Goal: Task Accomplishment & Management: Manage account settings

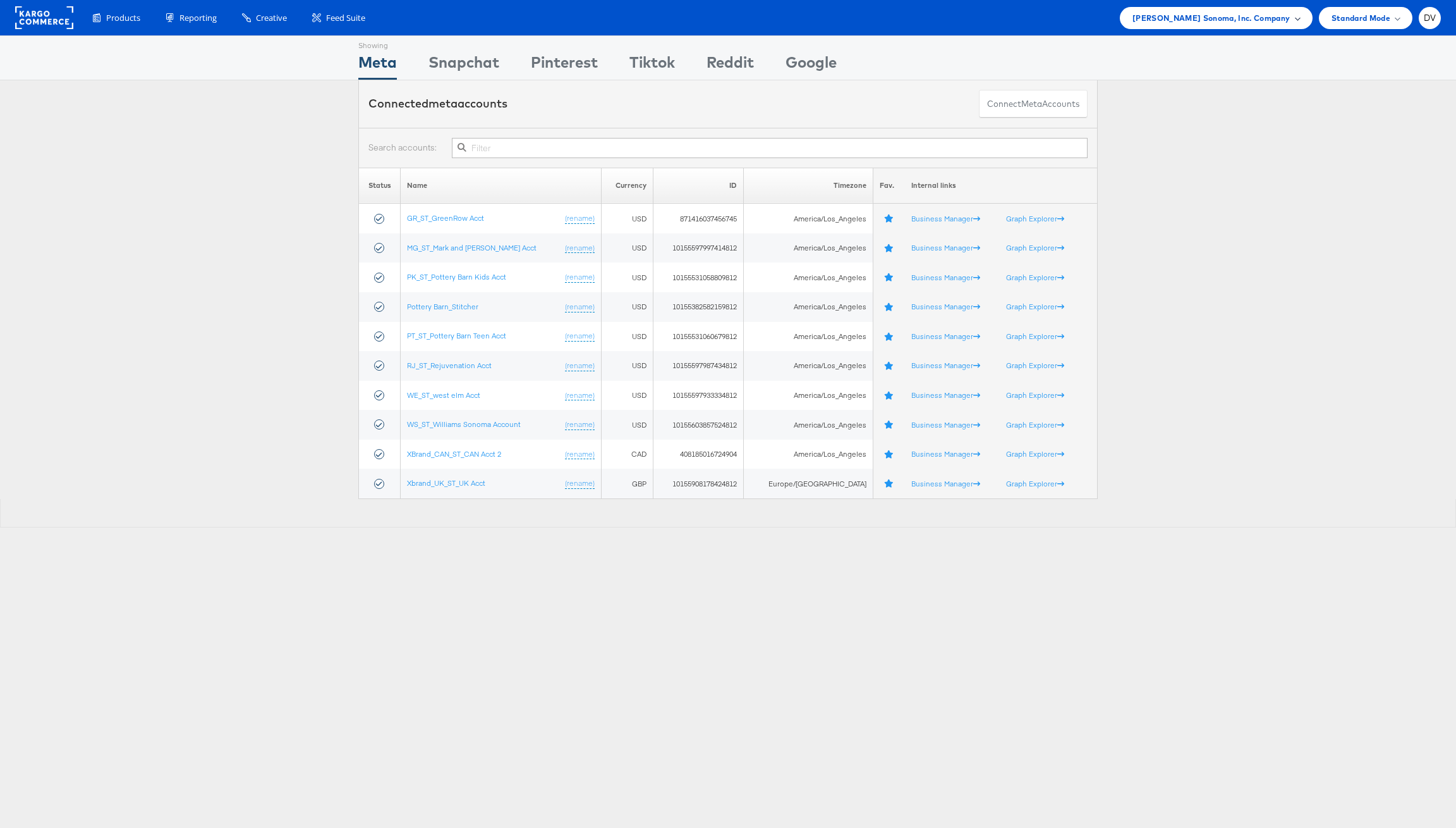
click at [1172, 18] on span "Williams Sonoma, Inc. Company" at bounding box center [1212, 18] width 158 height 13
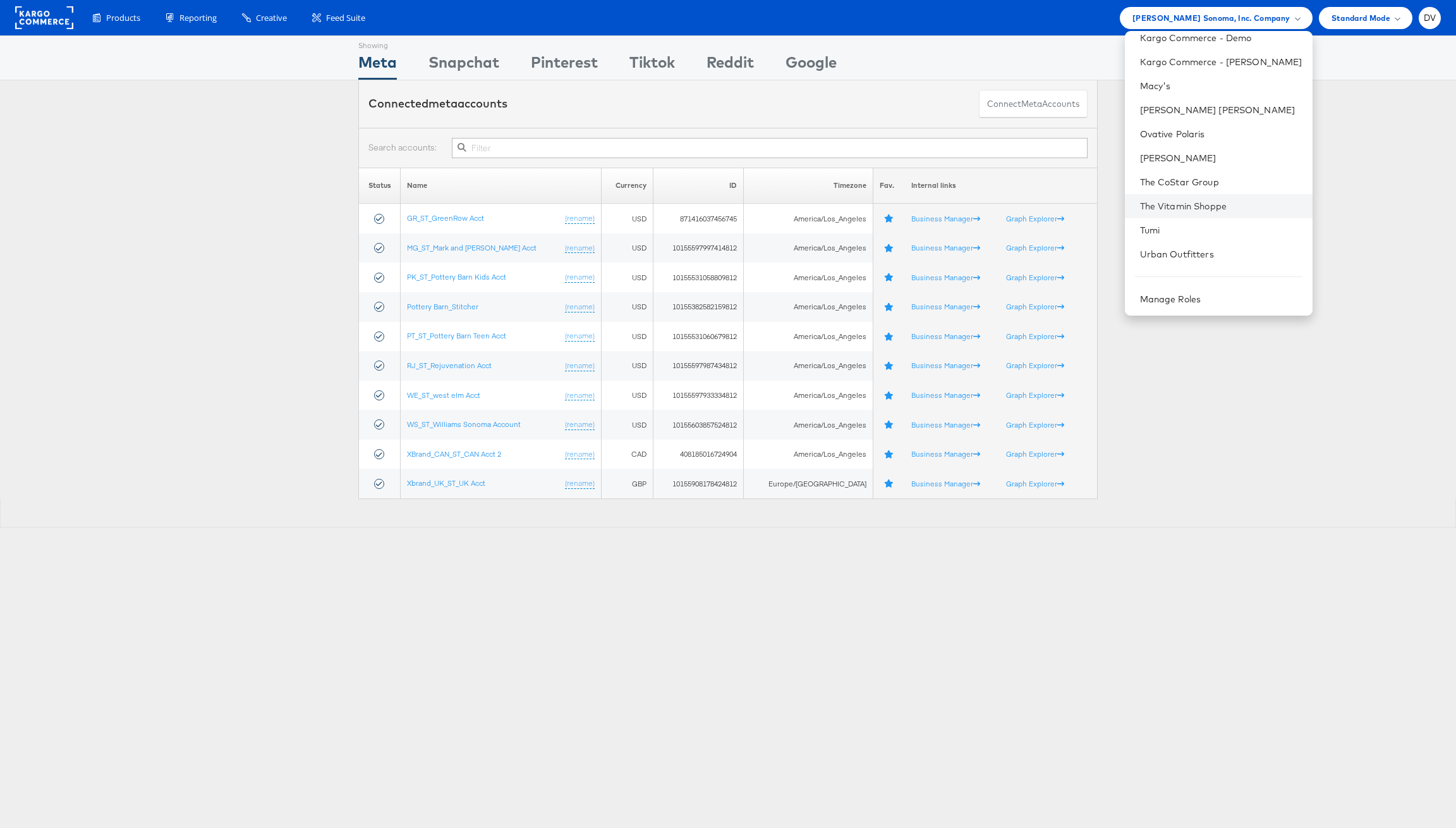
scroll to position [178, 0]
click at [1222, 251] on link "Urban Outfitters" at bounding box center [1221, 254] width 163 height 13
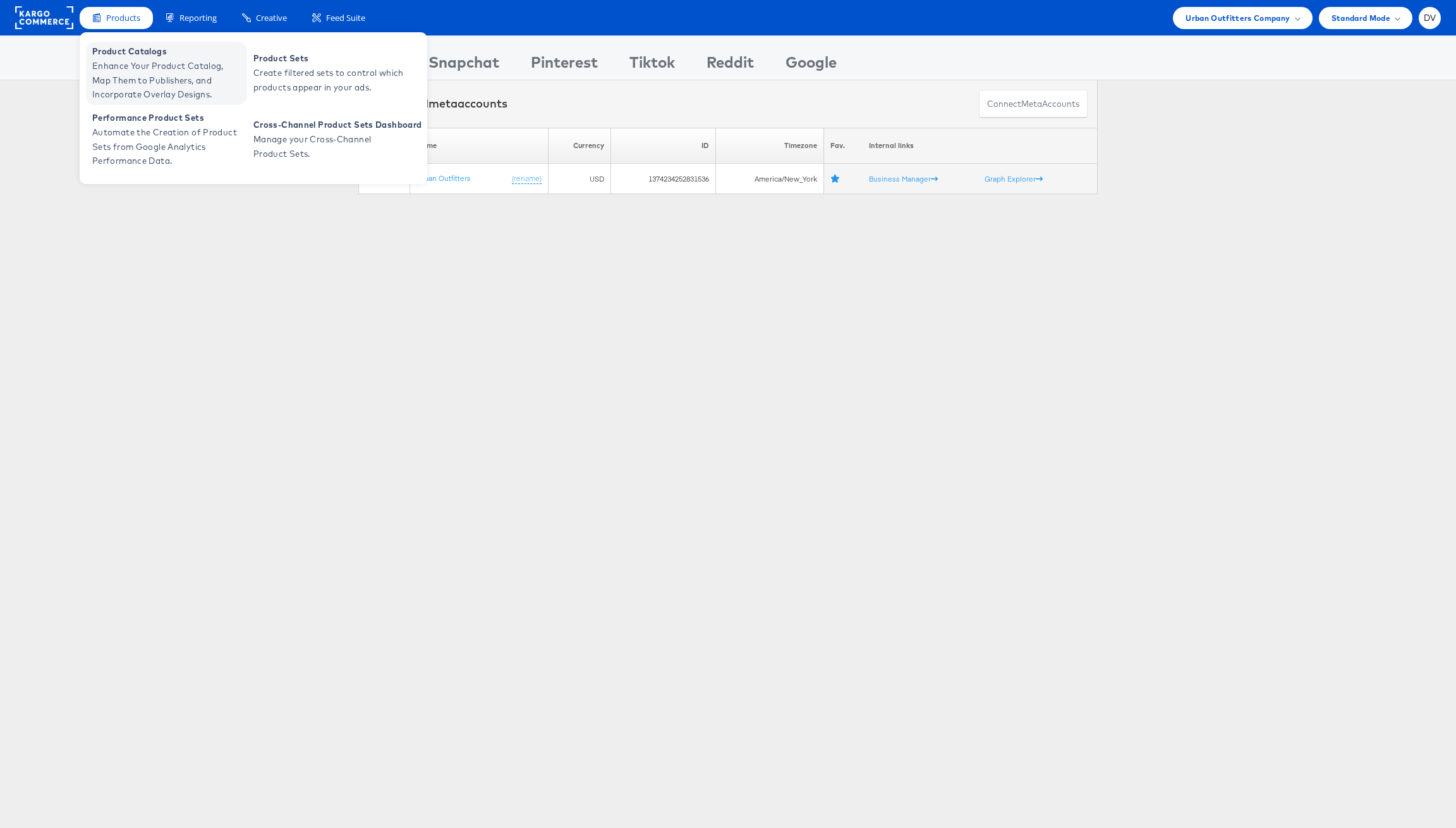
click at [138, 60] on span "Enhance Your Product Catalog, Map Them to Publishers, and Incorporate Overlay D…" at bounding box center [168, 80] width 151 height 43
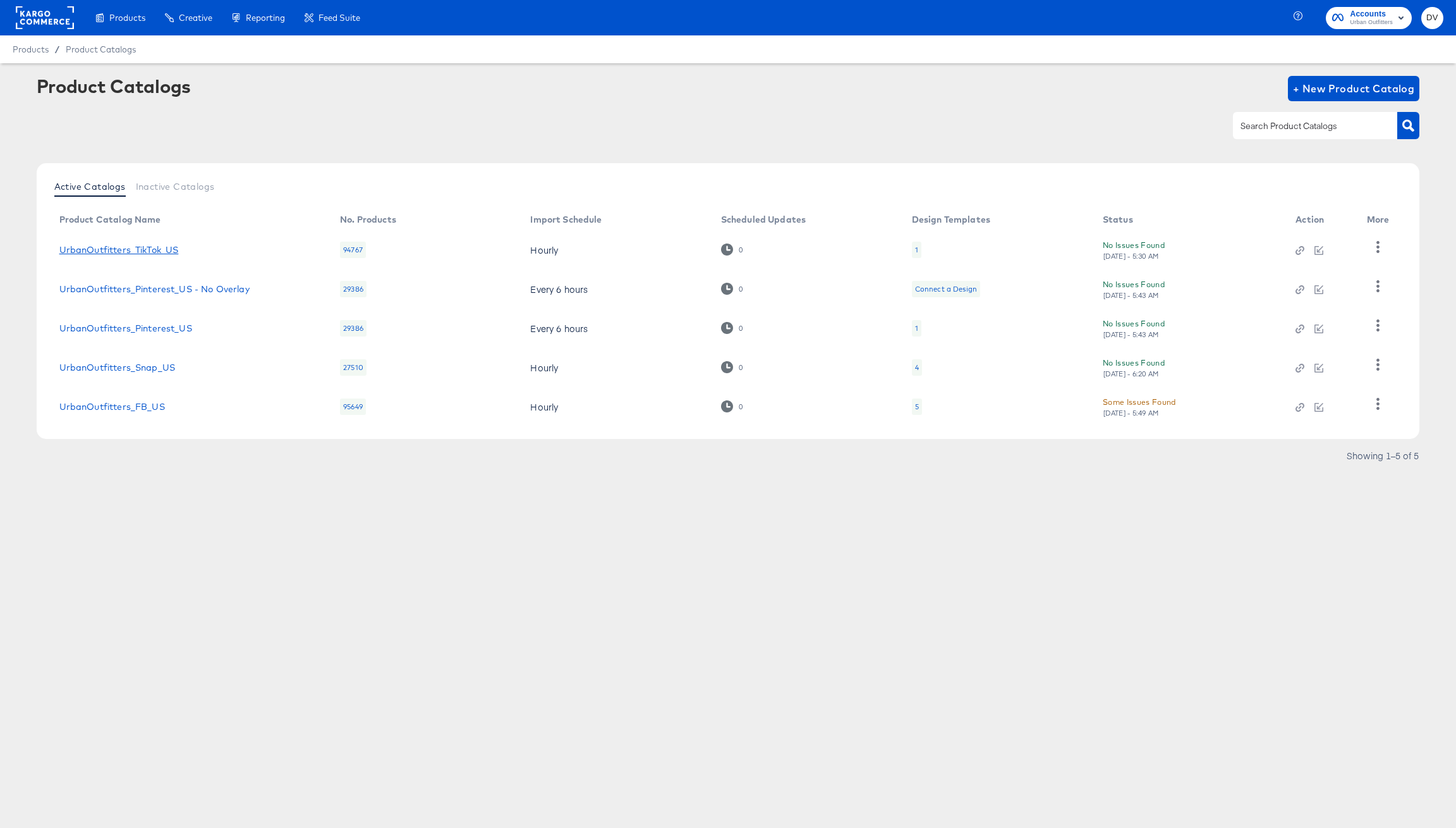
click at [145, 245] on link "UrbanOutfitters_TikTok_US" at bounding box center [119, 249] width 120 height 10
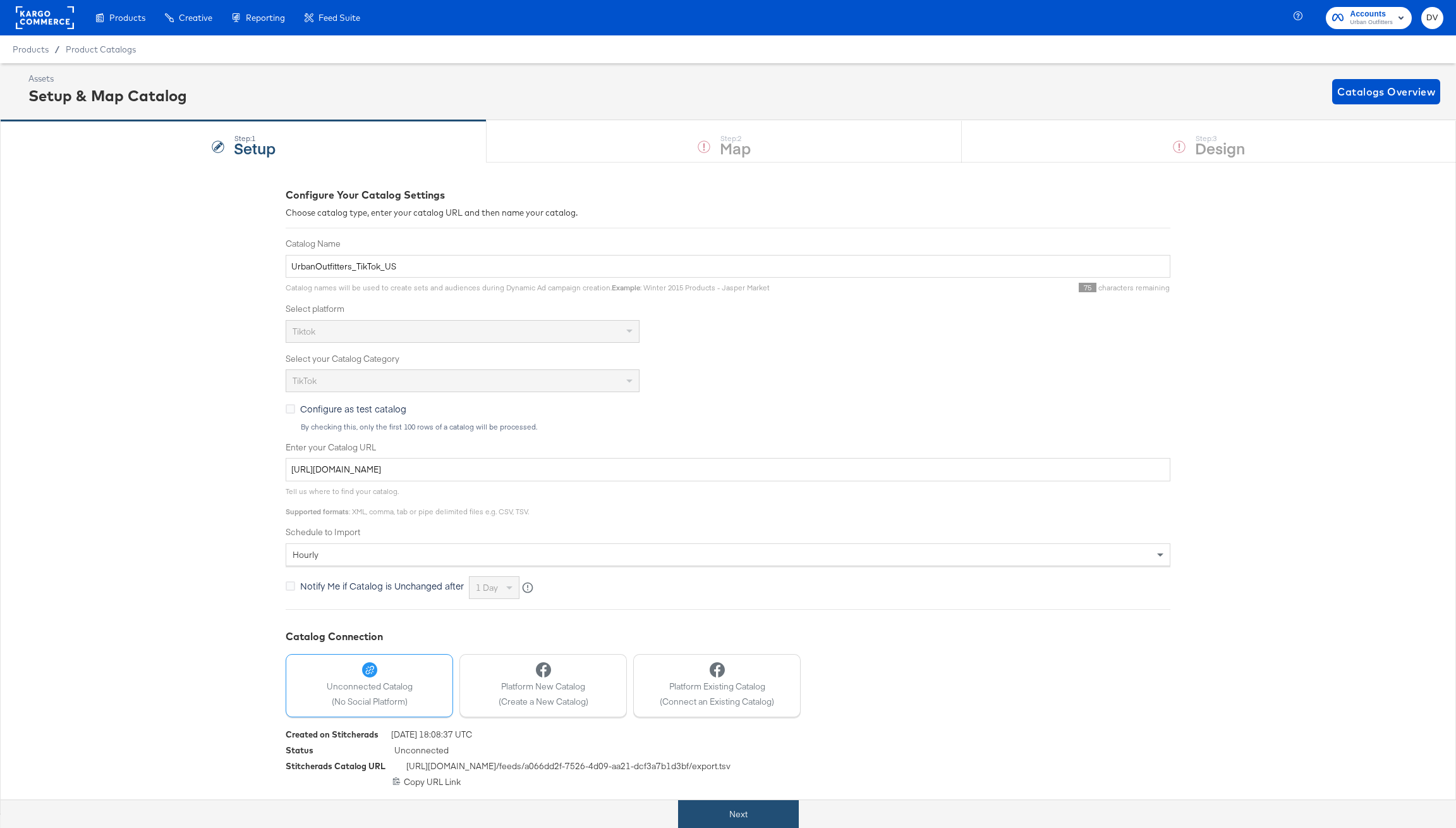
click at [731, 815] on button "Next" at bounding box center [738, 814] width 120 height 28
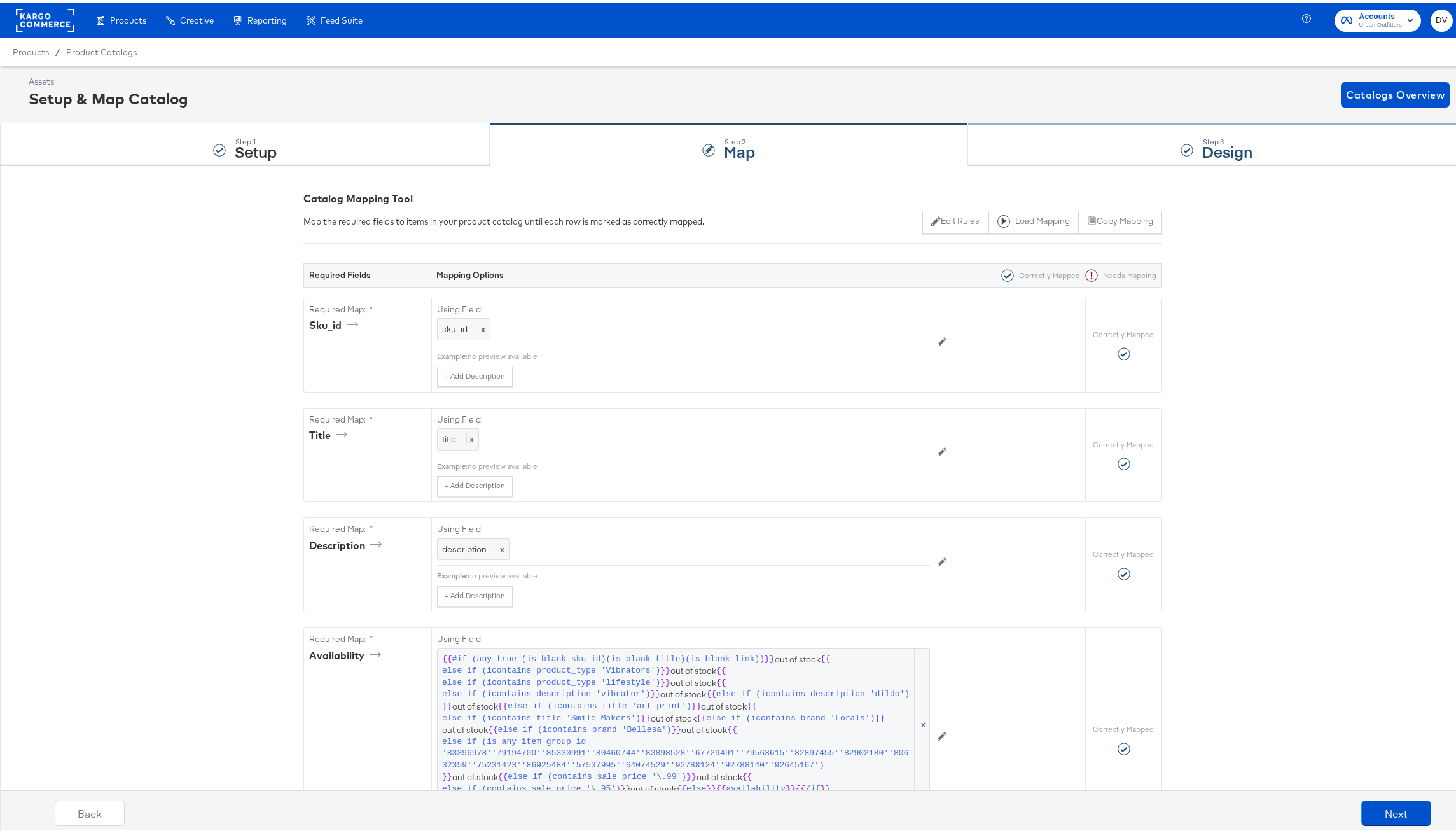
click at [1090, 133] on div "Step: 3 Design" at bounding box center [1217, 142] width 498 height 42
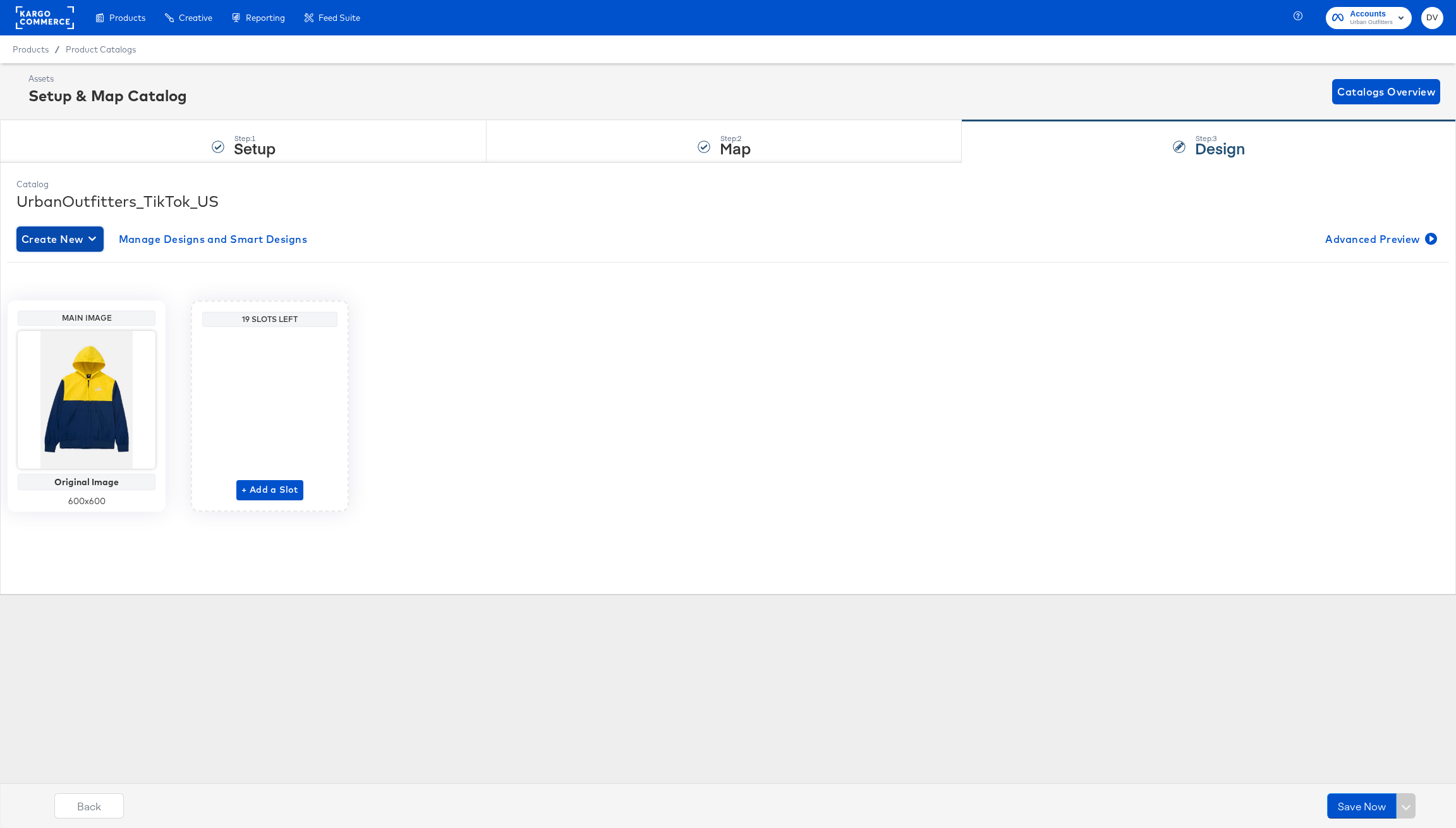
click at [59, 238] on span "Create New" at bounding box center [60, 239] width 77 height 18
click at [64, 268] on div "Create New Design" at bounding box center [70, 268] width 92 height 10
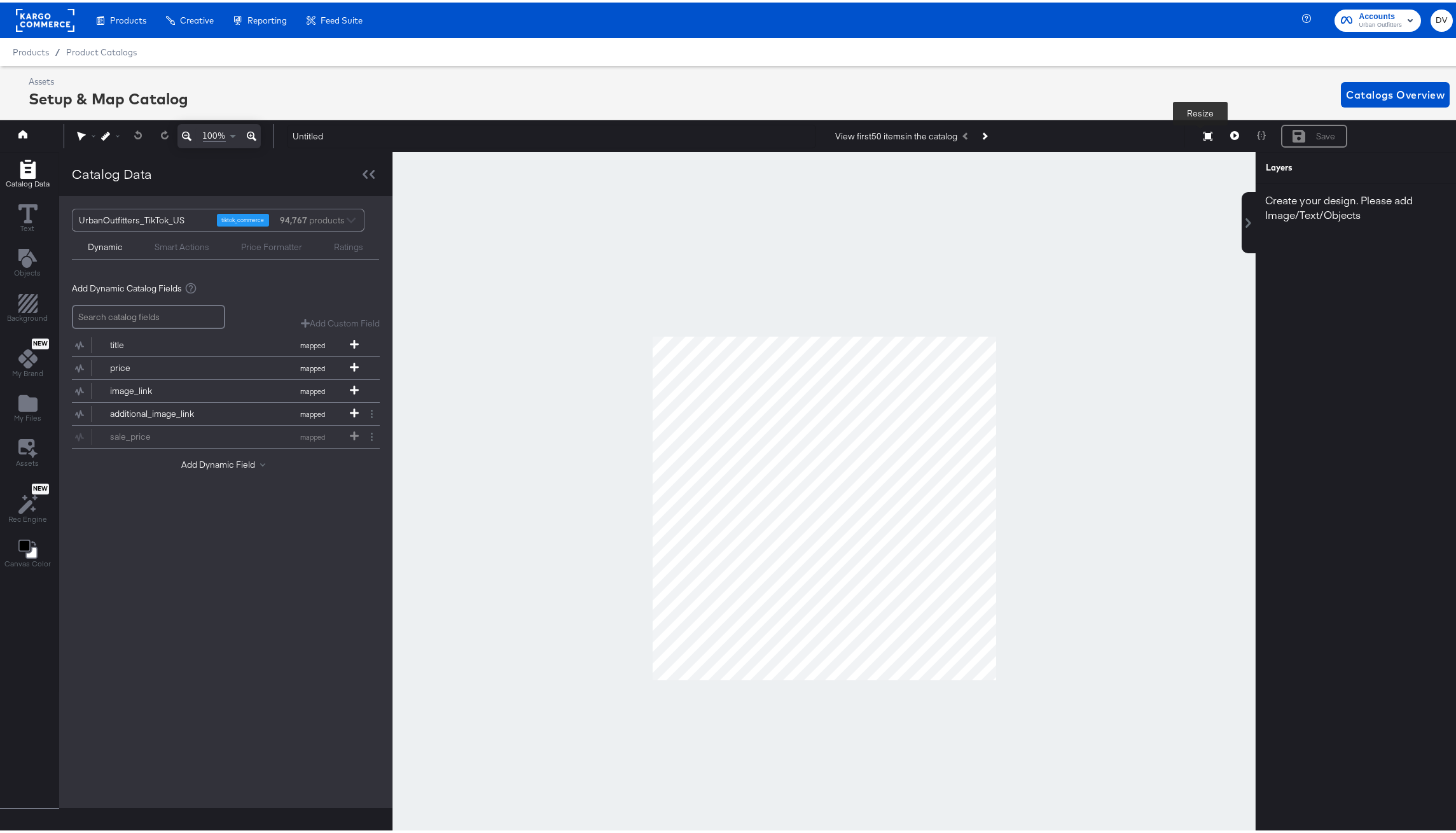
click at [1205, 135] on button "Resize" at bounding box center [1208, 134] width 27 height 23
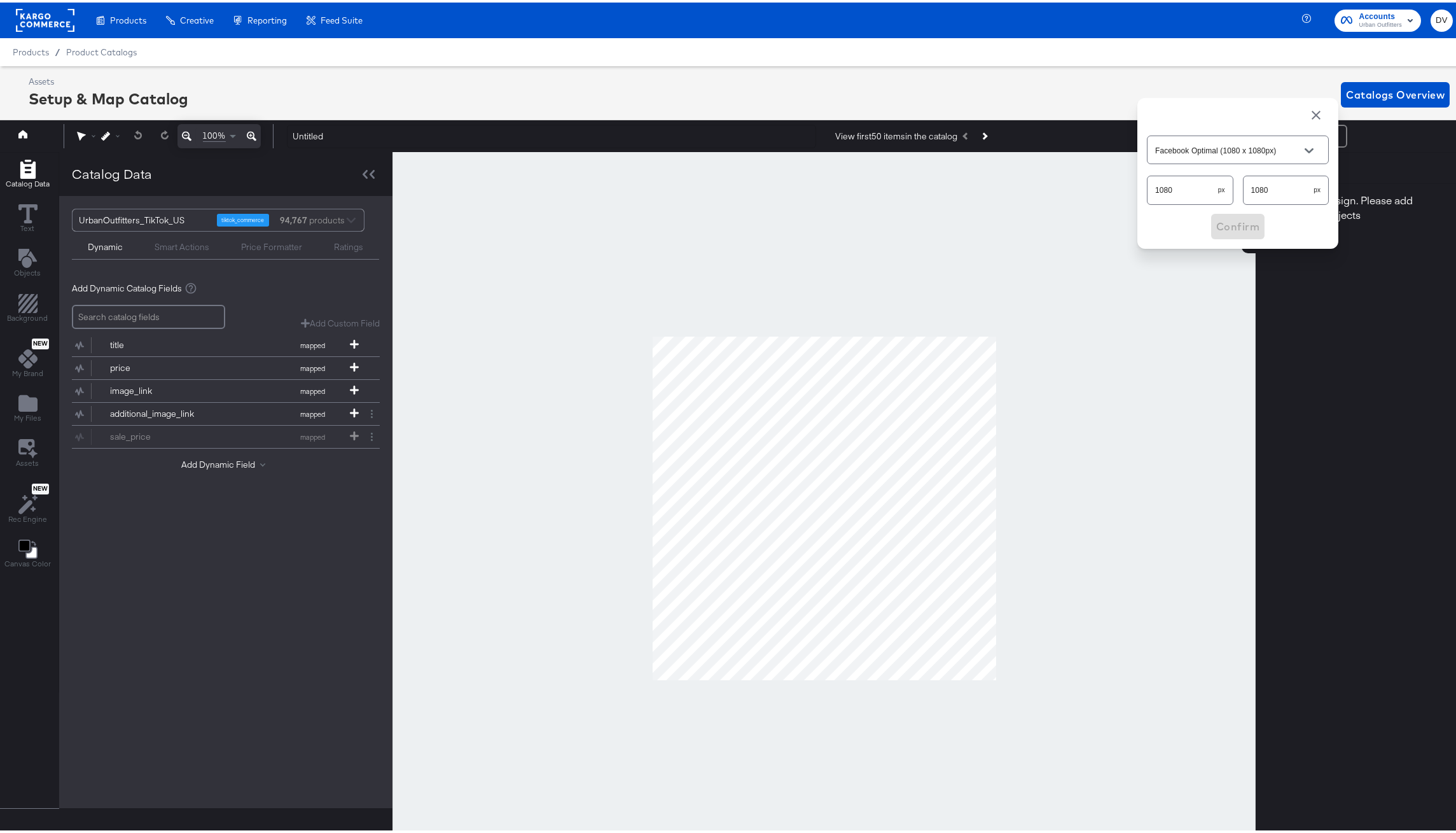
click at [1209, 141] on input "Facebook Optimal (1080 x 1080px)" at bounding box center [1228, 147] width 151 height 15
click at [1253, 186] on input "1080" at bounding box center [1279, 182] width 71 height 28
click at [1243, 189] on input "1080" at bounding box center [1279, 182] width 71 height 28
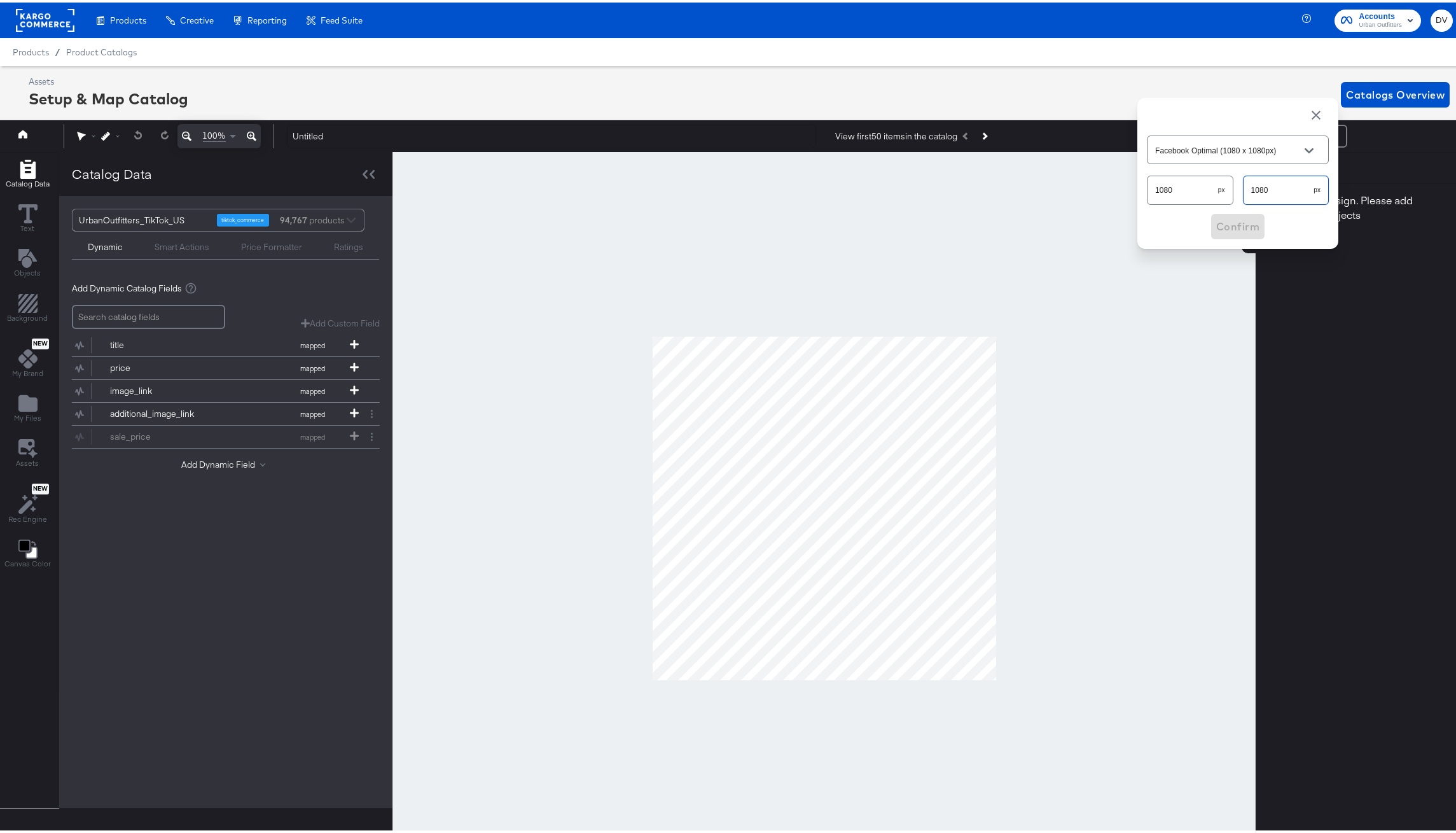
click at [1243, 189] on input "1080" at bounding box center [1279, 182] width 71 height 28
type input "1"
type input "Custom Size"
type input "1350"
click at [1227, 230] on span "Confirm" at bounding box center [1238, 223] width 43 height 18
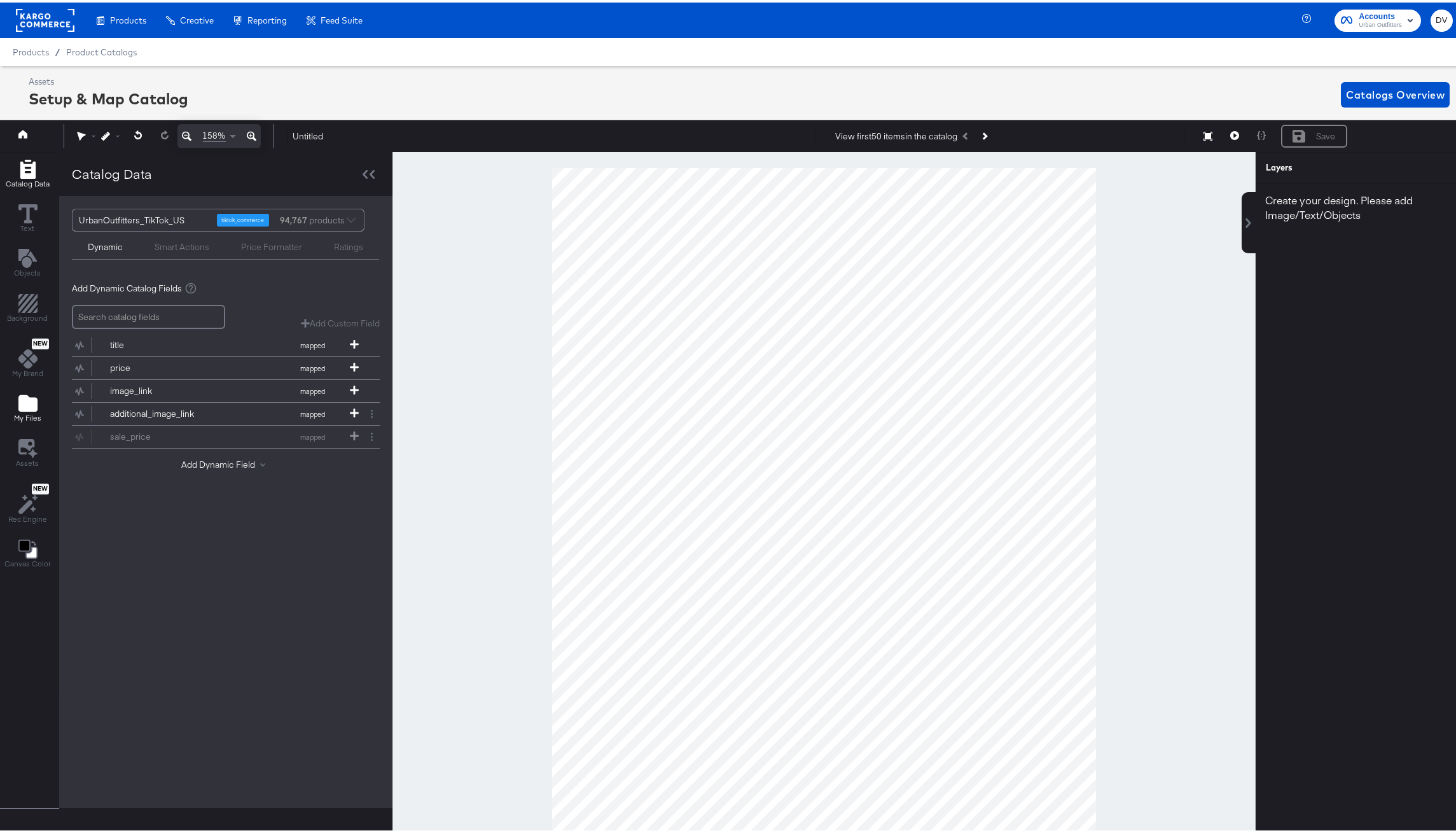
click at [28, 400] on icon "Add Files" at bounding box center [28, 401] width 19 height 16
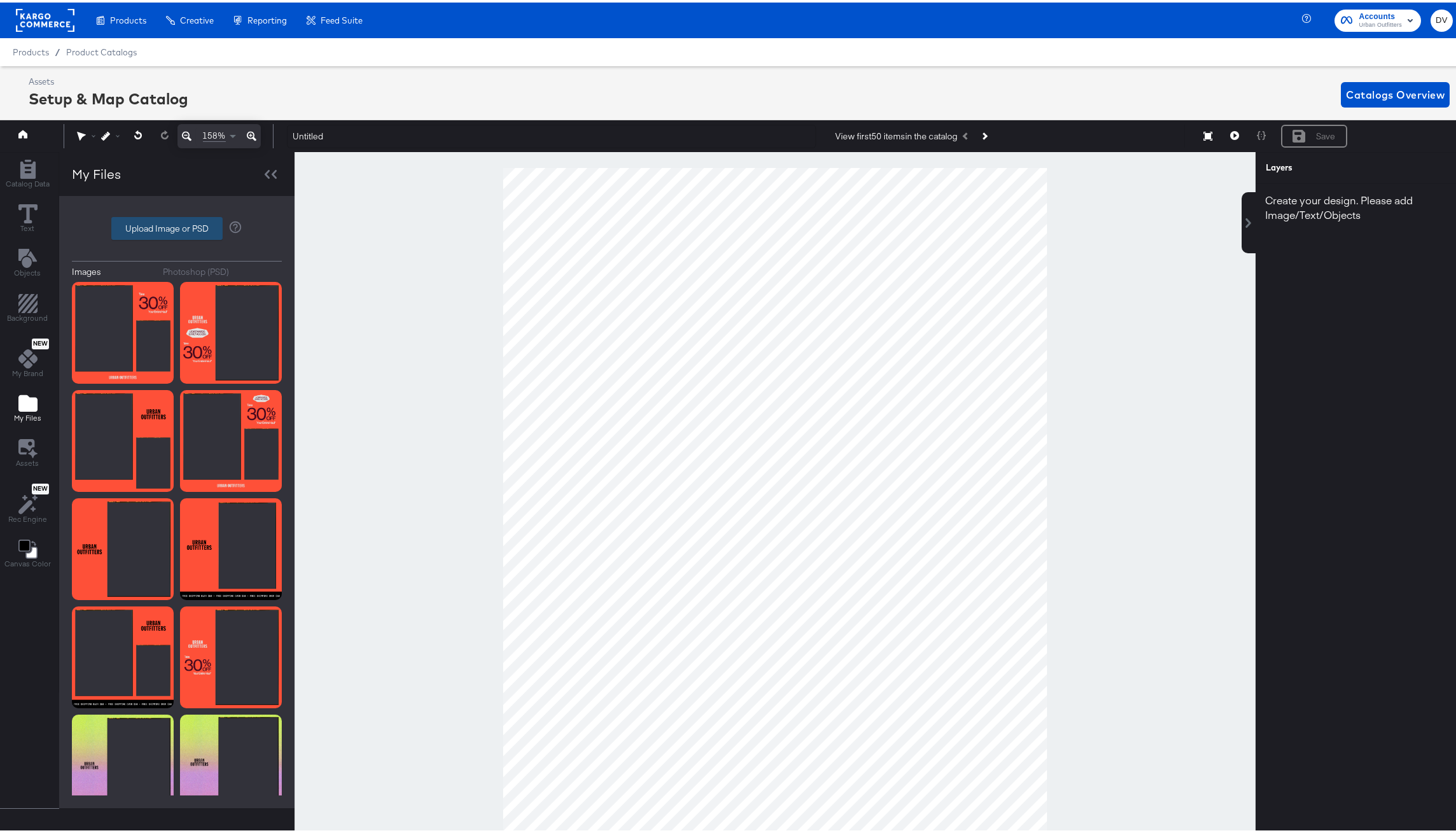
click at [155, 234] on label "Upload Image or PSD" at bounding box center [167, 225] width 110 height 22
click at [177, 226] on input "Upload Image or PSD" at bounding box center [177, 226] width 0 height 0
type input "C:\fakepath\UO_25_Promo_Kargo-TikTok-Single.png"
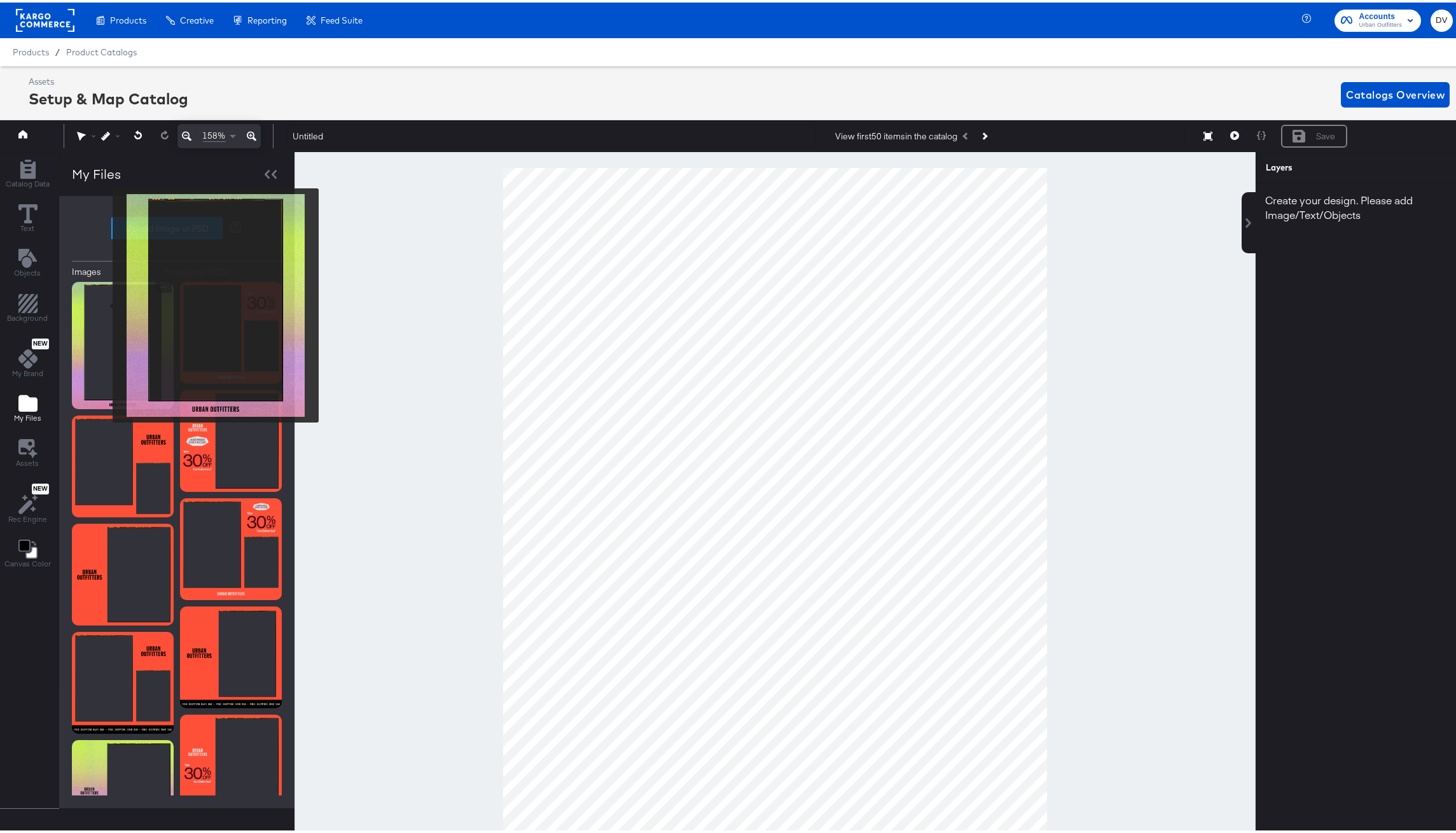
click at [104, 303] on img at bounding box center [123, 342] width 102 height 127
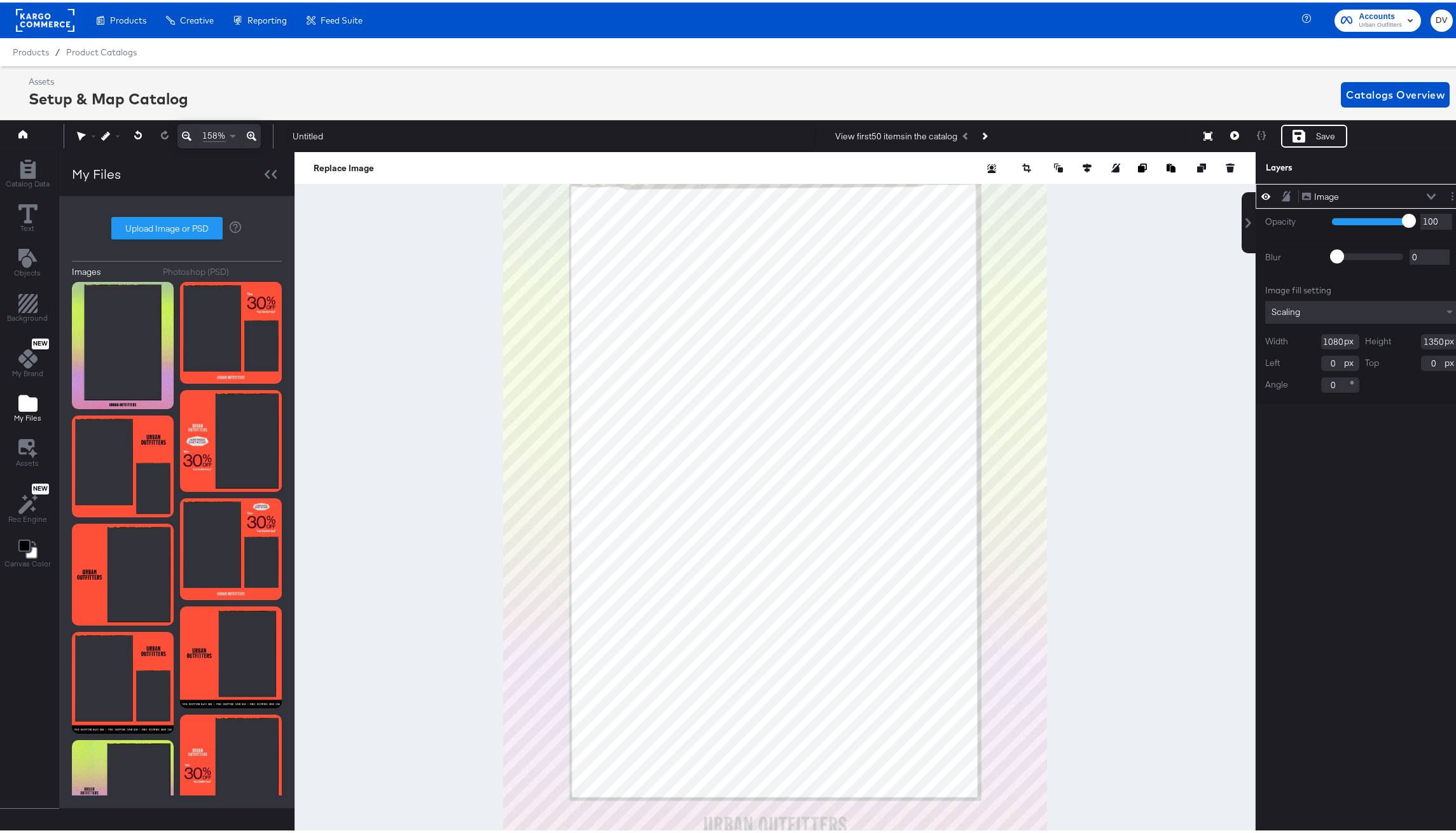
click at [225, 135] on span "158%" at bounding box center [214, 133] width 23 height 12
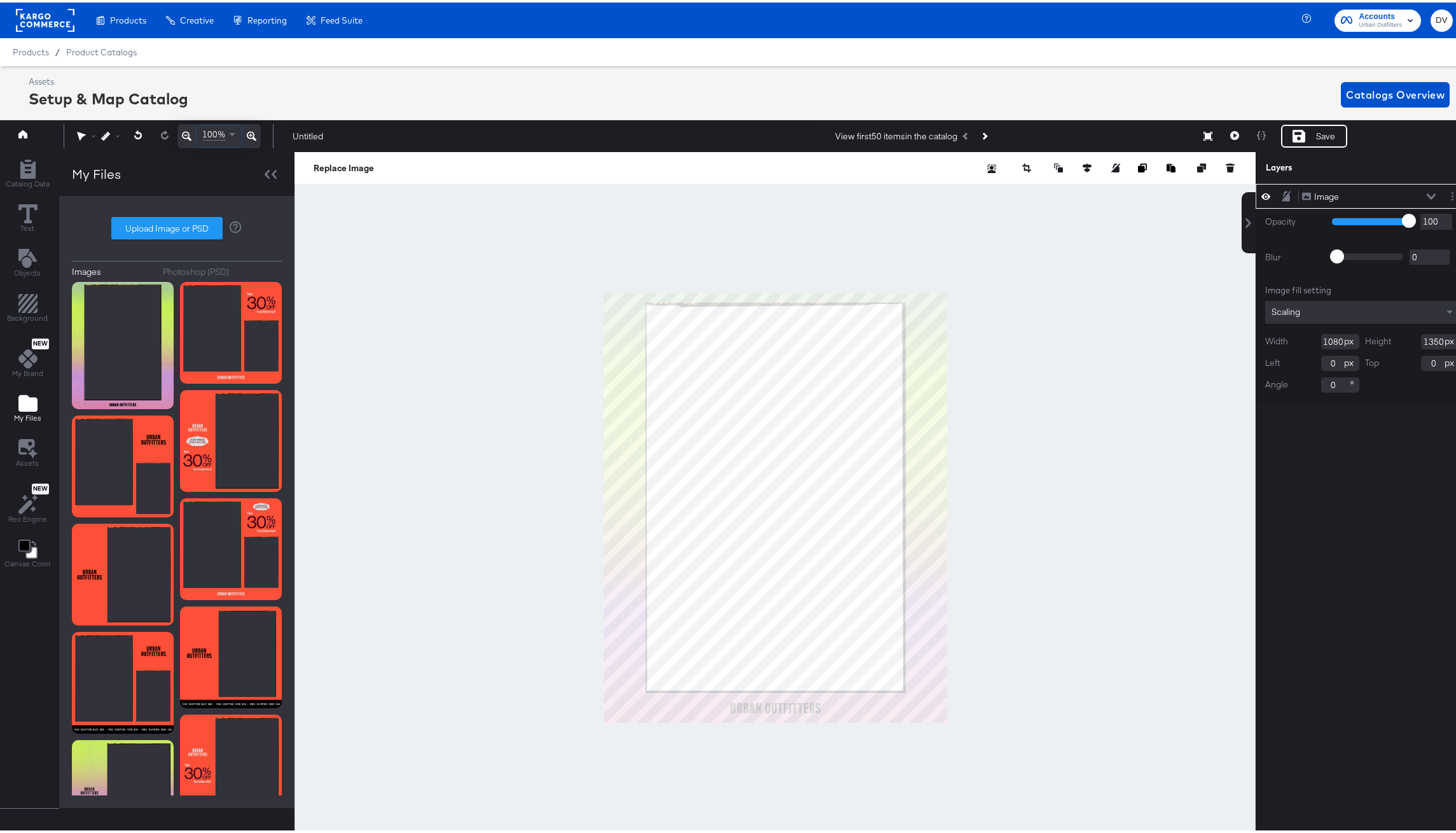
click at [1098, 547] on div at bounding box center [775, 505] width 961 height 712
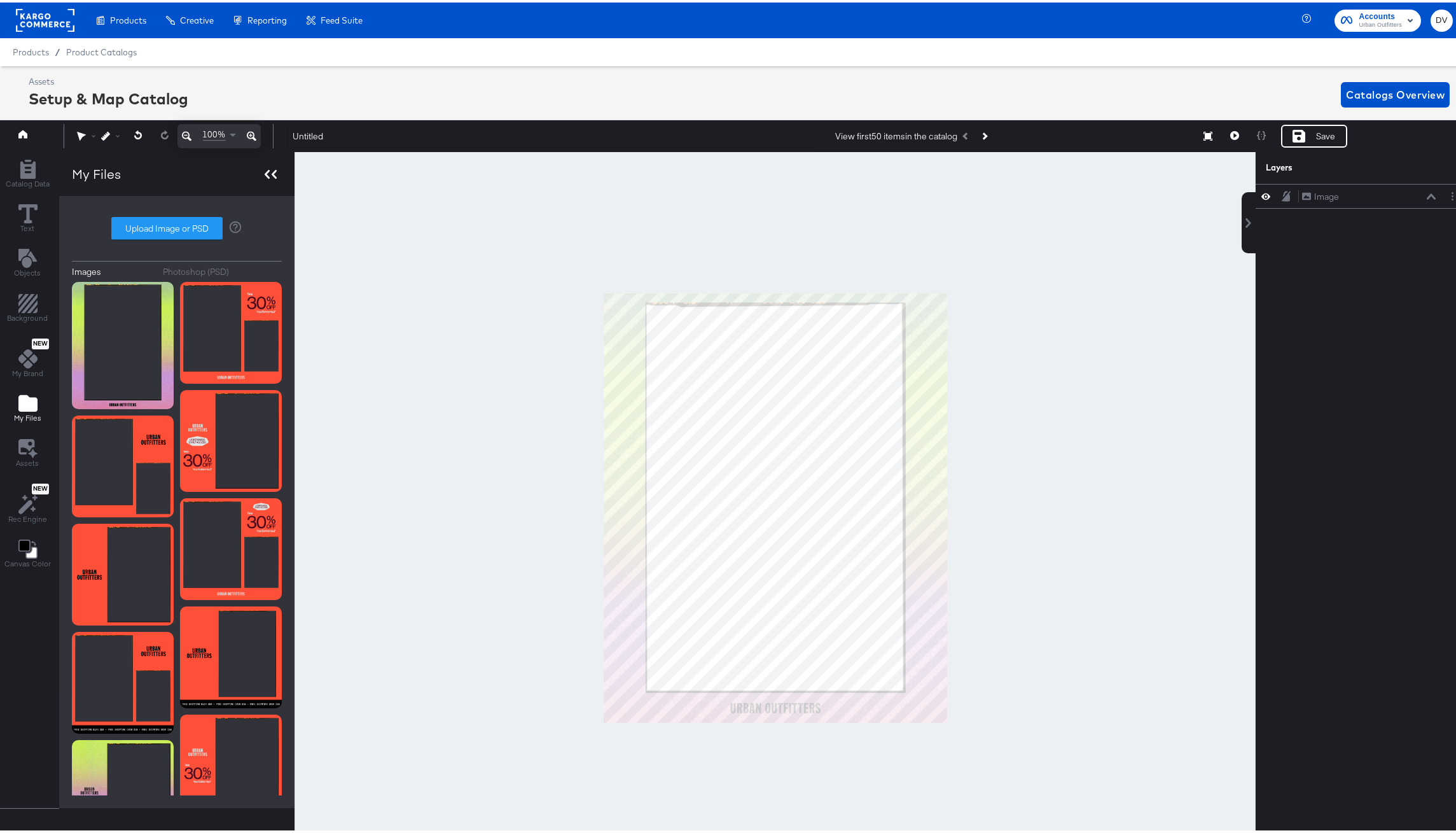
click at [275, 170] on div at bounding box center [270, 172] width 22 height 18
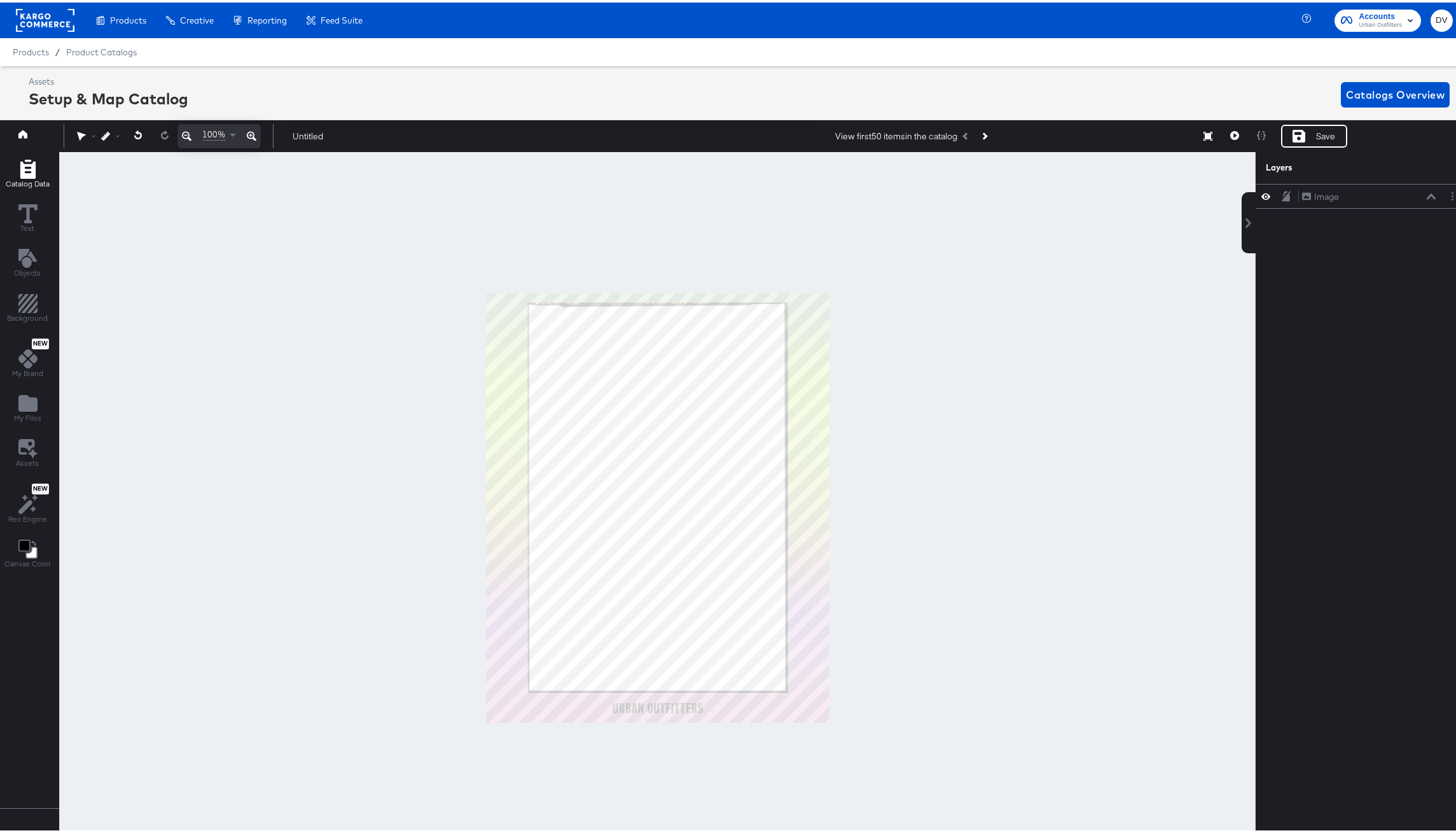
click at [33, 185] on span "Catalog Data" at bounding box center [28, 181] width 44 height 10
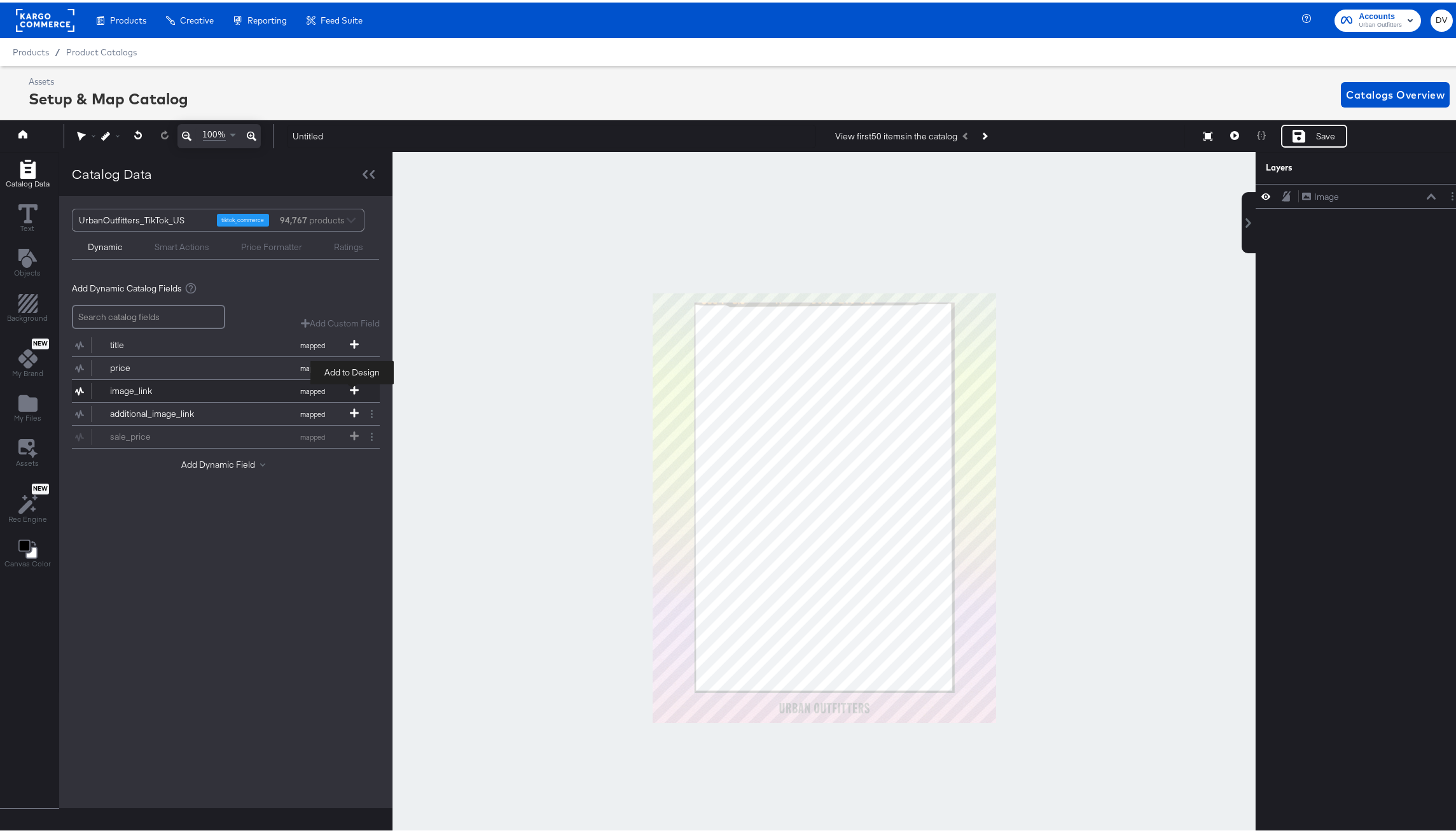
click at [352, 386] on icon at bounding box center [354, 387] width 9 height 9
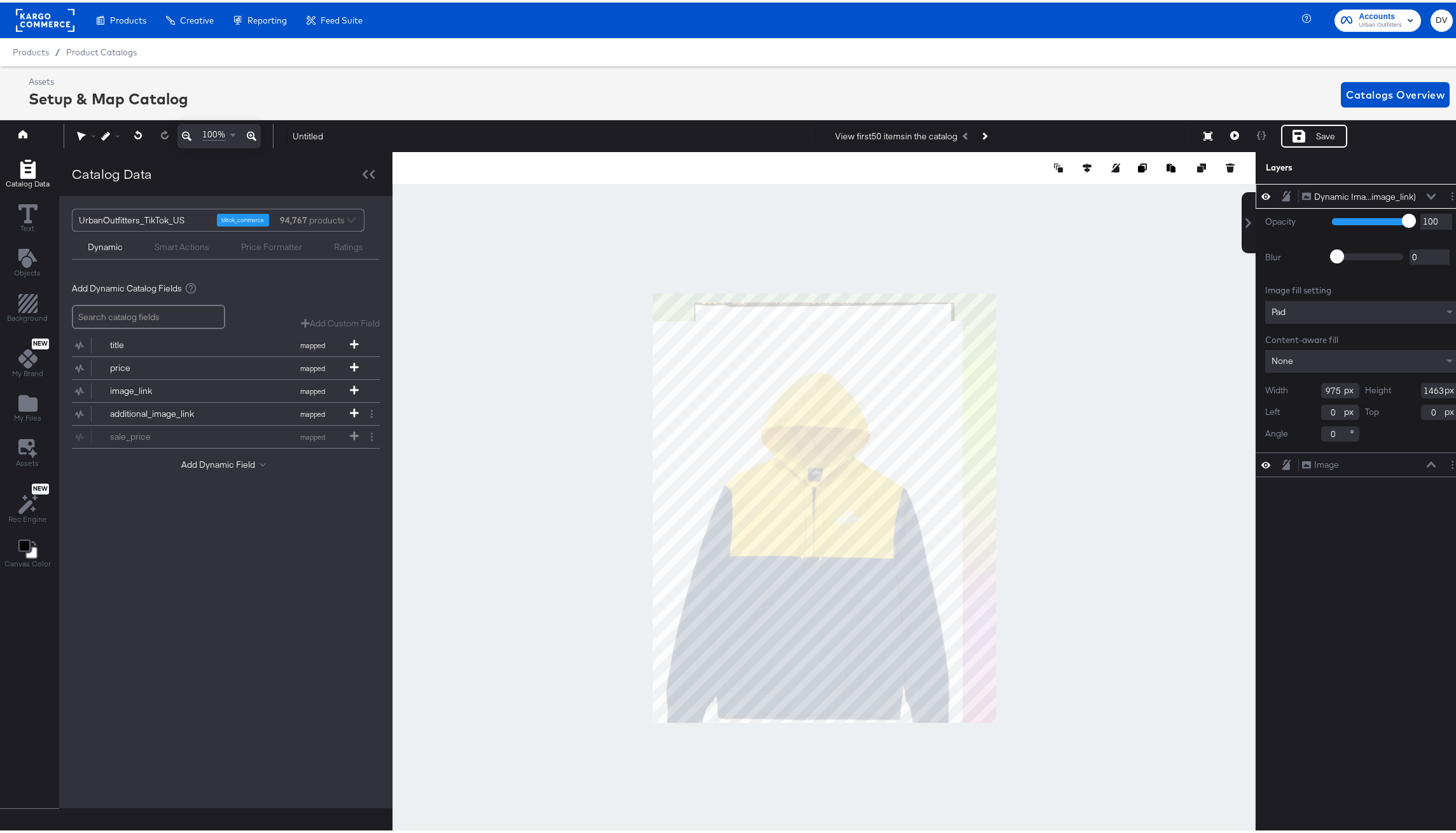
type input "88"
type input "934"
type input "1402"
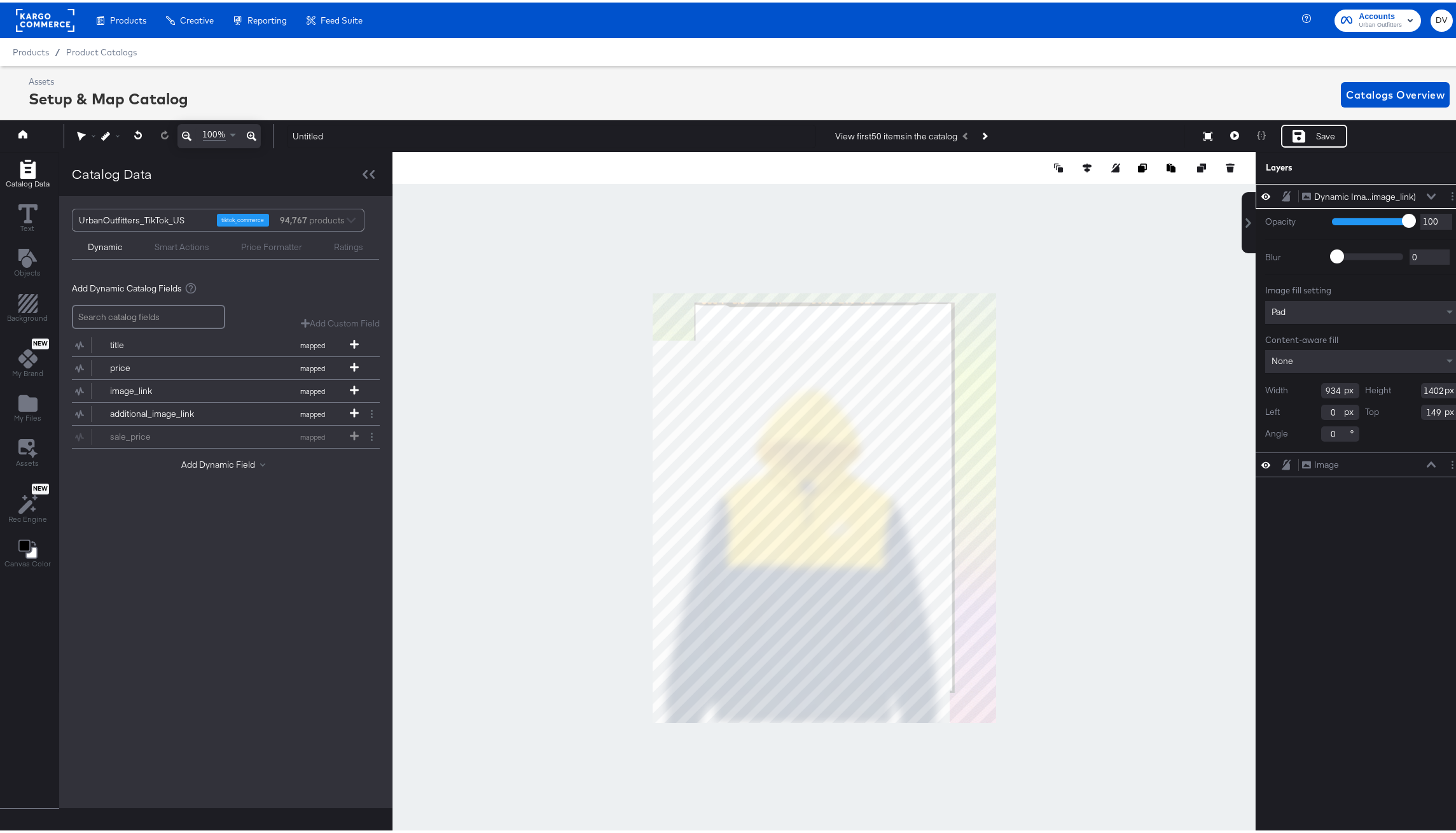
type input "39"
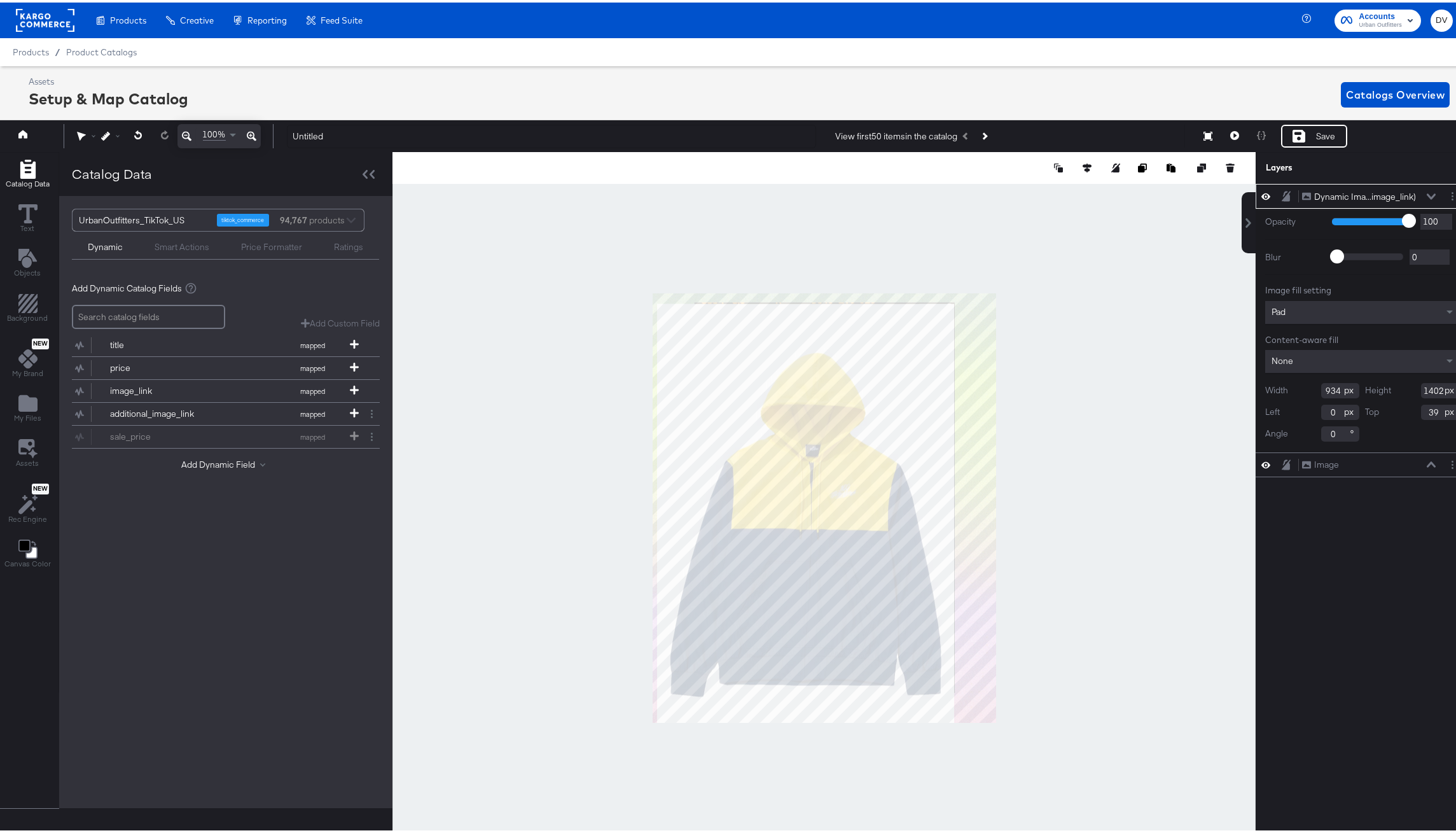
type input "14"
type input "33"
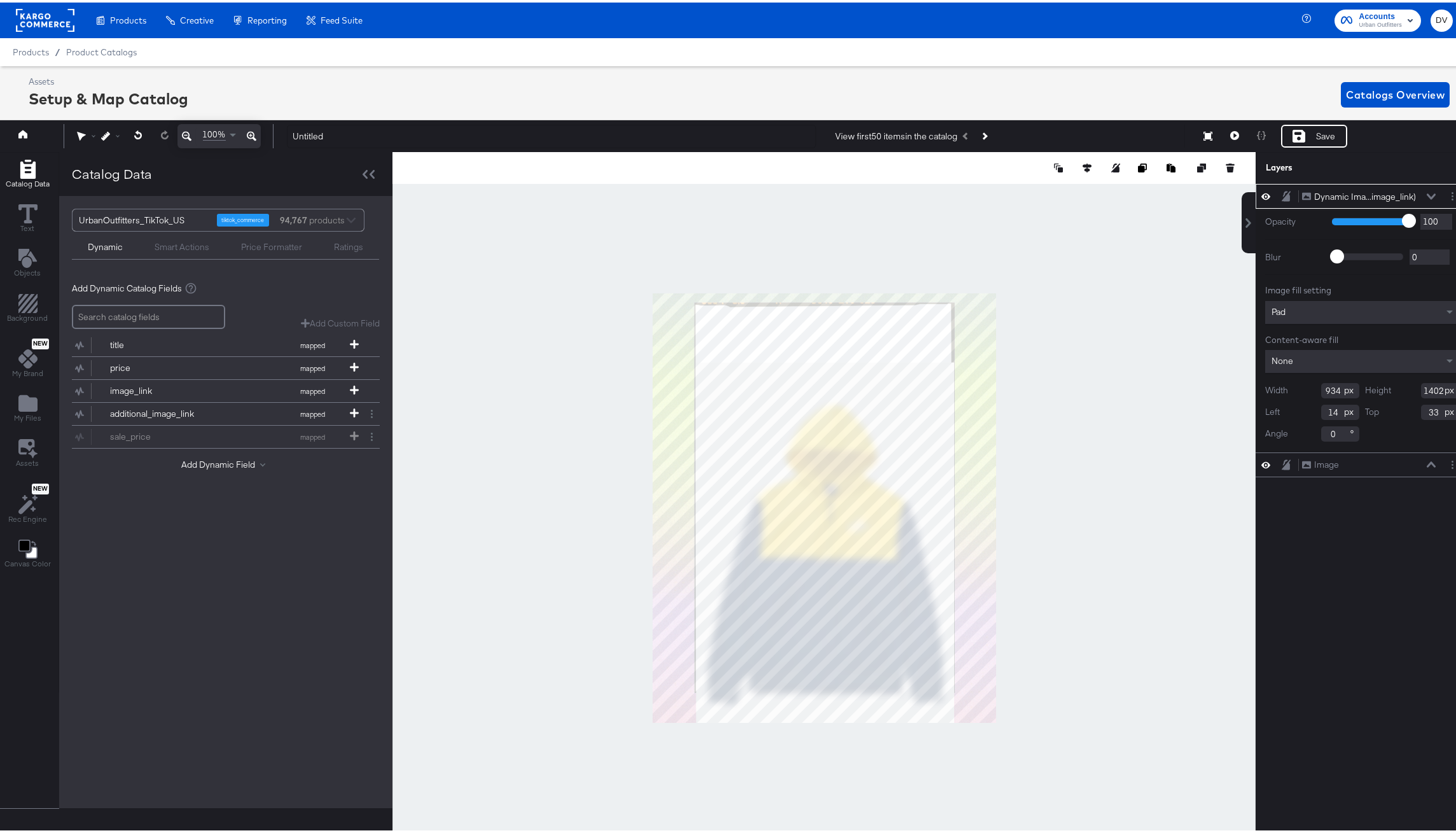
type input "812"
type input "1218"
type input "137"
type input "217"
type input "134"
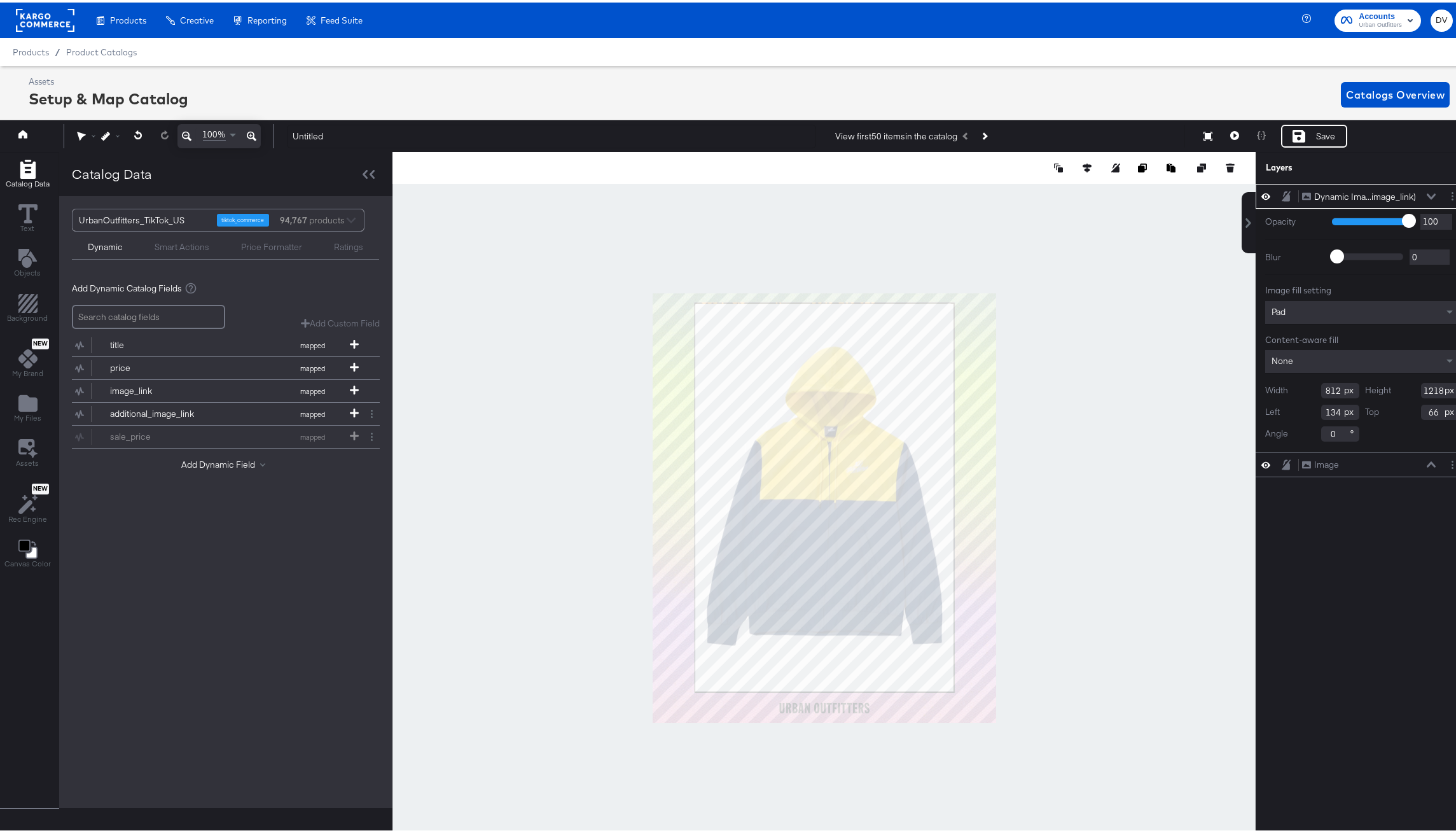
type input "33"
click at [1427, 195] on icon at bounding box center [1431, 194] width 9 height 6
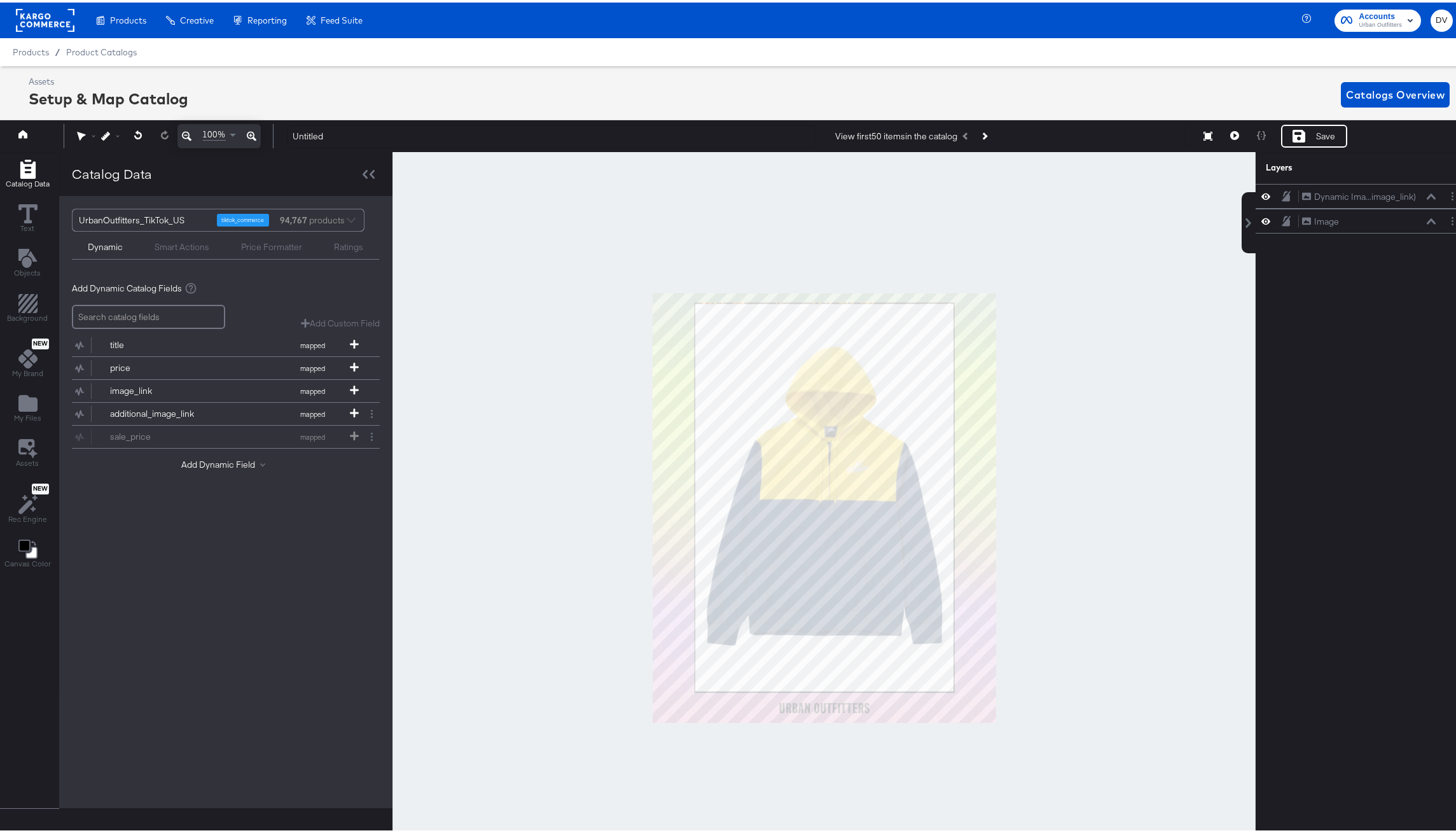
drag, startPoint x: 1379, startPoint y: 194, endPoint x: 1376, endPoint y: 240, distance: 46.1
click at [1376, 240] on div "Dynamic Ima...image_link) Dynamic Image (image_link) Image Image" at bounding box center [1354, 513] width 229 height 664
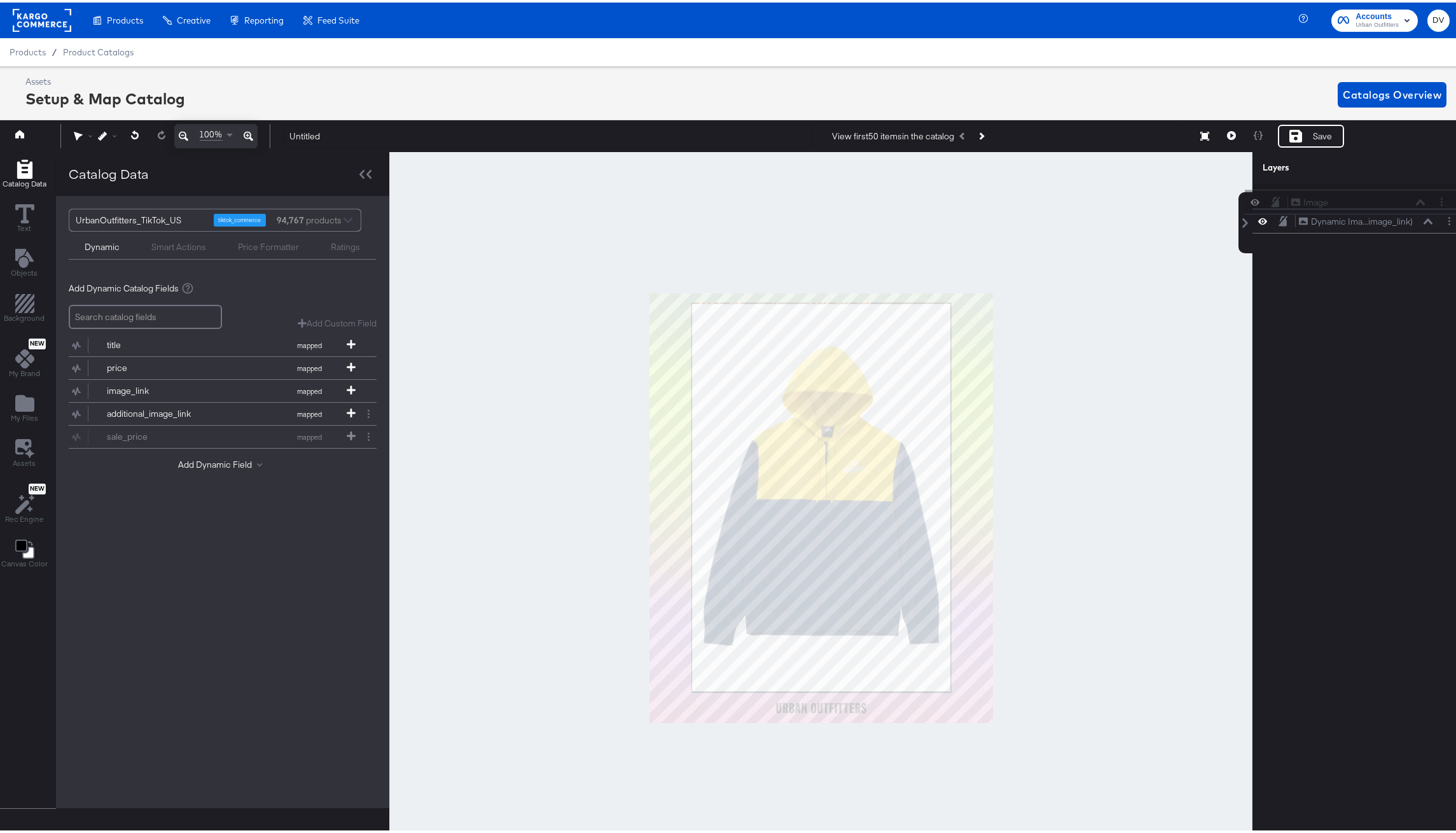
drag, startPoint x: 1347, startPoint y: 218, endPoint x: 1343, endPoint y: 184, distance: 34.2
click at [1343, 184] on div "Dynamic Ima...image_link) Dynamic Image (image_link) Image Image" at bounding box center [1359, 206] width 213 height 50
click at [1223, 128] on button at bounding box center [1231, 133] width 27 height 23
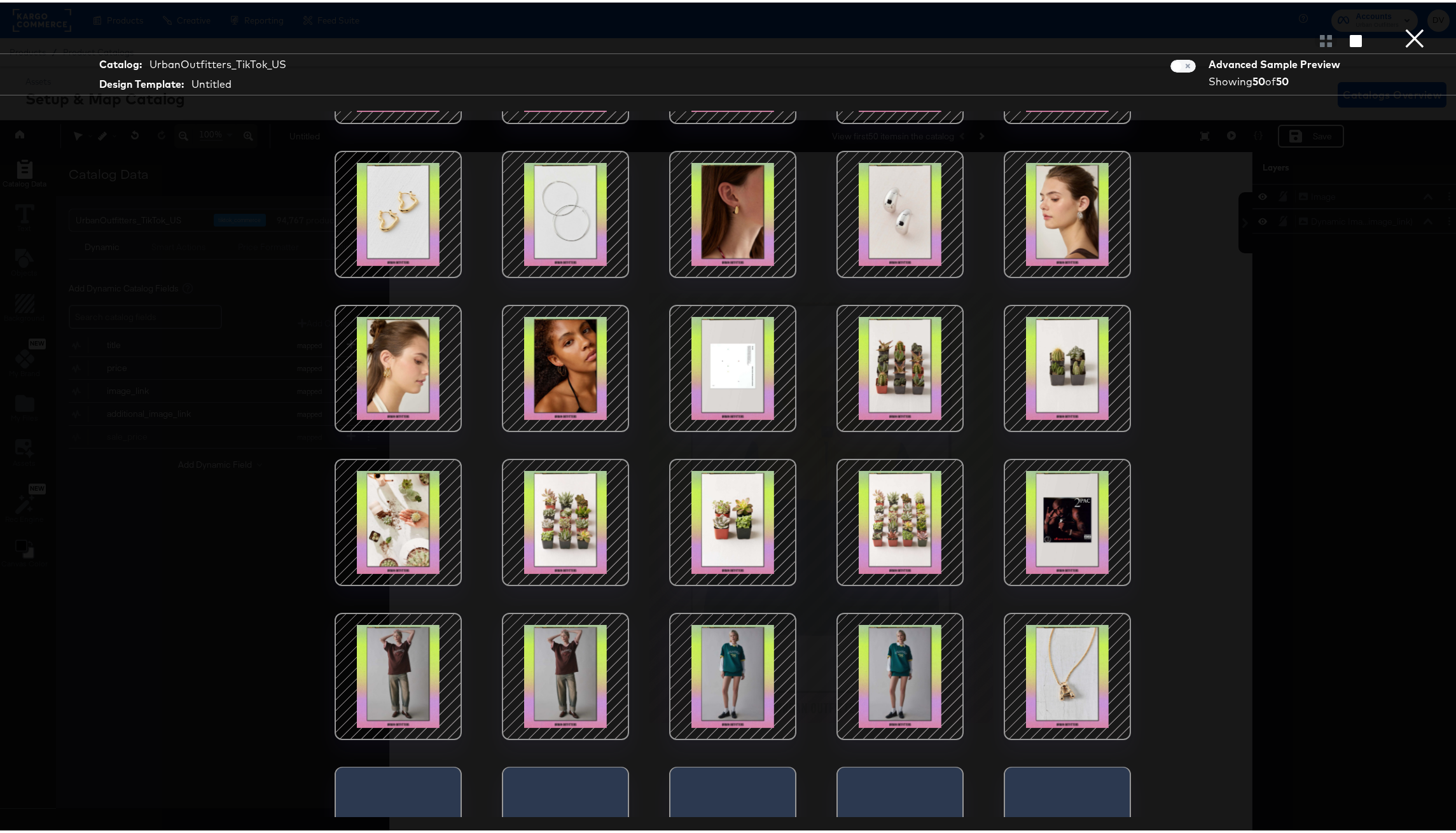
scroll to position [411, 0]
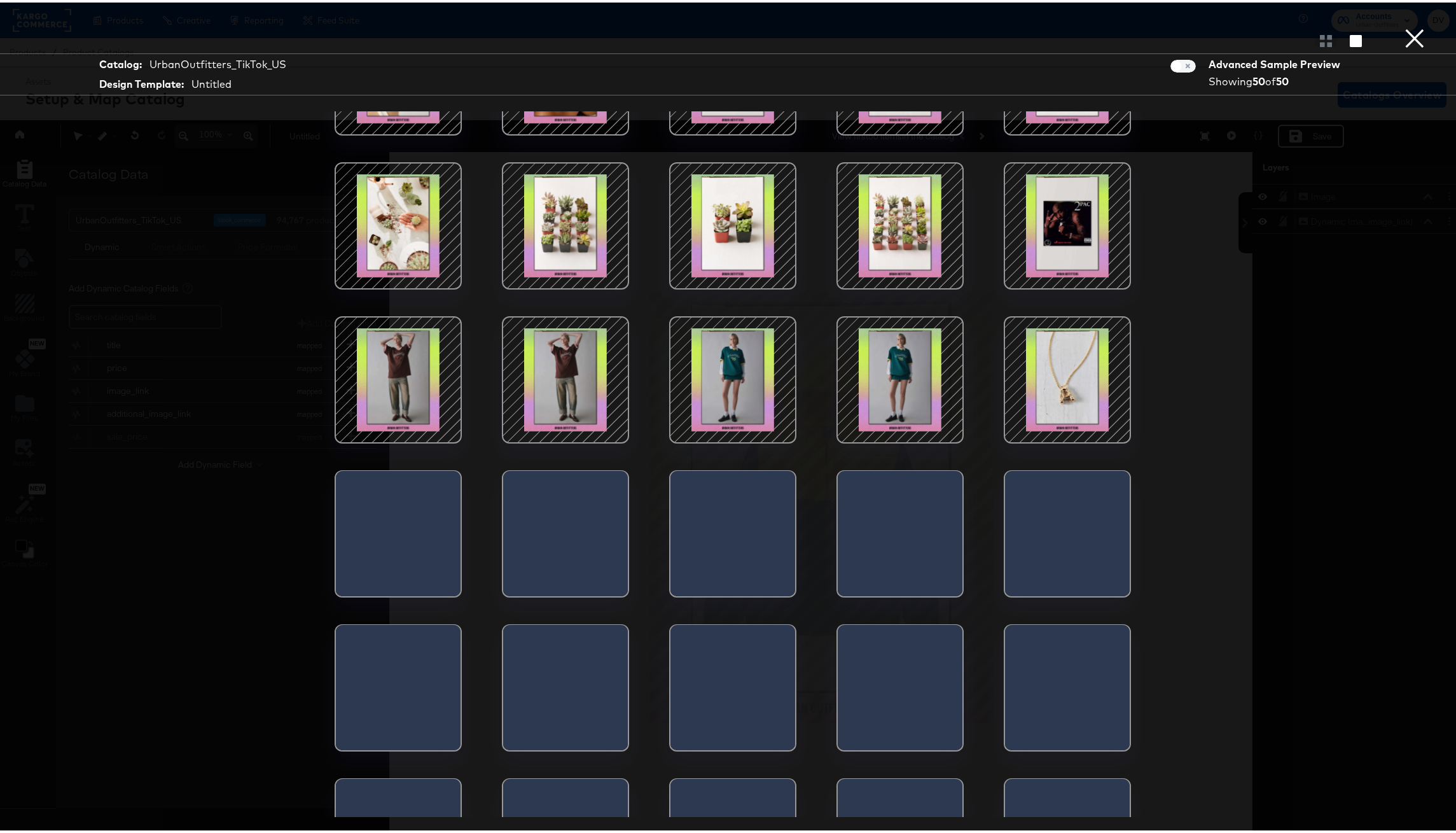
click at [734, 381] on div at bounding box center [732, 377] width 108 height 108
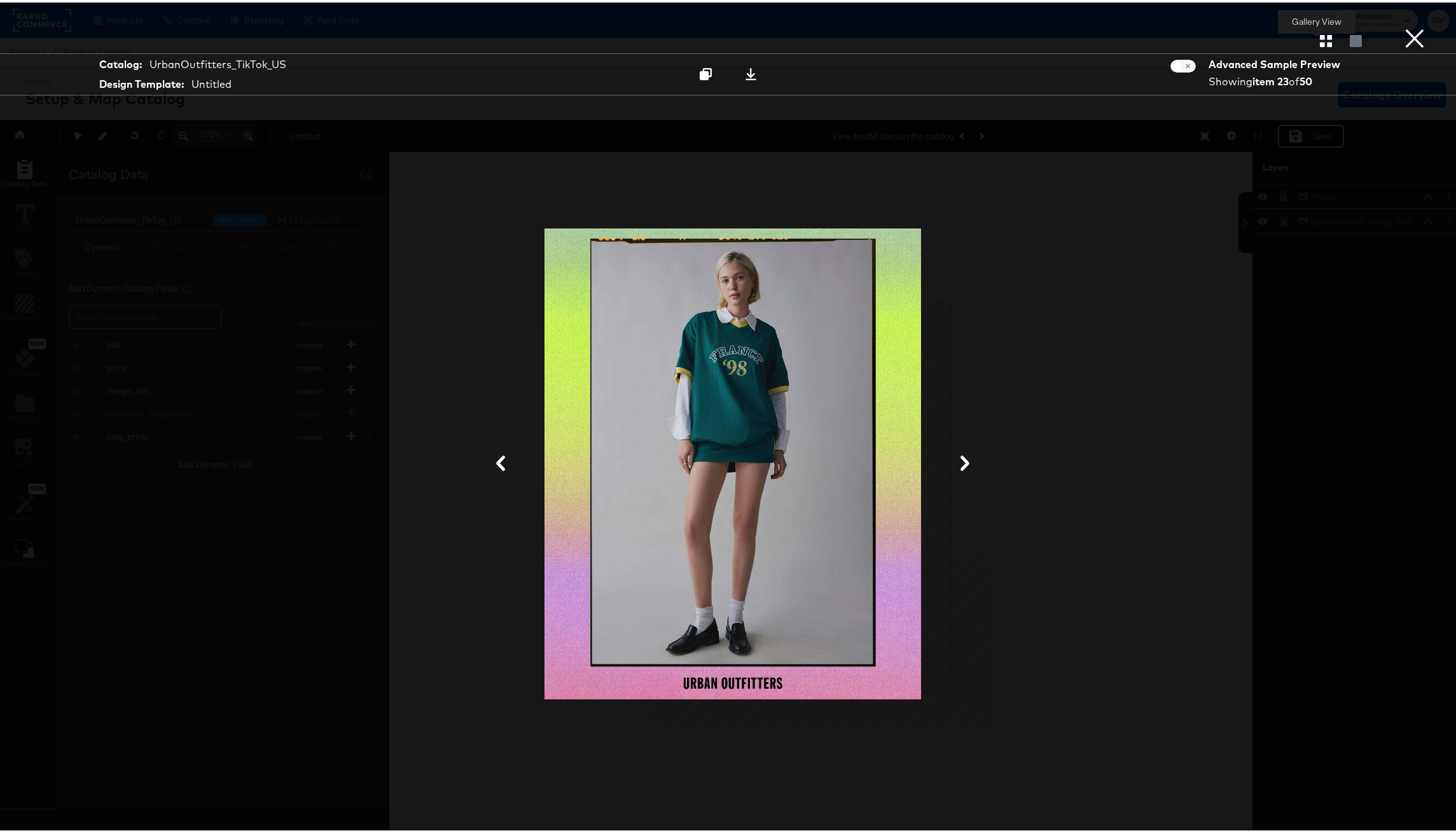
click at [1320, 40] on icon "button" at bounding box center [1326, 38] width 12 height 12
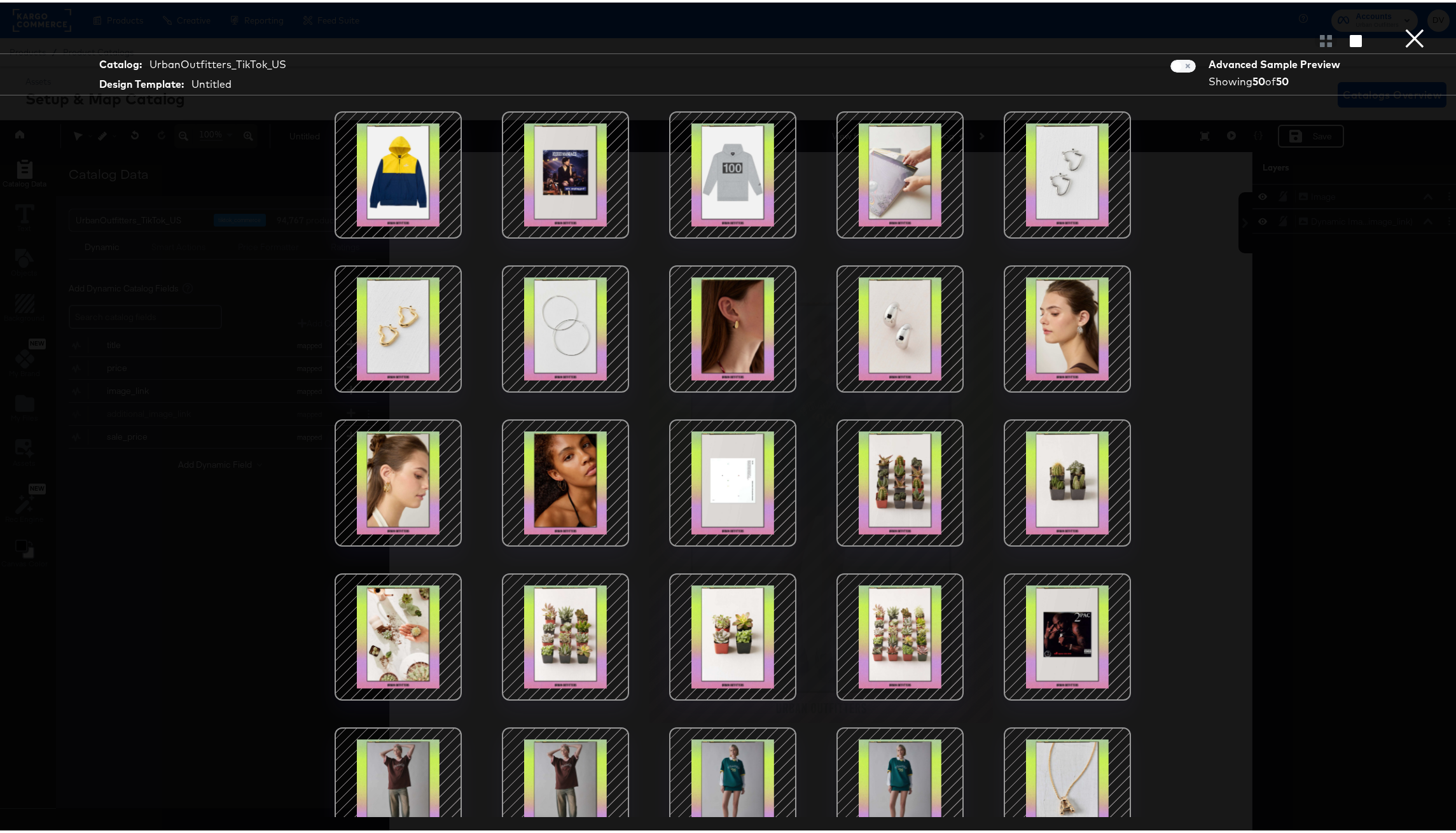
click at [1409, 26] on button "×" at bounding box center [1415, 13] width 26 height 26
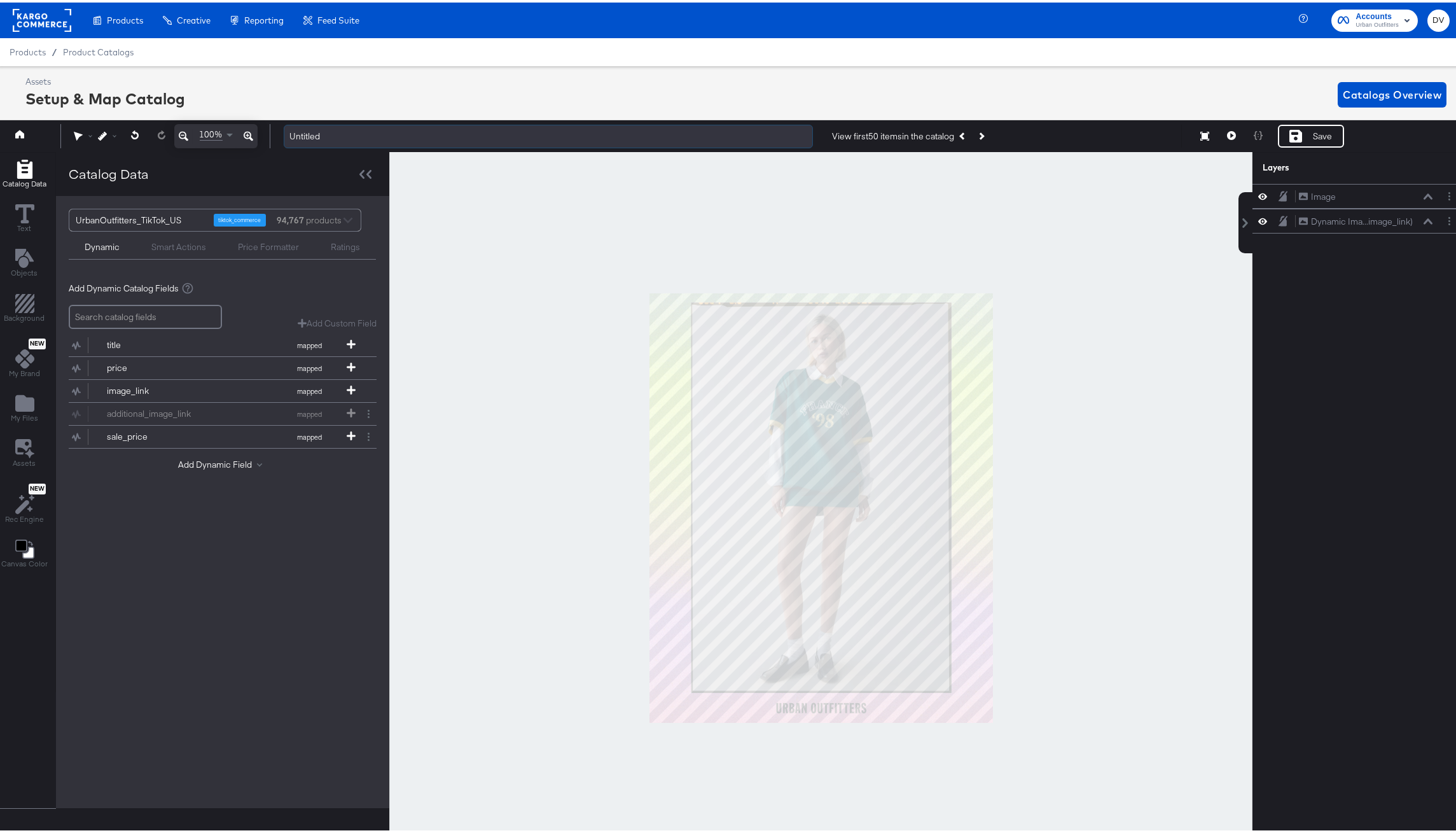
click at [309, 133] on input "Untitled" at bounding box center [548, 133] width 530 height 23
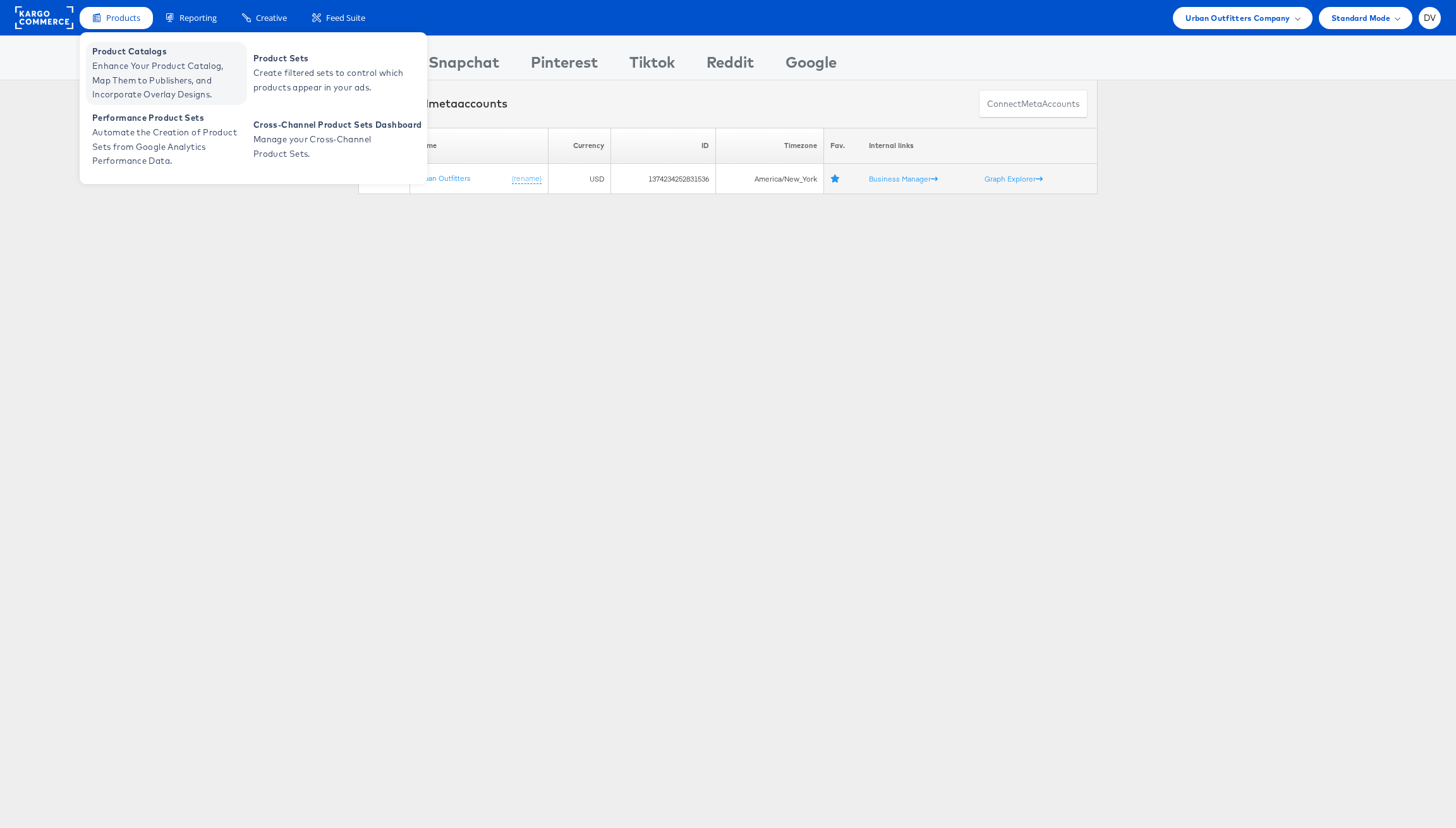
click at [157, 58] on span "Product Catalogs" at bounding box center [168, 51] width 151 height 15
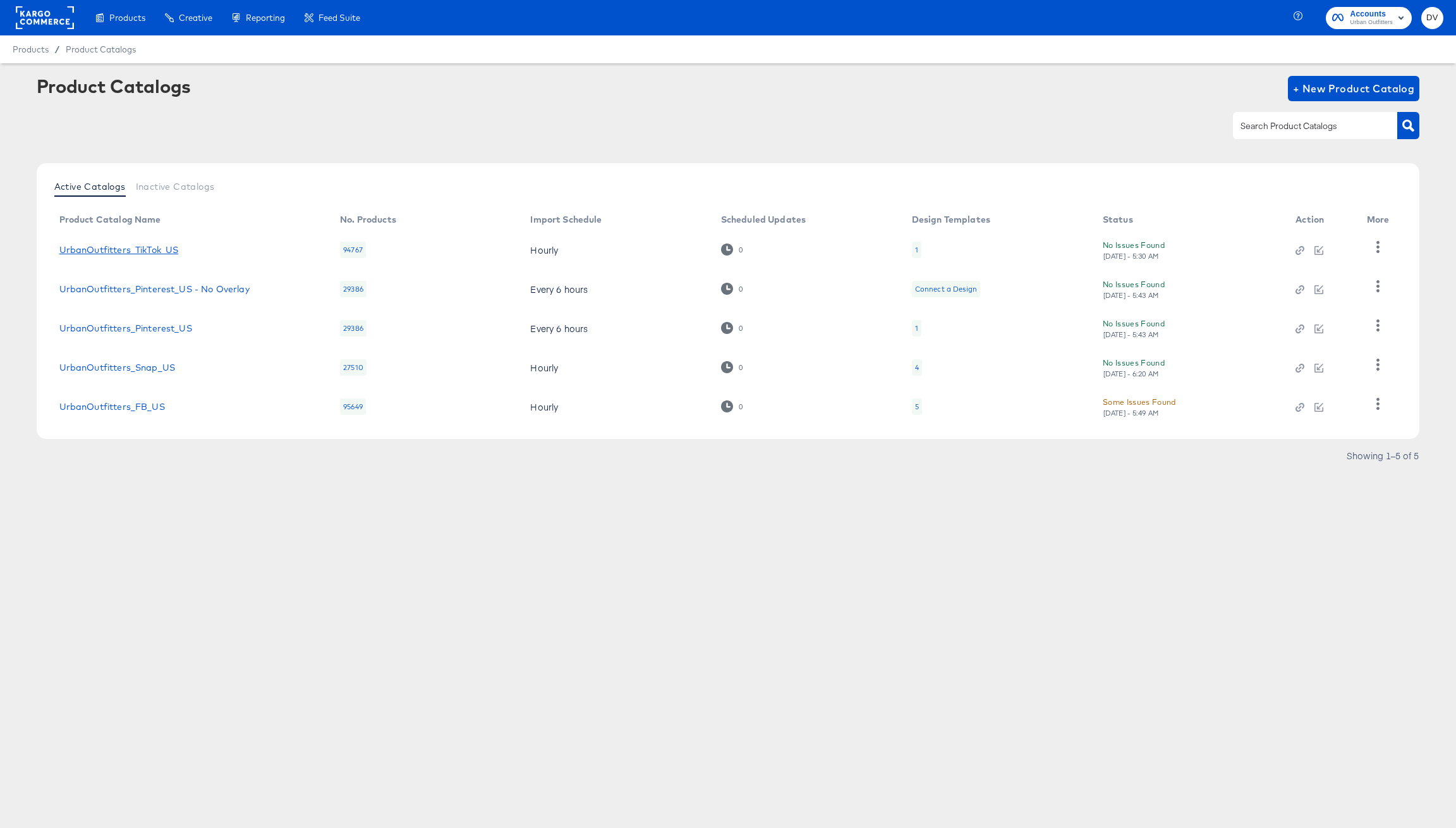
click at [128, 245] on link "UrbanOutfitters_TikTok_US" at bounding box center [119, 249] width 120 height 10
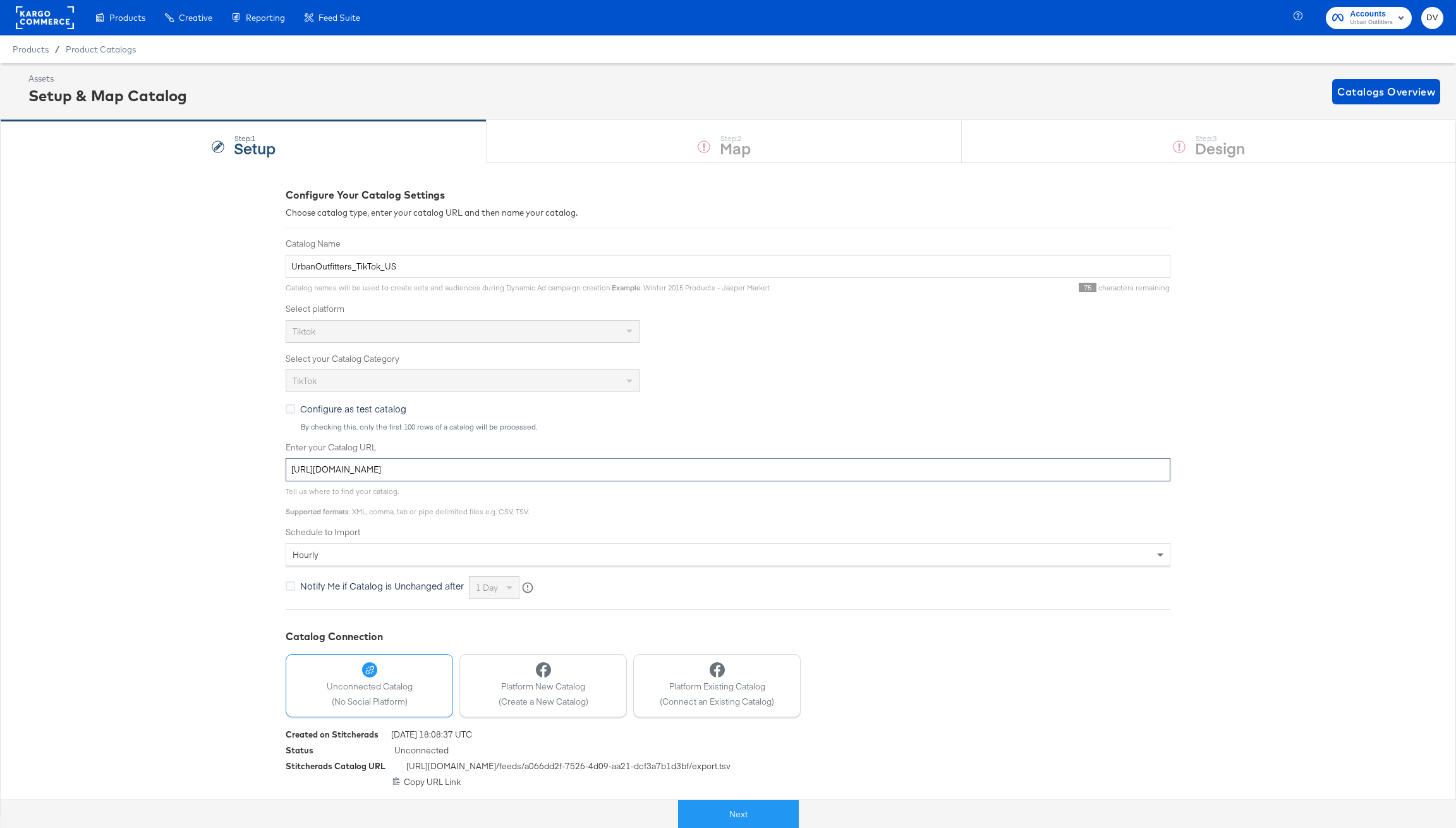
click at [593, 471] on input "[URL][DOMAIN_NAME]" at bounding box center [728, 469] width 885 height 23
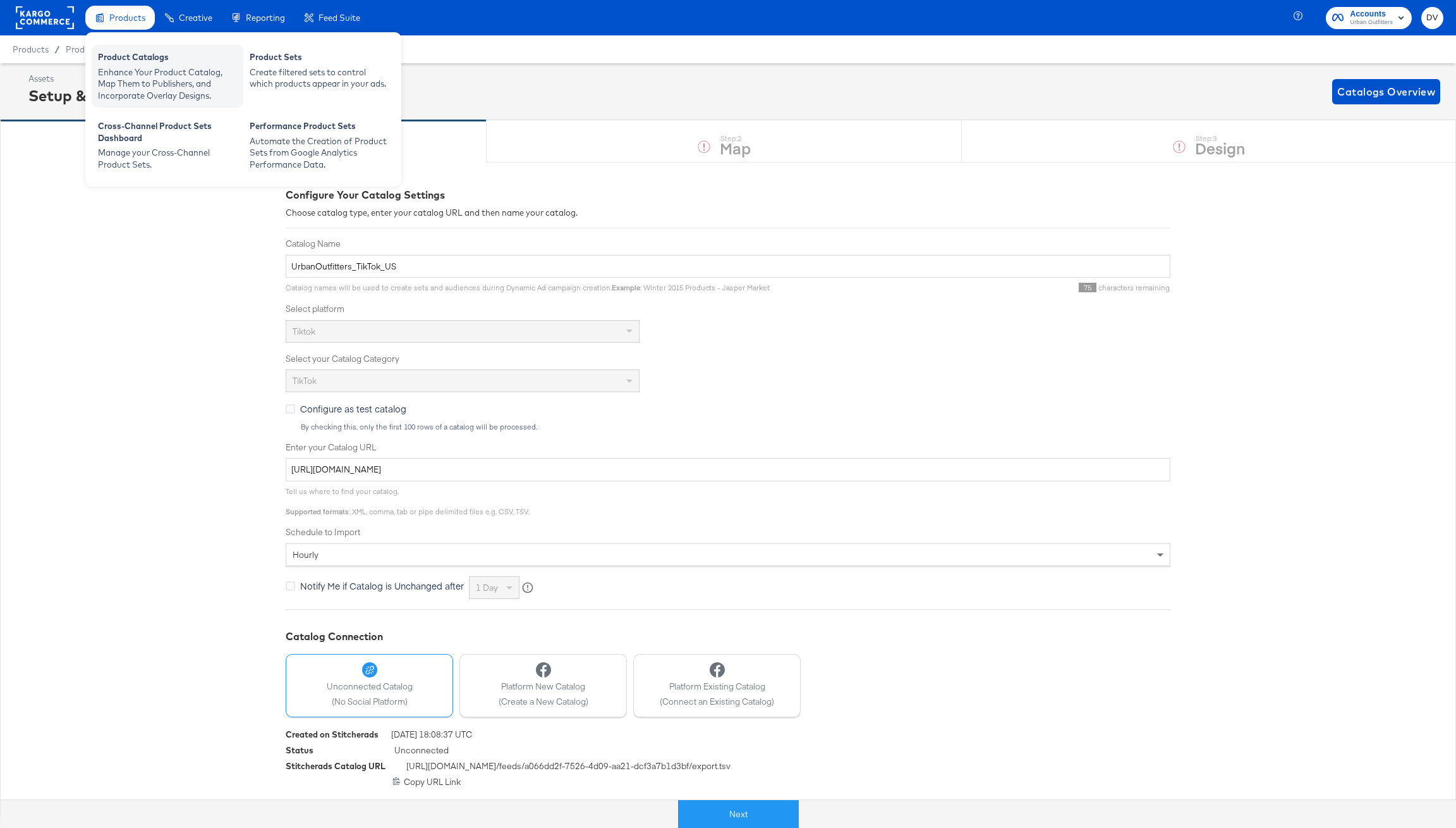
click at [120, 52] on div "Product Catalogs" at bounding box center [167, 59] width 139 height 16
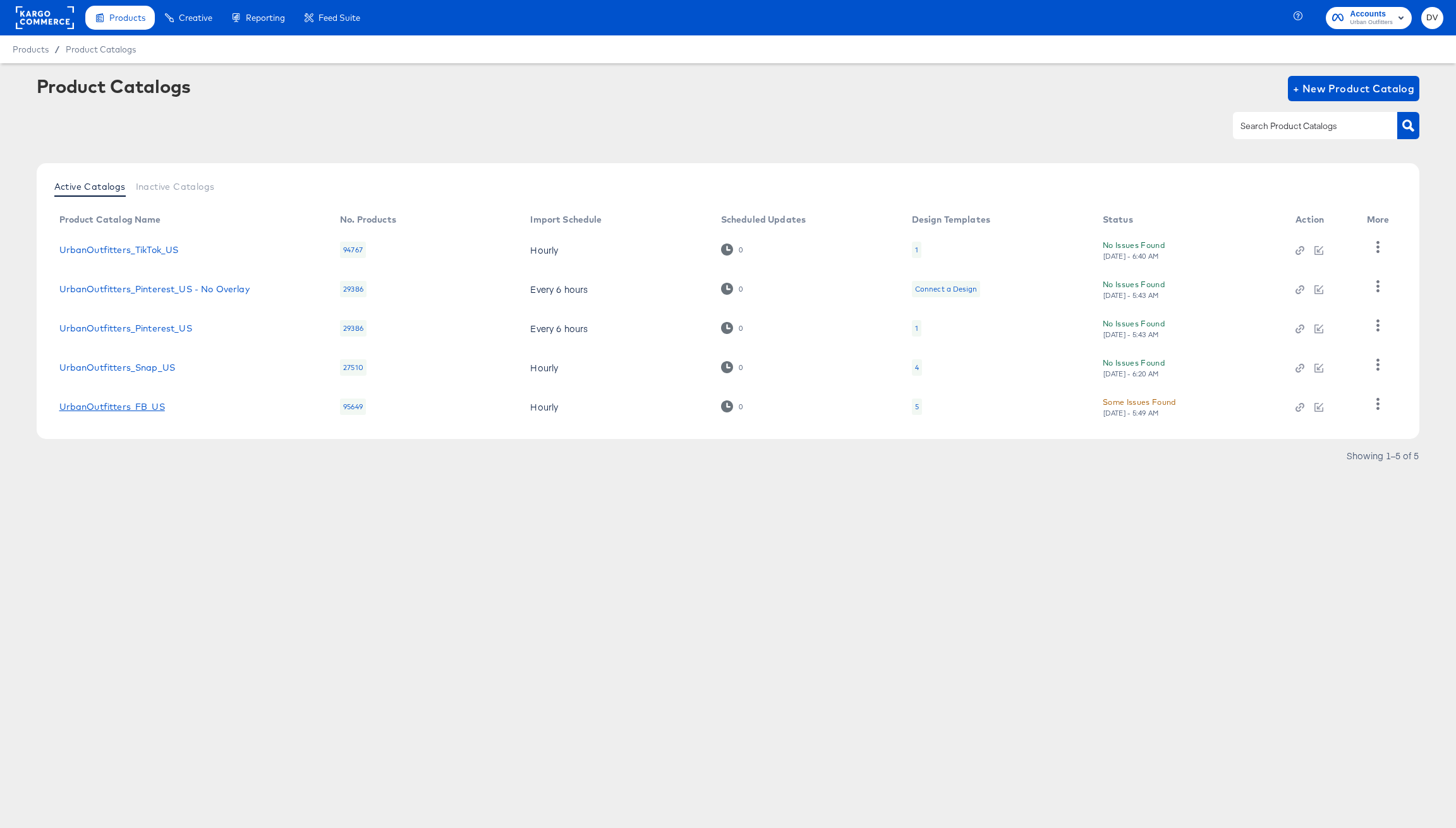
click at [138, 402] on link "UrbanOutfitters_FB_US" at bounding box center [112, 407] width 106 height 10
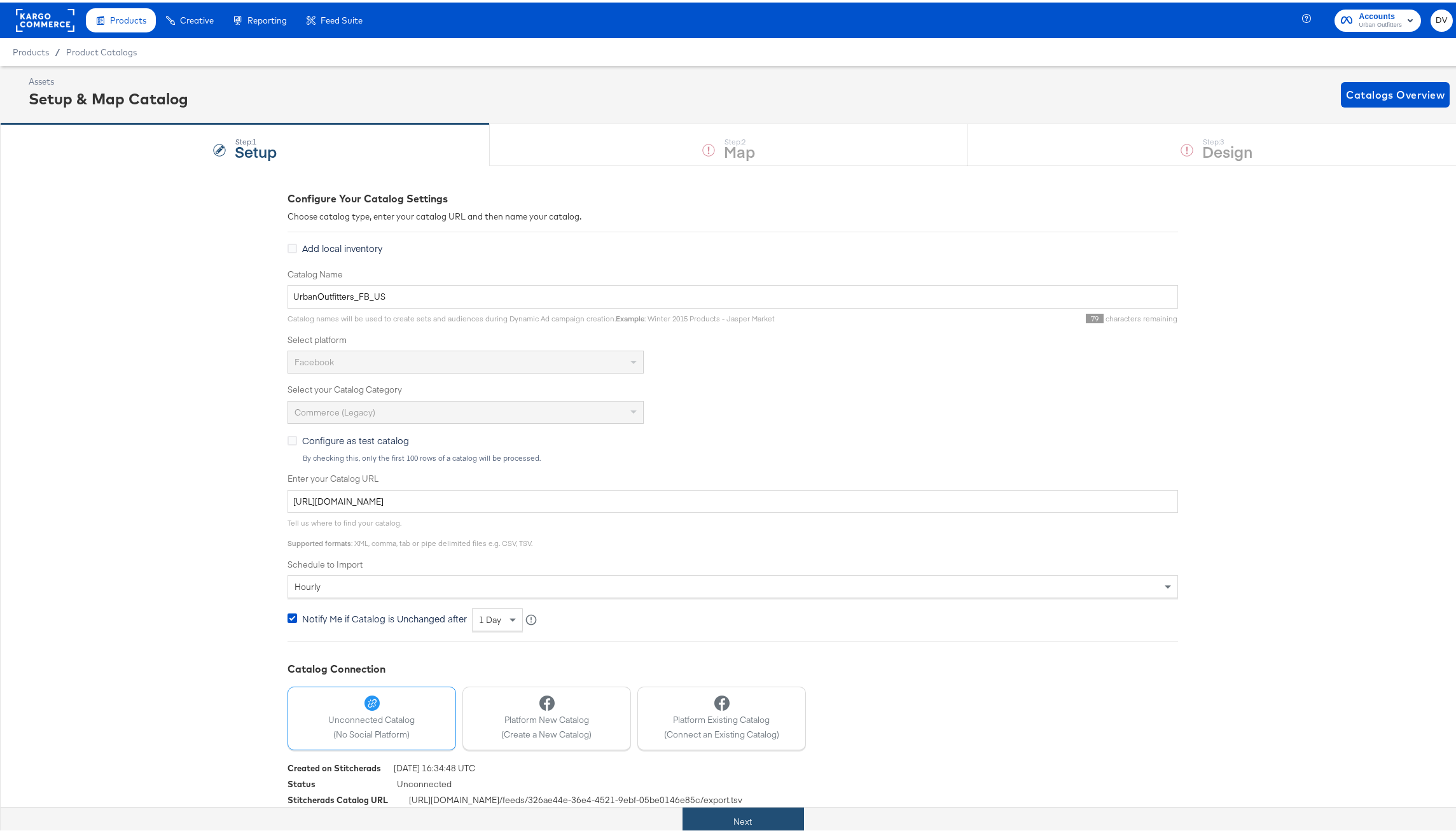
click at [745, 812] on button "Next" at bounding box center [743, 819] width 121 height 28
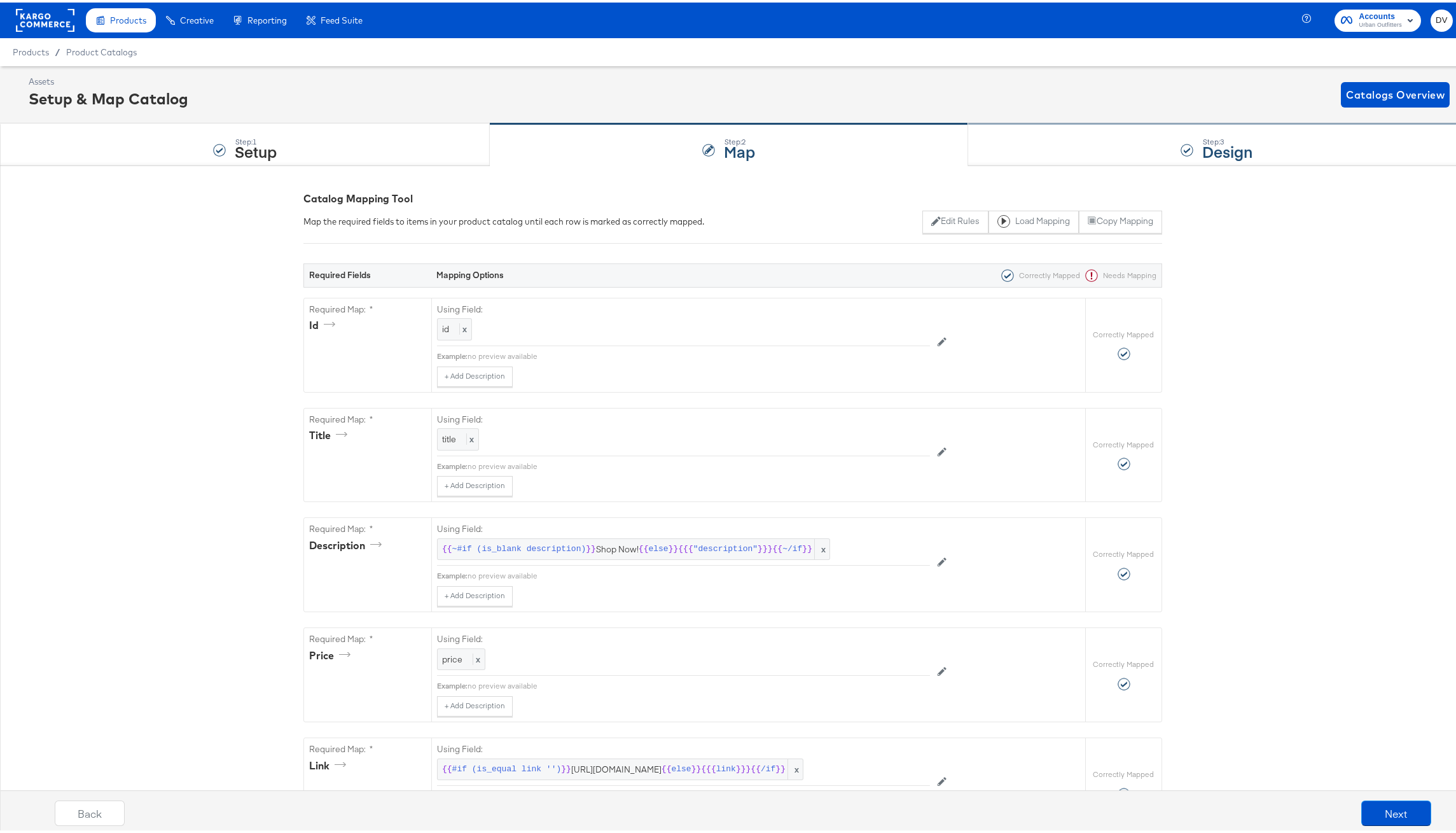
click at [1037, 147] on div "Step: 3 Design" at bounding box center [1217, 142] width 498 height 42
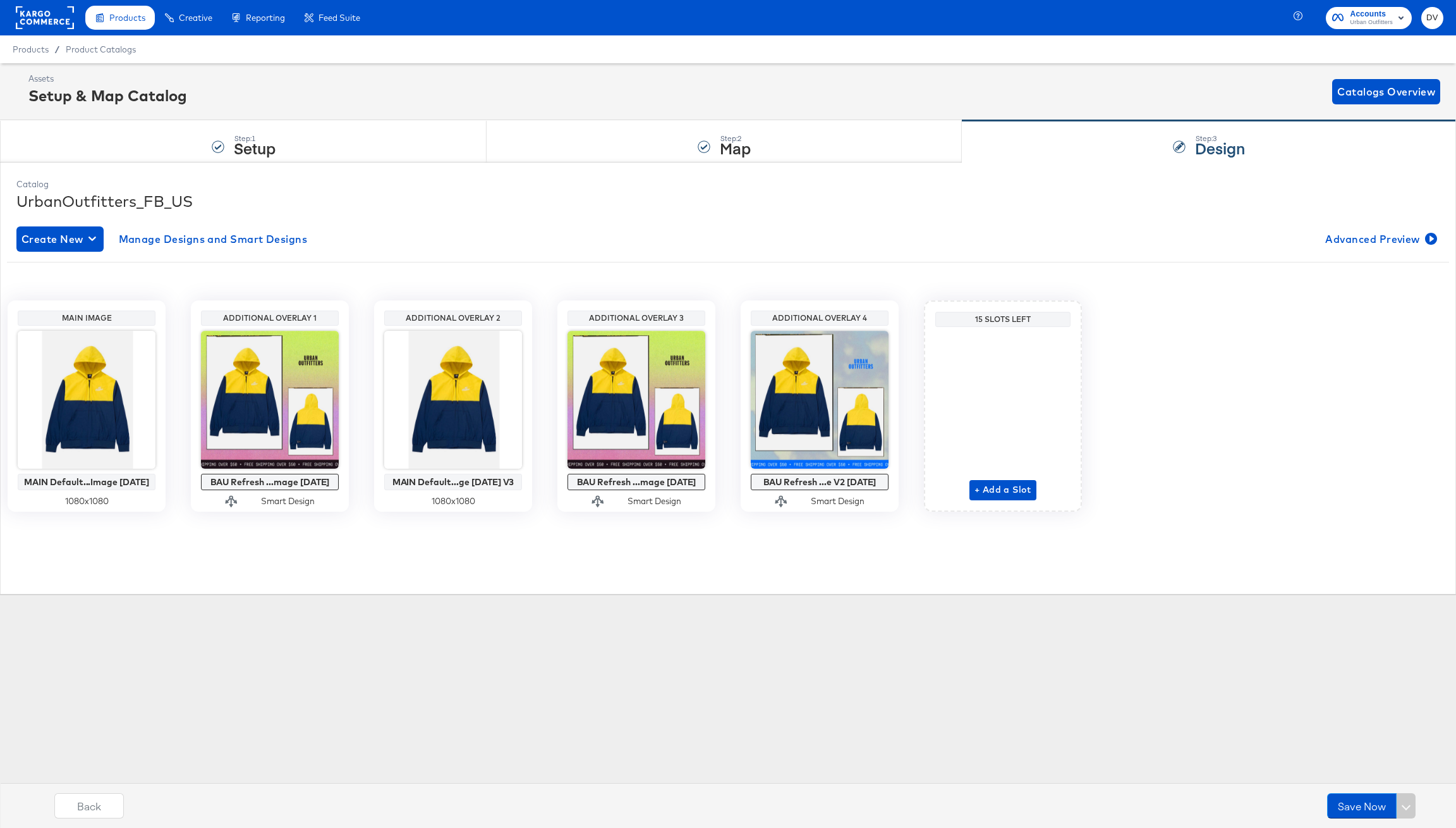
click at [883, 268] on div "Main Image MAIN Default...Image 3.8.23 1080 x 1080 Additional Overlay 1 BAU Ref…" at bounding box center [728, 400] width 1443 height 278
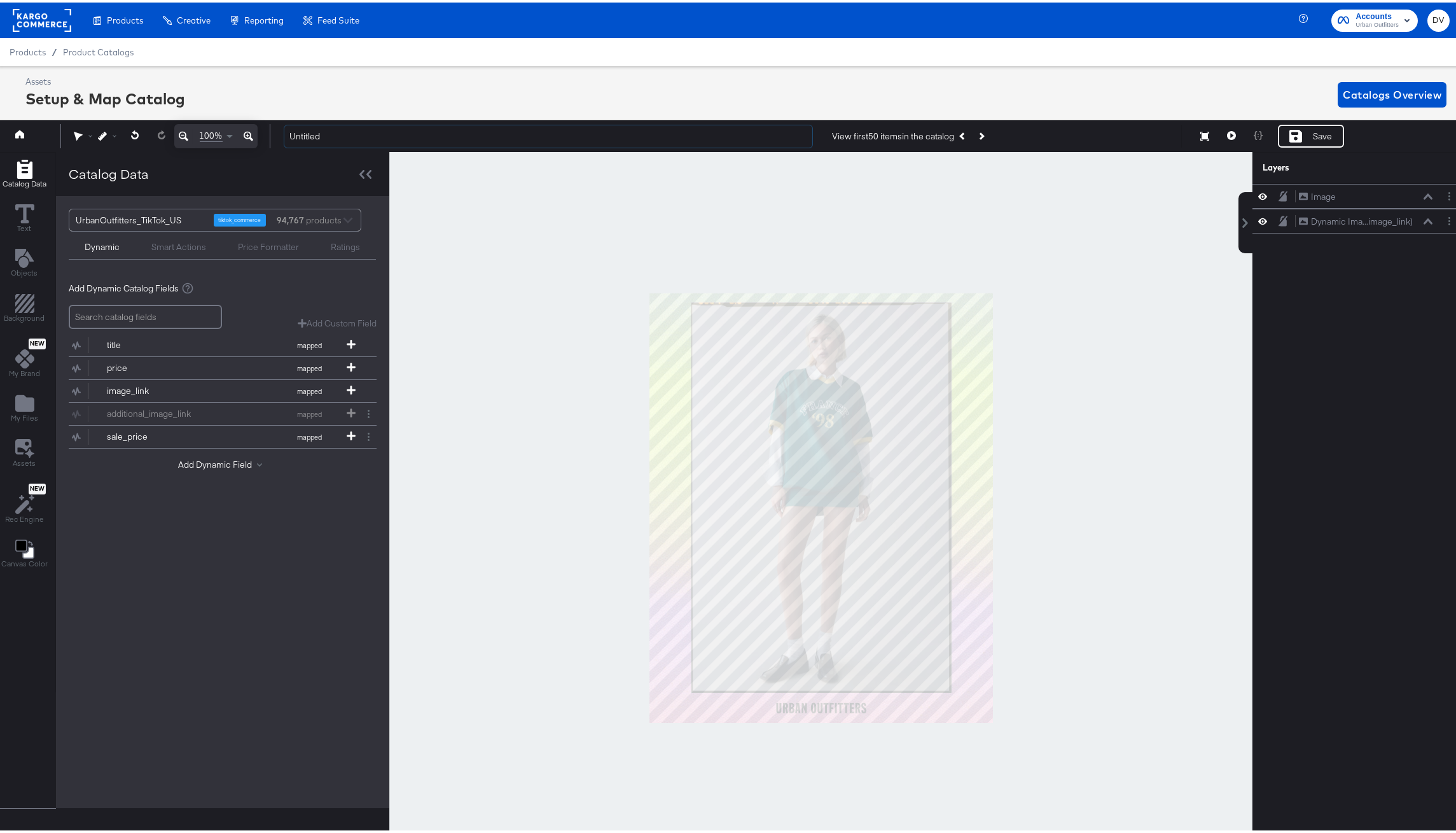
scroll to position [1, 0]
click at [666, 135] on input "Untitled" at bounding box center [548, 133] width 530 height 23
type input "TikTok BAU Single Image 8.21.25"
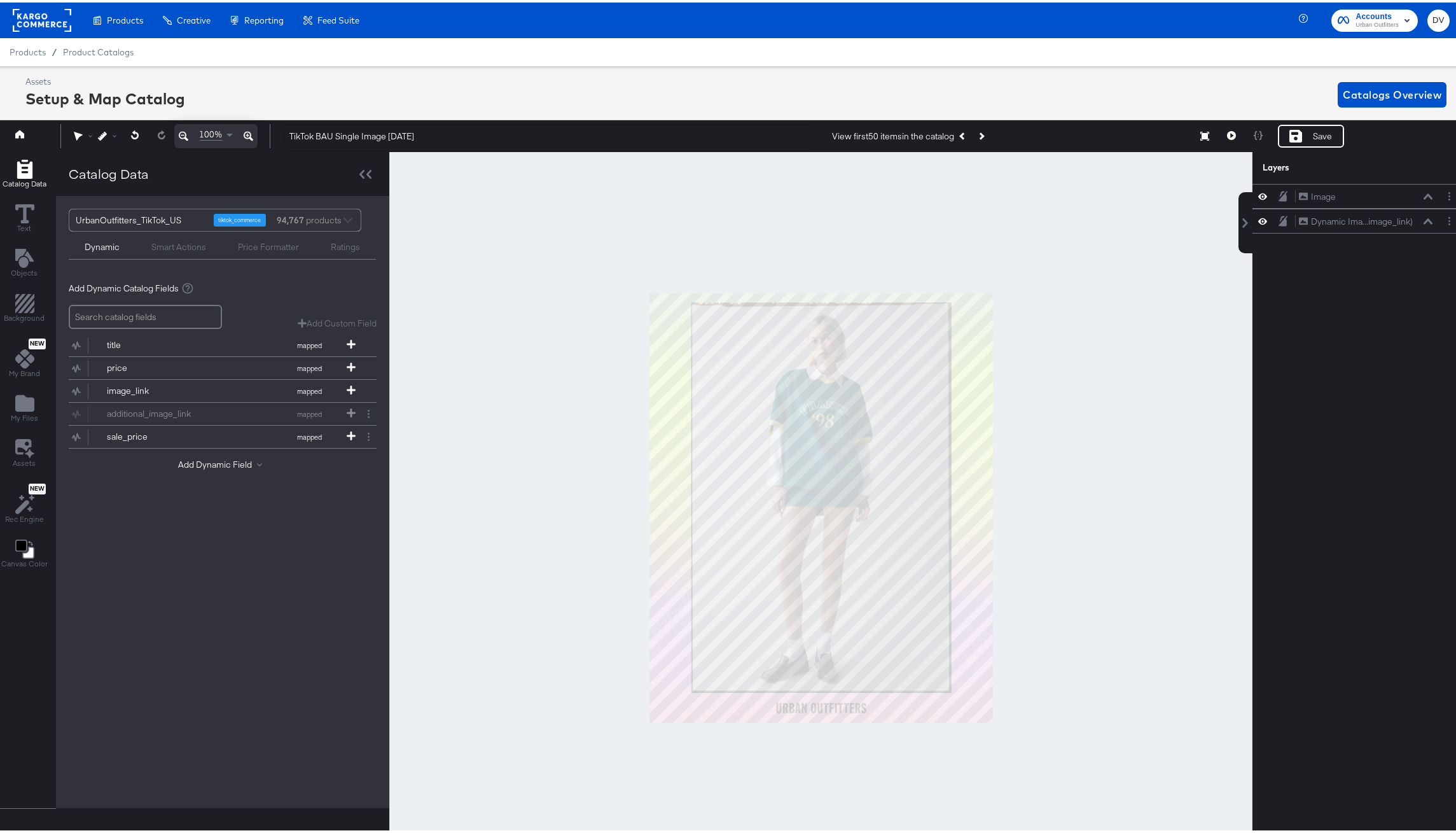
click at [745, 213] on div at bounding box center [821, 505] width 863 height 712
click at [1313, 128] on div "Save" at bounding box center [1322, 133] width 19 height 12
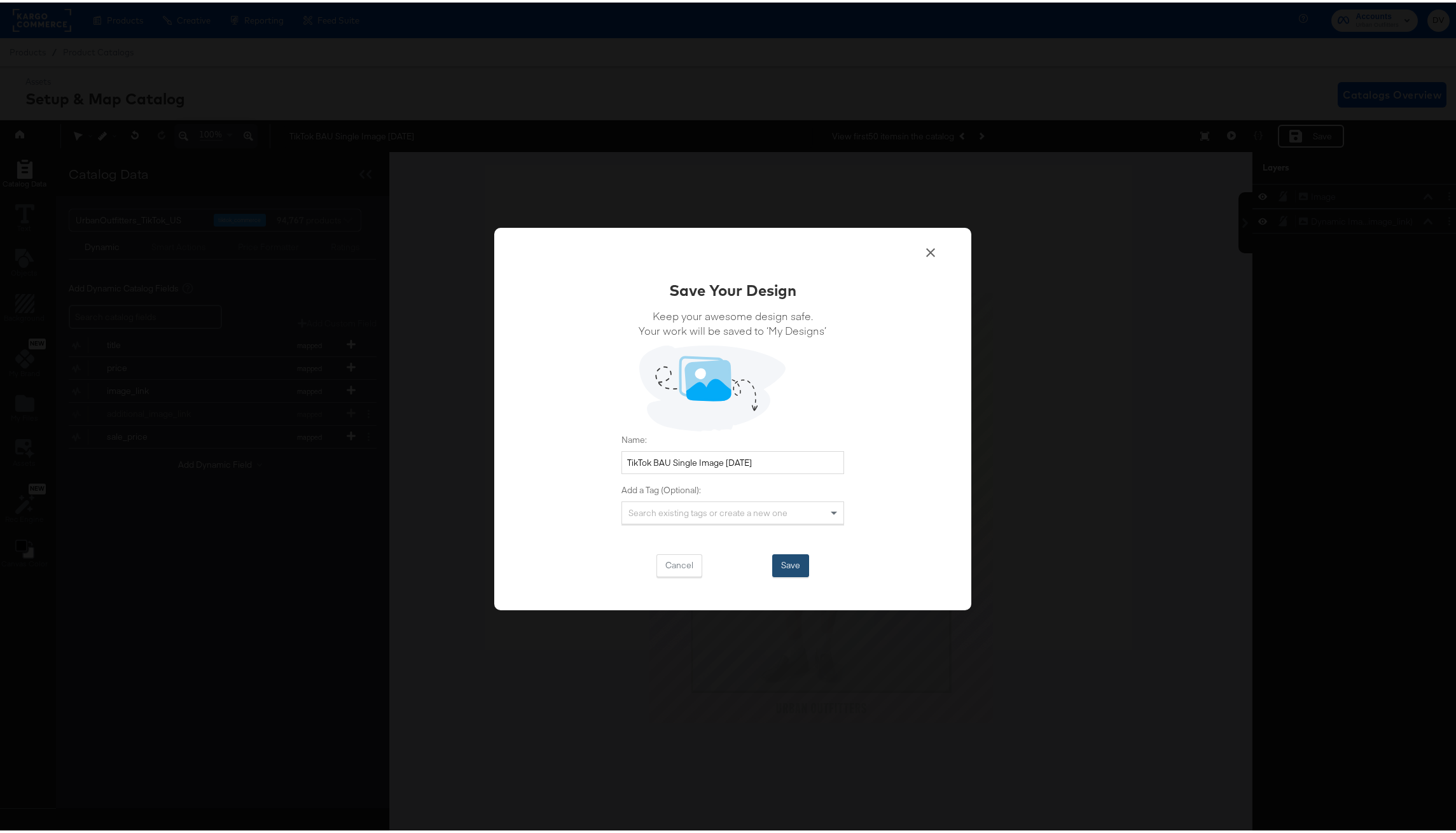
click at [799, 554] on button "Save" at bounding box center [790, 563] width 37 height 23
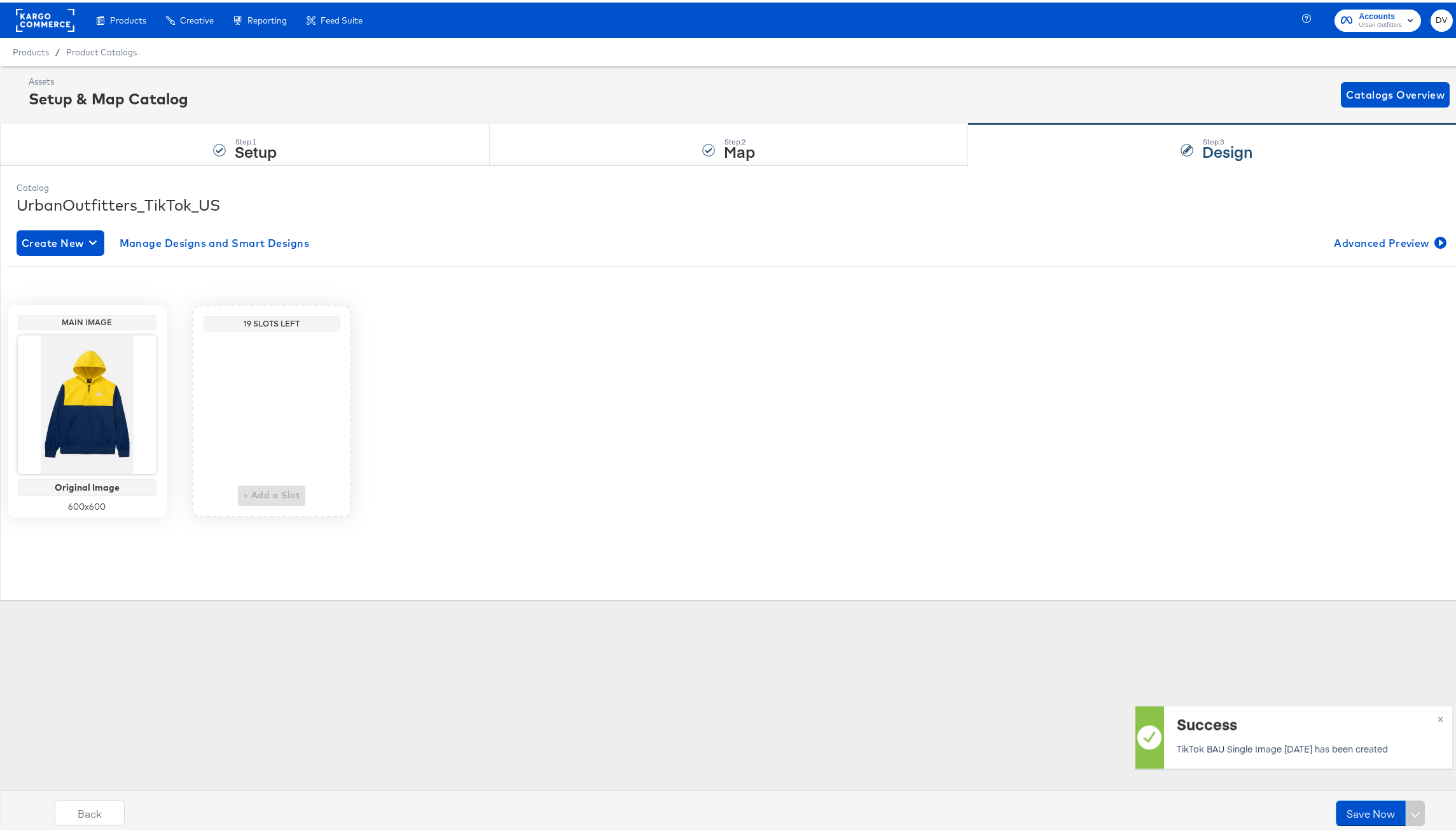
scroll to position [0, 0]
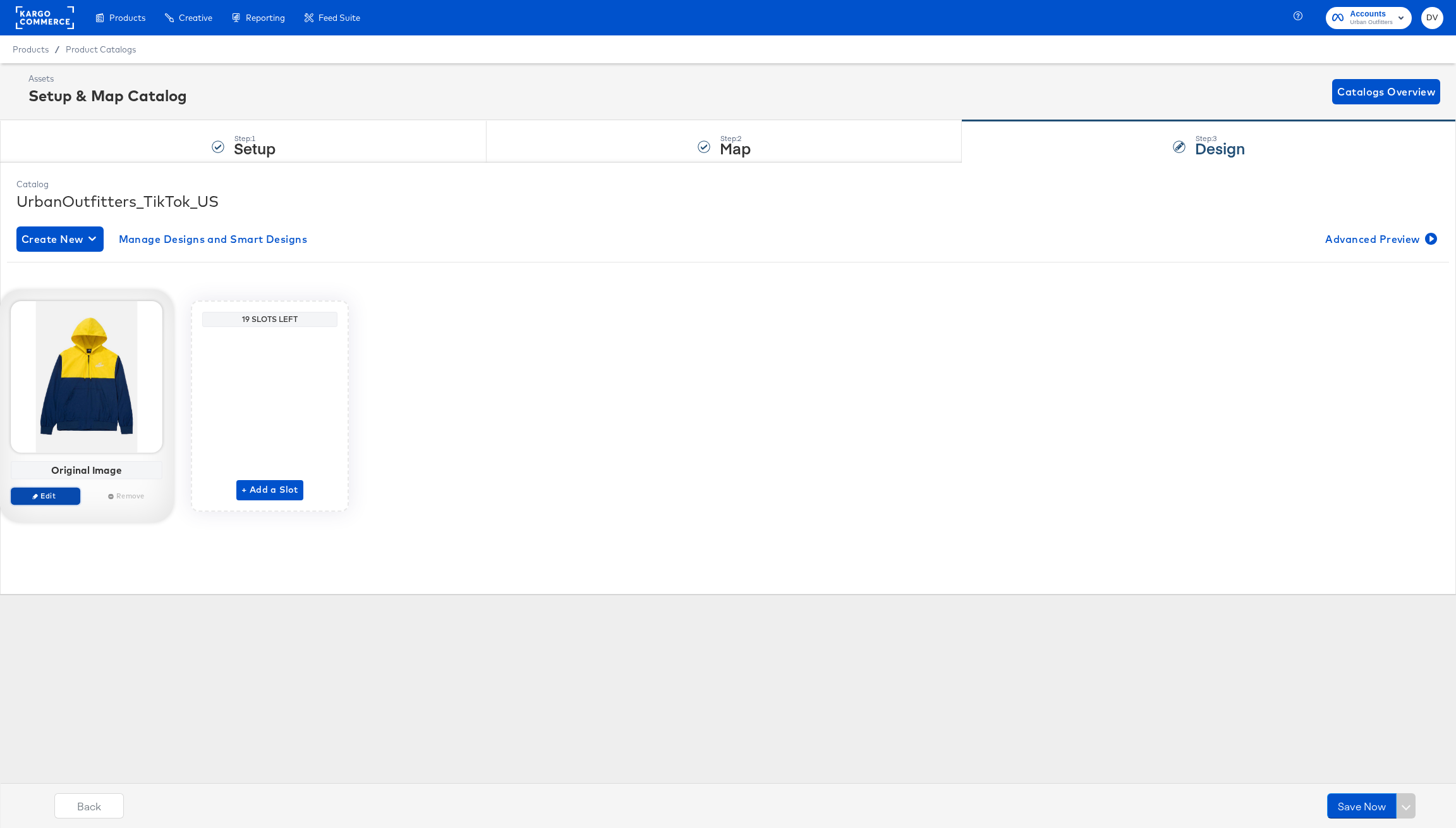
click at [68, 490] on span "Edit" at bounding box center [45, 495] width 58 height 9
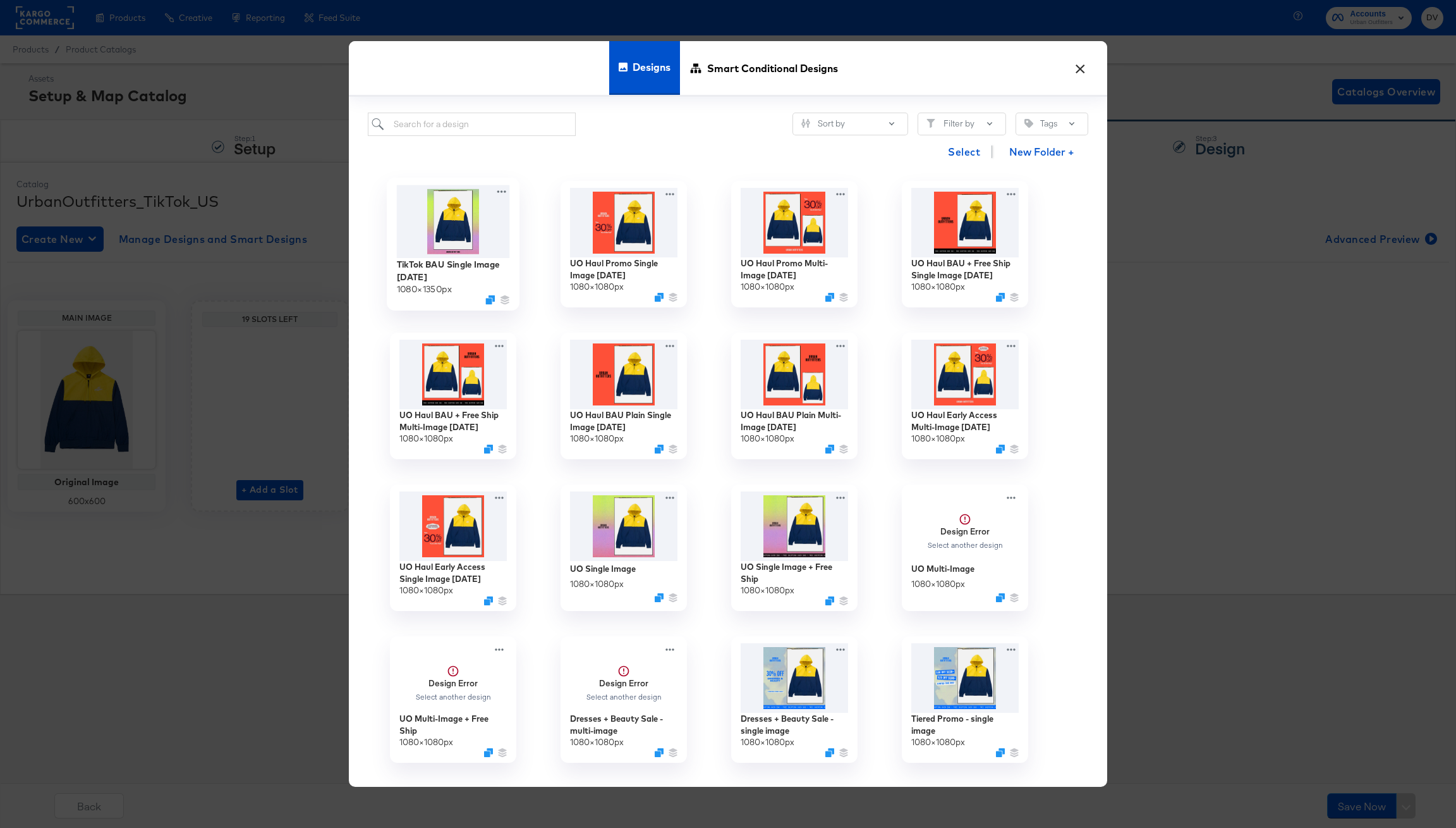
click at [483, 225] on img at bounding box center [454, 221] width 113 height 73
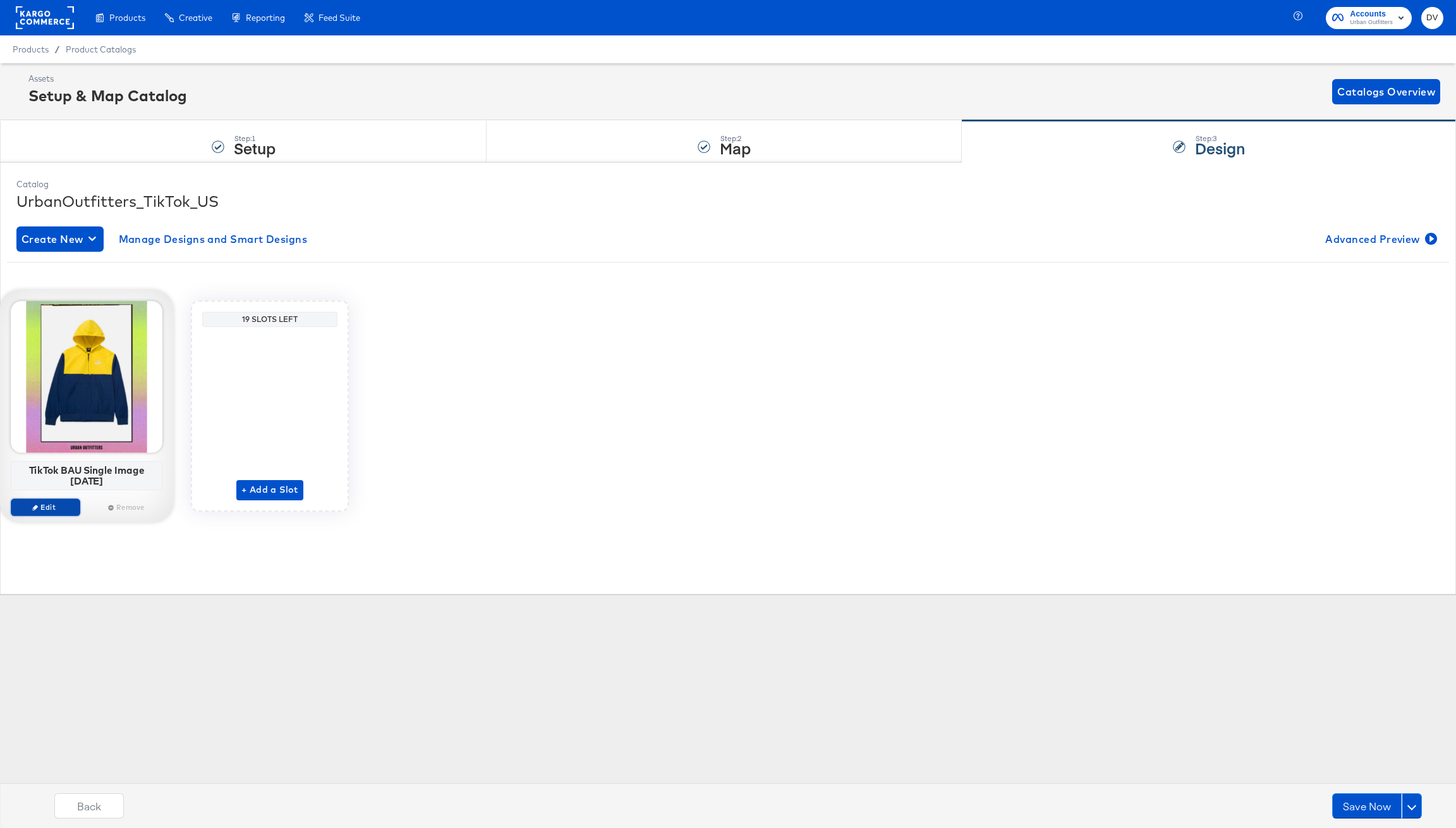
click at [57, 505] on span "Edit" at bounding box center [45, 506] width 58 height 9
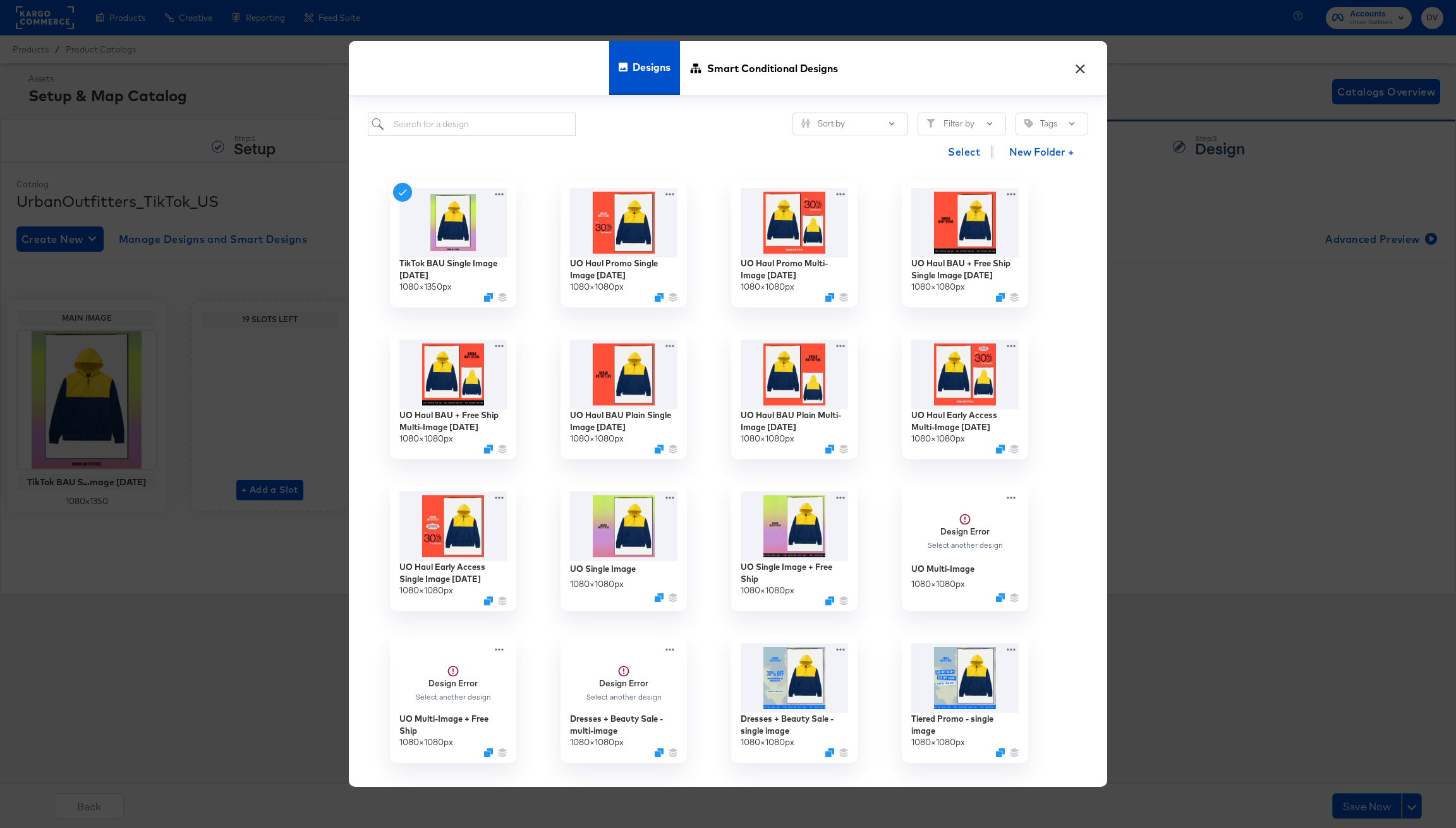
drag, startPoint x: 1076, startPoint y: 68, endPoint x: 998, endPoint y: 83, distance: 79.4
click at [1076, 68] on button "×" at bounding box center [1080, 65] width 23 height 23
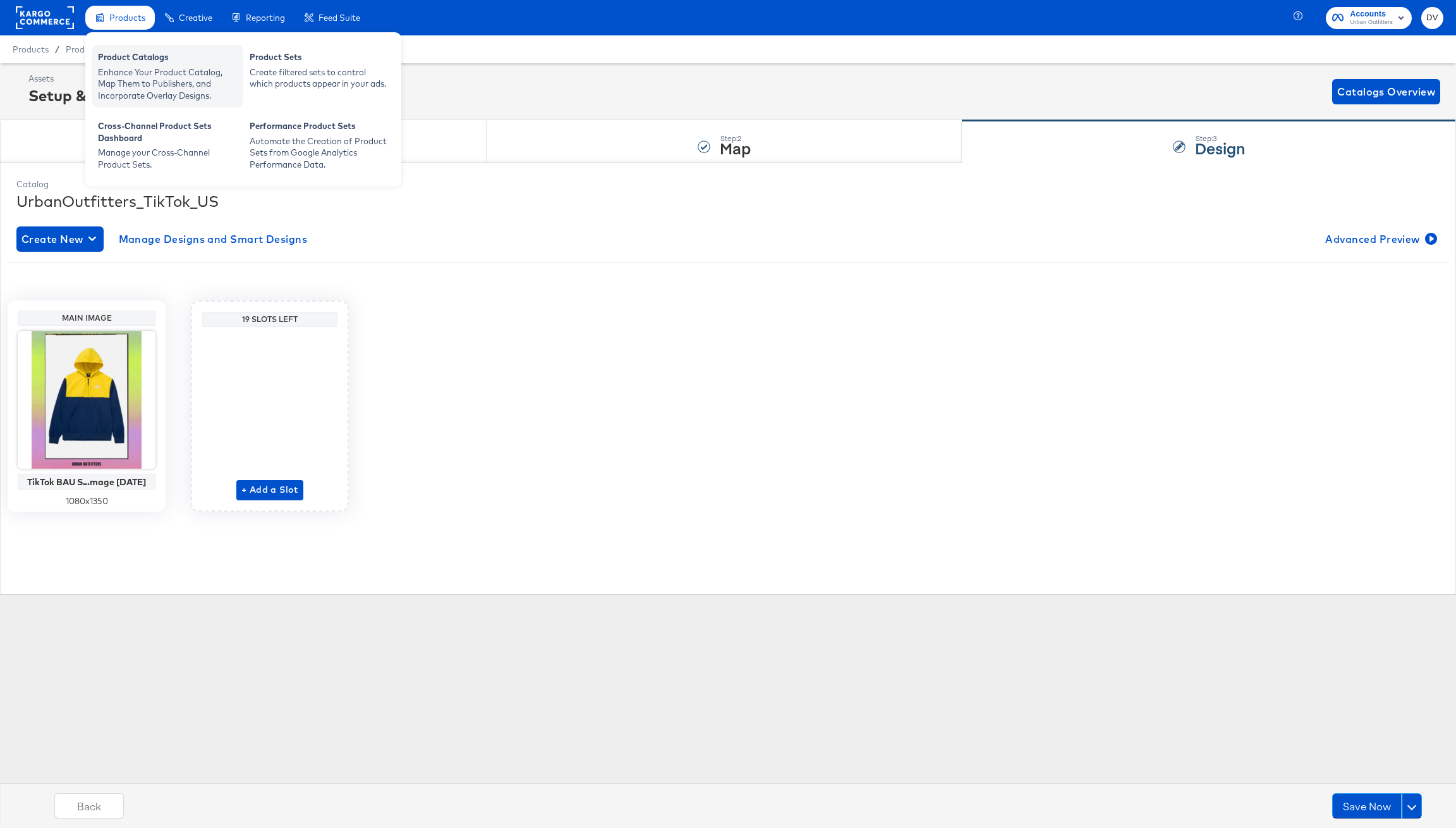
click at [141, 57] on div "Product Catalogs" at bounding box center [167, 59] width 139 height 16
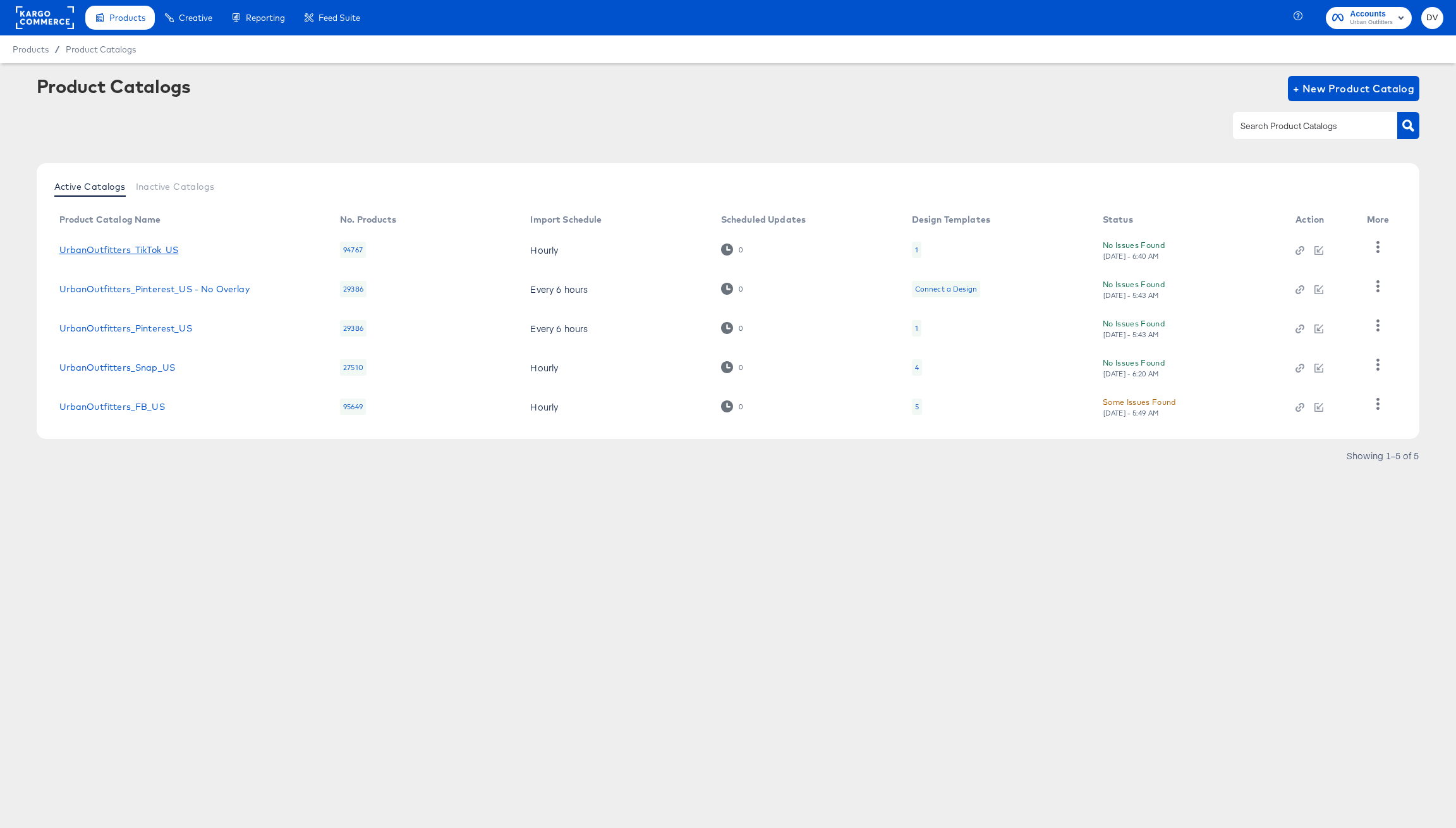
click at [144, 249] on link "UrbanOutfitters_TikTok_US" at bounding box center [119, 249] width 120 height 10
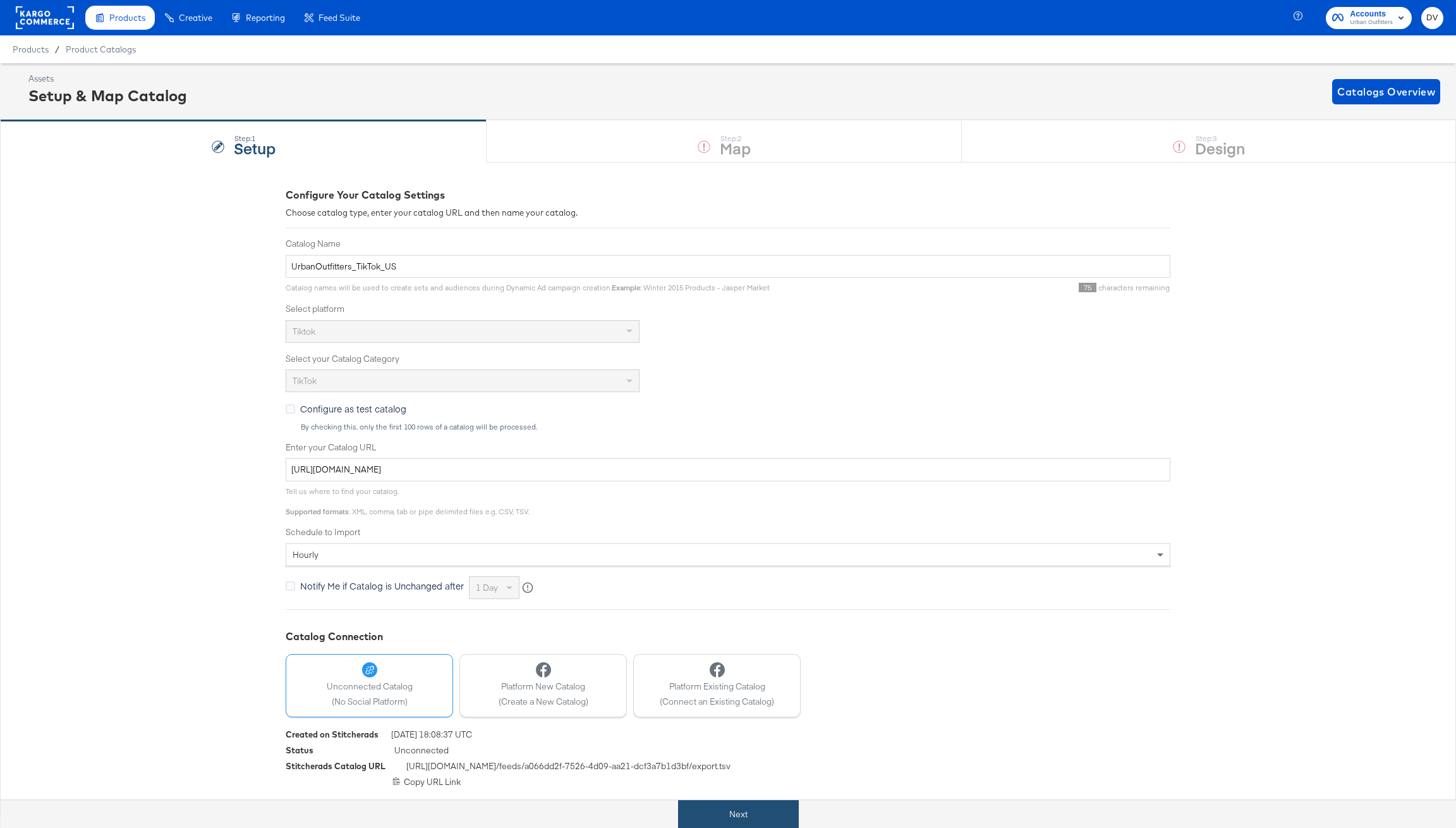
click at [733, 809] on button "Next" at bounding box center [738, 814] width 120 height 28
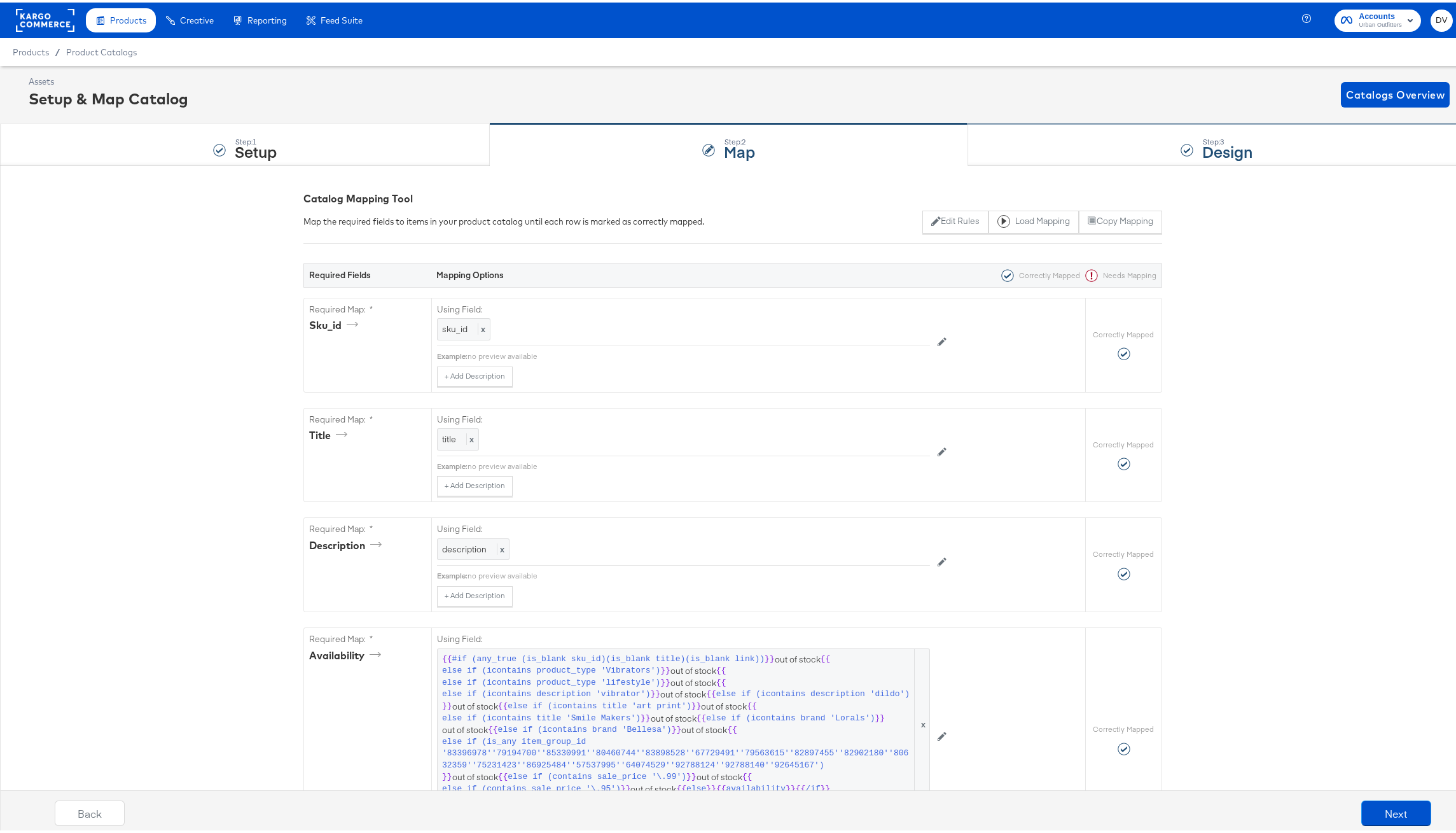
click at [1033, 136] on div "Step: 3 Design" at bounding box center [1217, 142] width 498 height 42
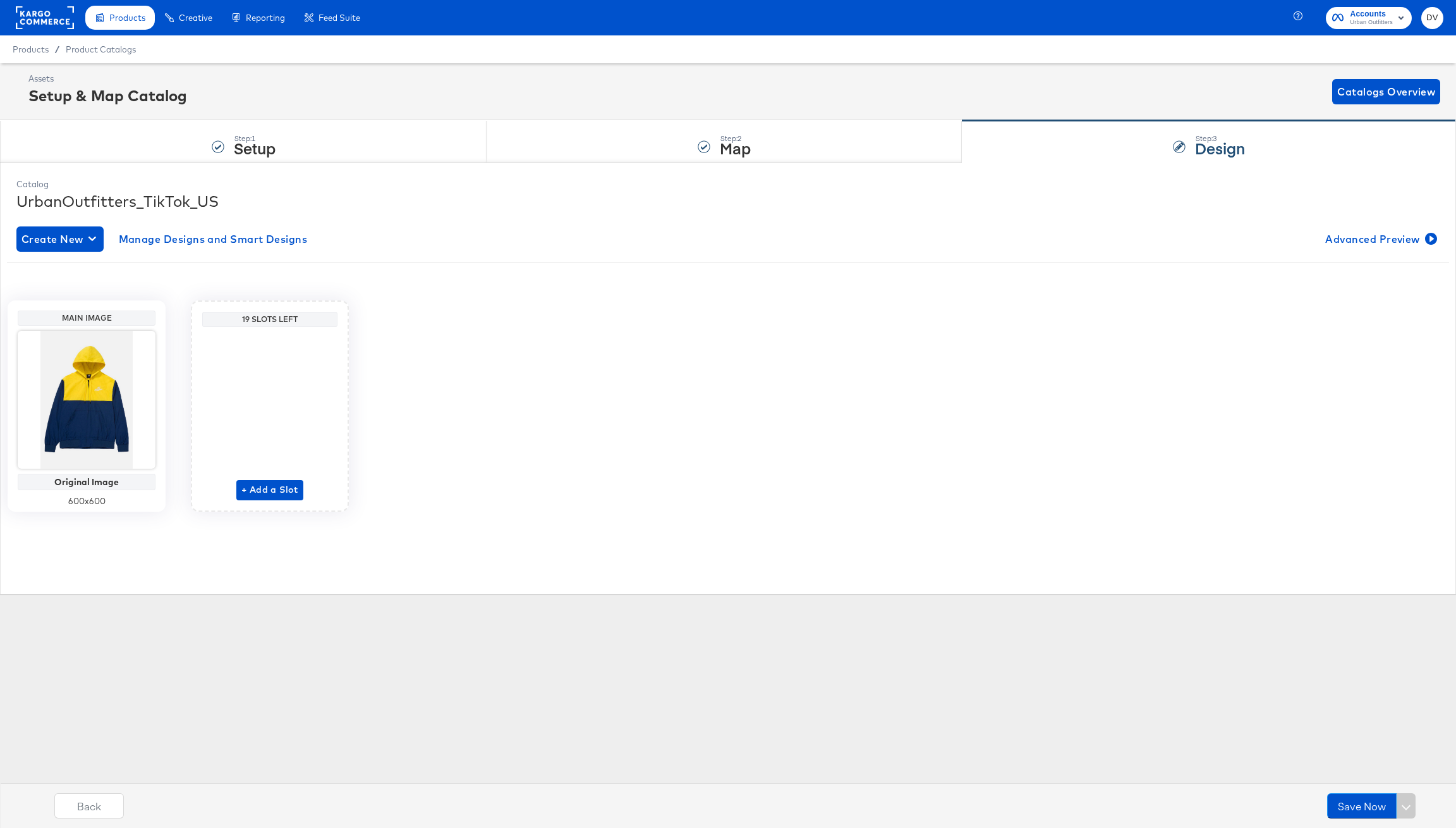
click at [606, 483] on div "Main Image Original Image 600 x 600 19 Slots Left + Add a Slot" at bounding box center [728, 406] width 1443 height 211
click at [515, 146] on div "Step: 2 Map" at bounding box center [724, 141] width 475 height 42
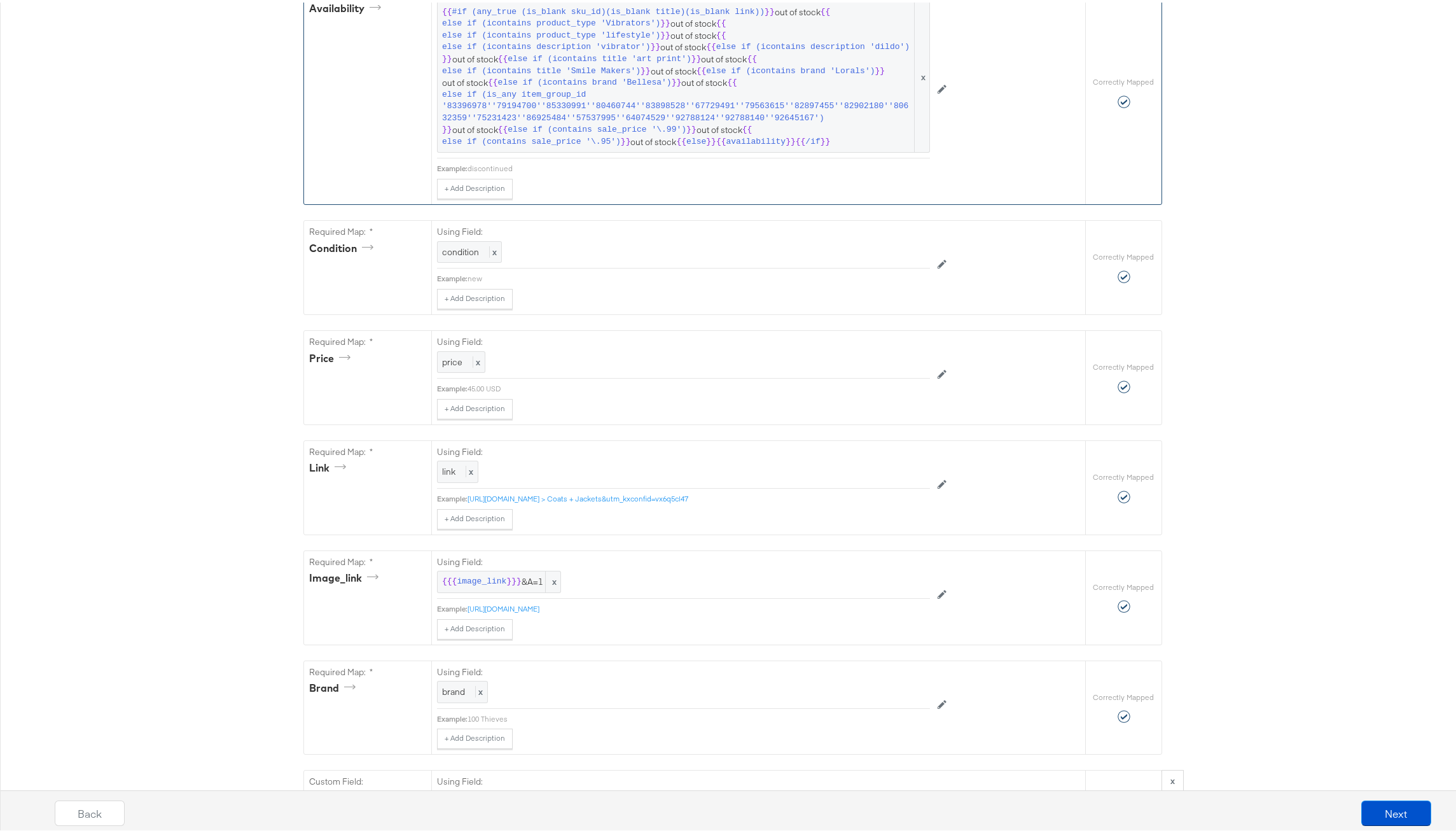
scroll to position [332, 0]
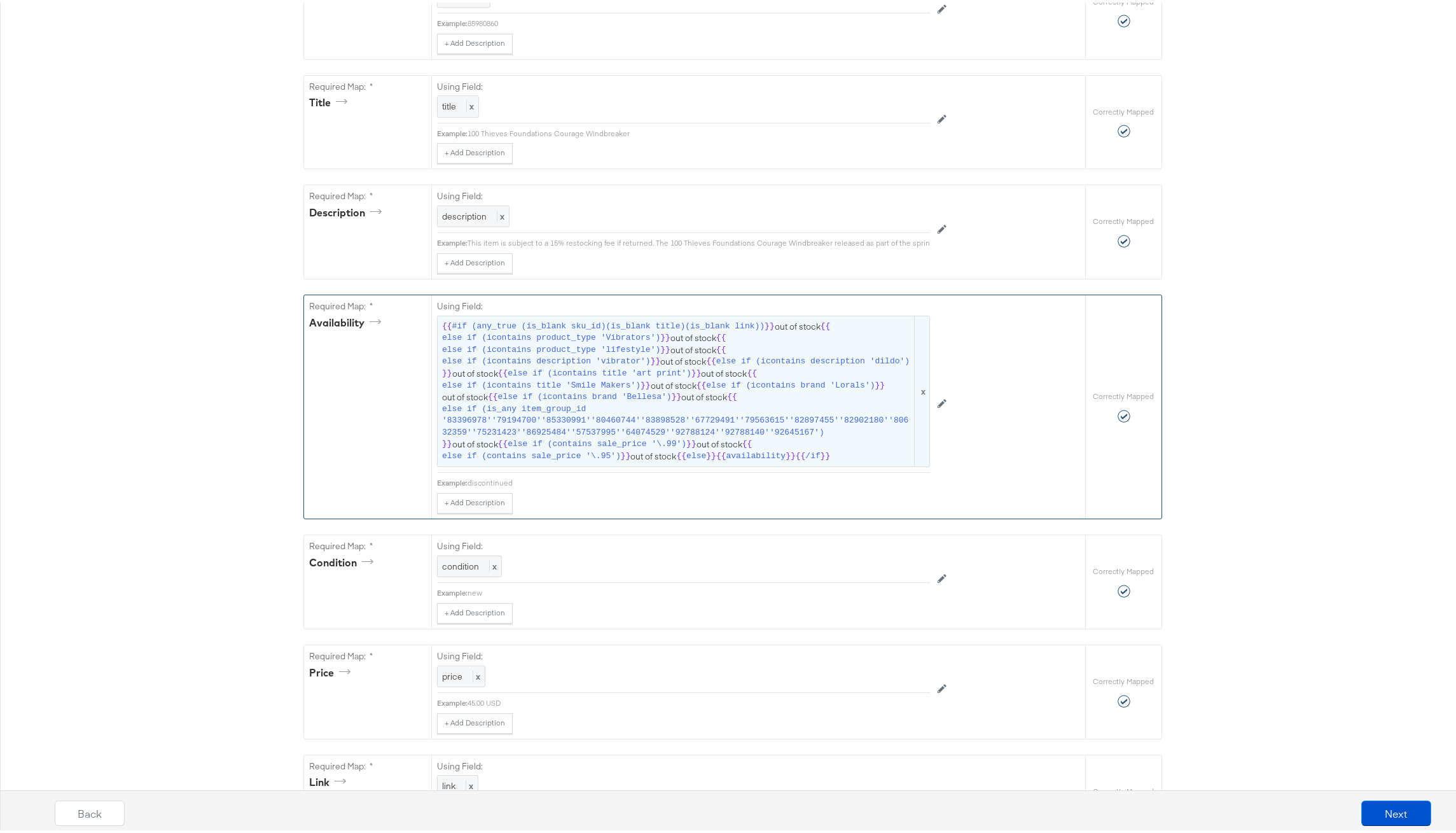
click at [662, 430] on span "else if (is_any item_group_id '83396978''79194700''85330991''80460744''83898528…" at bounding box center [677, 418] width 470 height 35
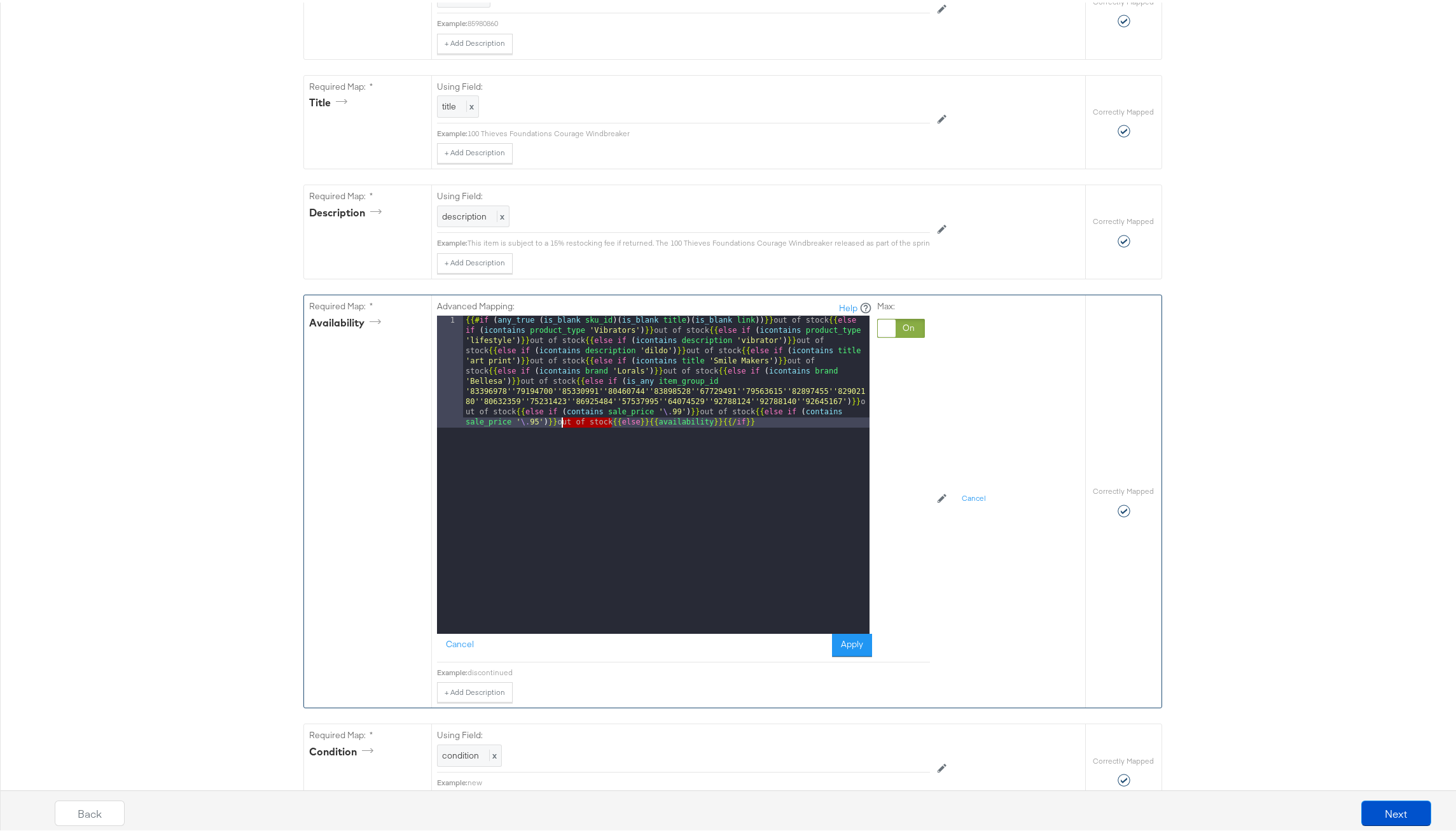
drag, startPoint x: 606, startPoint y: 427, endPoint x: 553, endPoint y: 426, distance: 53.0
click at [553, 426] on div "{{# if ( any_true ( is_blank sku_id )( is_blank title )( is_blank link )) }} ou…" at bounding box center [666, 583] width 406 height 542
click at [455, 653] on button "Cancel" at bounding box center [459, 642] width 46 height 23
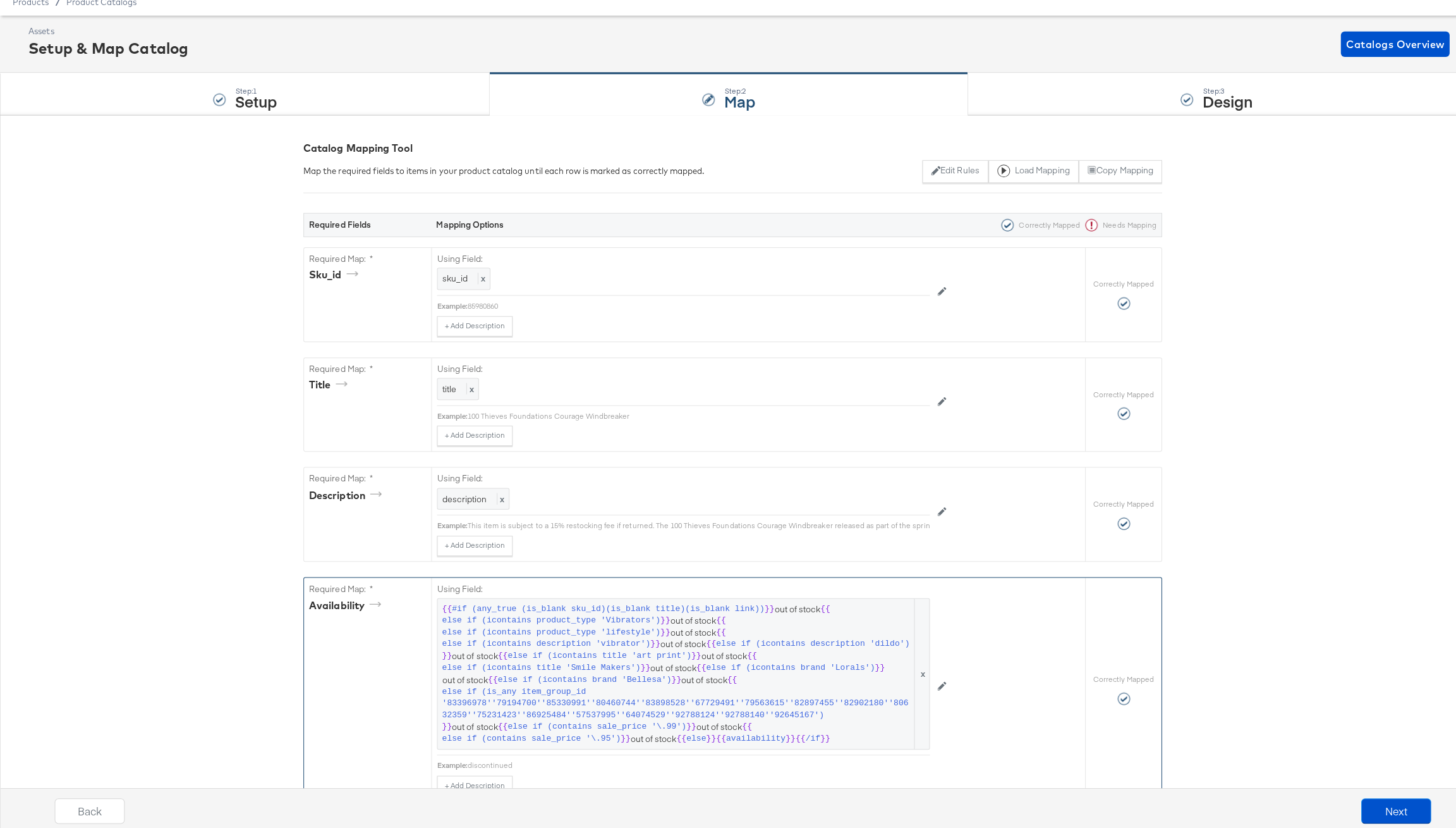
scroll to position [0, 0]
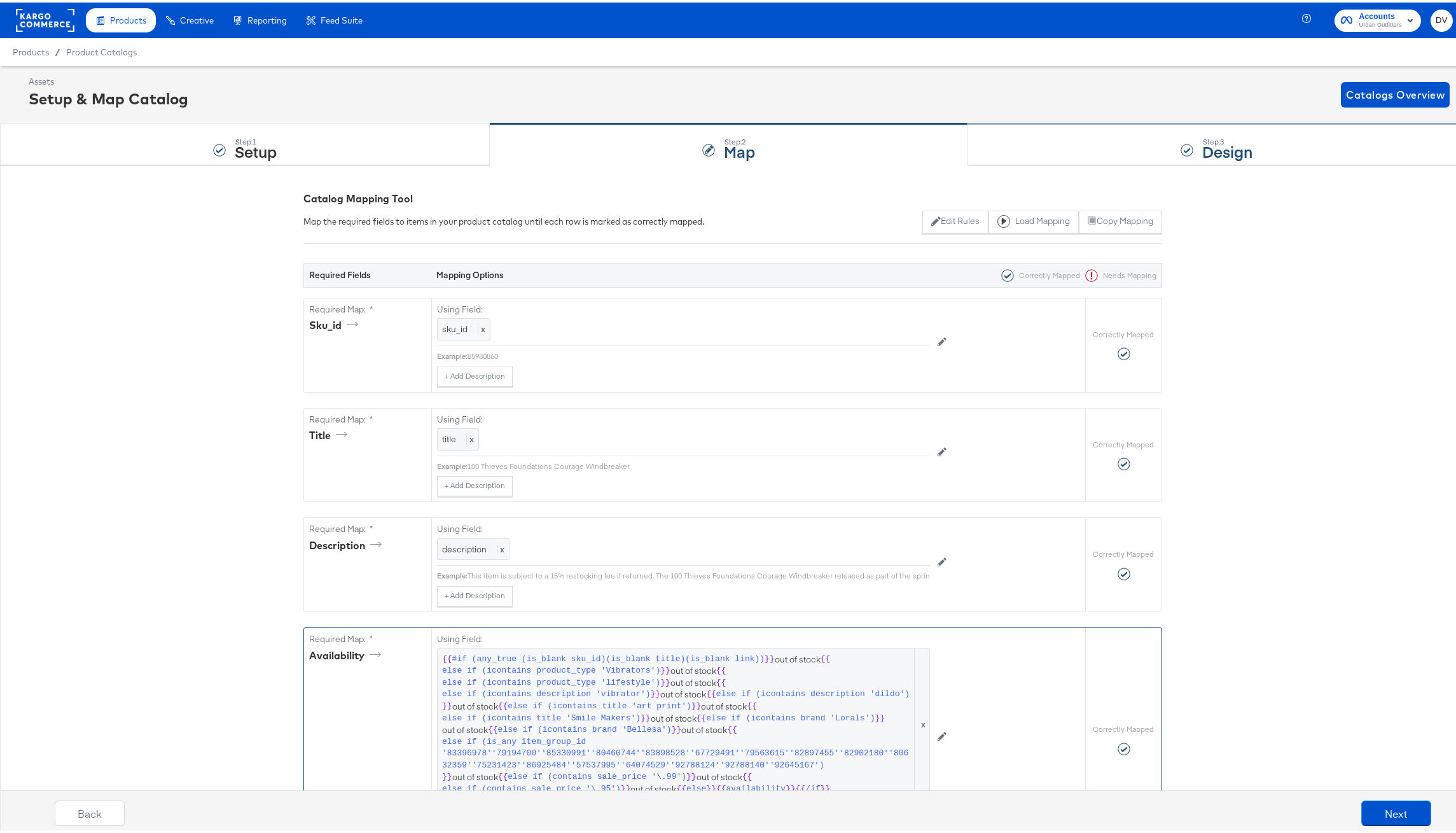
click at [1102, 146] on div "Step: 3 Design" at bounding box center [1217, 142] width 498 height 42
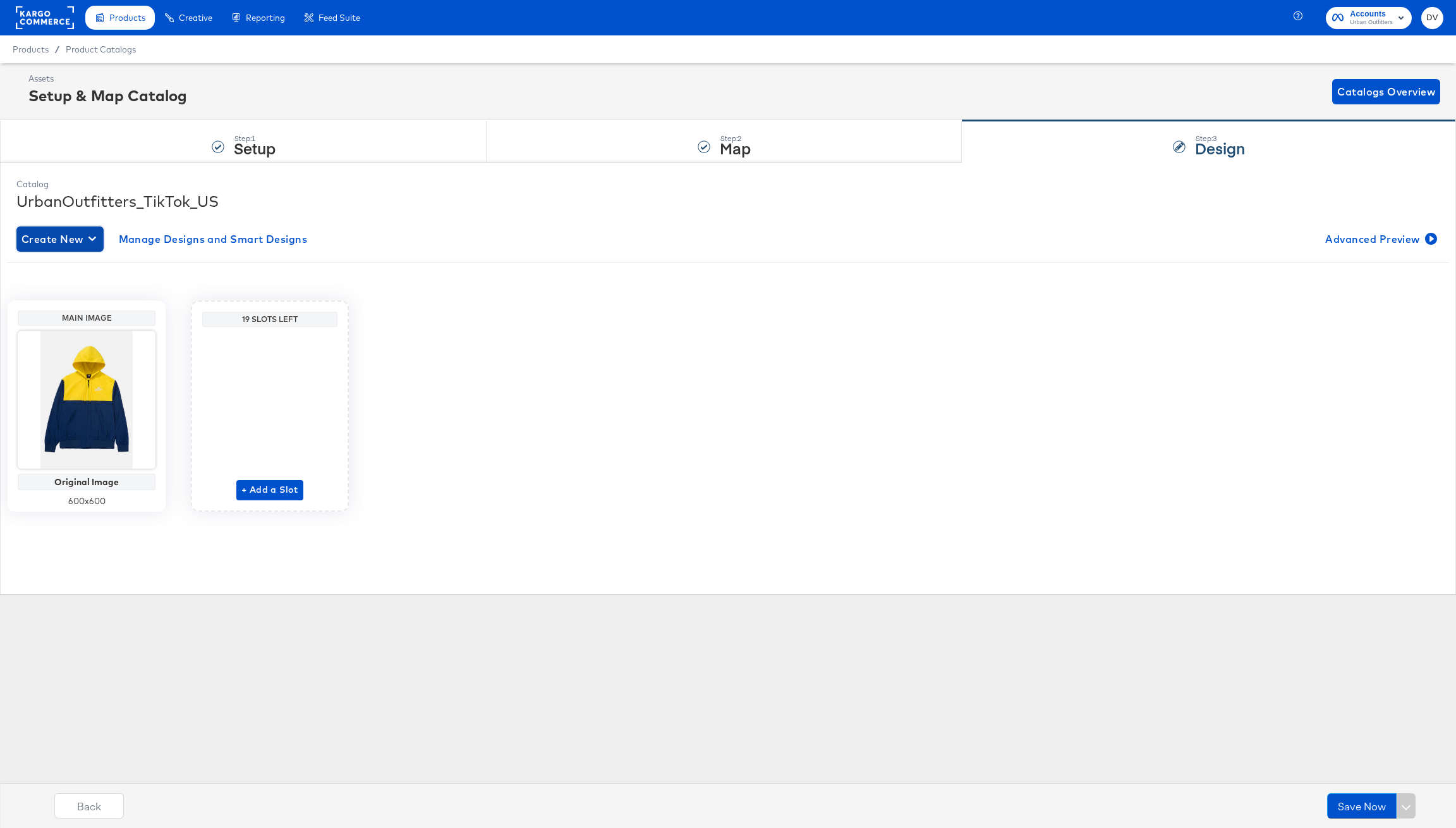
click at [70, 231] on span "Create New" at bounding box center [60, 239] width 77 height 18
click at [77, 286] on div "Create New Smart Design" at bounding box center [84, 290] width 120 height 10
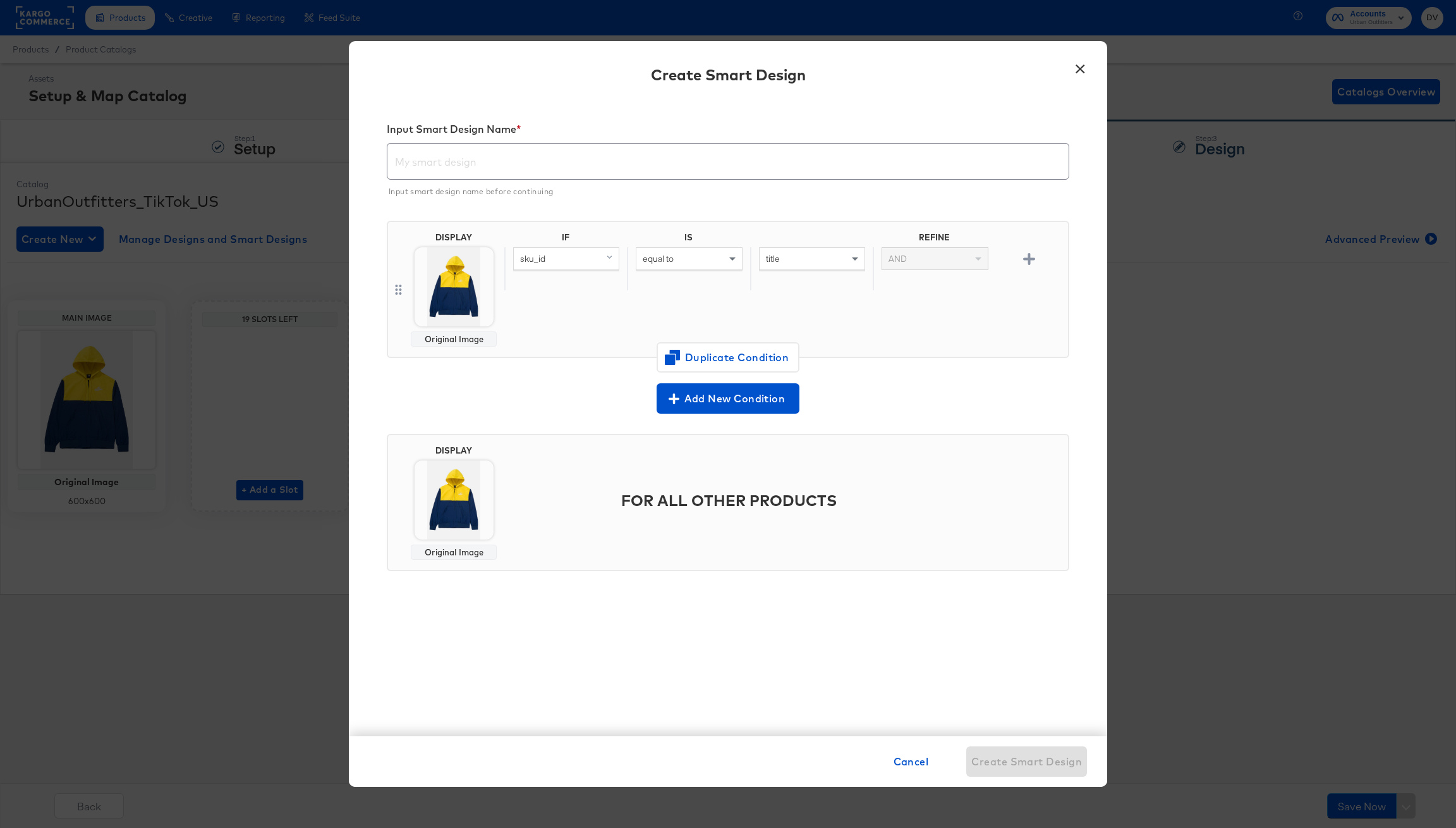
click at [497, 162] on input "text" at bounding box center [728, 156] width 681 height 35
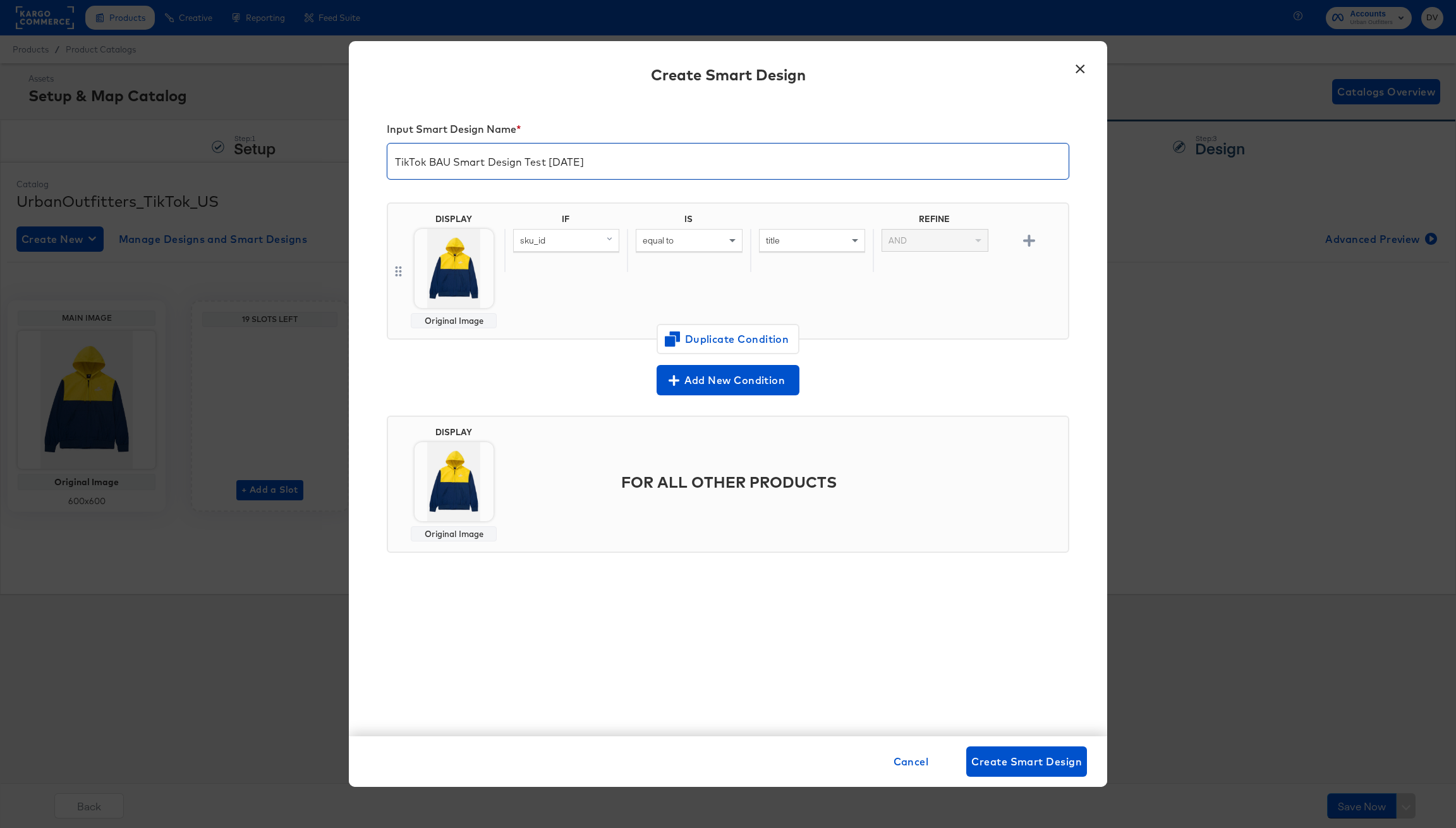
type input "TikTok BAU Smart Design Test 8.21.25"
click at [588, 239] on div "sku_id" at bounding box center [566, 240] width 105 height 22
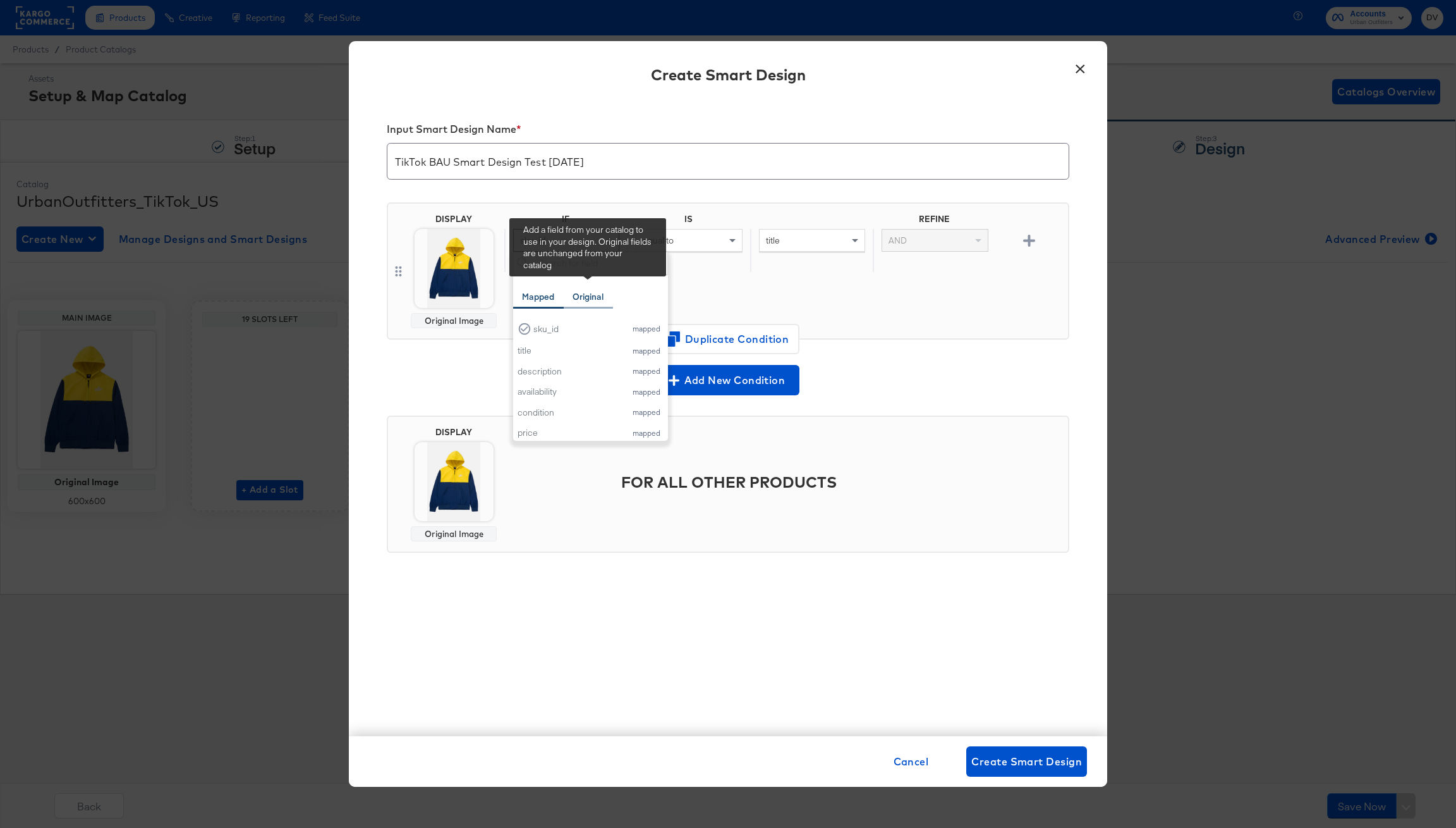
click at [590, 295] on div "Original" at bounding box center [588, 297] width 31 height 12
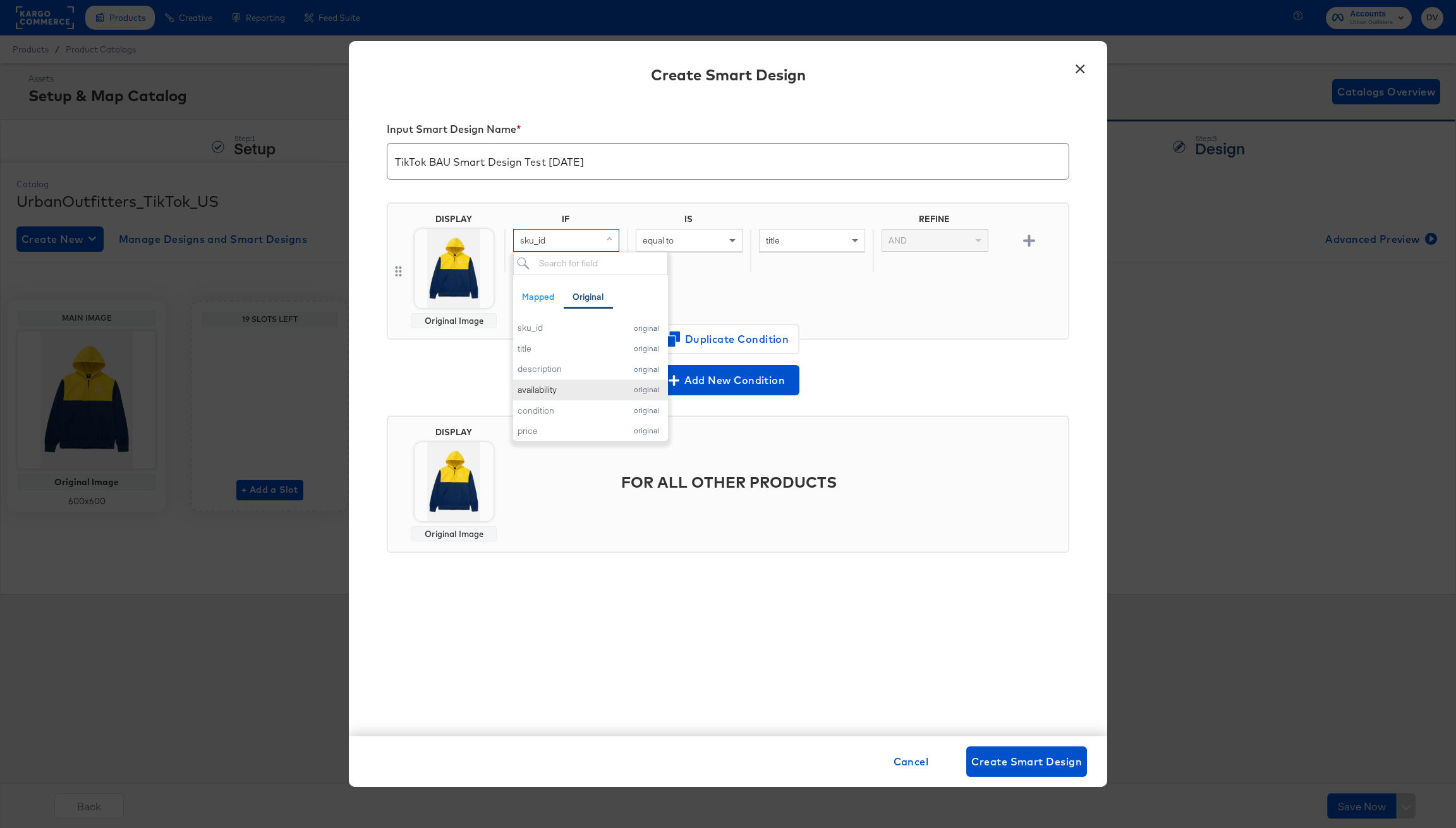
click at [578, 388] on div "availability" at bounding box center [568, 390] width 101 height 12
click at [683, 242] on div "equal to" at bounding box center [689, 240] width 105 height 22
click at [806, 242] on div "title" at bounding box center [812, 240] width 105 height 22
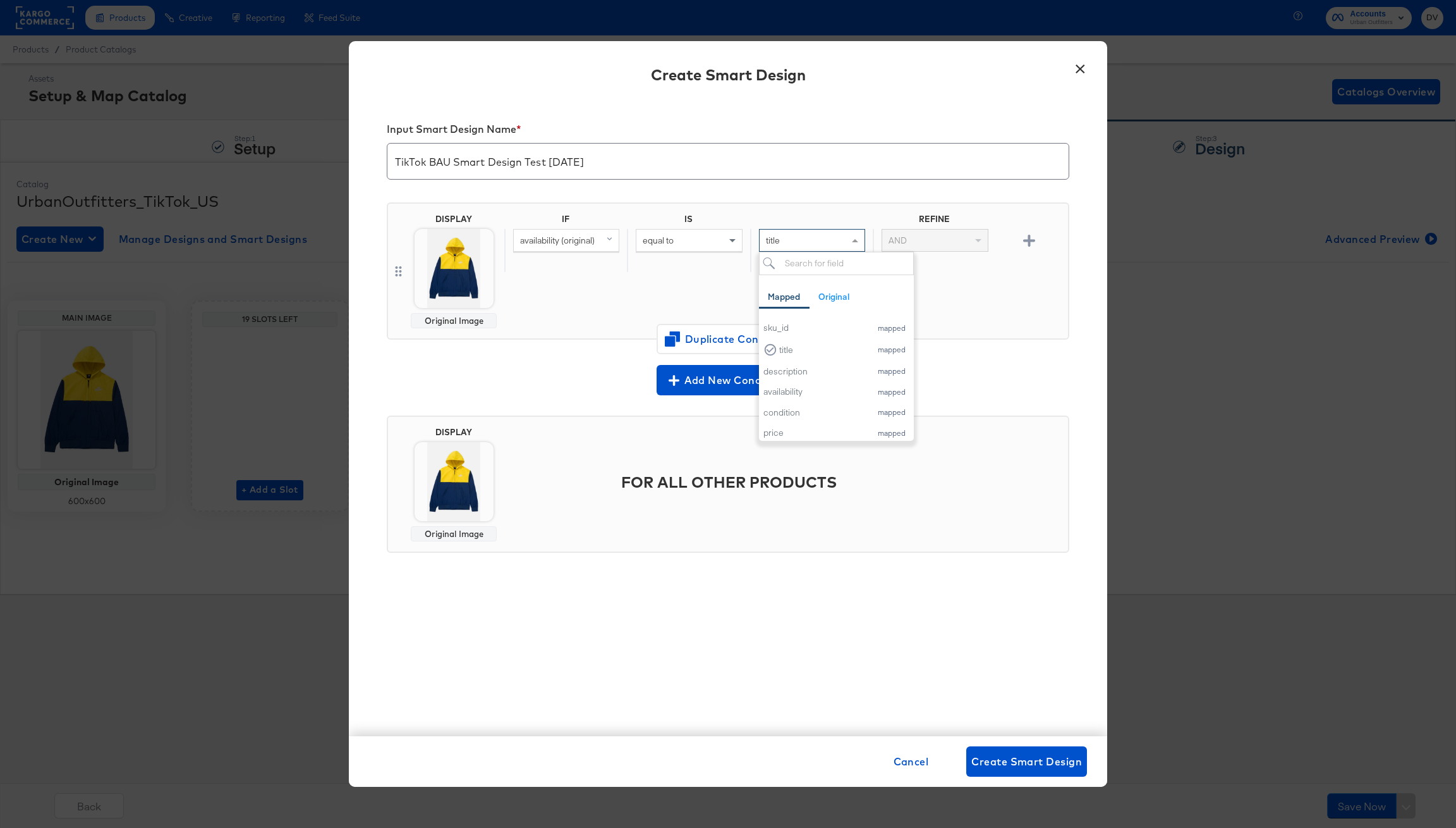
click at [806, 242] on div "title" at bounding box center [812, 240] width 105 height 22
click at [736, 240] on span at bounding box center [734, 240] width 15 height 22
click at [778, 246] on input "text" at bounding box center [812, 240] width 106 height 23
paste input "out of stock"
type input "out of stock"
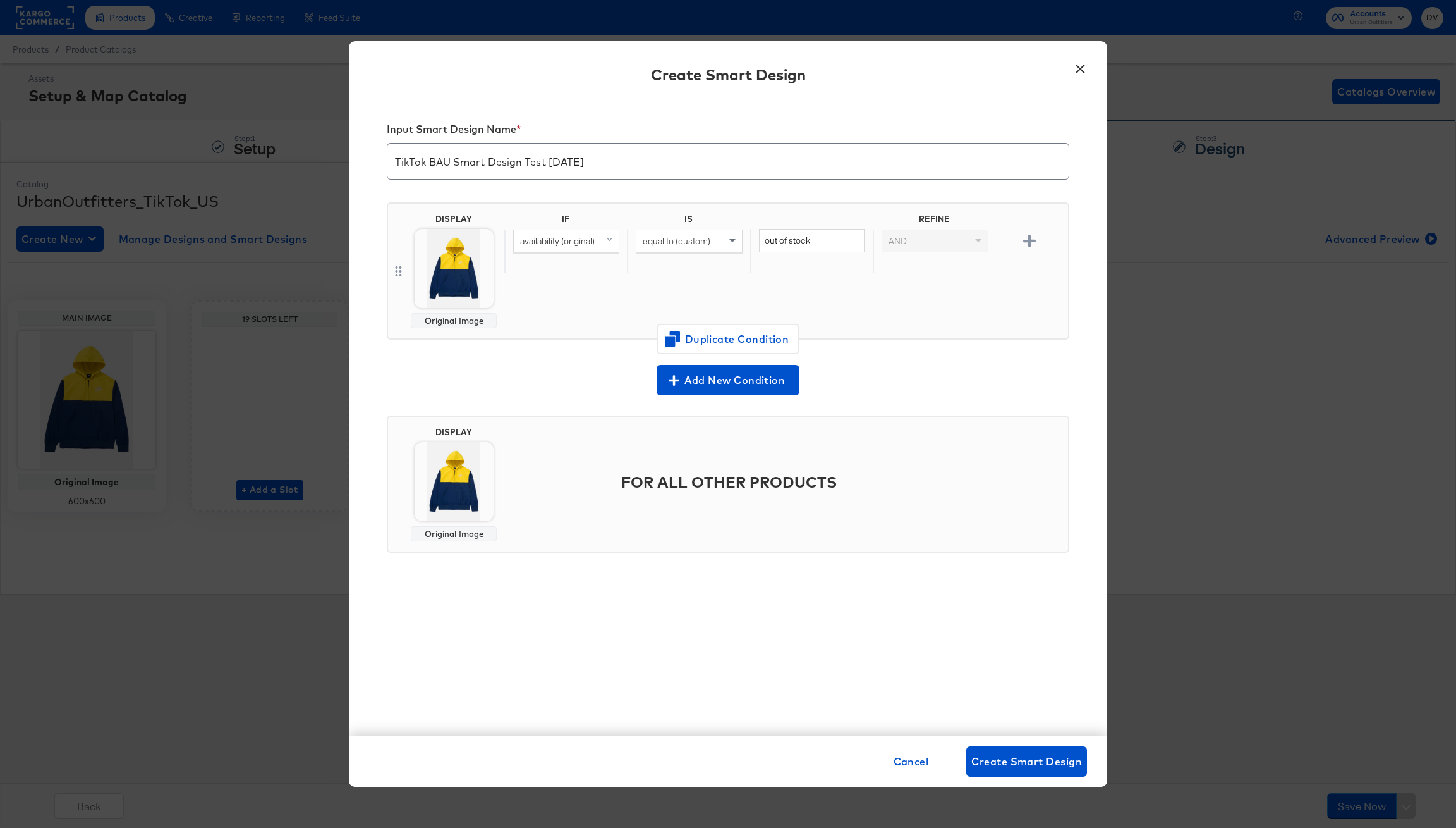
click at [799, 280] on div "IF IS REFINE availability (original) equal to (custom) out of stock AND" at bounding box center [783, 271] width 559 height 114
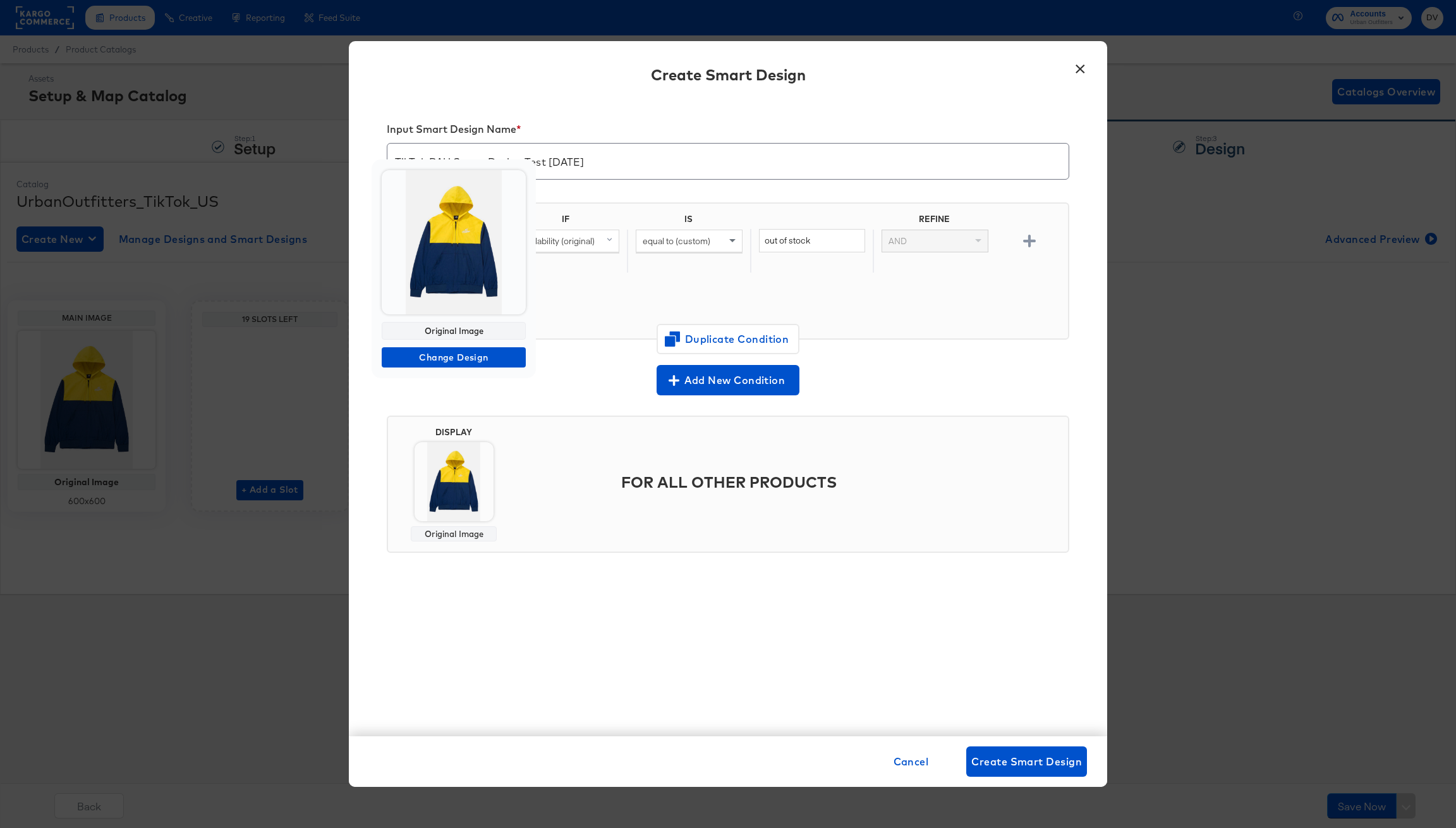
click at [475, 276] on img at bounding box center [454, 242] width 144 height 144
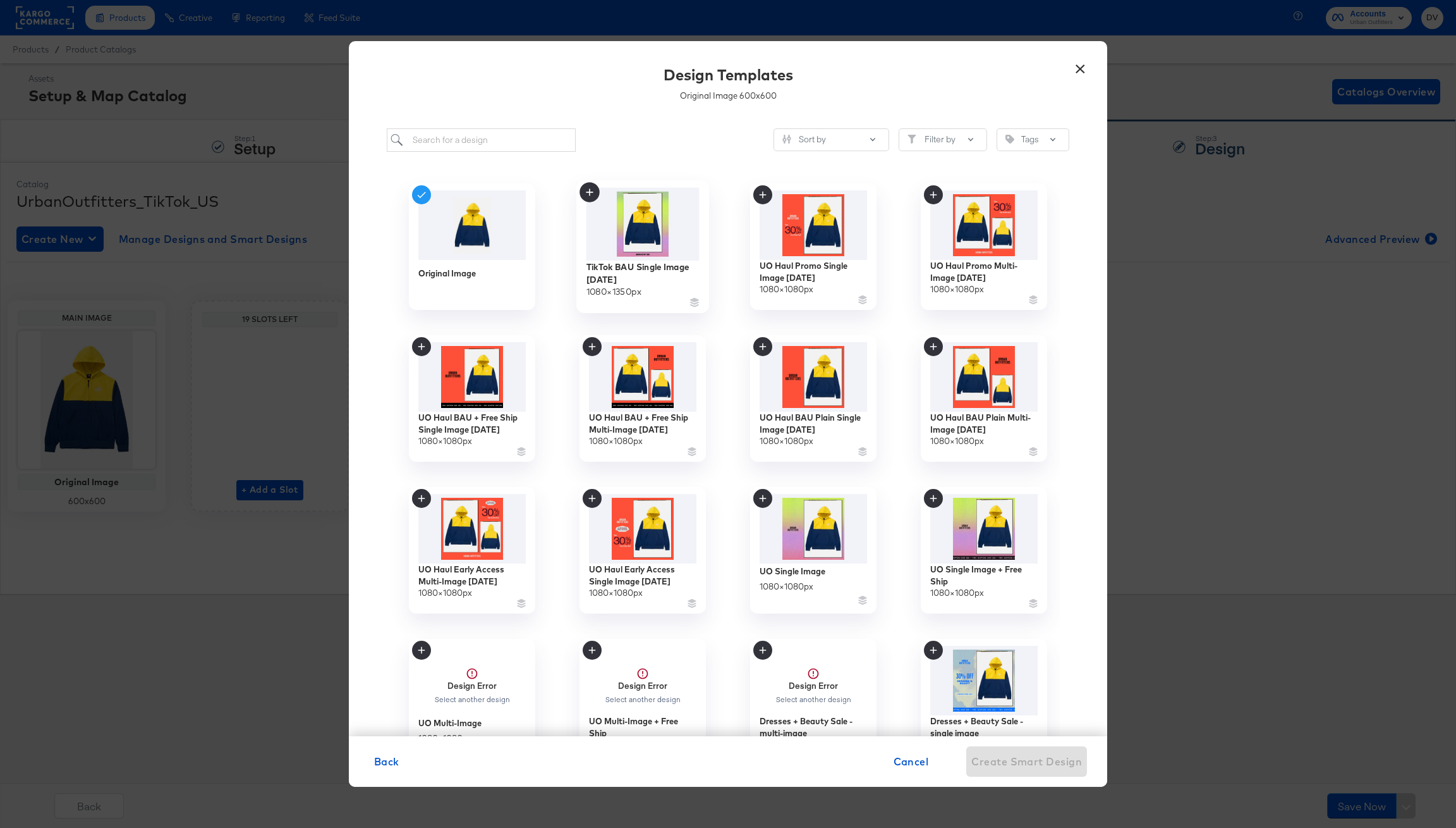
click at [633, 285] on div "1080 × 1350 px" at bounding box center [614, 291] width 55 height 12
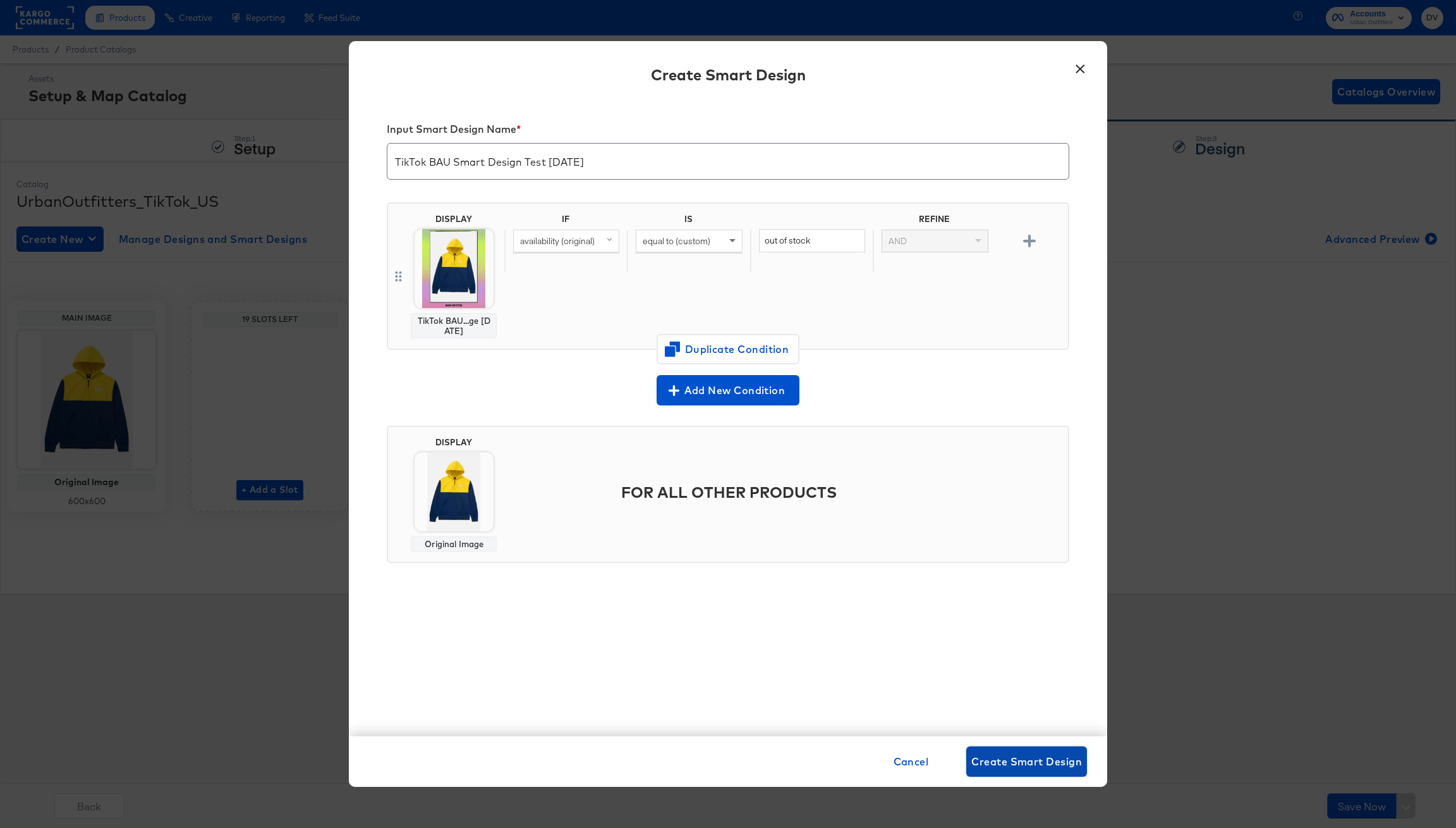
click at [1016, 760] on span "Create Smart Design" at bounding box center [1026, 761] width 111 height 18
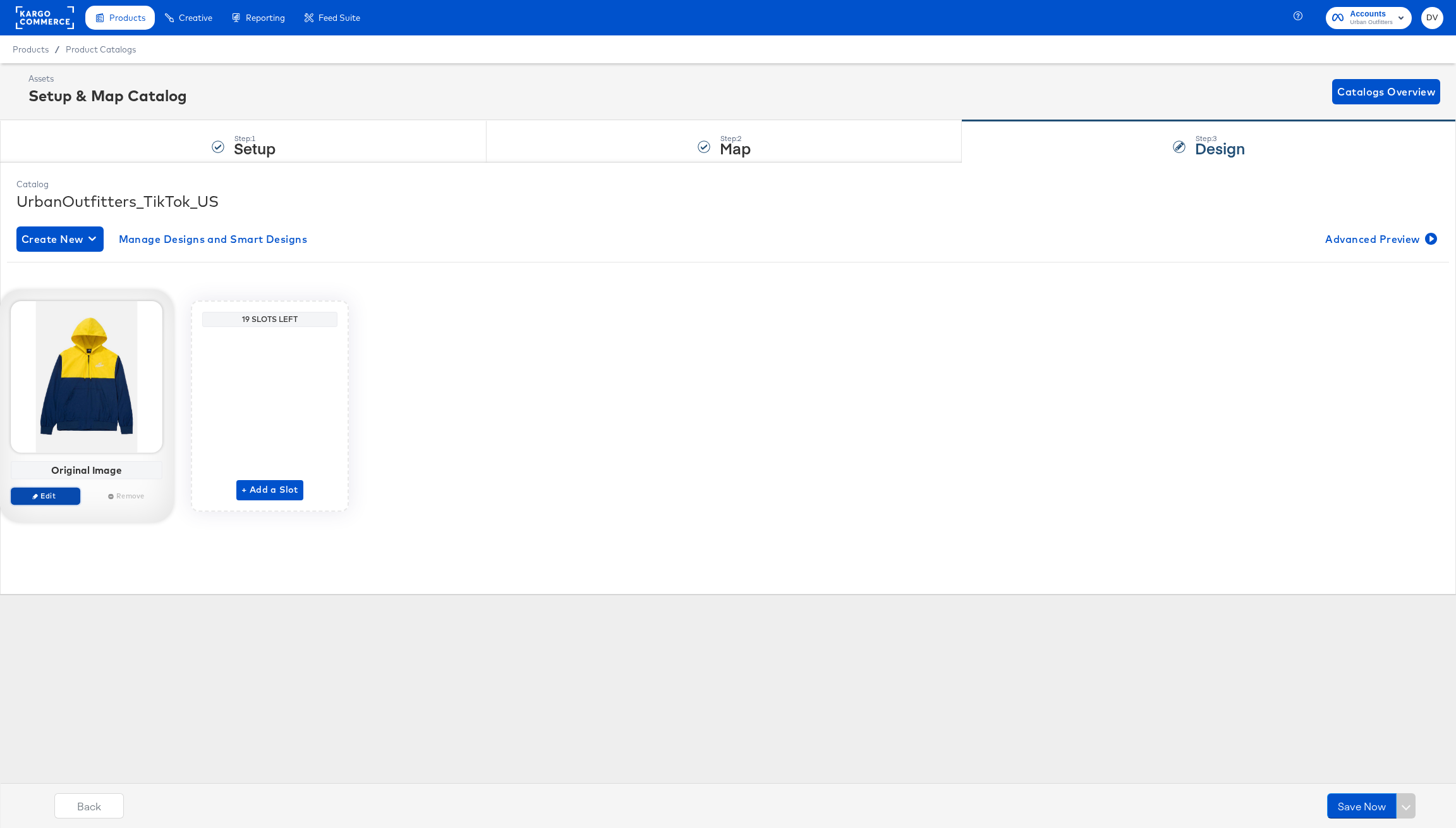
click at [53, 495] on span "Edit" at bounding box center [45, 495] width 58 height 9
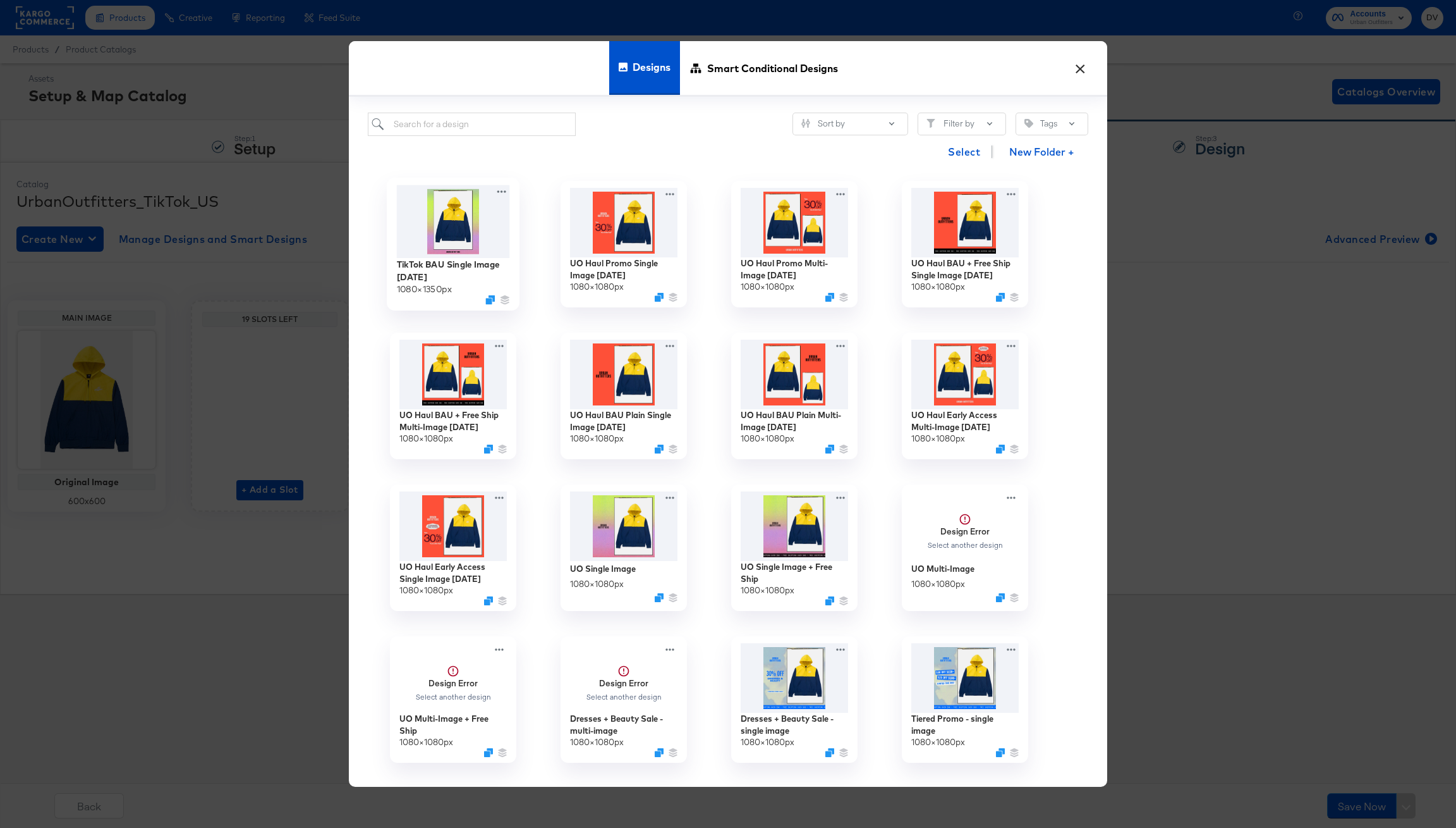
click at [416, 261] on div "TikTok BAU Single Image 8.21.25" at bounding box center [454, 270] width 113 height 25
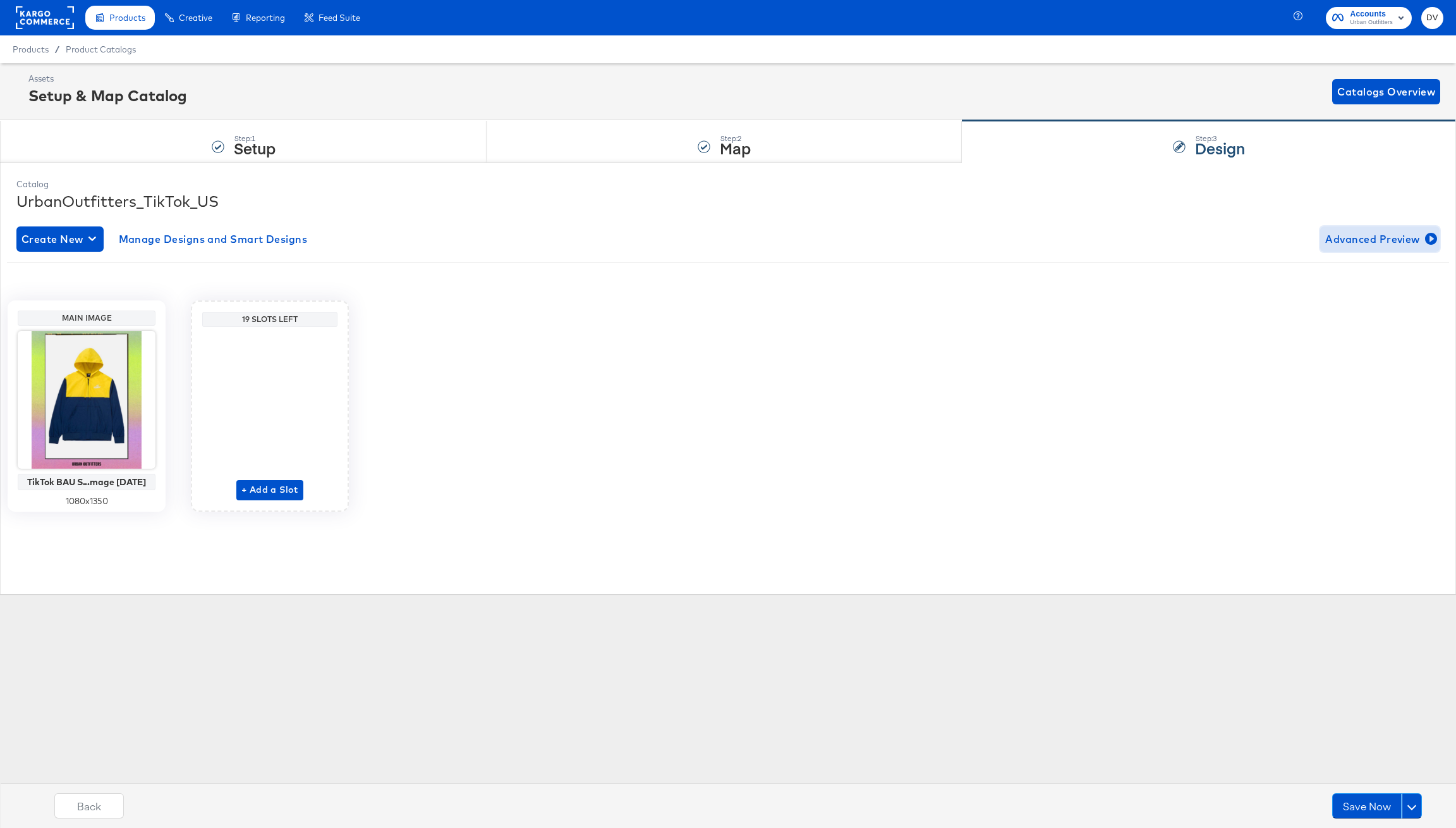
click at [1355, 236] on span "Advanced Preview" at bounding box center [1380, 239] width 109 height 18
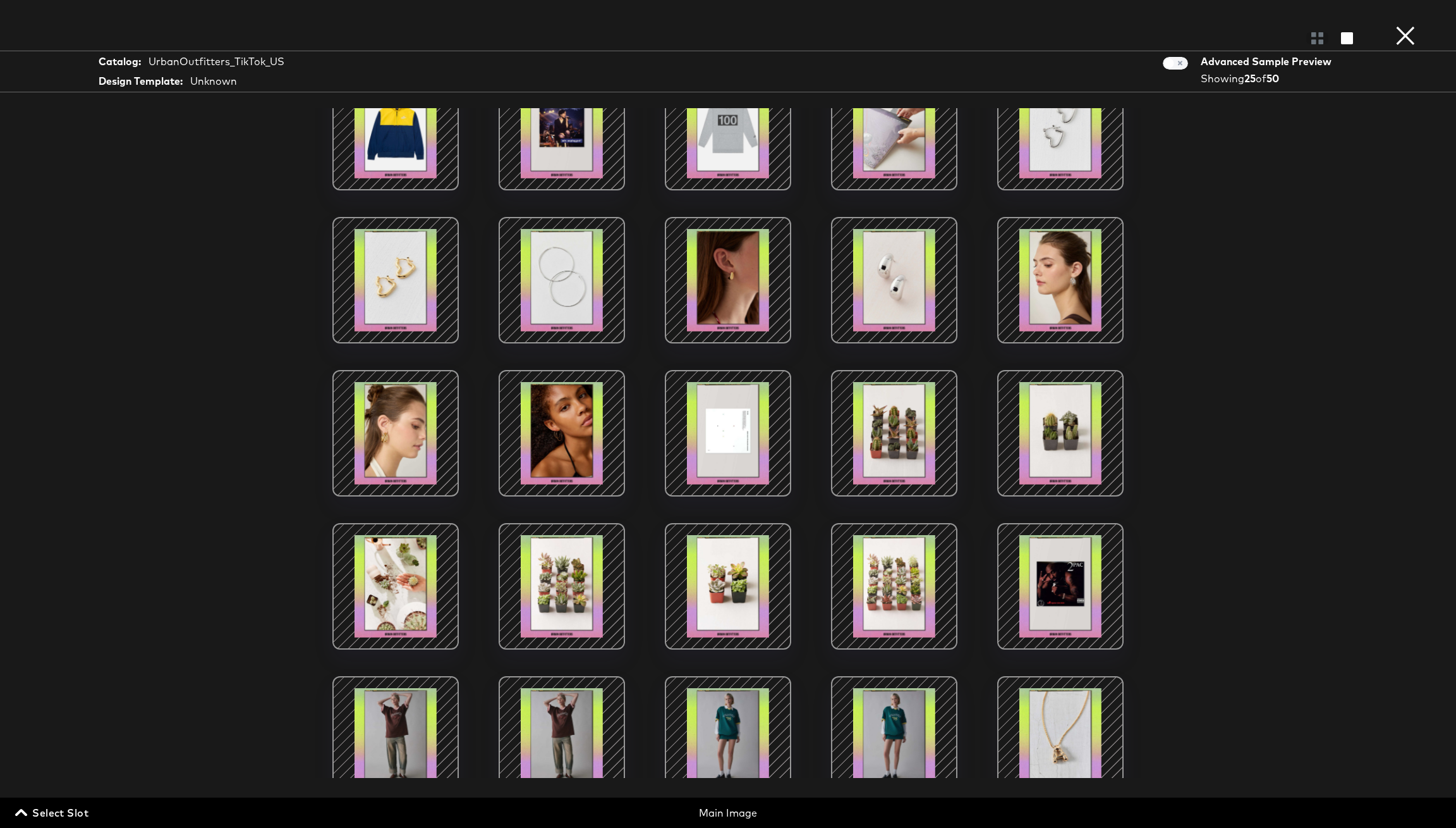
scroll to position [130, 0]
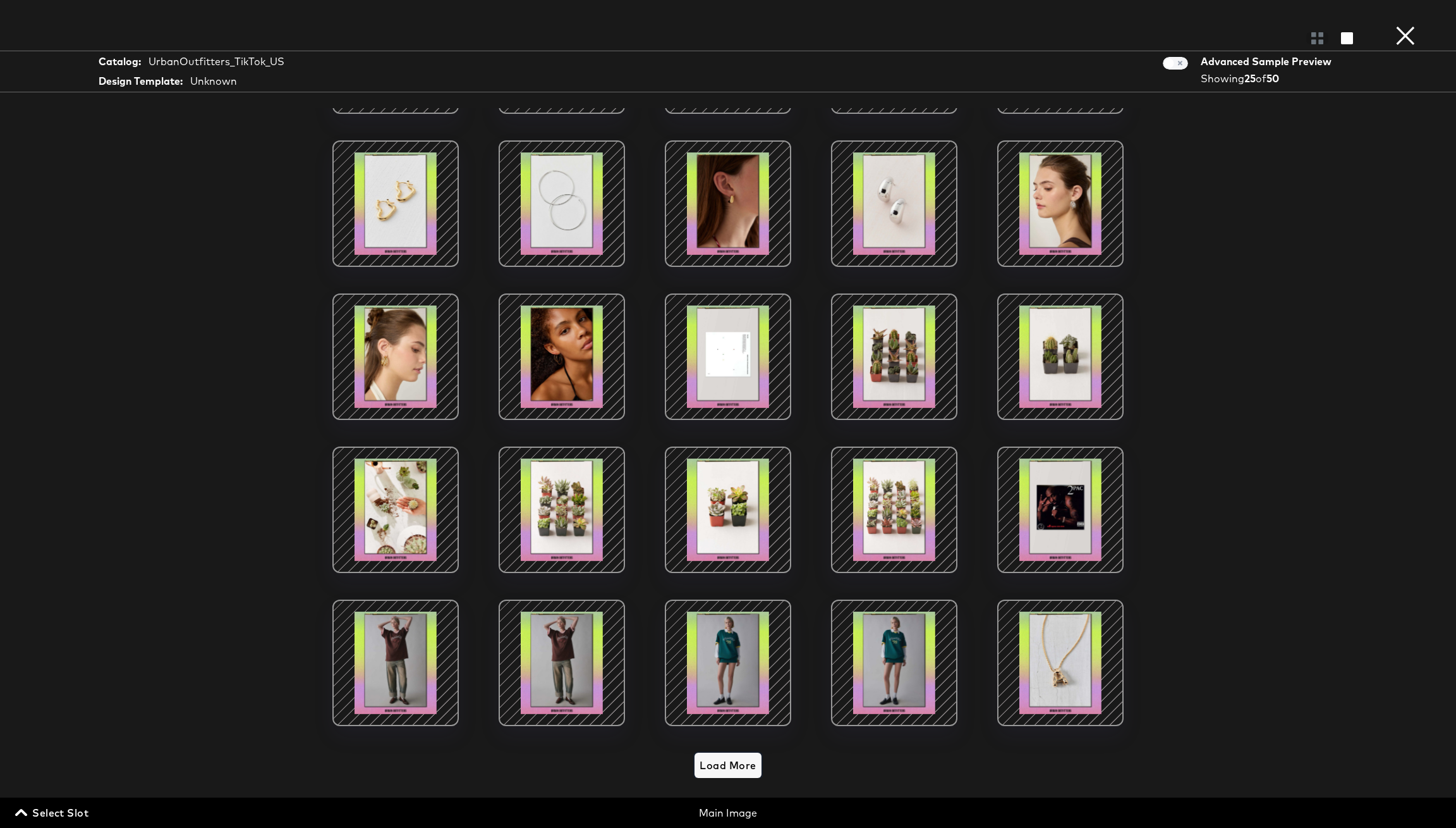
click at [730, 756] on span "Load More" at bounding box center [728, 765] width 56 height 18
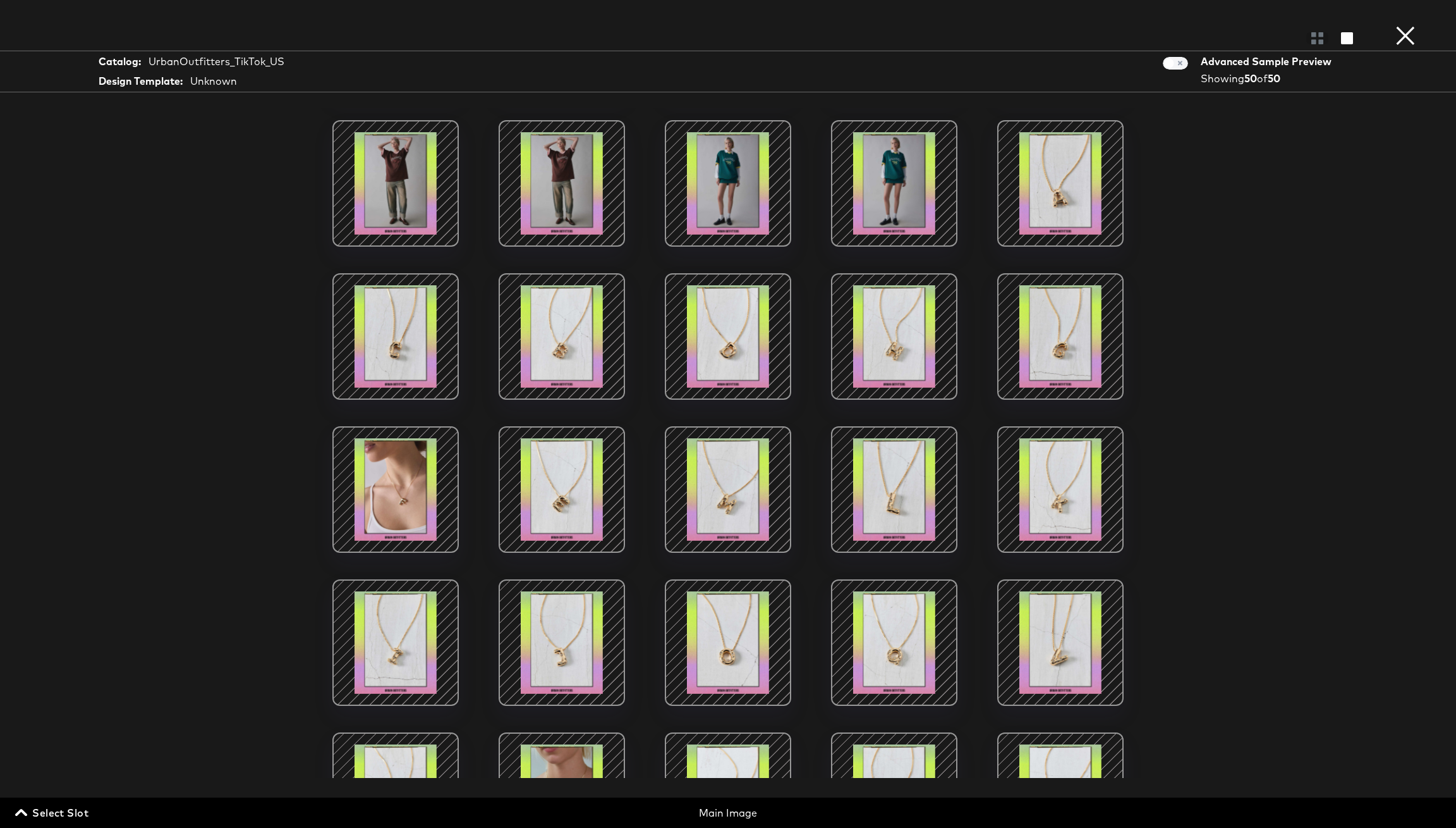
scroll to position [0, 0]
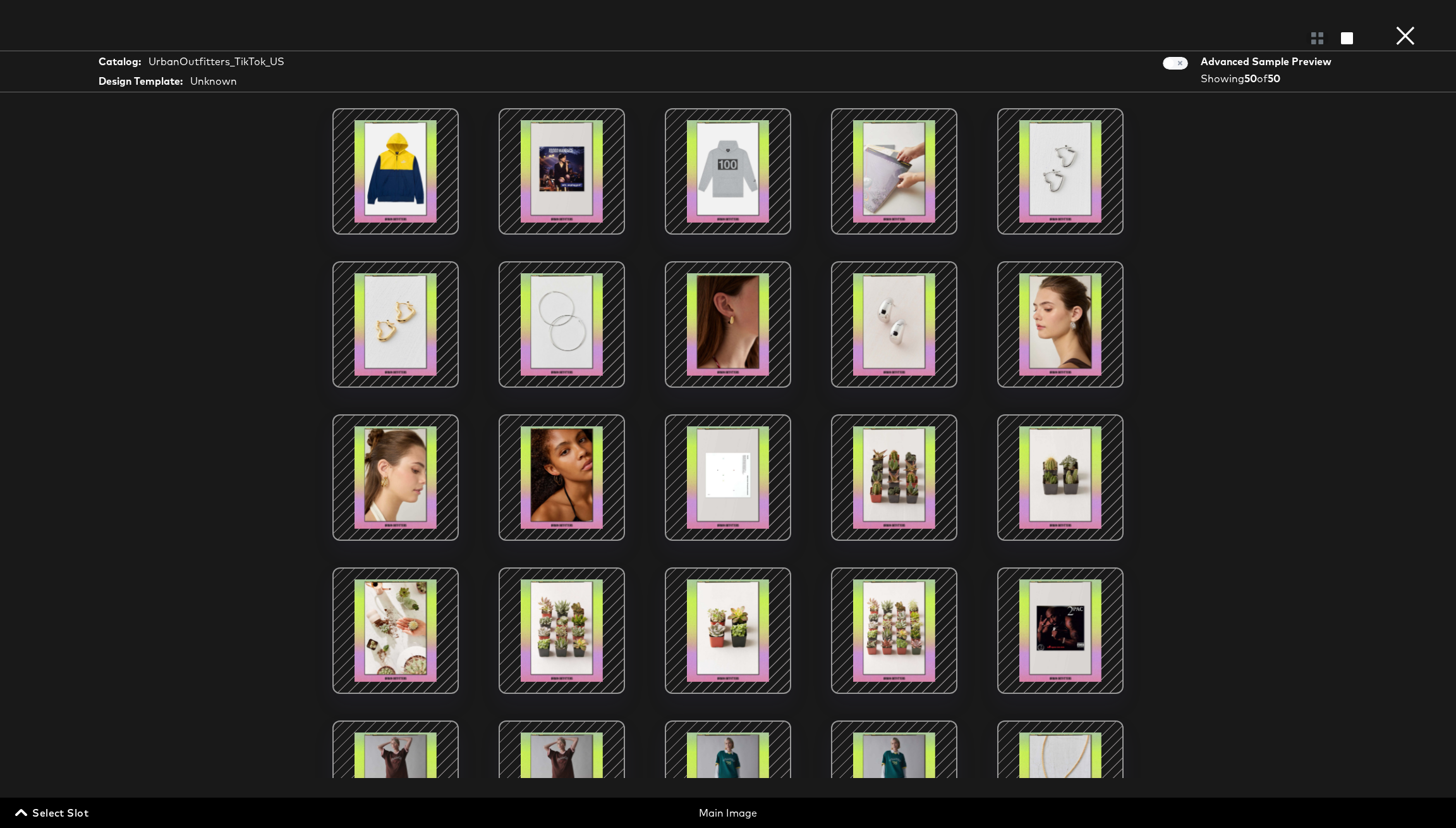
click at [1393, 25] on button "×" at bounding box center [1406, 13] width 25 height 25
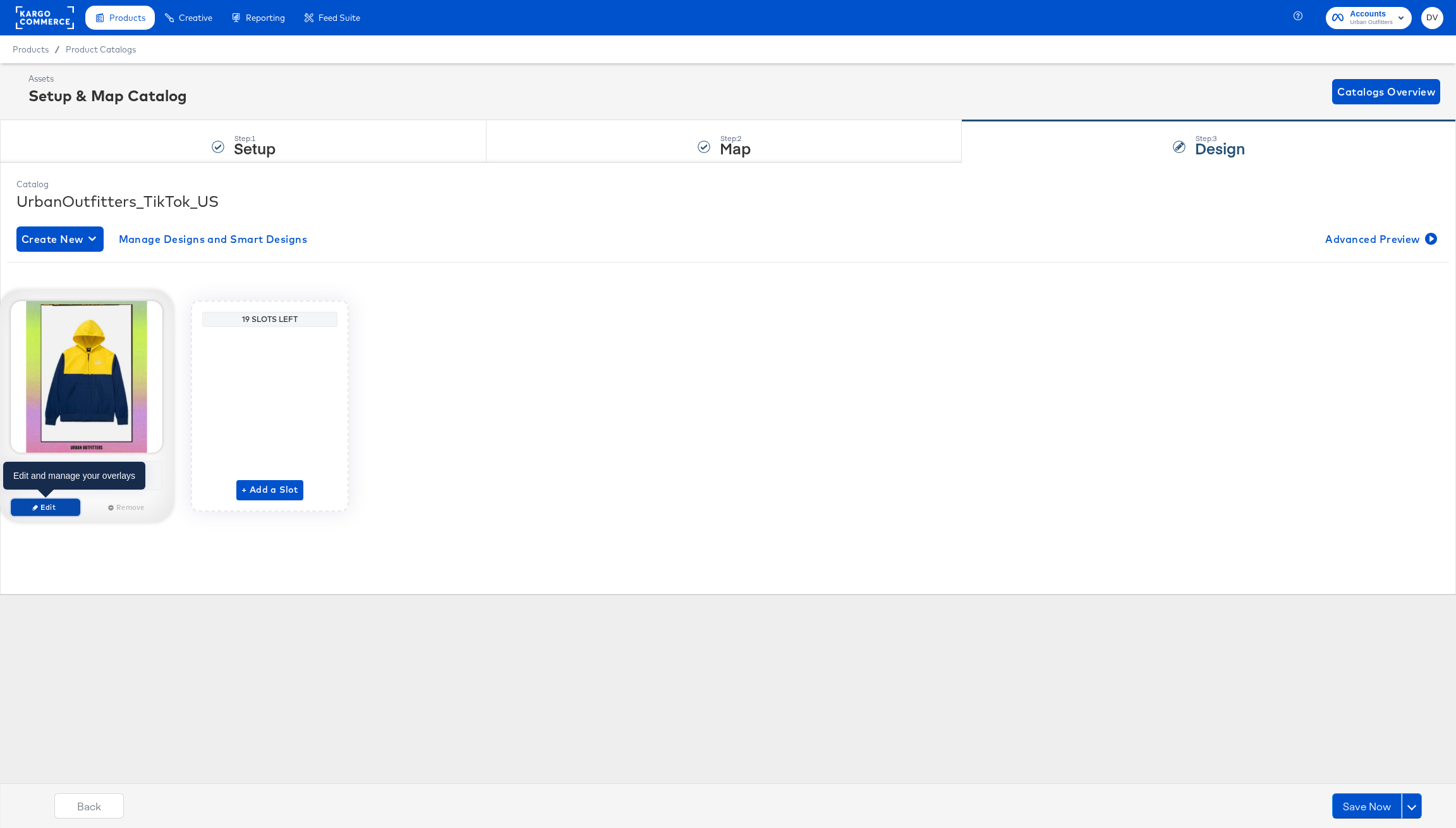
click at [59, 511] on span "Edit" at bounding box center [45, 506] width 58 height 9
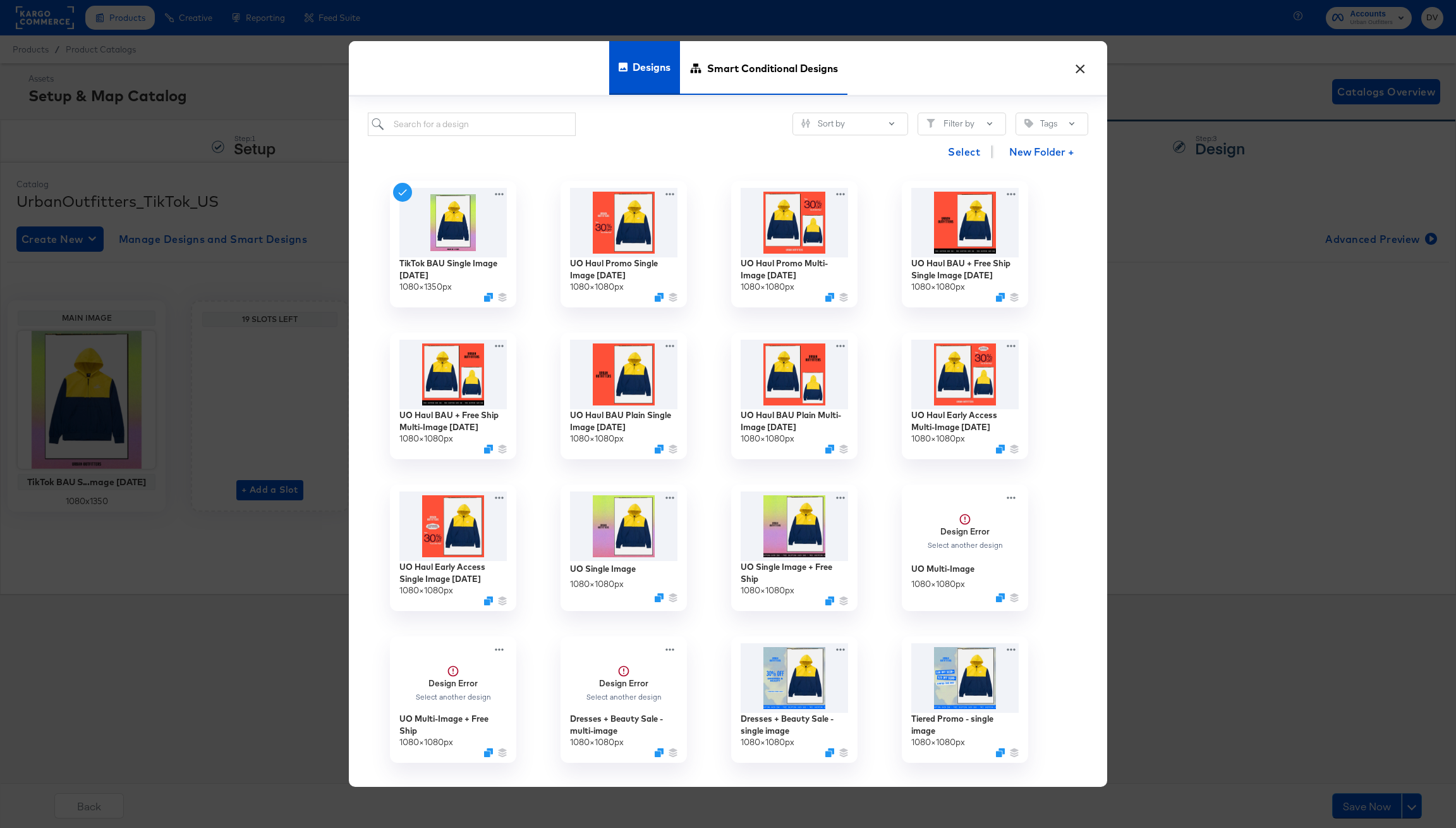
click at [715, 69] on span "Smart Conditional Designs" at bounding box center [773, 68] width 131 height 56
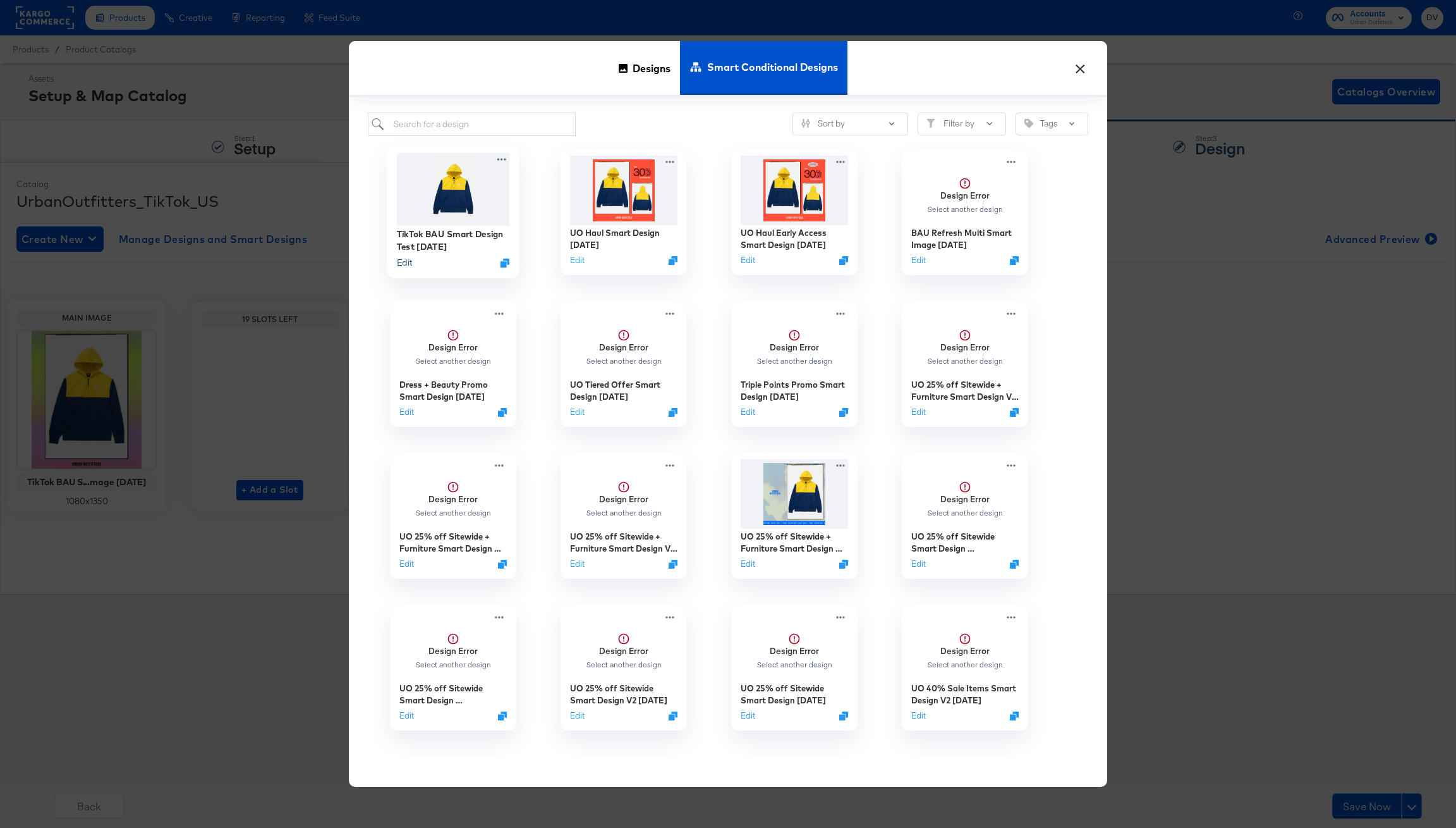
click at [397, 262] on button "Edit" at bounding box center [405, 262] width 15 height 12
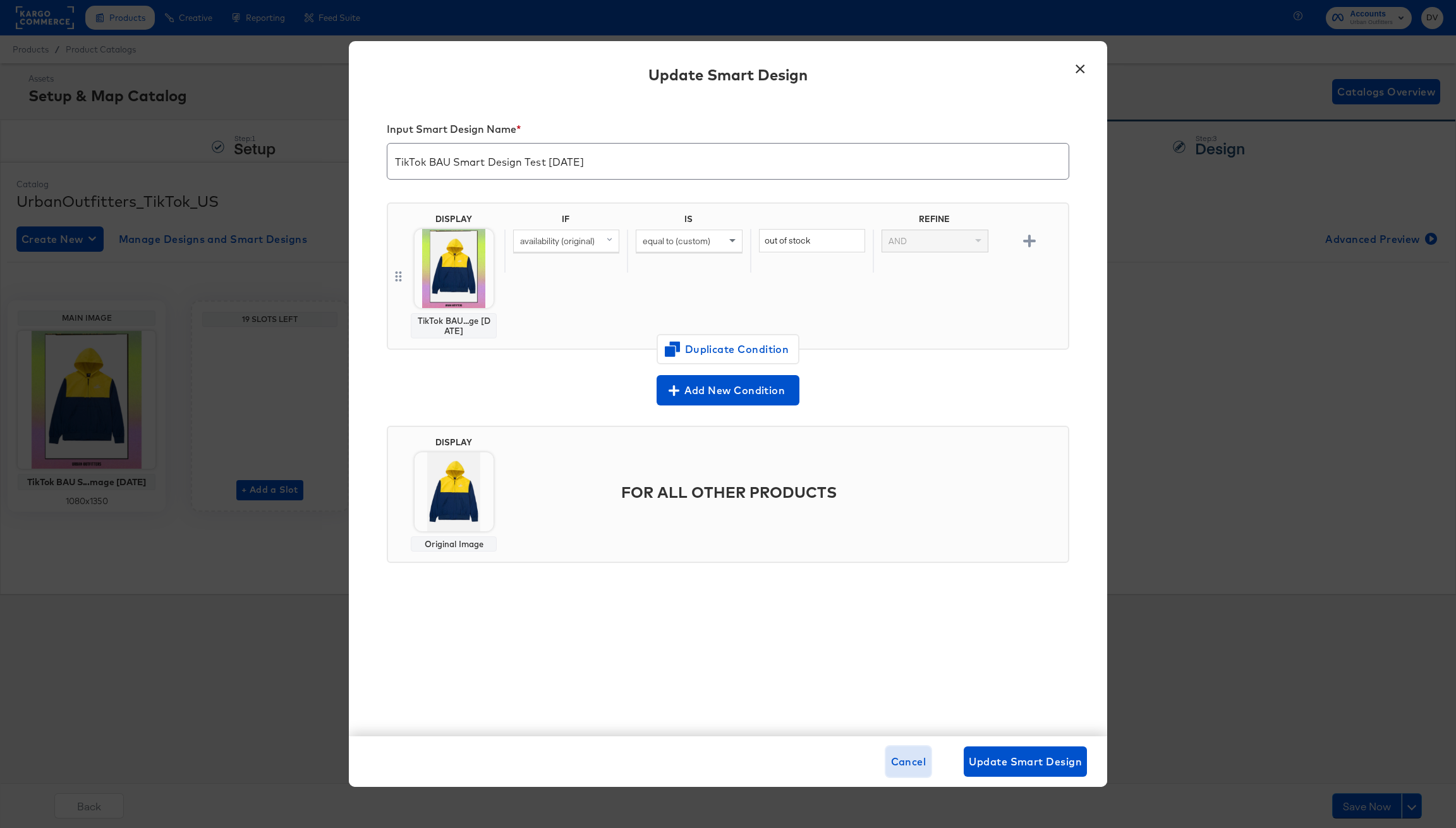
click at [913, 767] on span "Cancel" at bounding box center [909, 761] width 35 height 18
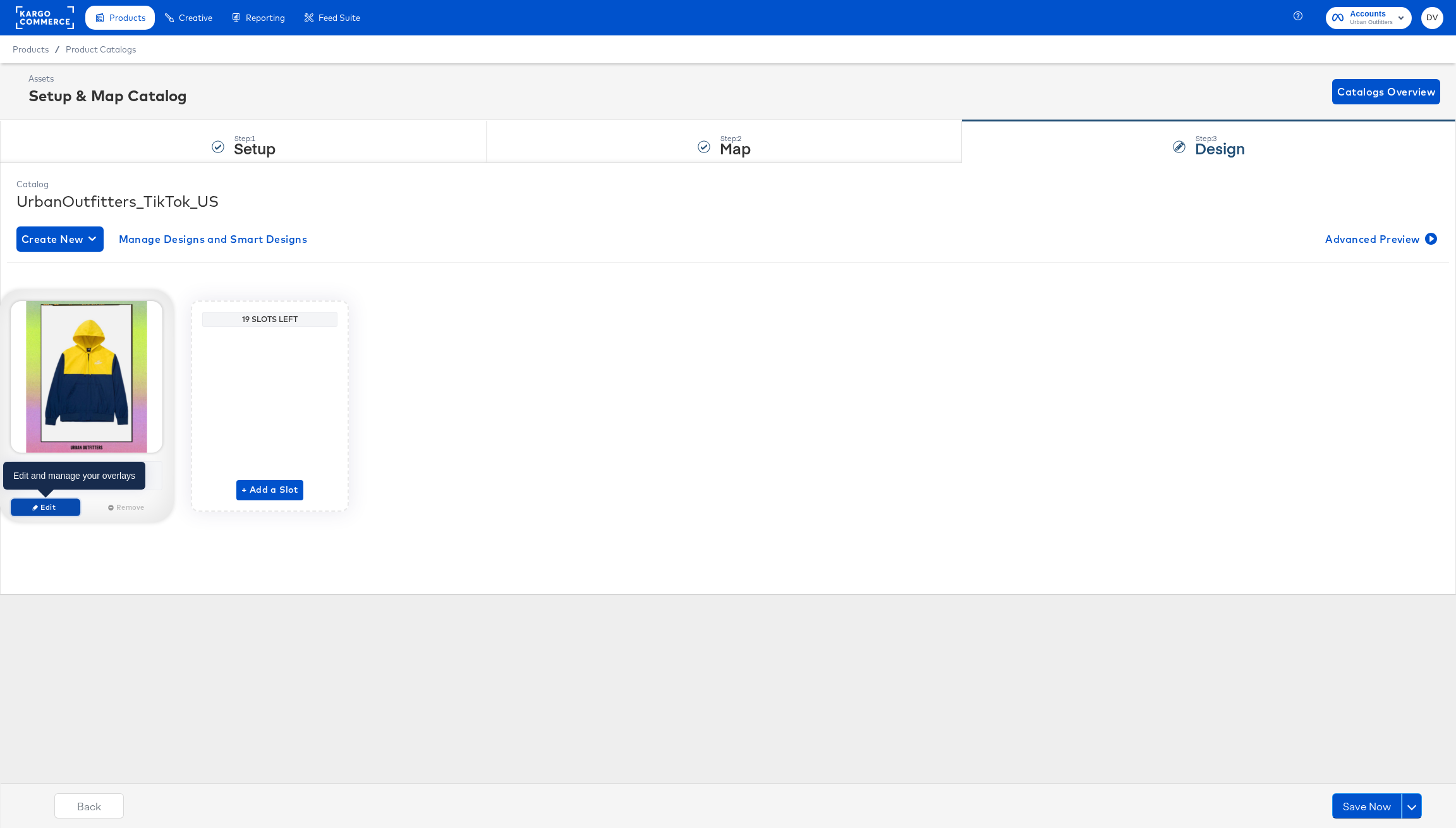
click at [47, 507] on span "Edit" at bounding box center [45, 506] width 58 height 9
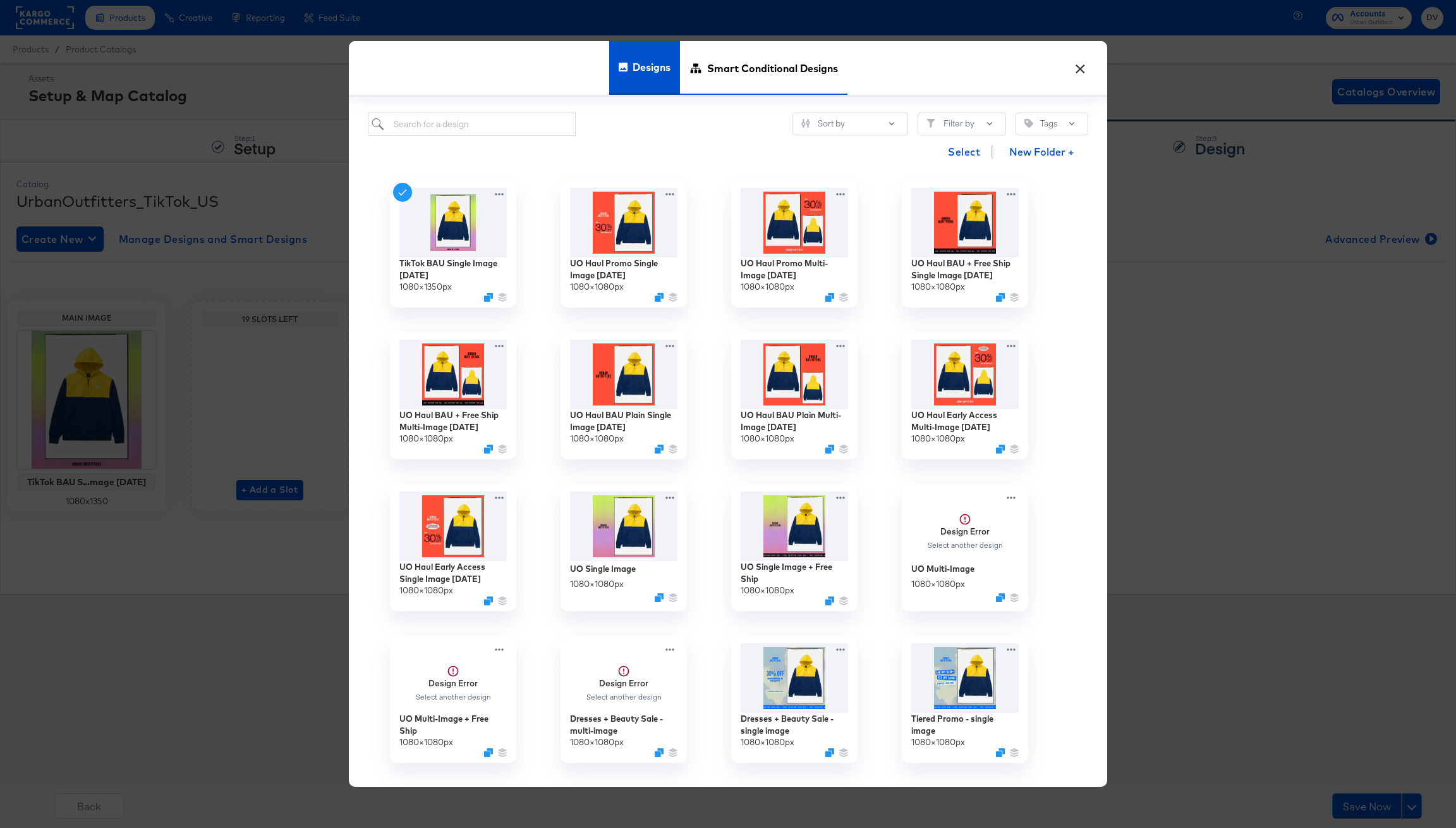
click at [774, 61] on span "Smart Conditional Designs" at bounding box center [773, 68] width 131 height 56
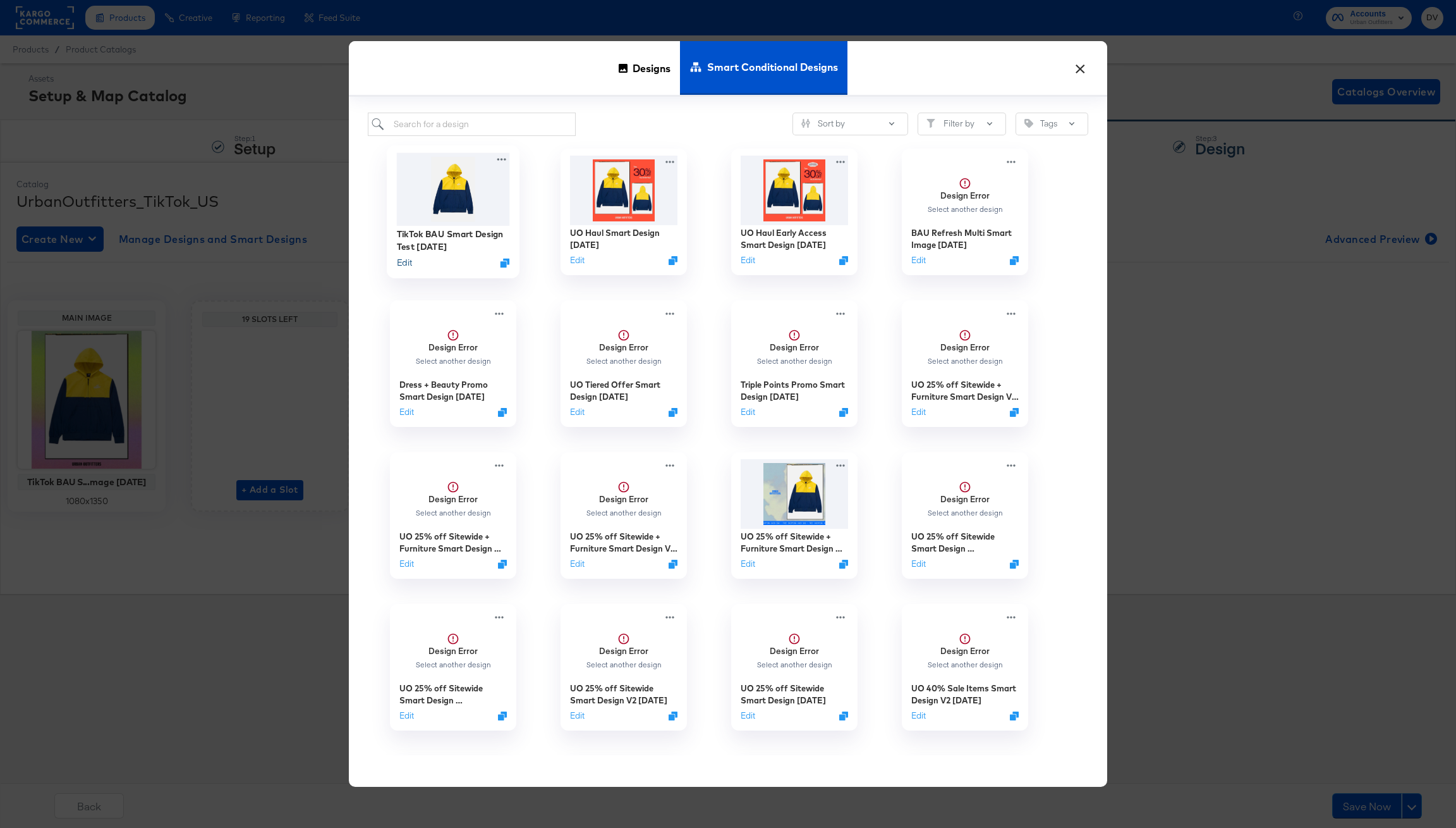
click at [400, 265] on button "Edit" at bounding box center [405, 262] width 15 height 12
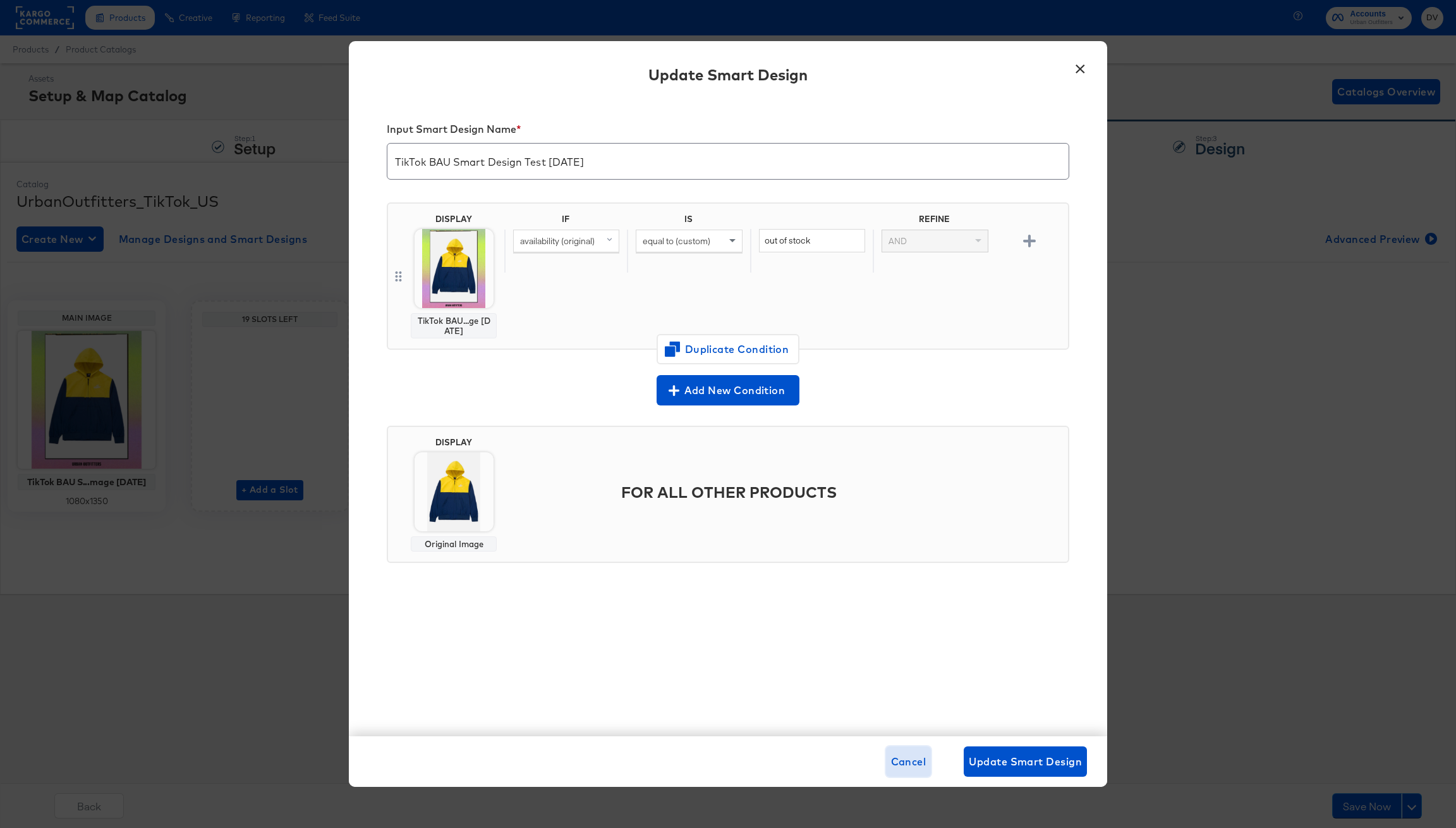
click at [905, 768] on span "Cancel" at bounding box center [909, 761] width 35 height 18
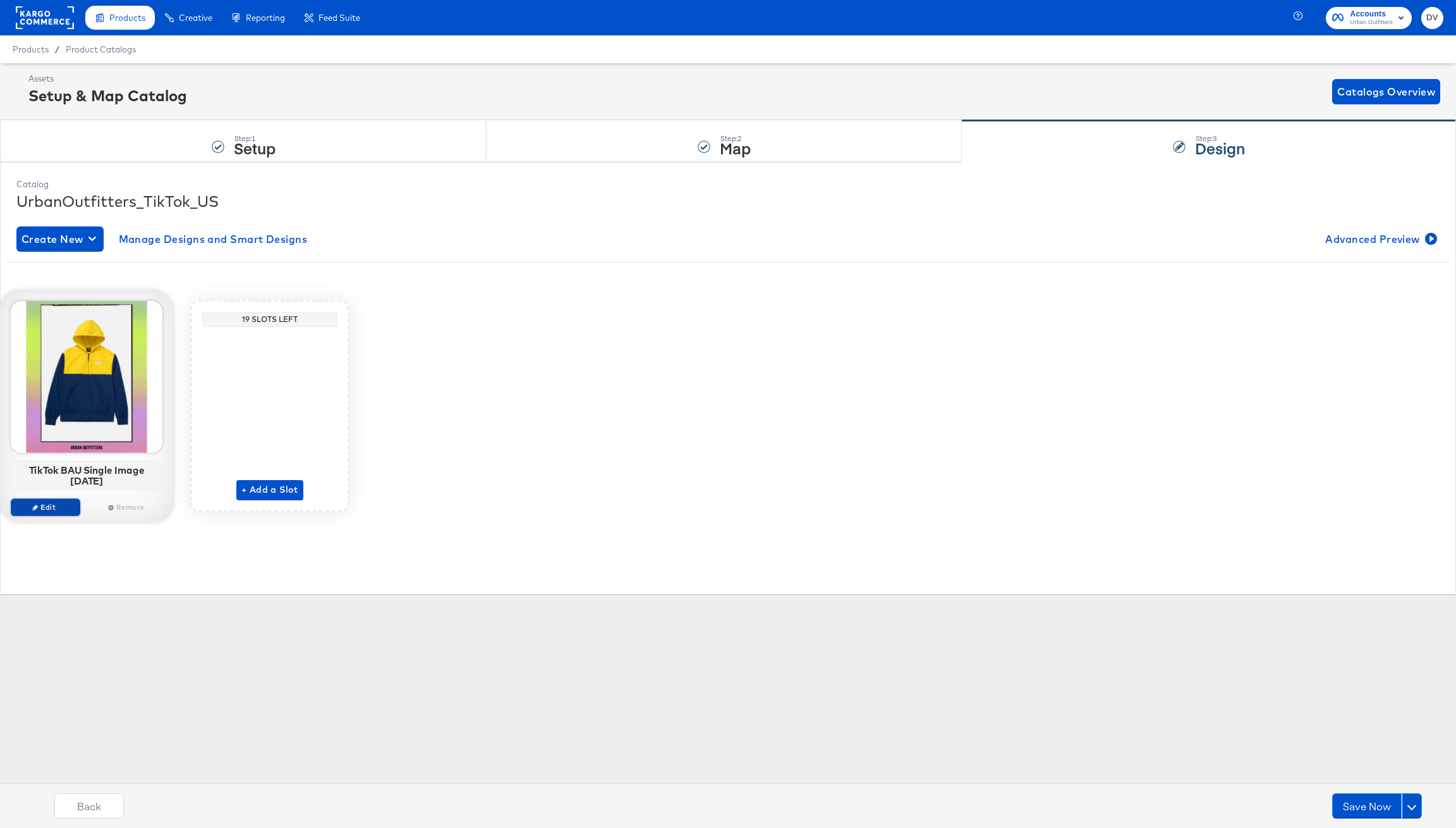
click at [58, 512] on span "Edit" at bounding box center [45, 506] width 58 height 9
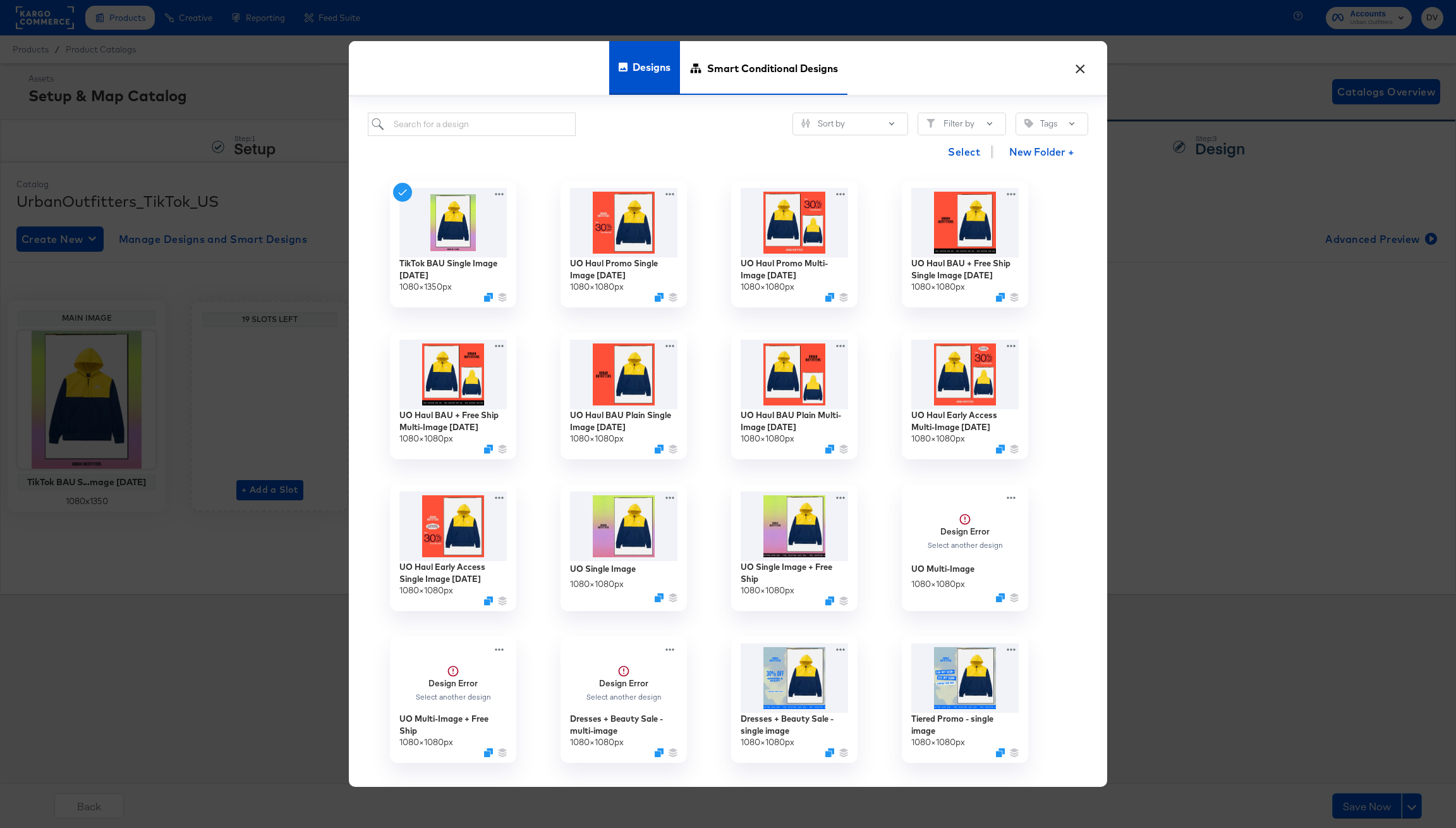
click at [753, 82] on span "Smart Conditional Designs" at bounding box center [773, 68] width 131 height 56
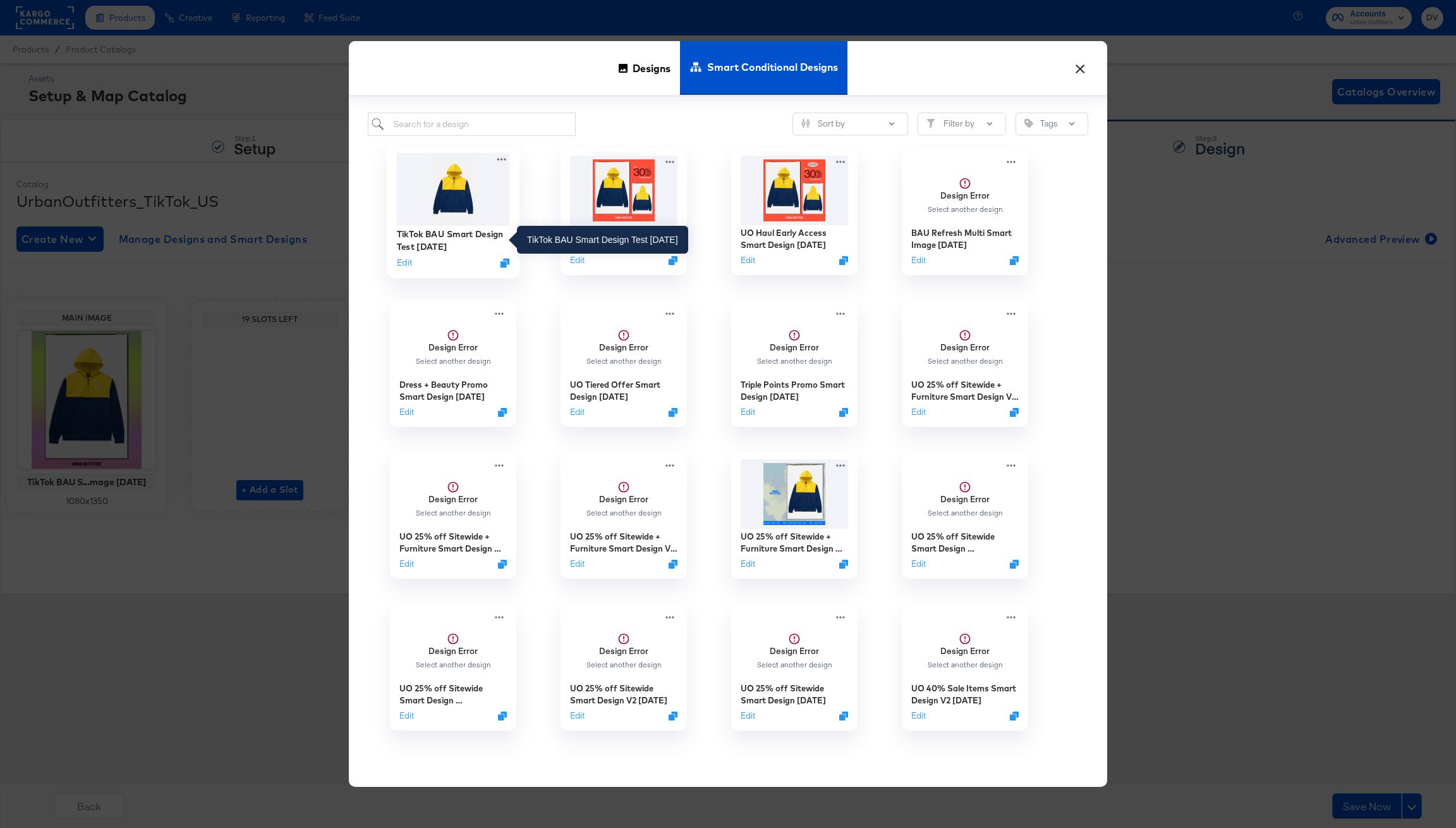
click at [445, 235] on div "TikTok BAU Smart Design Test 8.21.25" at bounding box center [454, 240] width 113 height 25
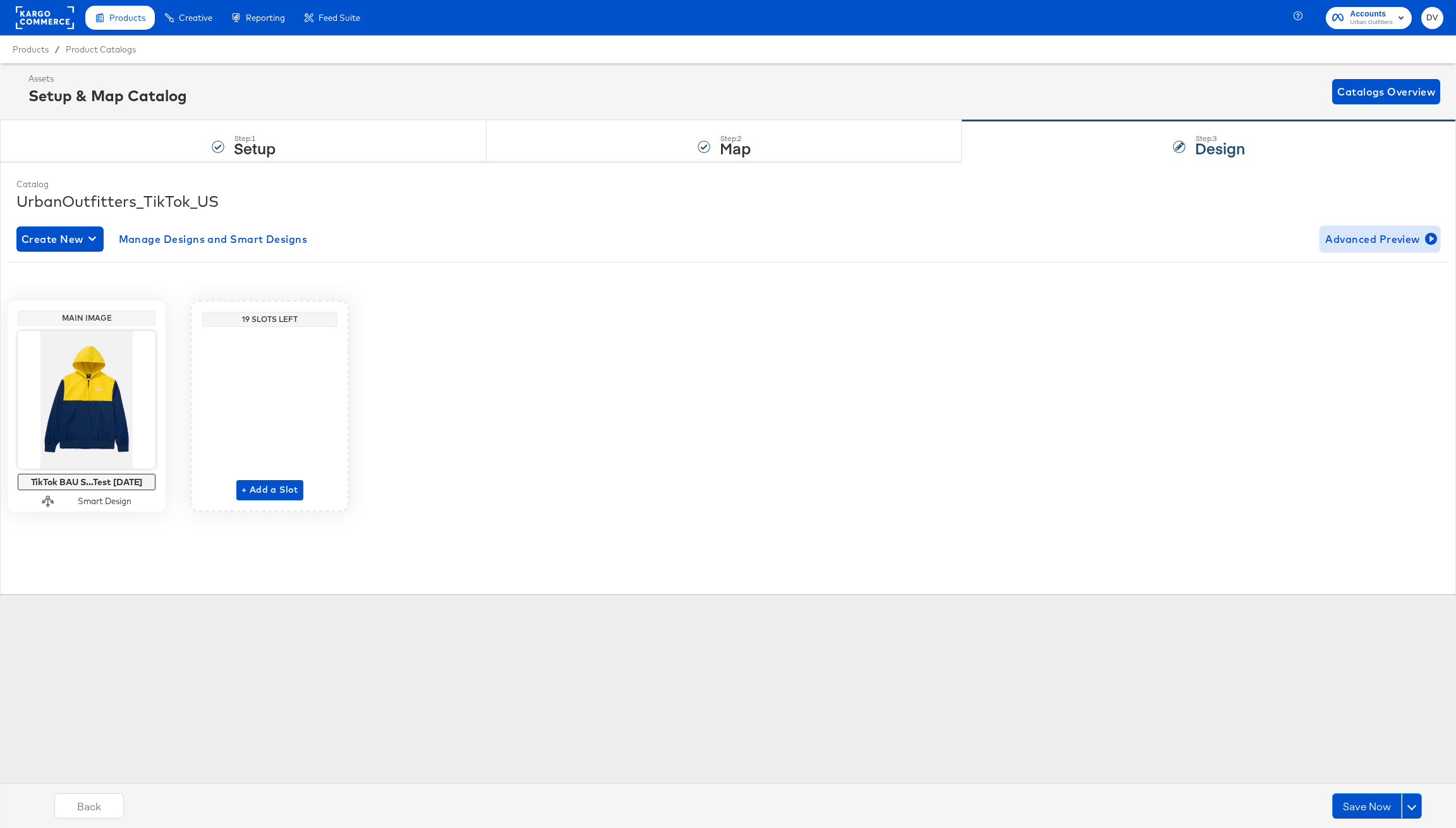
click at [1362, 230] on span "Advanced Preview" at bounding box center [1380, 239] width 109 height 18
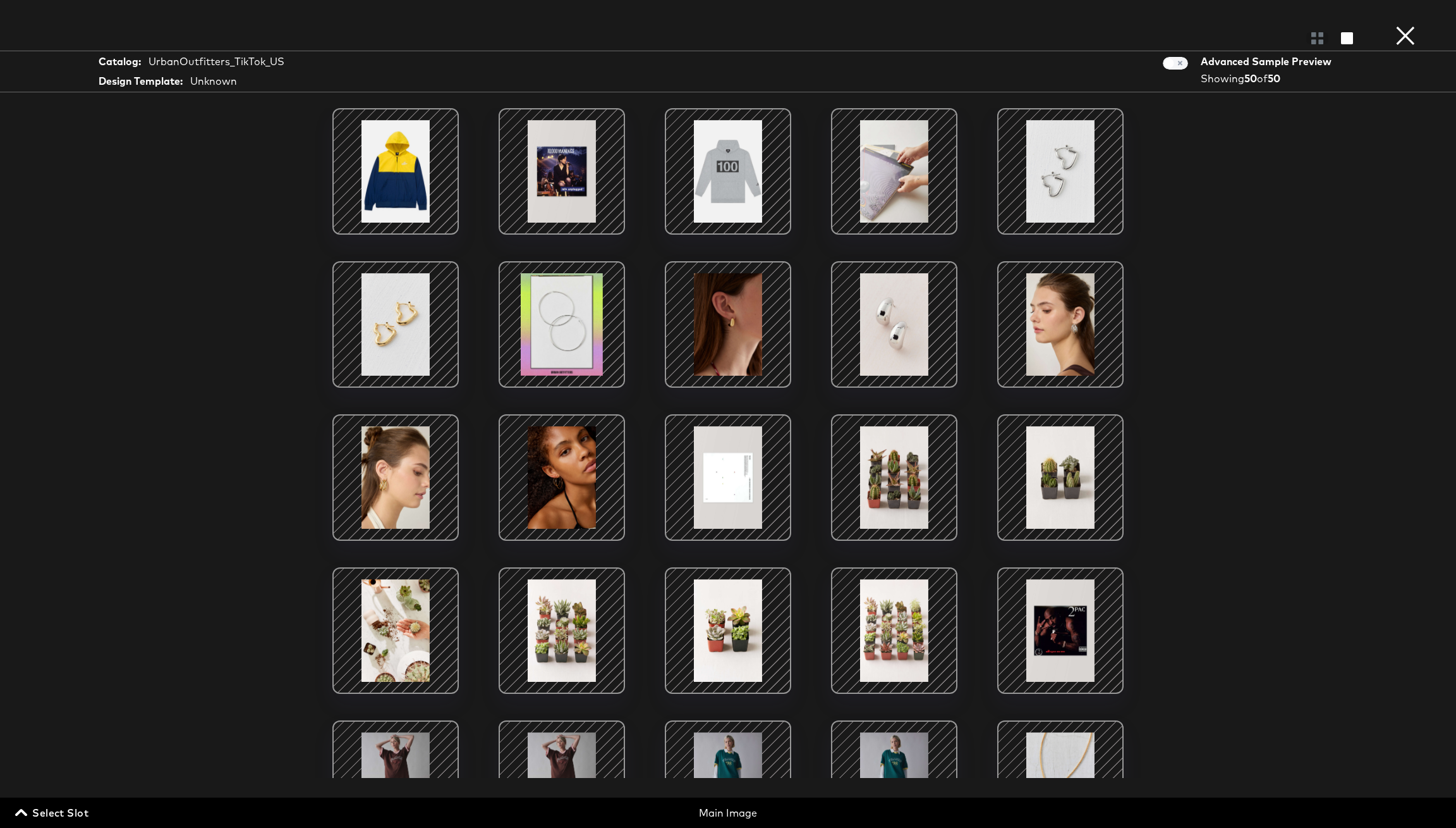
click at [1400, 25] on button "×" at bounding box center [1406, 13] width 25 height 25
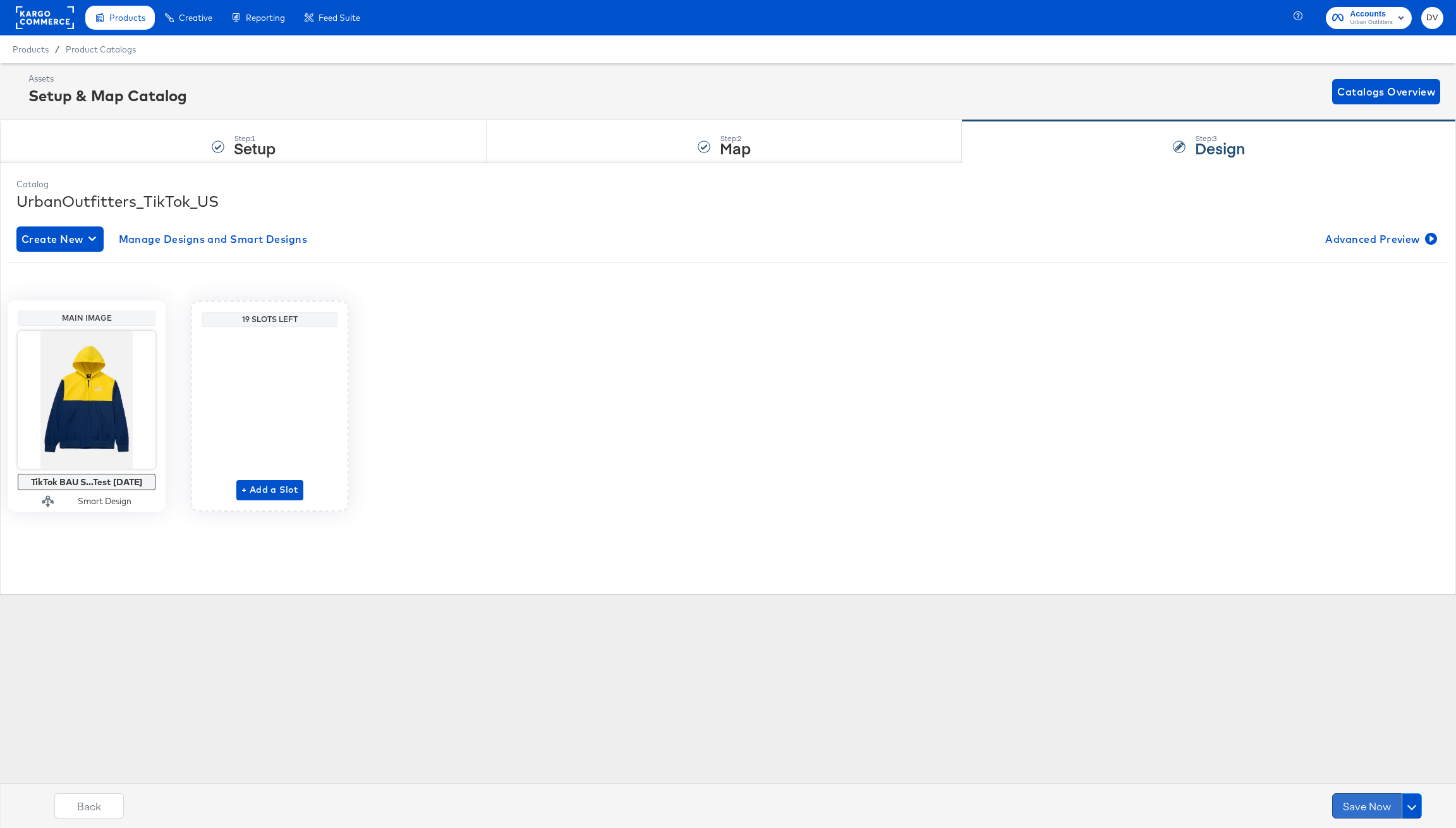
click at [1350, 809] on button "Save Now" at bounding box center [1367, 805] width 70 height 25
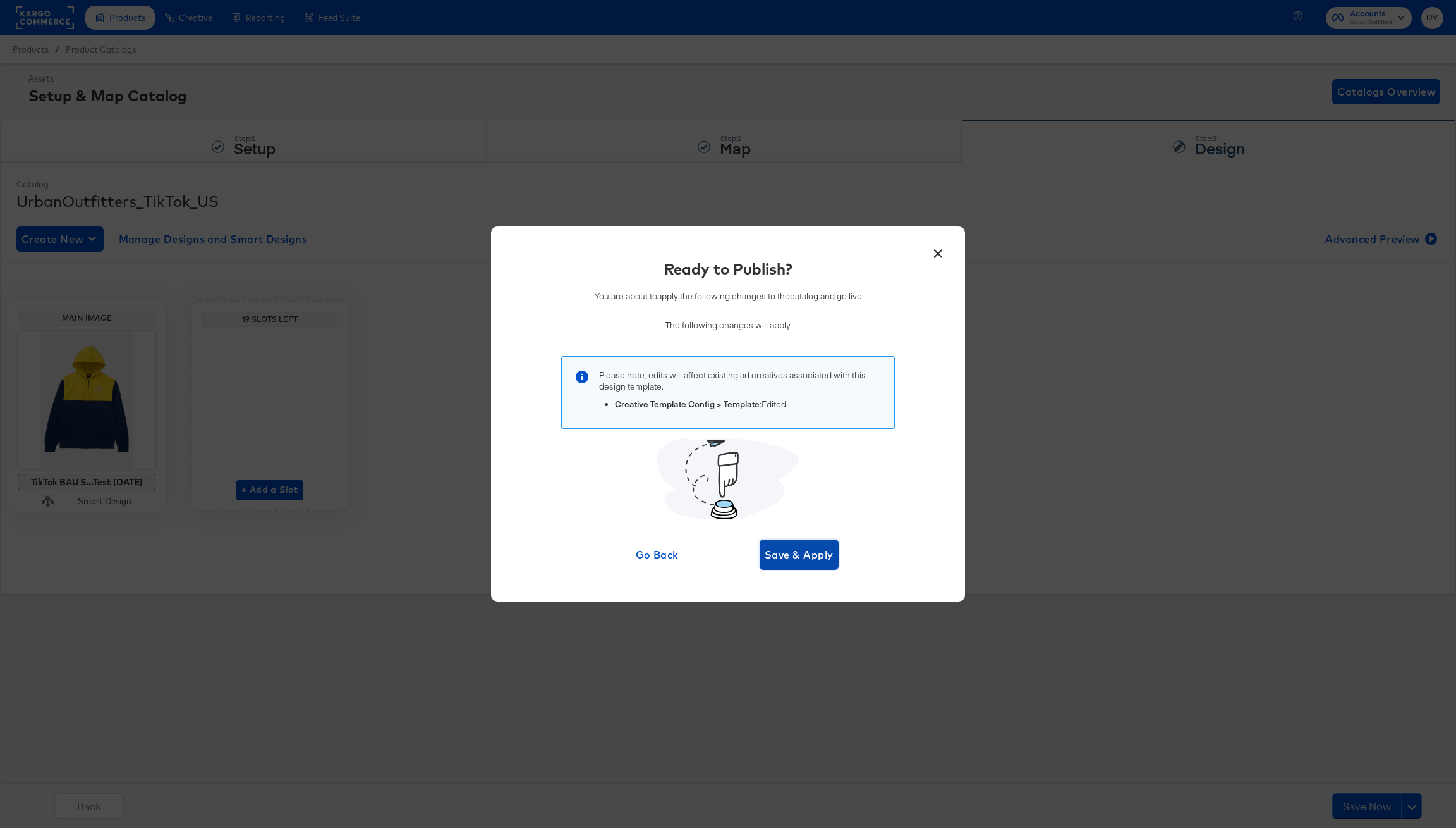
click at [779, 549] on span "Save & Apply" at bounding box center [799, 554] width 69 height 18
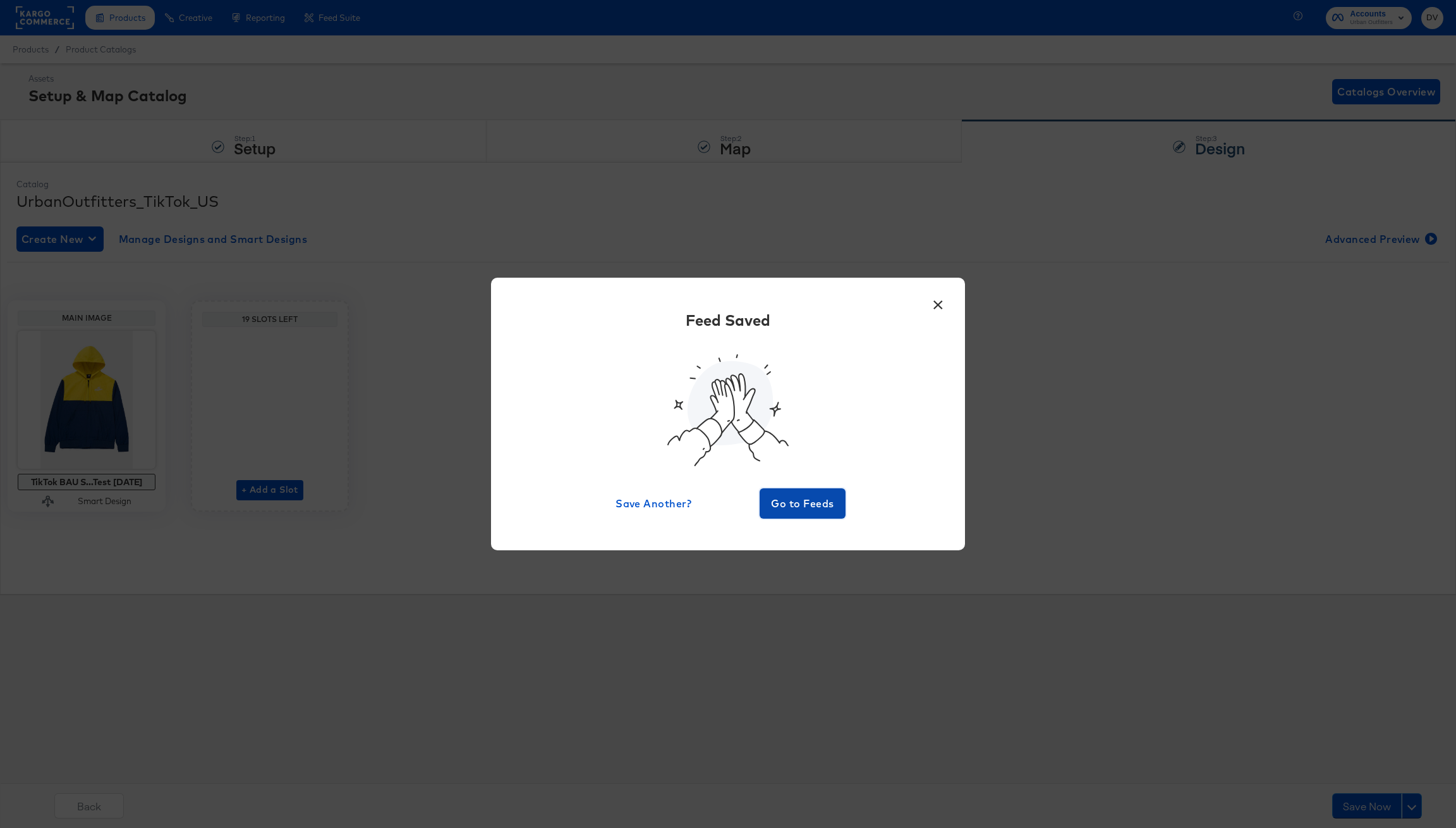
click at [796, 514] on button "Go to Feeds" at bounding box center [803, 503] width 86 height 30
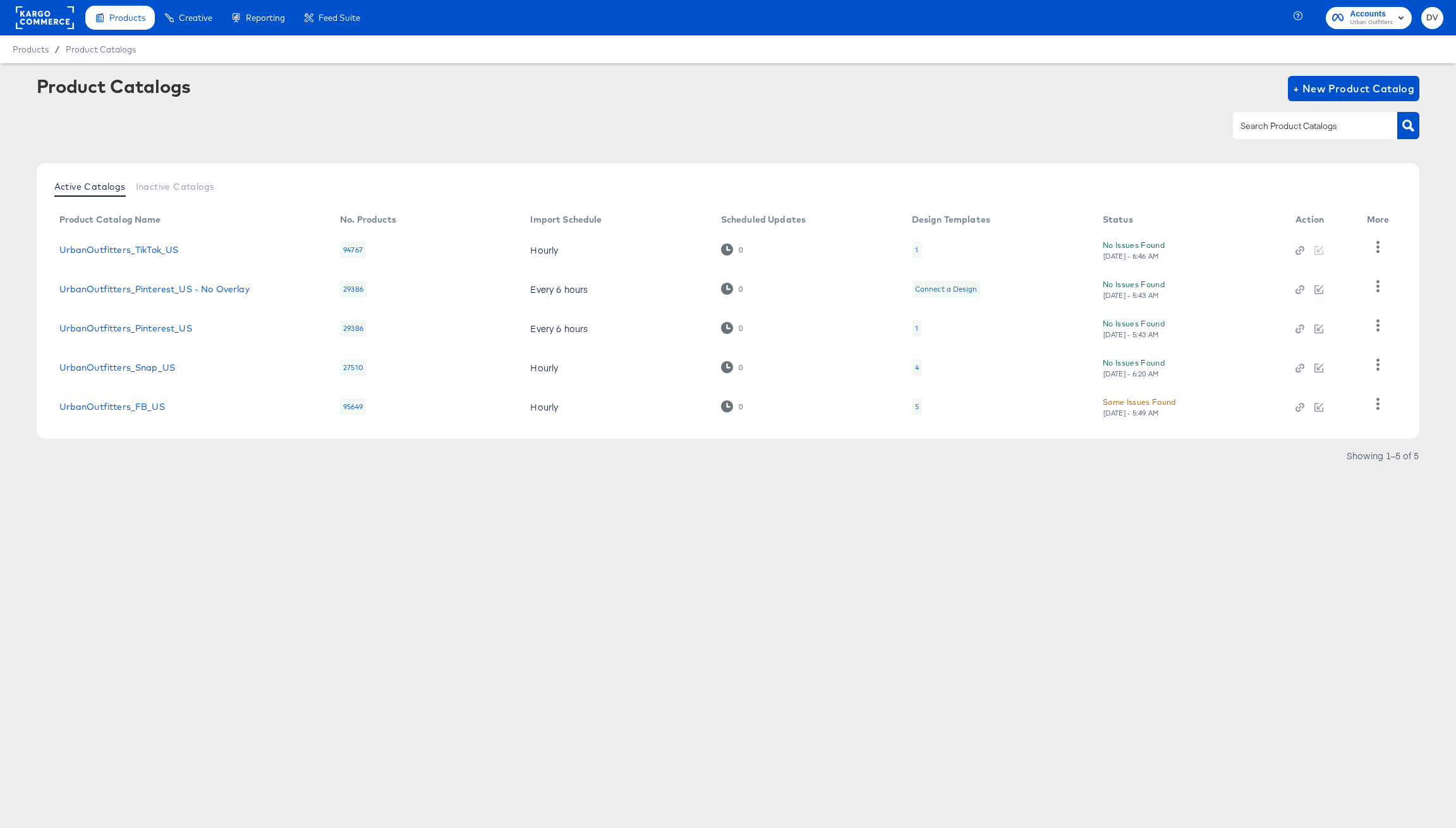
click at [853, 514] on div "Products Products Product Catalogs Enhance Your Product Catalog, Map Them to Pu…" at bounding box center [728, 414] width 1456 height 828
click at [1374, 242] on icon "button" at bounding box center [1378, 247] width 12 height 12
click at [1331, 293] on div "HUD Checks (Internal)" at bounding box center [1326, 292] width 126 height 20
click at [622, 507] on article "Product Catalogs + New Product Catalog Active Catalogs Inactive Catalogs Produc…" at bounding box center [728, 287] width 1456 height 447
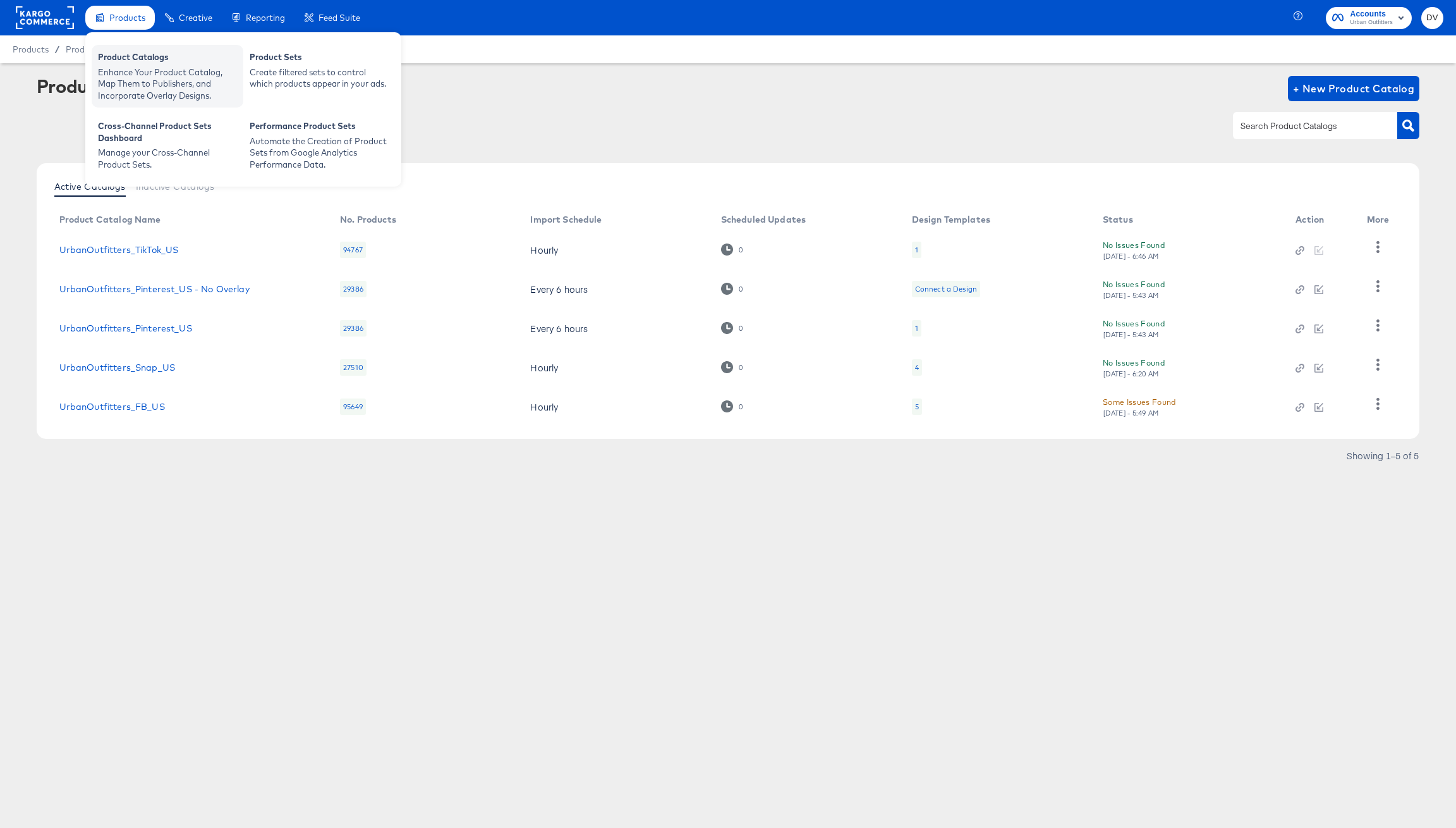
click at [139, 84] on div "Enhance Your Product Catalog, Map Them to Publishers, and Incorporate Overlay D…" at bounding box center [167, 84] width 139 height 35
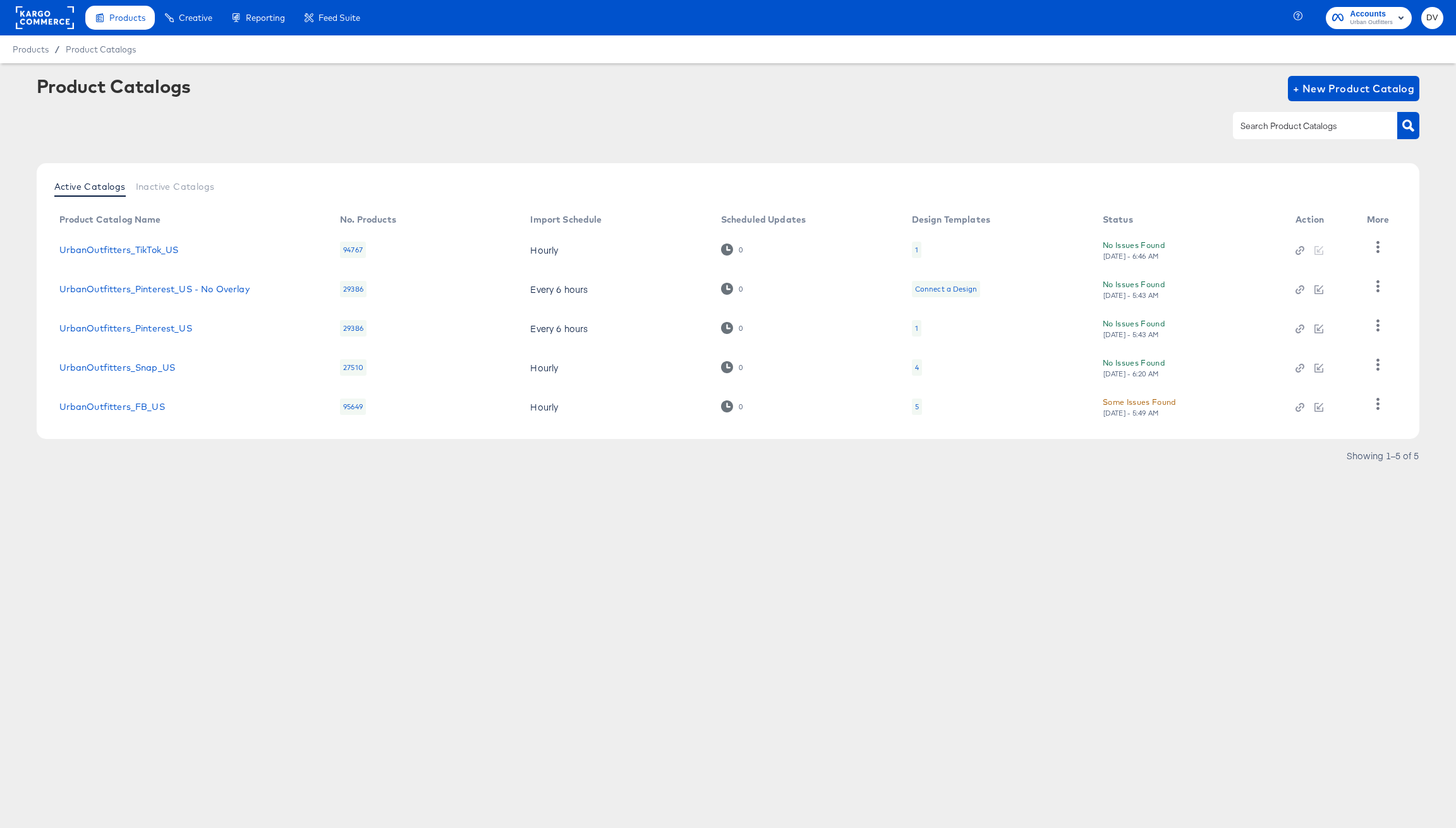
click at [52, 19] on rect at bounding box center [44, 18] width 58 height 23
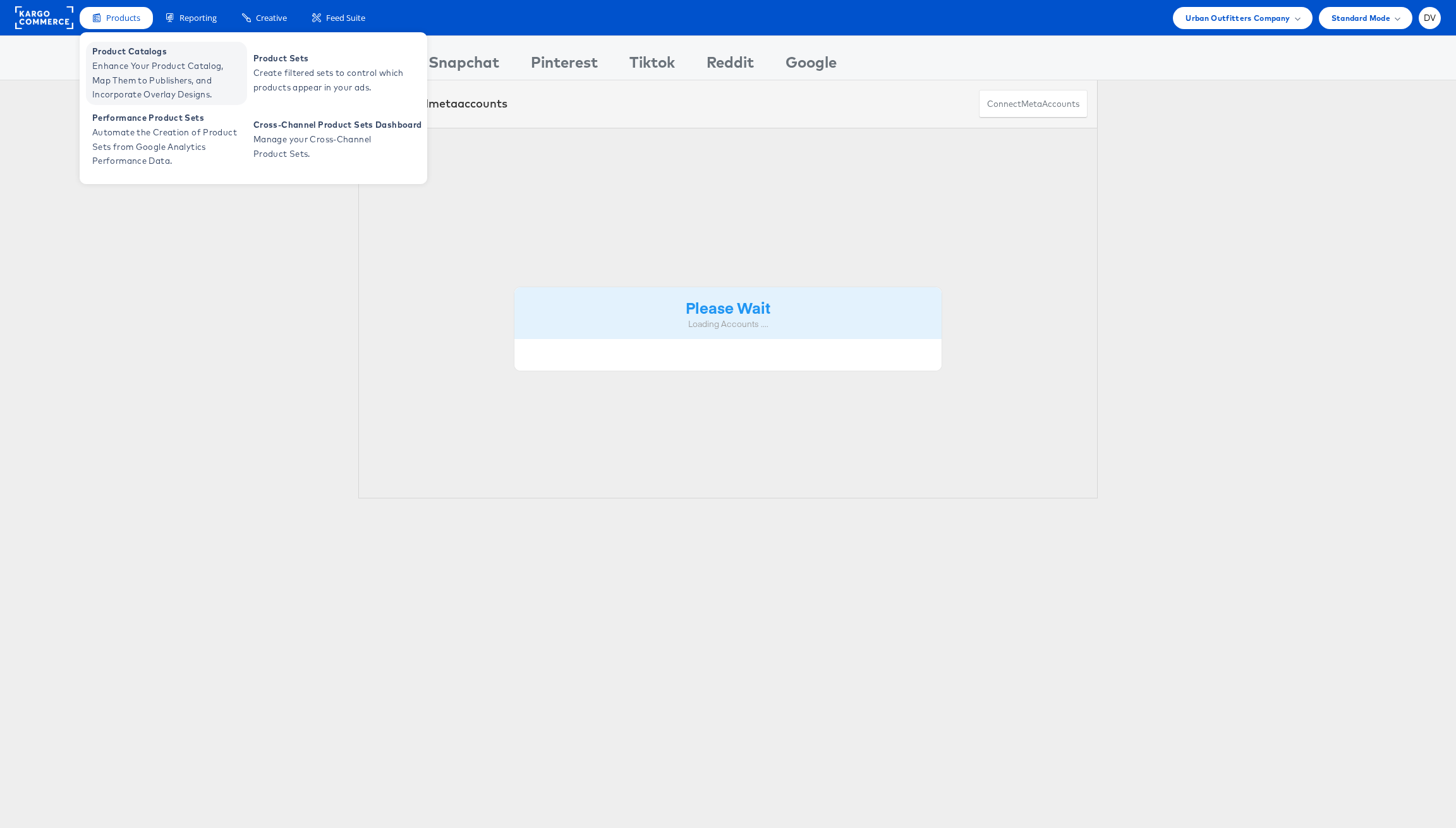
click at [139, 58] on span "Product Catalogs" at bounding box center [168, 51] width 151 height 15
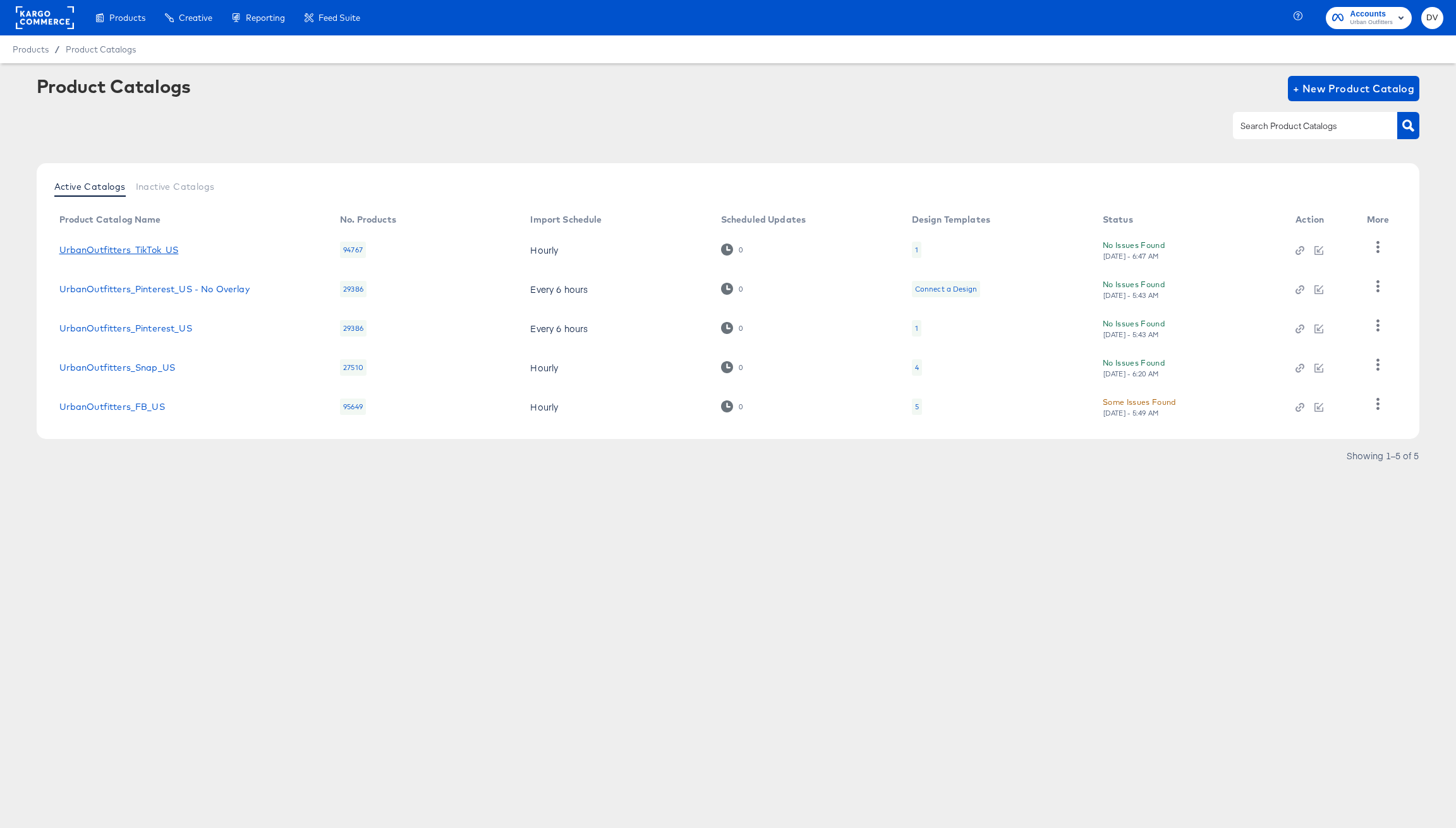
click at [135, 251] on link "UrbanOutfitters_TikTok_US" at bounding box center [119, 249] width 120 height 10
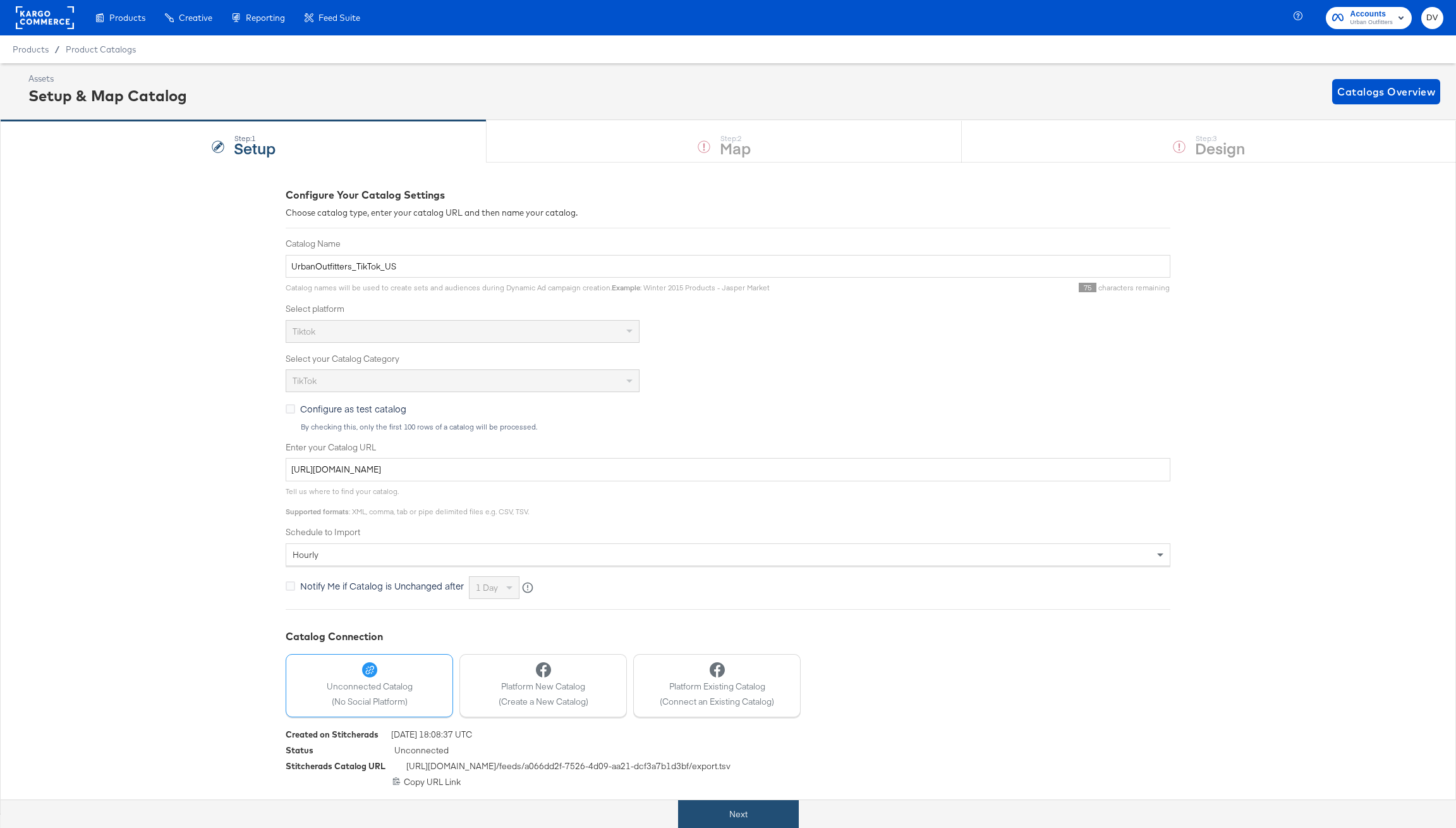
click at [735, 822] on button "Next" at bounding box center [738, 814] width 120 height 28
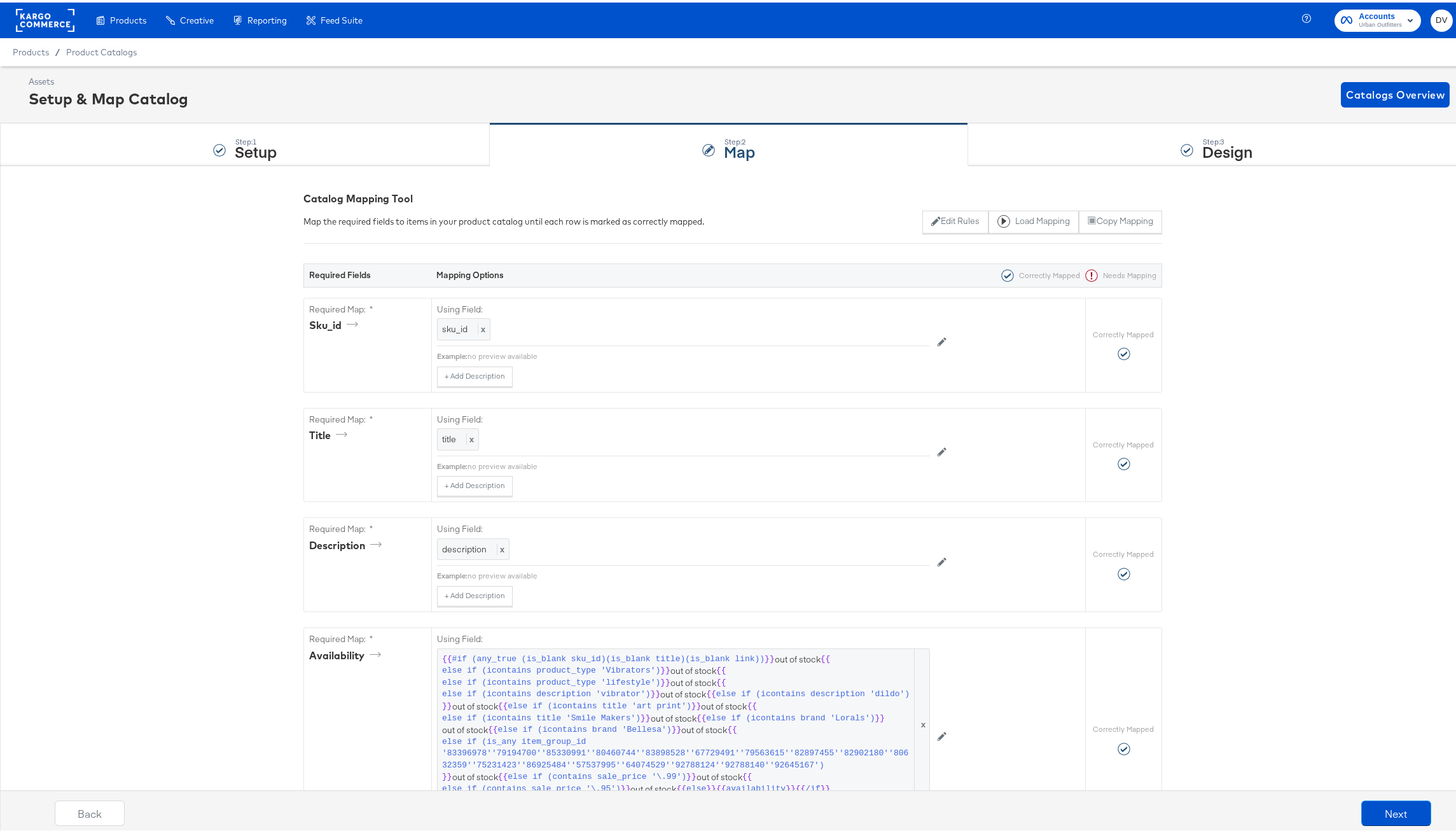
click at [1045, 149] on div "Step: 3 Design" at bounding box center [1217, 142] width 498 height 42
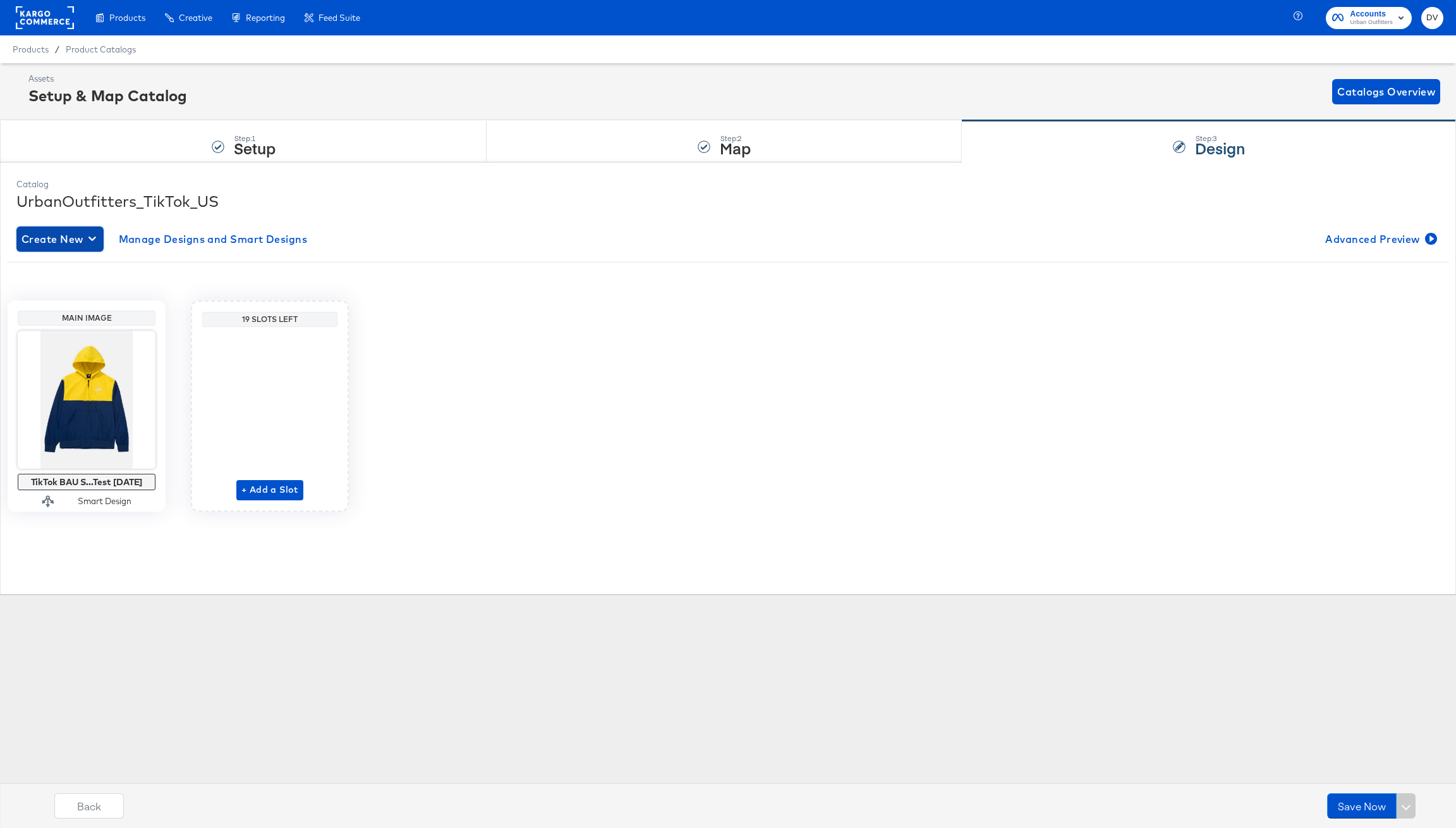
click at [82, 237] on span "Create New" at bounding box center [60, 239] width 77 height 18
click at [76, 272] on div "Create New Design" at bounding box center [70, 268] width 92 height 10
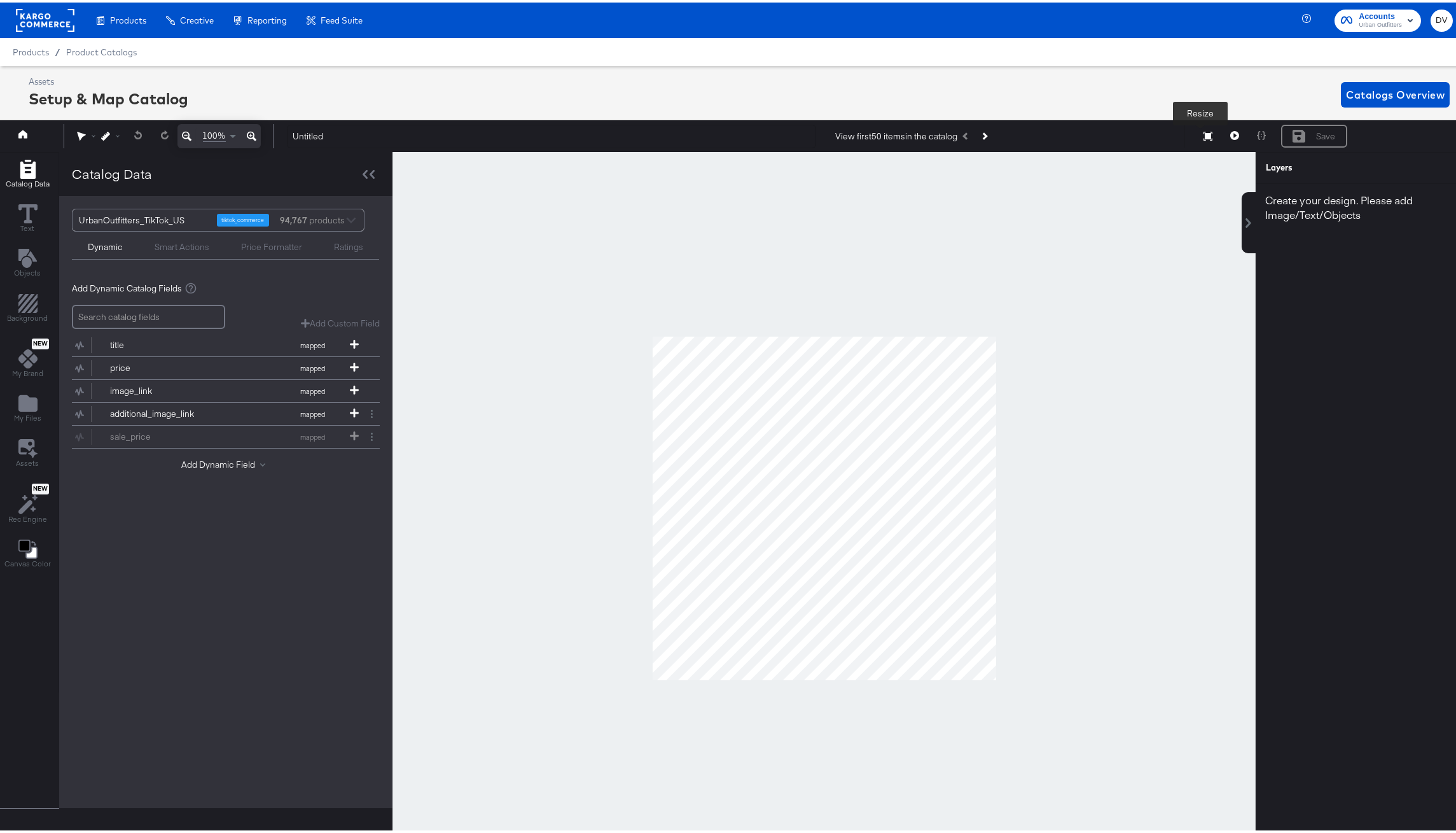
click at [1204, 136] on icon at bounding box center [1208, 133] width 9 height 9
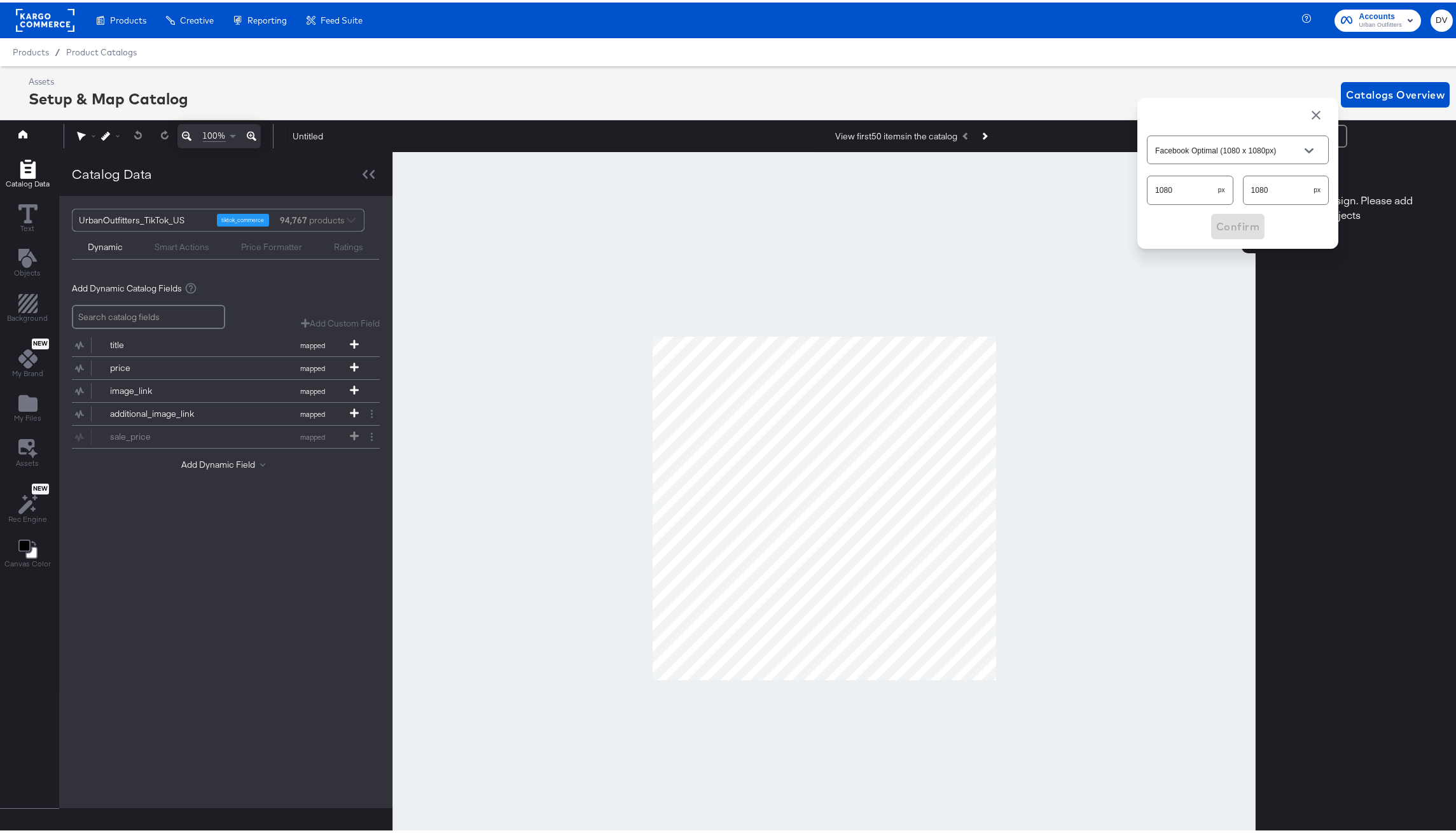
click at [1262, 191] on input "1080" at bounding box center [1279, 182] width 71 height 28
type input "1"
type input "Custom Size"
type input "1350"
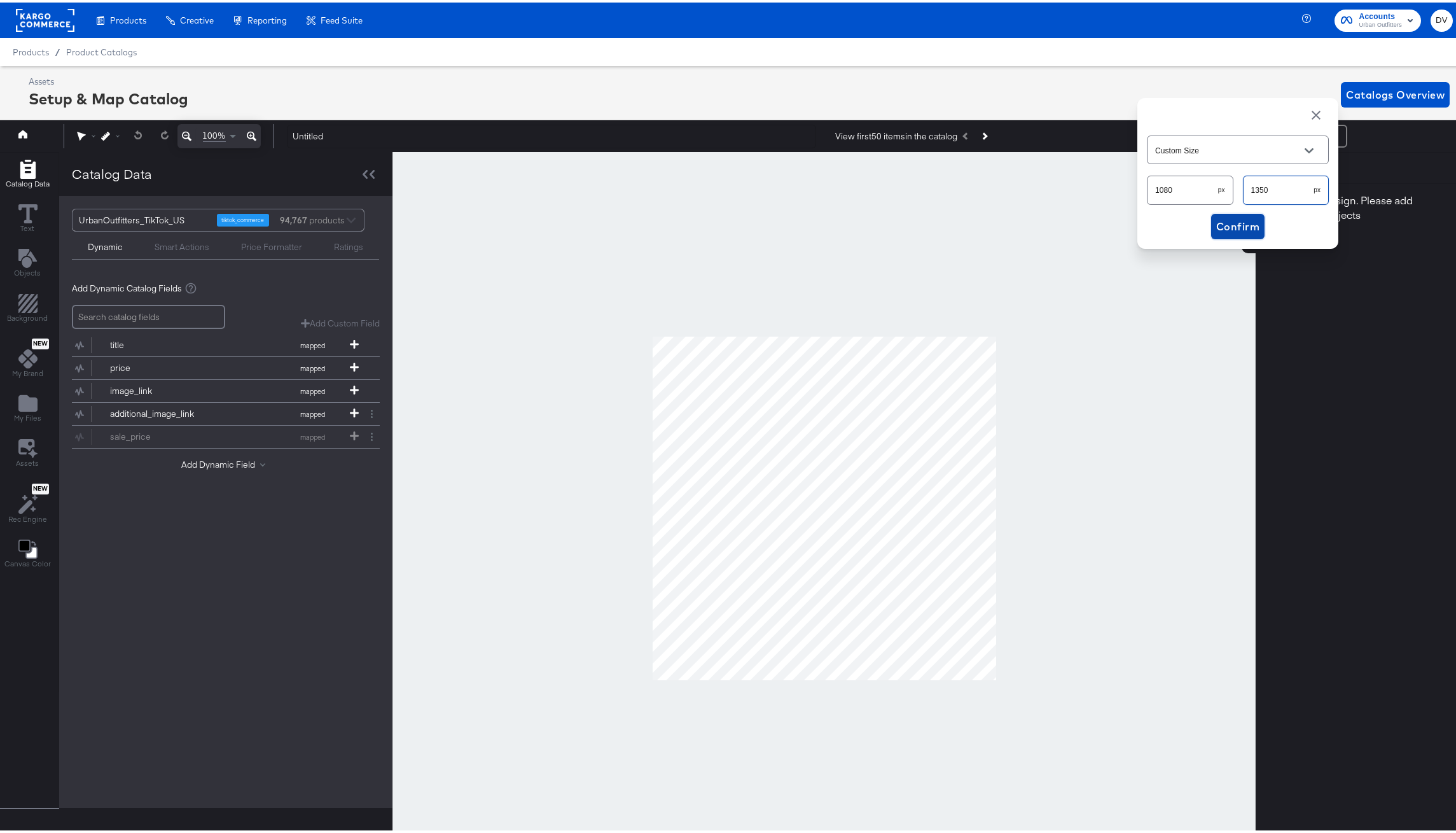
click at [1255, 217] on button "Confirm" at bounding box center [1238, 224] width 53 height 26
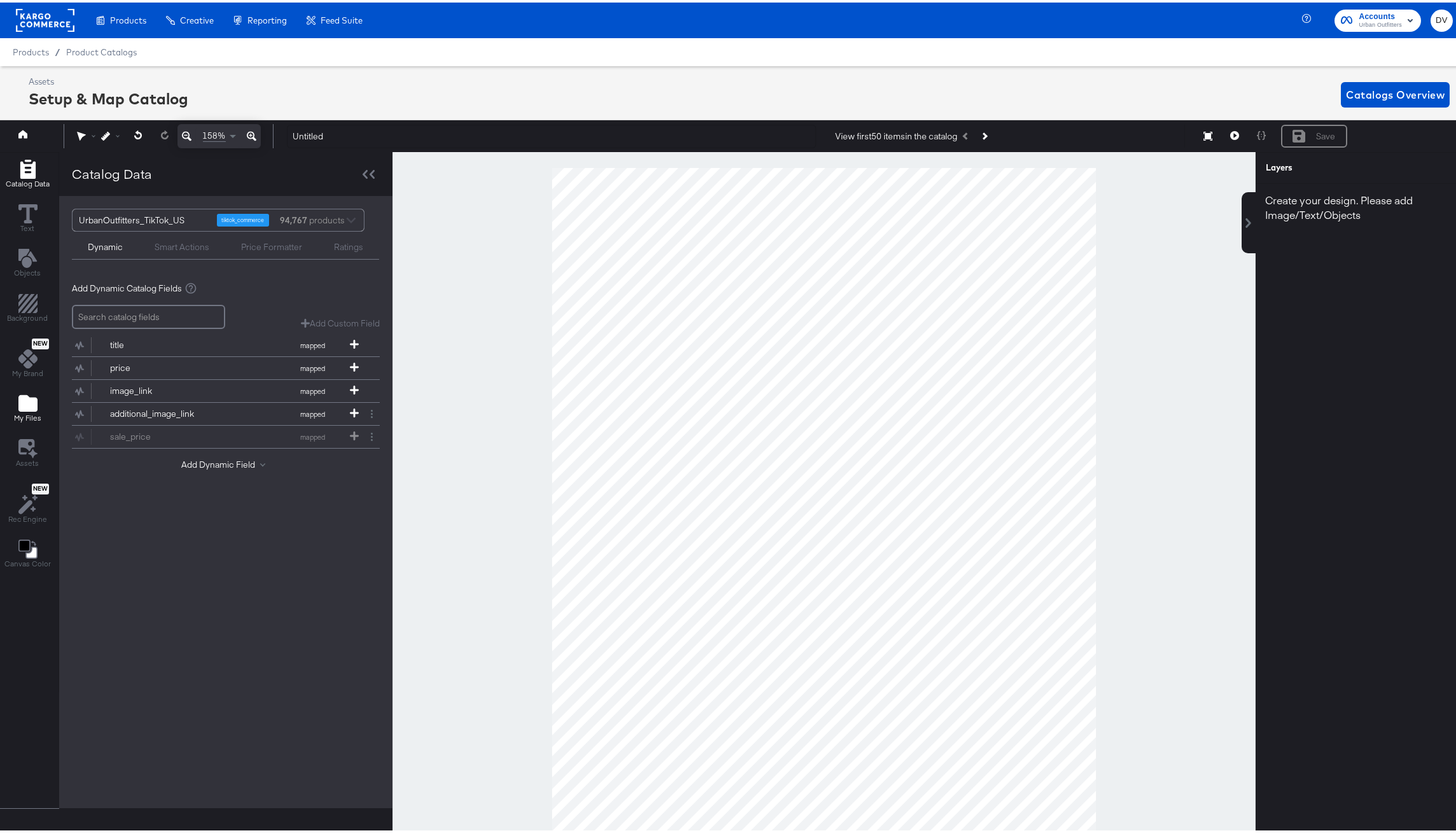
click at [26, 410] on span "My Files" at bounding box center [28, 415] width 28 height 10
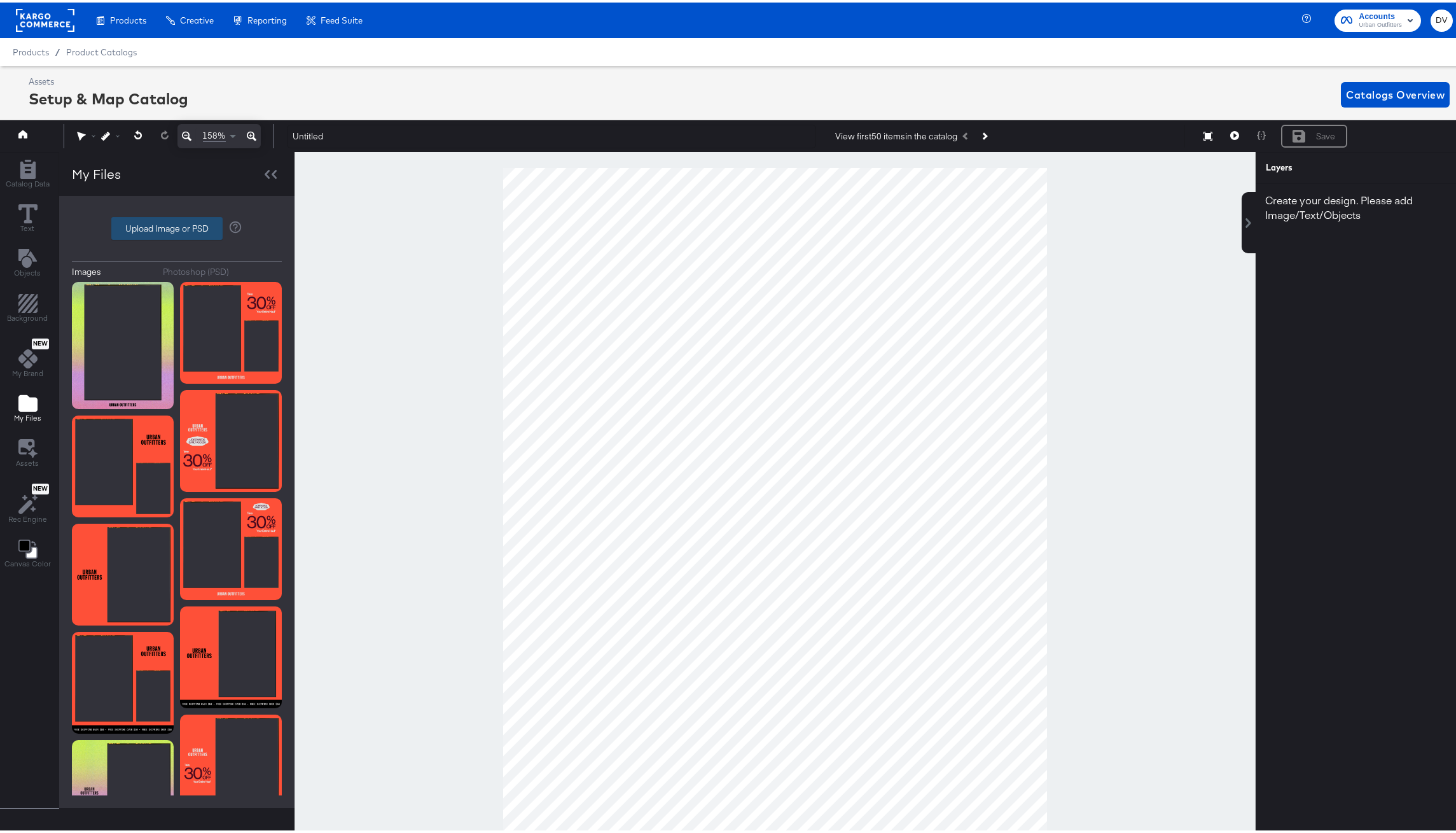
click at [172, 220] on label "Upload Image or PSD" at bounding box center [167, 225] width 110 height 22
click at [177, 226] on input "Upload Image or PSD" at bounding box center [177, 226] width 0 height 0
type input "C:\fakepath\UO_25_Promo_Kargo-TikTok.png"
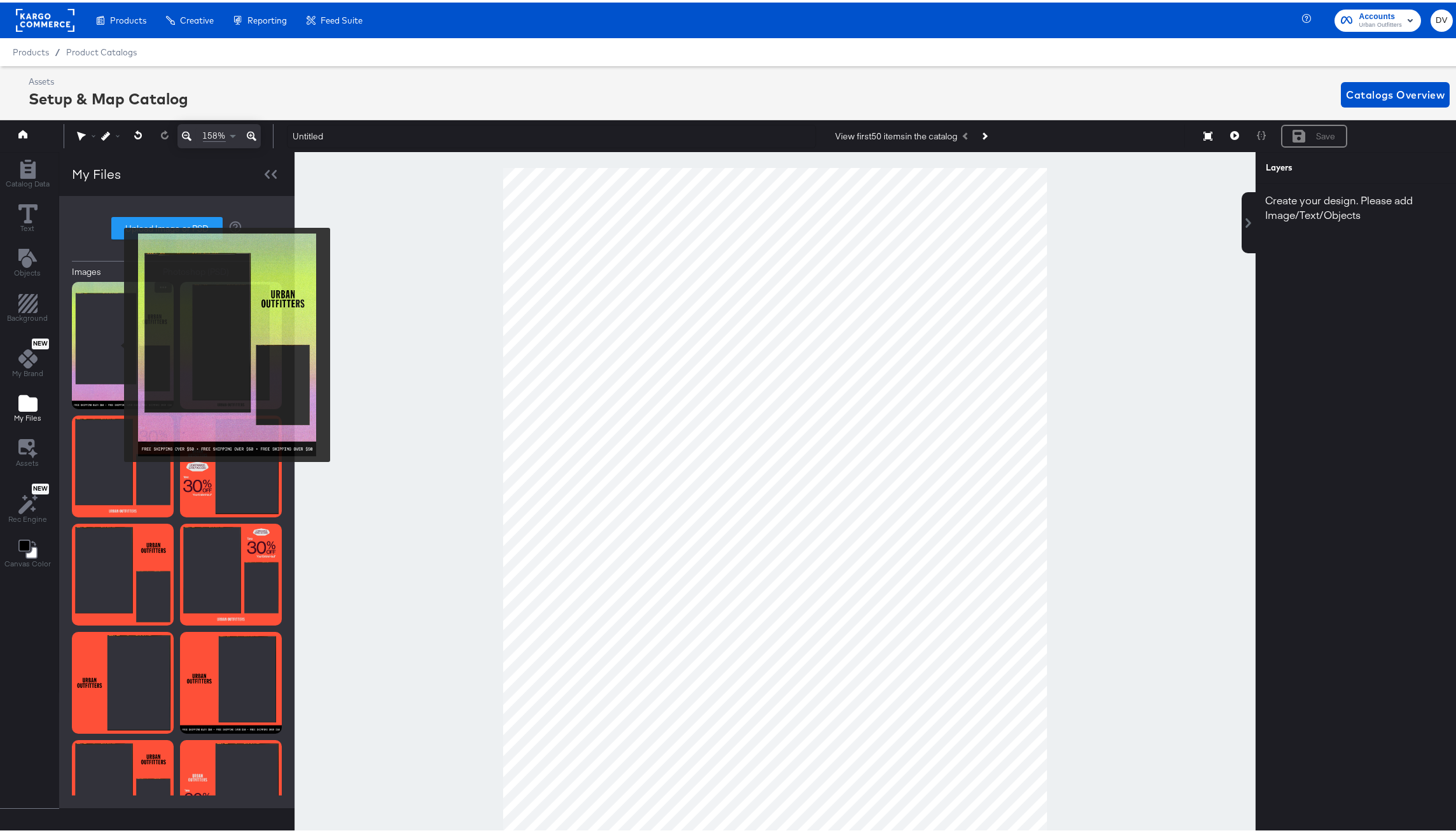
click at [116, 342] on img at bounding box center [123, 342] width 102 height 127
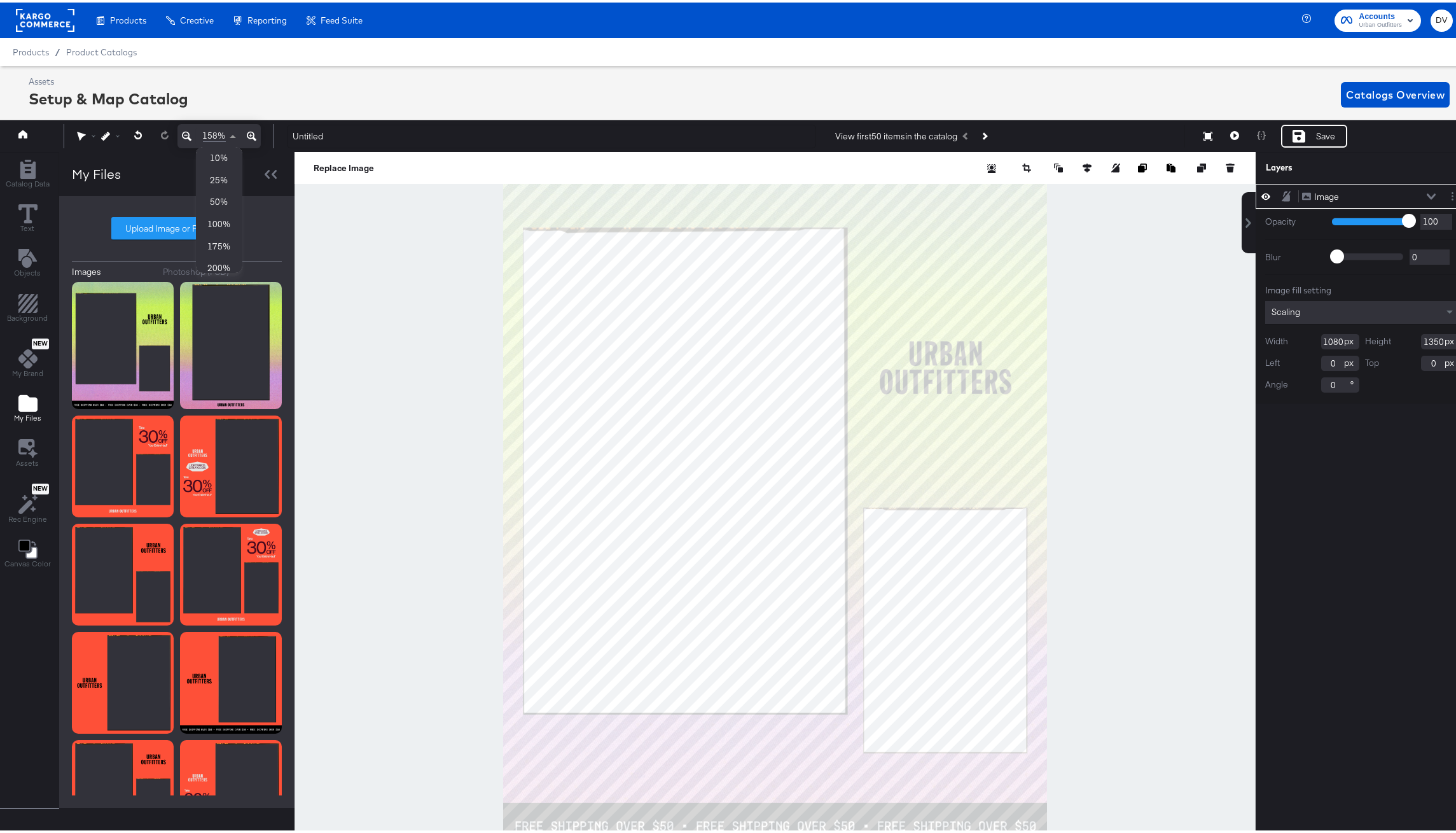
click at [234, 133] on span at bounding box center [233, 134] width 6 height 3
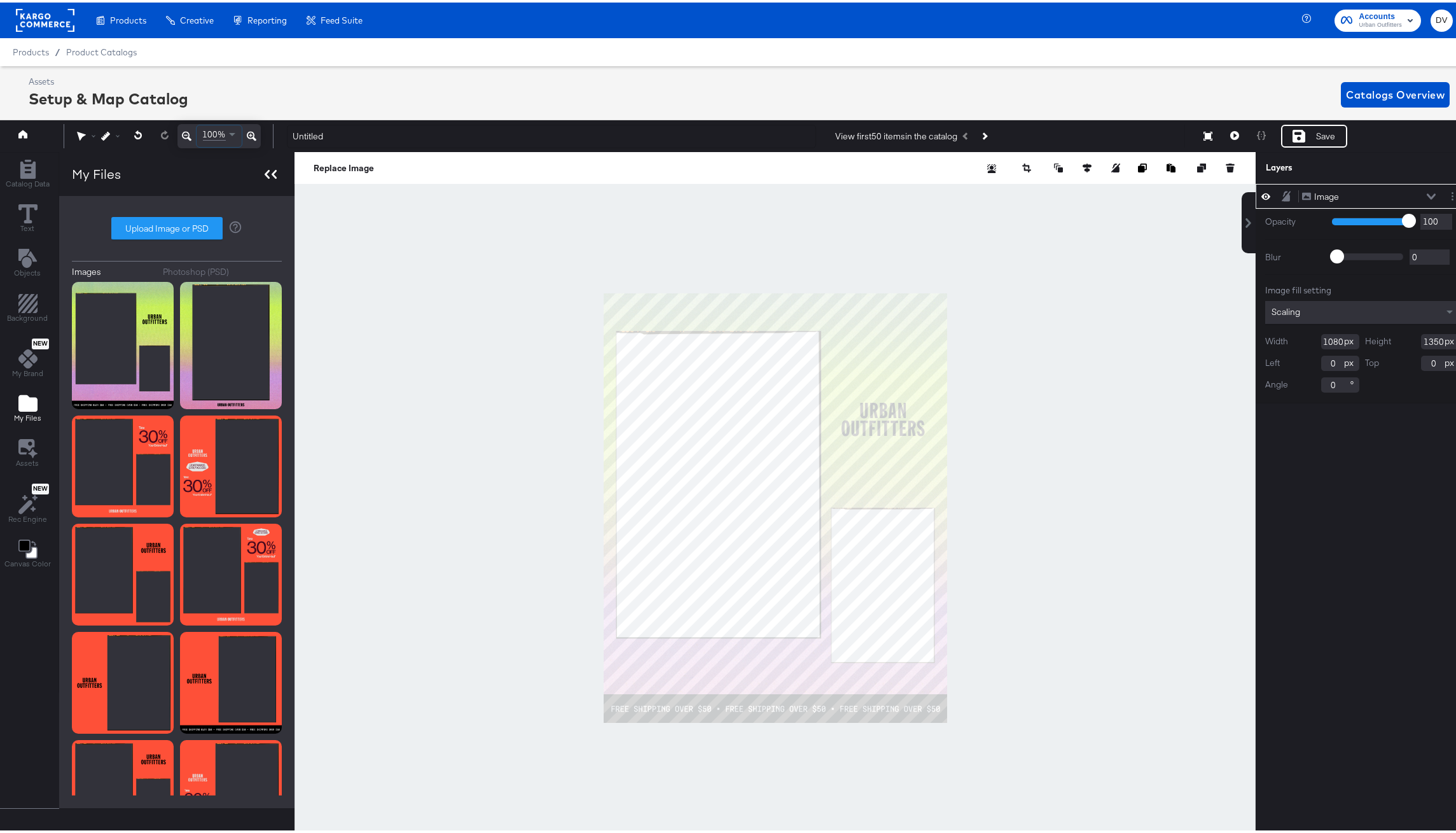
click at [276, 176] on div at bounding box center [270, 172] width 22 height 18
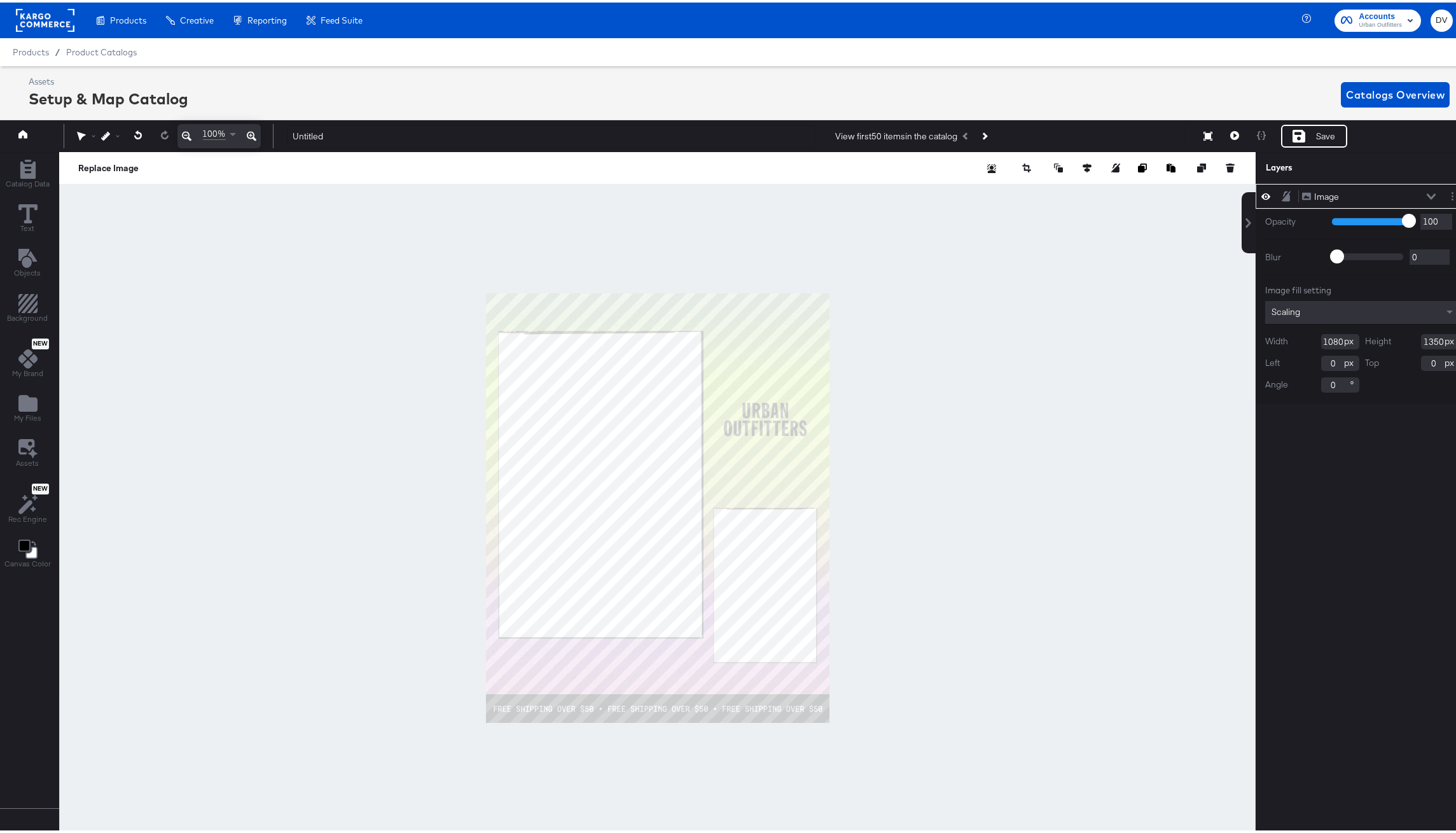
scroll to position [1, 0]
click at [1338, 504] on div "Image Image Opacity 1 100 100 Blur 0 2000 0 Image fill setting Scaling Width 10…" at bounding box center [1362, 513] width 213 height 664
click at [27, 173] on icon "Add Rectangle" at bounding box center [28, 167] width 16 height 19
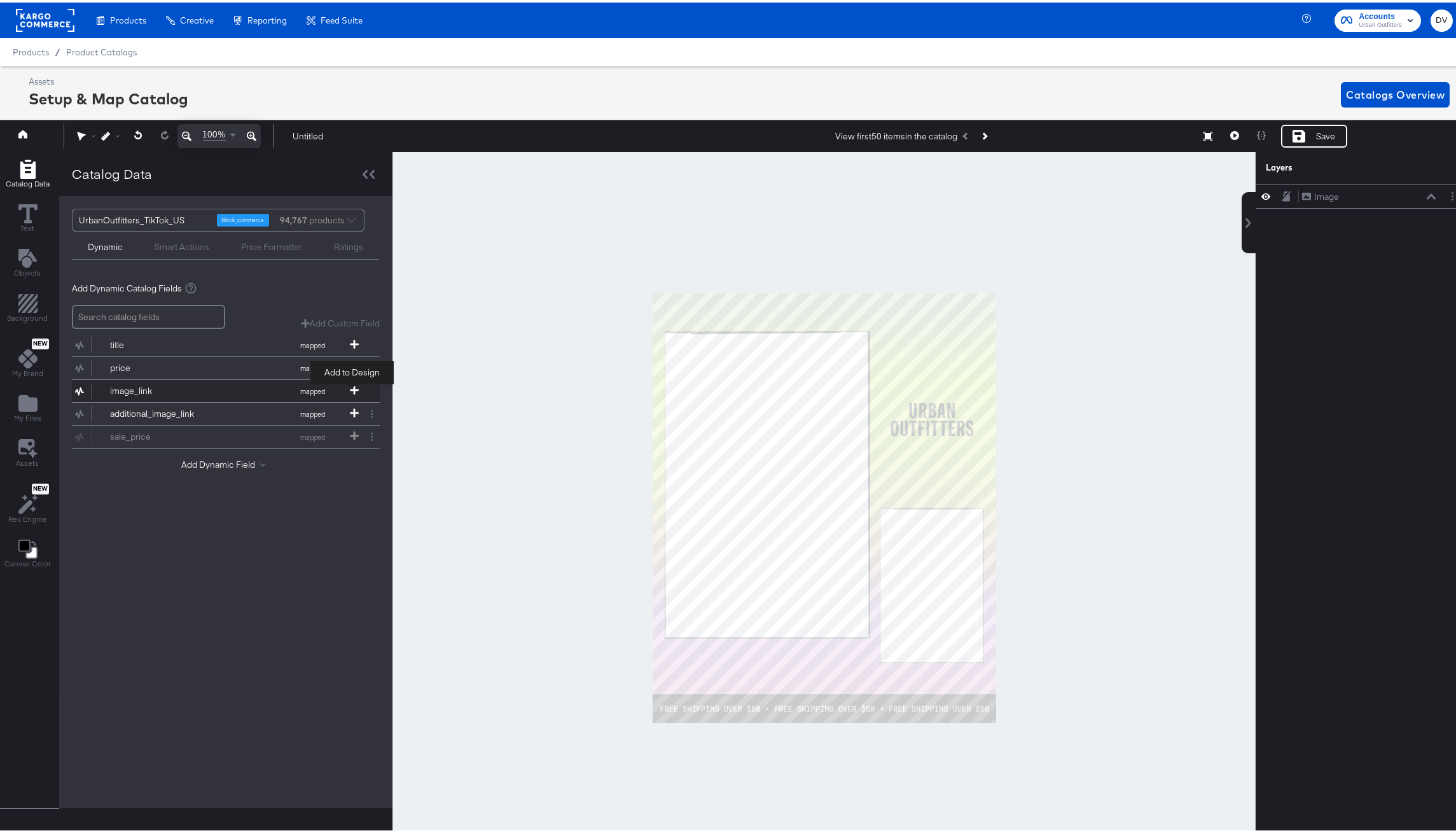
click at [350, 387] on icon at bounding box center [354, 387] width 9 height 9
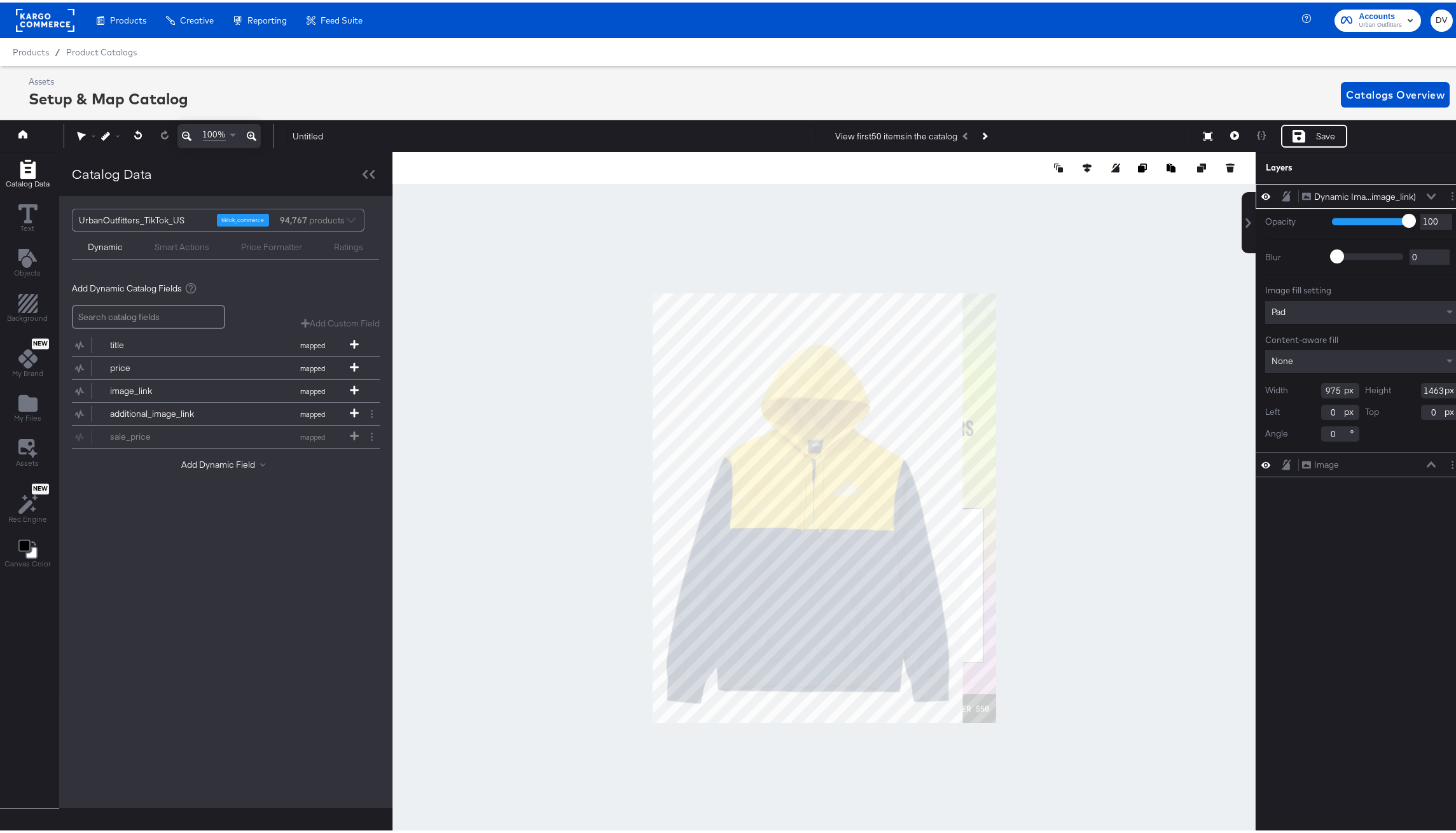
type input "656"
type input "984"
type input "479"
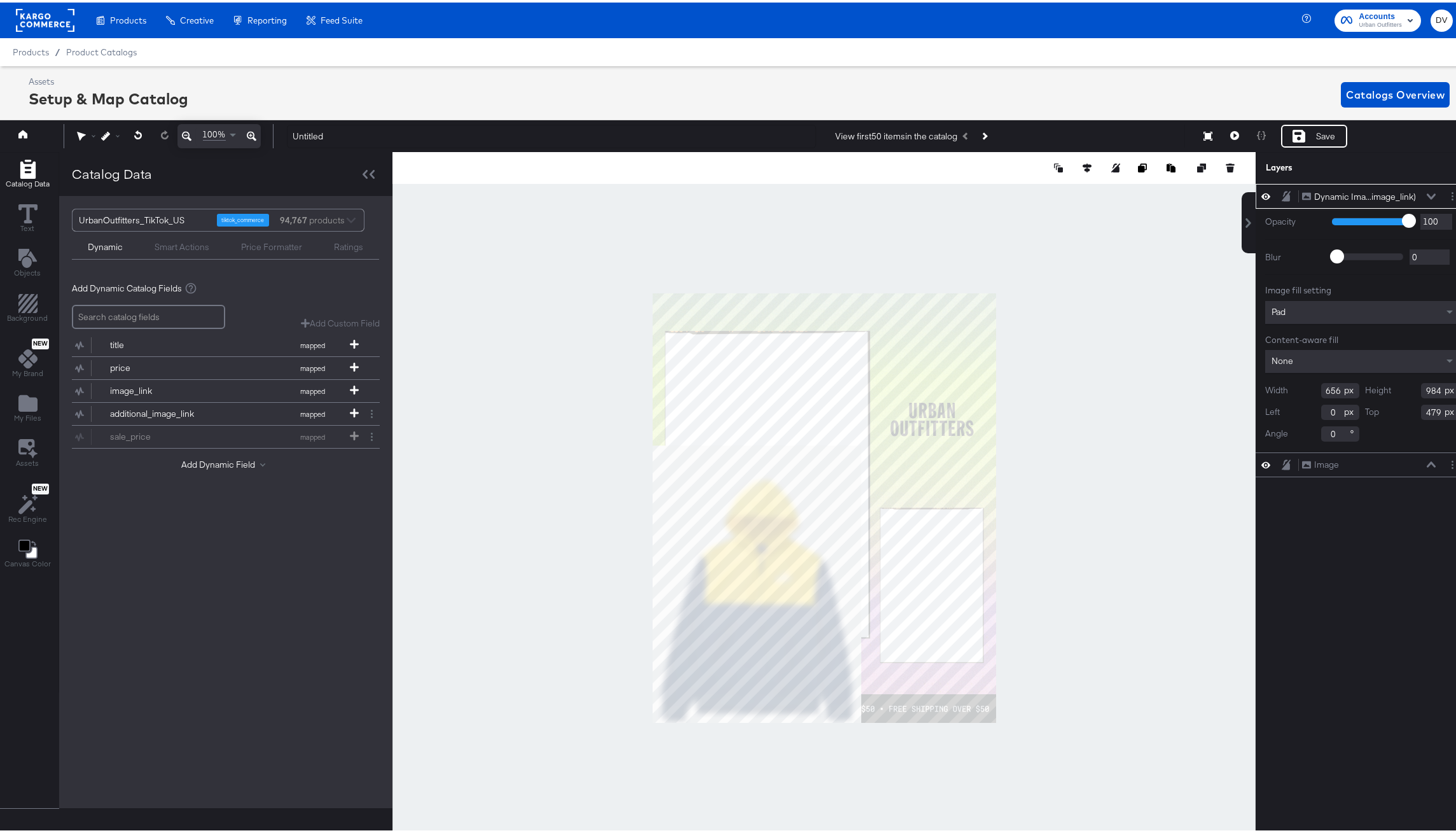
type input "116"
type input "241"
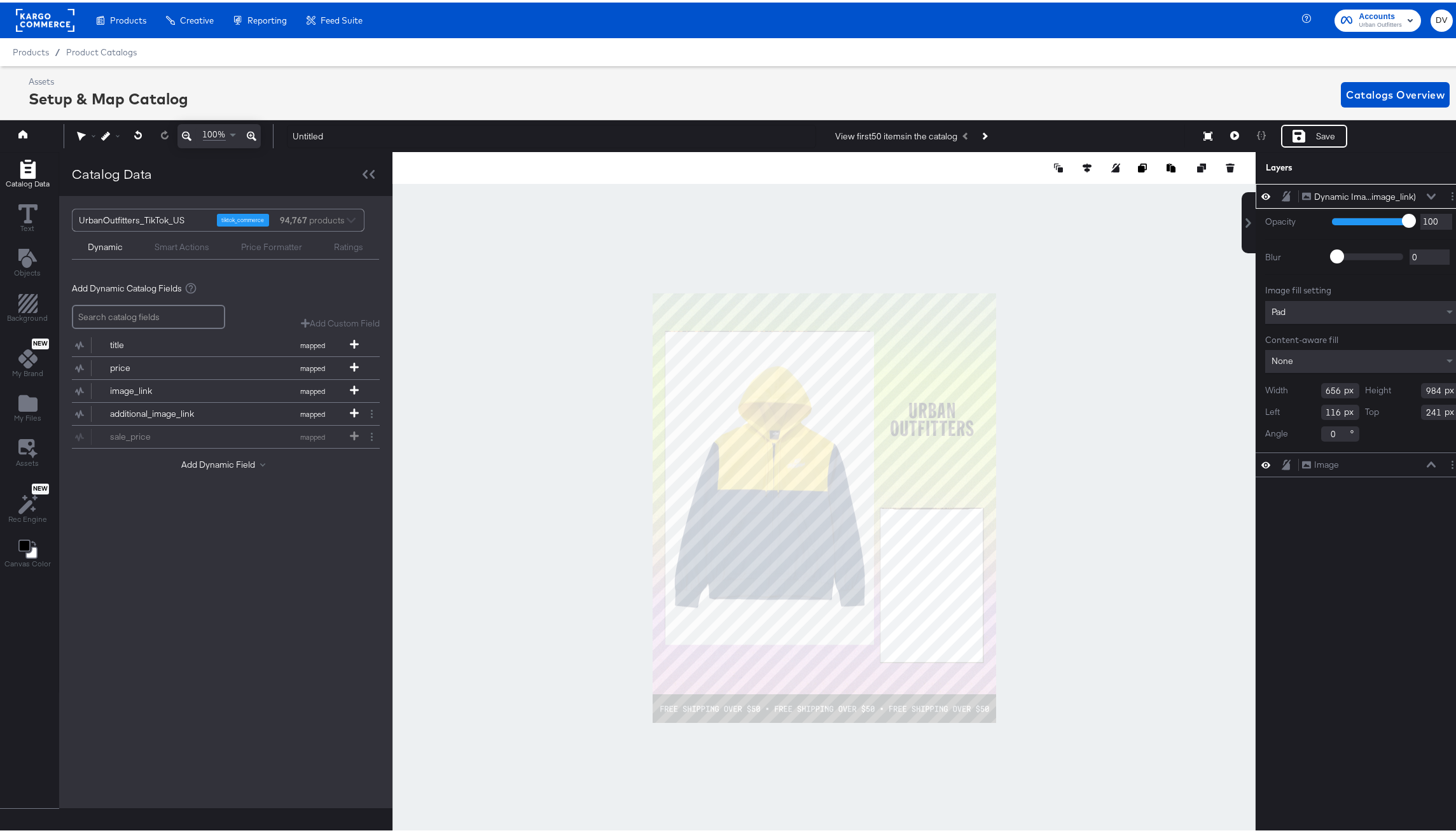
type input "40"
type input "121"
type input "641"
type input "962"
click at [356, 386] on icon at bounding box center [354, 387] width 9 height 9
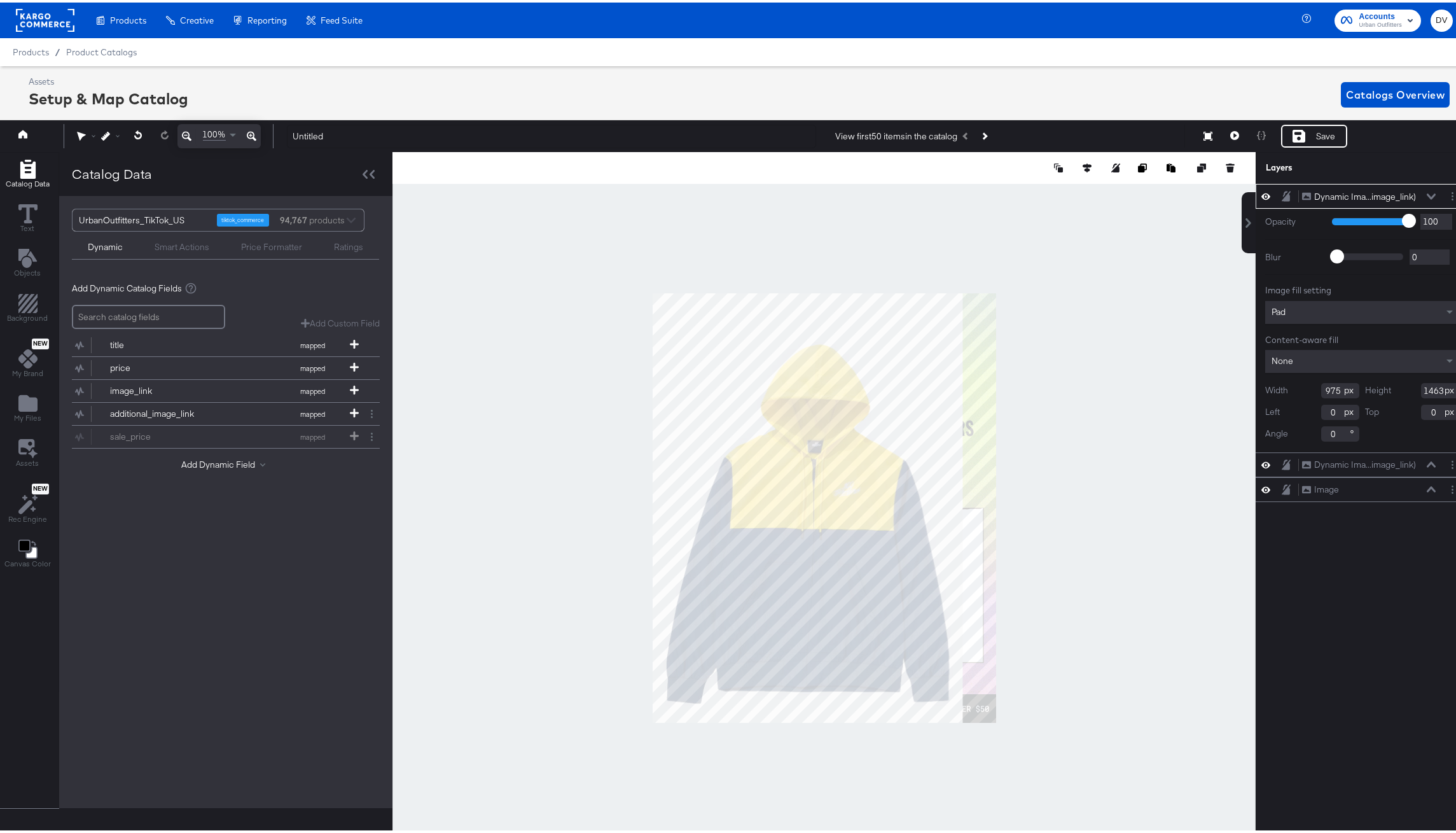
type input "398"
type input "597"
type input "866"
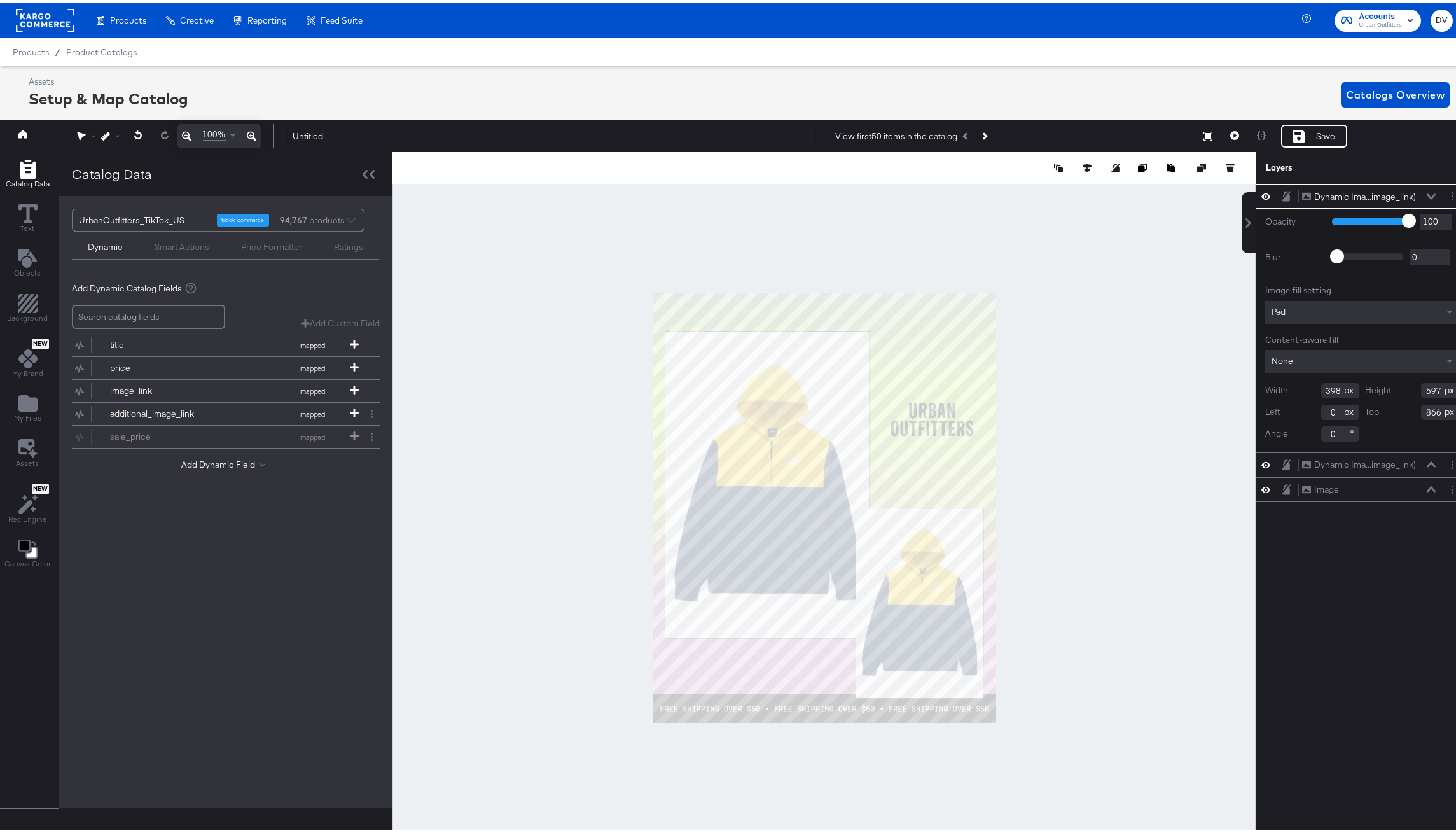
type input "640"
type input "676"
type input "320"
type input "480"
type input "718"
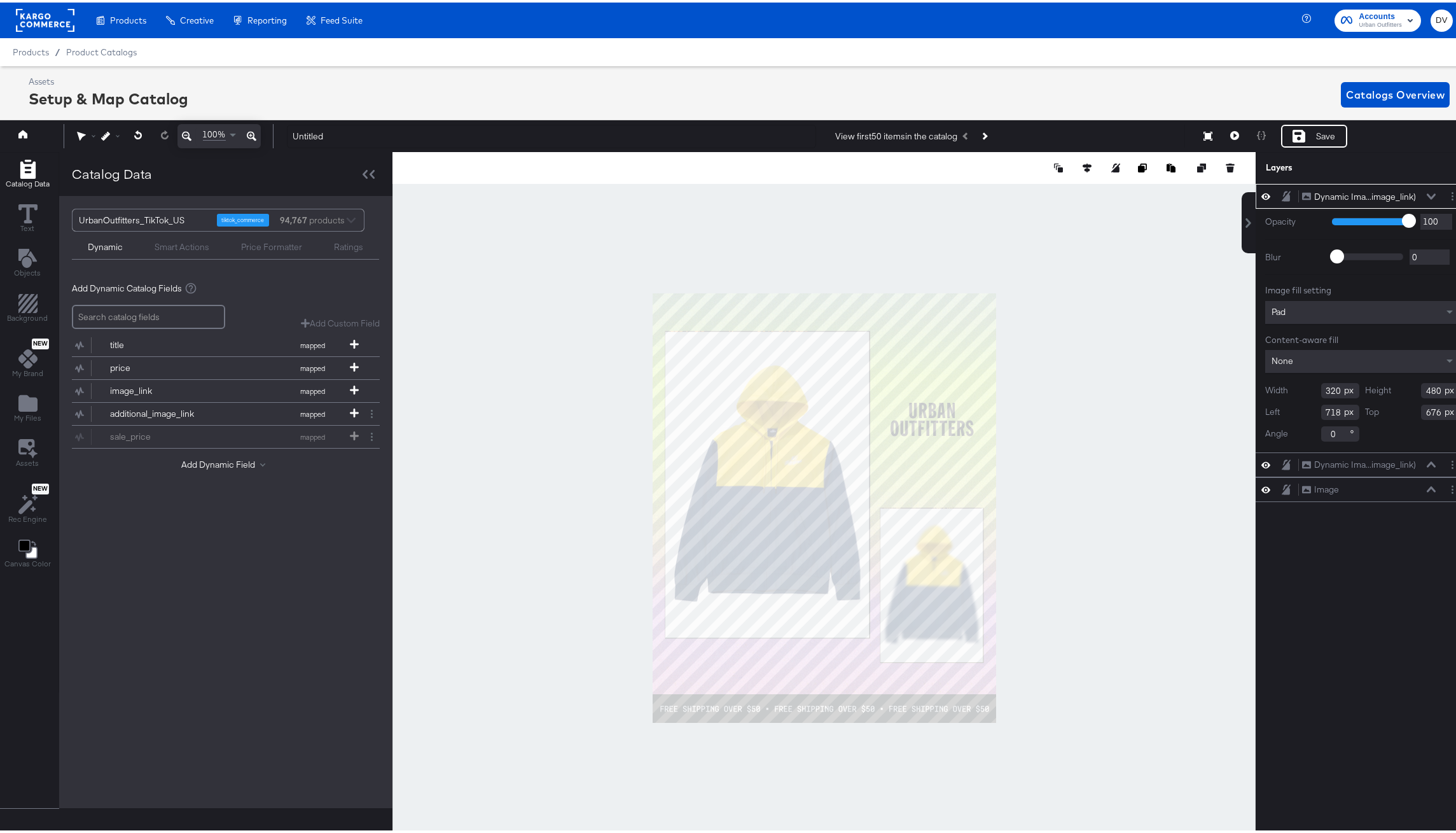
click at [1108, 539] on div at bounding box center [824, 505] width 863 height 712
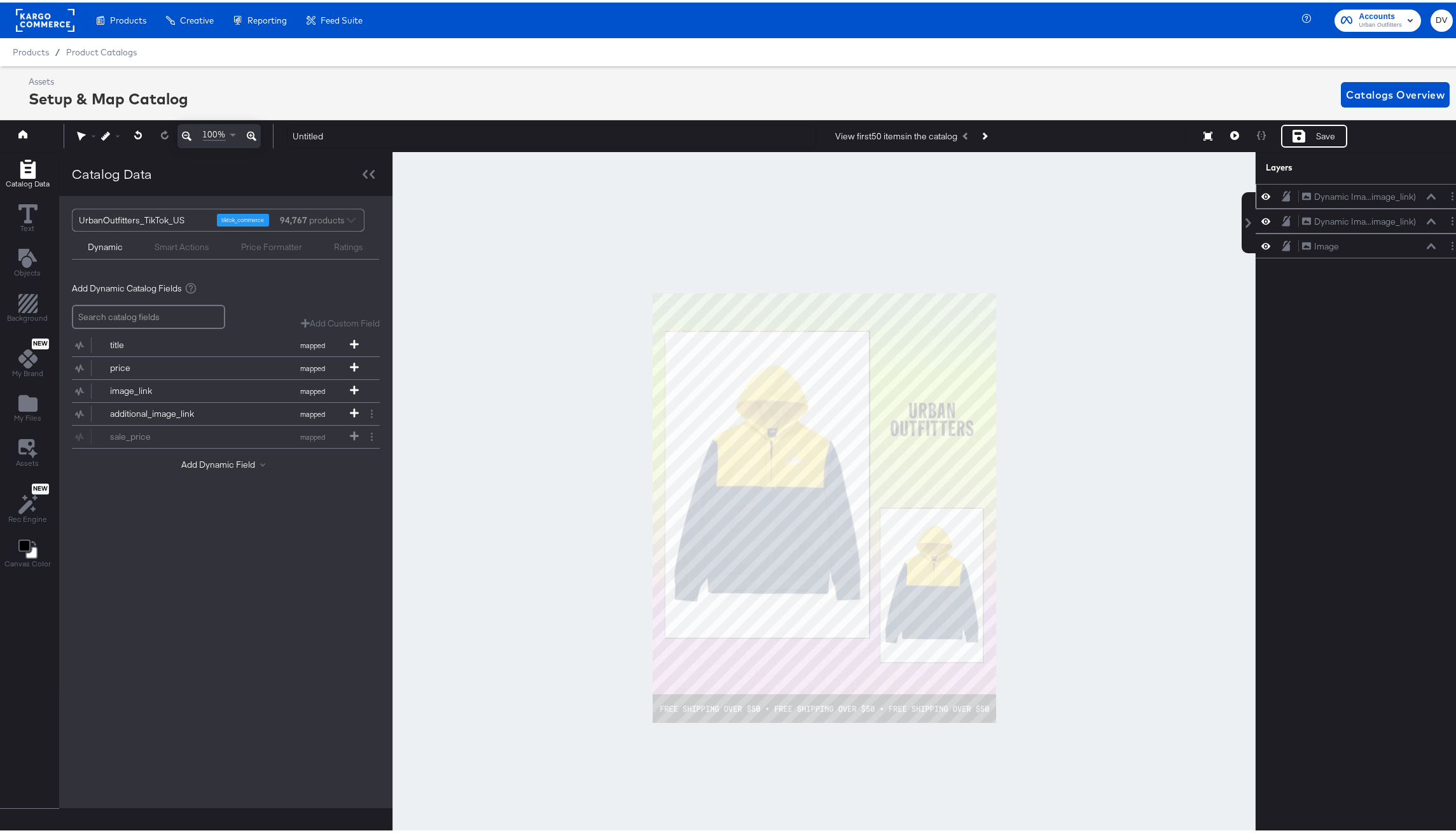
click at [1261, 197] on icon at bounding box center [1265, 194] width 9 height 6
click at [1261, 196] on icon at bounding box center [1265, 194] width 9 height 9
click at [1261, 196] on icon at bounding box center [1265, 194] width 9 height 11
click at [1261, 194] on icon at bounding box center [1265, 194] width 9 height 9
drag, startPoint x: 1360, startPoint y: 194, endPoint x: 1362, endPoint y: 220, distance: 26.1
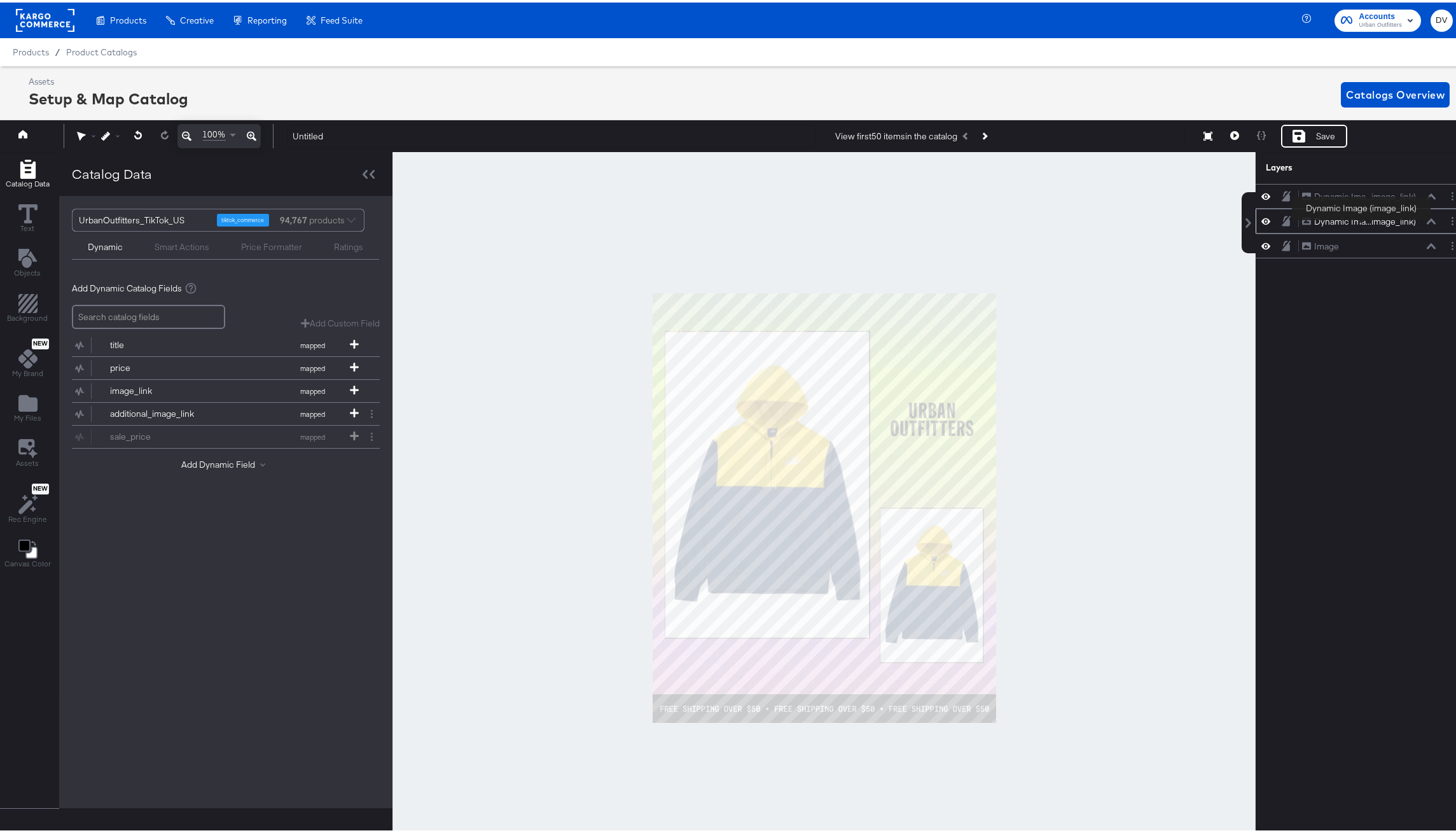
click at [1362, 220] on div "Dynamic Ima...image_link) Dynamic Image (image_link) Dynamic Ima...image_link) …" at bounding box center [1362, 218] width 213 height 74
drag, startPoint x: 1365, startPoint y: 194, endPoint x: 1375, endPoint y: 216, distance: 24.2
click at [1369, 219] on div "Dynamic Ima...image_link) Dynamic Image (image_link) Dynamic Ima...image_link) …" at bounding box center [1362, 218] width 213 height 74
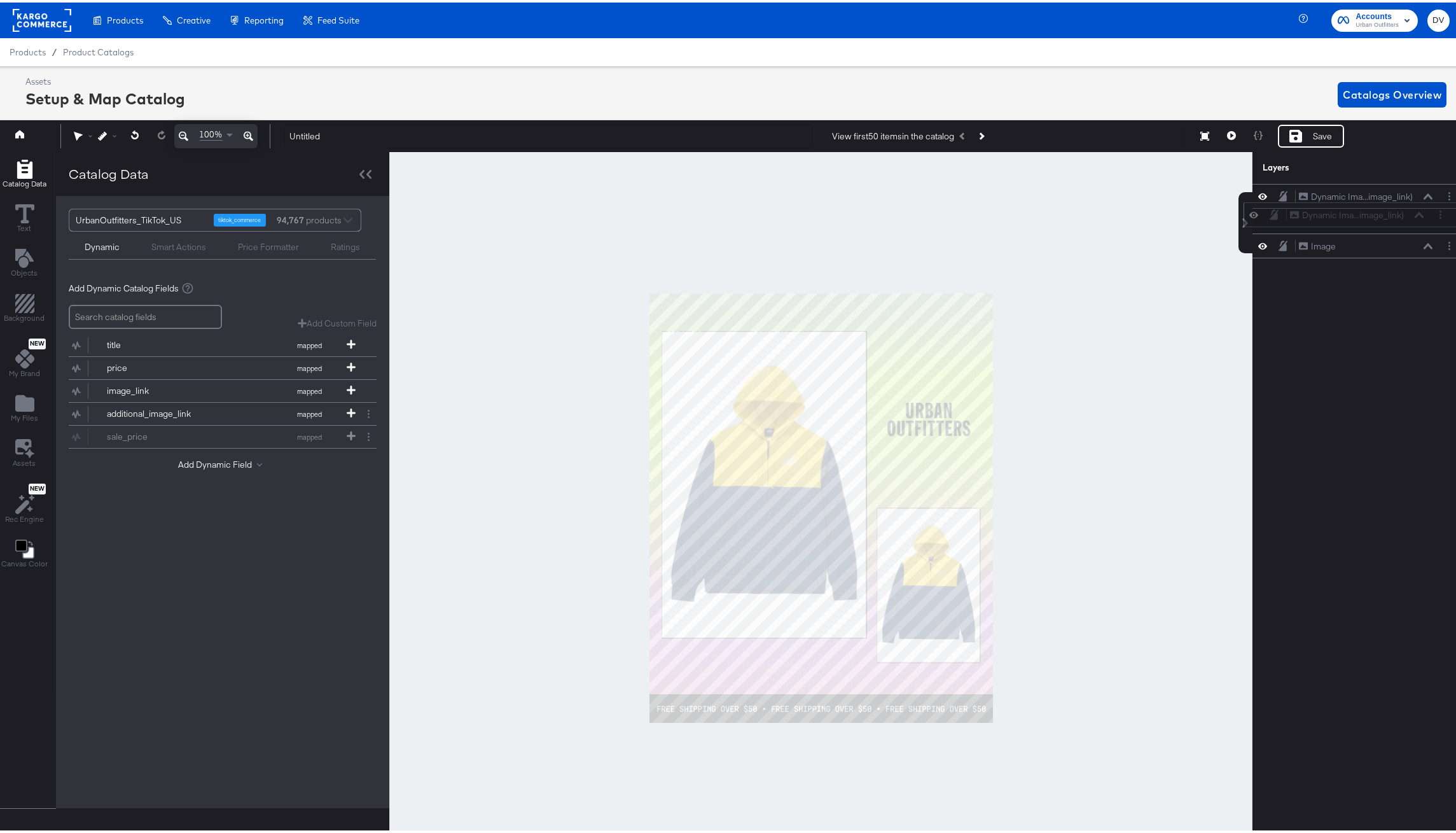
drag, startPoint x: 1416, startPoint y: 189, endPoint x: 1413, endPoint y: 211, distance: 22.2
click at [1413, 211] on div "Dynamic Ima...image_link) Dynamic Image (image_link)" at bounding box center [1357, 213] width 135 height 13
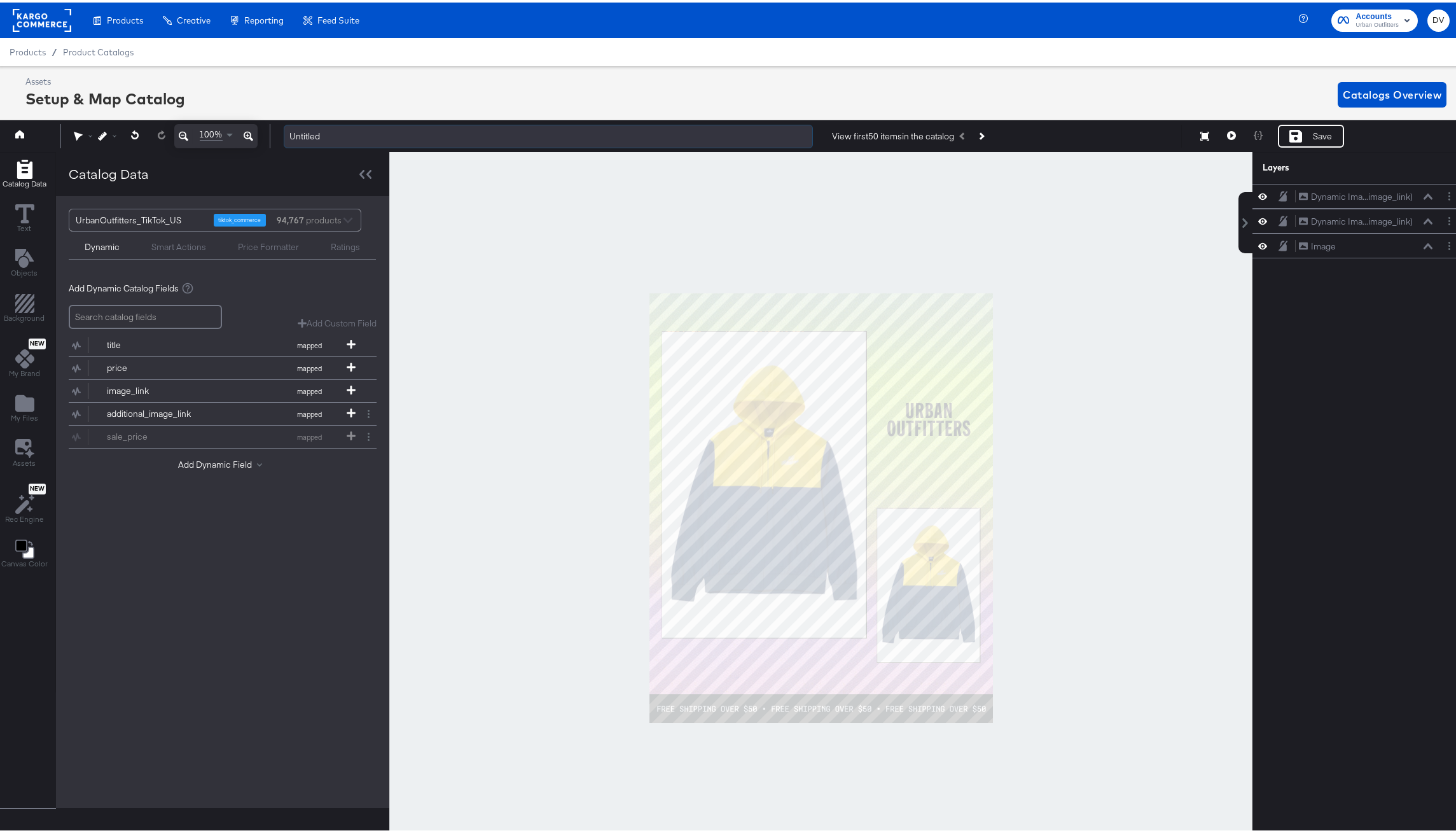
click at [325, 138] on input "Untitled" at bounding box center [548, 133] width 530 height 23
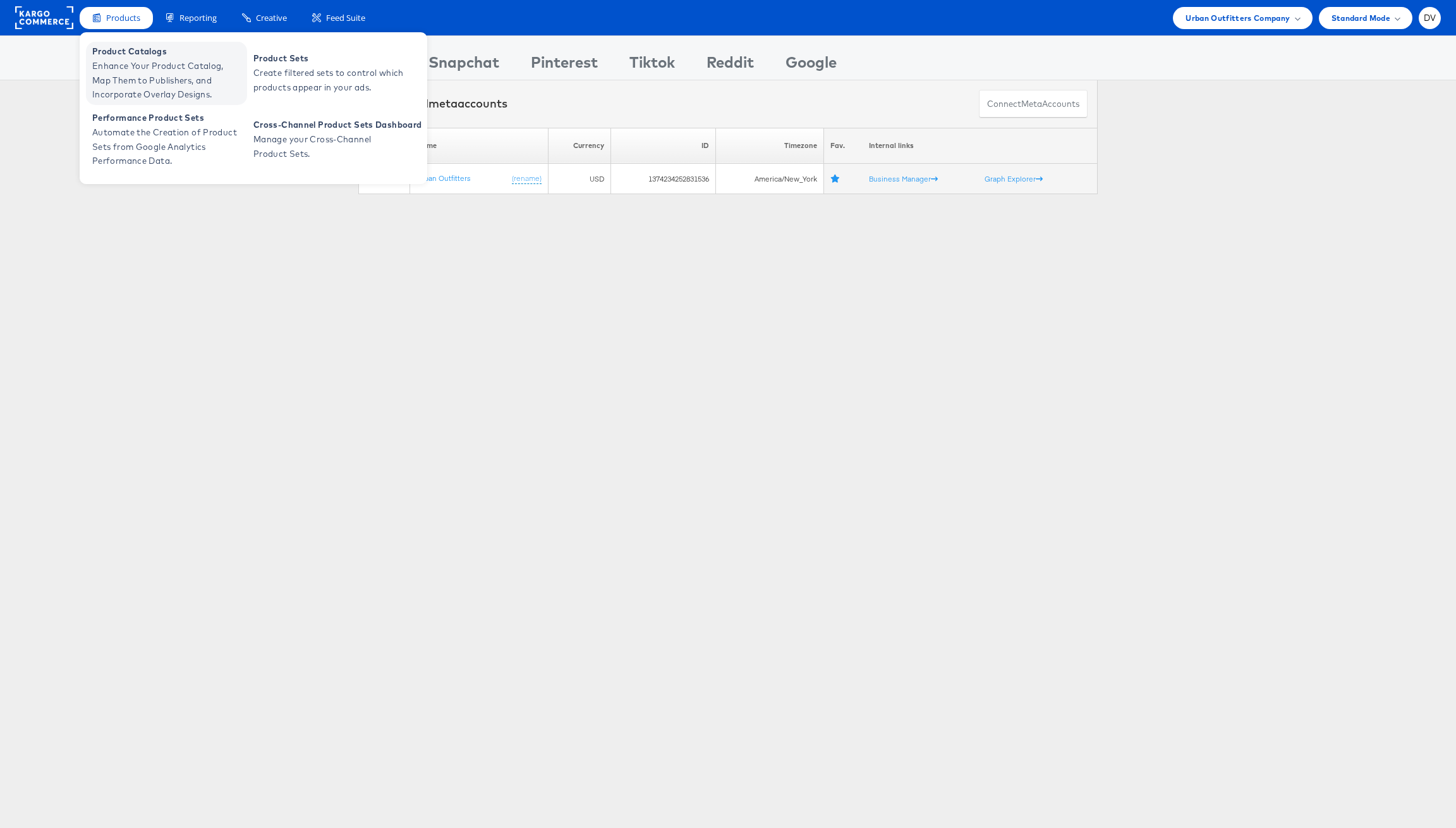
click at [144, 83] on span "Enhance Your Product Catalog, Map Them to Publishers, and Incorporate Overlay D…" at bounding box center [168, 80] width 151 height 43
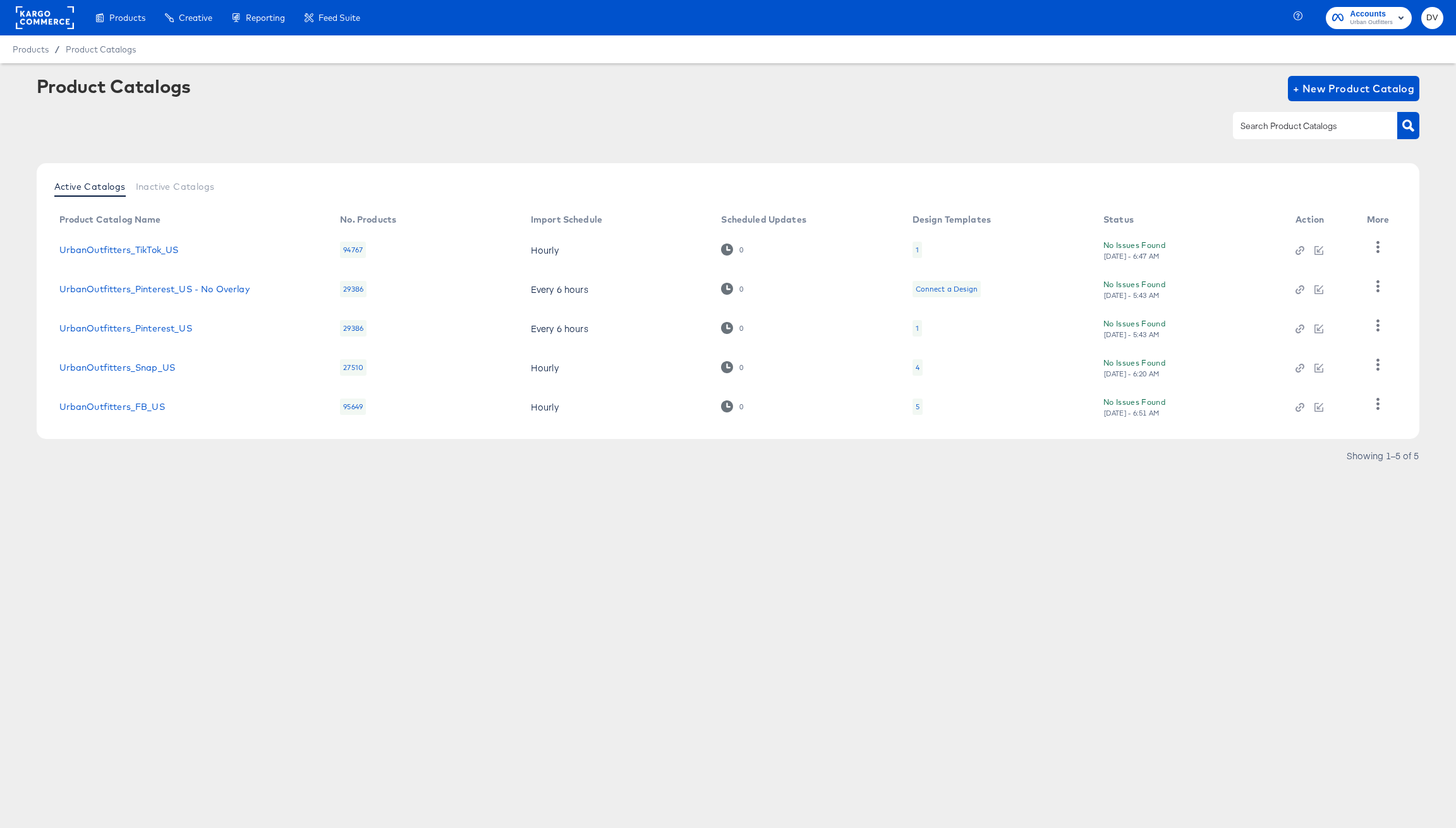
click at [163, 240] on td "UrbanOutfitters_TikTok_US" at bounding box center [189, 250] width 281 height 39
click at [163, 246] on link "UrbanOutfitters_TikTok_US" at bounding box center [119, 249] width 120 height 10
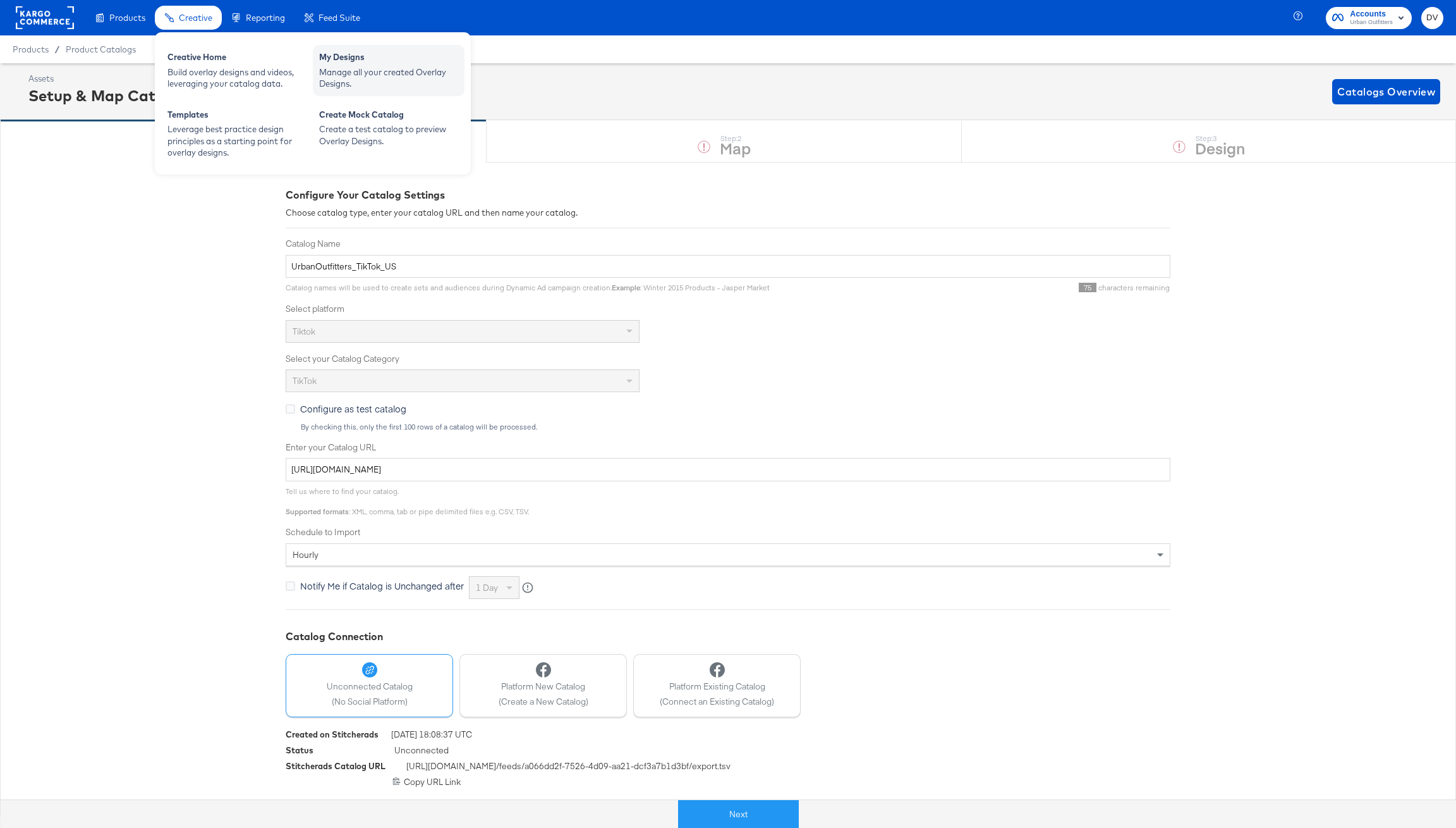
click at [330, 57] on div "My Designs" at bounding box center [388, 59] width 139 height 16
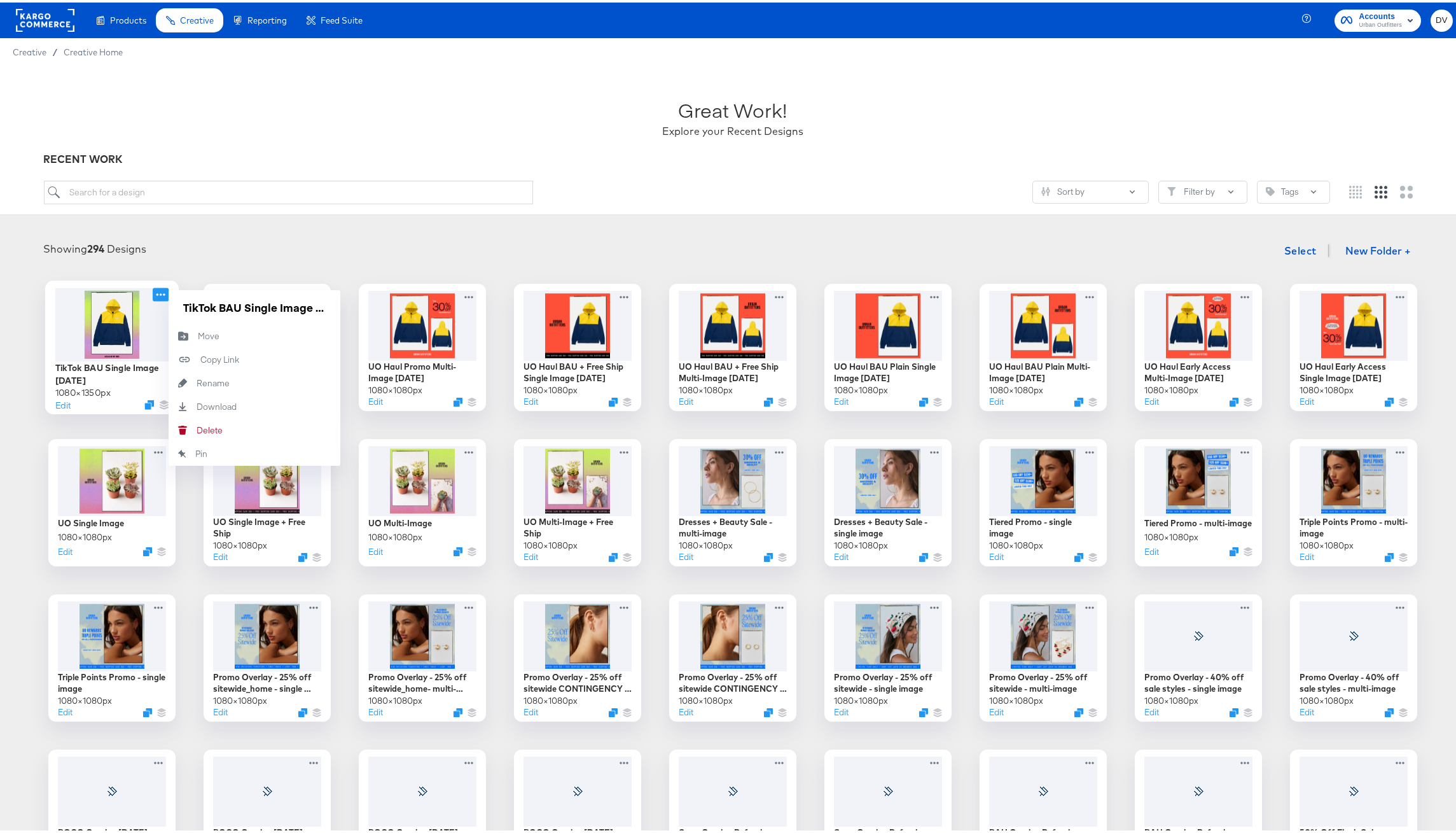
click at [154, 293] on icon at bounding box center [160, 291] width 16 height 13
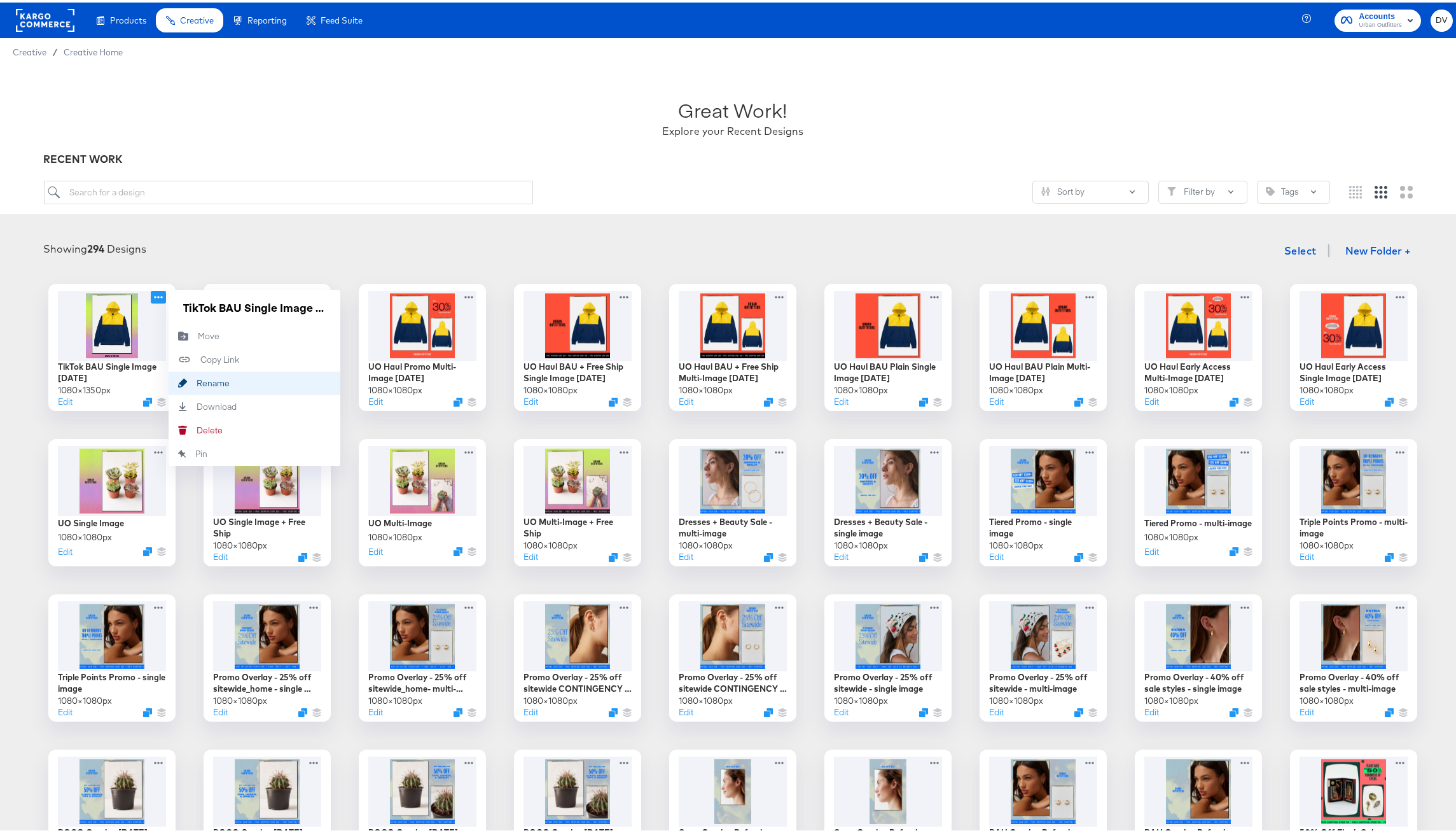
click at [203, 375] on button "Rename Rename" at bounding box center [254, 380] width 172 height 23
click at [231, 308] on input "TikTok BAU Single Image [DATE]" at bounding box center [254, 305] width 152 height 26
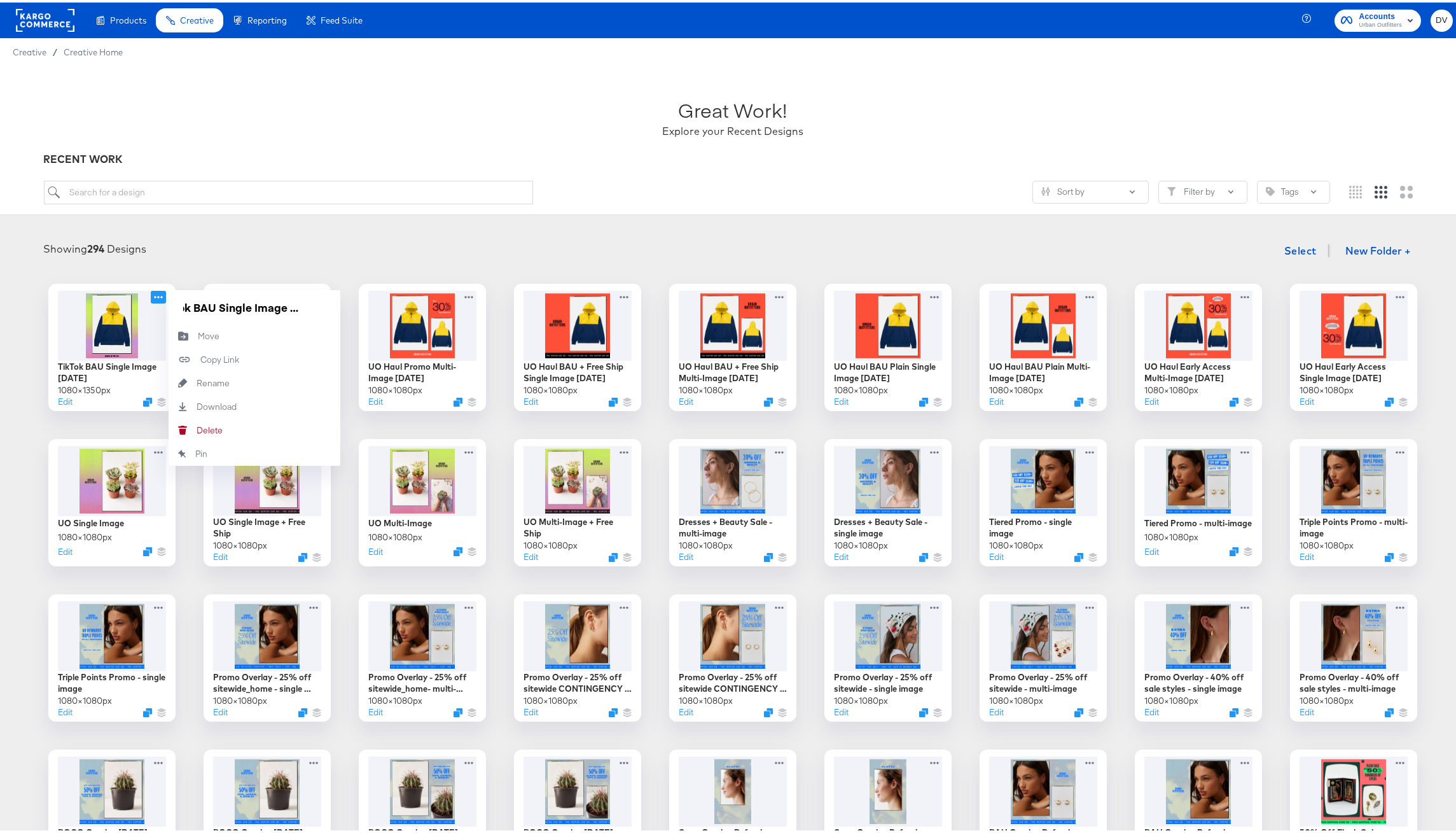
click at [245, 245] on div "Showing 294 Designs Select New Folder +" at bounding box center [733, 248] width 1440 height 26
click at [154, 292] on icon at bounding box center [160, 291] width 16 height 13
click at [196, 381] on div "Rename Rename" at bounding box center [196, 381] width 0 height 0
click at [237, 307] on input "TikTok BAU Single Image 8.21.25" at bounding box center [254, 305] width 152 height 26
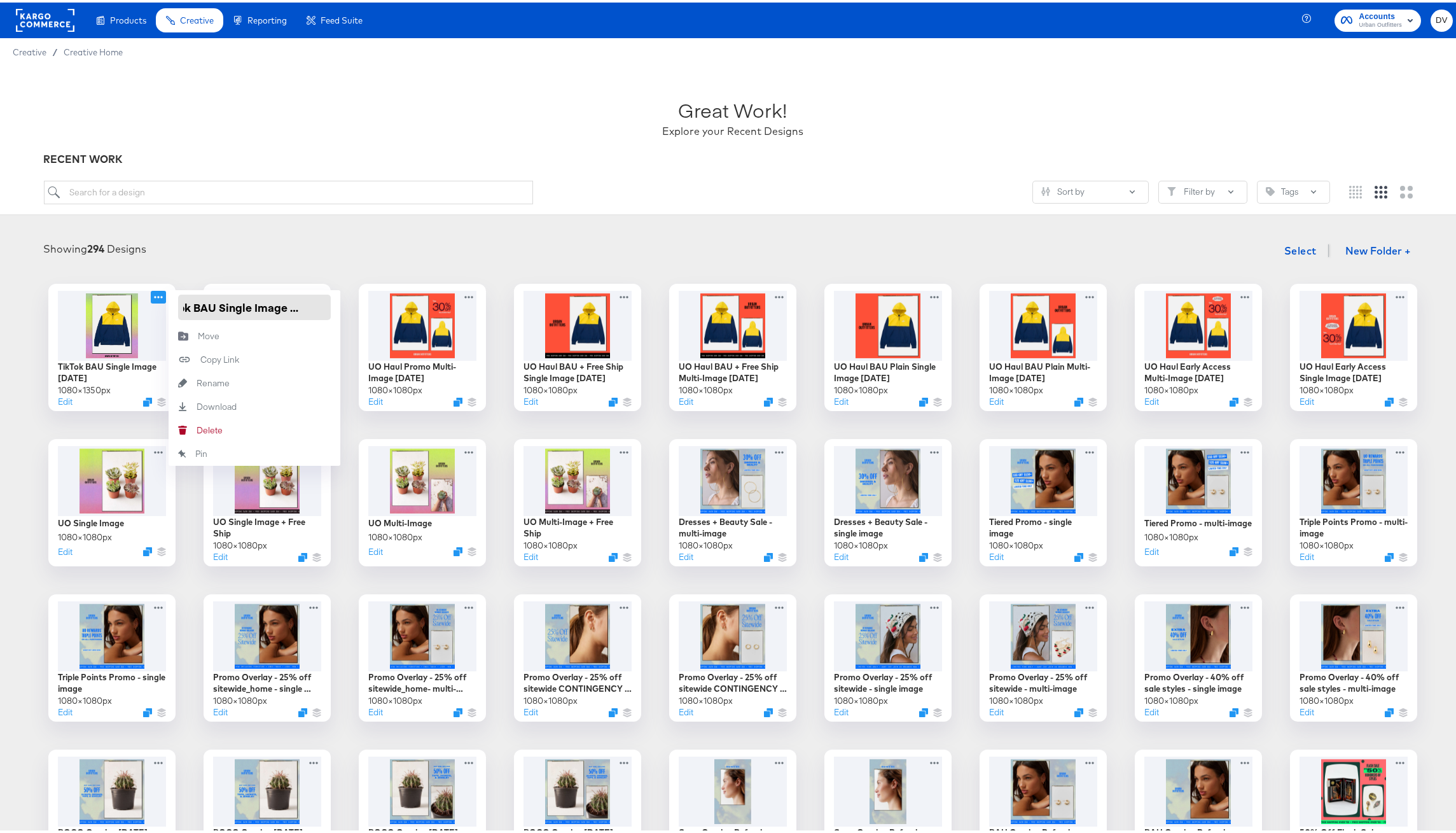
click at [237, 307] on input "TikTok BAU Single Image 8.21.25" at bounding box center [254, 305] width 152 height 26
click at [297, 225] on div "Showing 294 Designs Select New Folder + TikTok BAU Single Image 8.21.25 1080 × …" at bounding box center [732, 710] width 1465 height 975
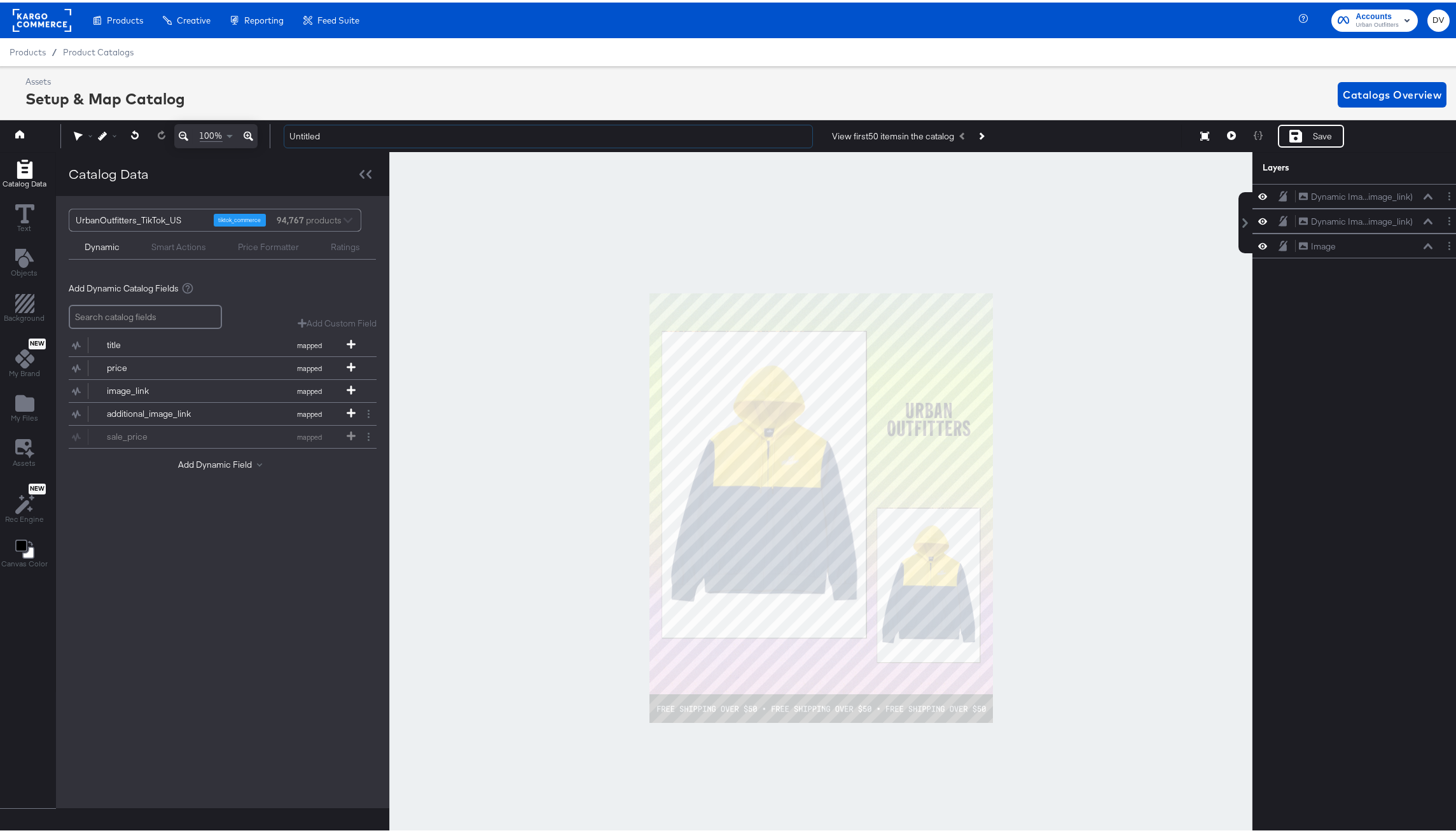
scroll to position [1, 0]
click at [396, 125] on input "Untitled" at bounding box center [548, 133] width 530 height 23
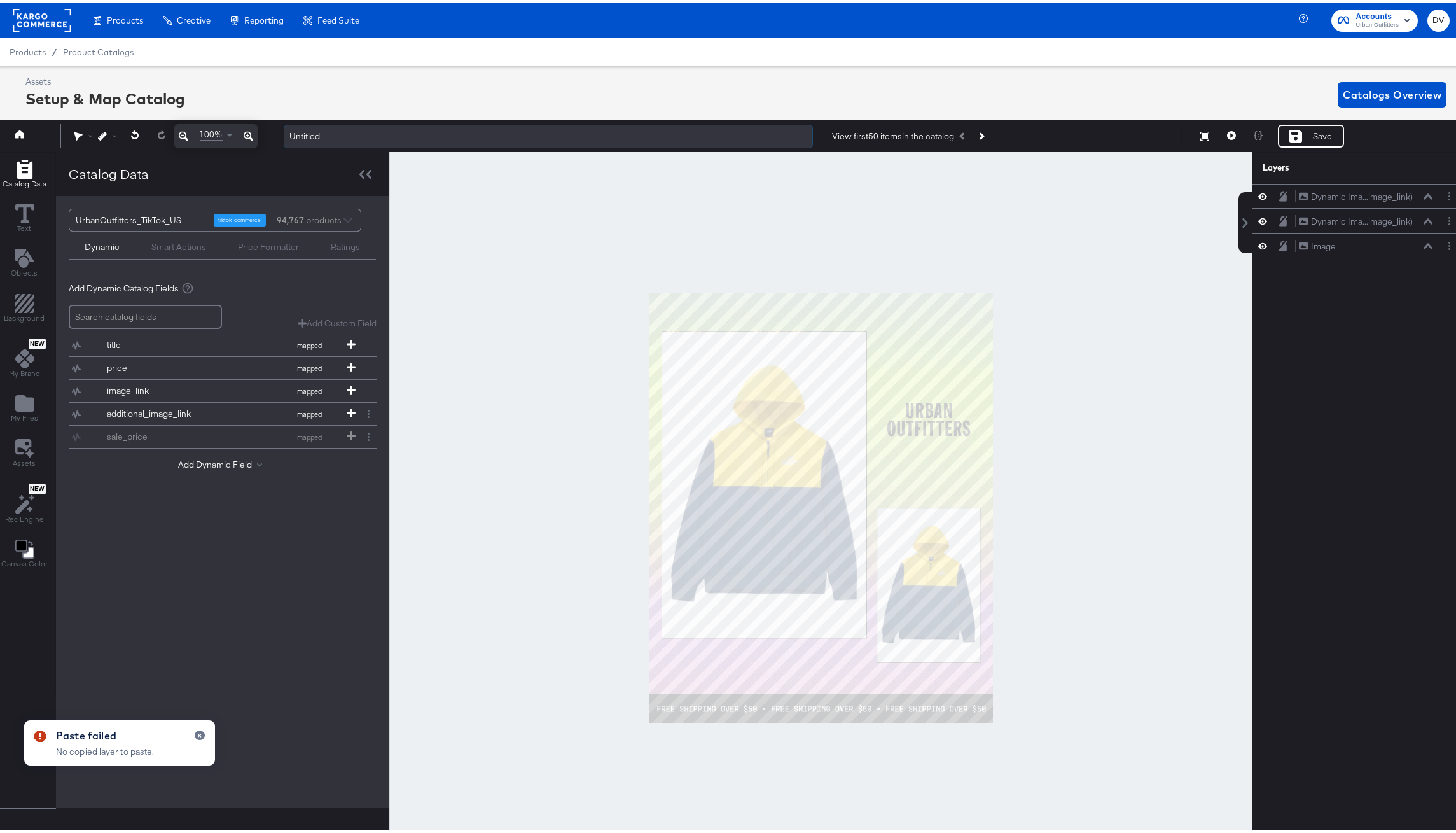
click at [382, 133] on input "Untitled" at bounding box center [548, 133] width 530 height 23
click at [374, 135] on input "Untitled" at bounding box center [548, 133] width 530 height 23
click at [320, 136] on input "text" at bounding box center [548, 133] width 530 height 23
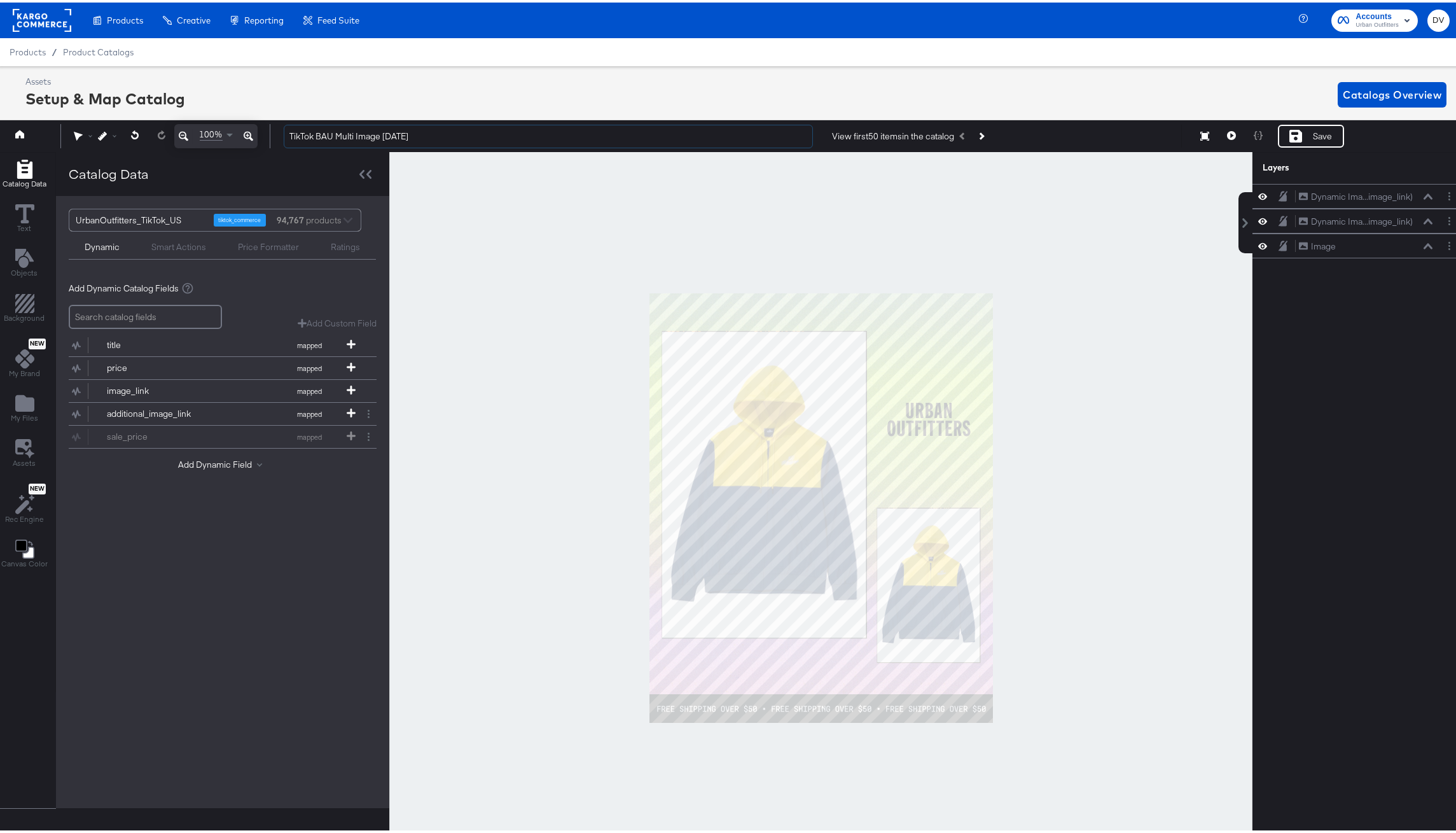
type input "TikTok BAU Multi Image [DATE]"
click at [461, 237] on div at bounding box center [821, 505] width 863 height 712
drag, startPoint x: 1337, startPoint y: 242, endPoint x: 1340, endPoint y: 176, distance: 66.1
click at [1340, 176] on div "Layers Dynamic Ima...image_link) Dynamic Image (image_link) Dynamic Ima...image…" at bounding box center [1359, 498] width 213 height 696
click at [1290, 128] on icon at bounding box center [1296, 133] width 13 height 13
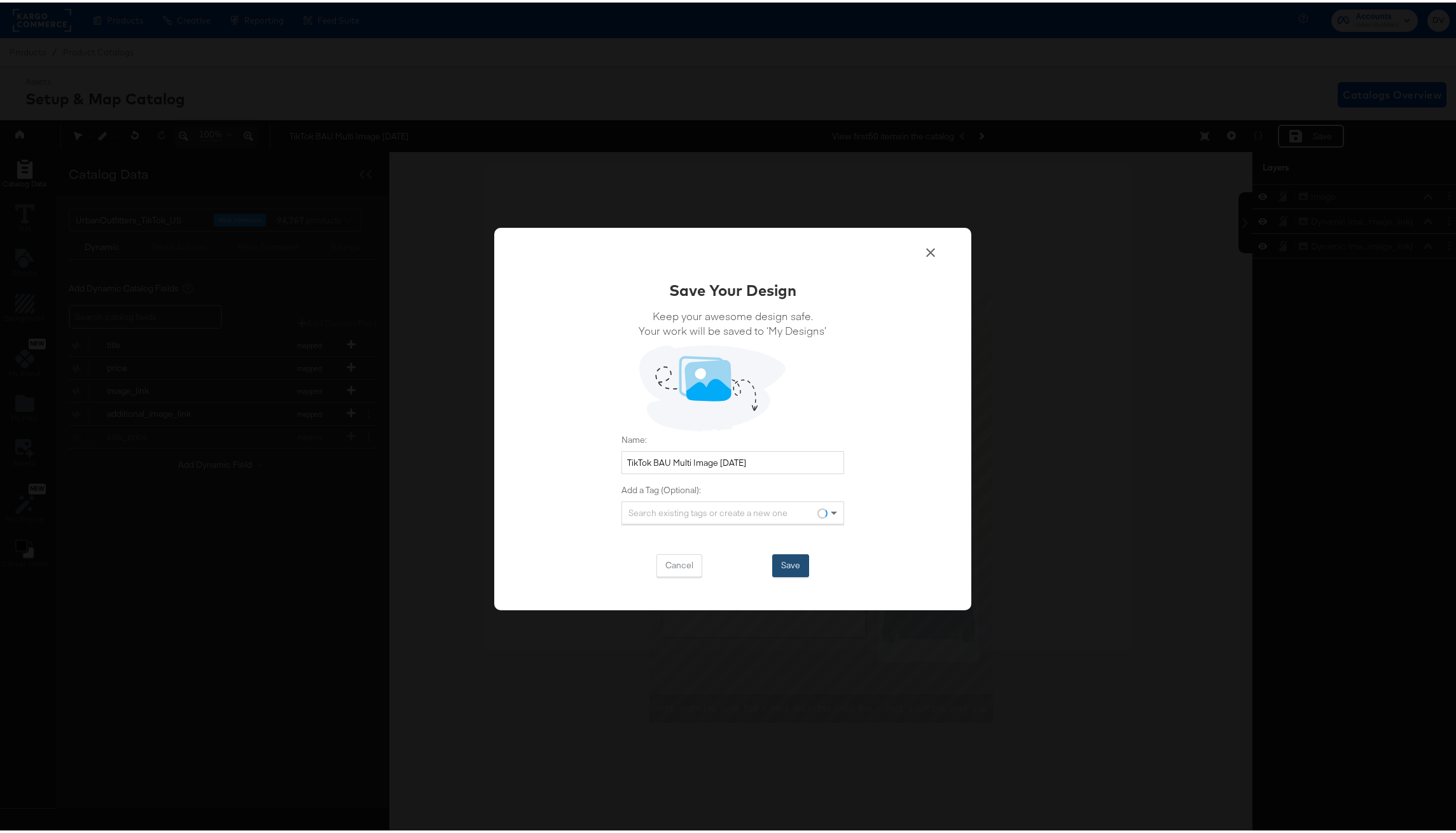
click at [782, 564] on button "Save" at bounding box center [790, 563] width 37 height 23
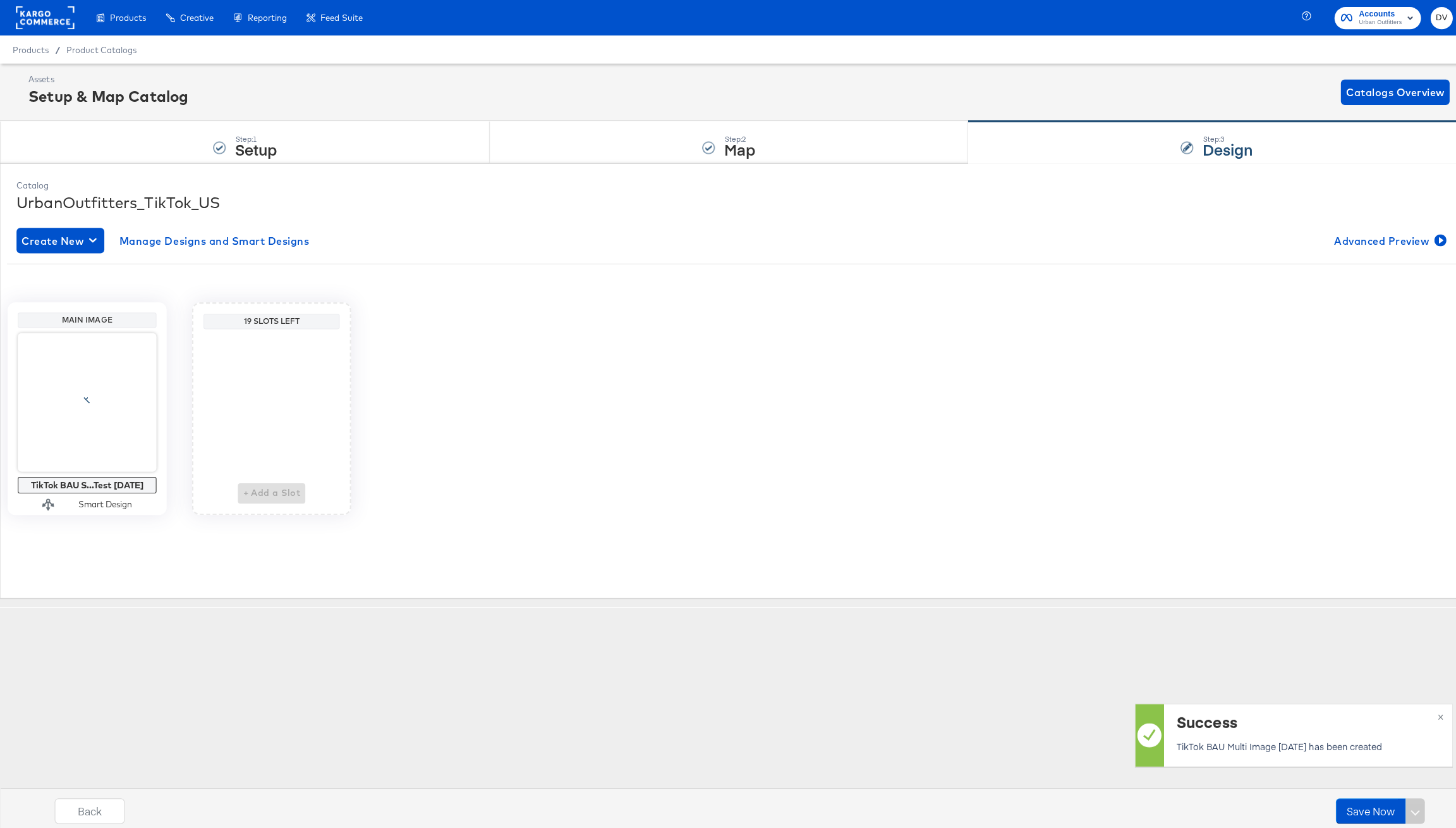
scroll to position [0, 0]
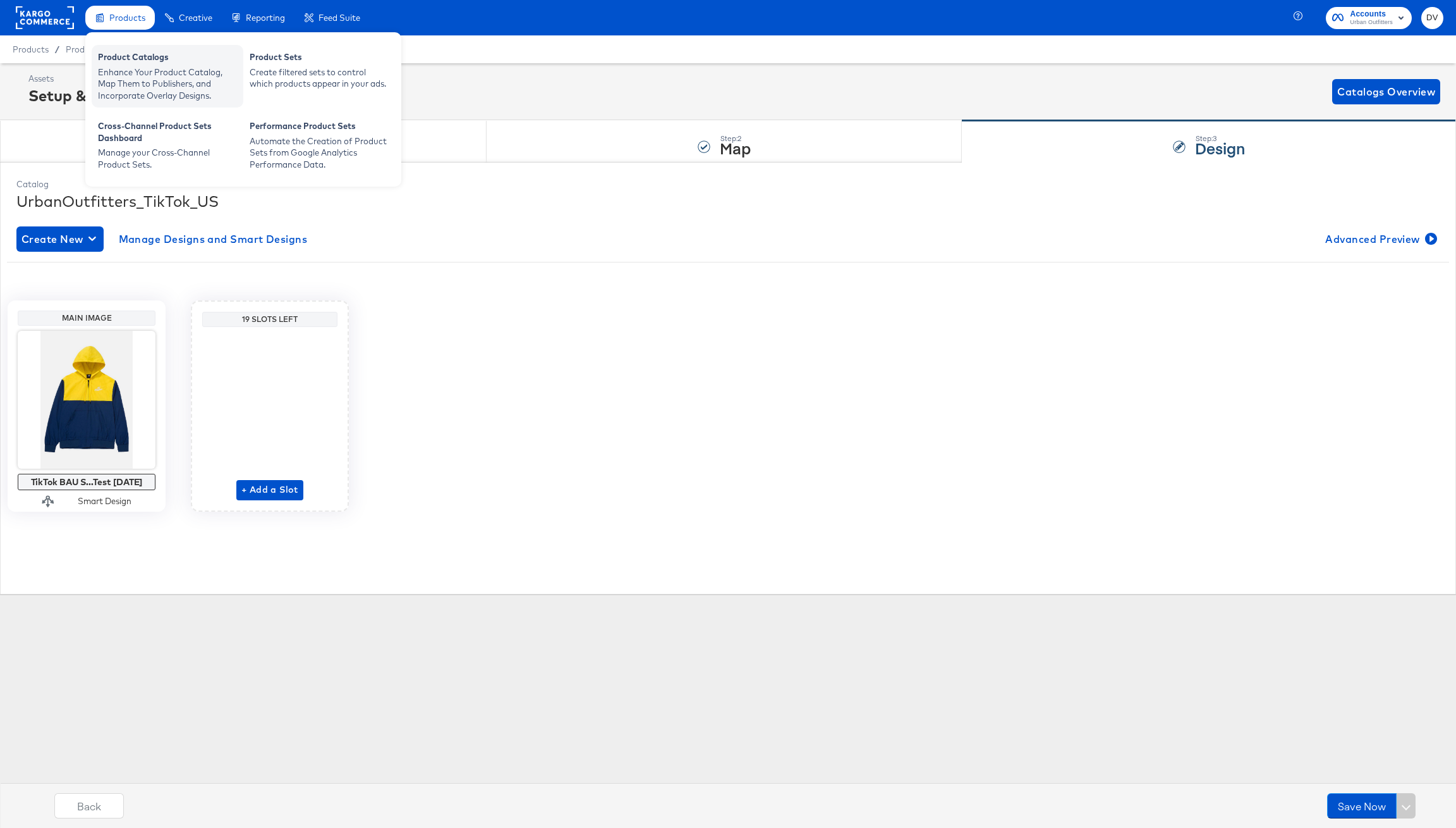
click at [135, 68] on div "Enhance Your Product Catalog, Map Them to Publishers, and Incorporate Overlay D…" at bounding box center [167, 84] width 139 height 35
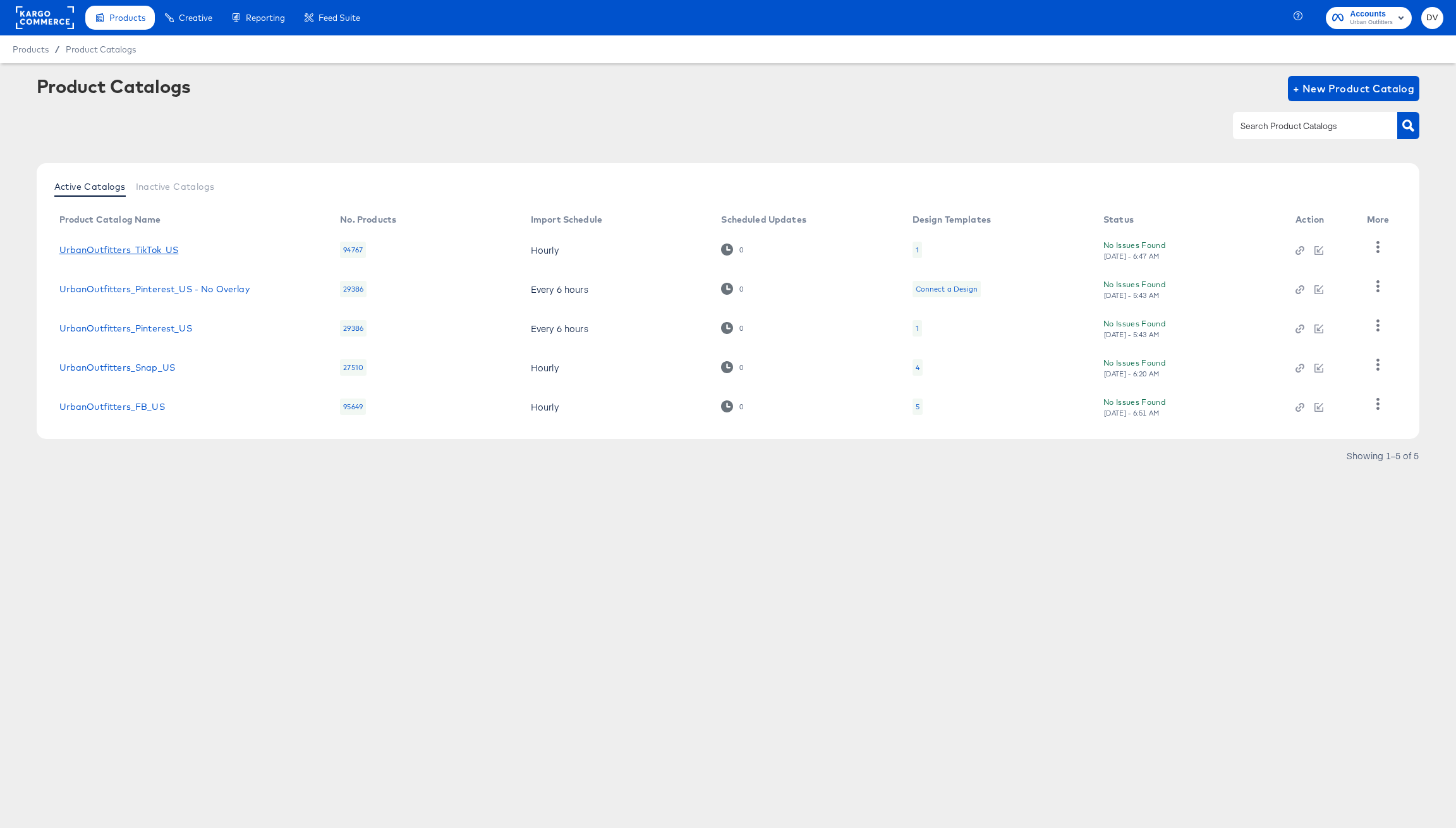
click at [168, 245] on link "UrbanOutfitters_TikTok_US" at bounding box center [119, 249] width 120 height 10
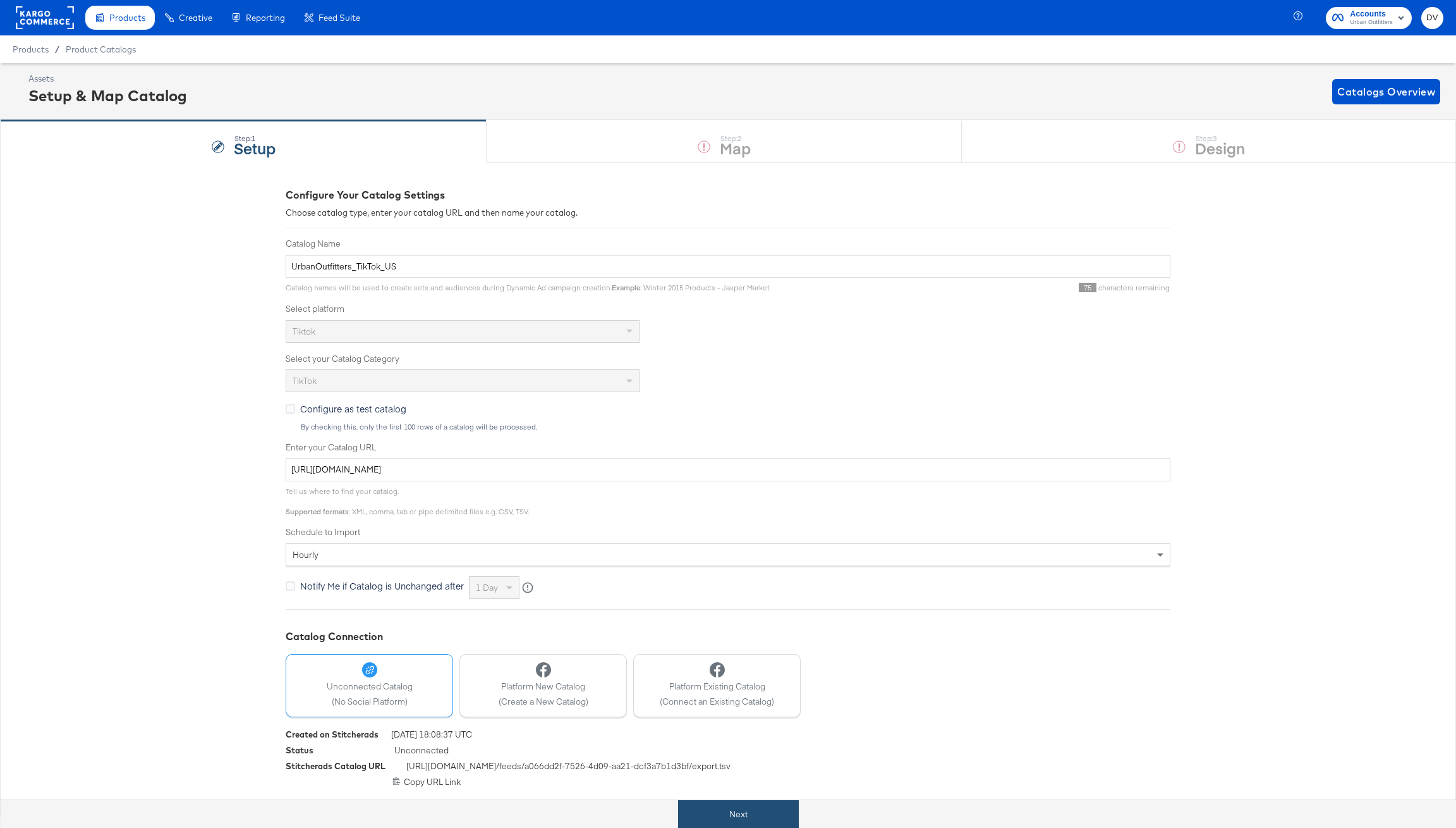
click at [764, 822] on button "Next" at bounding box center [738, 814] width 120 height 28
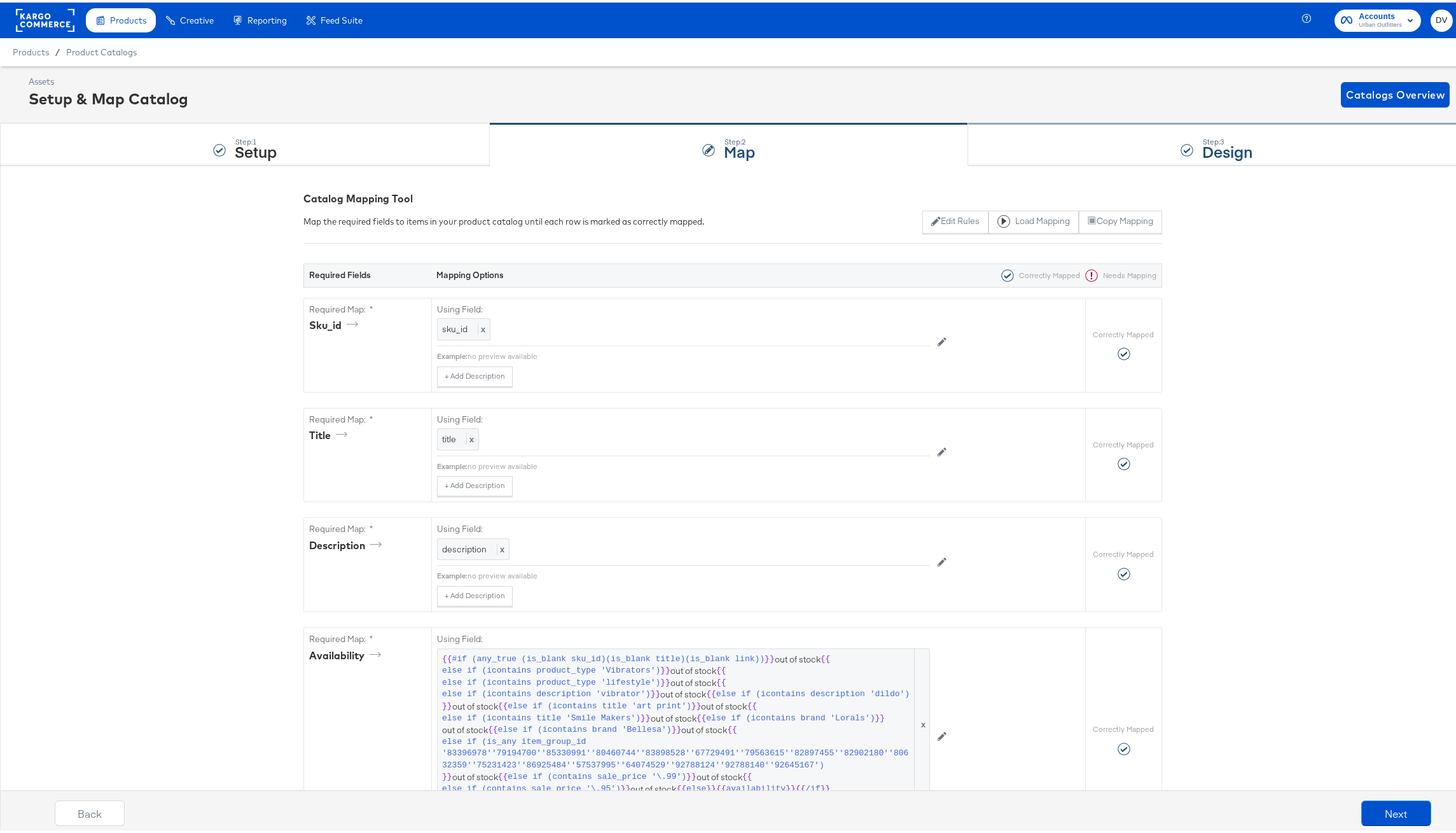
click at [1051, 141] on div "Step: 3 Design" at bounding box center [1217, 142] width 498 height 42
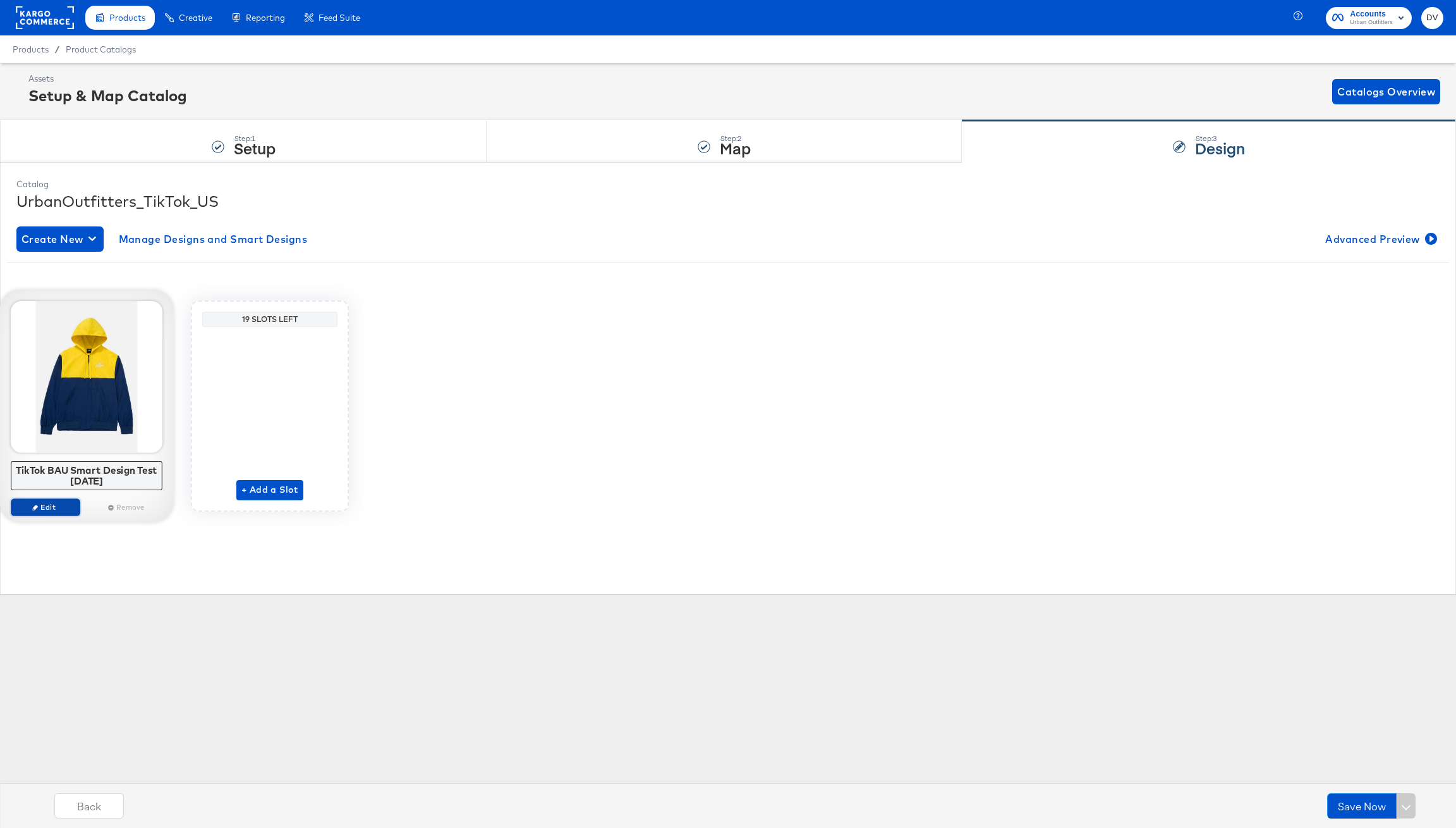
click at [44, 508] on span "Edit" at bounding box center [45, 506] width 58 height 9
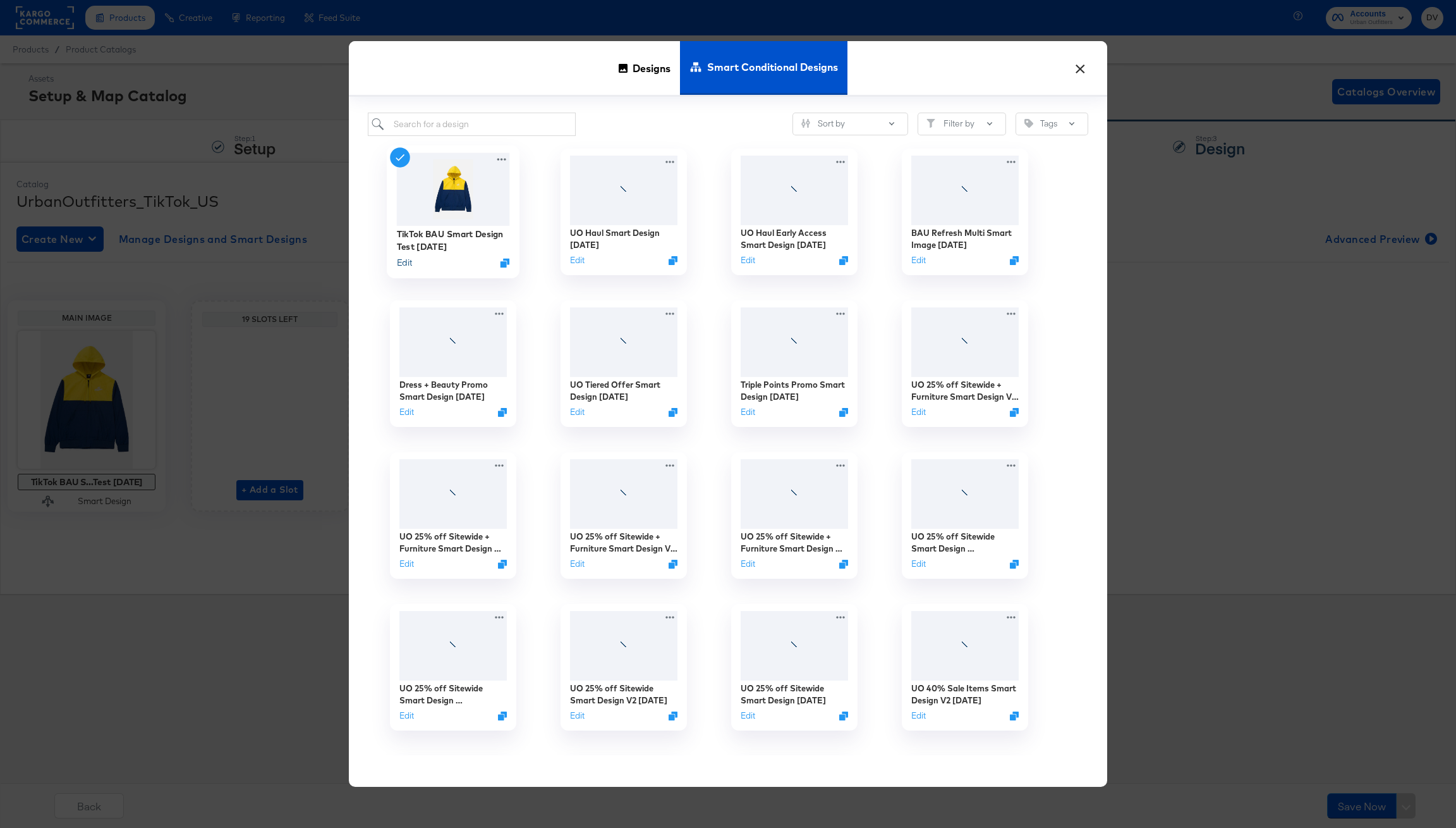
click at [404, 259] on button "Edit" at bounding box center [405, 262] width 15 height 12
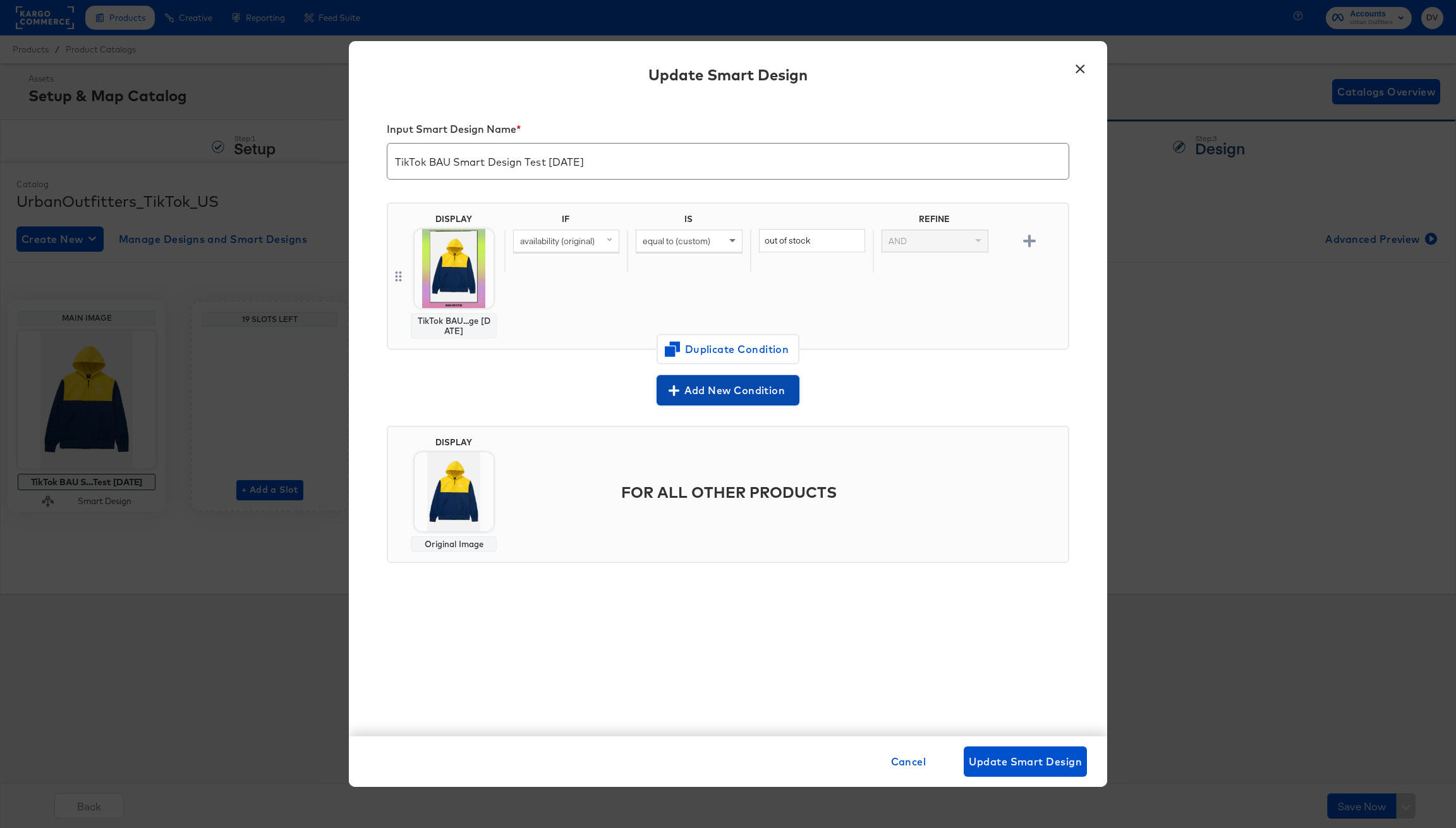
click at [704, 389] on span "Add New Condition" at bounding box center [728, 390] width 132 height 18
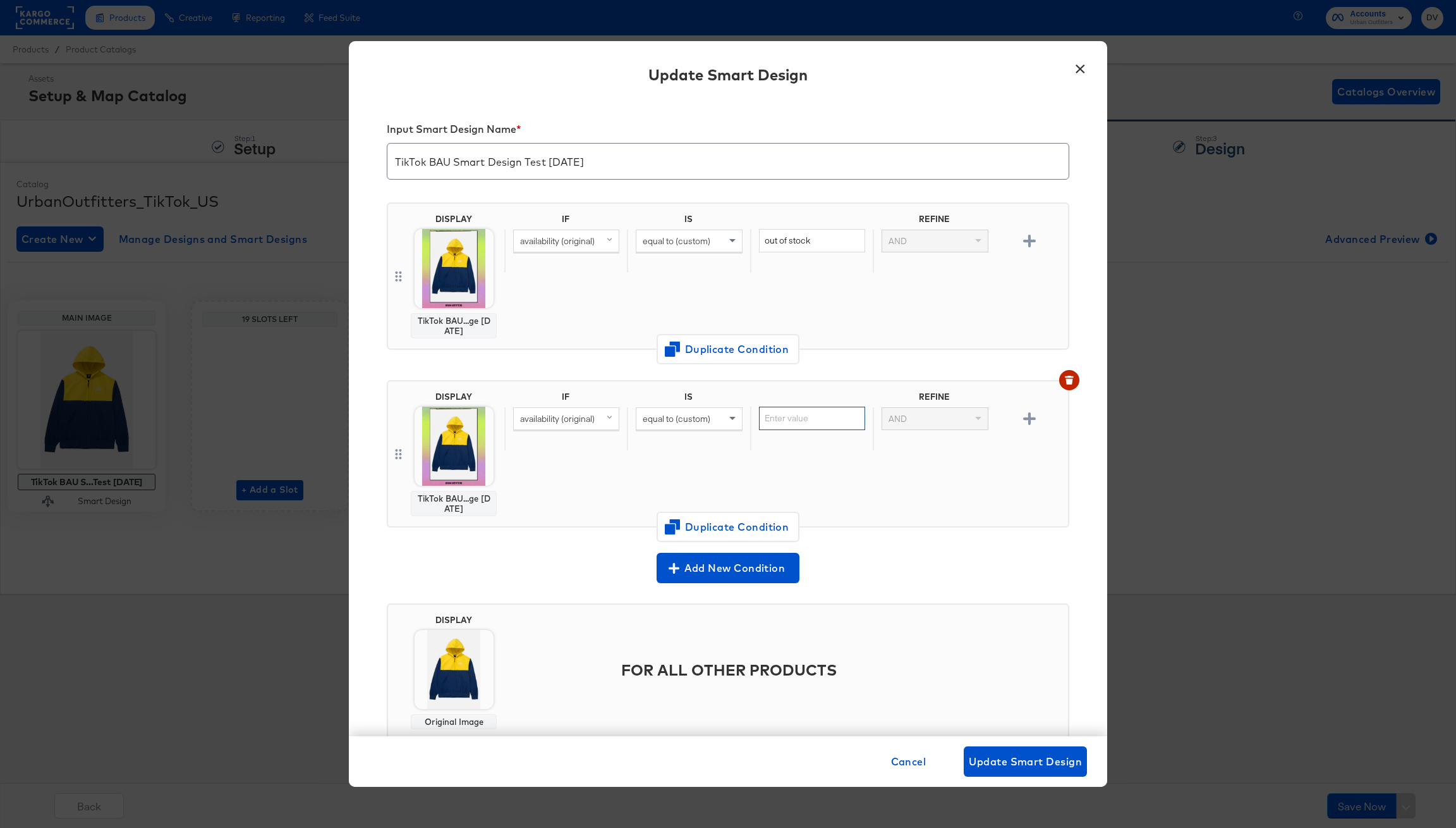
click at [764, 418] on input "text" at bounding box center [812, 418] width 106 height 23
type input "d"
paste input "Discontinued"
type input "Discontinued"
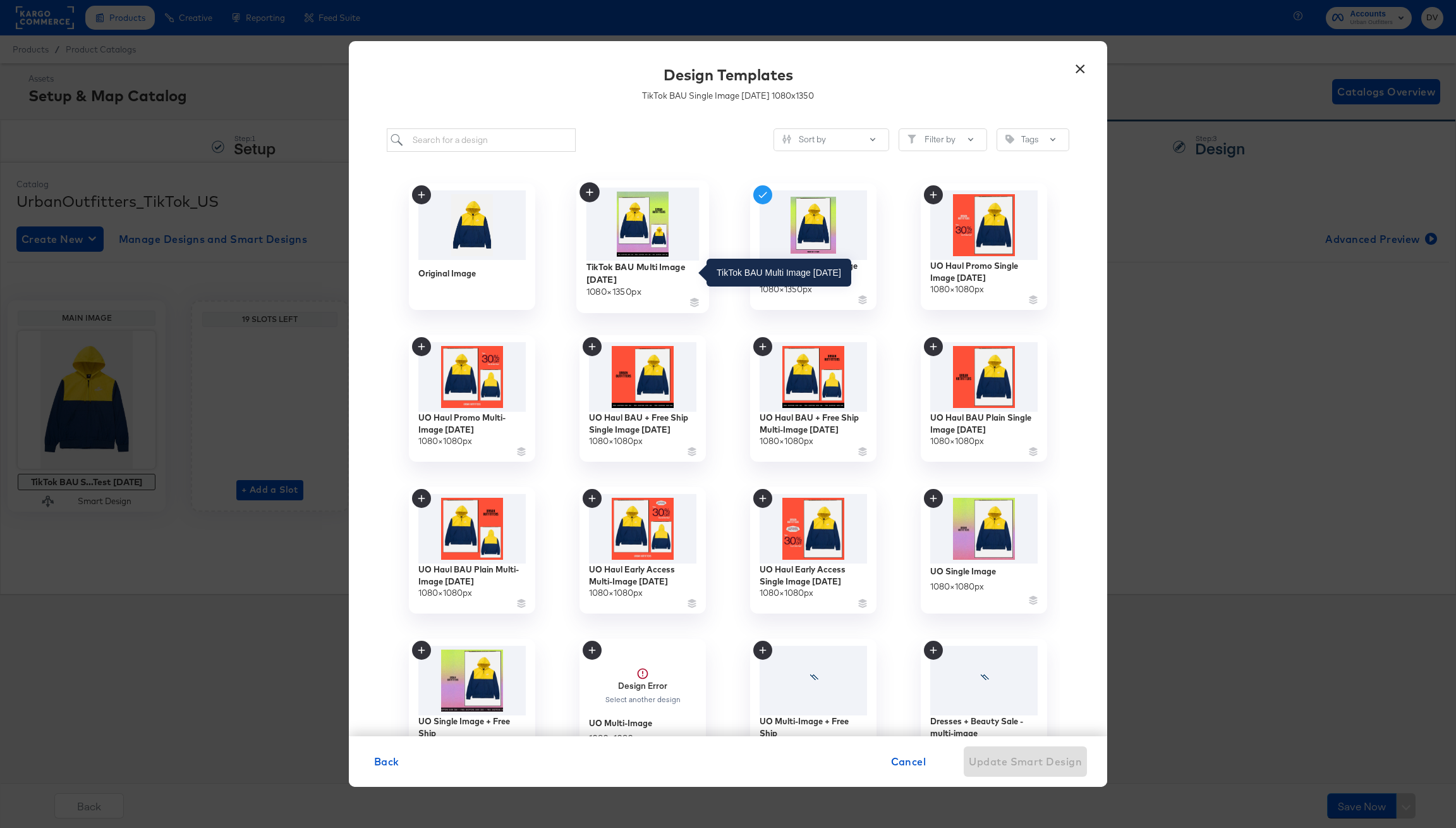
click at [607, 275] on div "TikTok BAU Multi Image [DATE]" at bounding box center [643, 273] width 113 height 25
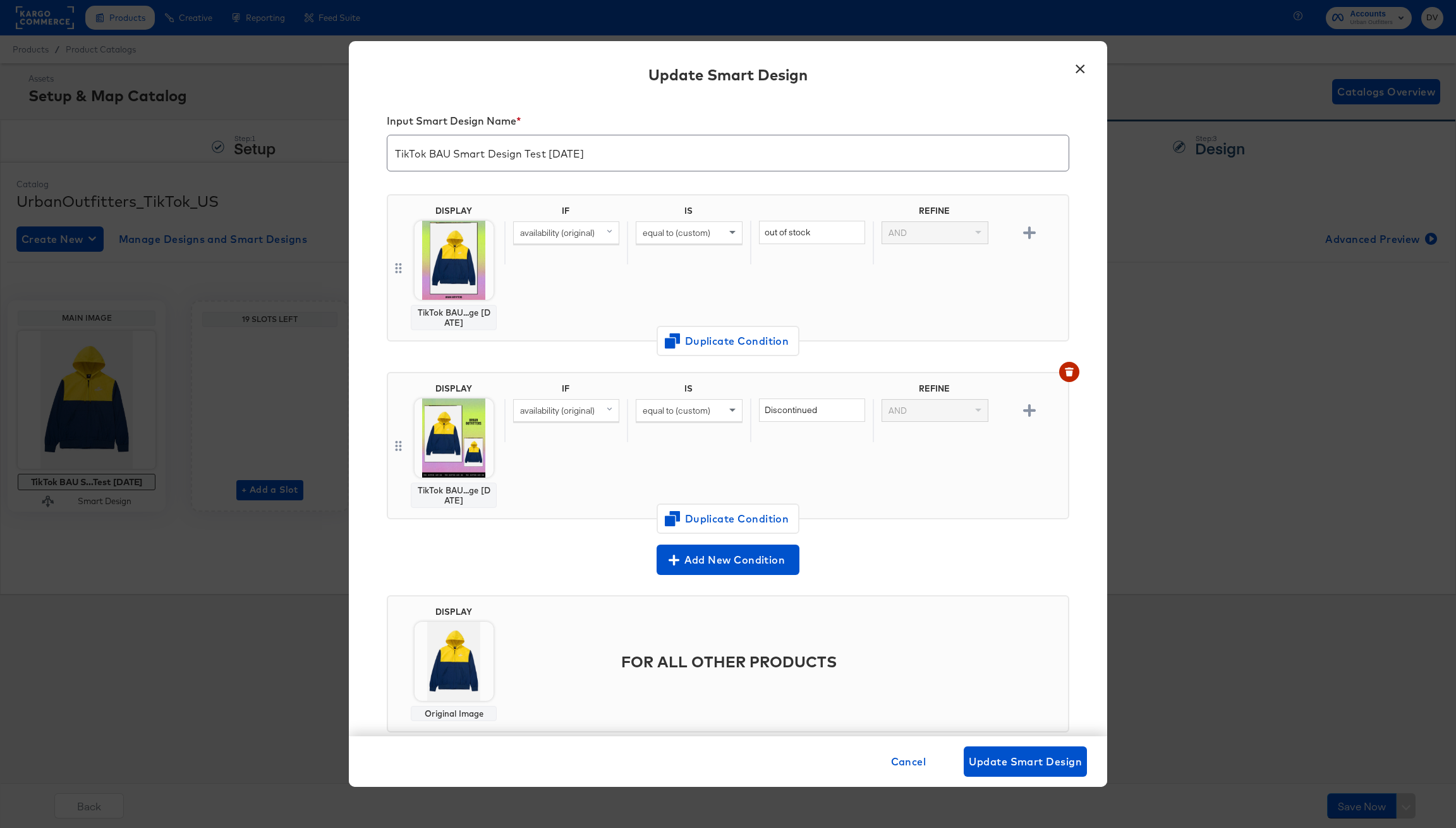
scroll to position [25, 0]
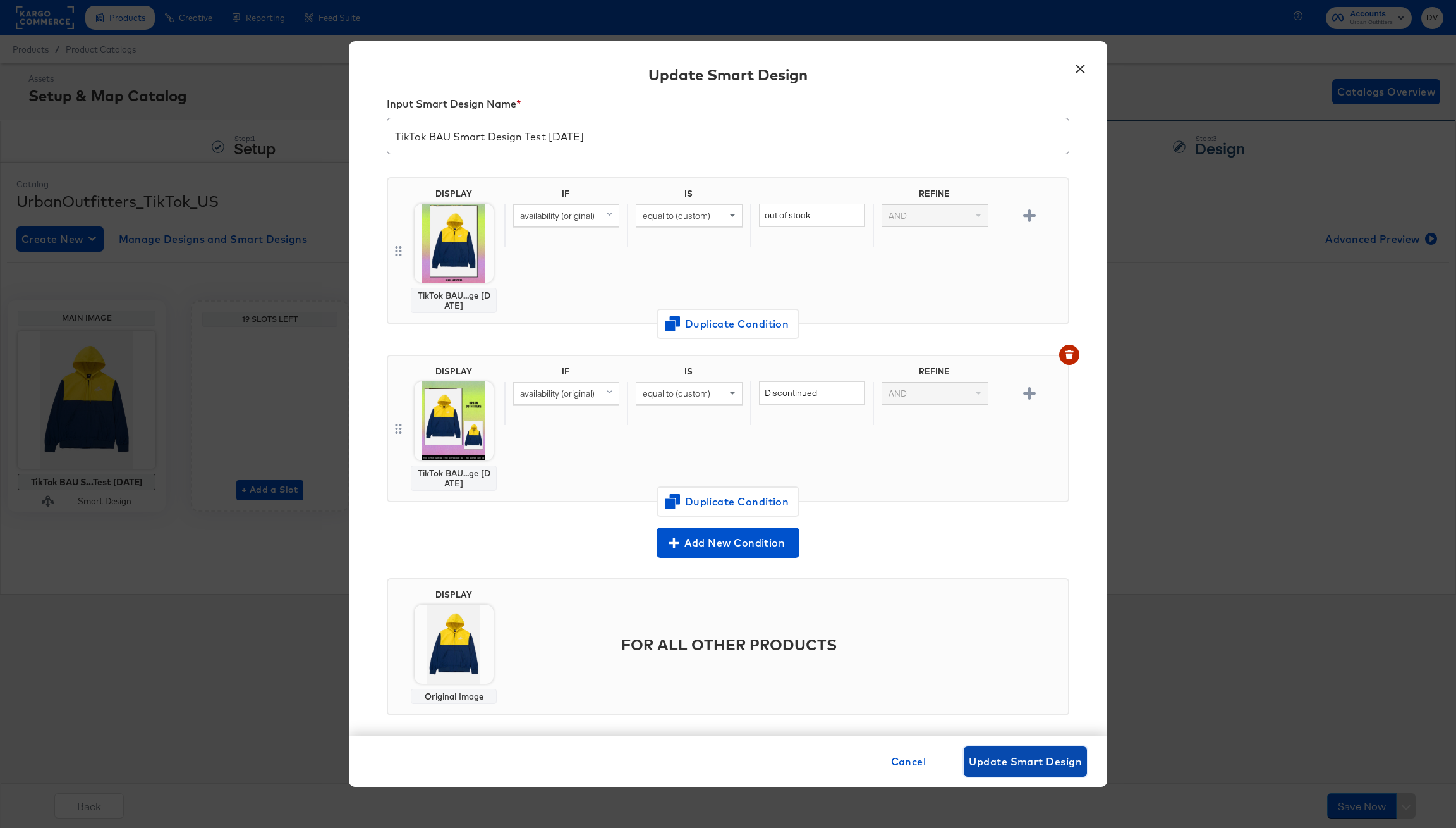
click at [1043, 768] on span "Update Smart Design" at bounding box center [1026, 761] width 113 height 18
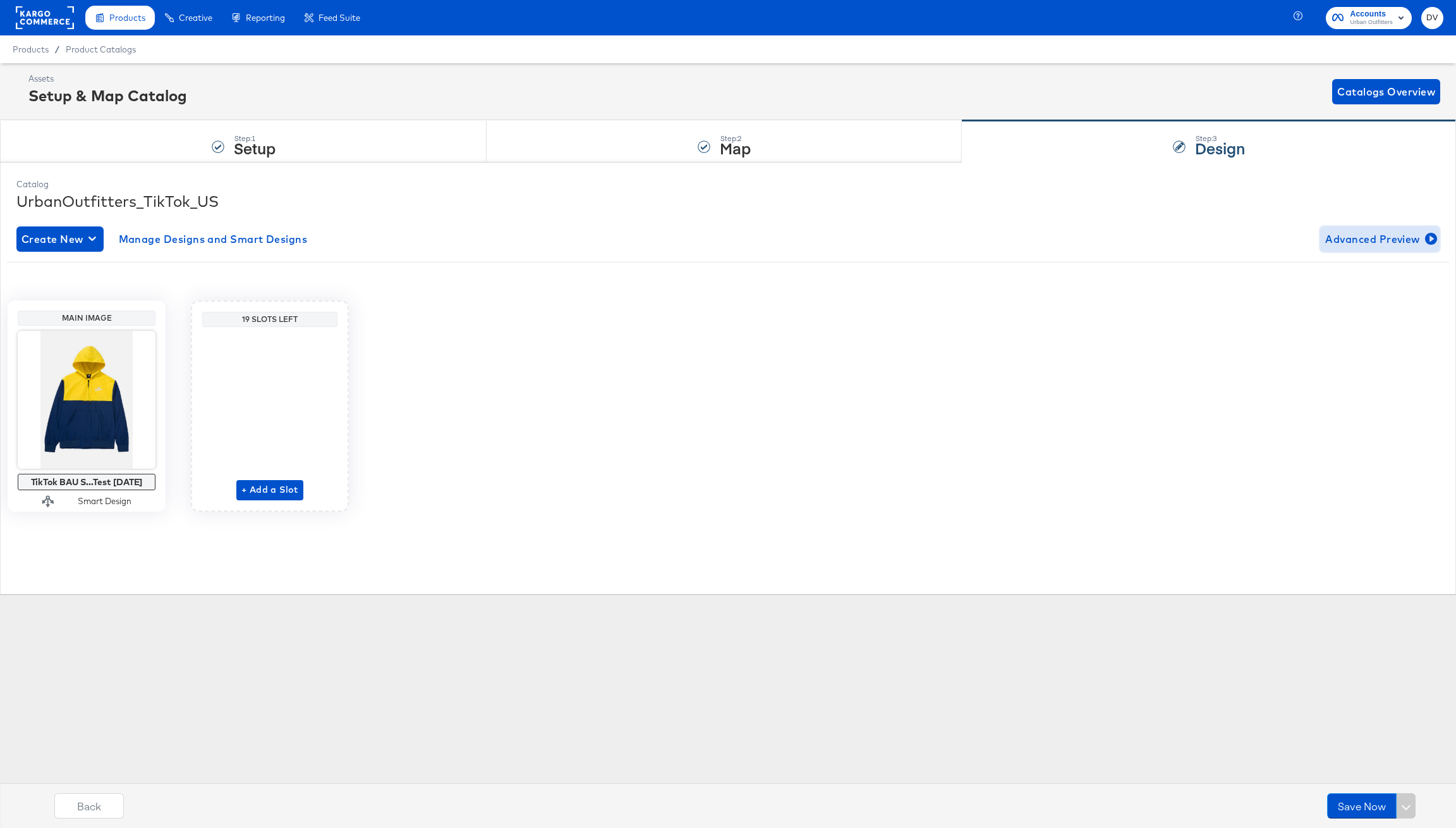
click at [1357, 242] on span "Advanced Preview" at bounding box center [1380, 239] width 109 height 18
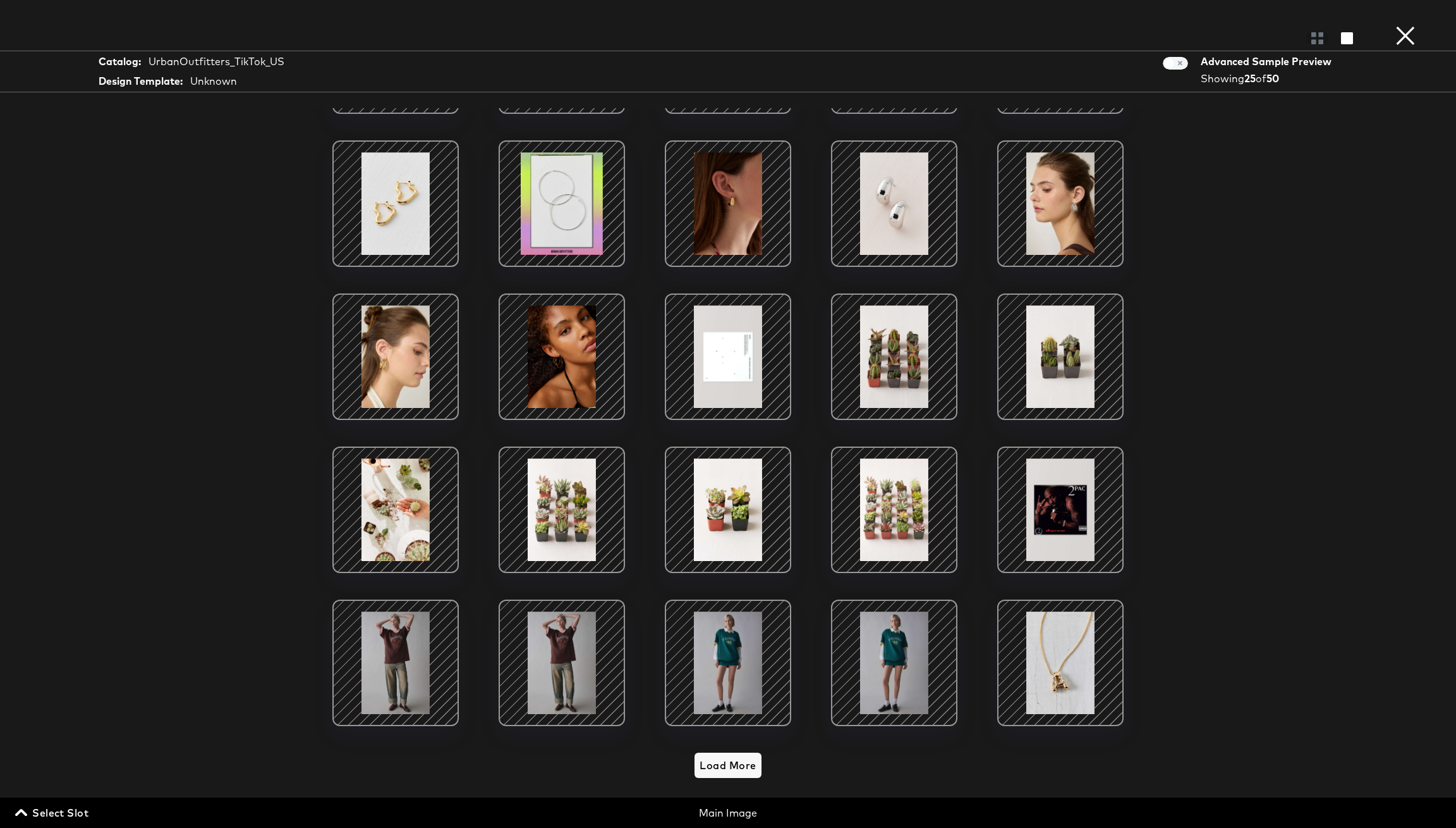
scroll to position [0, 0]
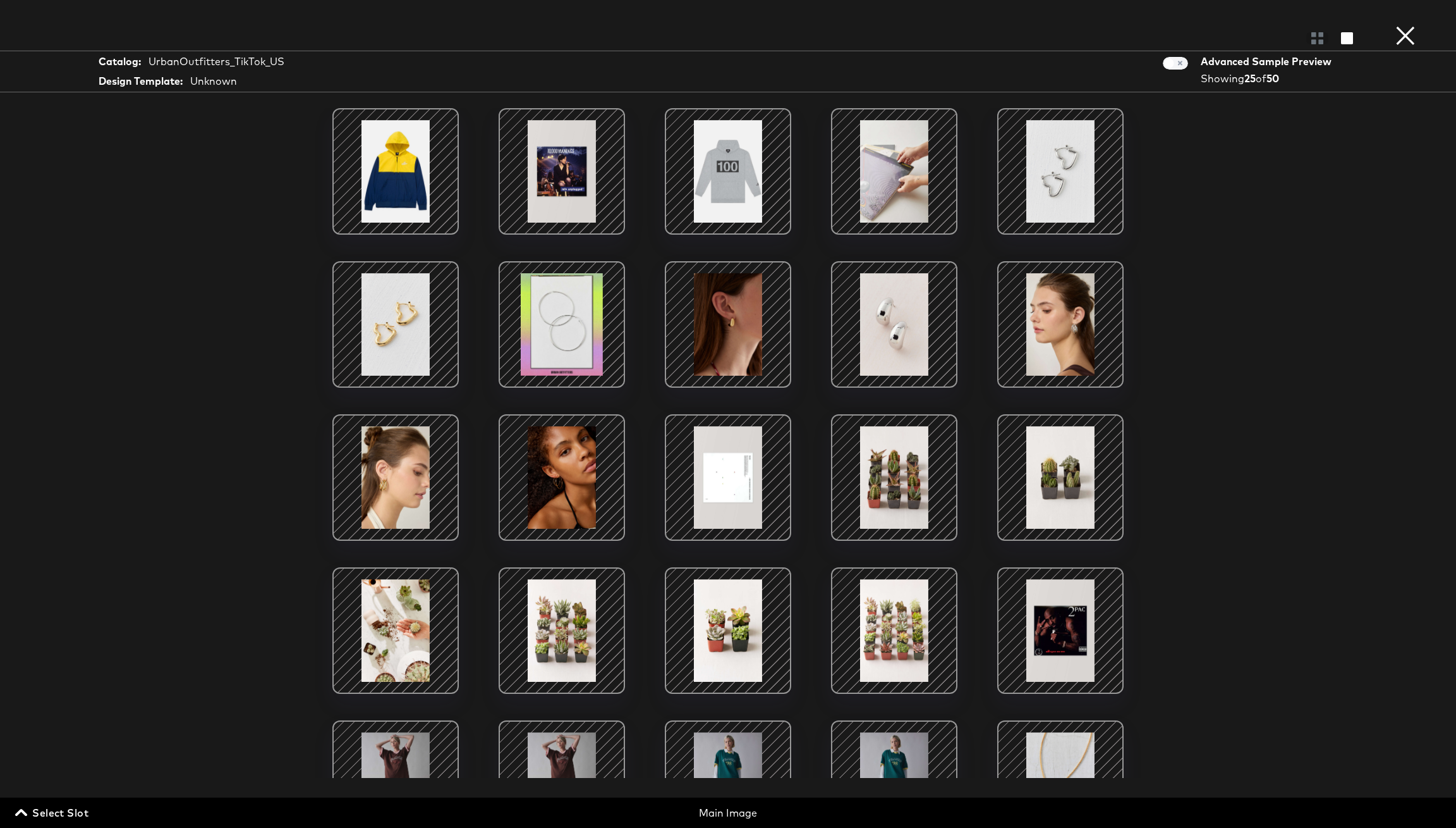
click at [1408, 25] on button "×" at bounding box center [1406, 13] width 25 height 25
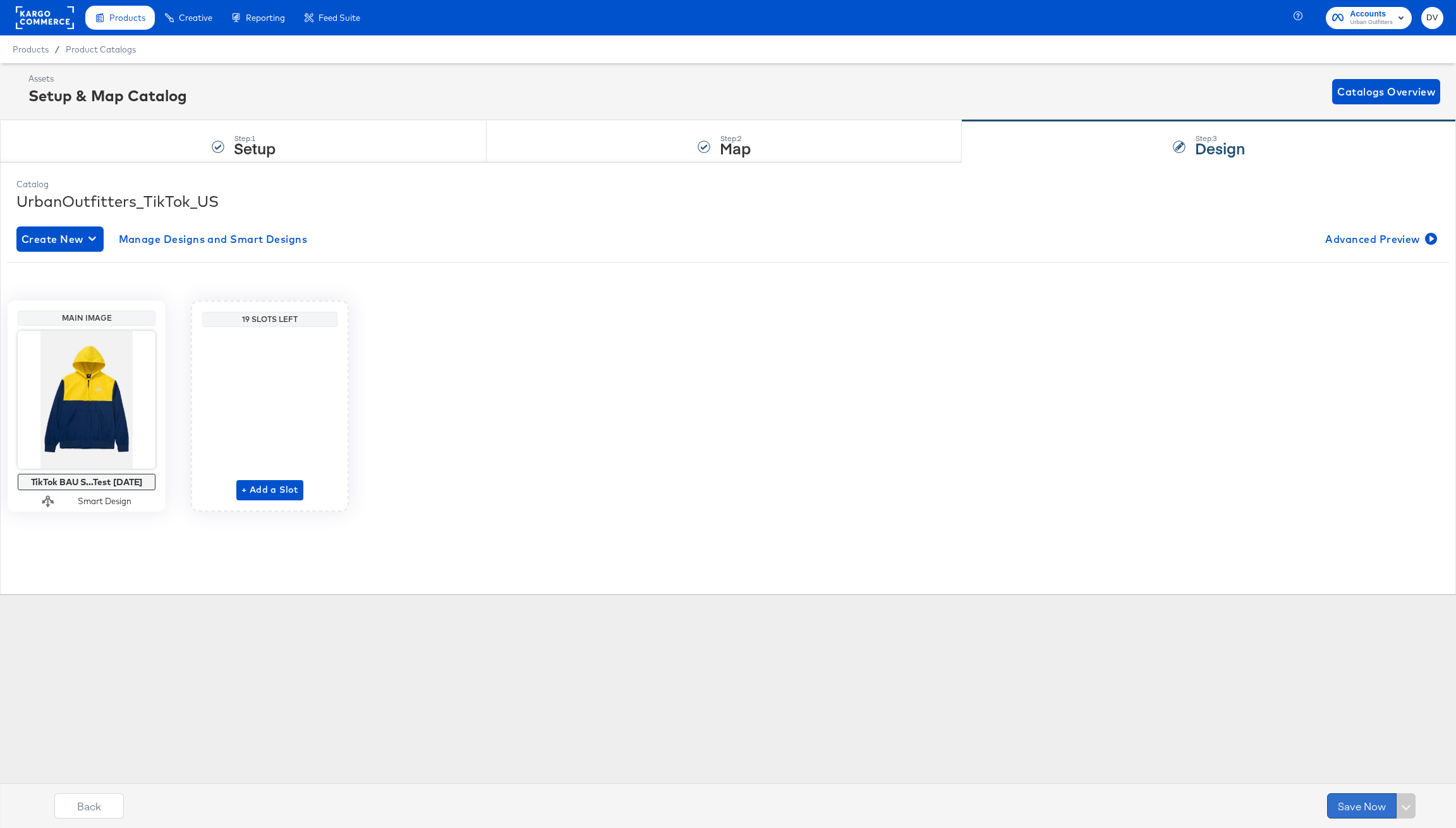
click at [1346, 796] on button "Save Now" at bounding box center [1362, 805] width 70 height 25
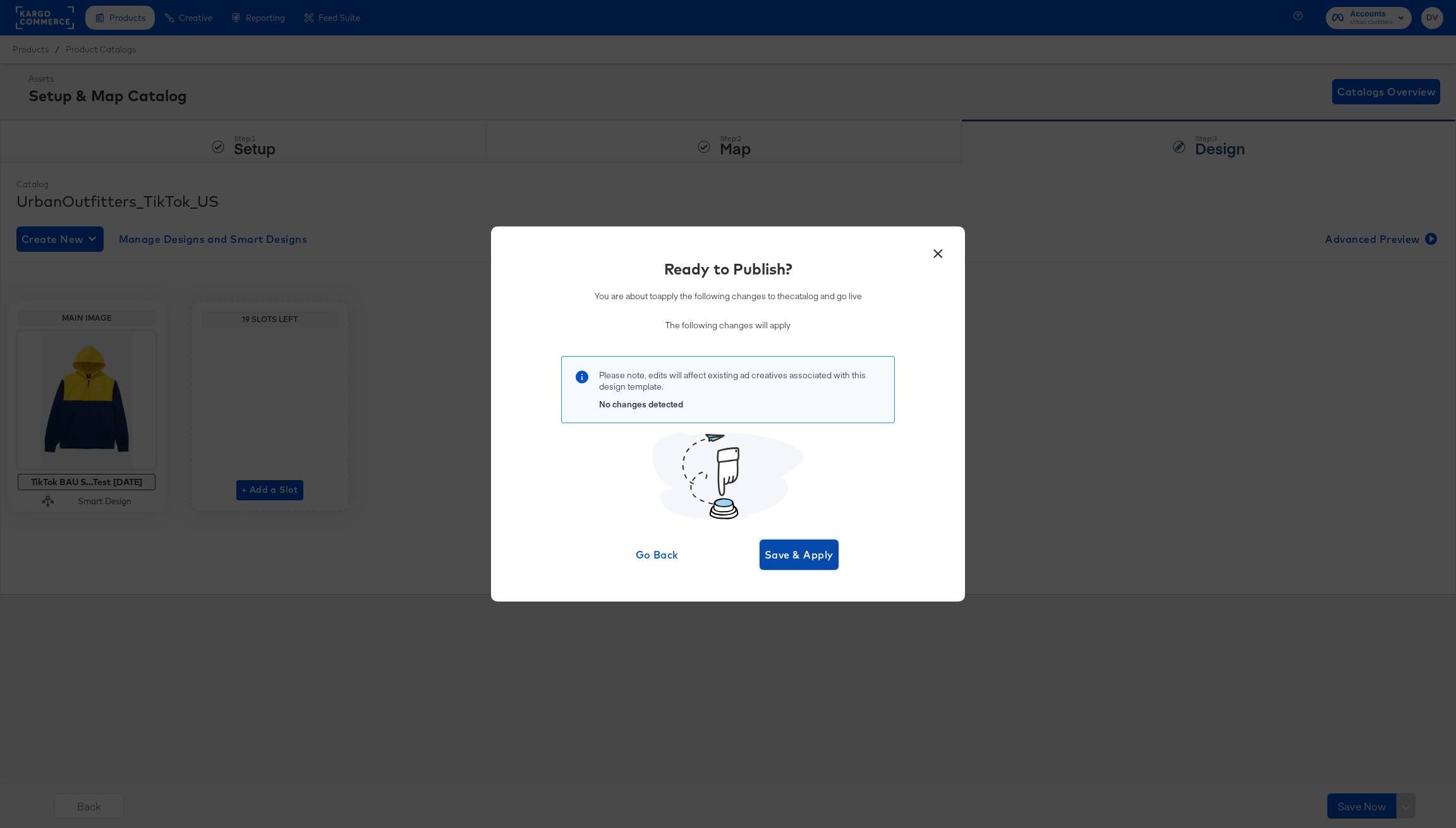
click at [814, 557] on span "Save & Apply" at bounding box center [799, 554] width 69 height 18
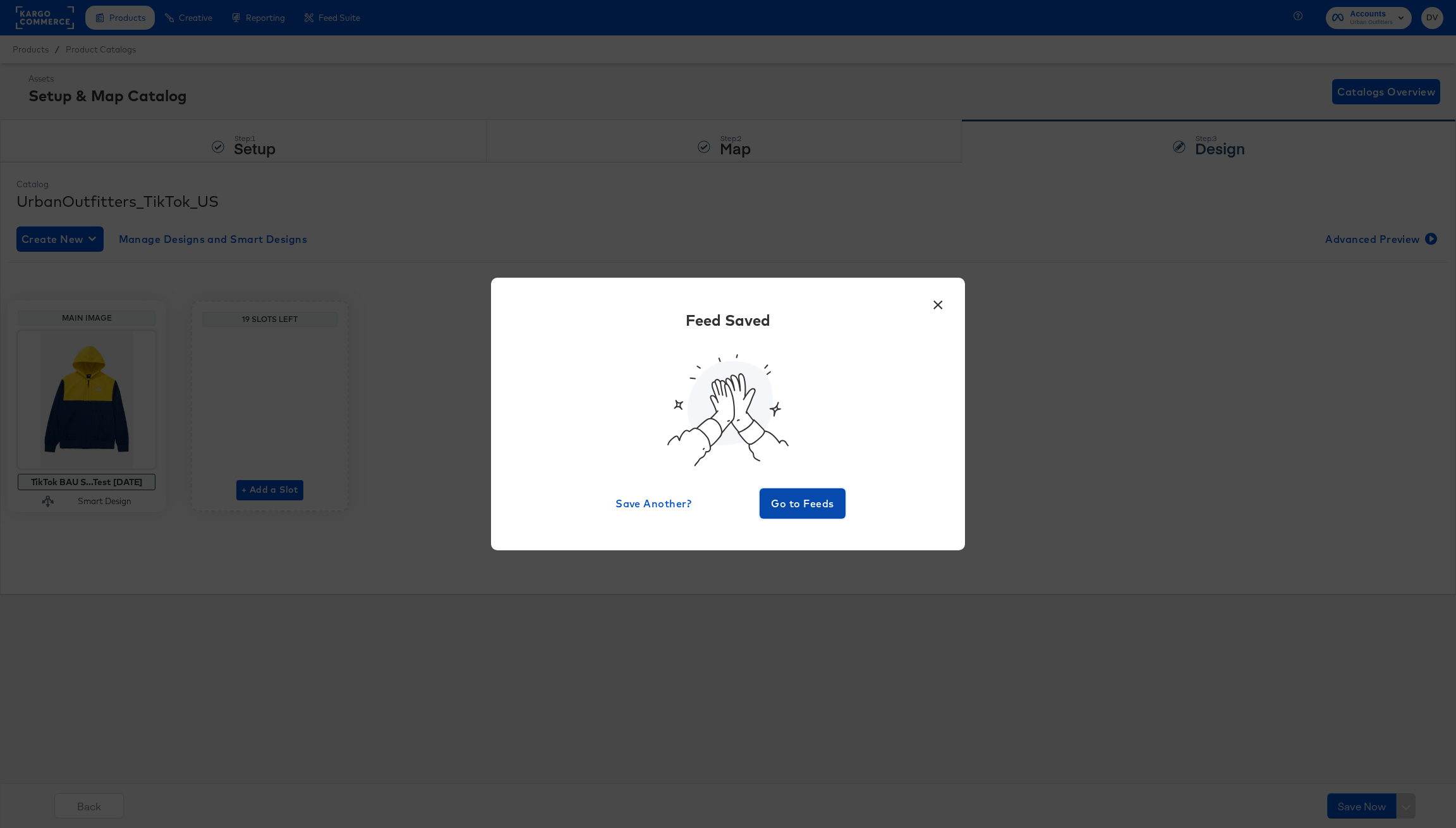
click at [810, 514] on button "Go to Feeds" at bounding box center [803, 503] width 86 height 30
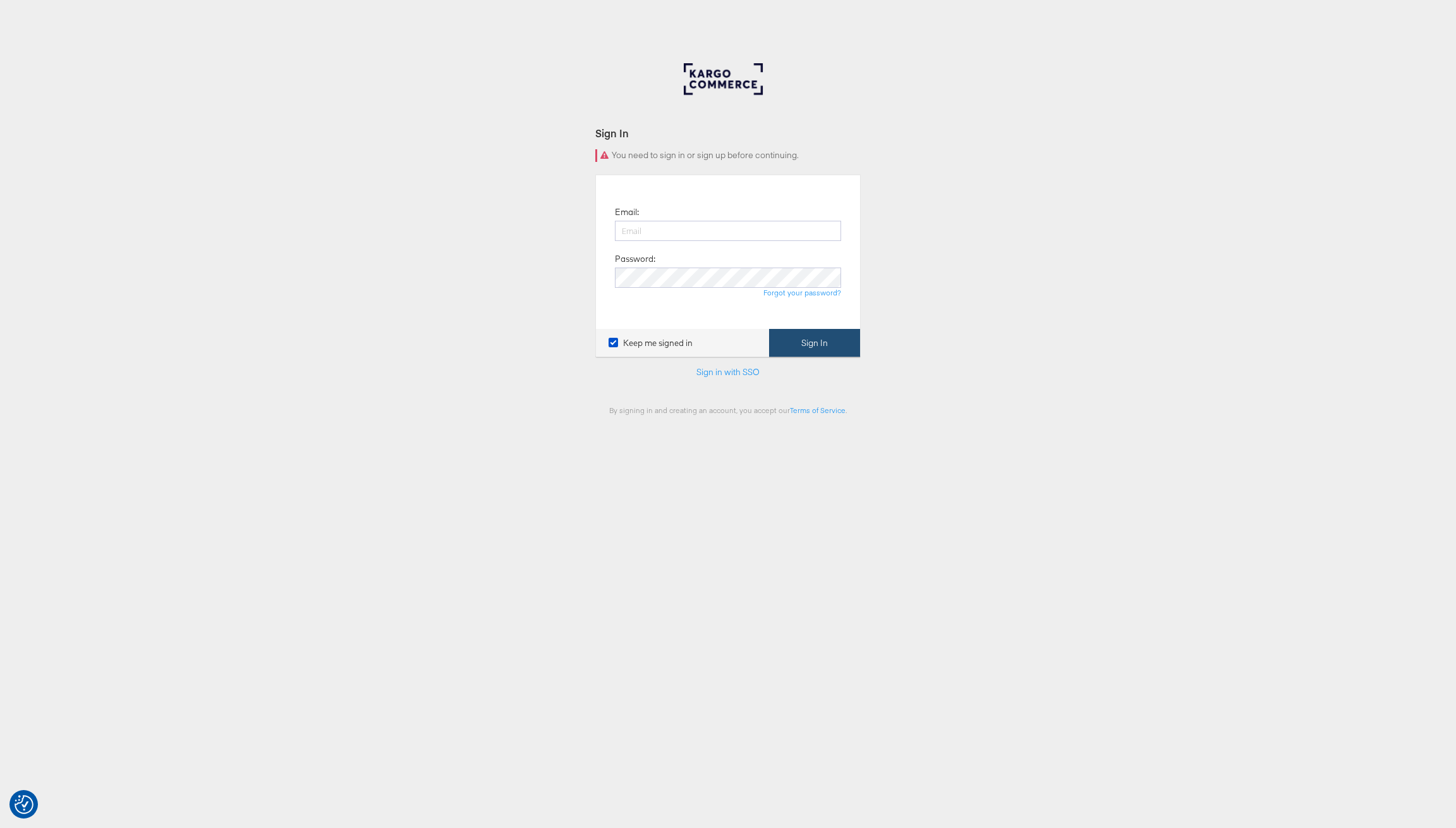
type input "[PERSON_NAME][EMAIL_ADDRESS][PERSON_NAME][DOMAIN_NAME]"
click at [811, 346] on button "Sign In" at bounding box center [814, 343] width 91 height 28
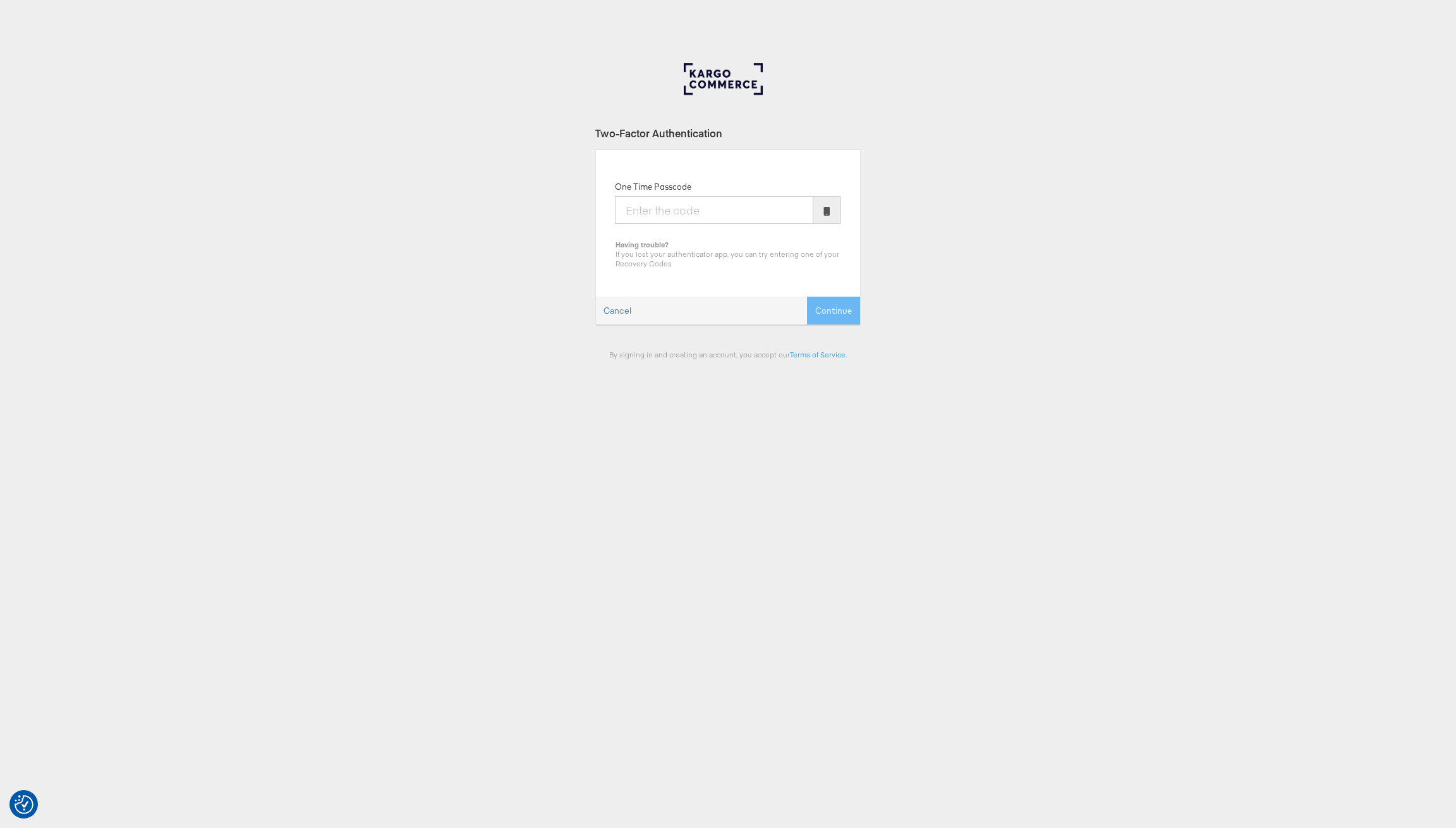
click at [701, 206] on input "One Time Passcode" at bounding box center [714, 209] width 199 height 27
type input "536815"
click at [807, 297] on button "Continue" at bounding box center [833, 311] width 53 height 28
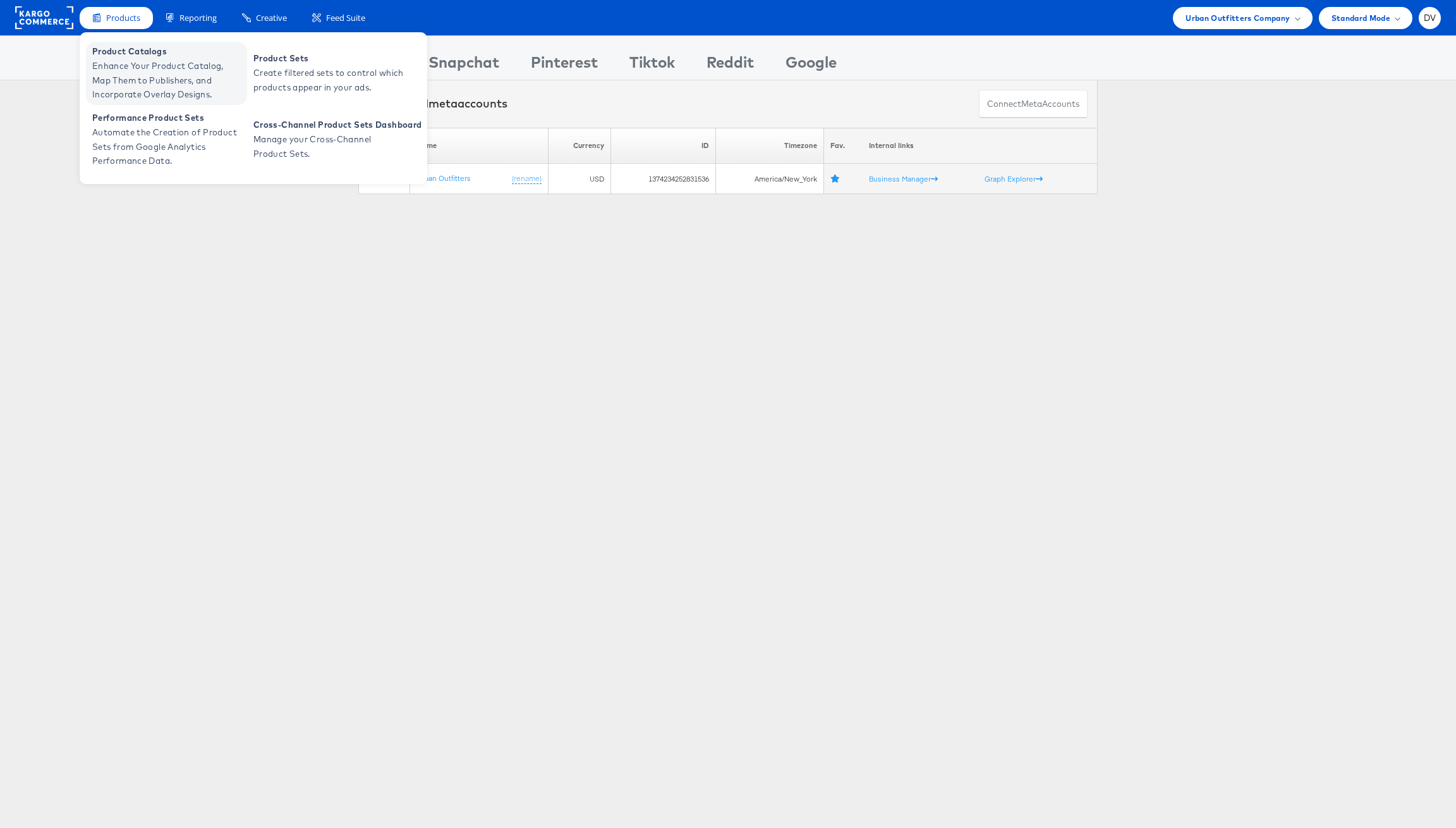
click at [122, 42] on link "Product Catalogs Enhance Your Product Catalog, Map Them to Publishers, and Inco…" at bounding box center [166, 73] width 161 height 63
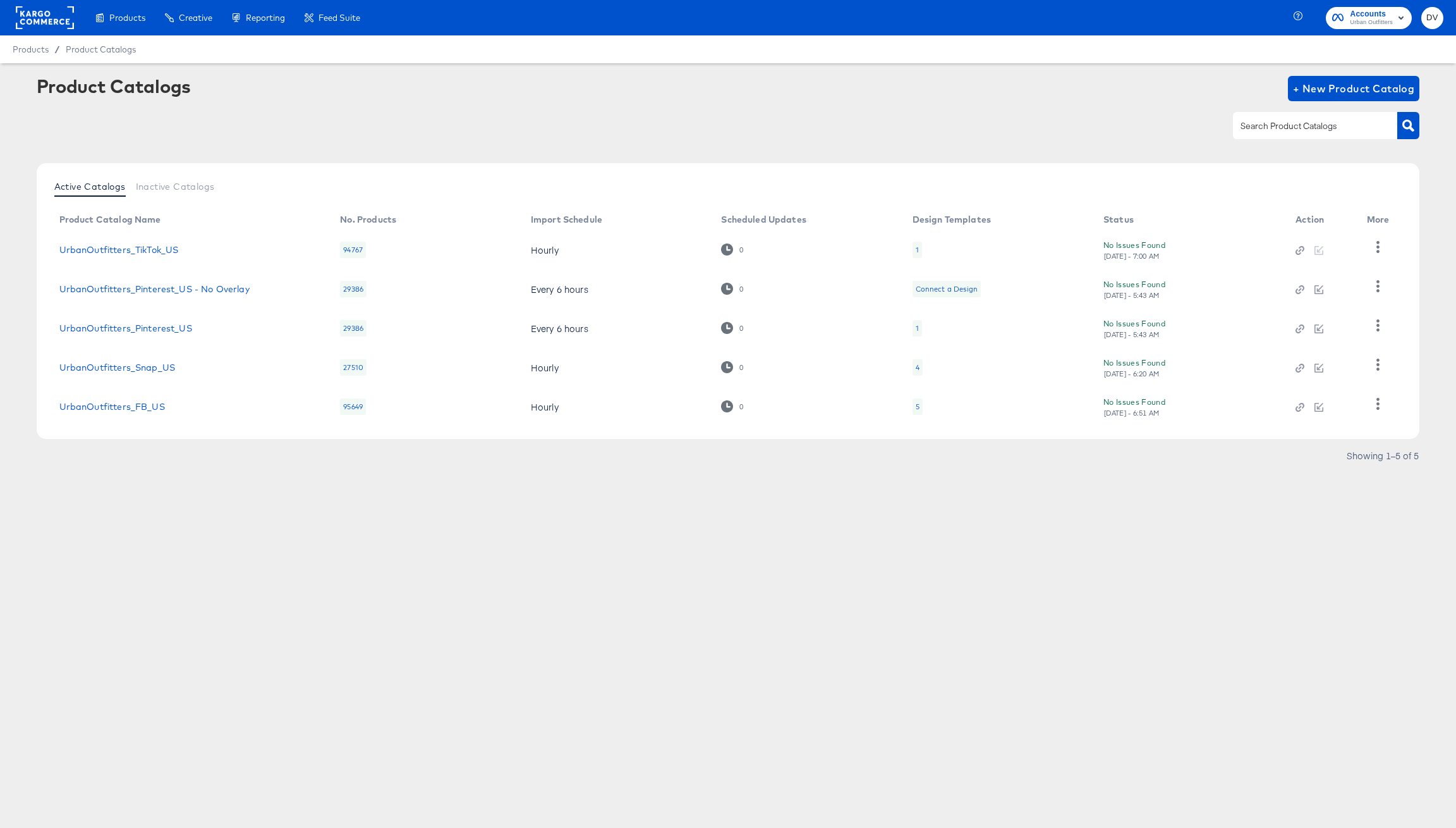
click at [383, 90] on div "Product Catalogs + New Product Catalog" at bounding box center [728, 89] width 1383 height 25
click at [154, 246] on link "UrbanOutfitters_TikTok_US" at bounding box center [119, 249] width 120 height 10
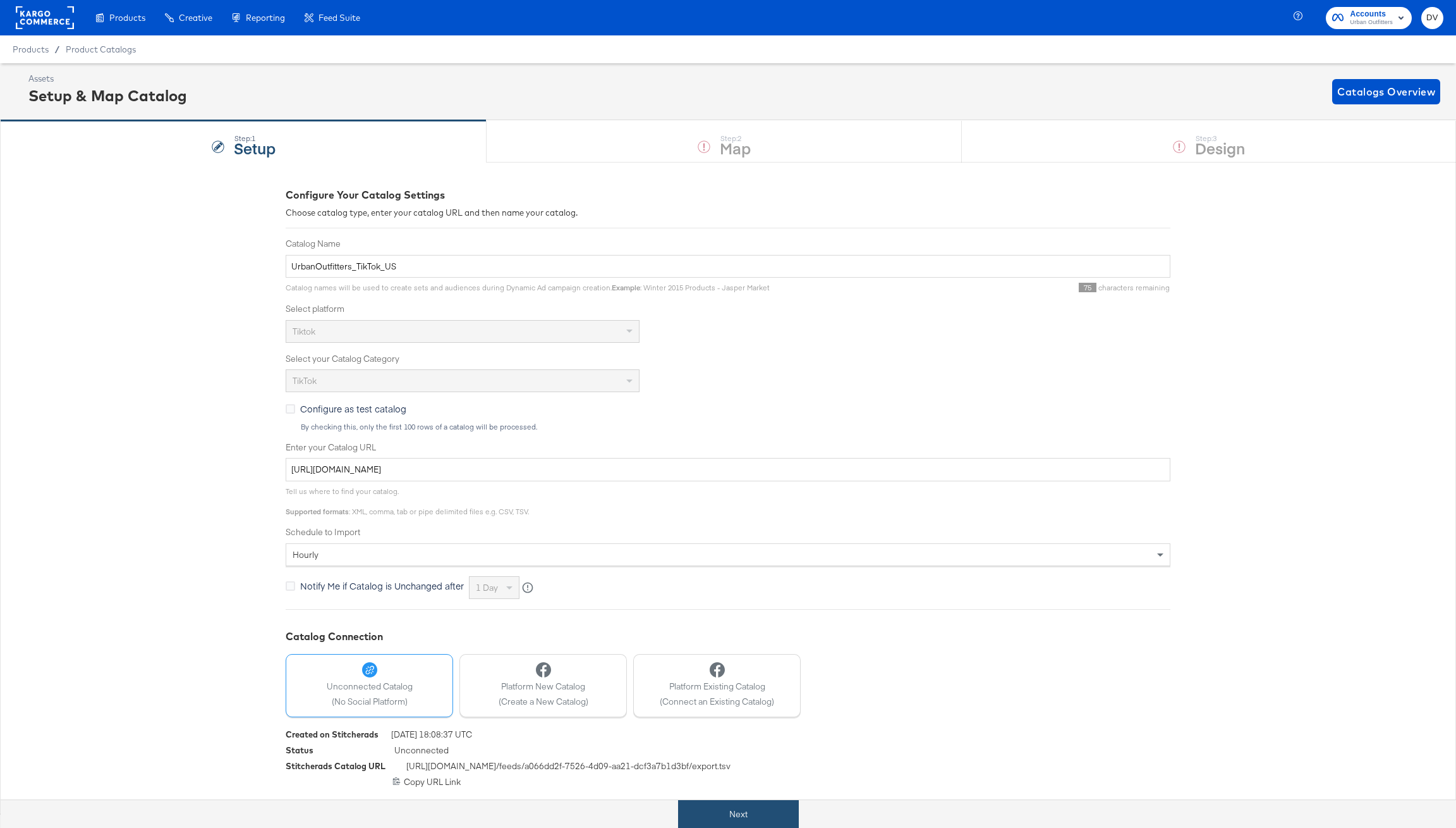
click at [725, 804] on button "Next" at bounding box center [738, 814] width 120 height 28
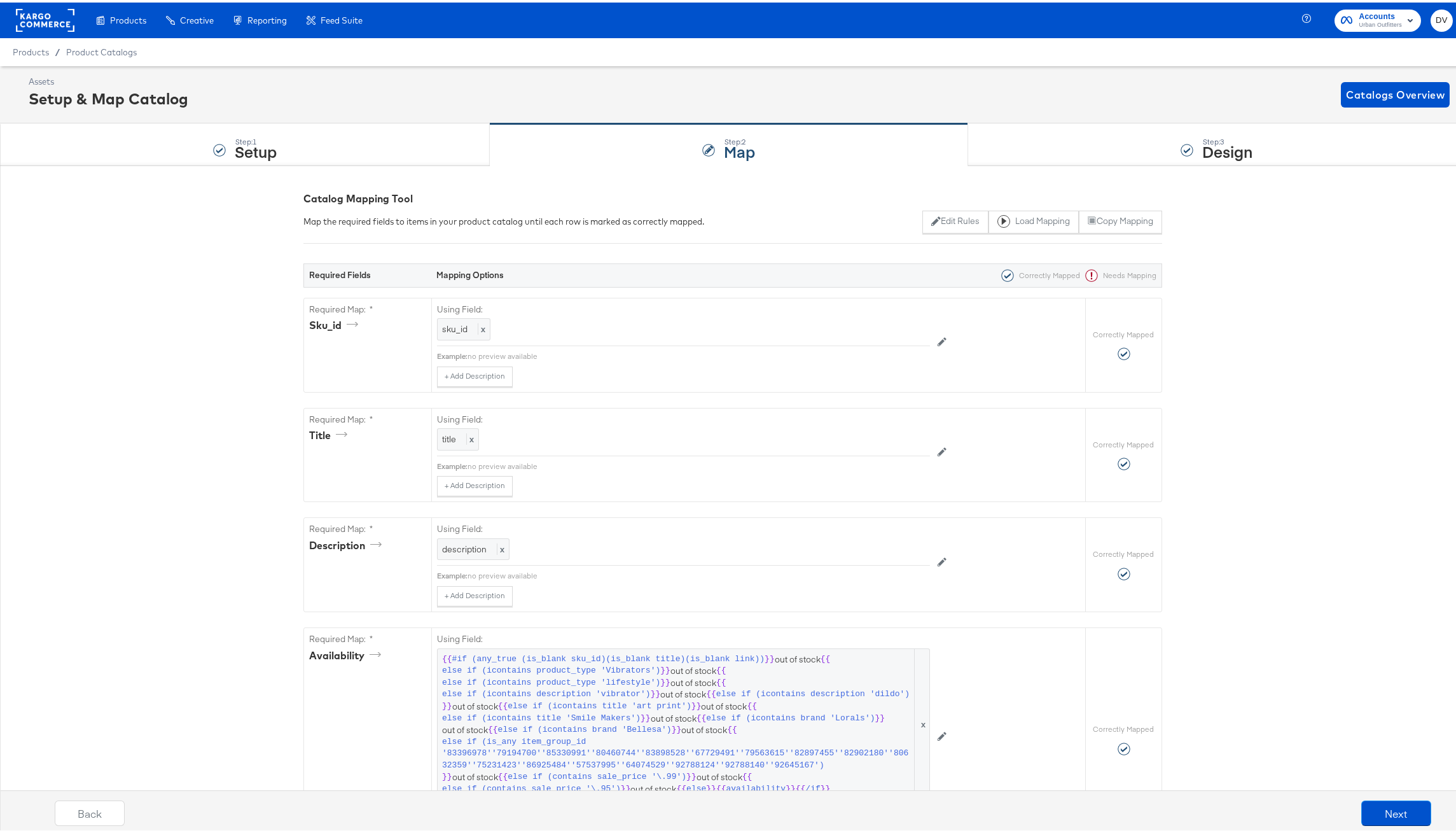
click at [1080, 145] on div "Step: 3 Design" at bounding box center [1217, 142] width 498 height 42
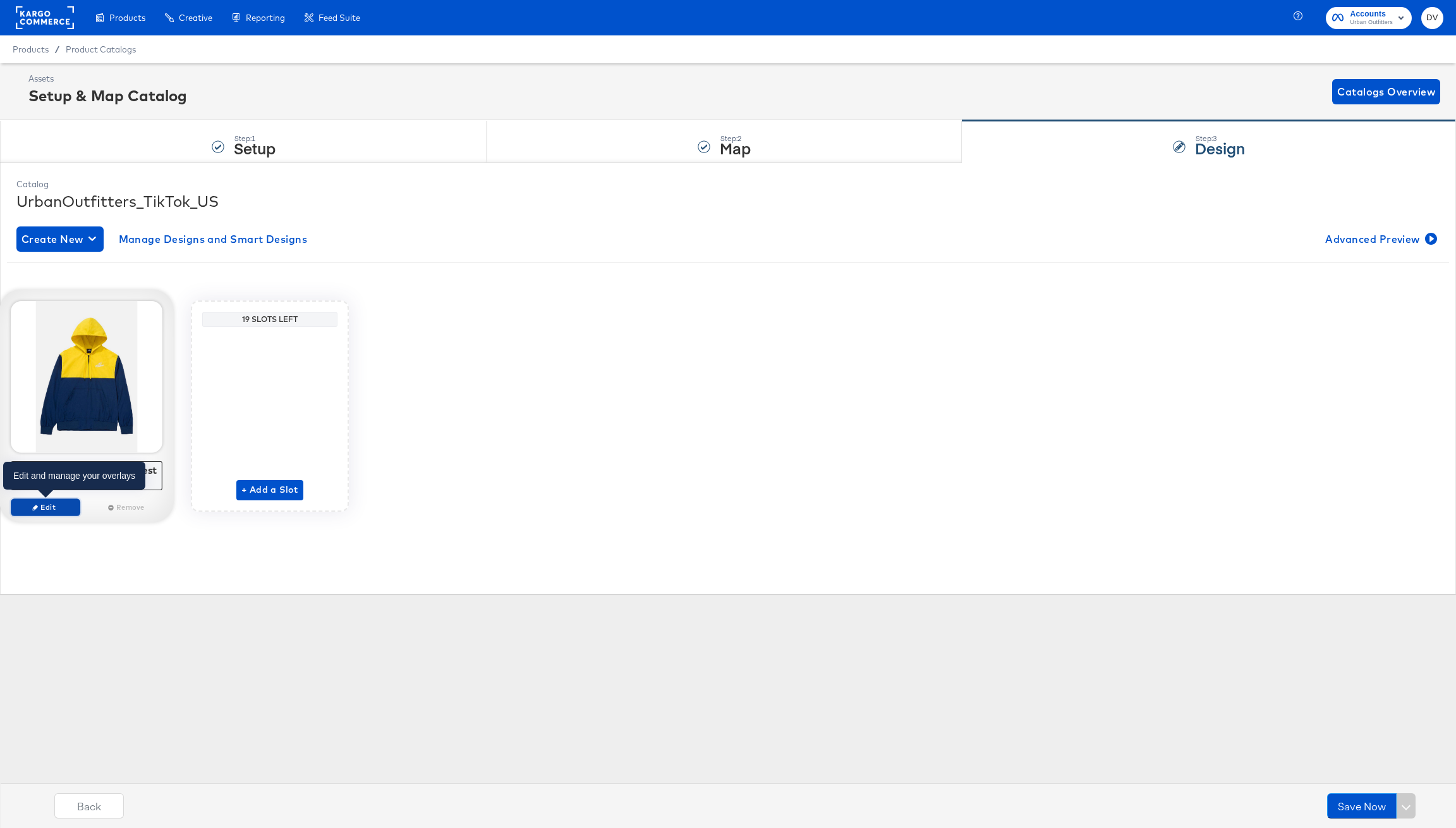
click at [61, 506] on span "Edit" at bounding box center [45, 506] width 58 height 9
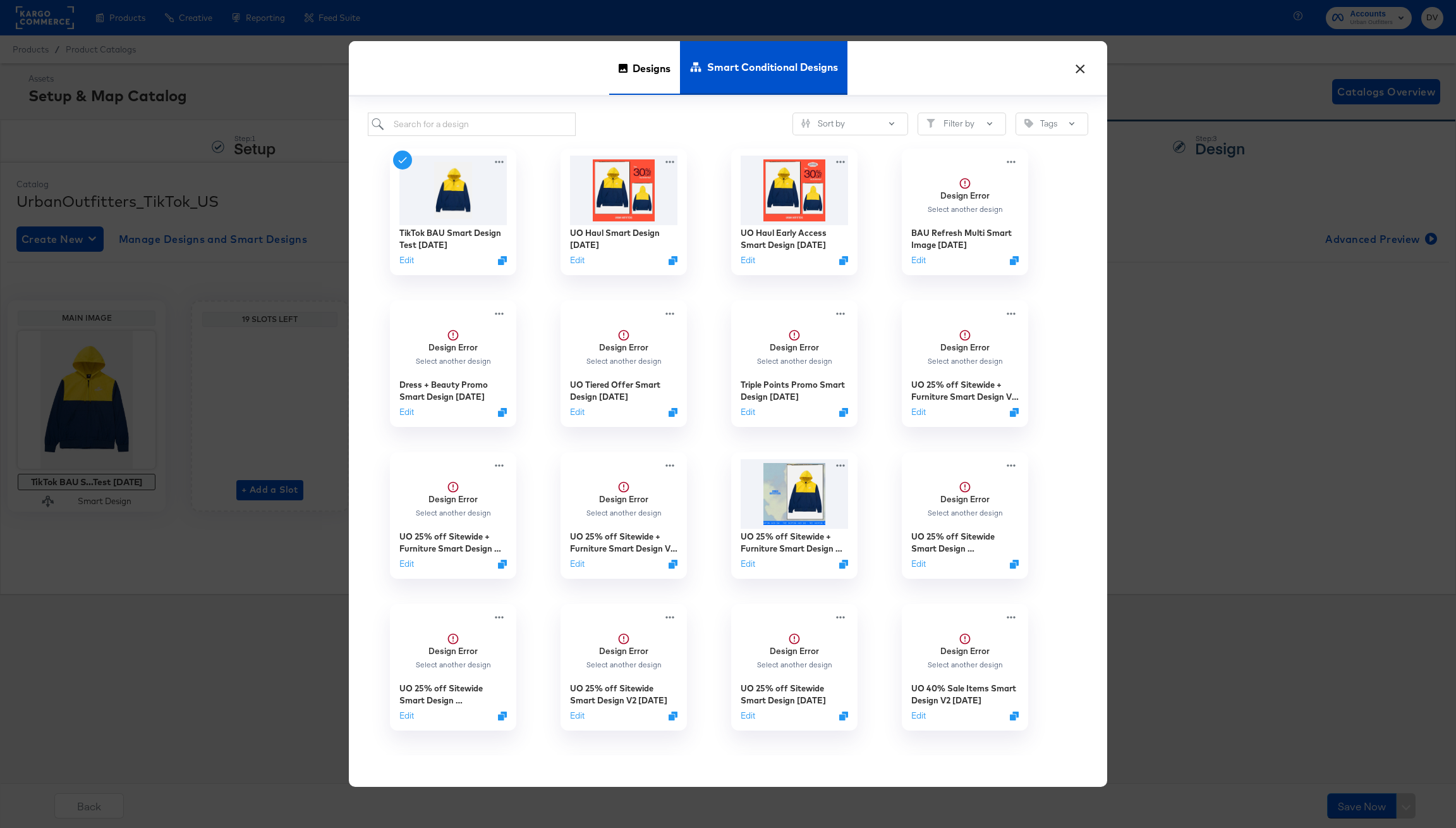
click at [627, 72] on div "Designs" at bounding box center [645, 68] width 71 height 54
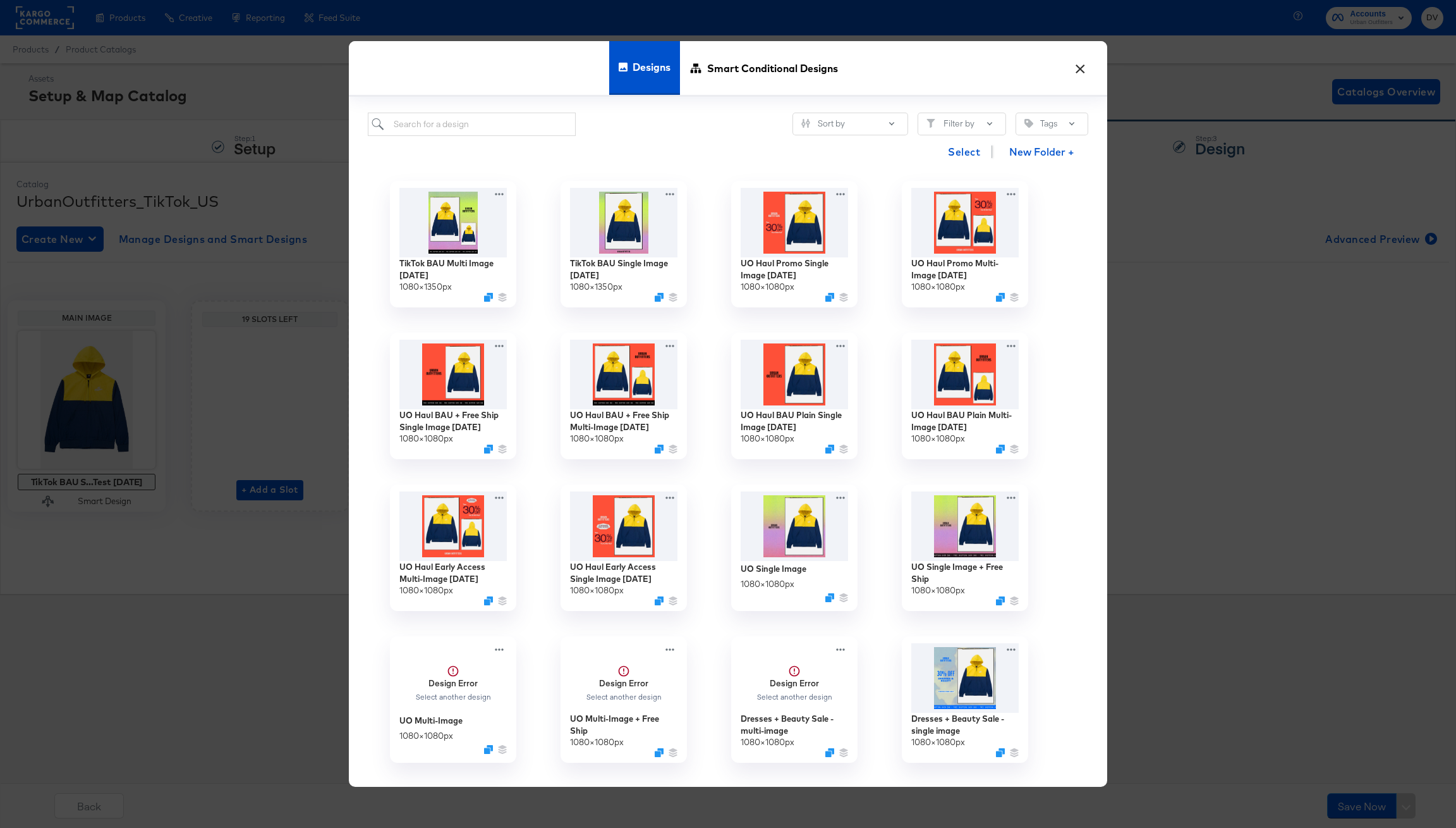
click at [1080, 67] on button "×" at bounding box center [1080, 65] width 23 height 23
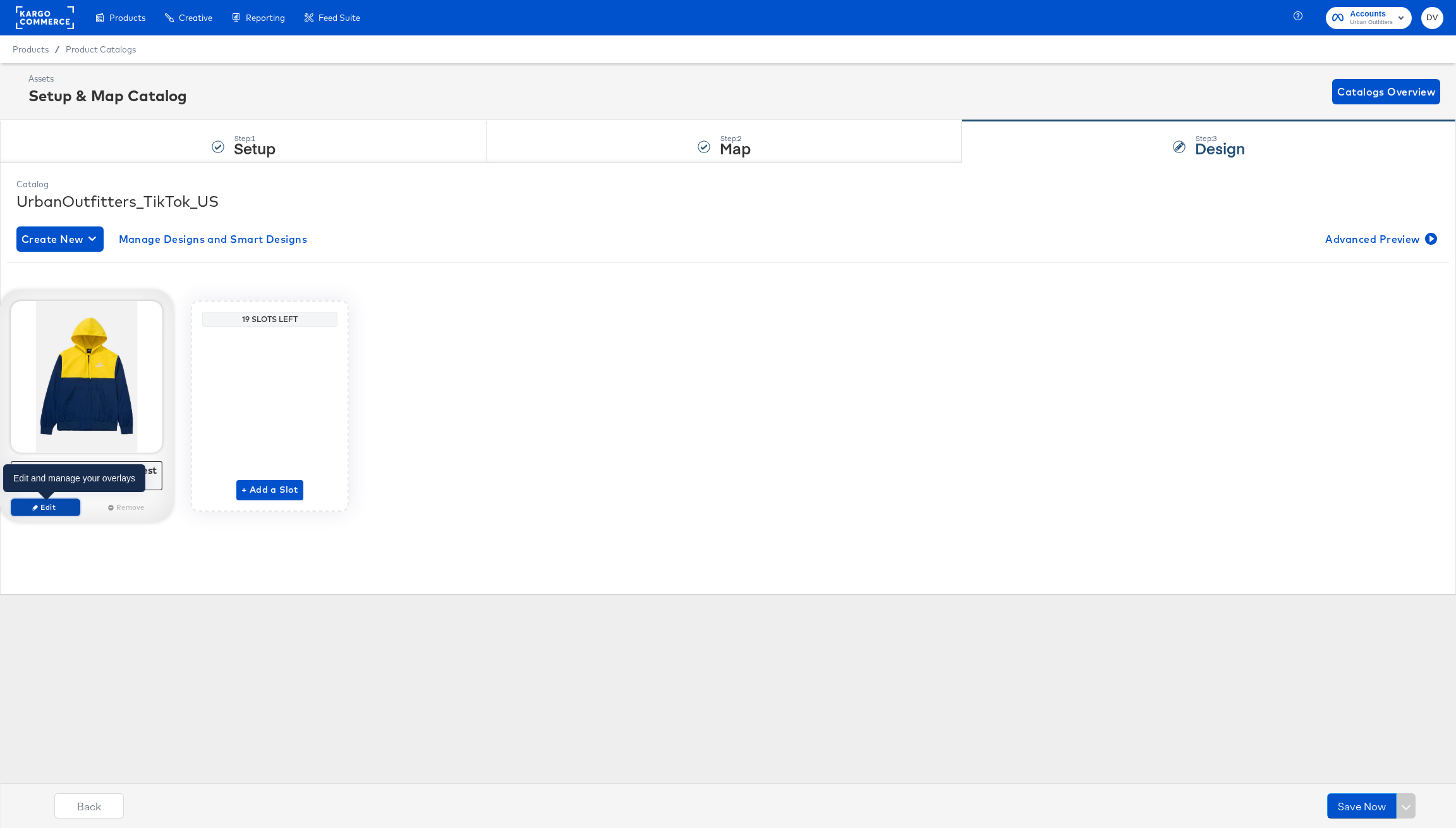
click at [23, 505] on span "Edit" at bounding box center [45, 506] width 58 height 9
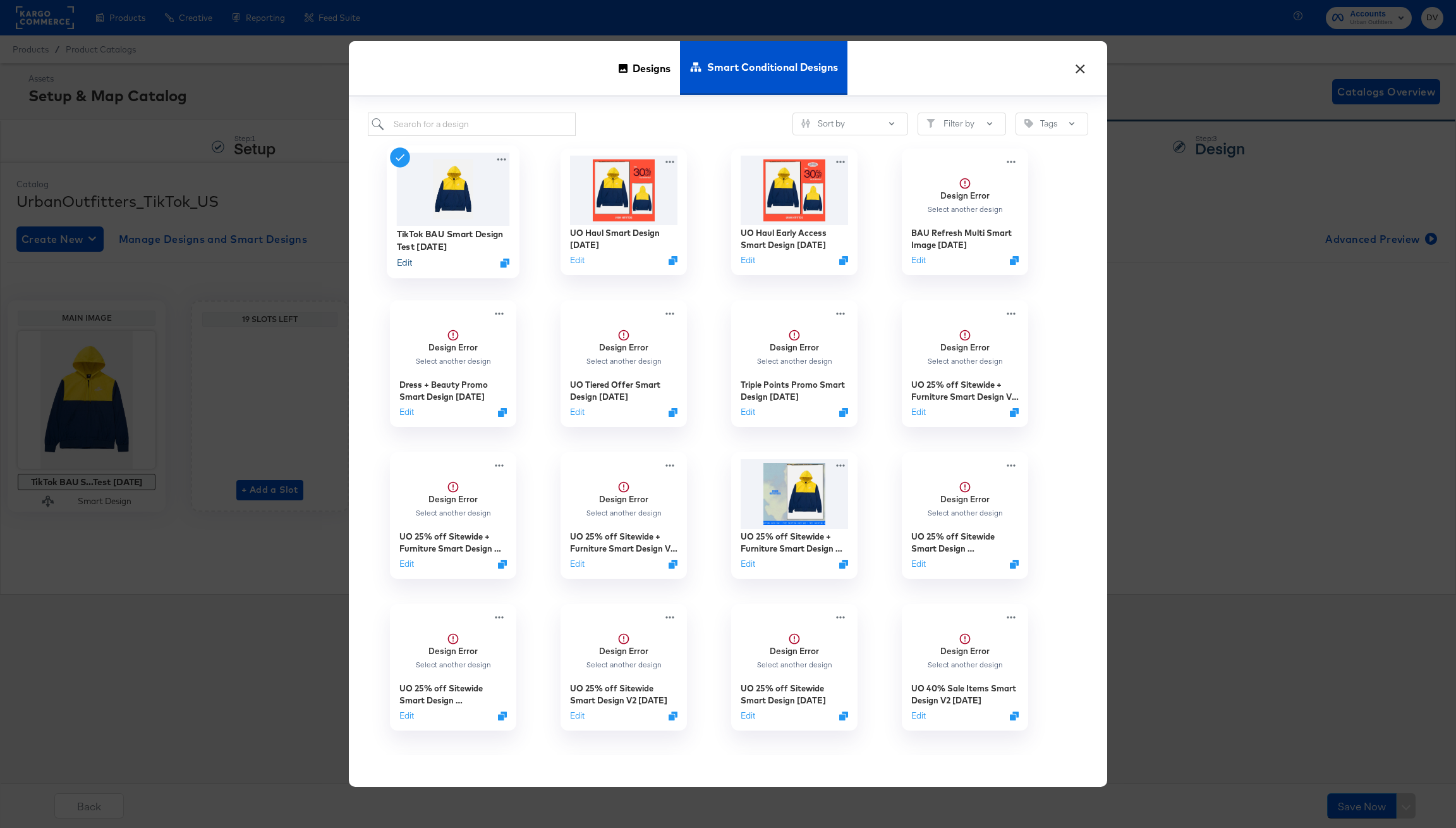
click at [406, 261] on button "Edit" at bounding box center [405, 262] width 15 height 12
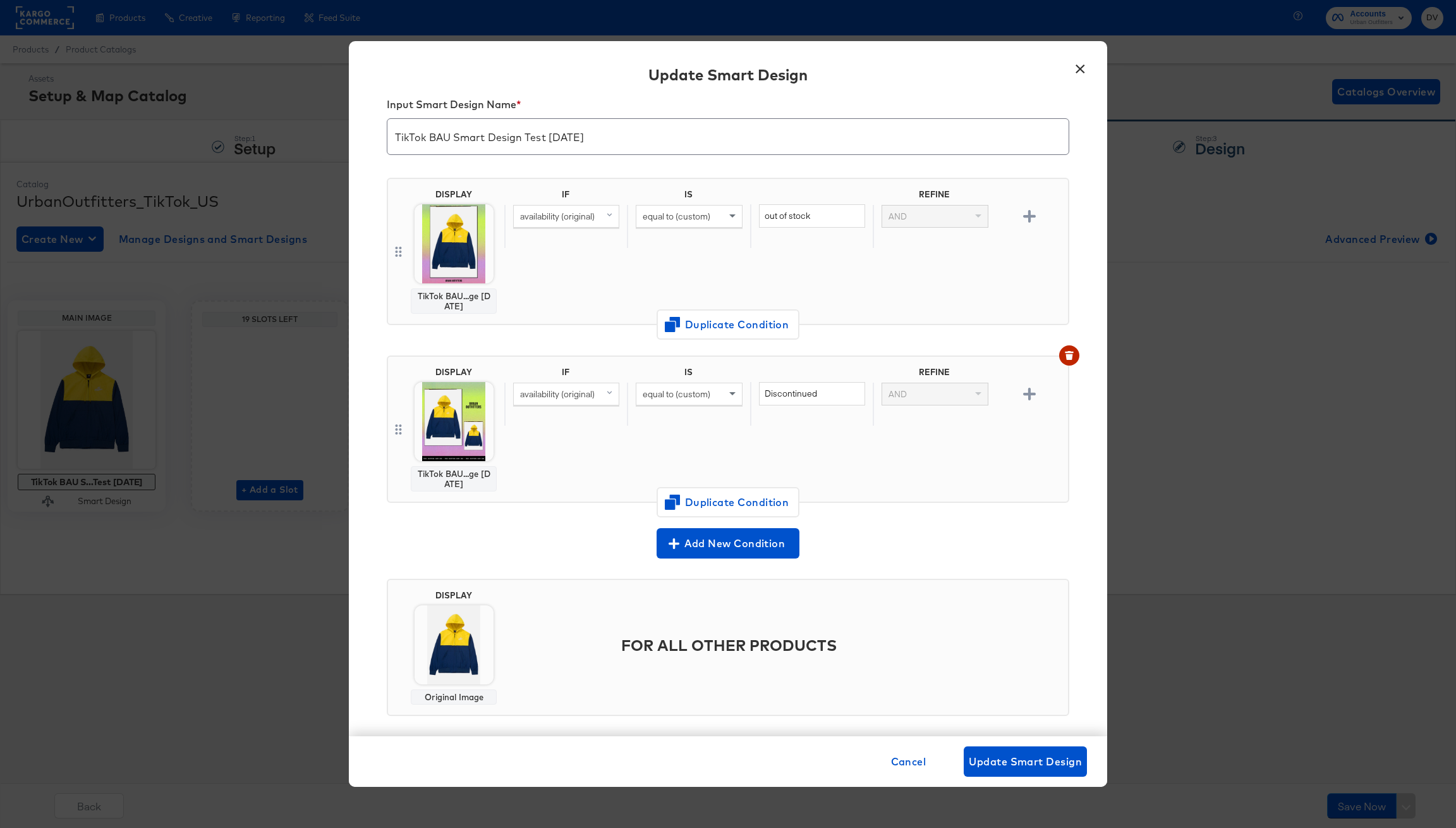
scroll to position [37, 0]
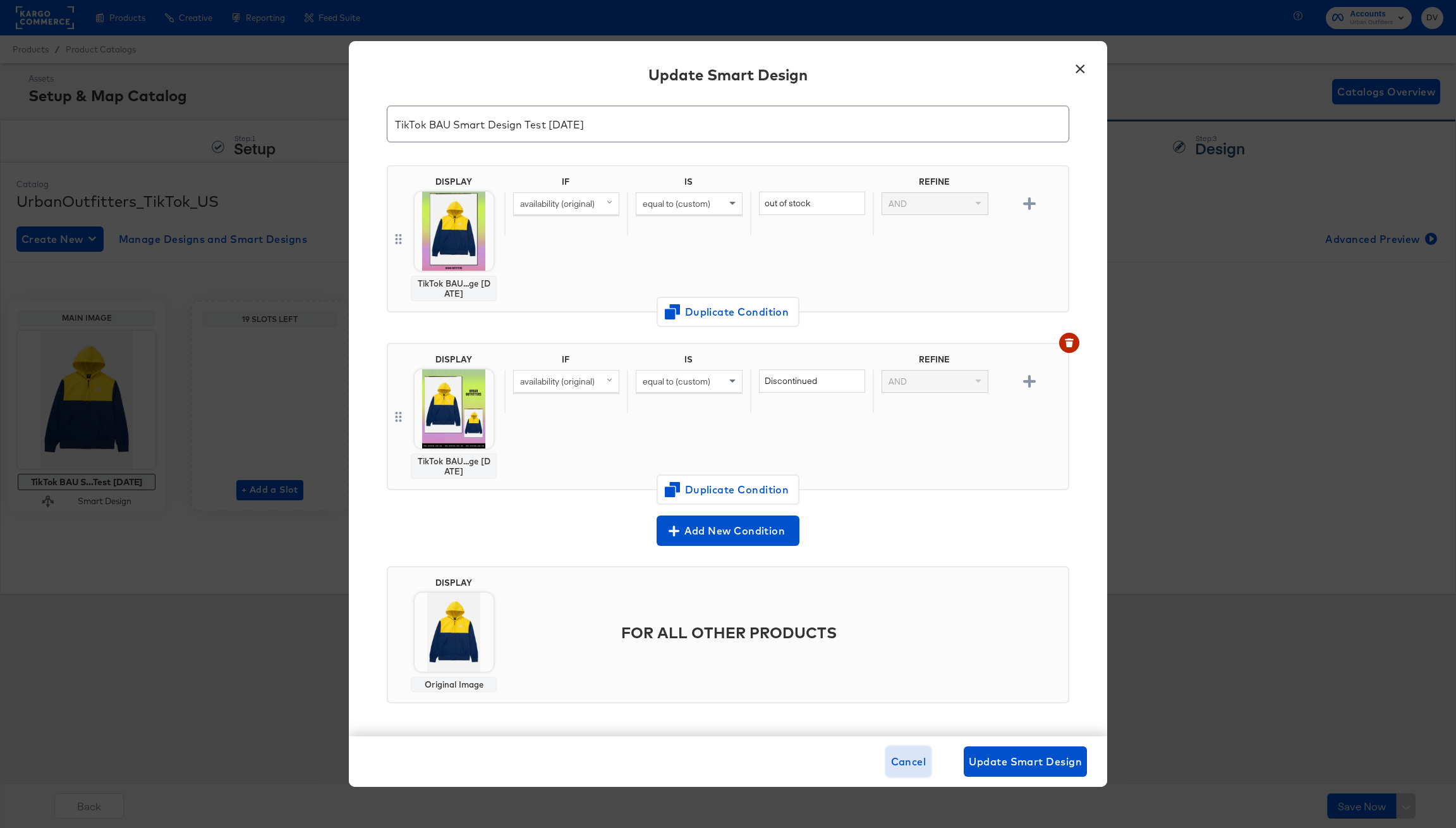
click at [898, 767] on span "Cancel" at bounding box center [909, 761] width 35 height 18
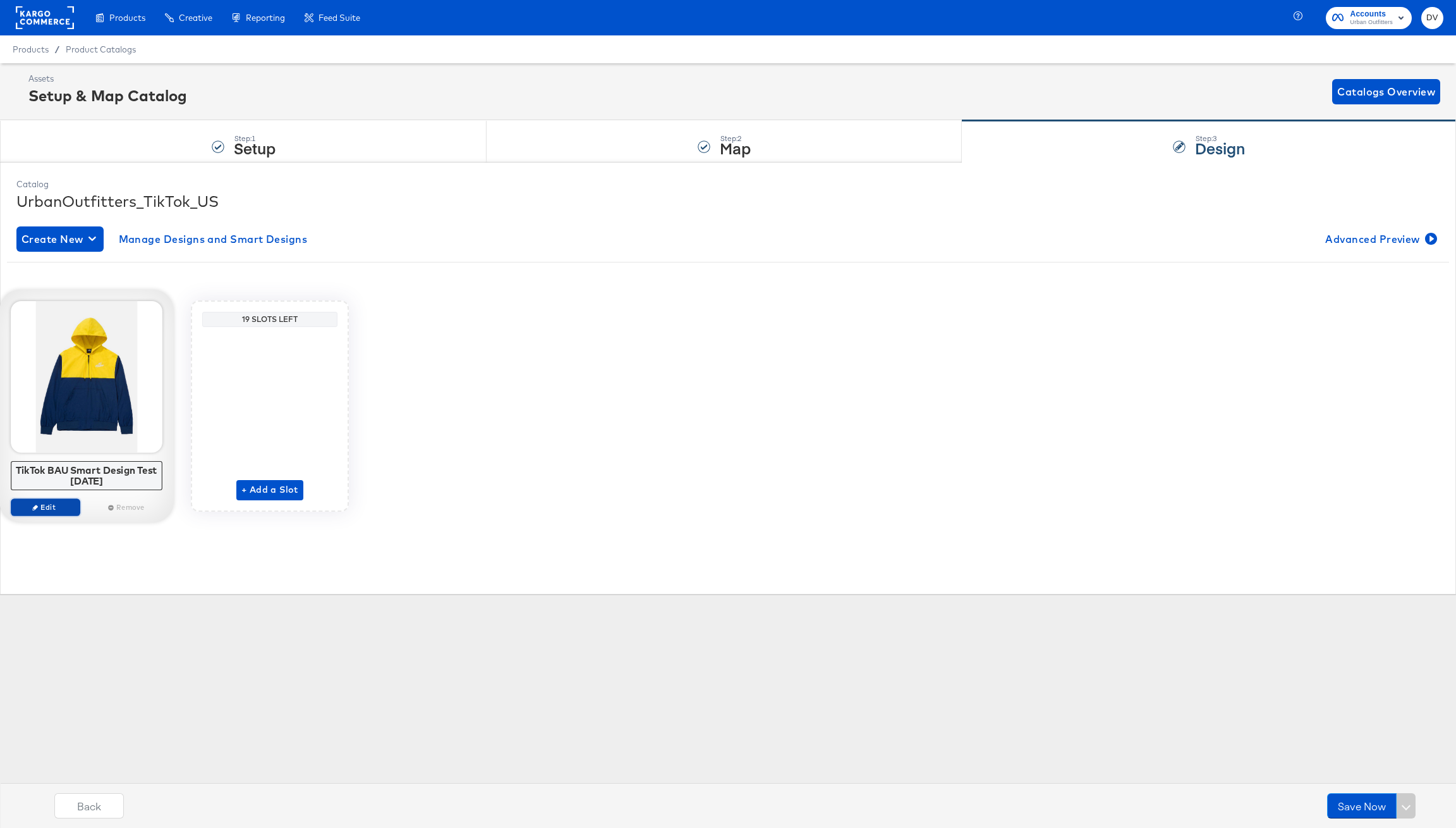
click at [49, 504] on span "Edit" at bounding box center [45, 506] width 58 height 9
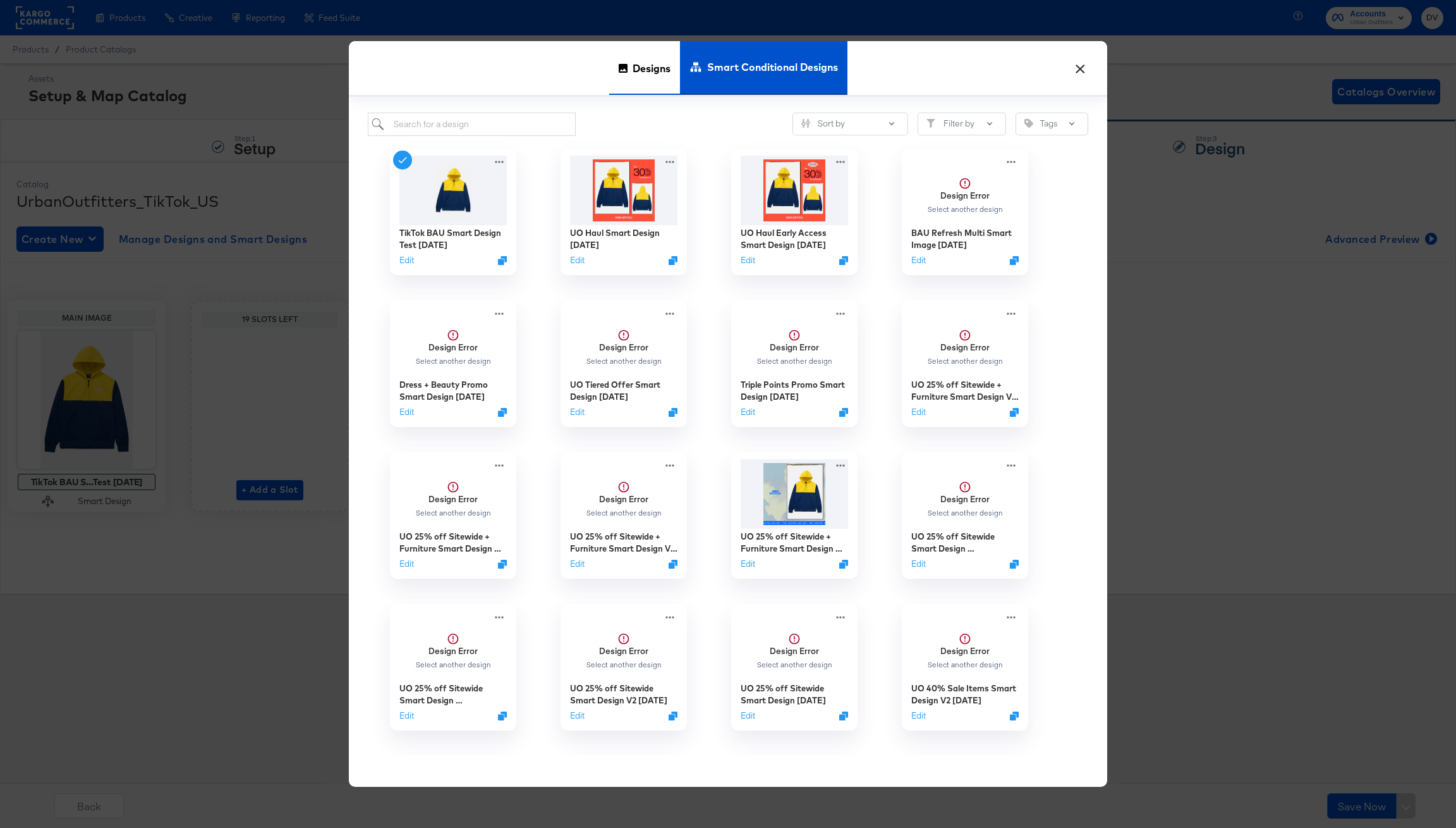
click at [633, 70] on span "Designs" at bounding box center [652, 68] width 38 height 56
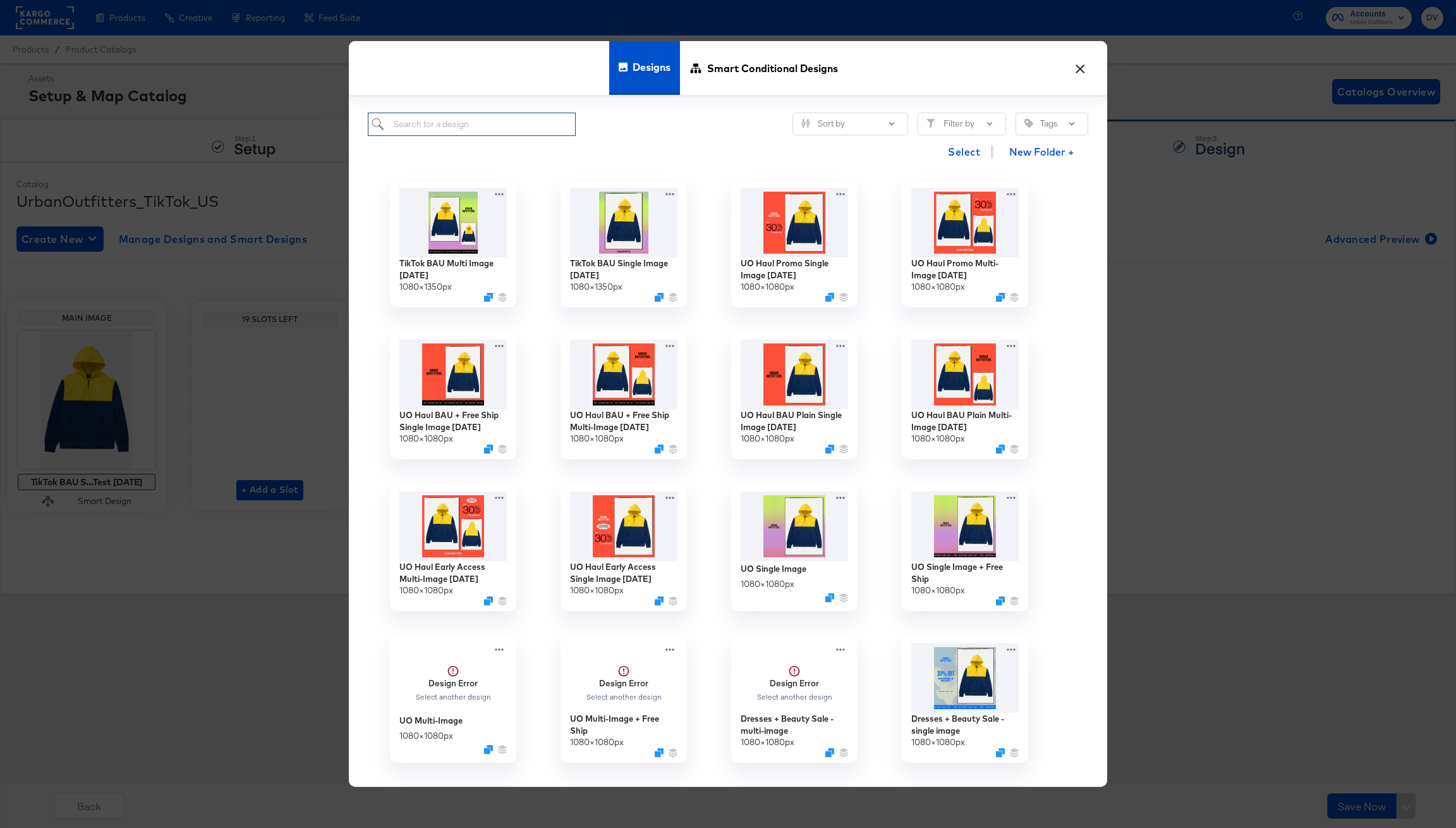
click at [522, 134] on input "search" at bounding box center [471, 124] width 208 height 23
type input "orignal"
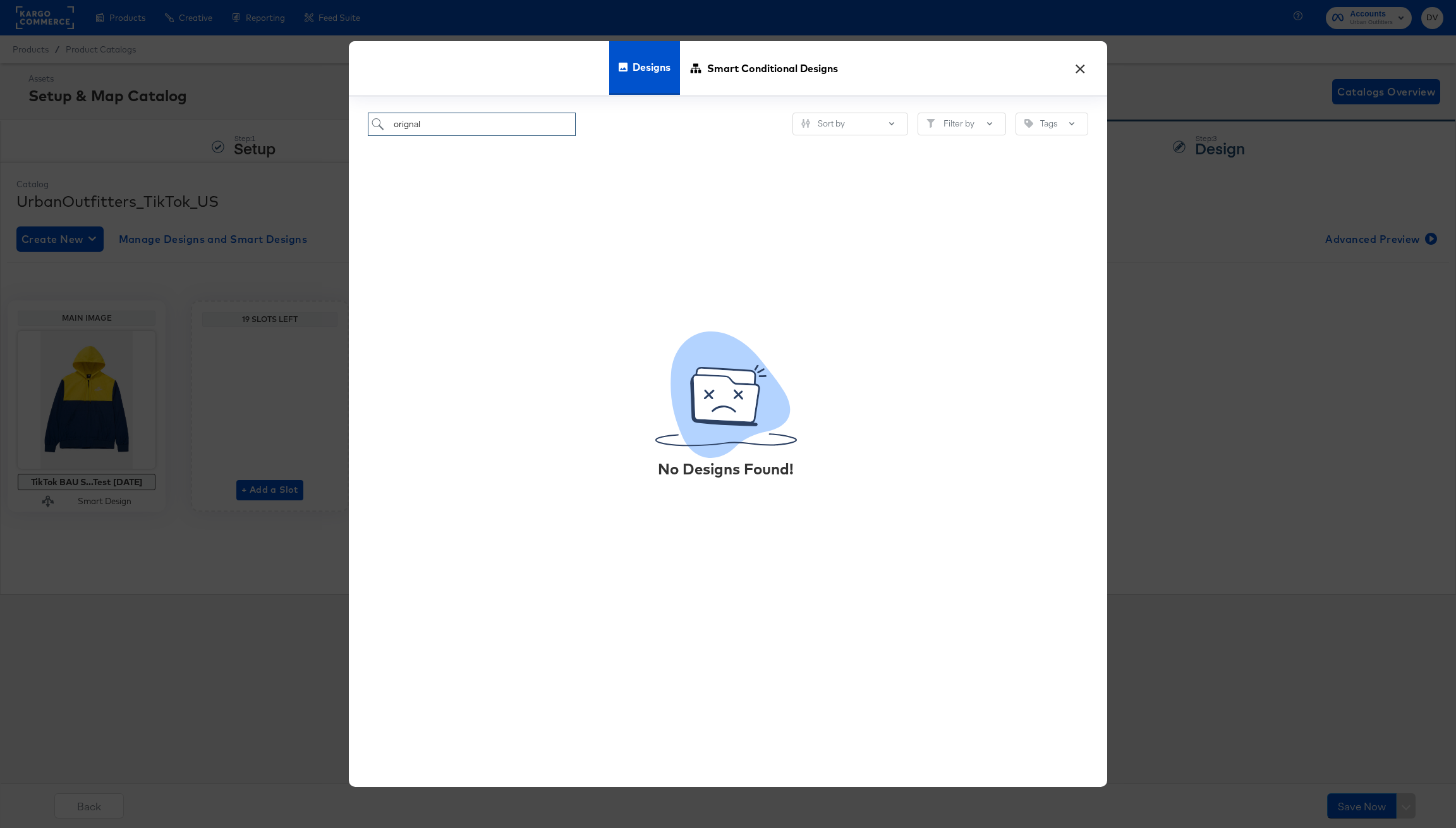
click at [510, 127] on input "orignal" at bounding box center [471, 124] width 208 height 23
type input "original"
click at [518, 124] on input "original" at bounding box center [471, 124] width 208 height 23
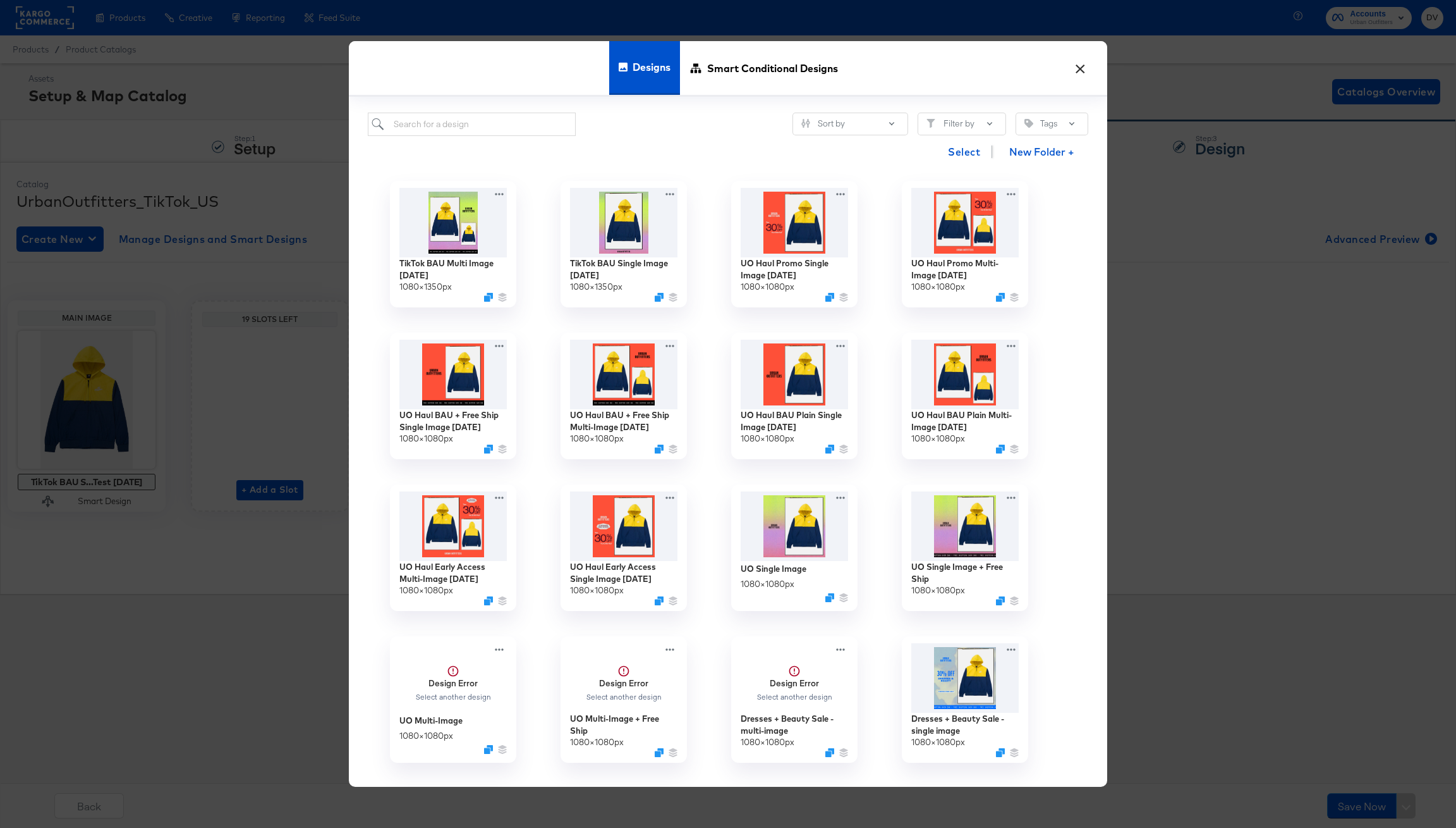
click at [1075, 69] on button "×" at bounding box center [1080, 65] width 23 height 23
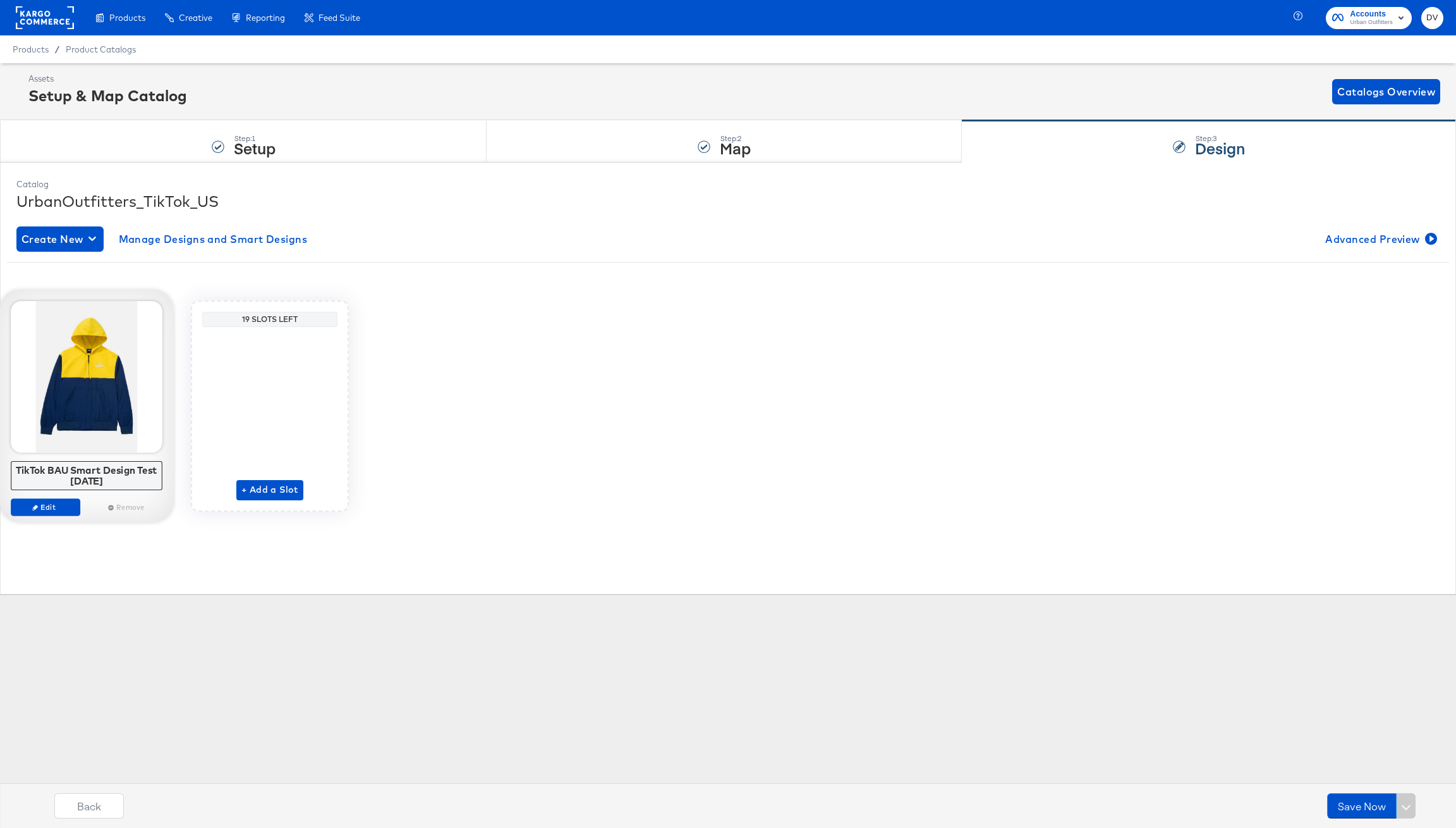
click at [123, 511] on div "Remove" at bounding box center [127, 507] width 70 height 18
click at [42, 507] on span "Edit" at bounding box center [45, 506] width 58 height 9
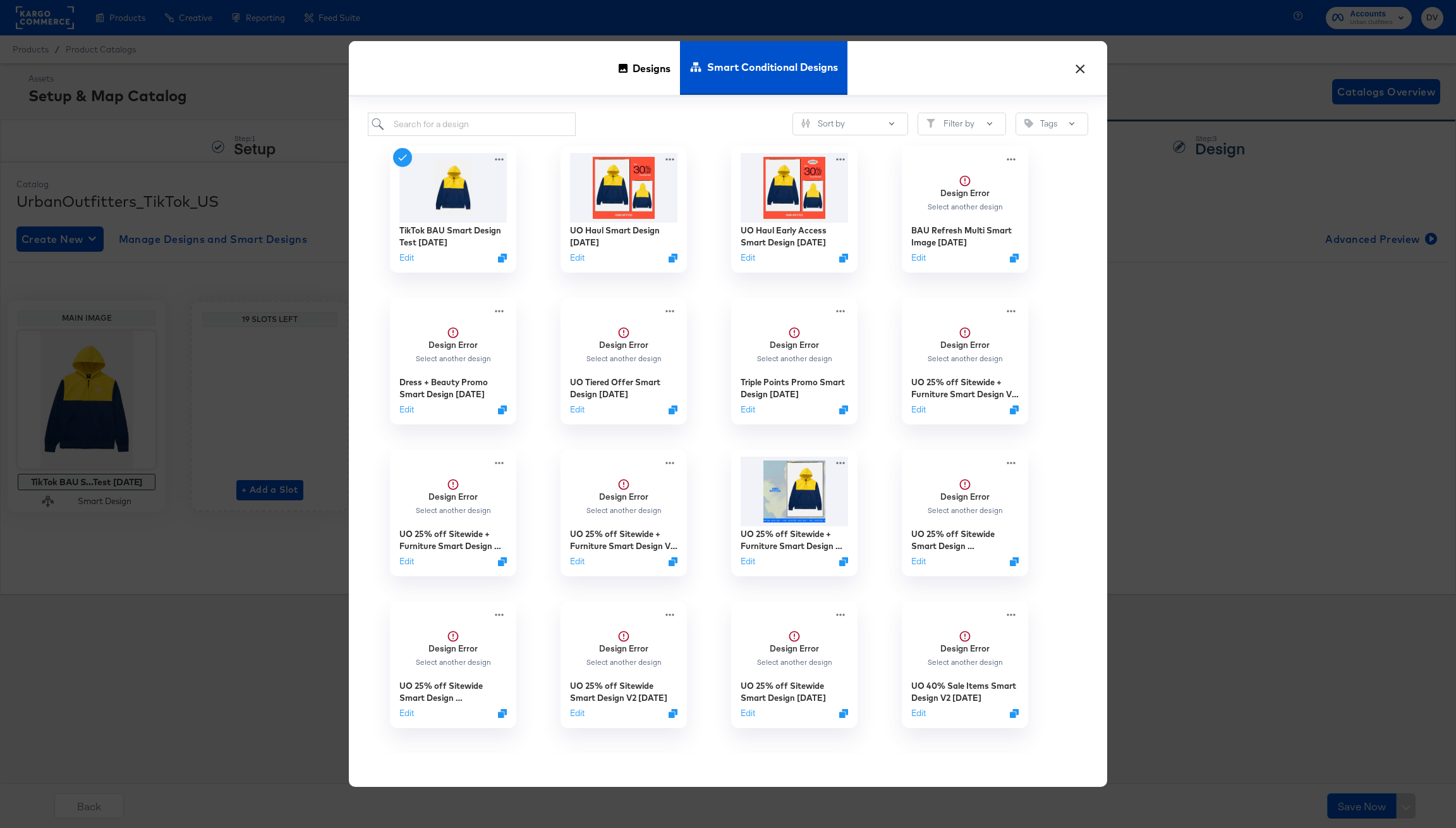
scroll to position [0, 0]
click at [637, 67] on span "Designs" at bounding box center [652, 68] width 38 height 56
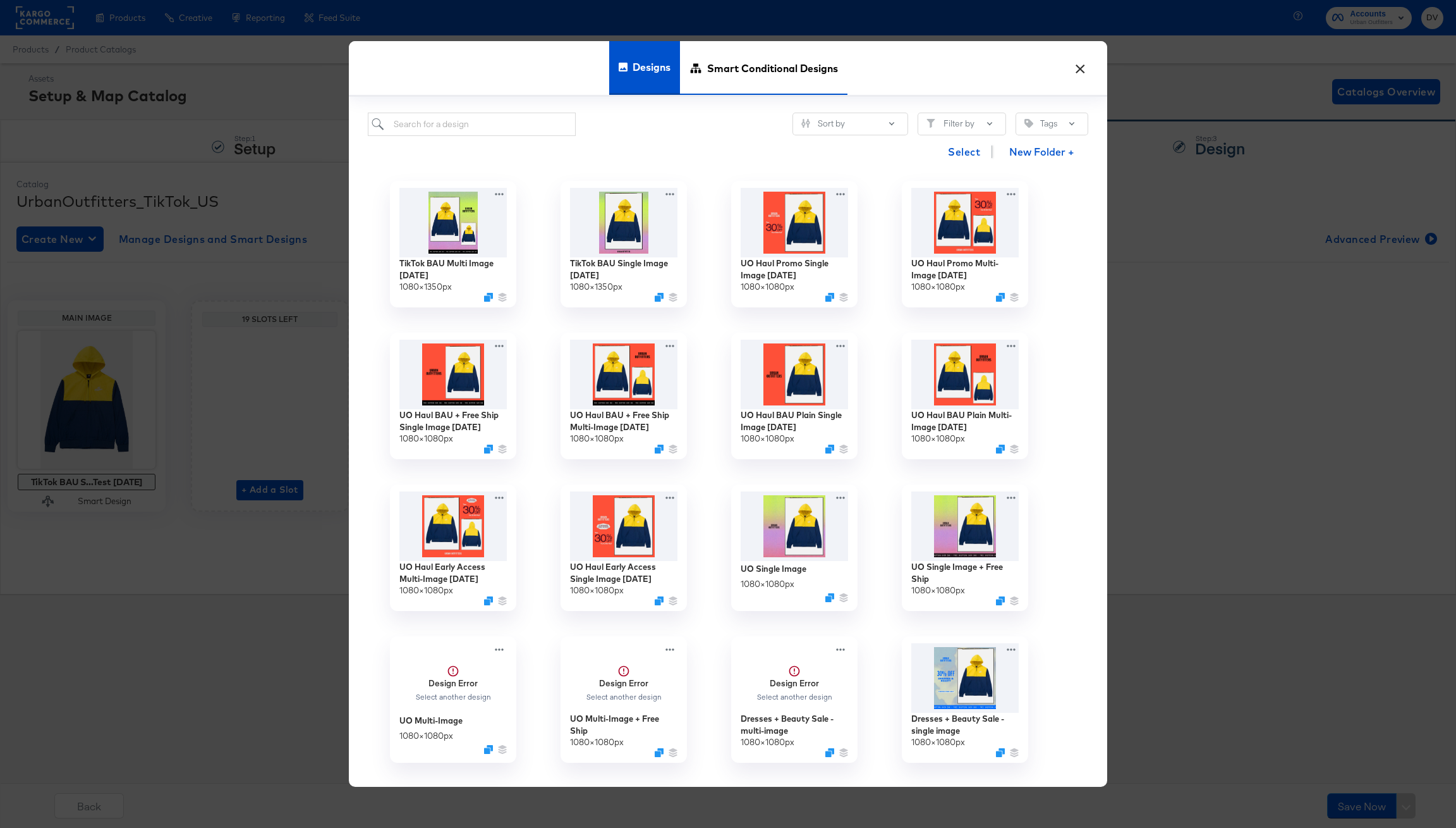
click at [714, 65] on span "Smart Conditional Designs" at bounding box center [773, 68] width 131 height 56
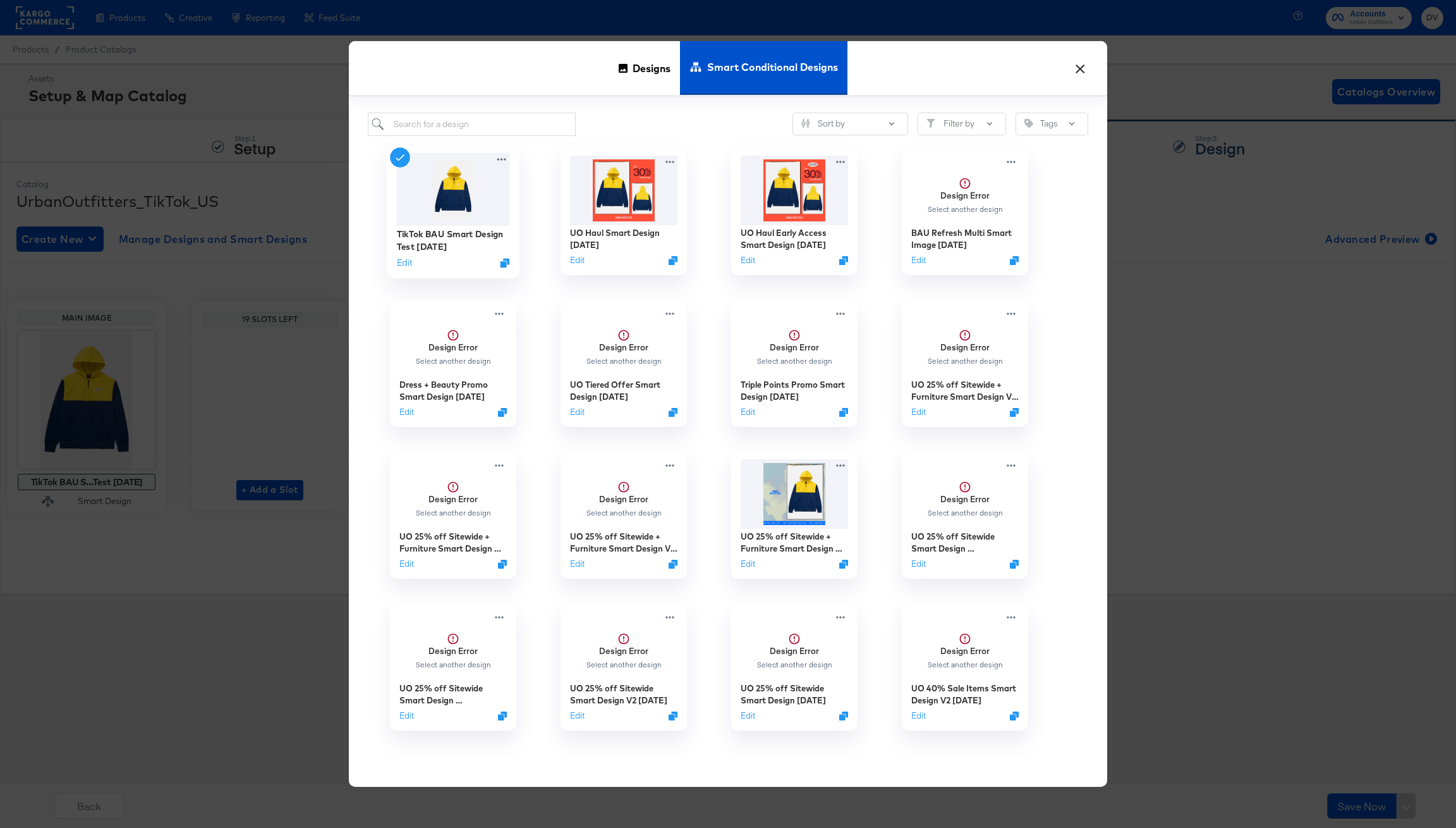
click at [437, 205] on img at bounding box center [454, 189] width 113 height 73
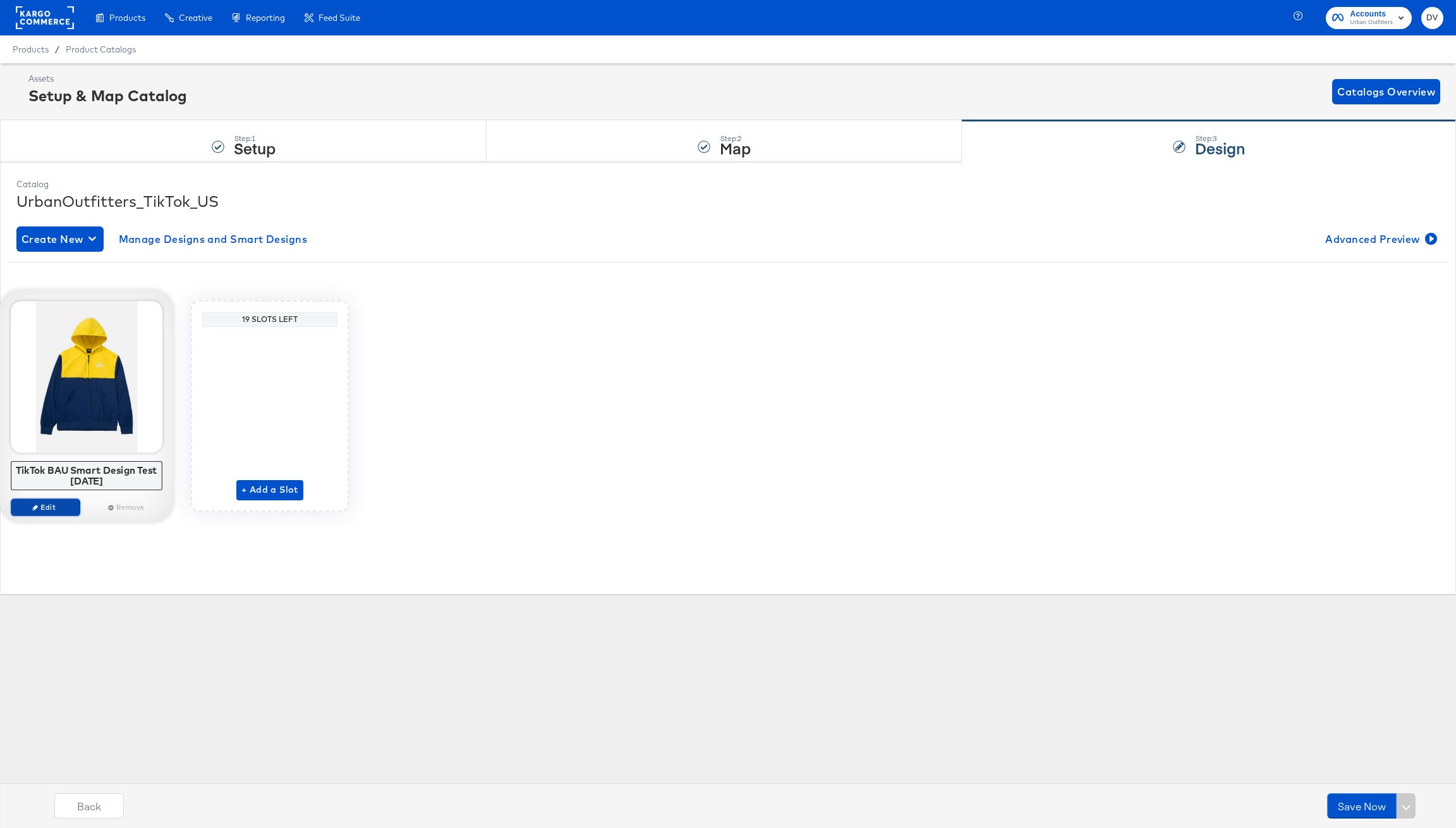
click at [42, 502] on button "Edit" at bounding box center [45, 507] width 70 height 18
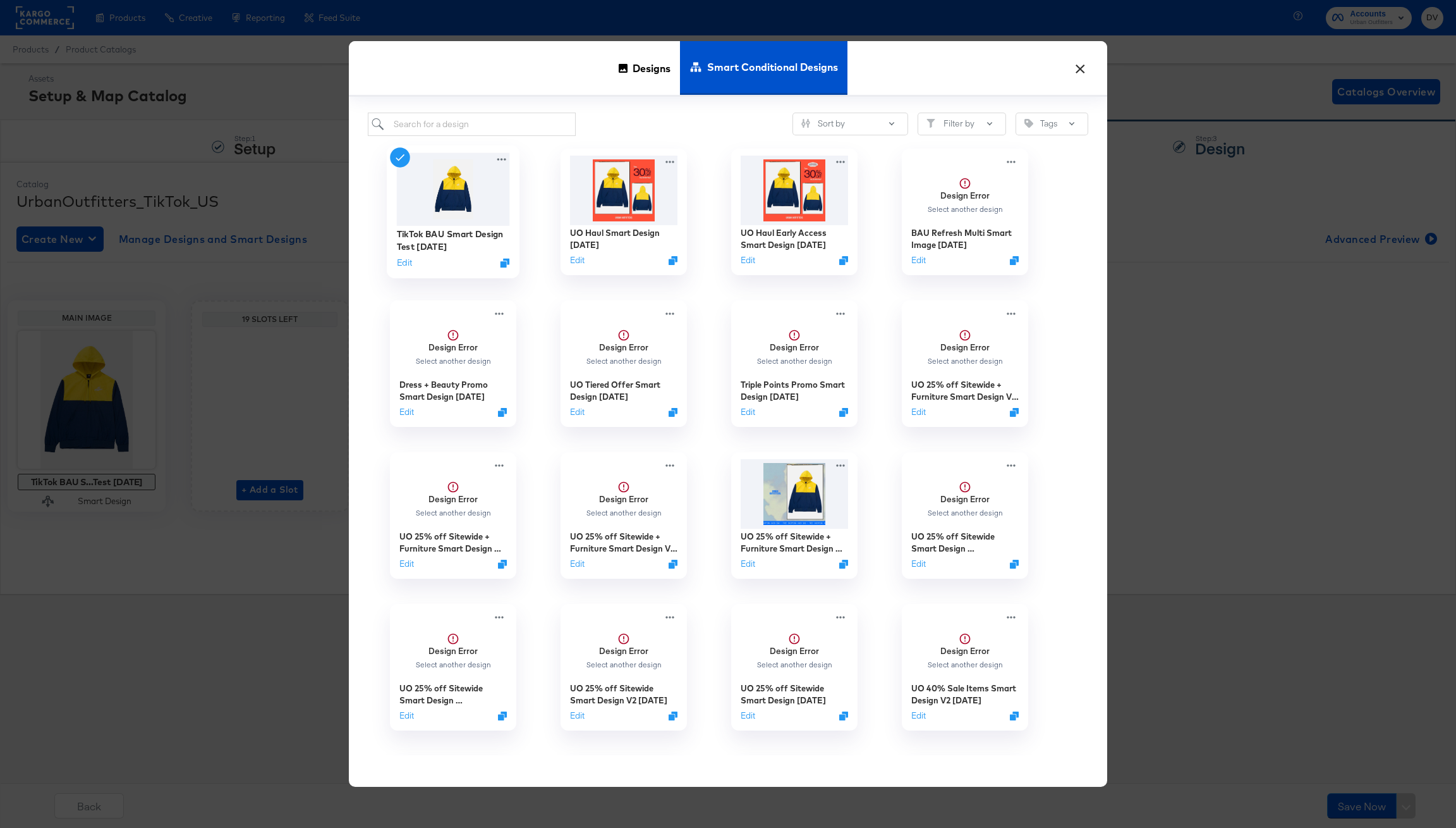
click at [405, 178] on img at bounding box center [454, 189] width 113 height 73
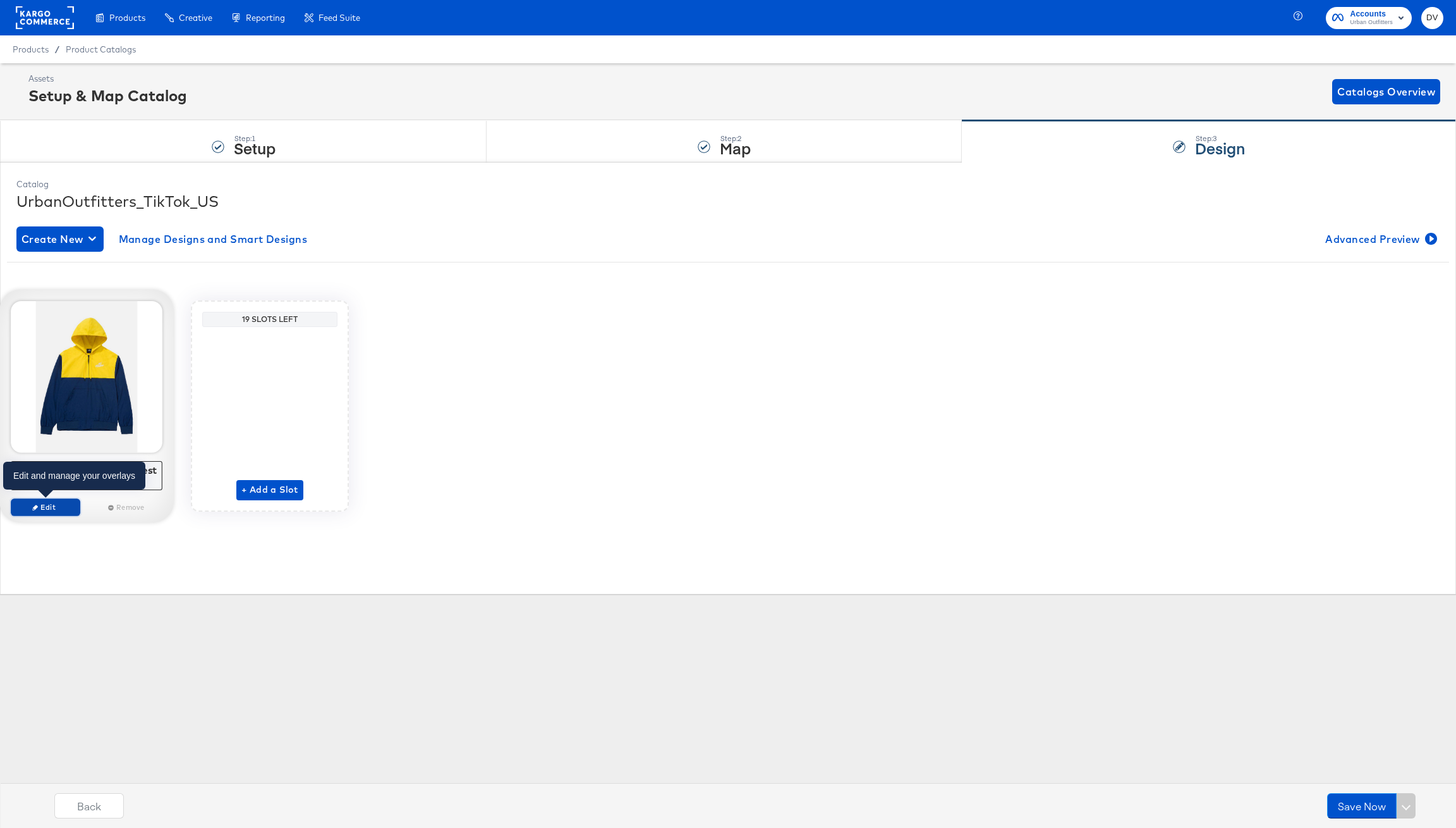
click at [42, 514] on button "Edit" at bounding box center [45, 507] width 70 height 18
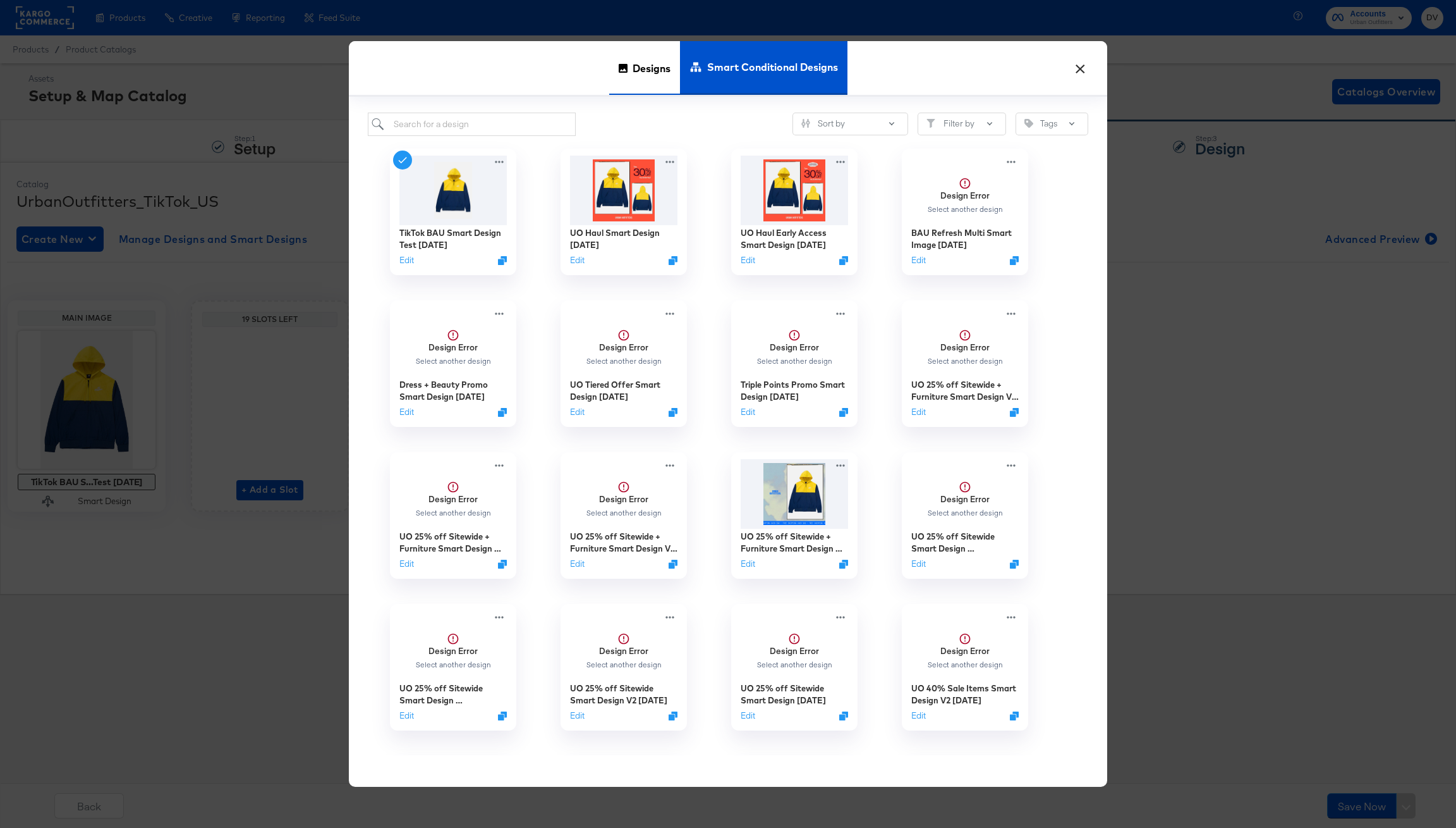
click at [669, 66] on span "Designs" at bounding box center [652, 68] width 38 height 56
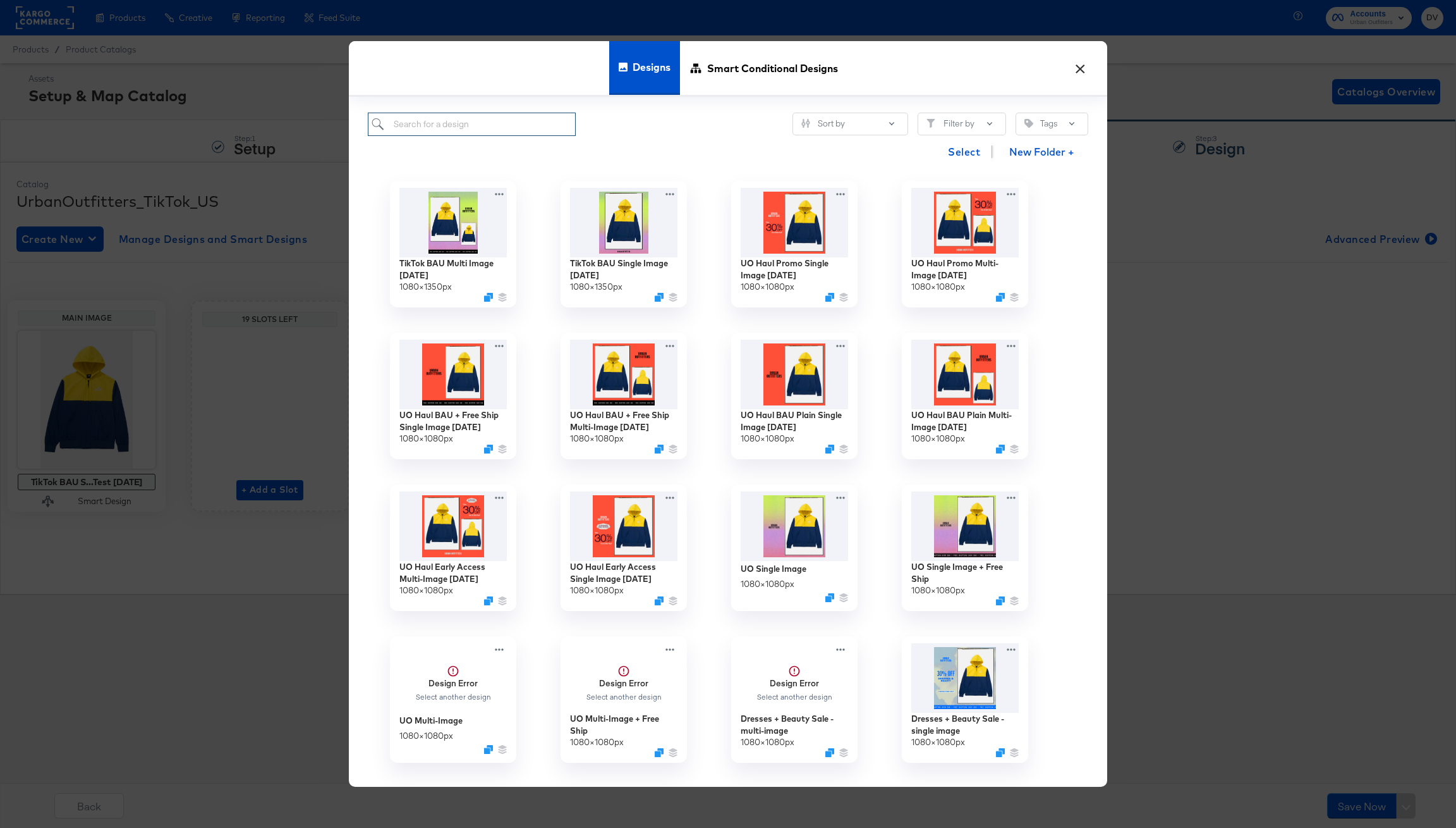
click at [492, 132] on input "search" at bounding box center [471, 124] width 208 height 23
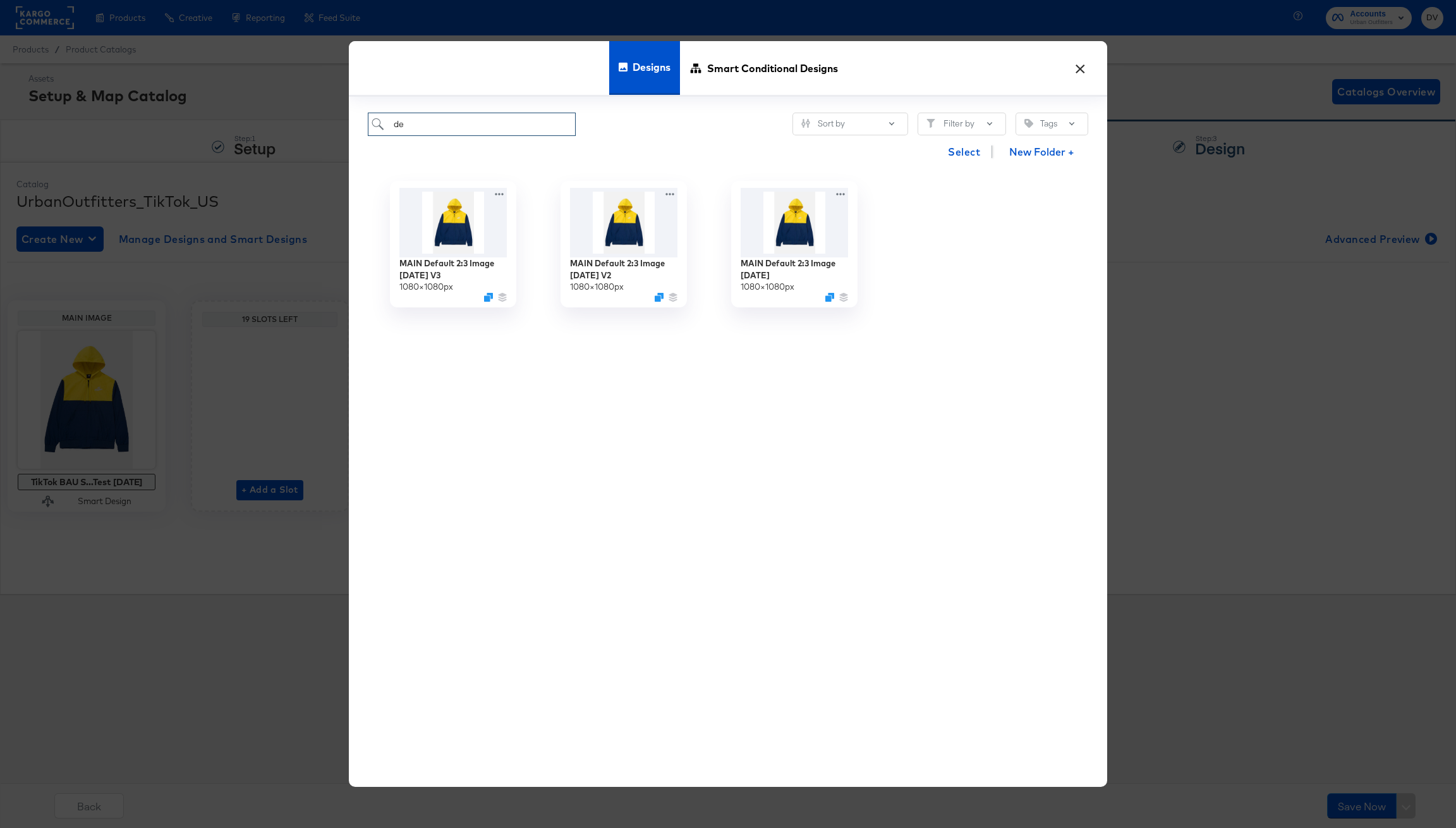
type input "d"
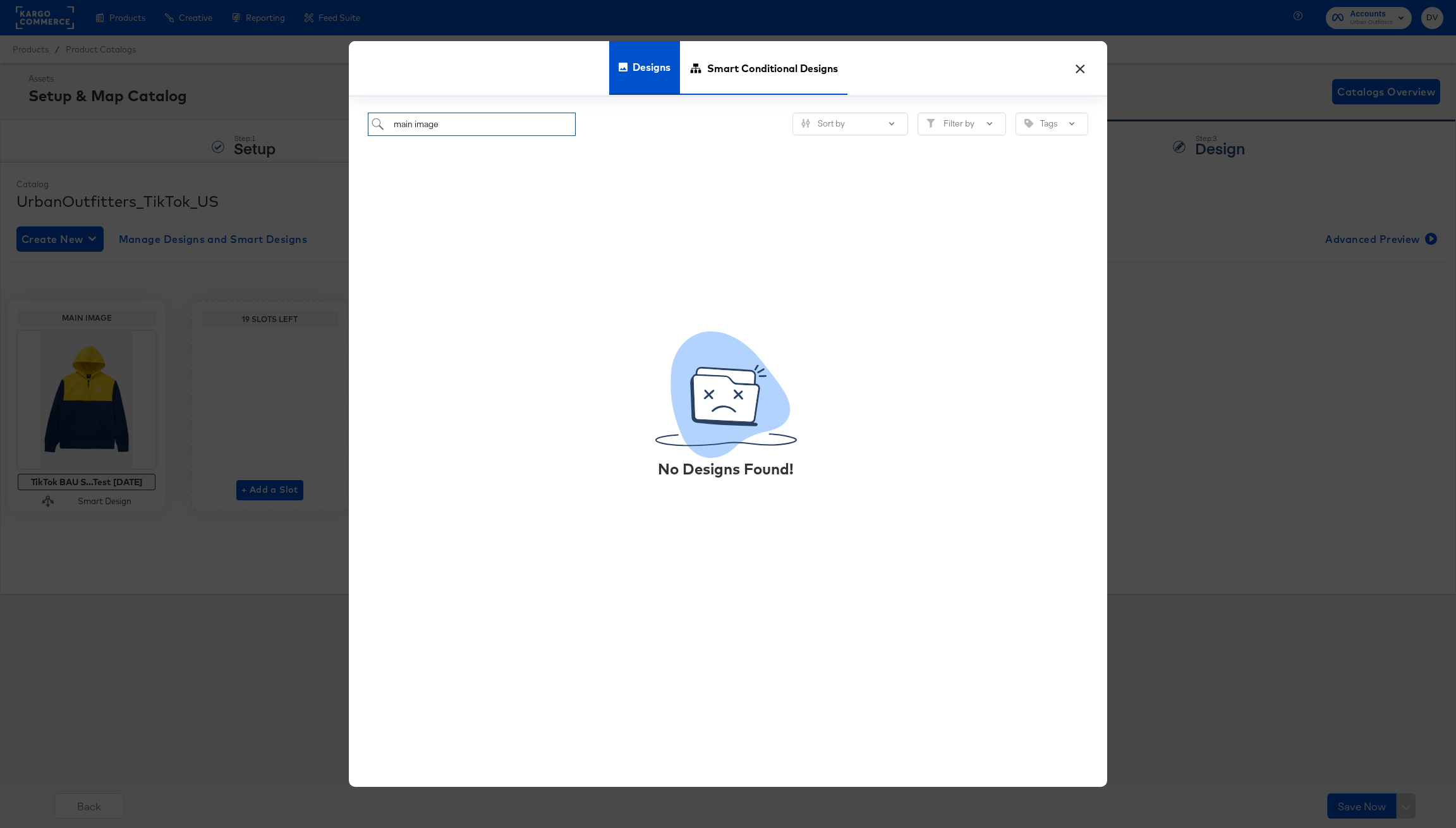
type input "main image"
click at [802, 74] on span "Smart Conditional Designs" at bounding box center [773, 68] width 131 height 56
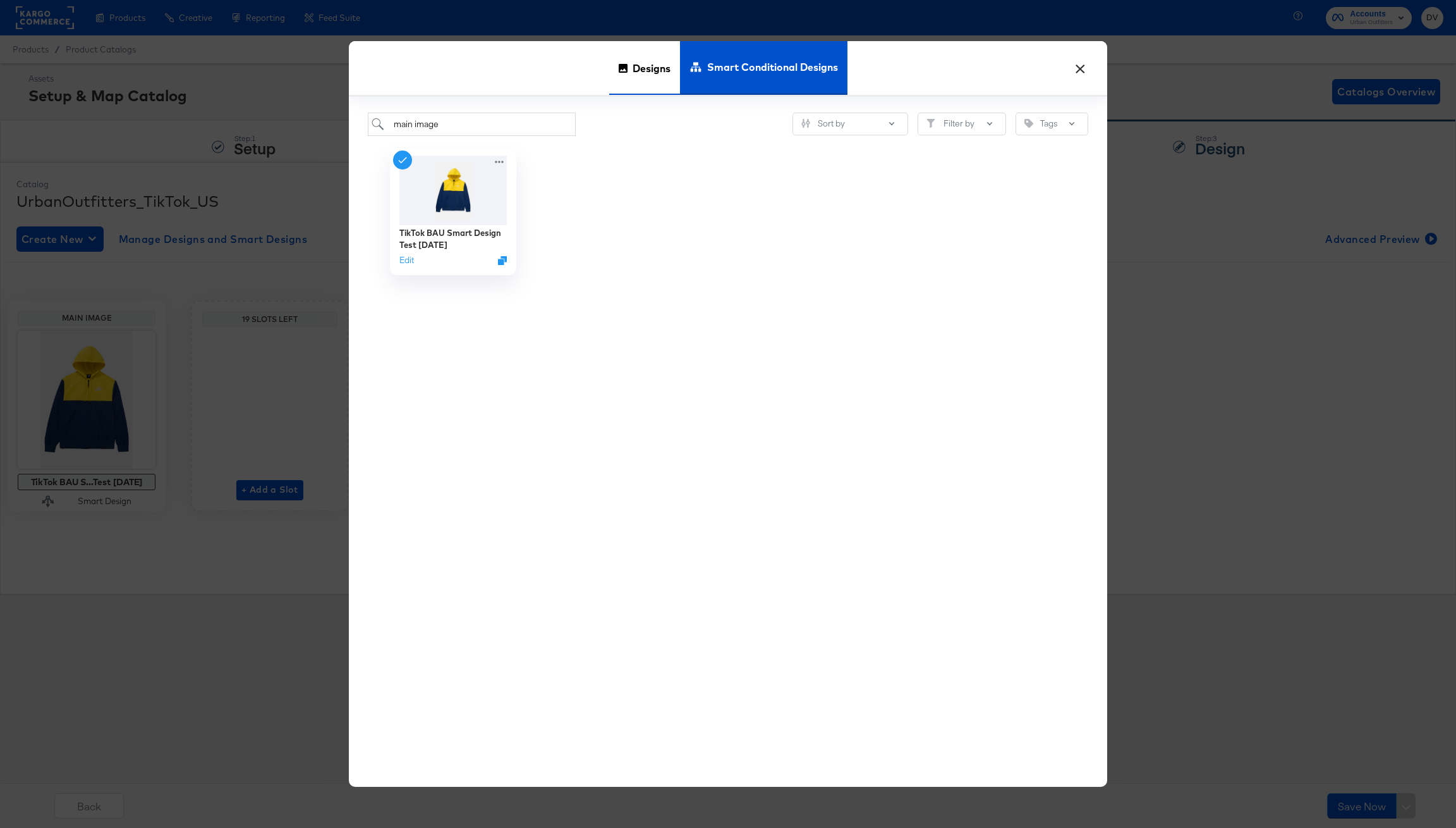
click at [623, 66] on icon at bounding box center [623, 68] width 9 height 9
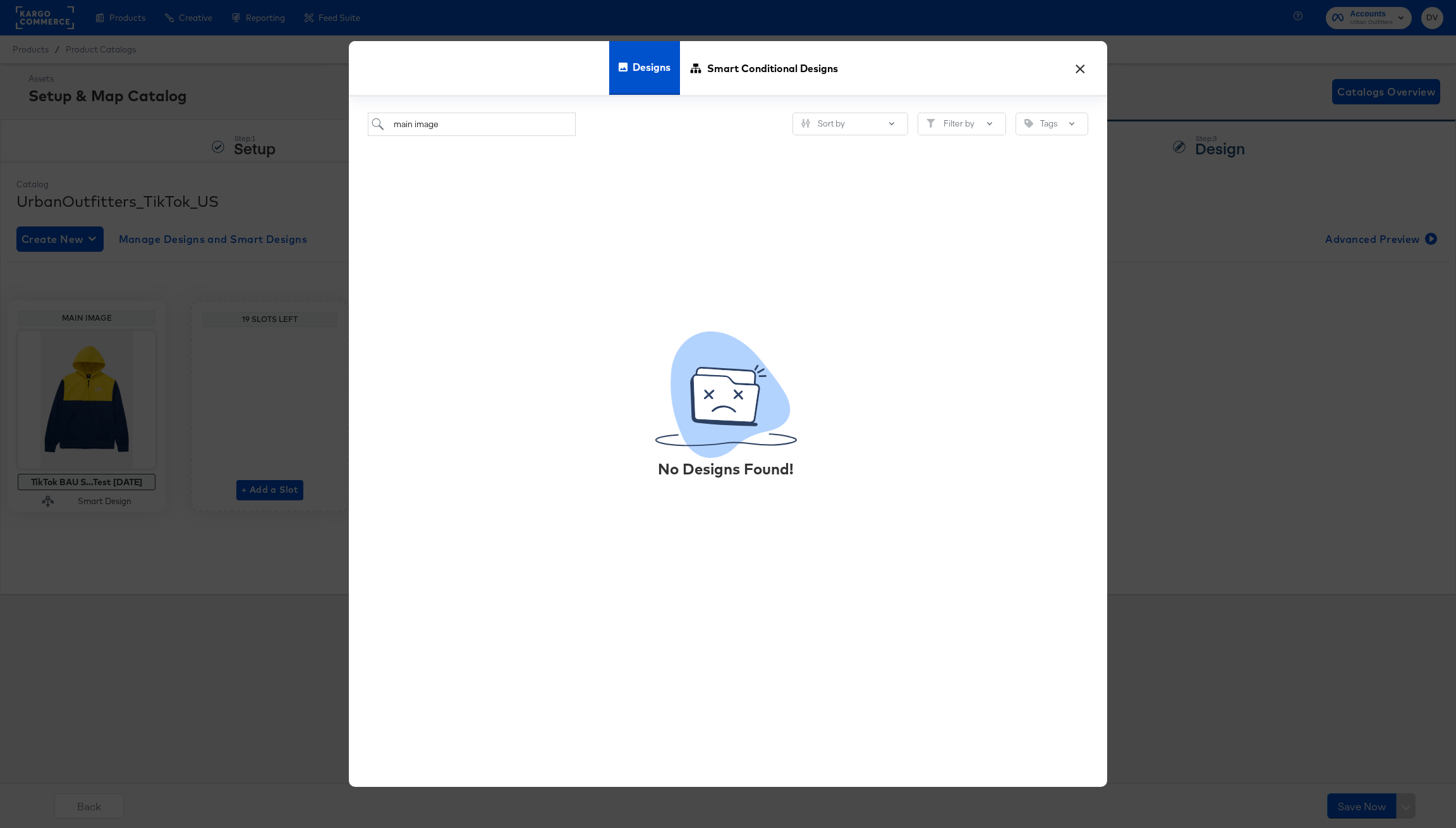
click at [1080, 70] on button "×" at bounding box center [1080, 65] width 23 height 23
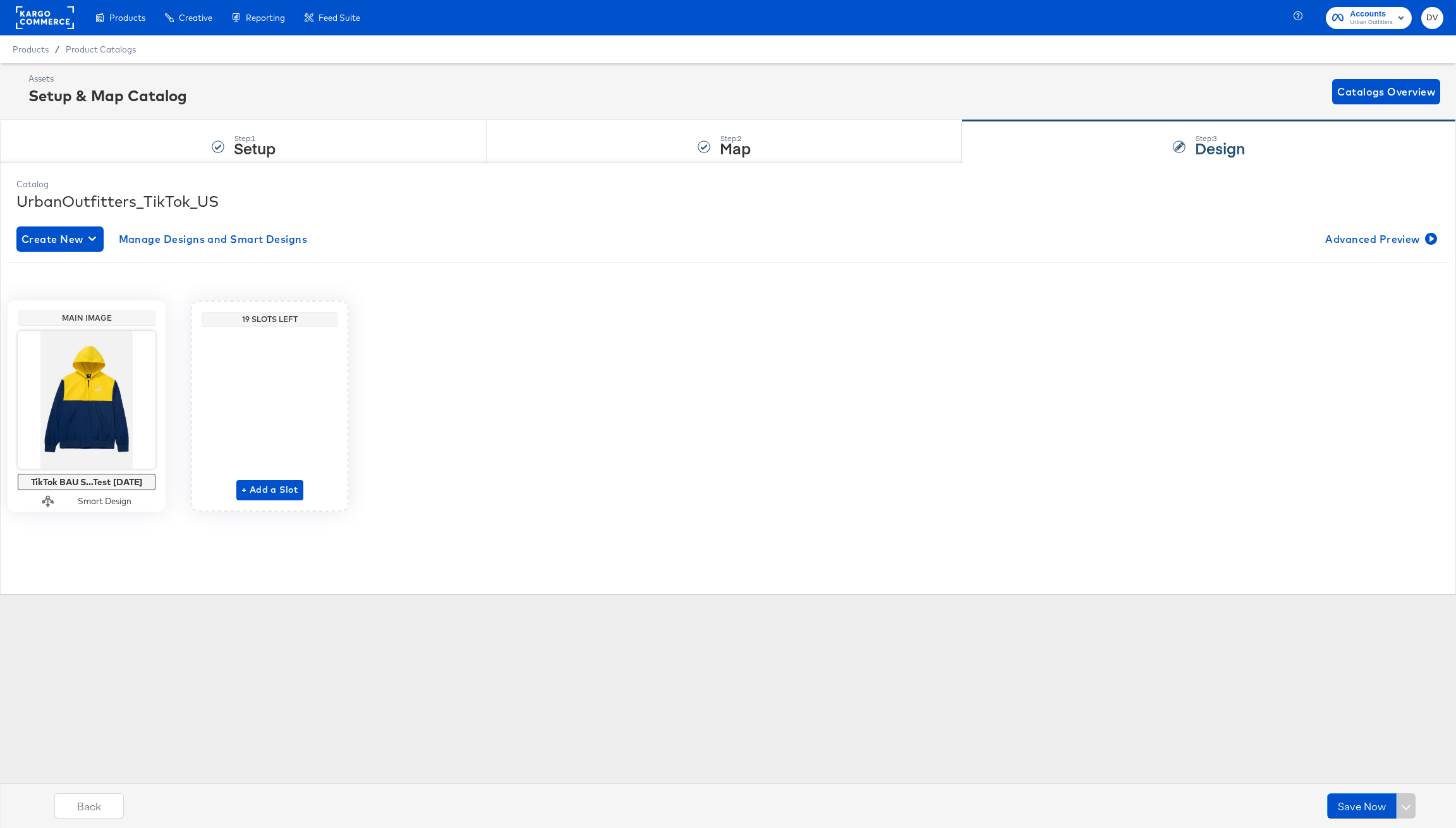
click at [403, 673] on div "Products Products Product Catalogs Enhance Your Product Catalog, Map Them to Pu…" at bounding box center [728, 414] width 1456 height 828
click at [354, 147] on div "Step: 1 Setup" at bounding box center [243, 141] width 487 height 42
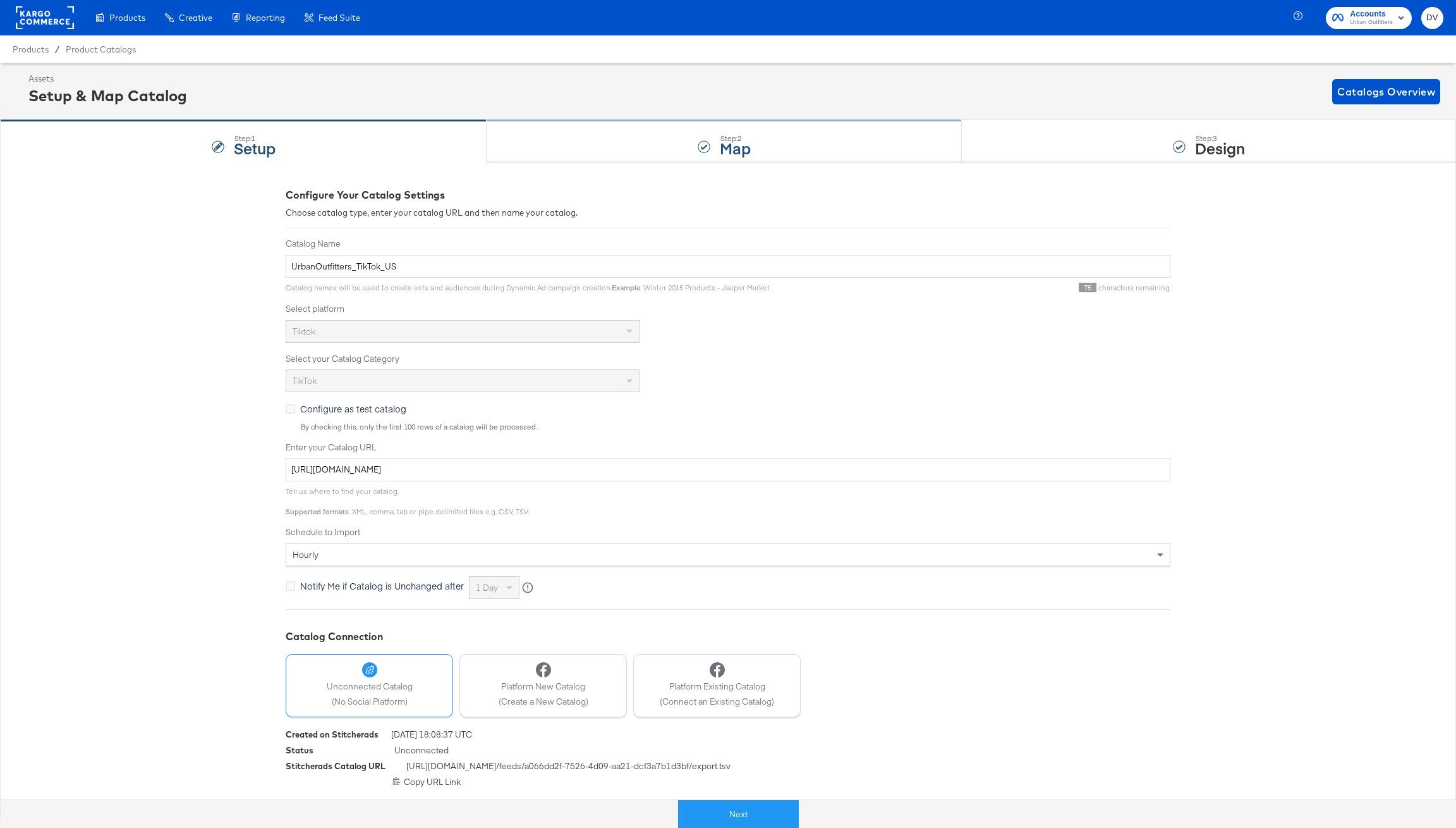
click at [666, 138] on div "Step: 2 Map" at bounding box center [724, 141] width 475 height 42
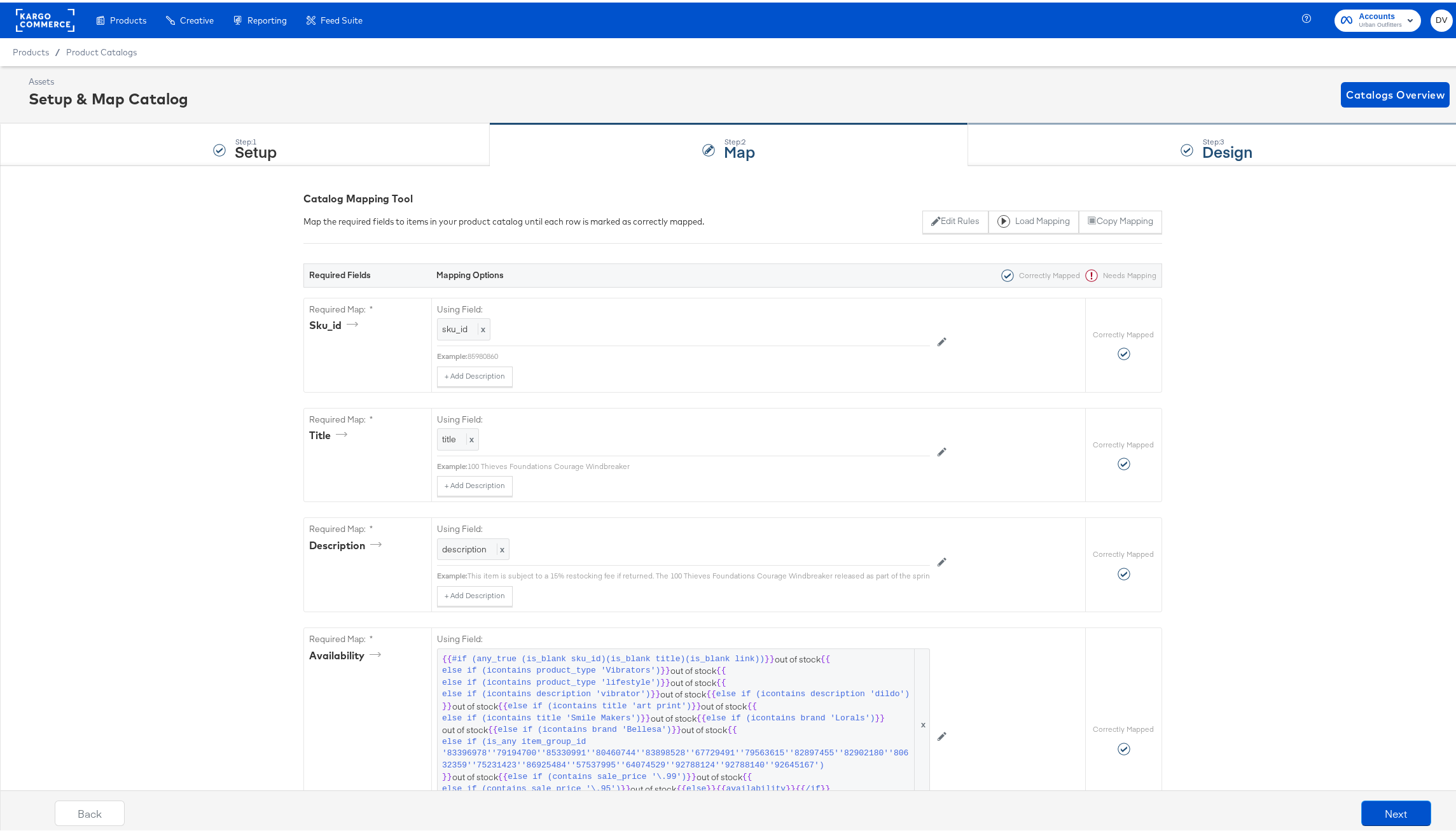
click at [1003, 141] on div "Step: 3 Design" at bounding box center [1217, 142] width 498 height 42
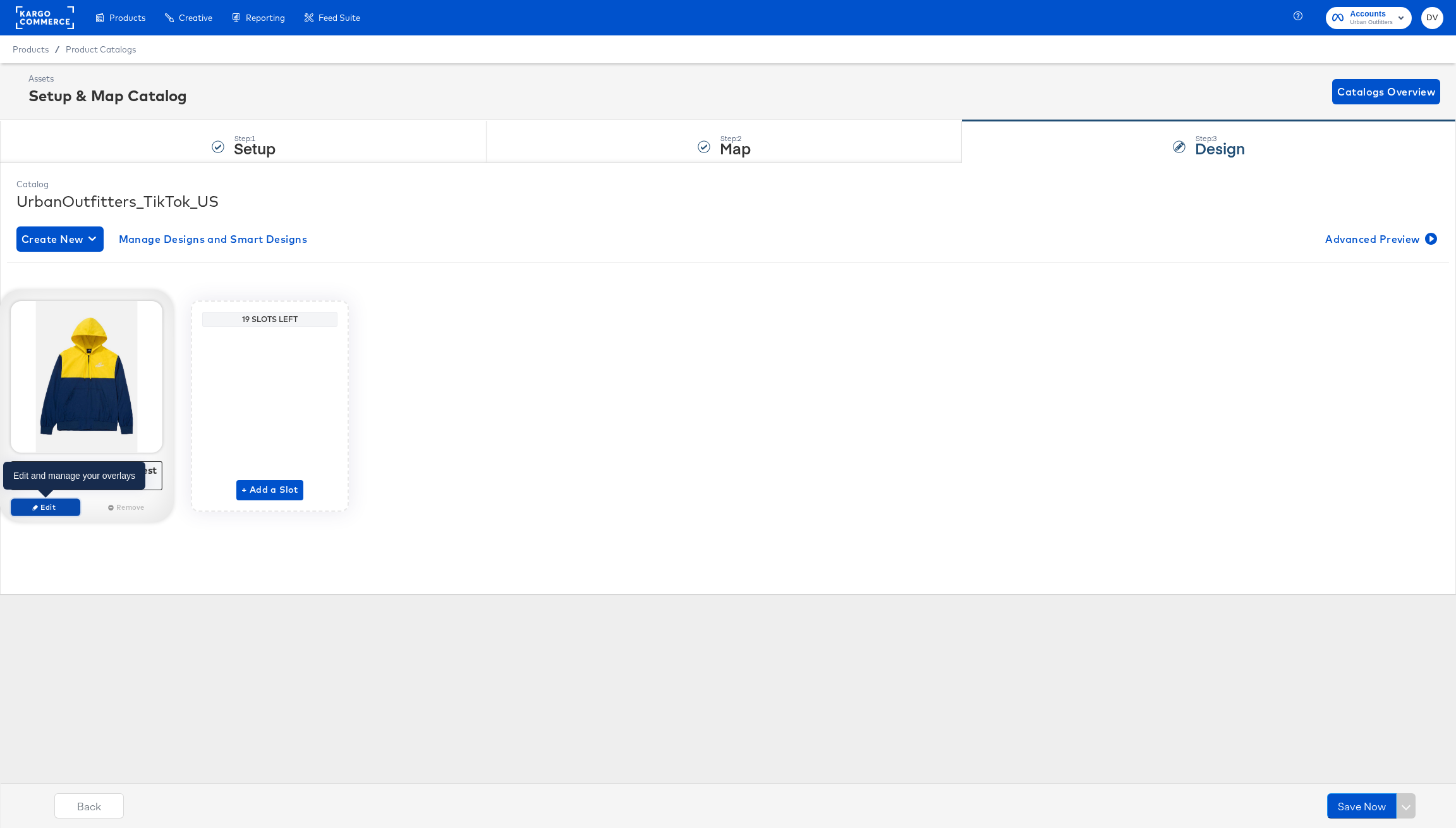
click at [56, 508] on span "Edit" at bounding box center [45, 506] width 58 height 9
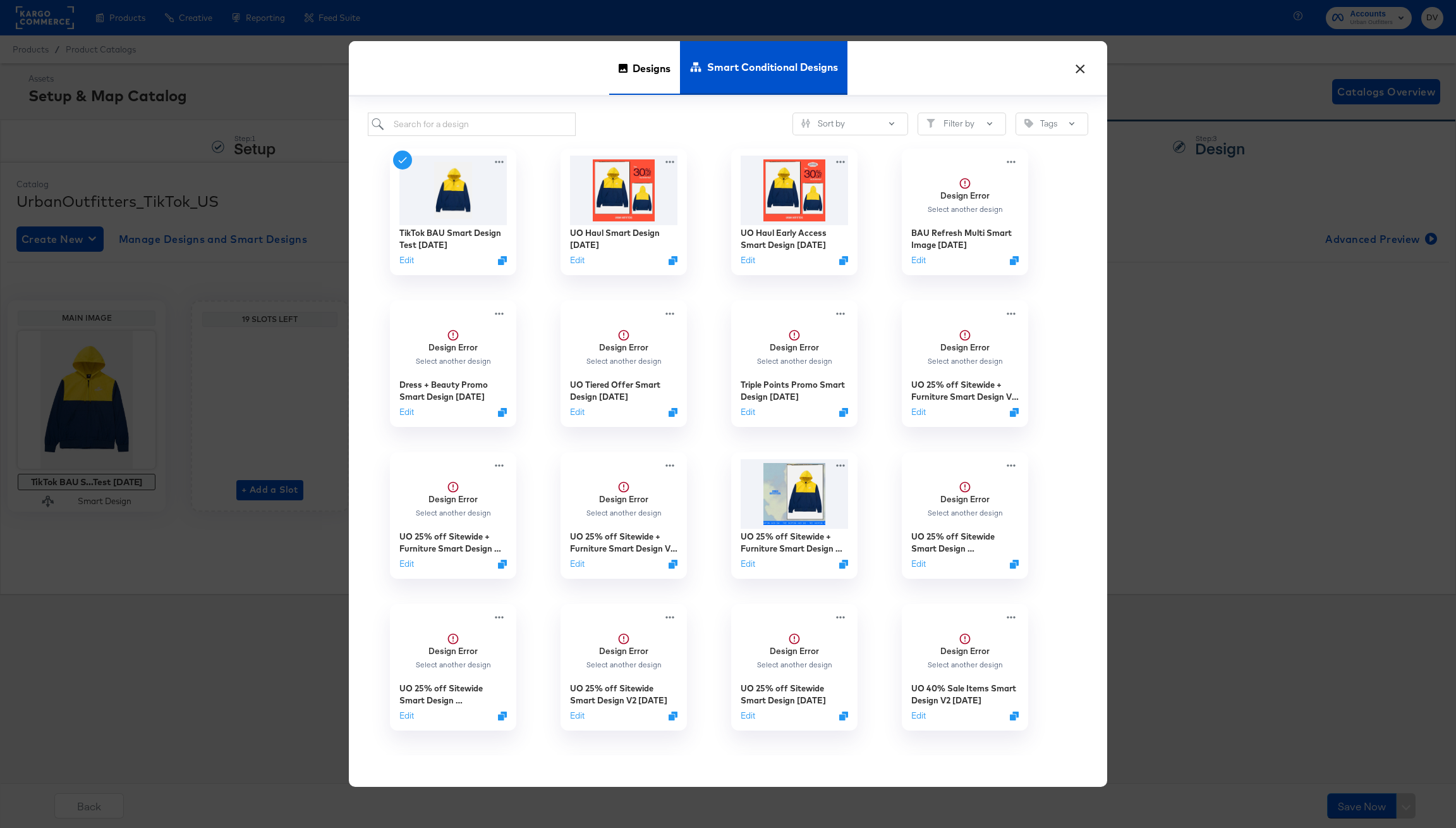
click at [645, 61] on span "Designs" at bounding box center [652, 68] width 38 height 56
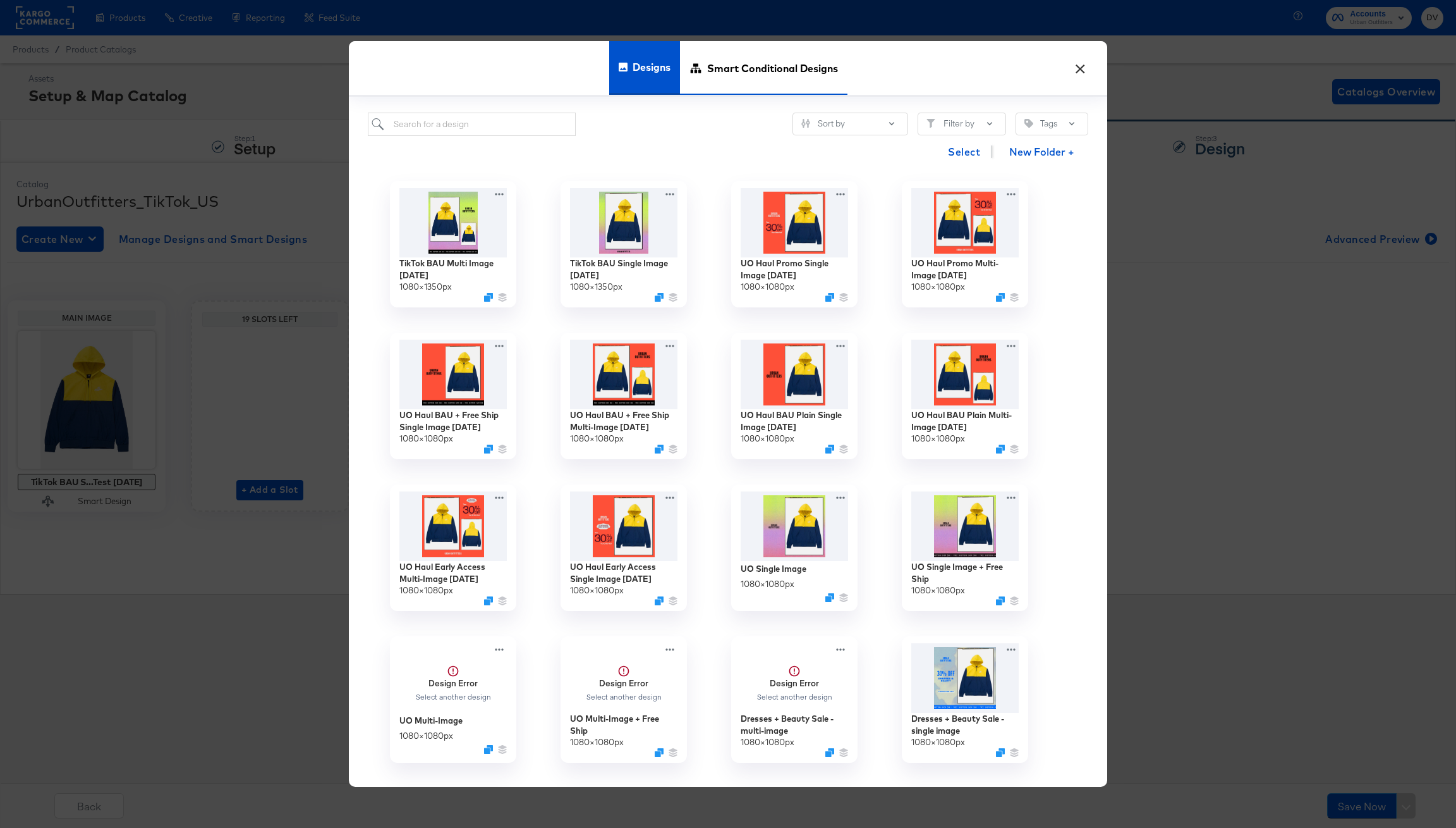
click at [717, 65] on span "Smart Conditional Designs" at bounding box center [773, 68] width 131 height 56
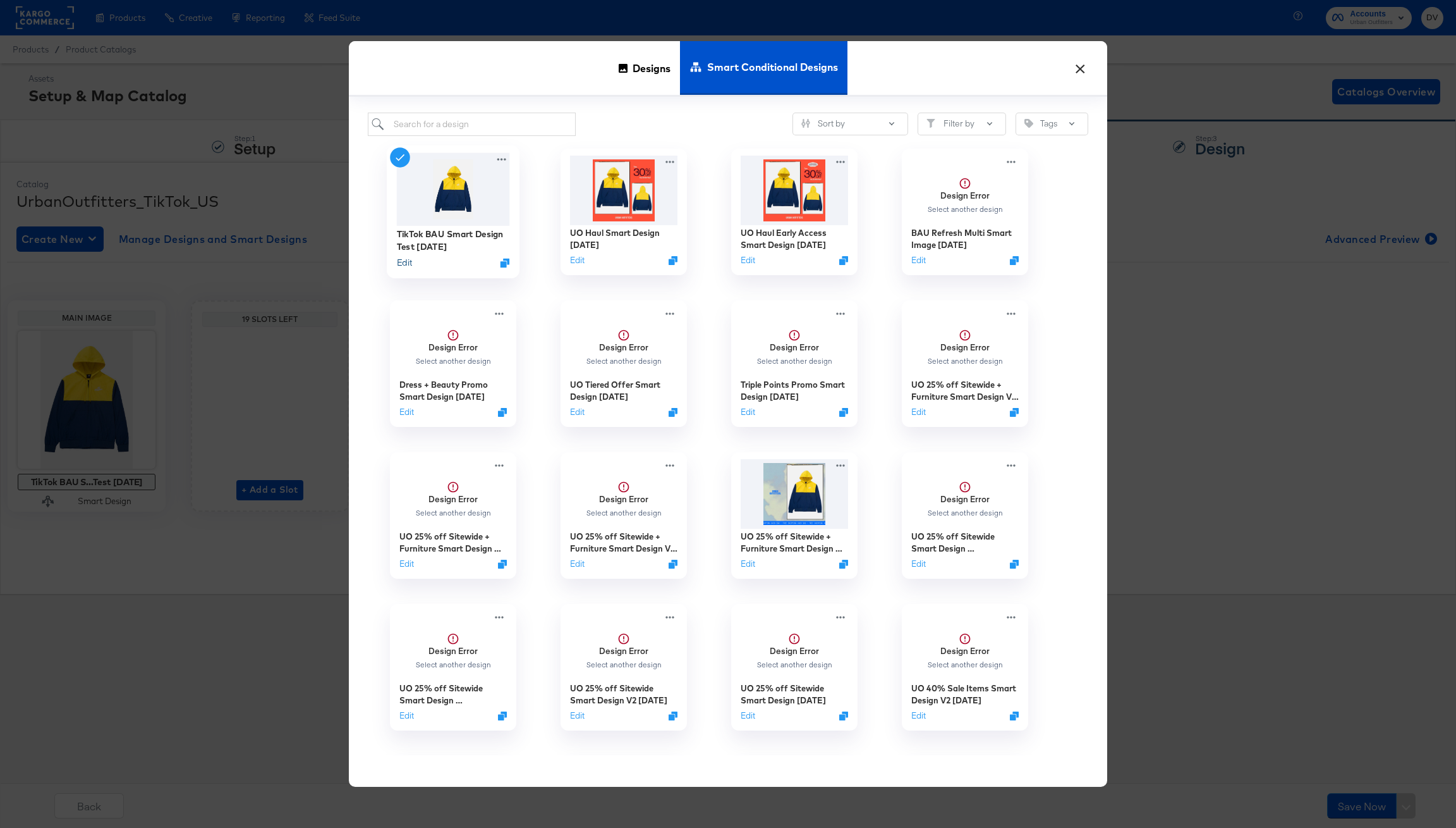
click at [407, 265] on button "Edit" at bounding box center [405, 262] width 15 height 12
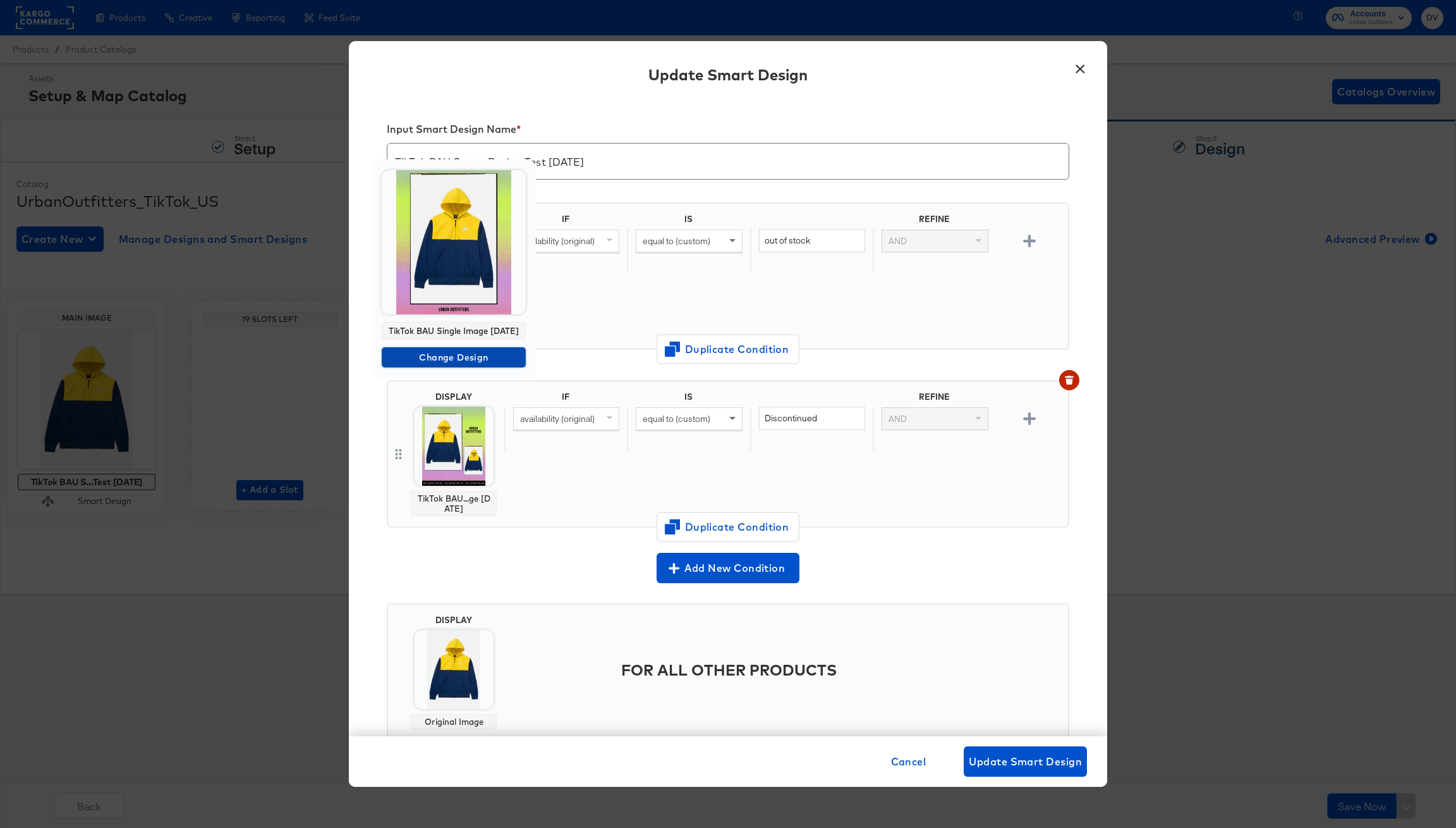
click at [442, 362] on span "Change Design" at bounding box center [454, 357] width 134 height 16
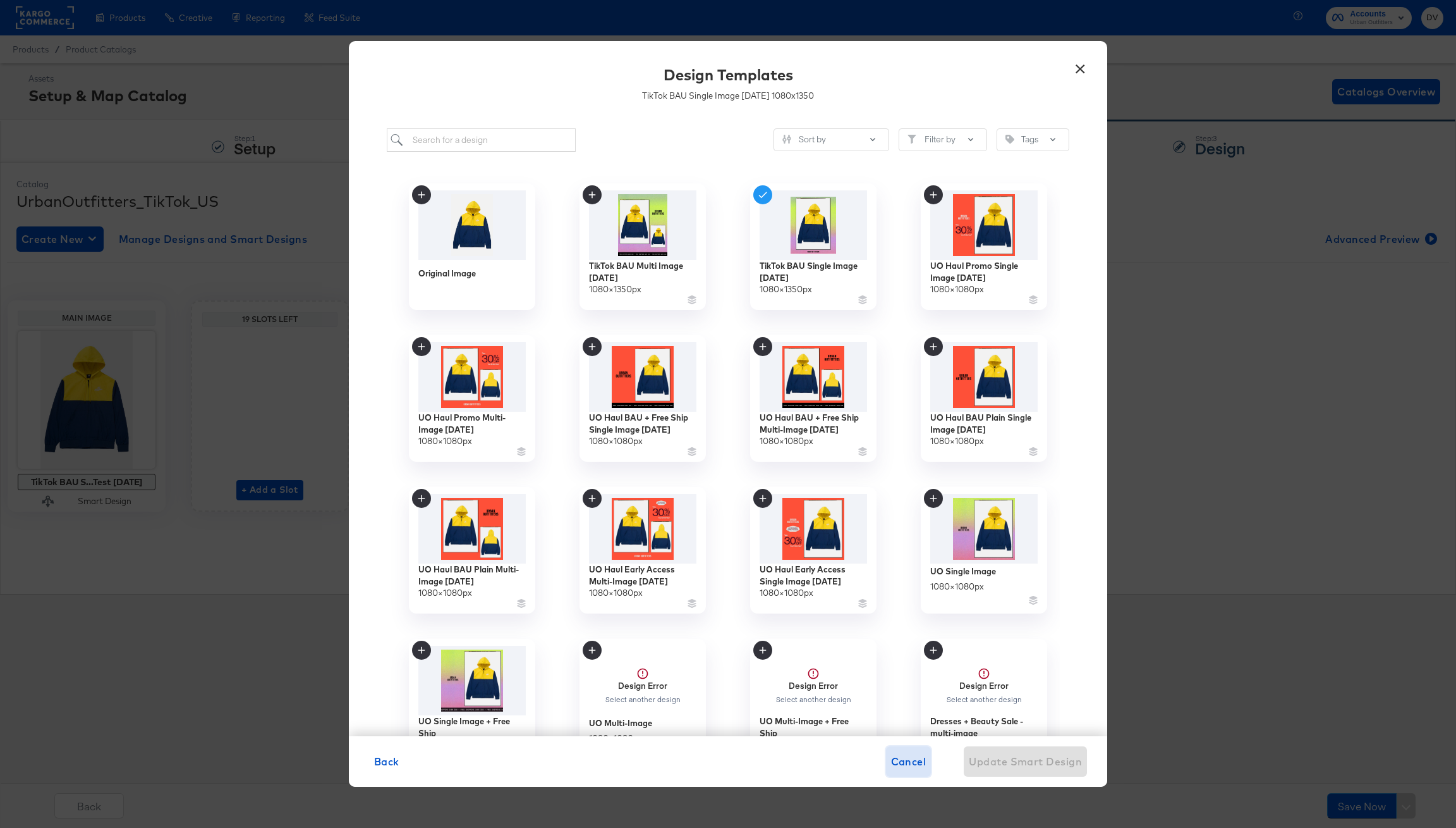
click at [898, 762] on span "Cancel" at bounding box center [909, 761] width 35 height 18
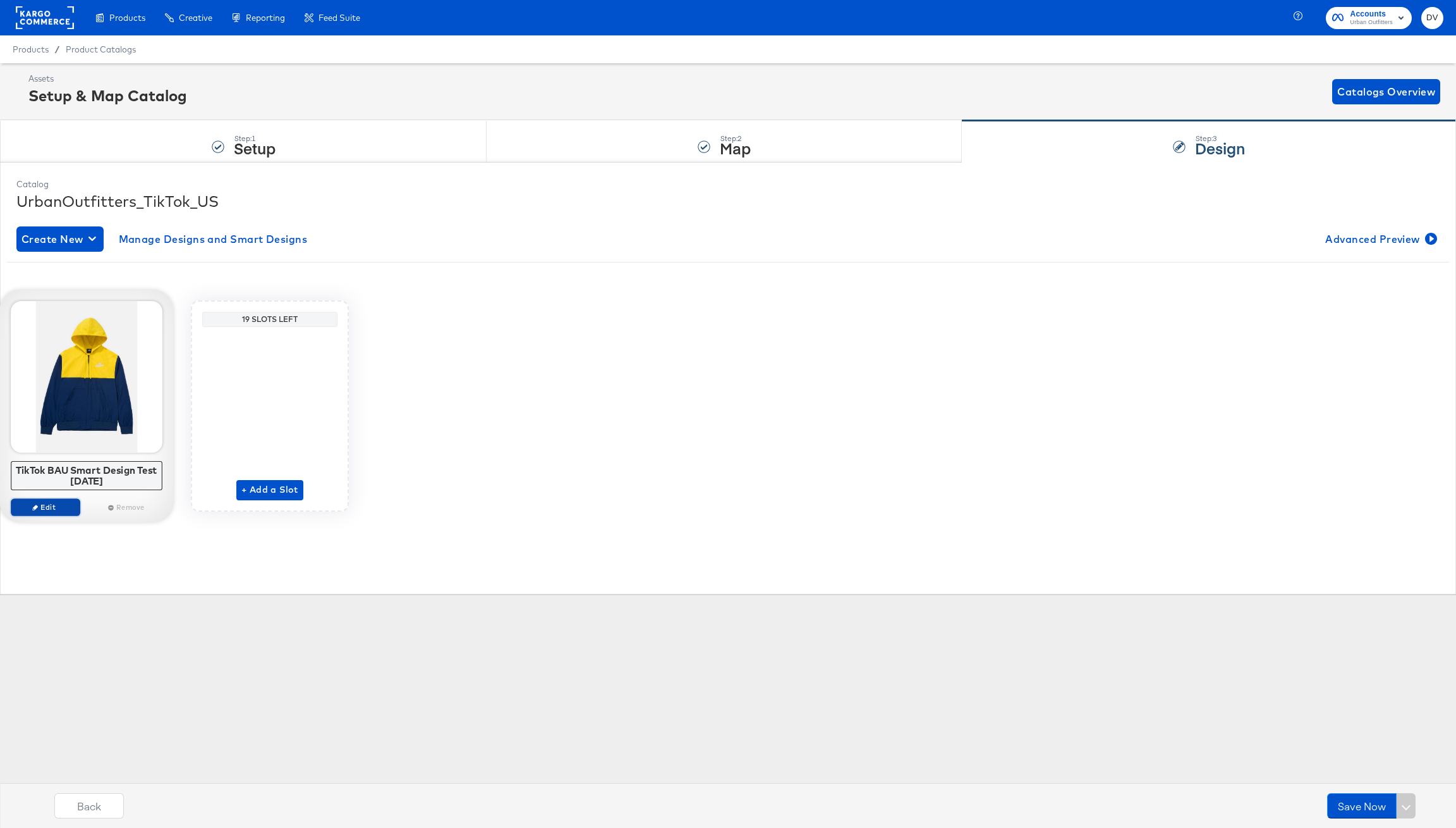
click at [38, 512] on button "Edit" at bounding box center [45, 507] width 70 height 18
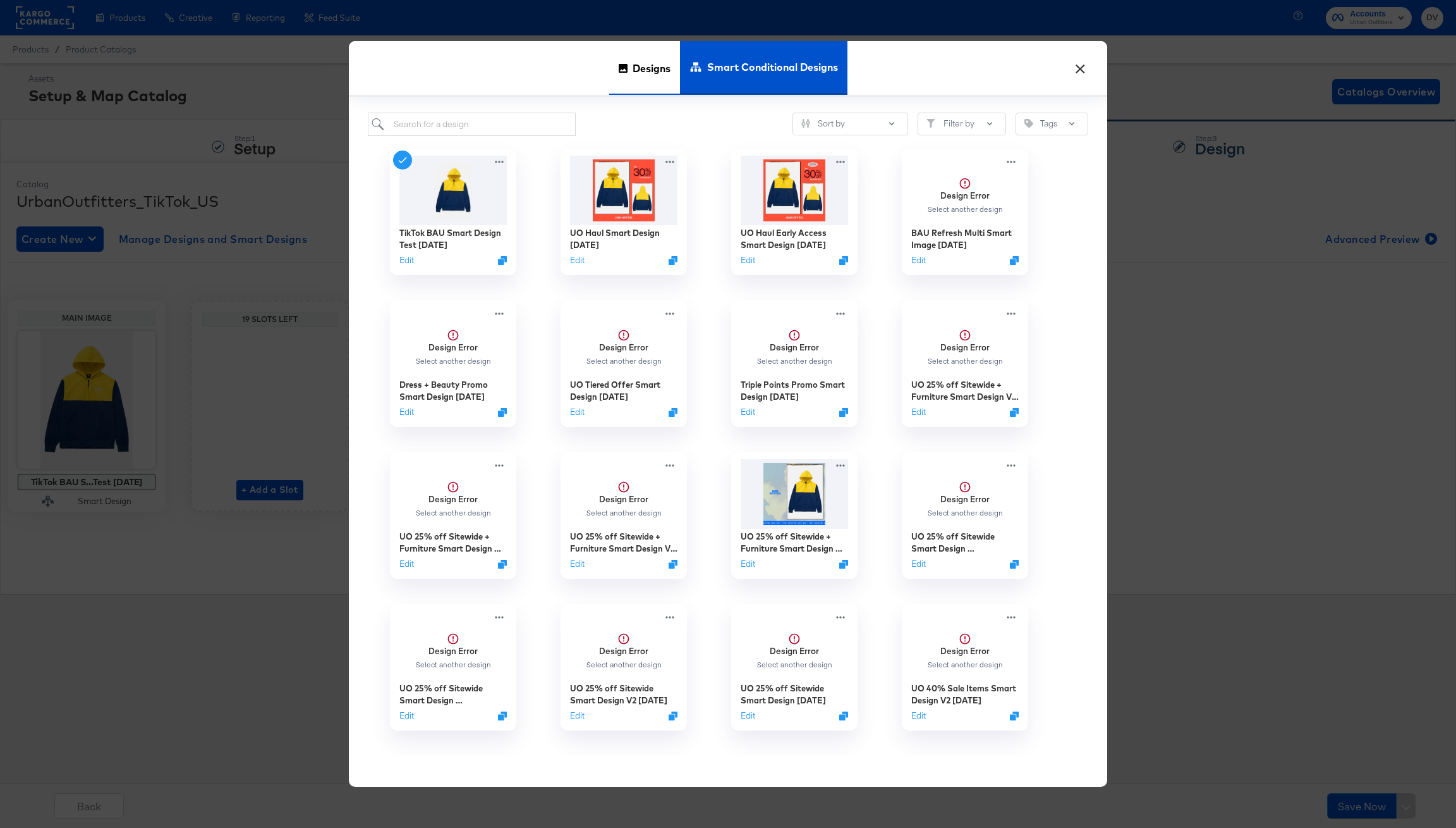
click at [638, 72] on span "Designs" at bounding box center [652, 68] width 38 height 56
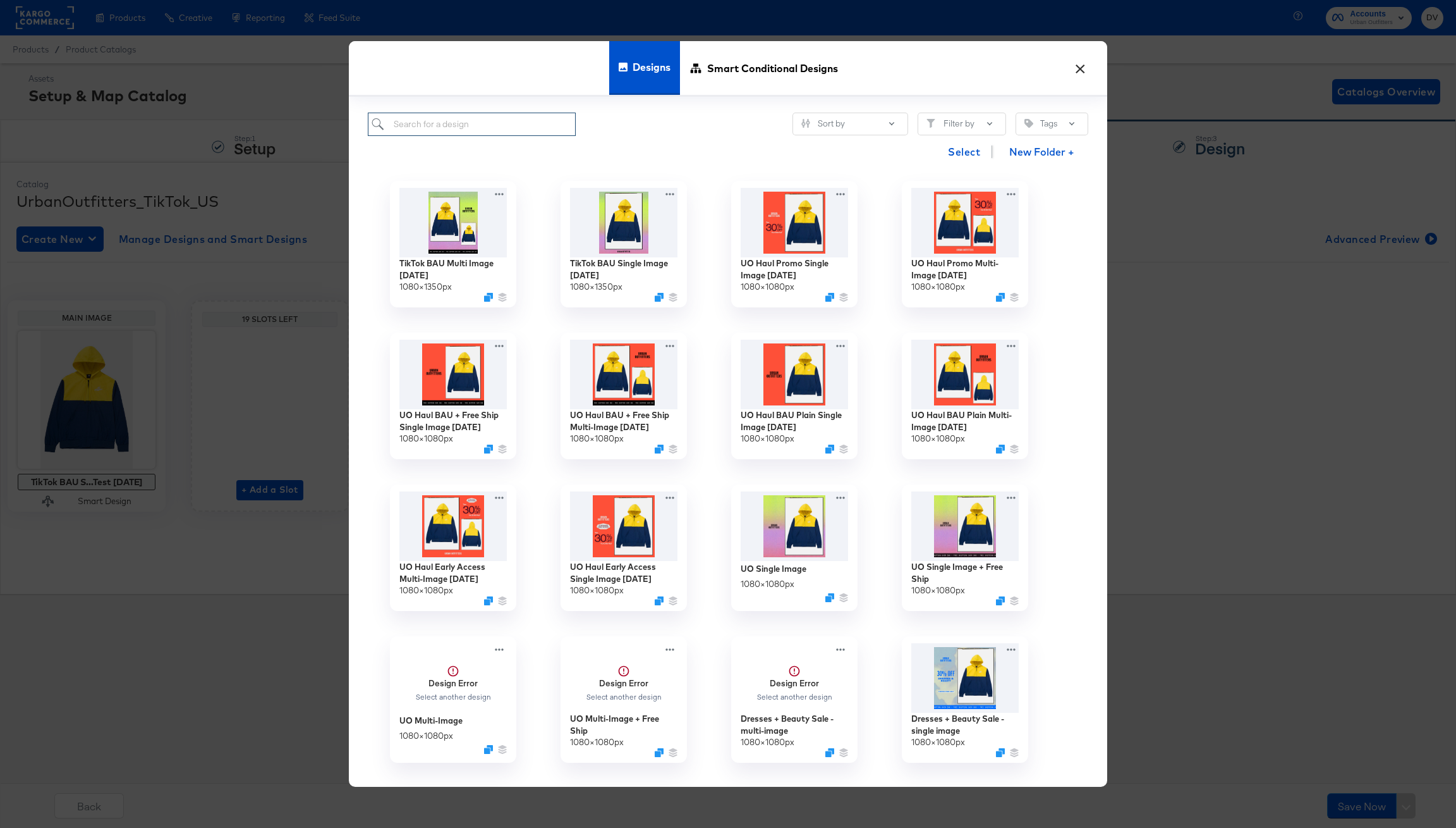
click at [490, 126] on input "search" at bounding box center [471, 124] width 208 height 23
click at [487, 126] on input "image" at bounding box center [471, 124] width 208 height 23
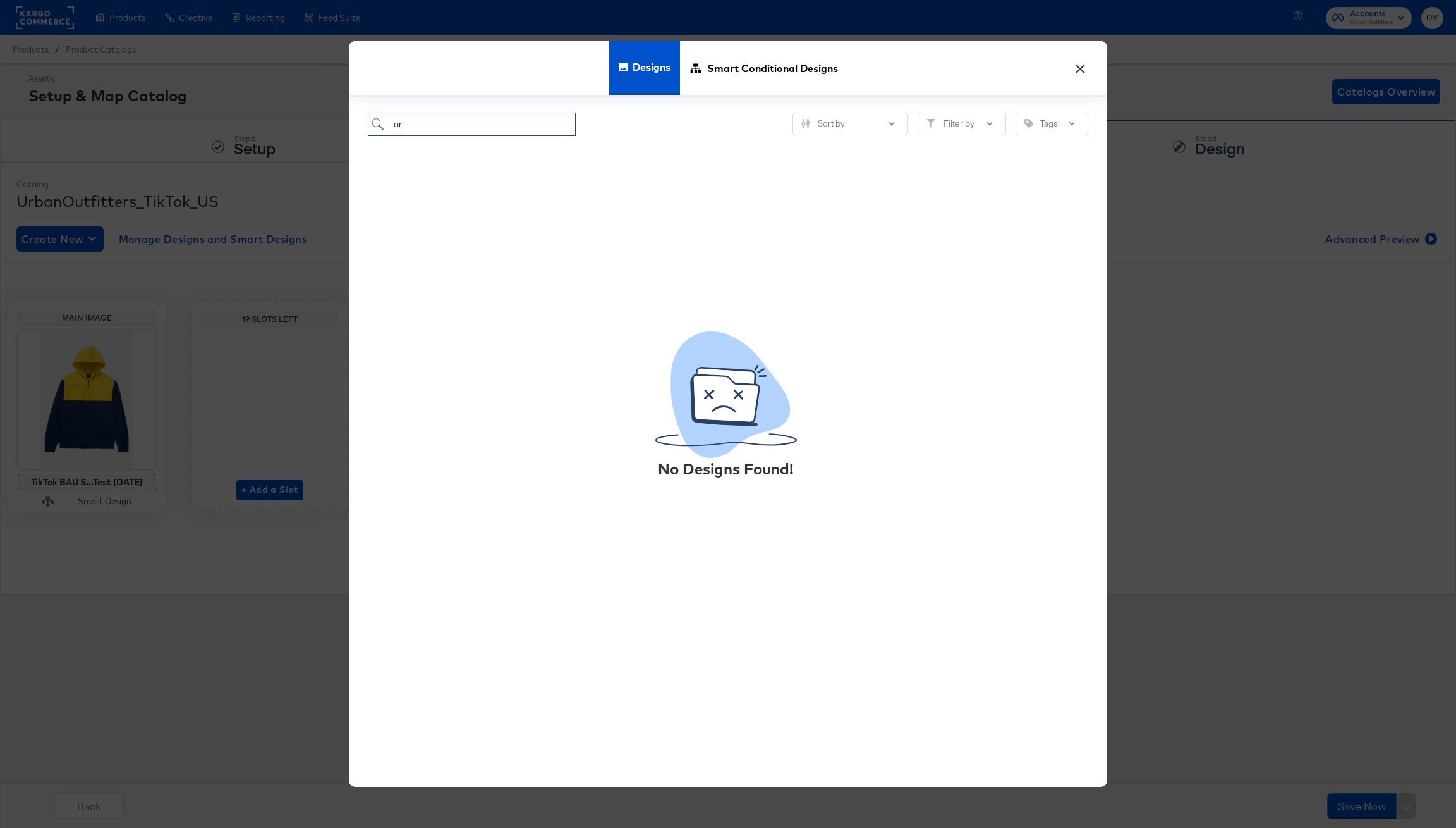
type input "o"
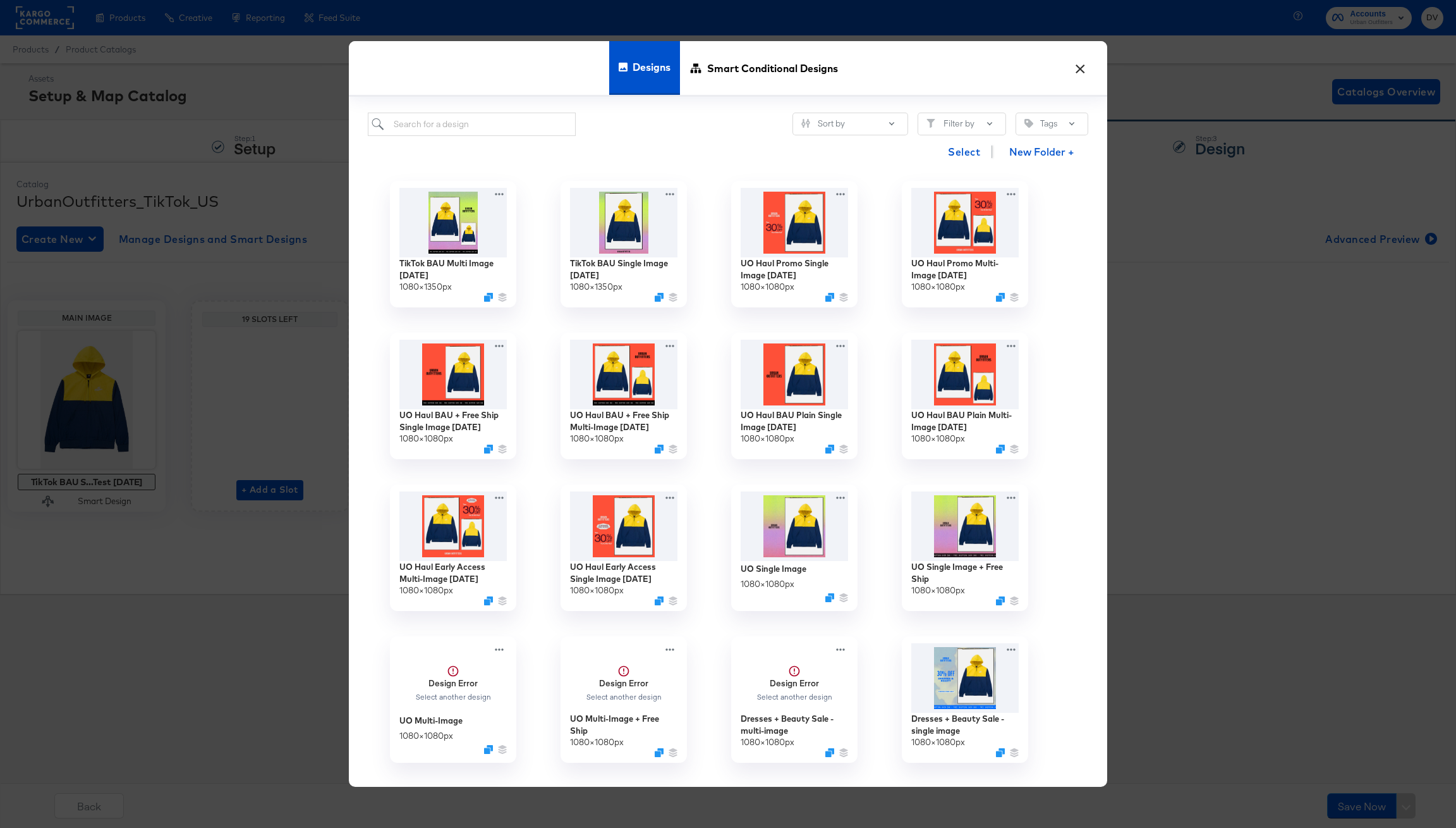
click at [1081, 70] on button "×" at bounding box center [1080, 65] width 23 height 23
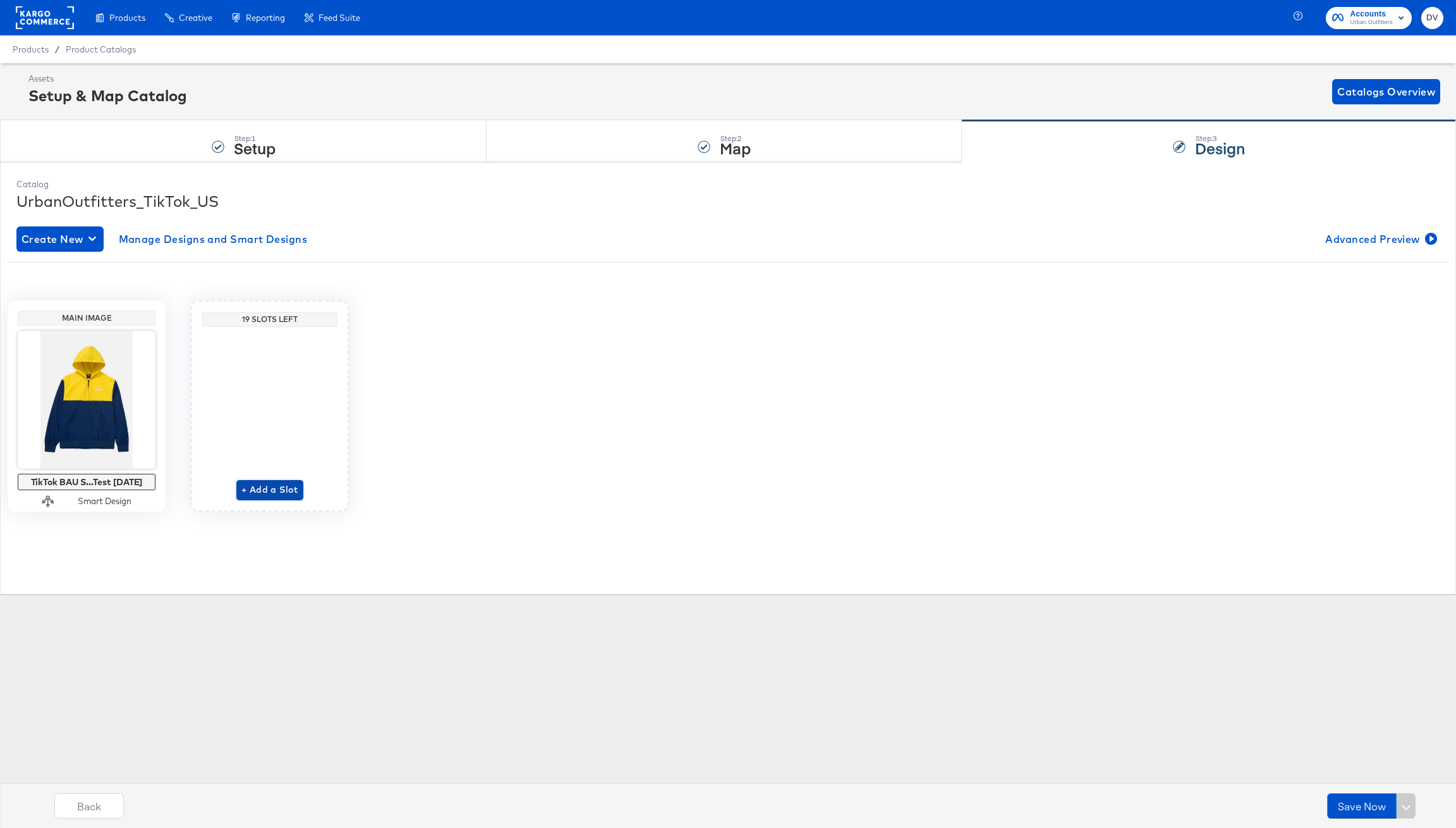
click at [282, 492] on span "+ Add a Slot" at bounding box center [270, 490] width 57 height 16
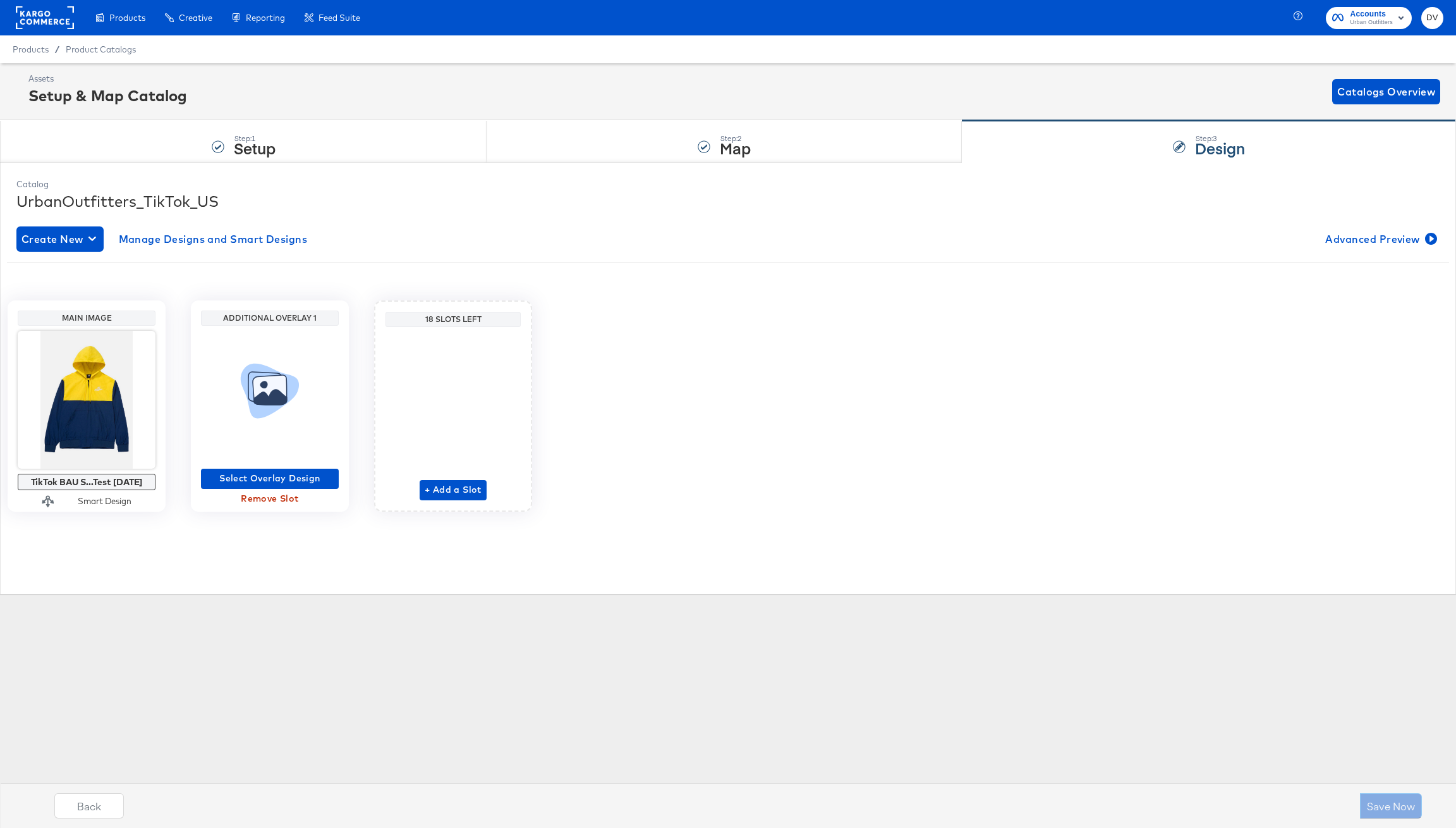
click at [275, 499] on span "Remove Slot" at bounding box center [270, 498] width 127 height 16
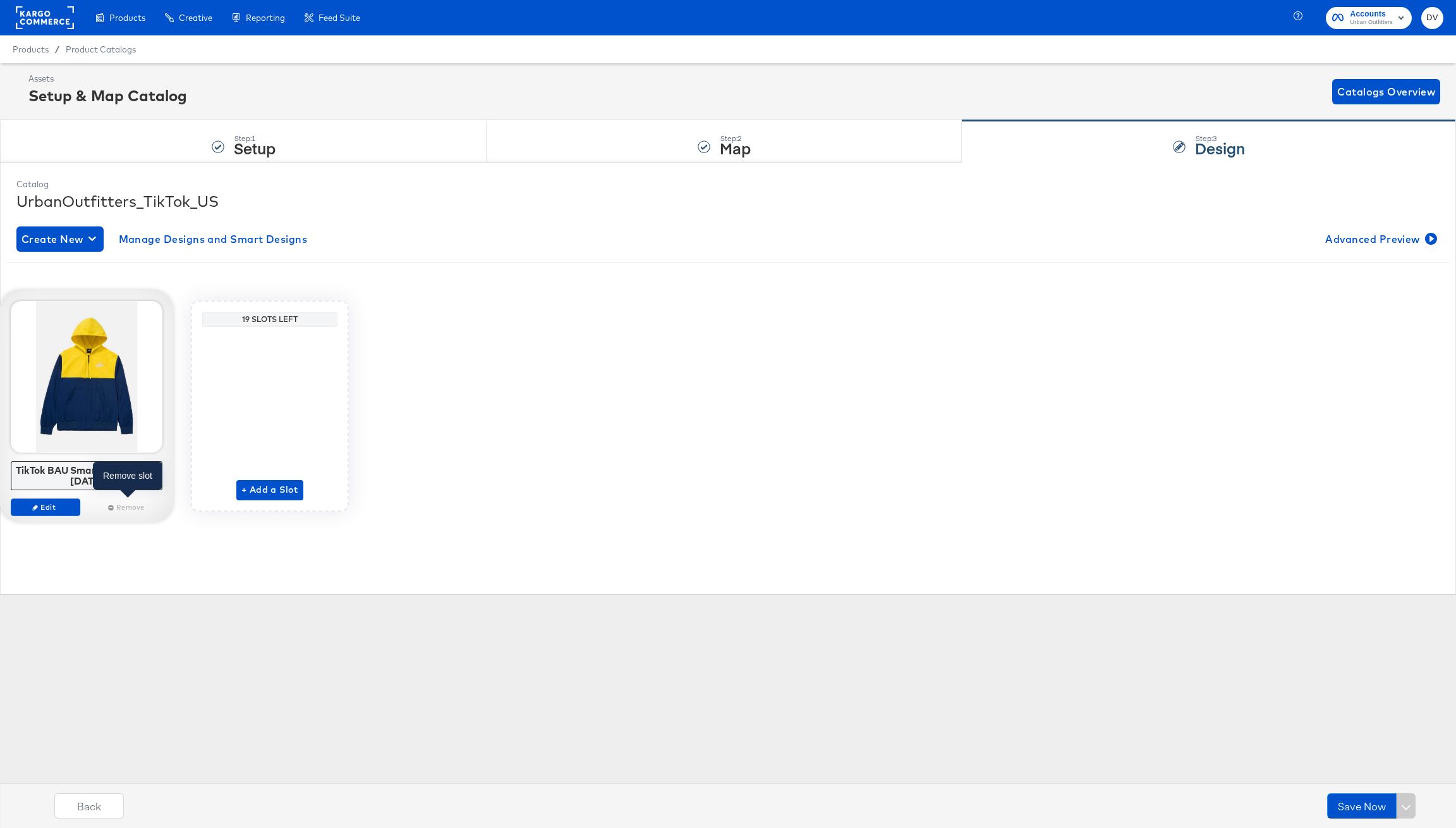
click at [119, 507] on div "Remove" at bounding box center [127, 507] width 70 height 18
click at [63, 505] on span "Edit" at bounding box center [45, 506] width 58 height 9
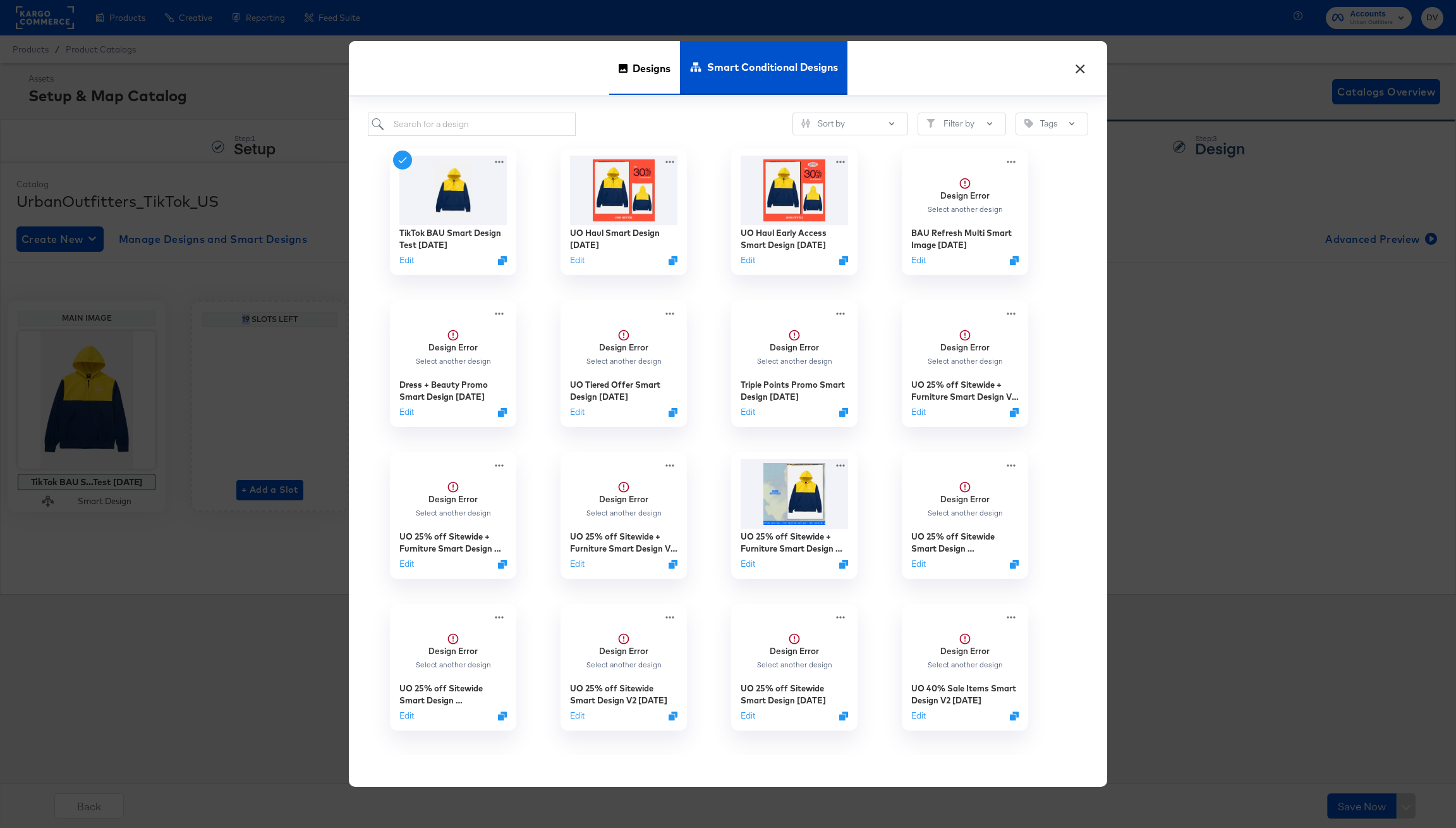
click at [647, 63] on span "Designs" at bounding box center [652, 68] width 38 height 56
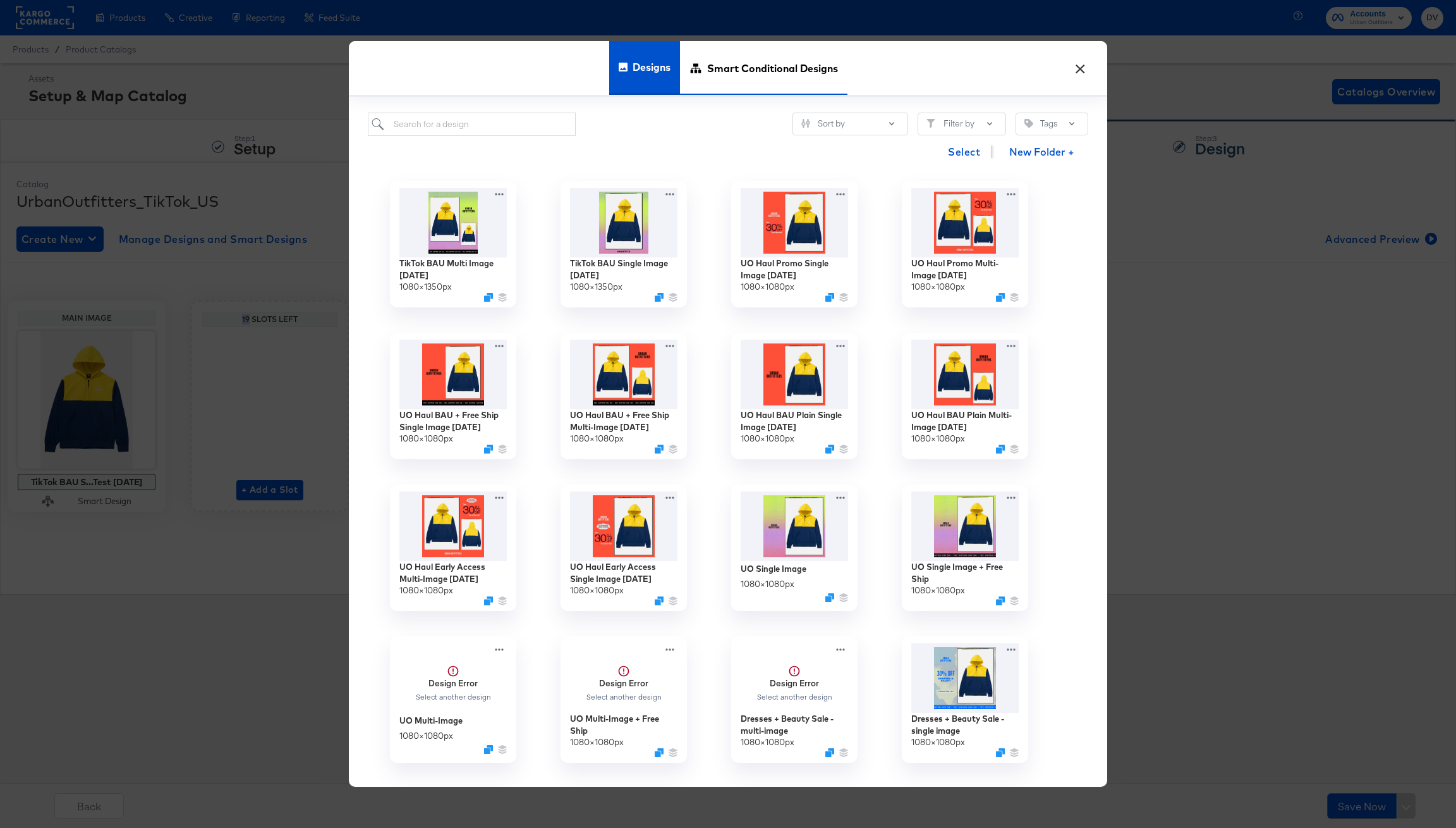
click at [794, 67] on span "Smart Conditional Designs" at bounding box center [773, 68] width 131 height 56
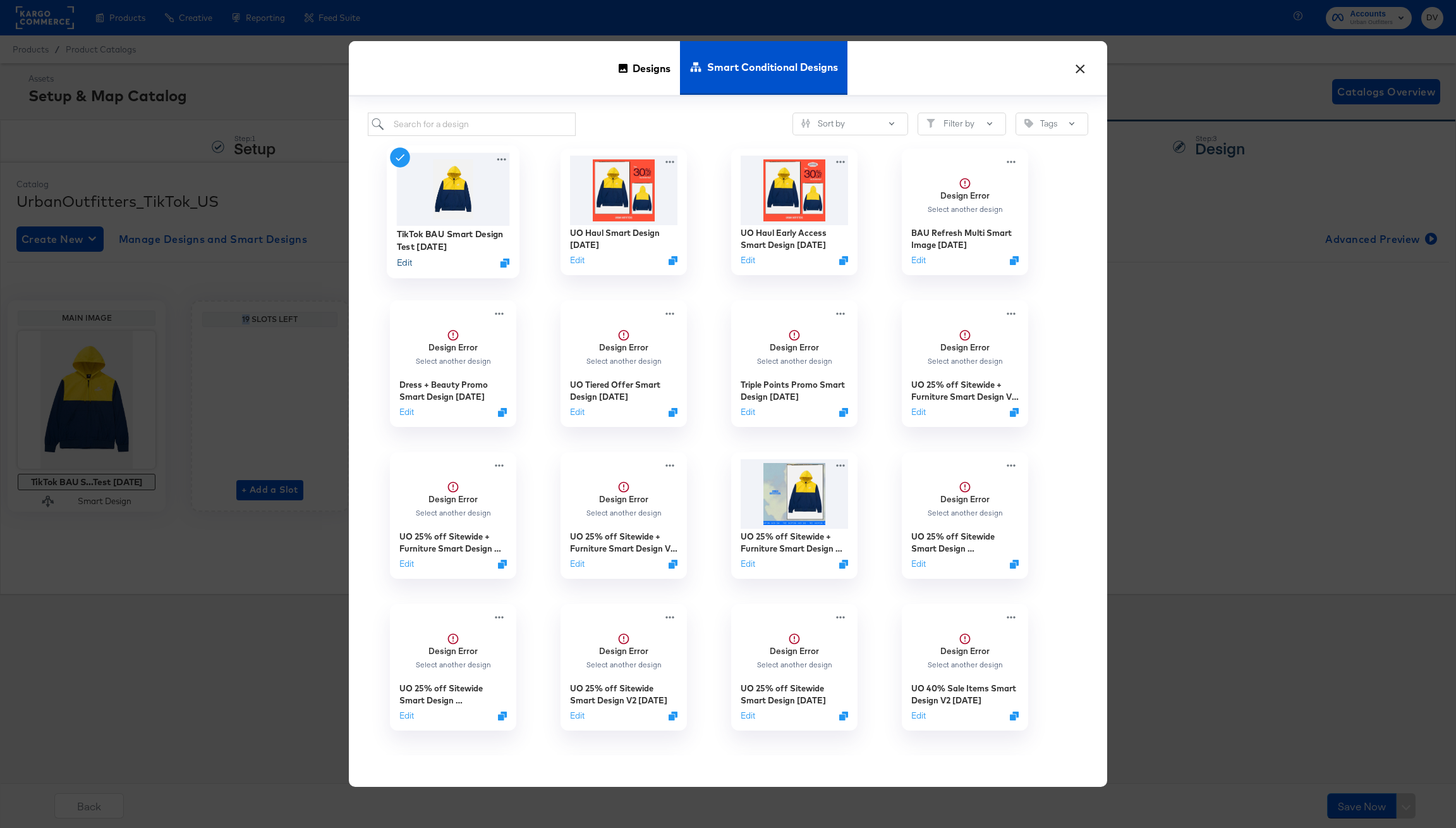
click at [407, 265] on button "Edit" at bounding box center [405, 262] width 15 height 12
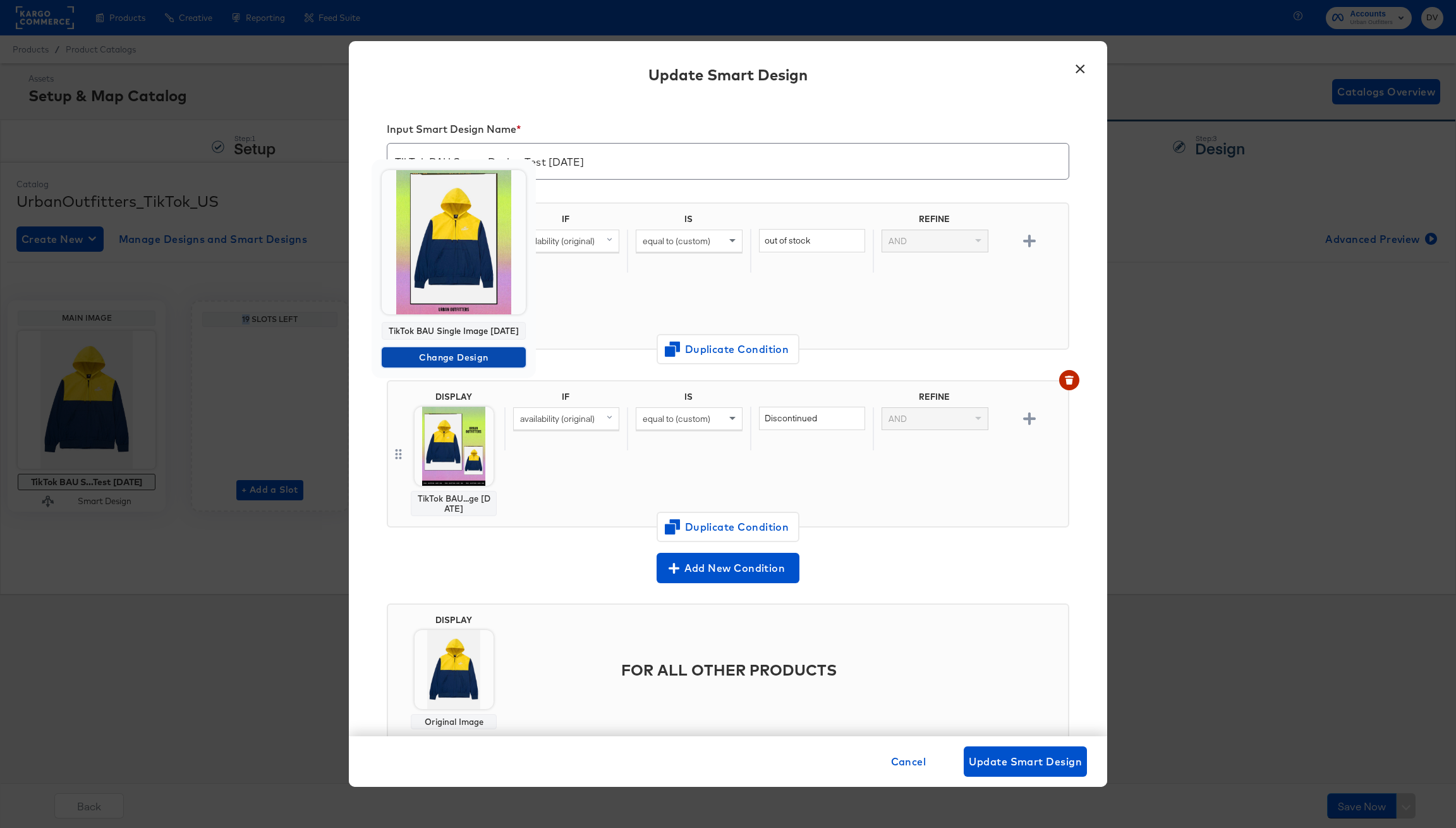
click at [459, 356] on span "Change Design" at bounding box center [454, 357] width 134 height 16
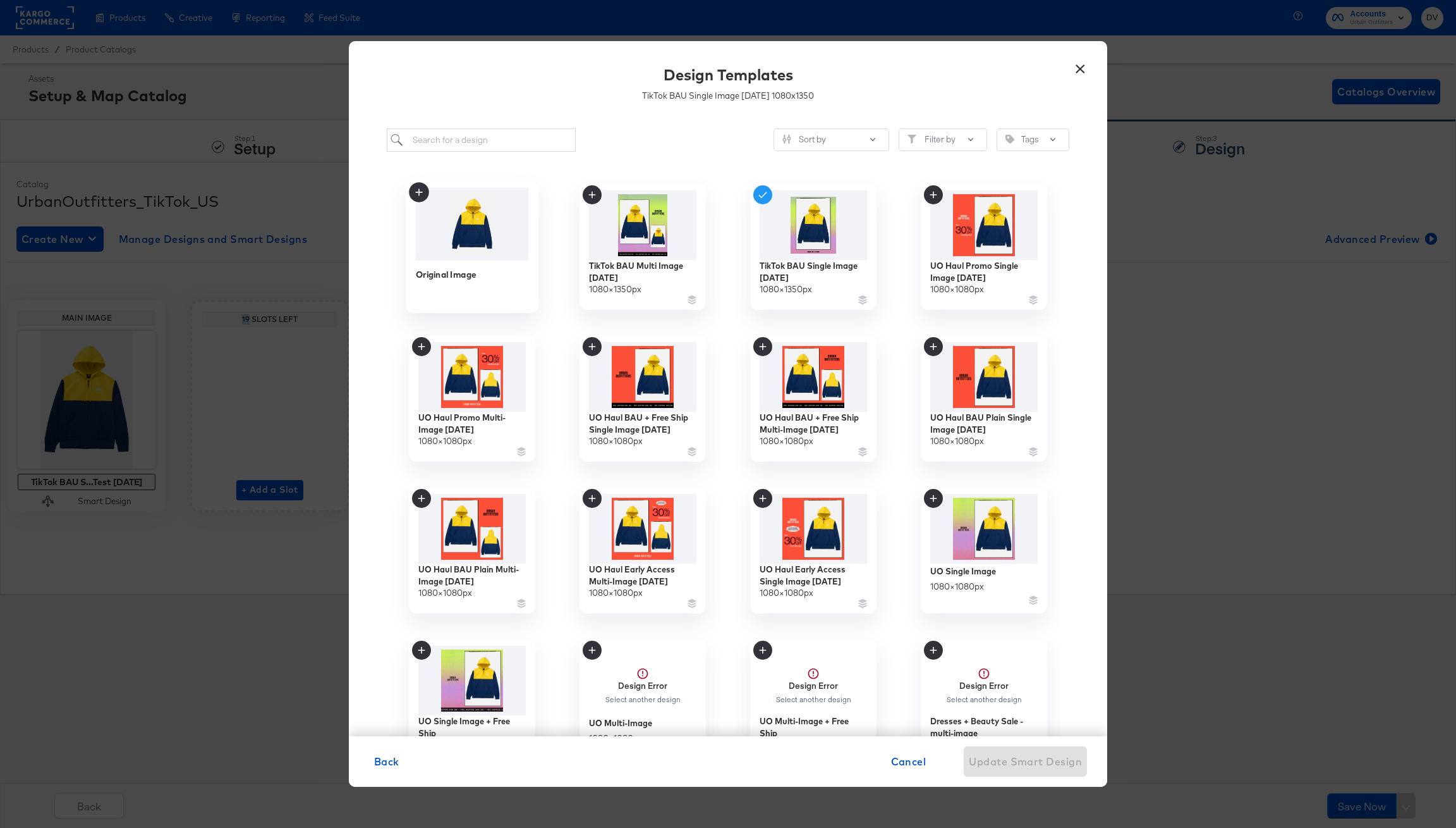
click at [488, 214] on img at bounding box center [472, 223] width 113 height 73
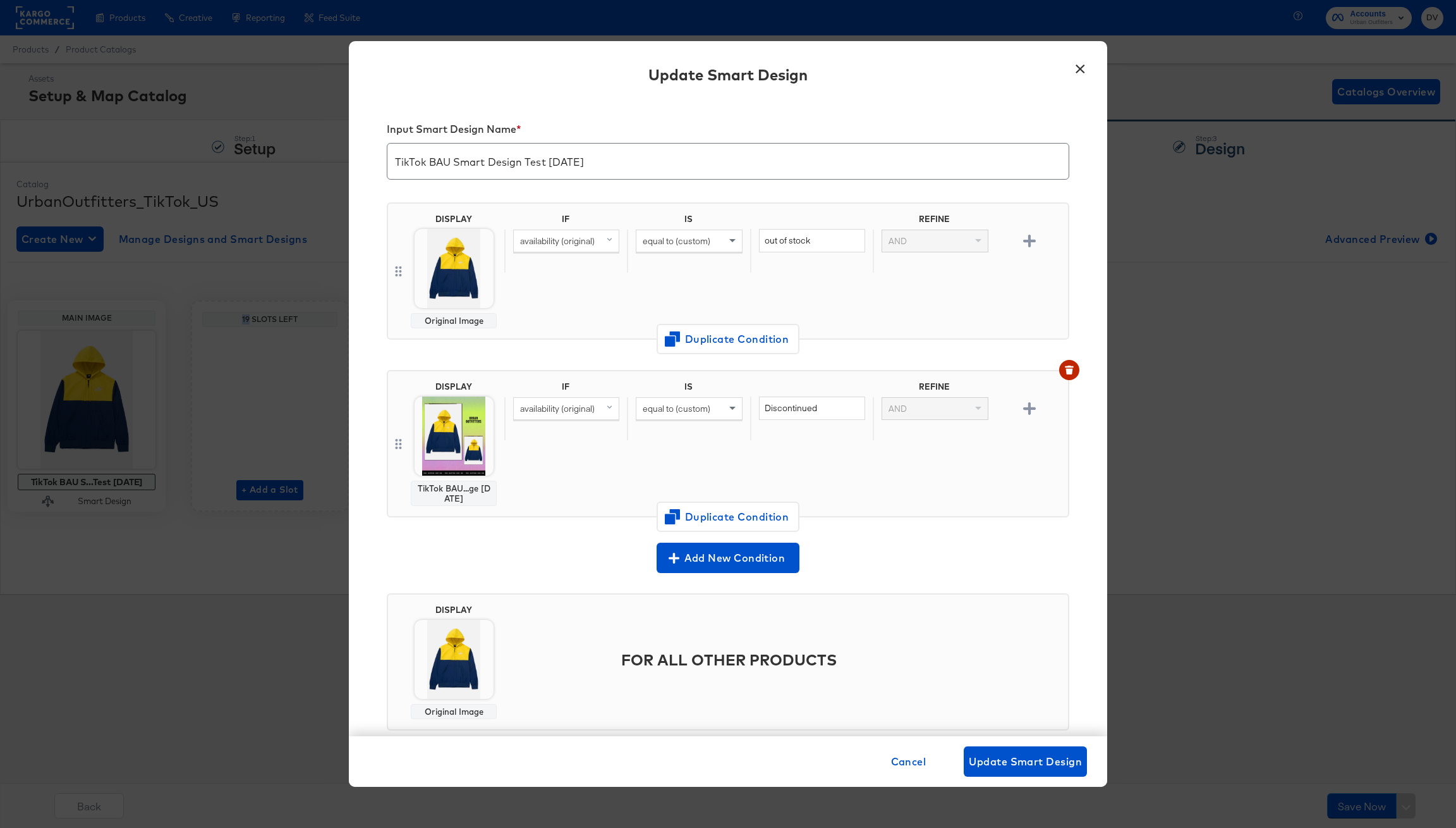
click at [452, 447] on img at bounding box center [454, 436] width 79 height 79
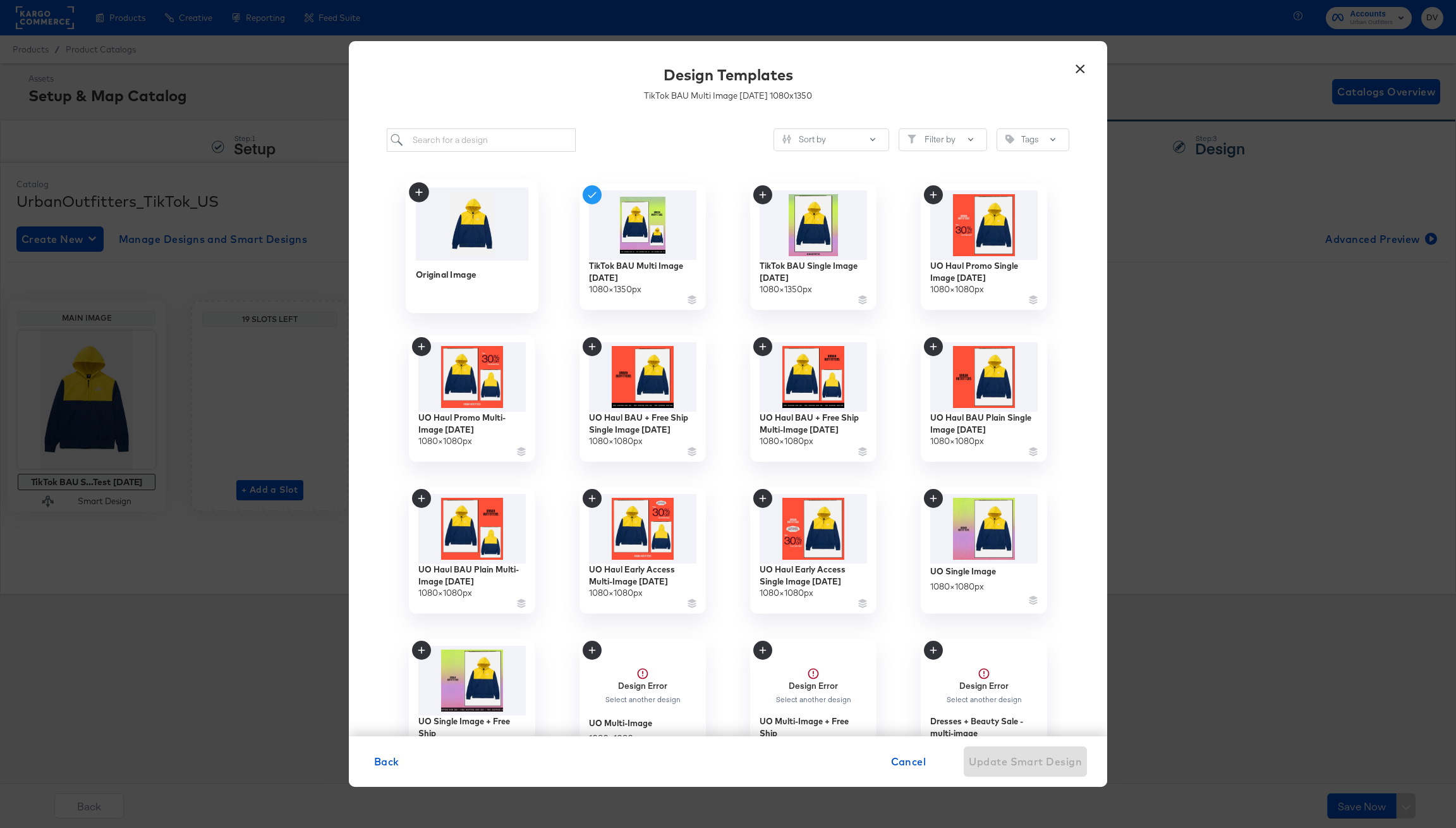
click at [466, 292] on div "Original Image" at bounding box center [472, 283] width 113 height 45
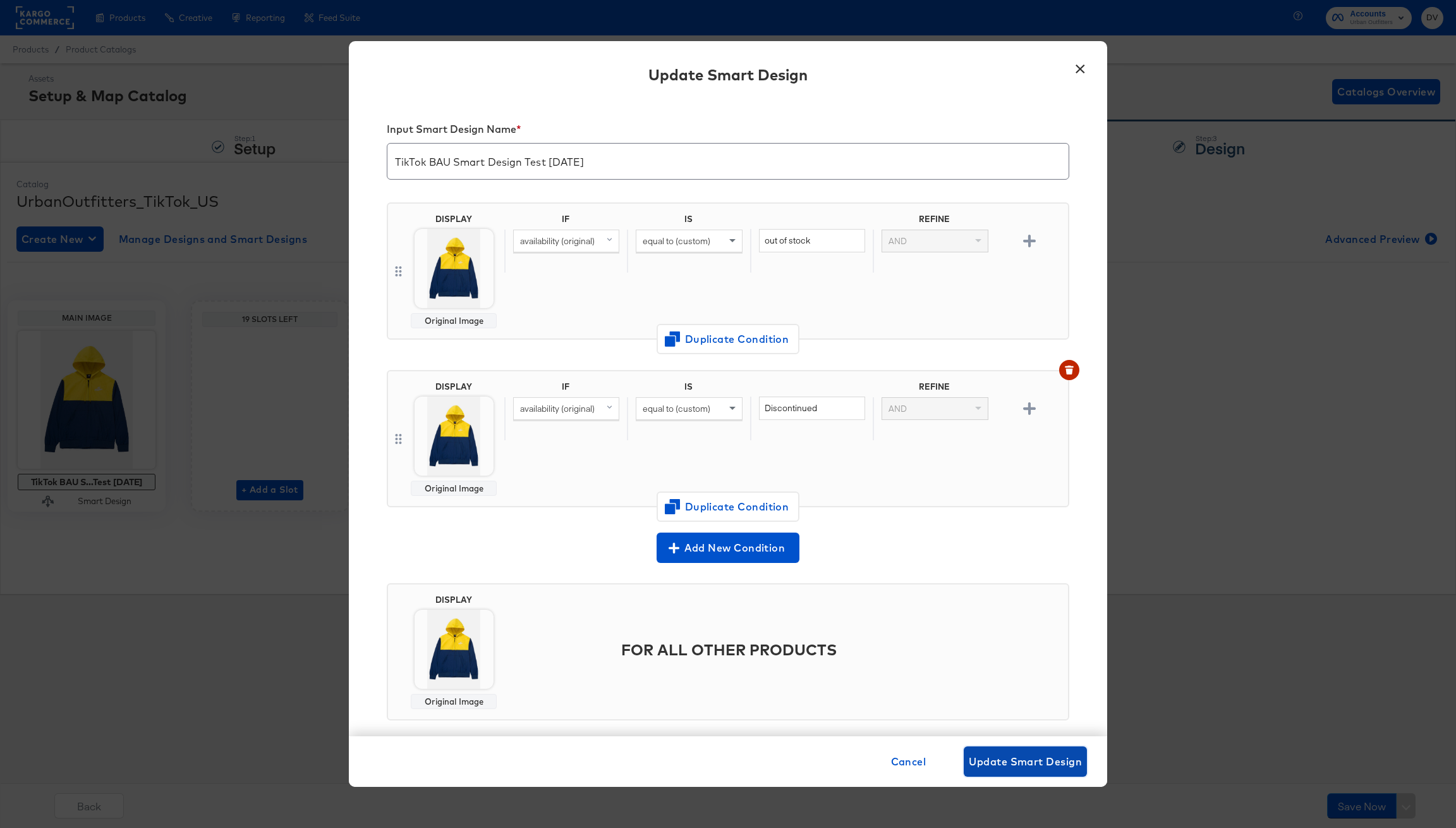
click at [1030, 760] on span "Update Smart Design" at bounding box center [1026, 761] width 113 height 18
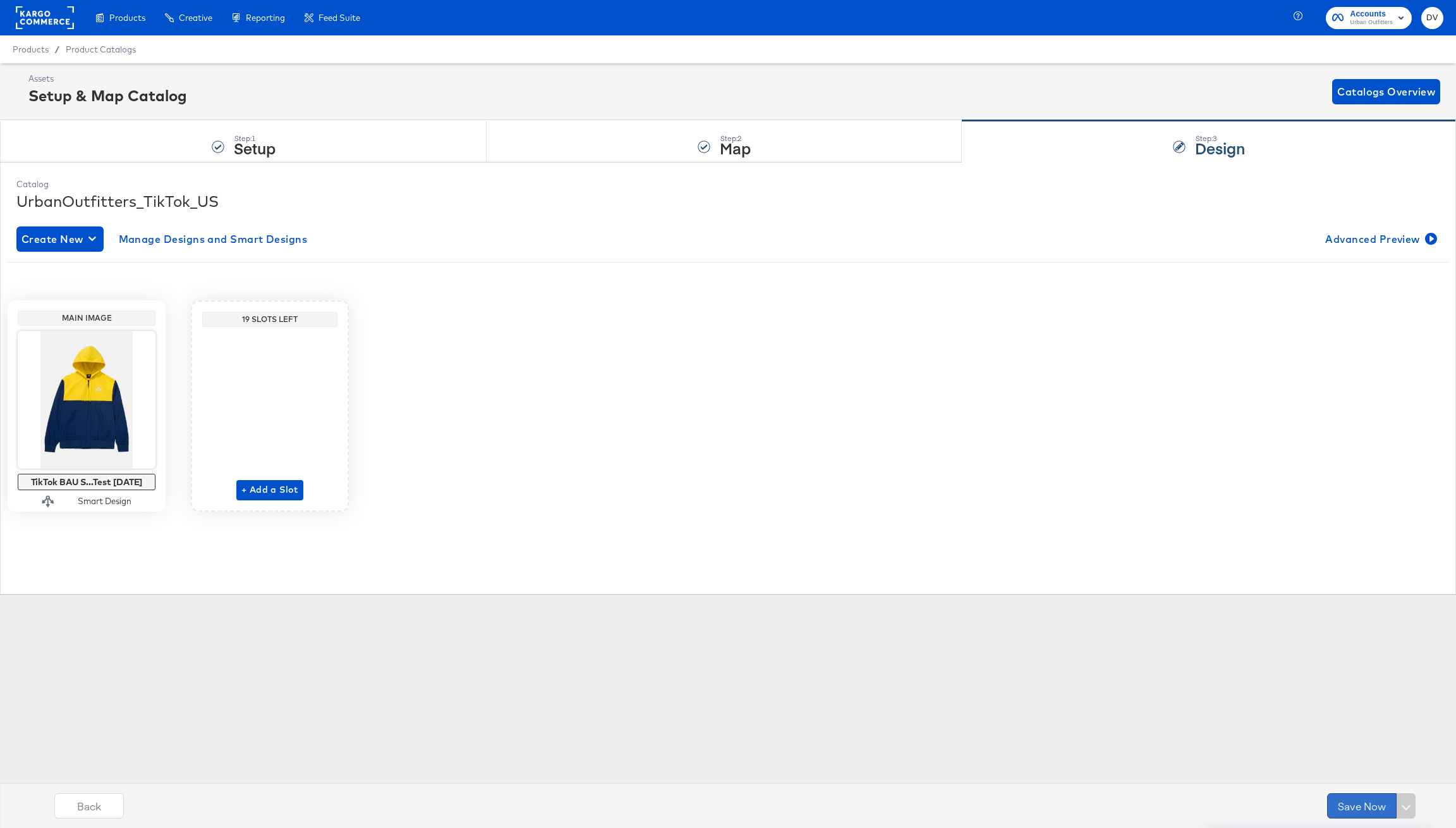
click at [1342, 800] on button "Save Now" at bounding box center [1362, 805] width 70 height 25
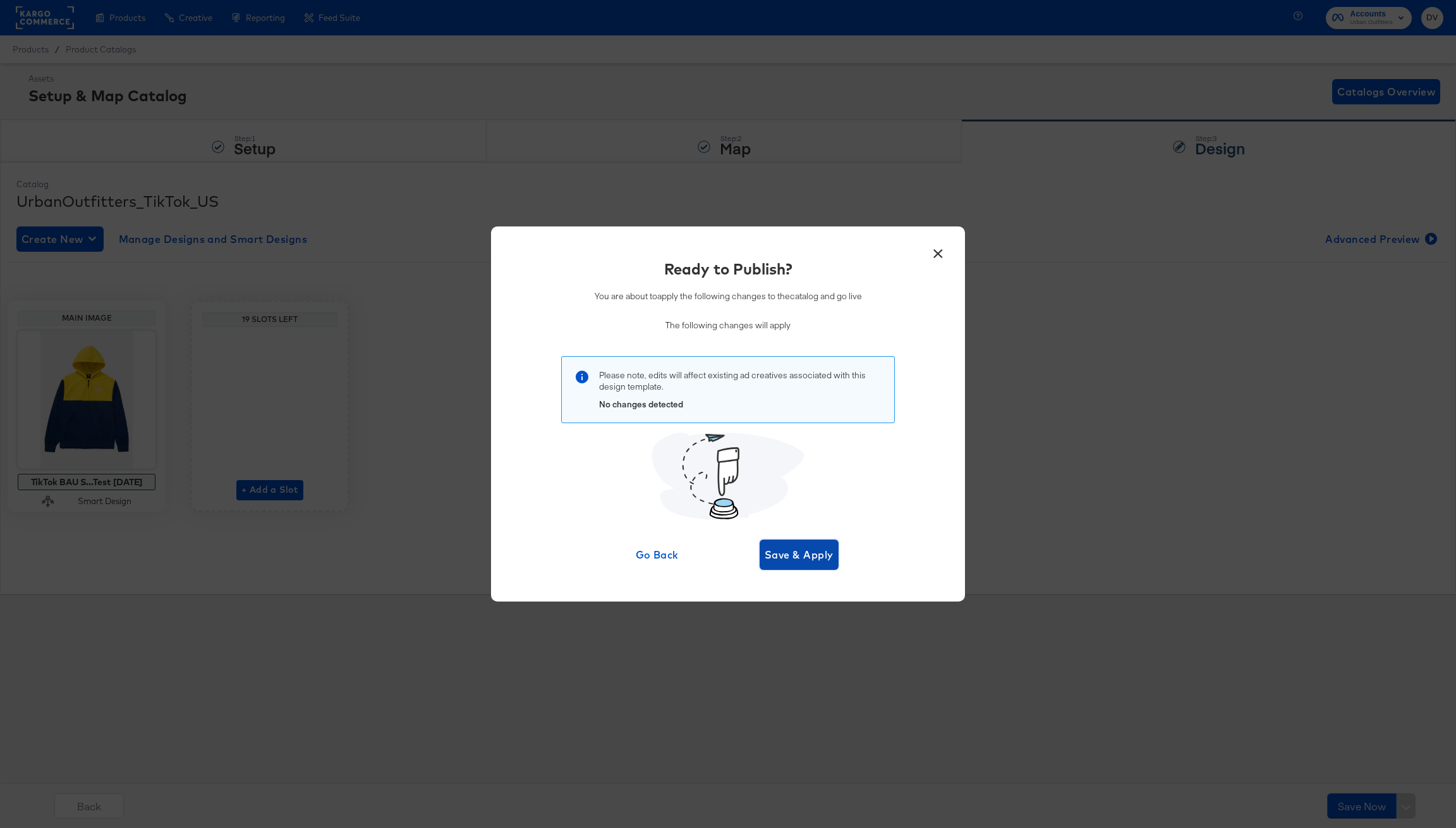
click at [819, 560] on span "Save & Apply" at bounding box center [799, 554] width 69 height 18
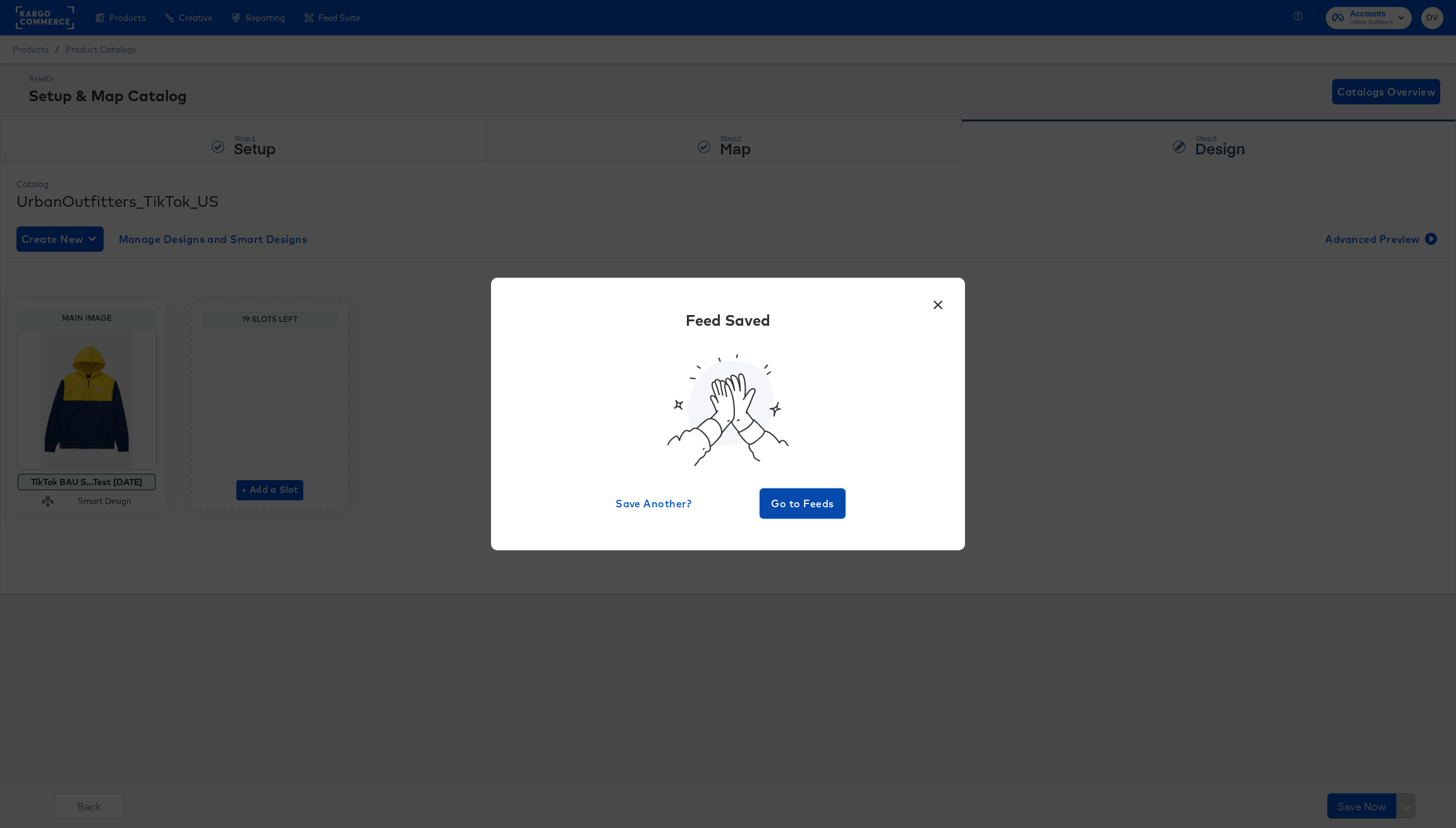
click at [796, 511] on span "Go to Feeds" at bounding box center [803, 503] width 76 height 18
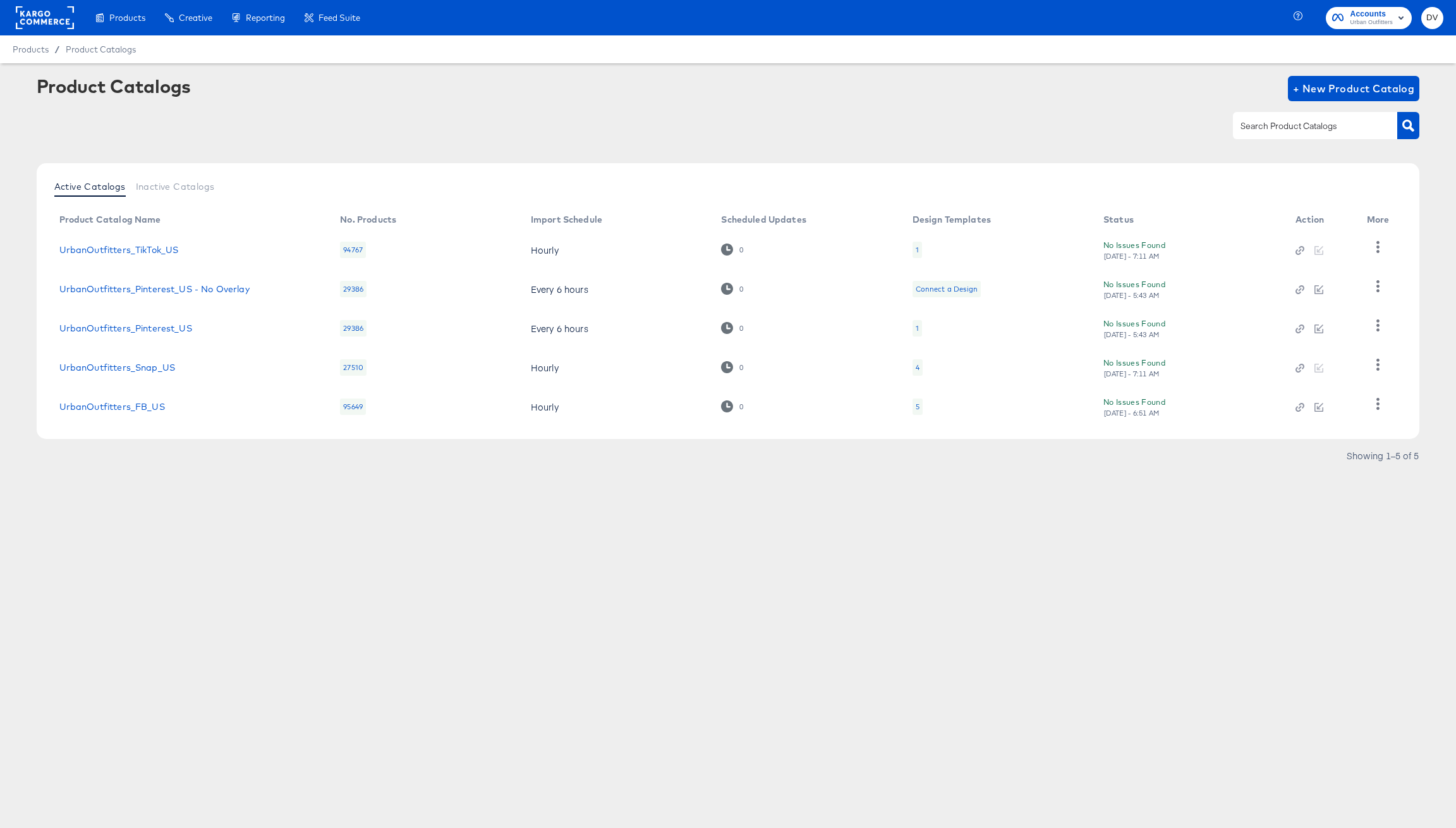
click at [478, 569] on div "Products Products Product Catalogs Enhance Your Product Catalog, Map Them to Pu…" at bounding box center [728, 414] width 1456 height 828
drag, startPoint x: 228, startPoint y: 247, endPoint x: 144, endPoint y: 310, distance: 105.0
click at [49, 253] on td "UrbanOutfitters_TikTok_US" at bounding box center [189, 250] width 281 height 39
copy link "UrbanOutfitters_TikTok_US"
click at [683, 550] on div "Products Products Product Catalogs Enhance Your Product Catalog, Map Them to Pu…" at bounding box center [728, 414] width 1456 height 828
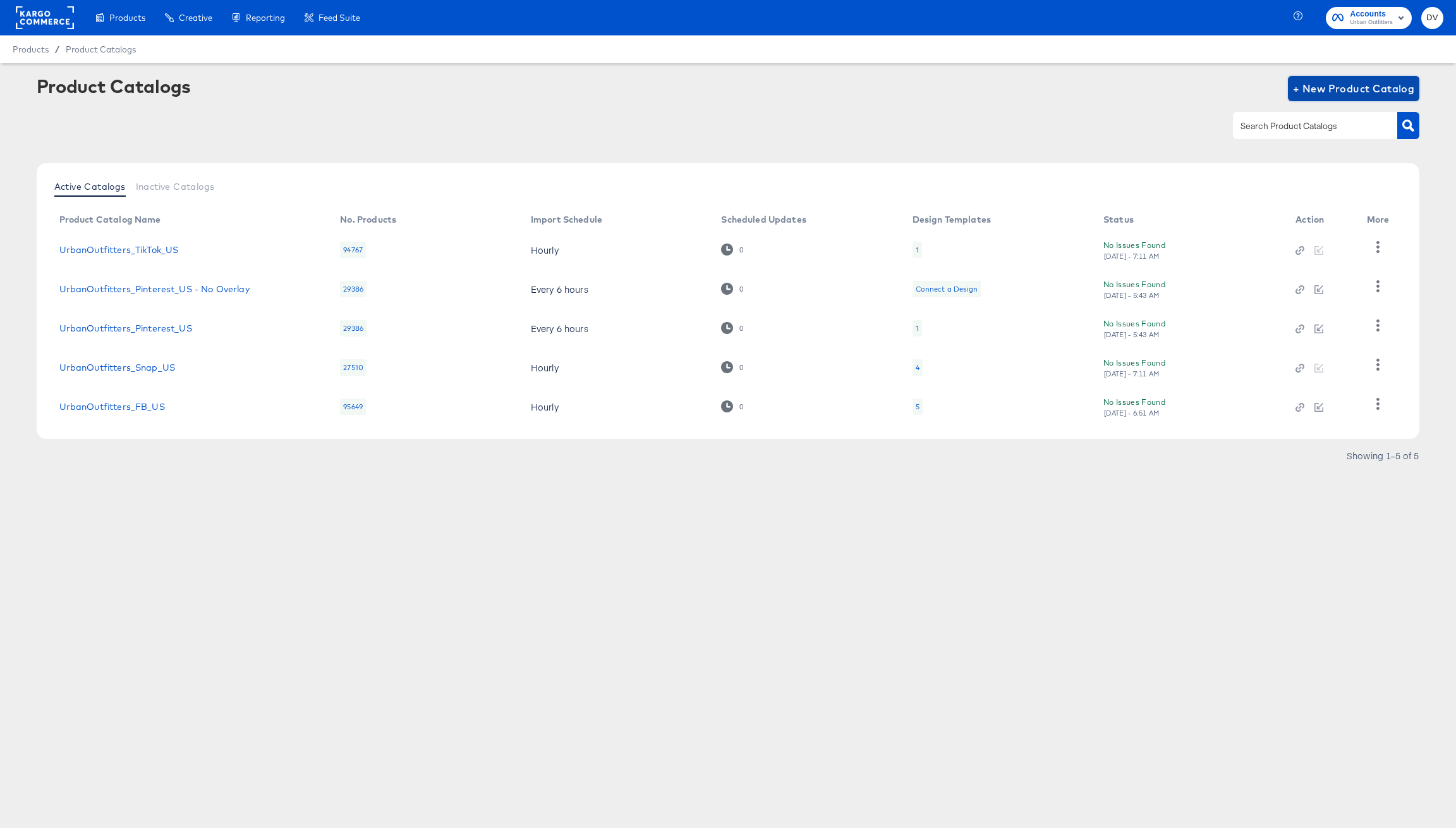
click at [1340, 86] on span "+ New Product Catalog" at bounding box center [1354, 88] width 122 height 18
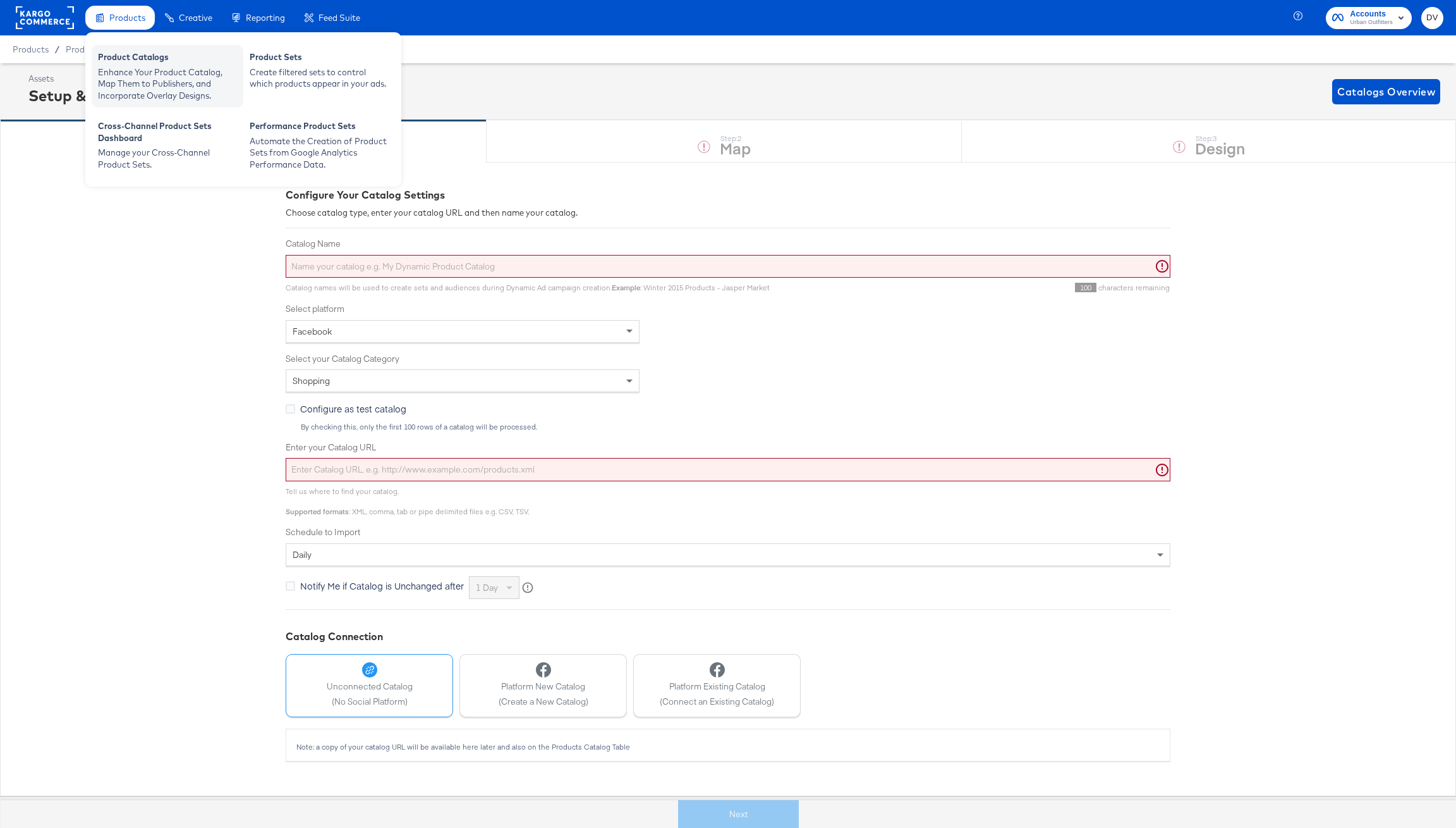
click at [141, 54] on div "Product Catalogs" at bounding box center [167, 59] width 139 height 16
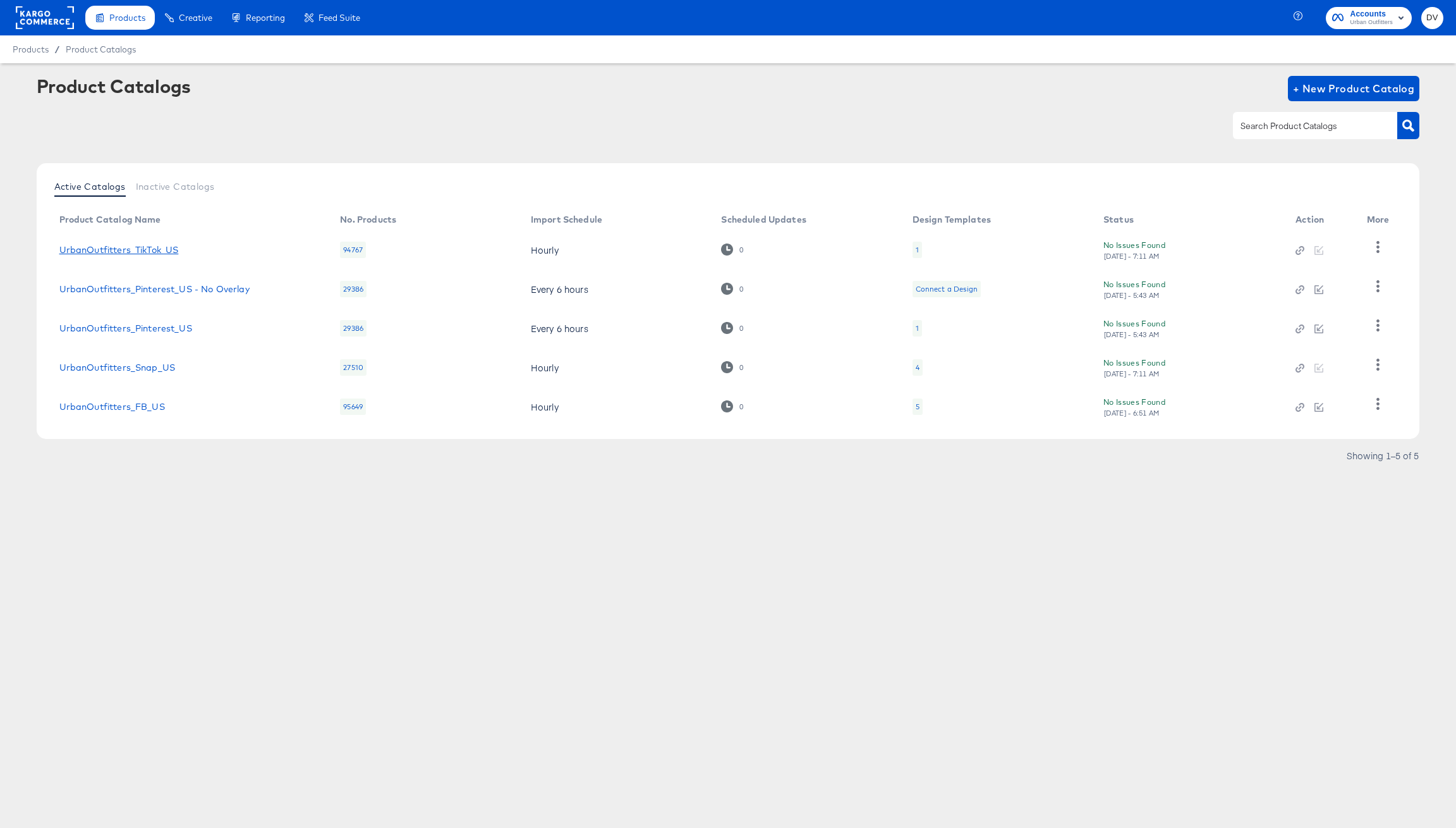
click at [150, 249] on link "UrbanOutfitters_TikTok_US" at bounding box center [119, 249] width 120 height 10
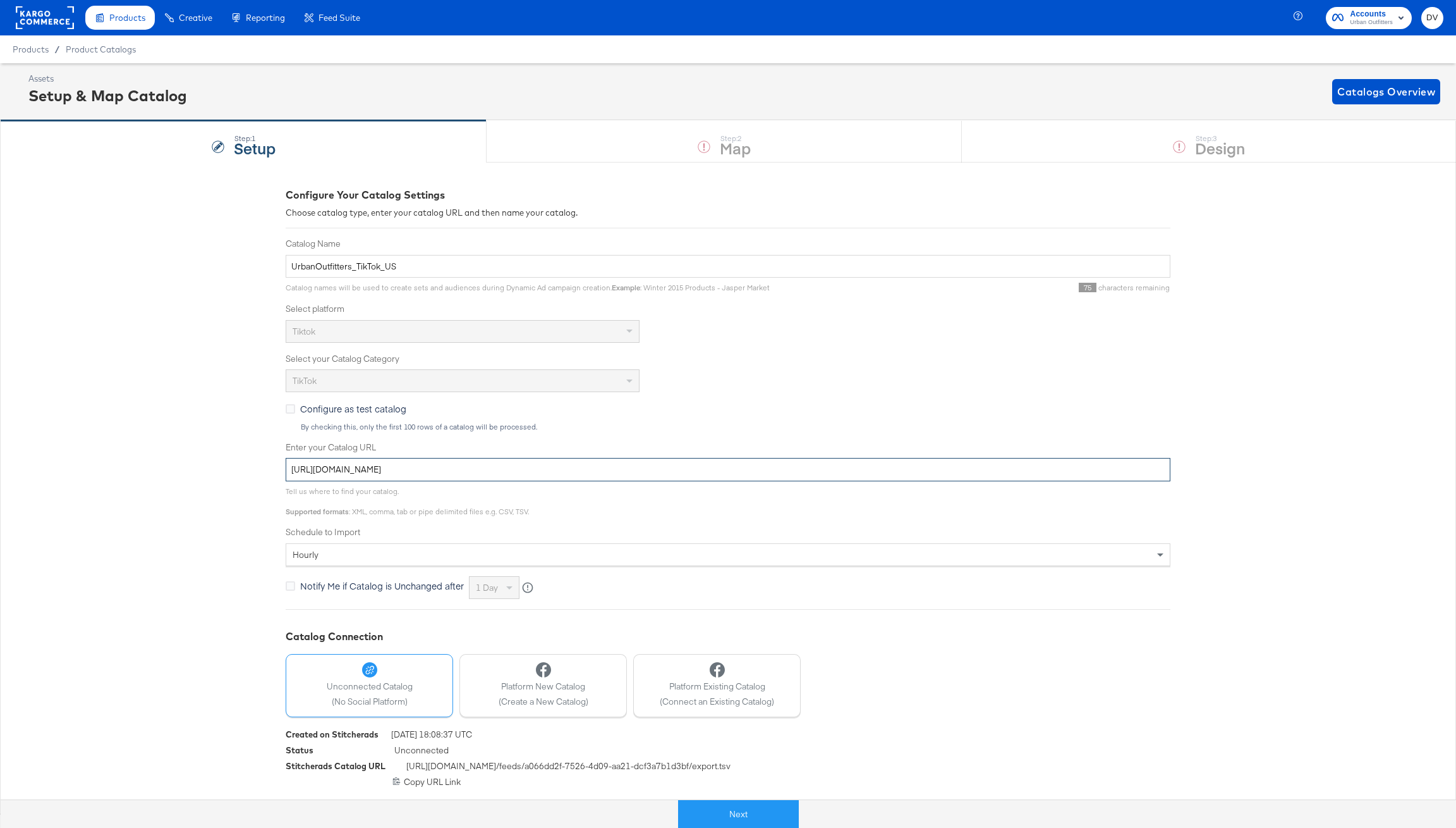
click at [568, 471] on input "https://ace.stitcherads.com/exports/816/universal/none/export.tsv.gz" at bounding box center [728, 469] width 885 height 23
click at [392, 268] on input "UrbanOutfitters_TikTok_US" at bounding box center [728, 266] width 885 height 23
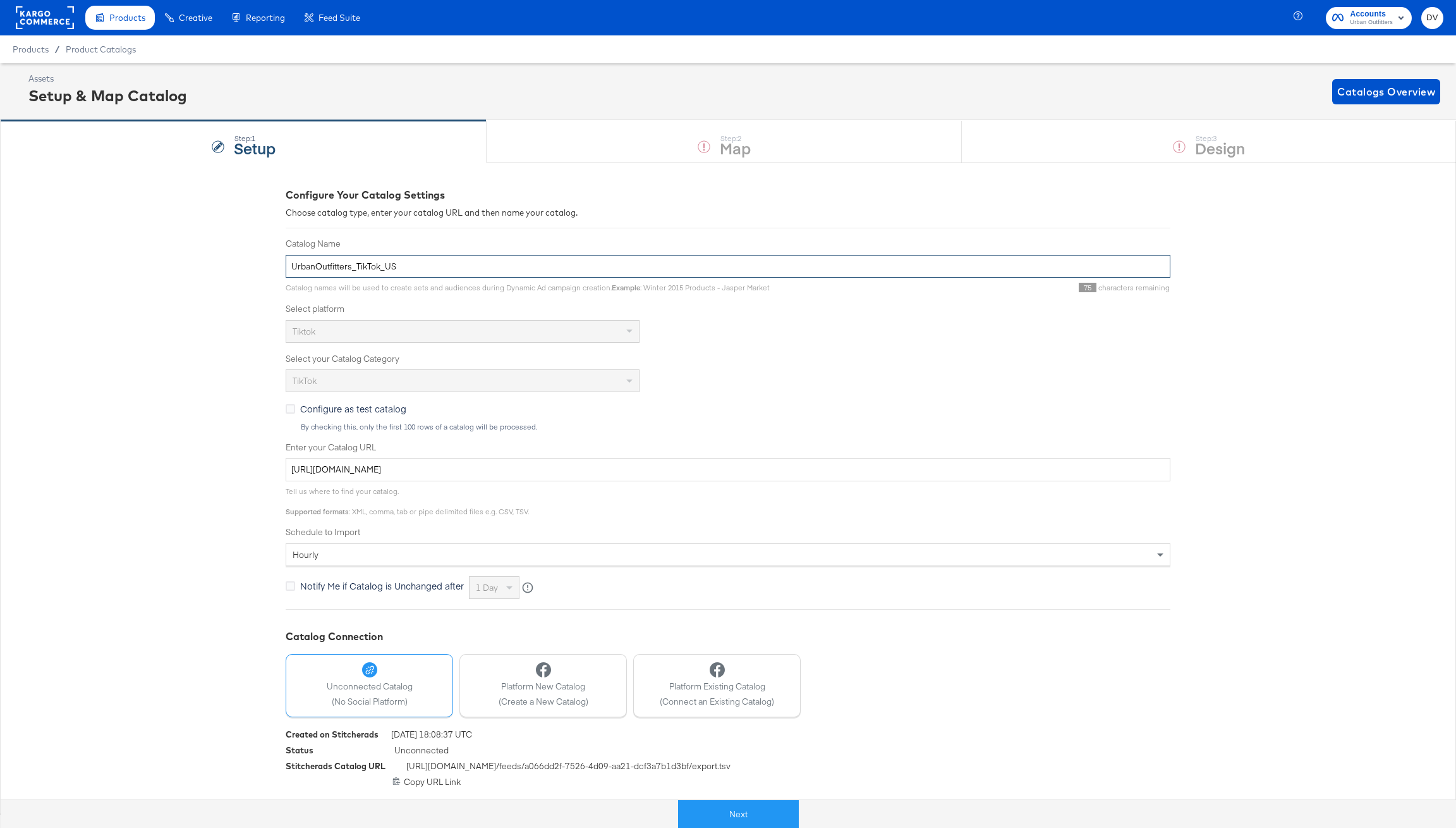
click at [392, 268] on input "UrbanOutfitters_TikTok_US" at bounding box center [728, 266] width 885 height 23
click at [739, 809] on button "Next" at bounding box center [738, 814] width 120 height 28
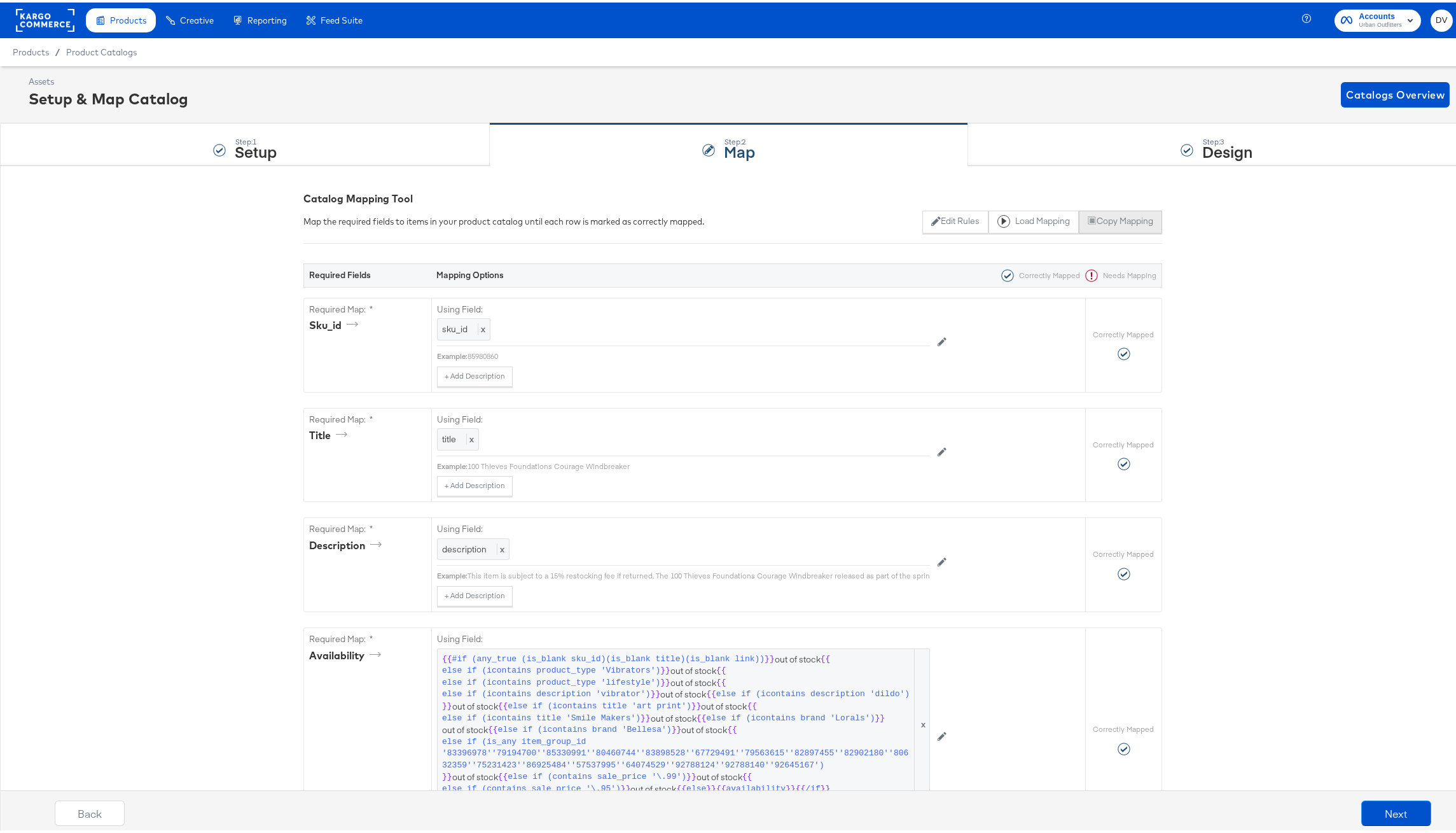
click at [1120, 219] on button "Copy Mapping" at bounding box center [1121, 219] width 84 height 23
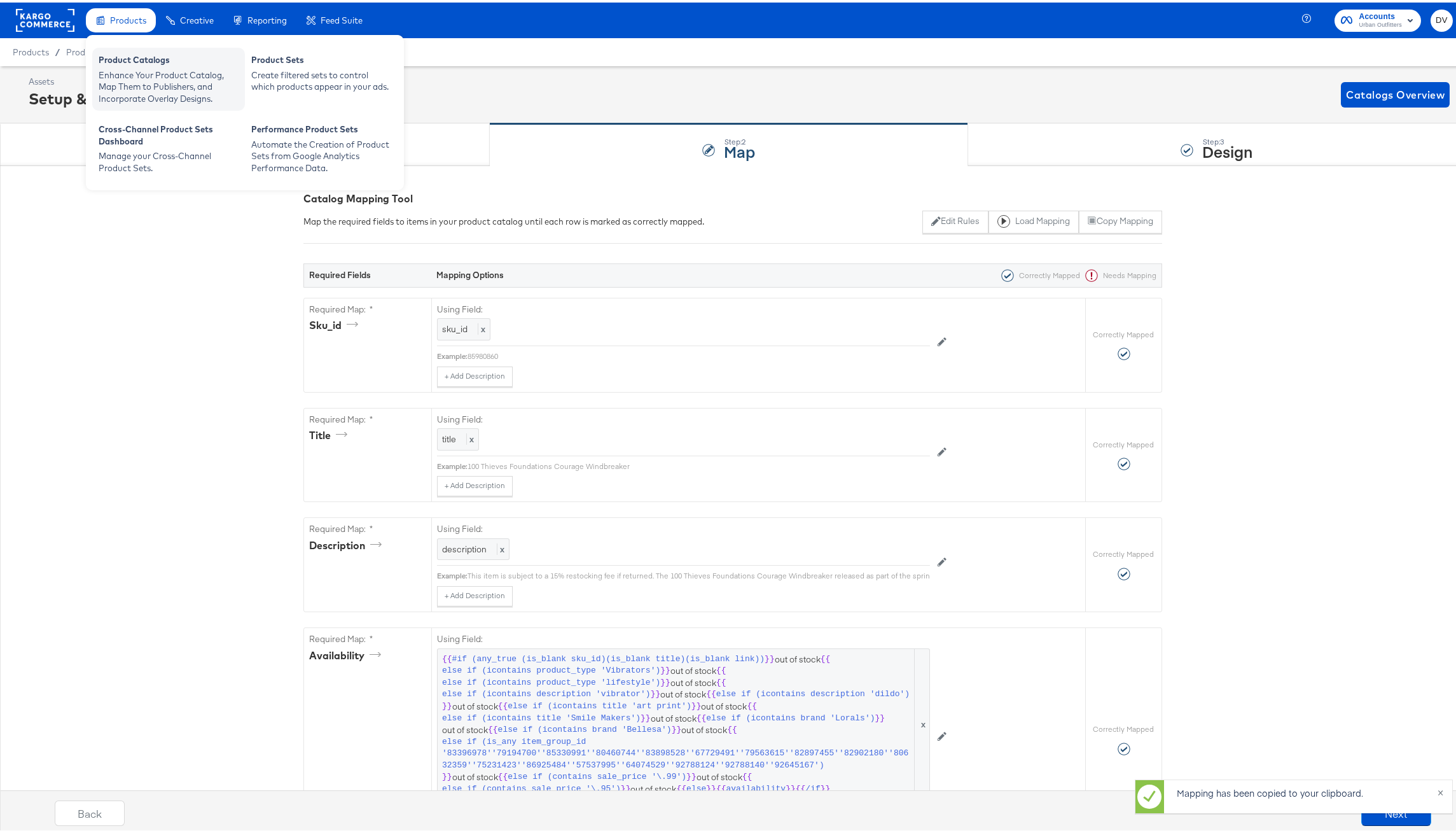
click at [137, 54] on div "Product Catalogs" at bounding box center [168, 60] width 140 height 16
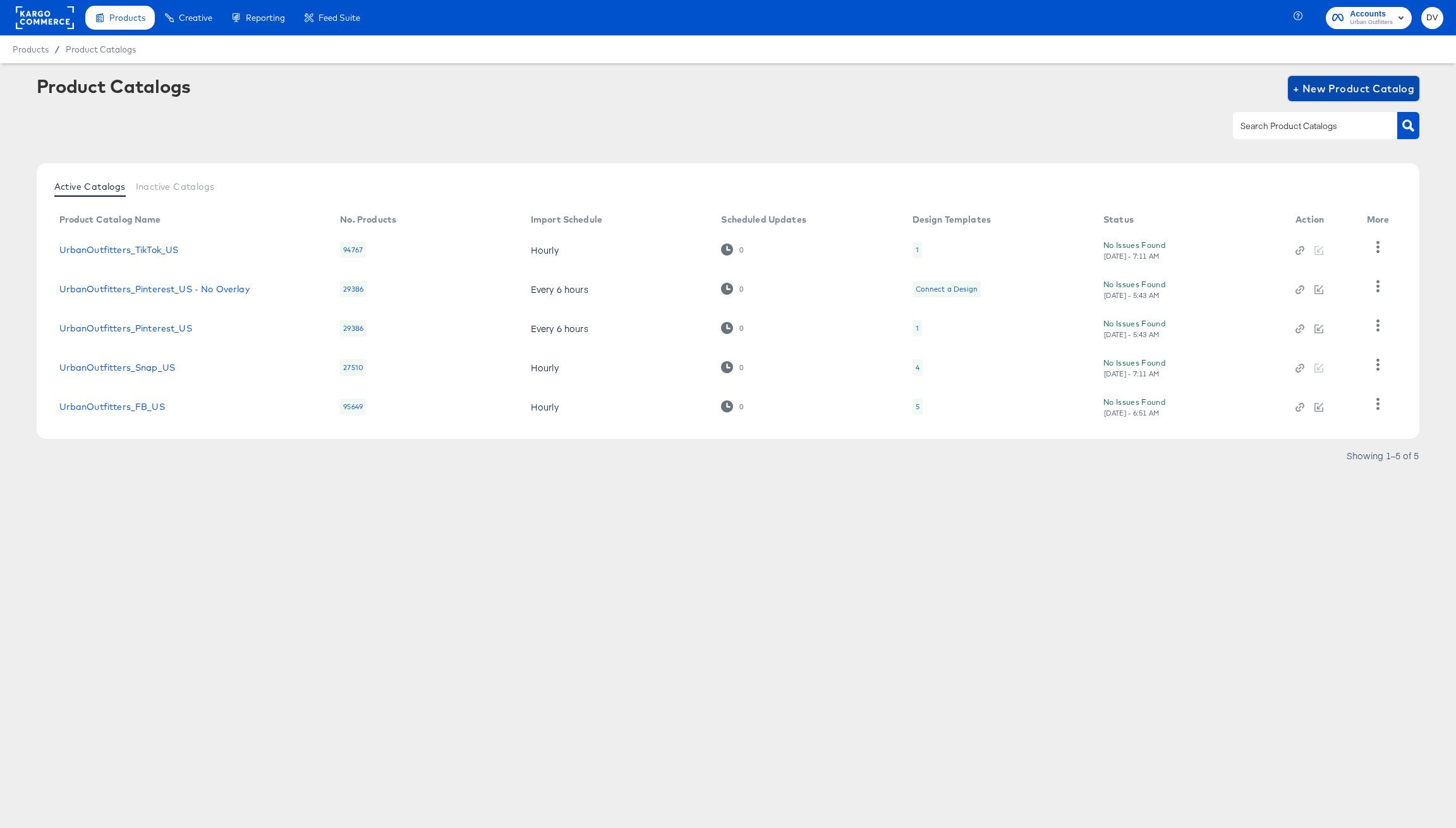
click at [1297, 89] on span "+ New Product Catalog" at bounding box center [1354, 88] width 122 height 18
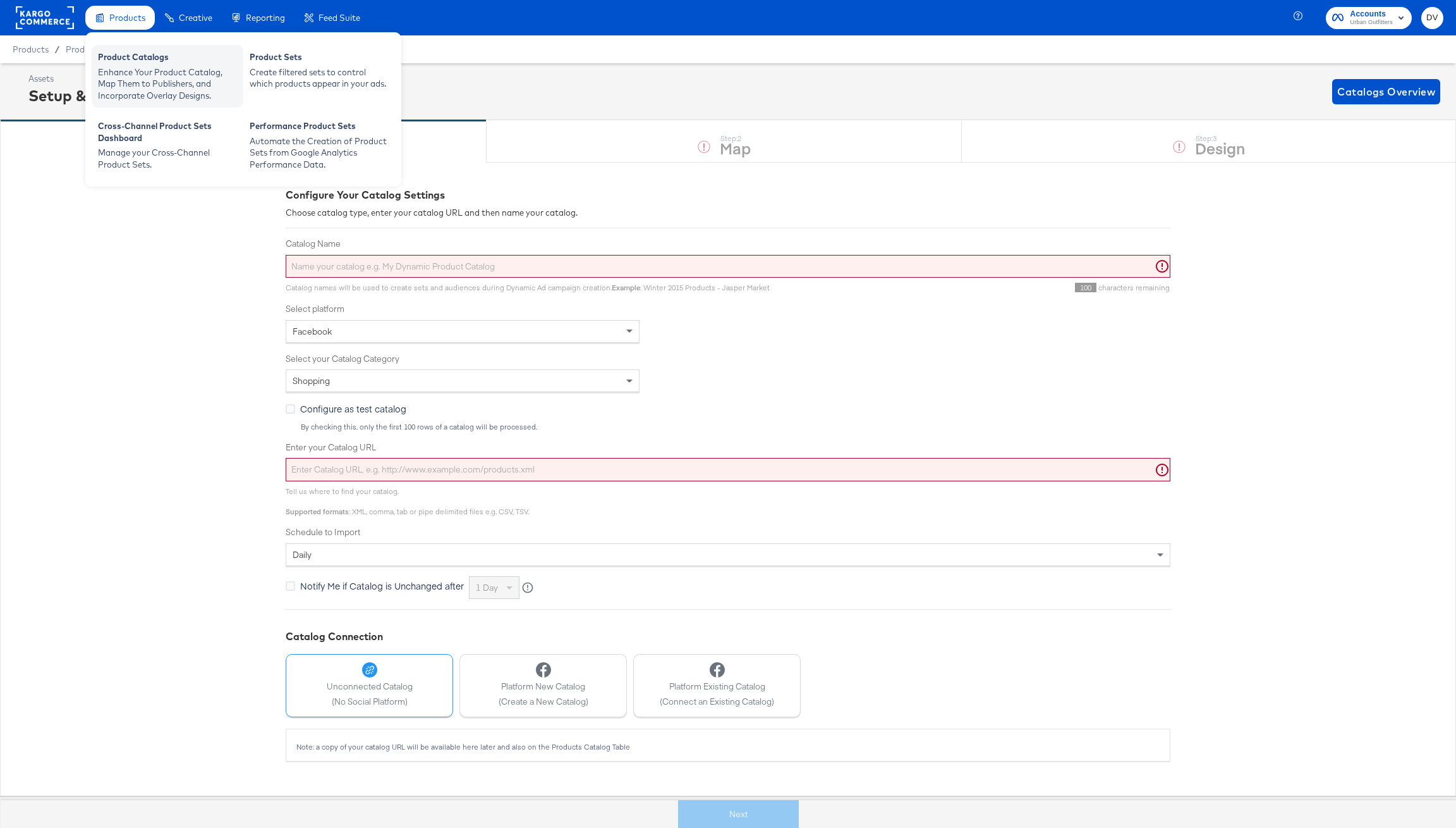
click at [126, 45] on div "Product Catalogs Enhance Your Product Catalog, Map Them to Publishers, and Inco…" at bounding box center [167, 76] width 151 height 63
click at [127, 51] on div "Product Catalogs" at bounding box center [167, 59] width 139 height 16
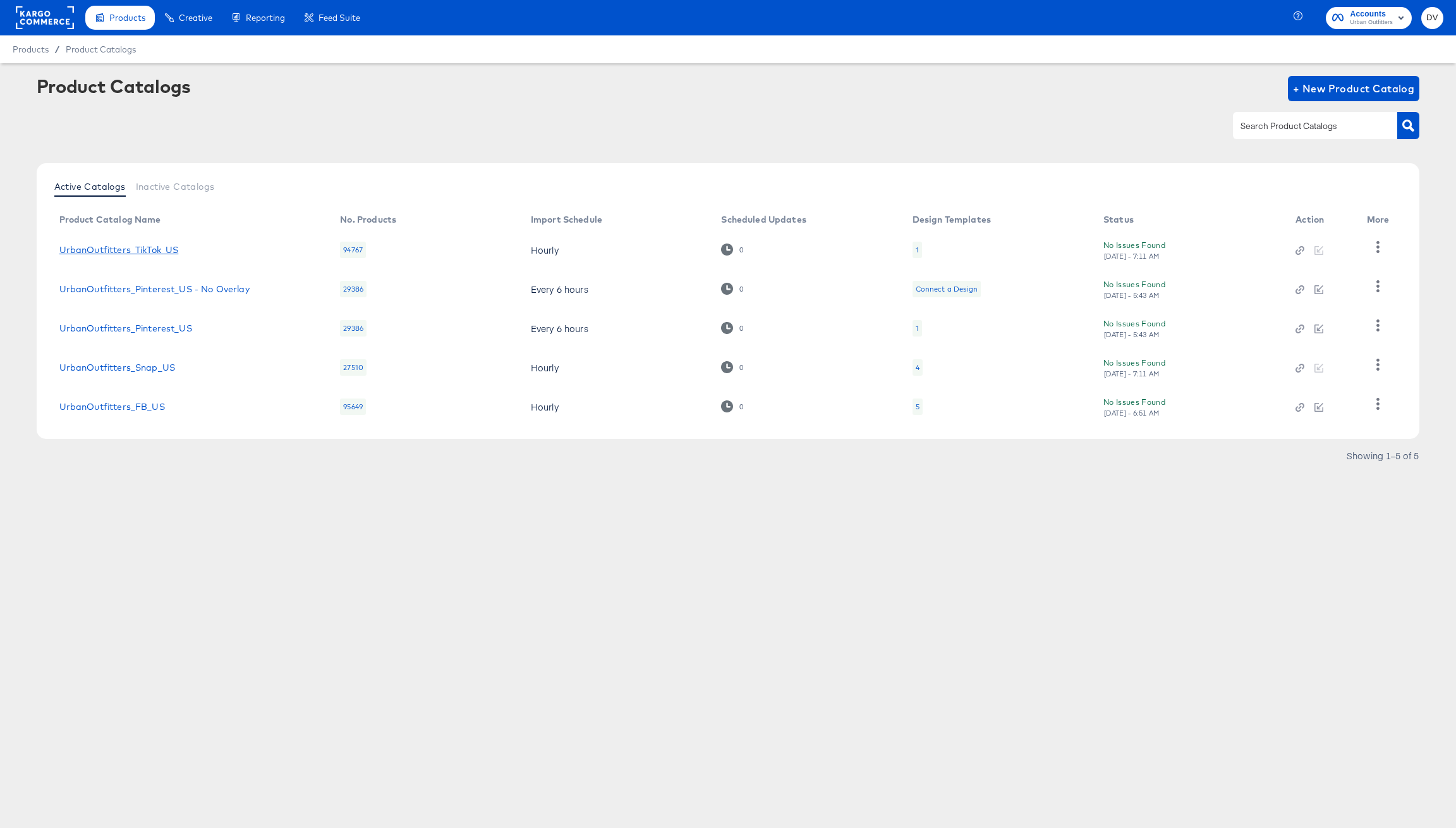
click at [139, 247] on link "UrbanOutfitters_TikTok_US" at bounding box center [119, 249] width 120 height 10
click at [1306, 92] on span "+ New Product Catalog" at bounding box center [1354, 88] width 122 height 18
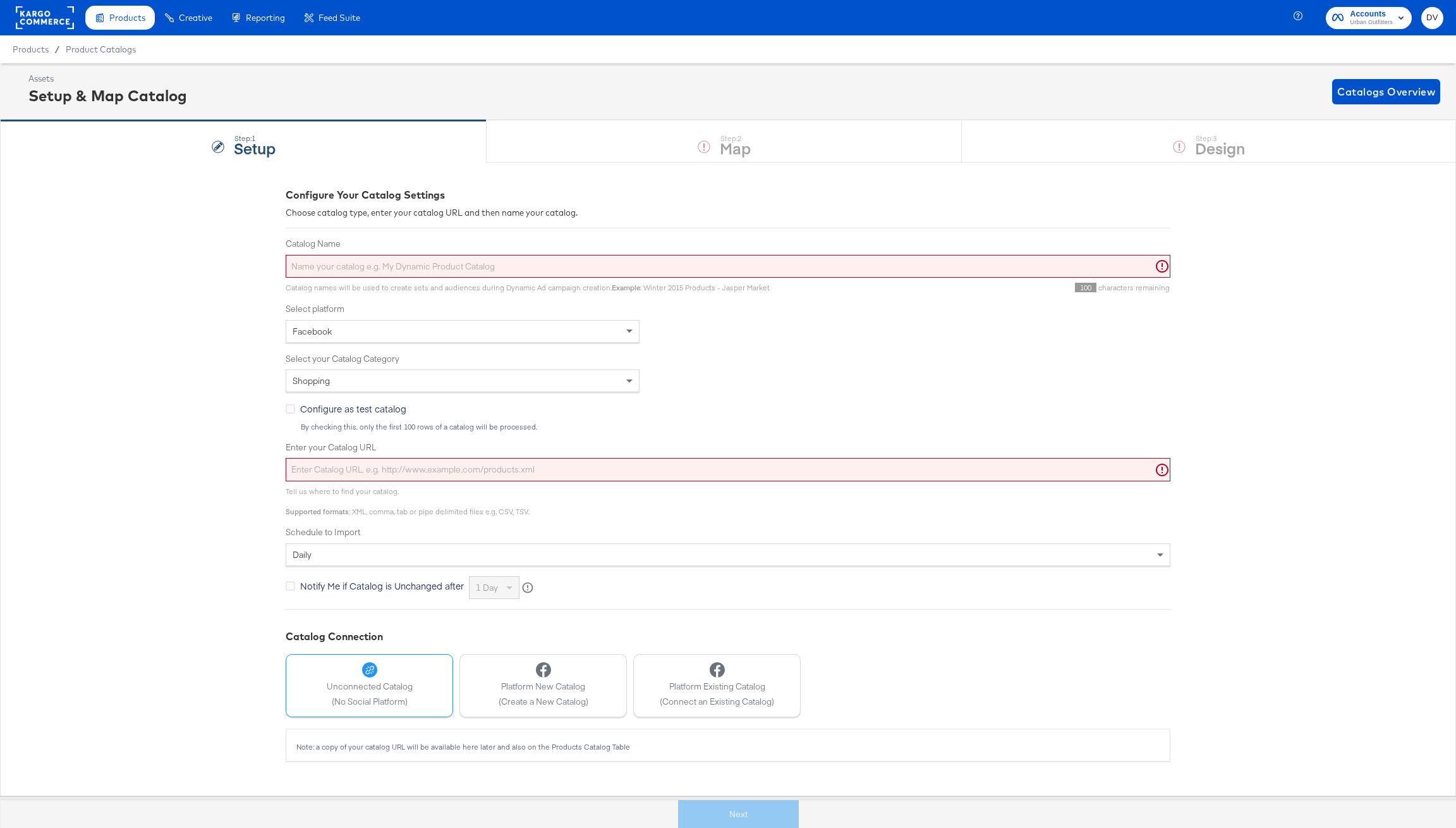
click at [436, 263] on input "Catalog Name" at bounding box center [728, 266] width 885 height 23
click at [440, 275] on input "Catalog Name" at bounding box center [728, 266] width 885 height 23
click at [437, 268] on input "Catalog Name" at bounding box center [728, 266] width 885 height 23
paste input "UrbanOutfitters_TikTok_US - Overlay Testing"
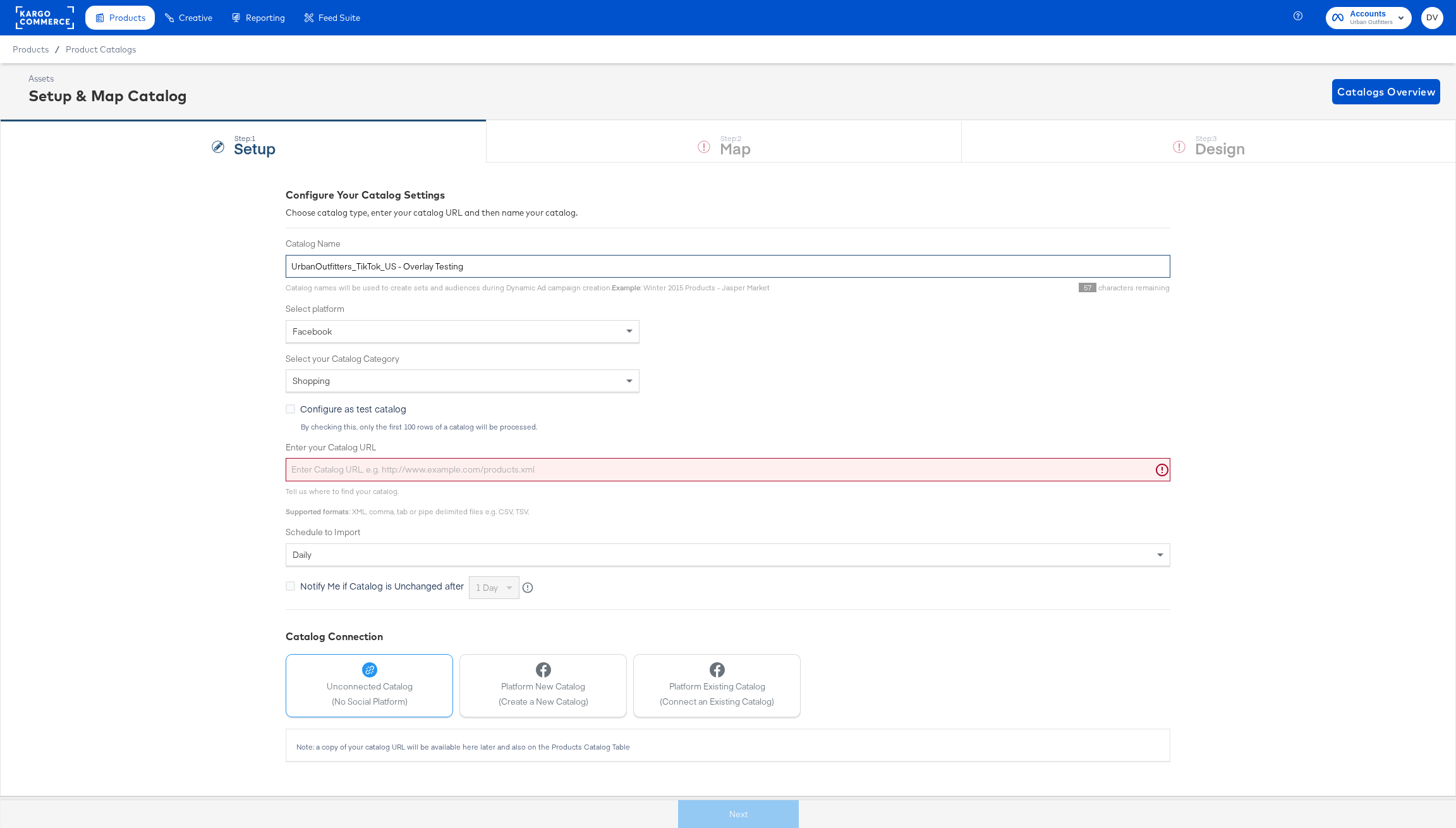
type input "UrbanOutfitters_TikTok_US - Overlay Testing"
click at [354, 338] on div "Facebook" at bounding box center [462, 331] width 353 height 22
click at [362, 372] on div "Select type of catalog" at bounding box center [462, 381] width 353 height 22
click at [353, 465] on input "Enter your Catalog URL" at bounding box center [728, 469] width 885 height 23
paste input "https://ace.stitcherads.com/exports/816/universal/none/export.tsv.gz"
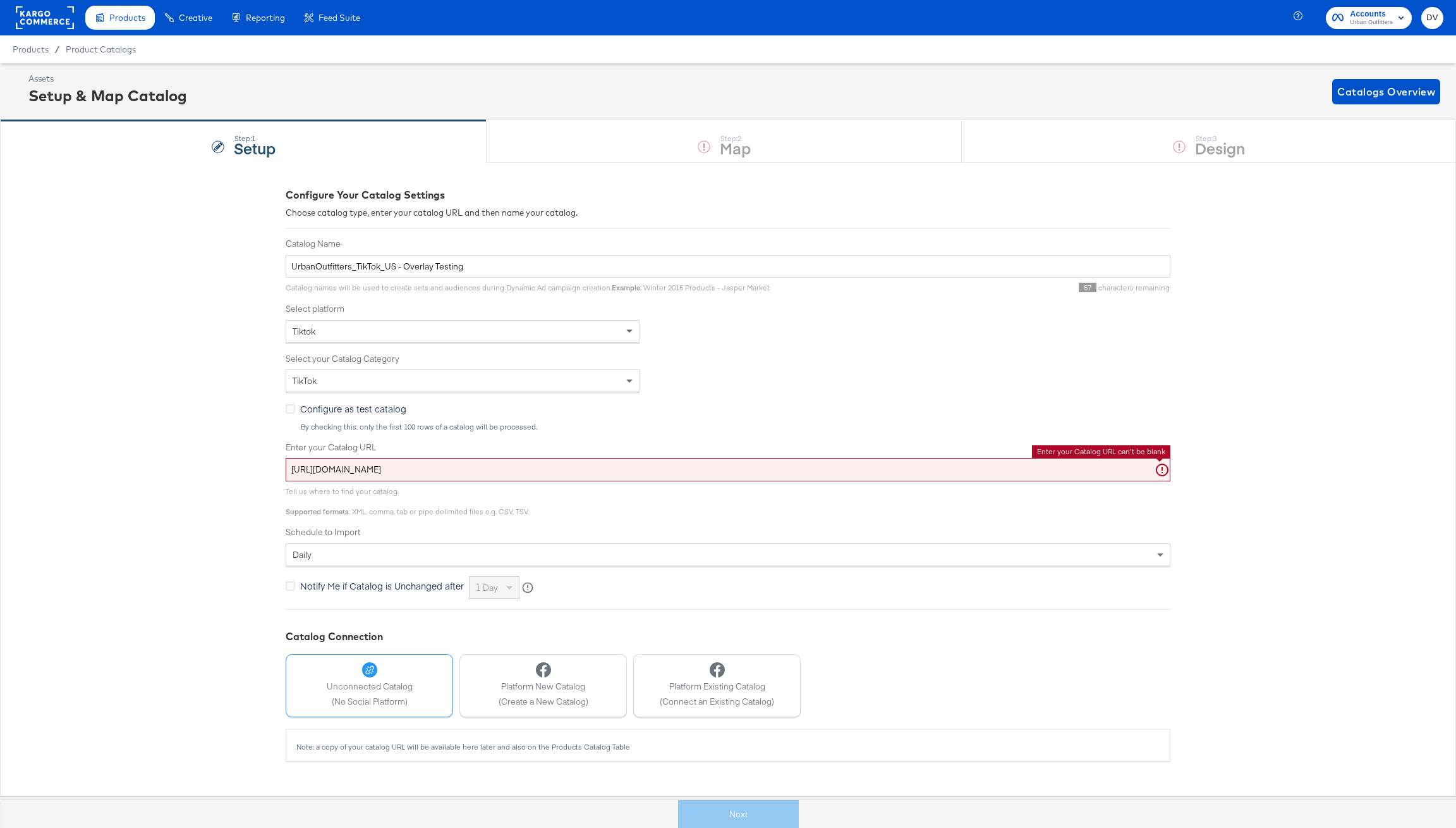
type input "https://ace.stitcherads.com/exports/816/universal/none/export.tsv.gz"
click at [180, 471] on div "Configure Your Catalog Settings Choose catalog type, enter your catalog URL and…" at bounding box center [728, 478] width 1456 height 634
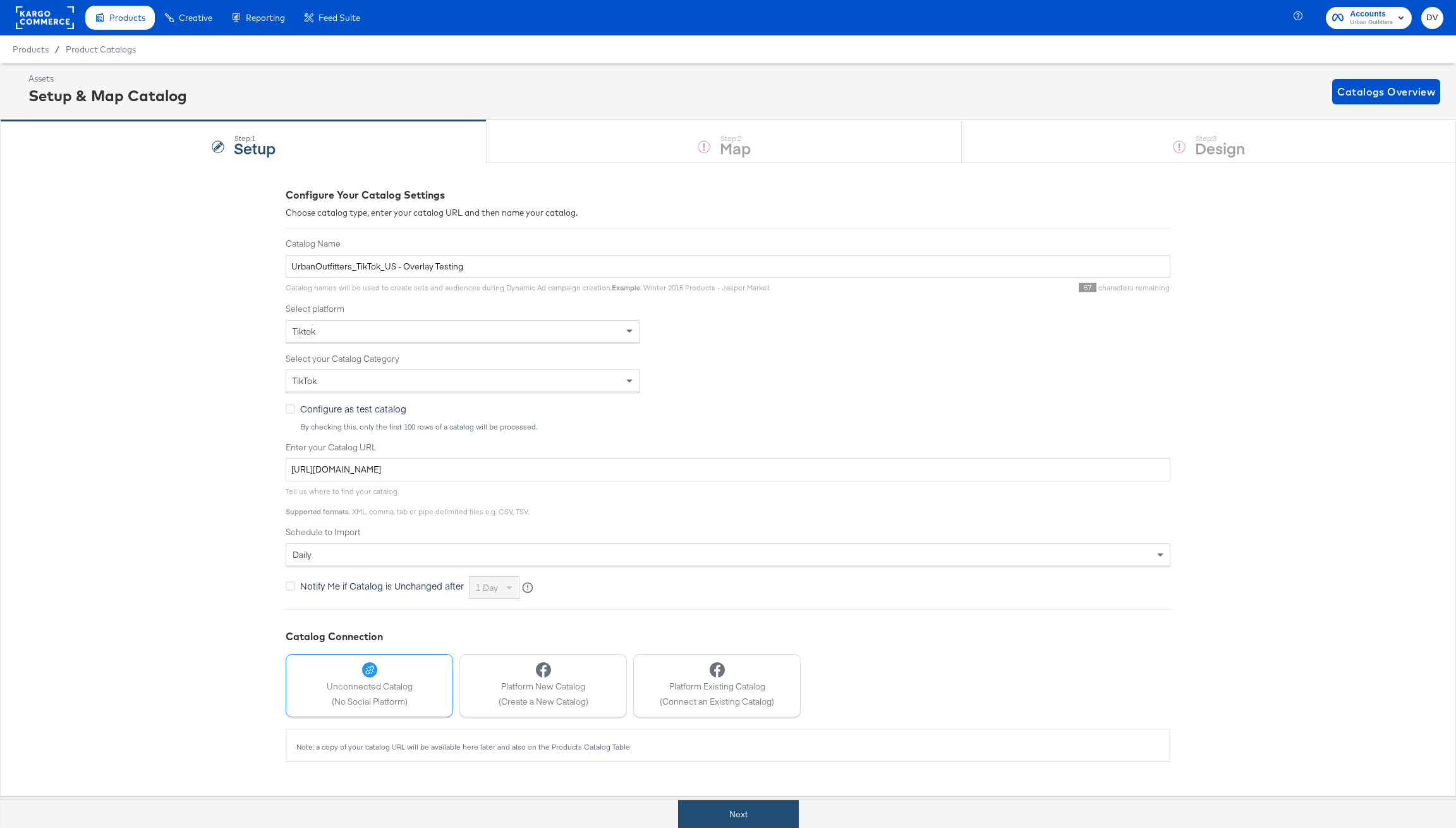
click at [763, 818] on button "Next" at bounding box center [738, 814] width 120 height 28
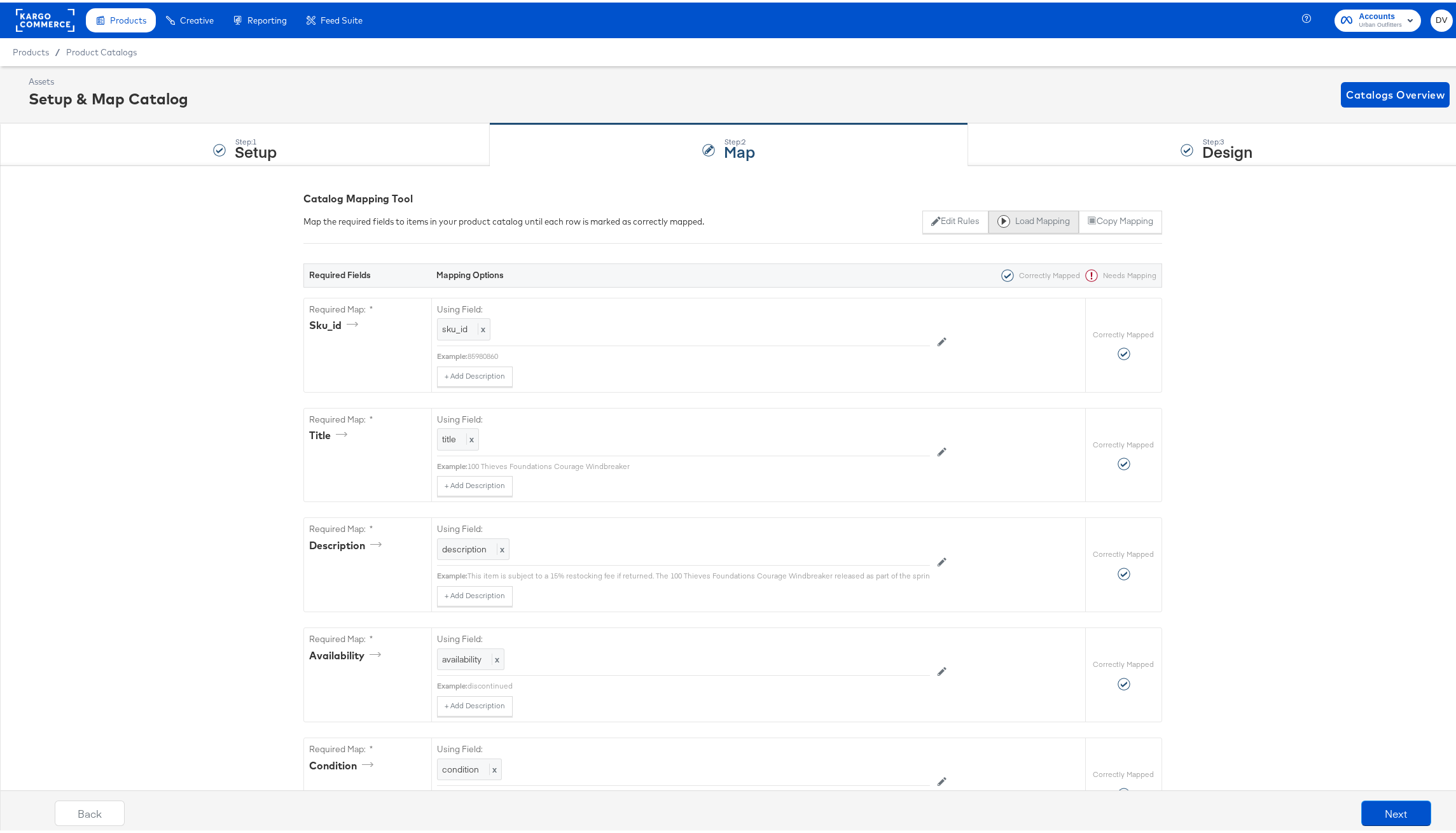
click at [1015, 219] on button "Load Mapping" at bounding box center [1033, 219] width 90 height 23
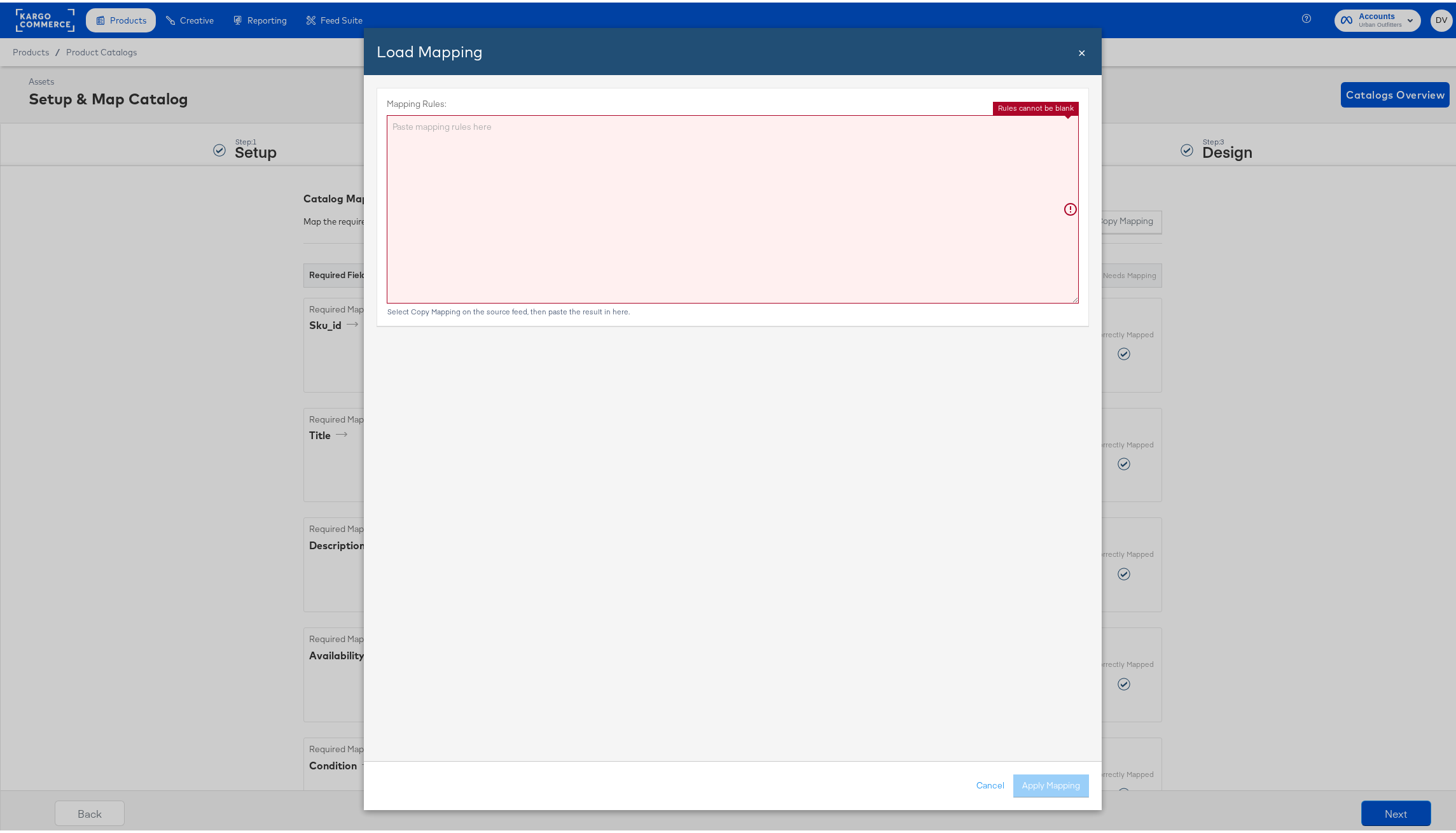
click at [722, 215] on textarea "Mapping Rules:" at bounding box center [733, 207] width 692 height 189
paste textarea "{"sku_id":"{{{\"sku_id\"}}}","title":"{{{\"title\"}}}","description":"{{{\"desc…"
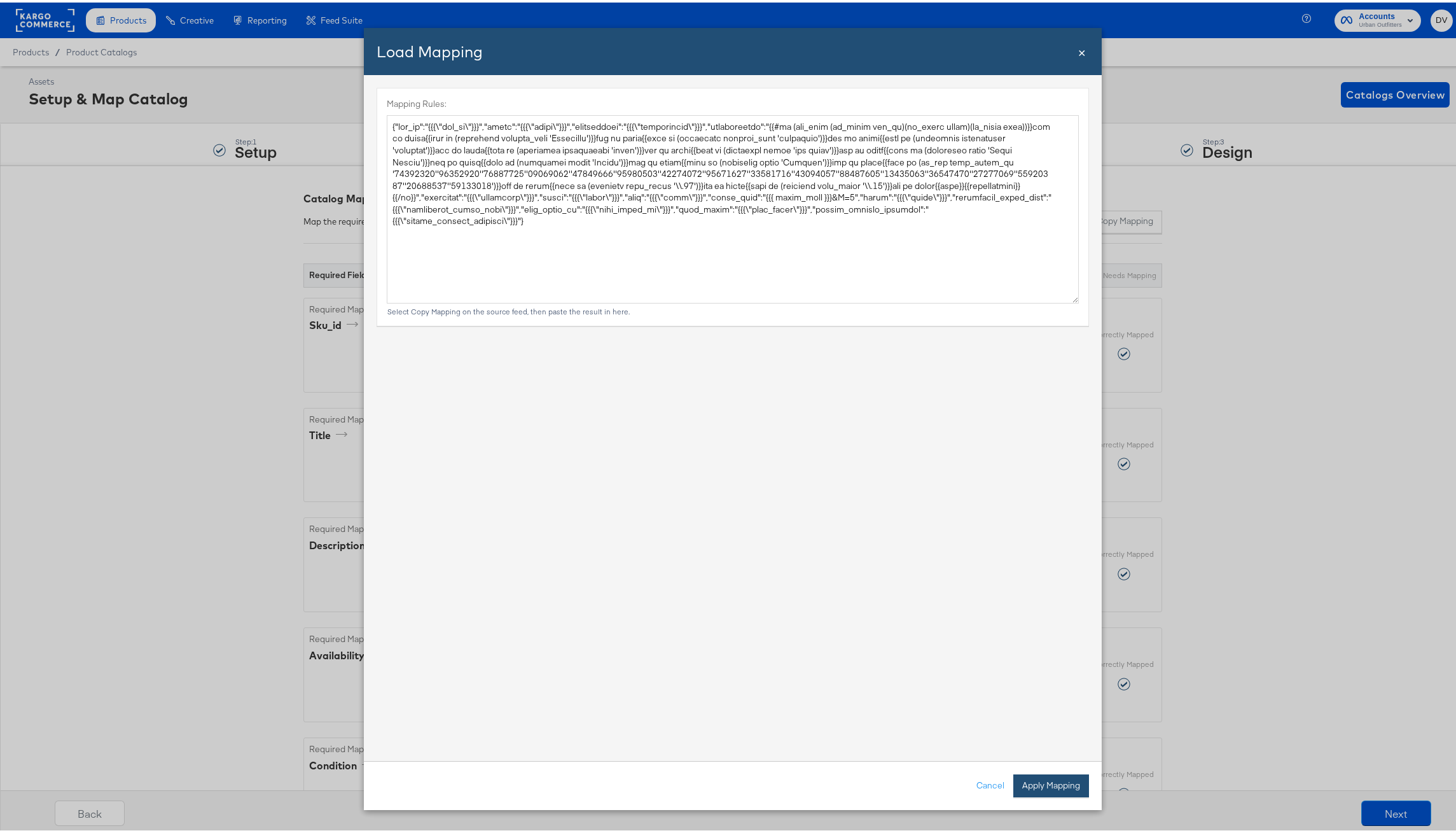
type textarea "{ "sku_id": "{{{\"sku_id\"}}}", "title": "{{{\"title\"}}}", "description": "{{{…"
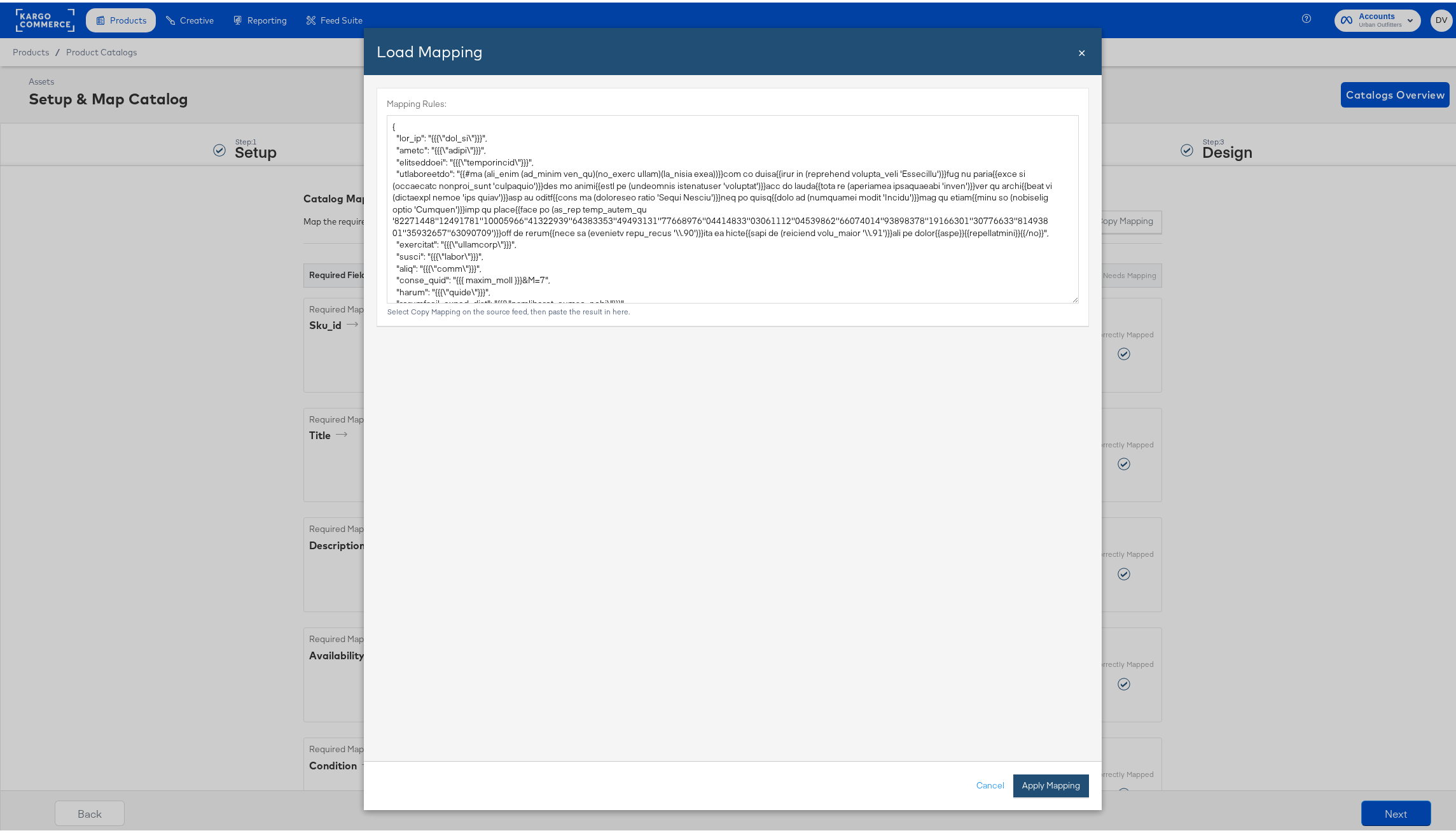
click at [1039, 778] on button "Apply Mapping" at bounding box center [1051, 783] width 76 height 23
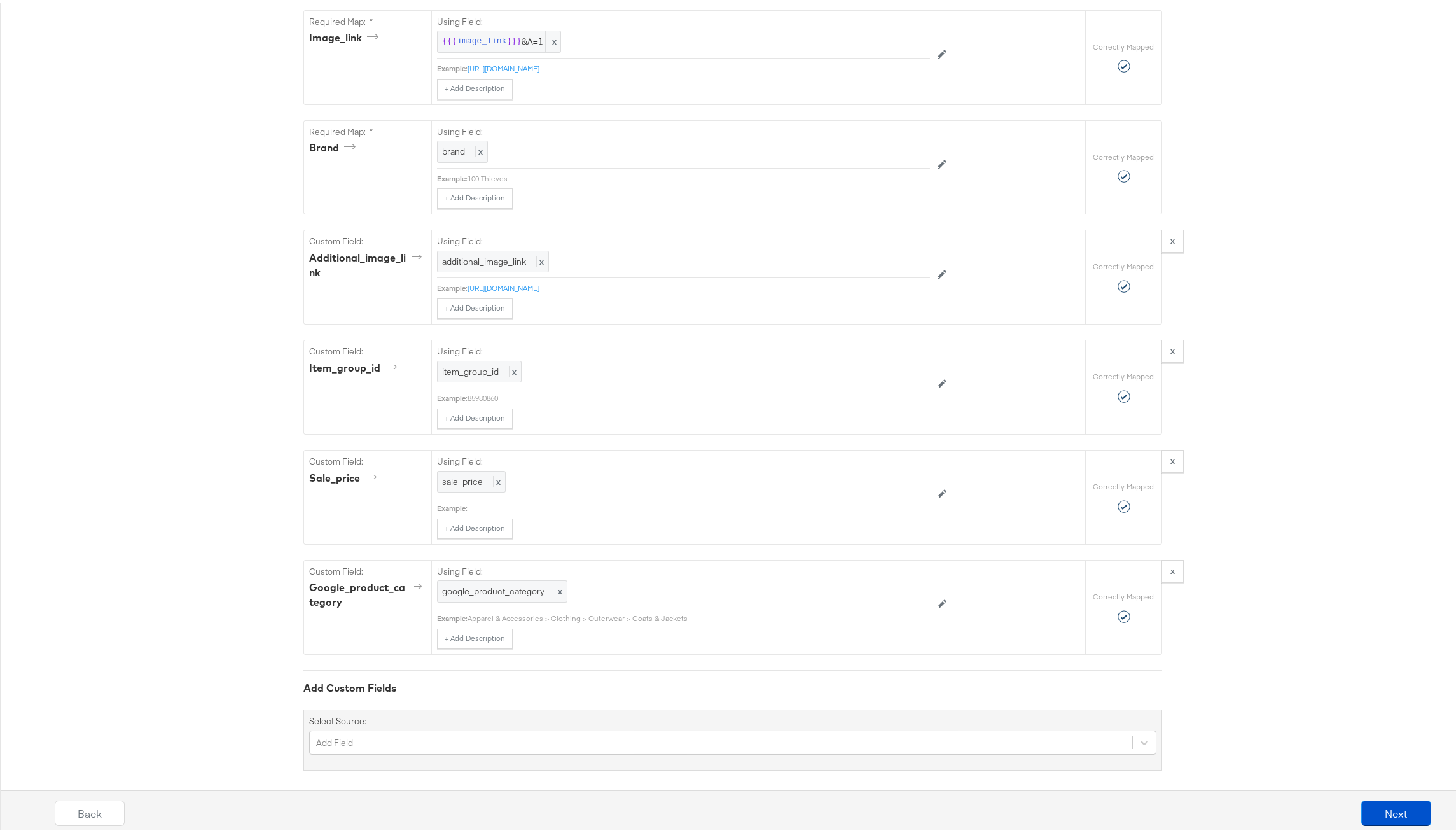
scroll to position [1214, 0]
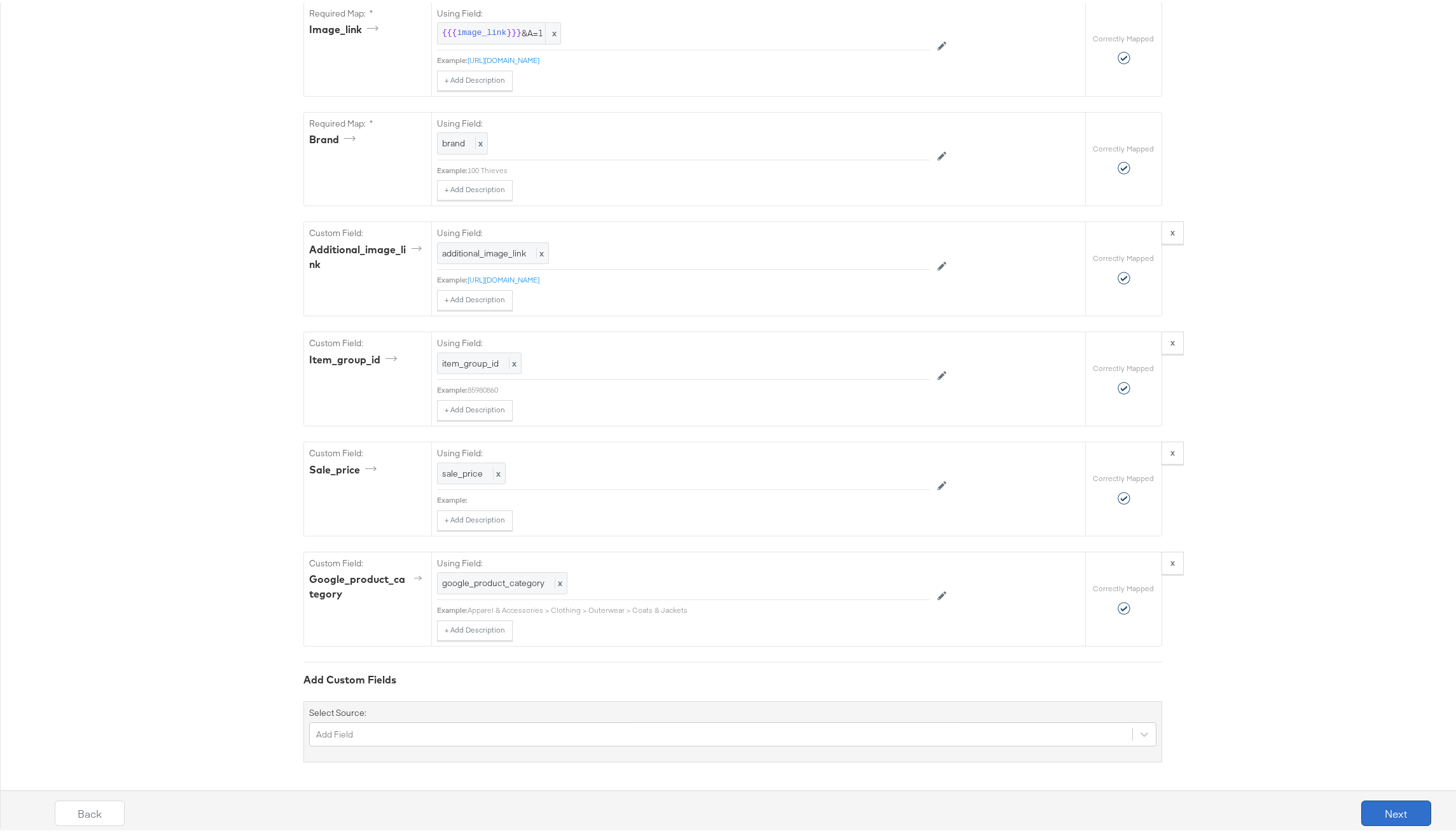
click at [1361, 809] on button "Next" at bounding box center [1396, 810] width 70 height 26
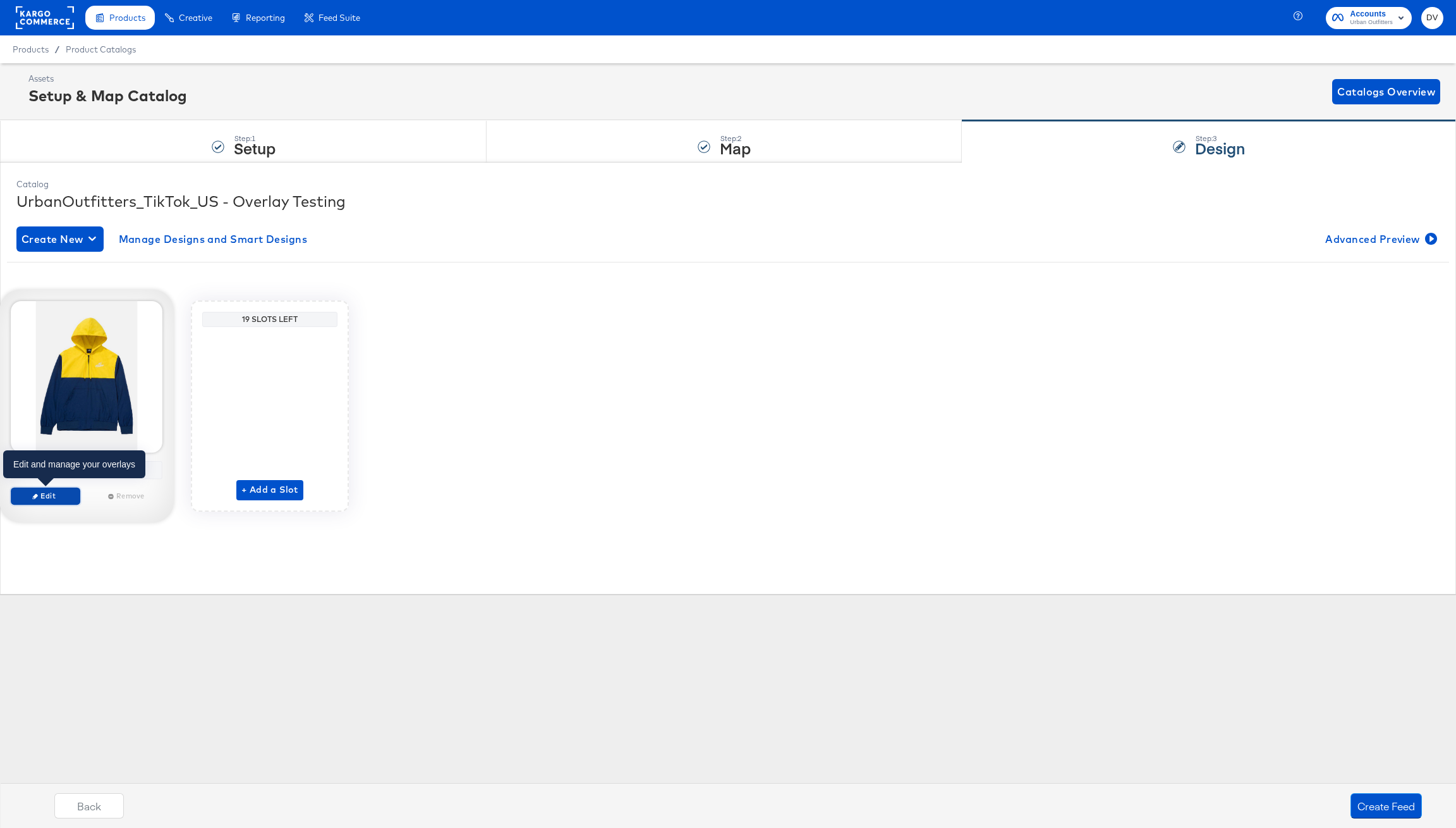
click at [42, 497] on span "Edit" at bounding box center [45, 495] width 58 height 9
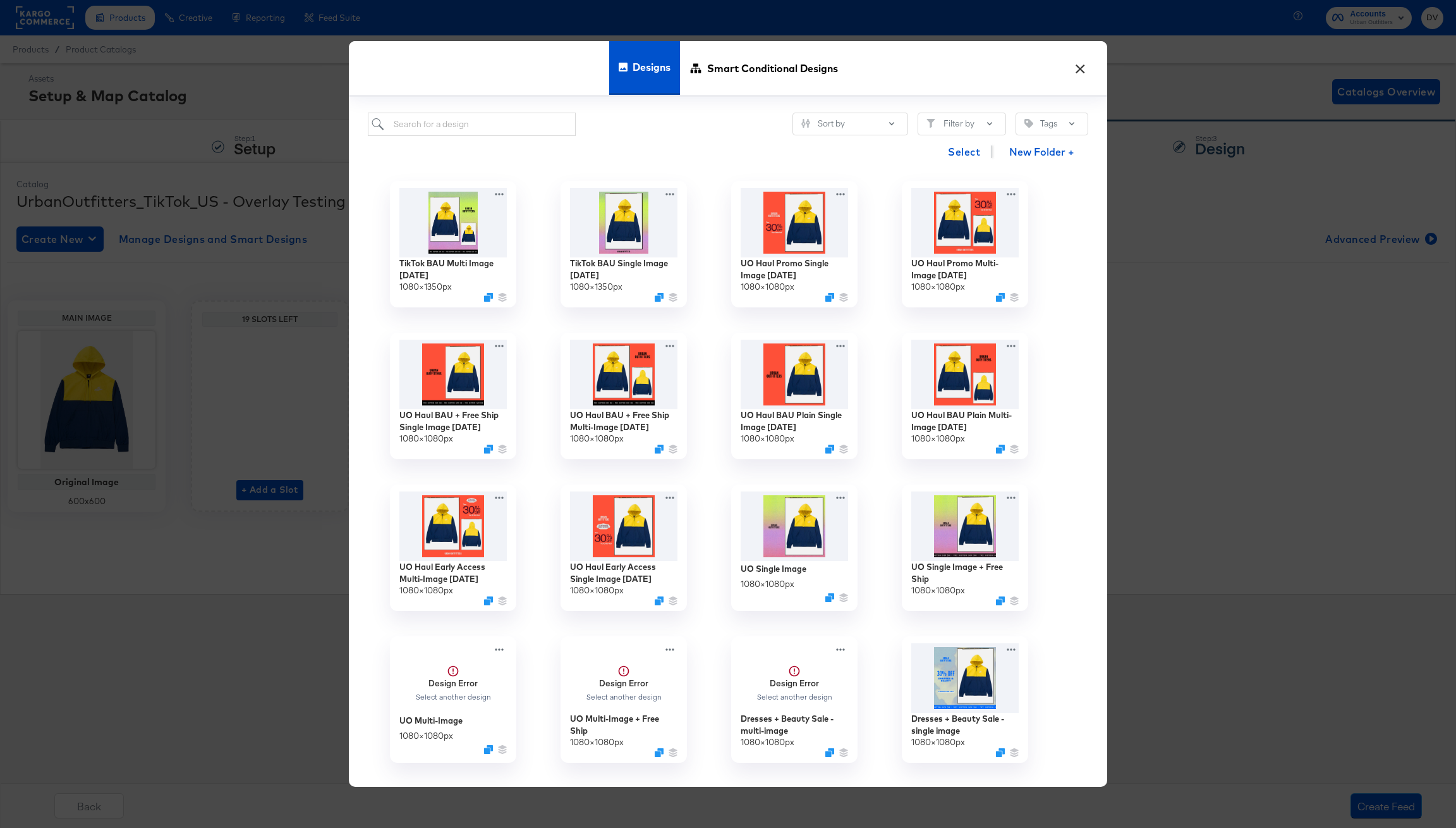
click at [709, 161] on div "Select New Folder +" at bounding box center [728, 152] width 721 height 32
click at [763, 73] on span "Smart Conditional Designs" at bounding box center [773, 68] width 131 height 56
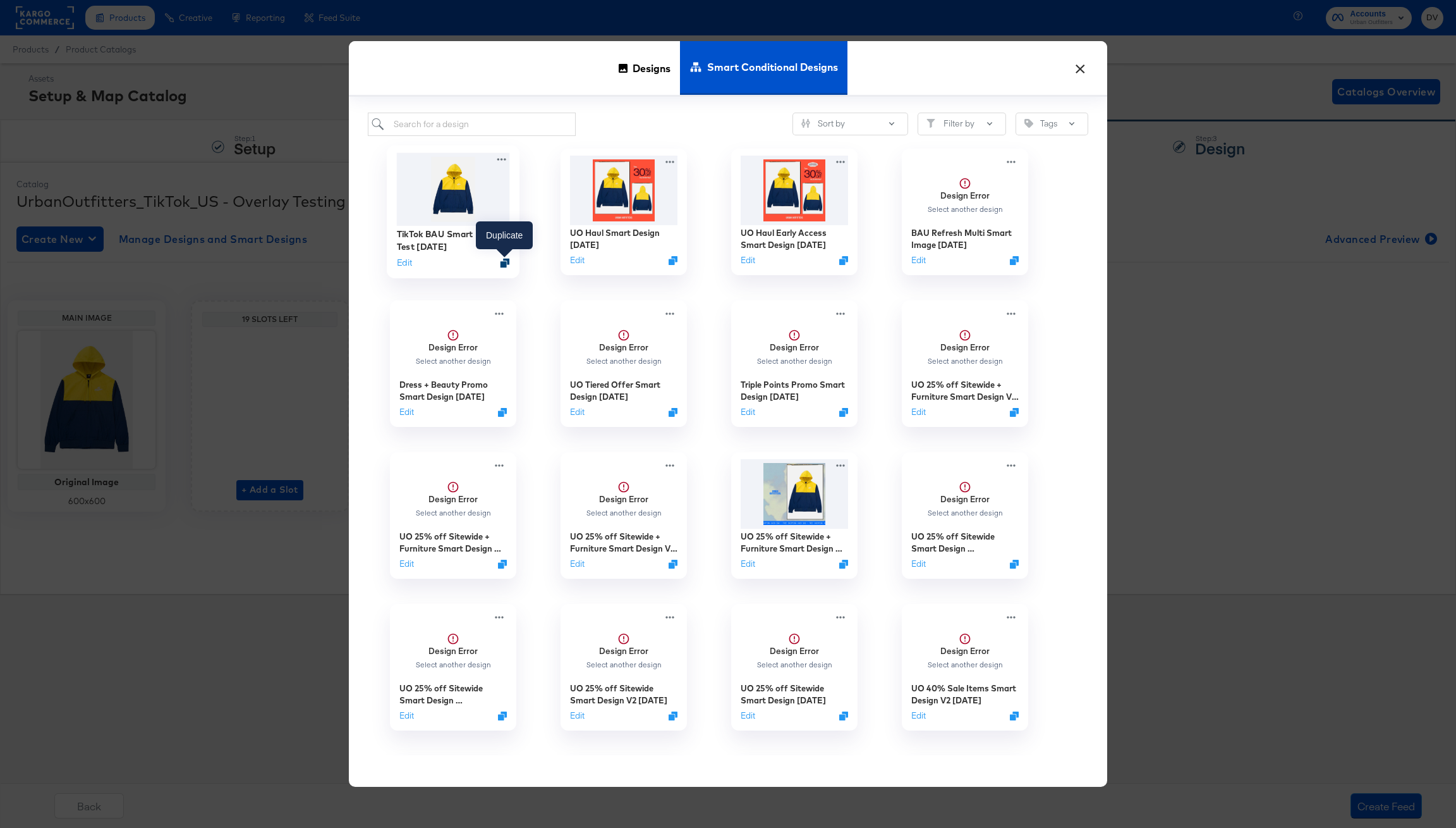
click at [504, 265] on icon "Duplicate" at bounding box center [505, 262] width 9 height 9
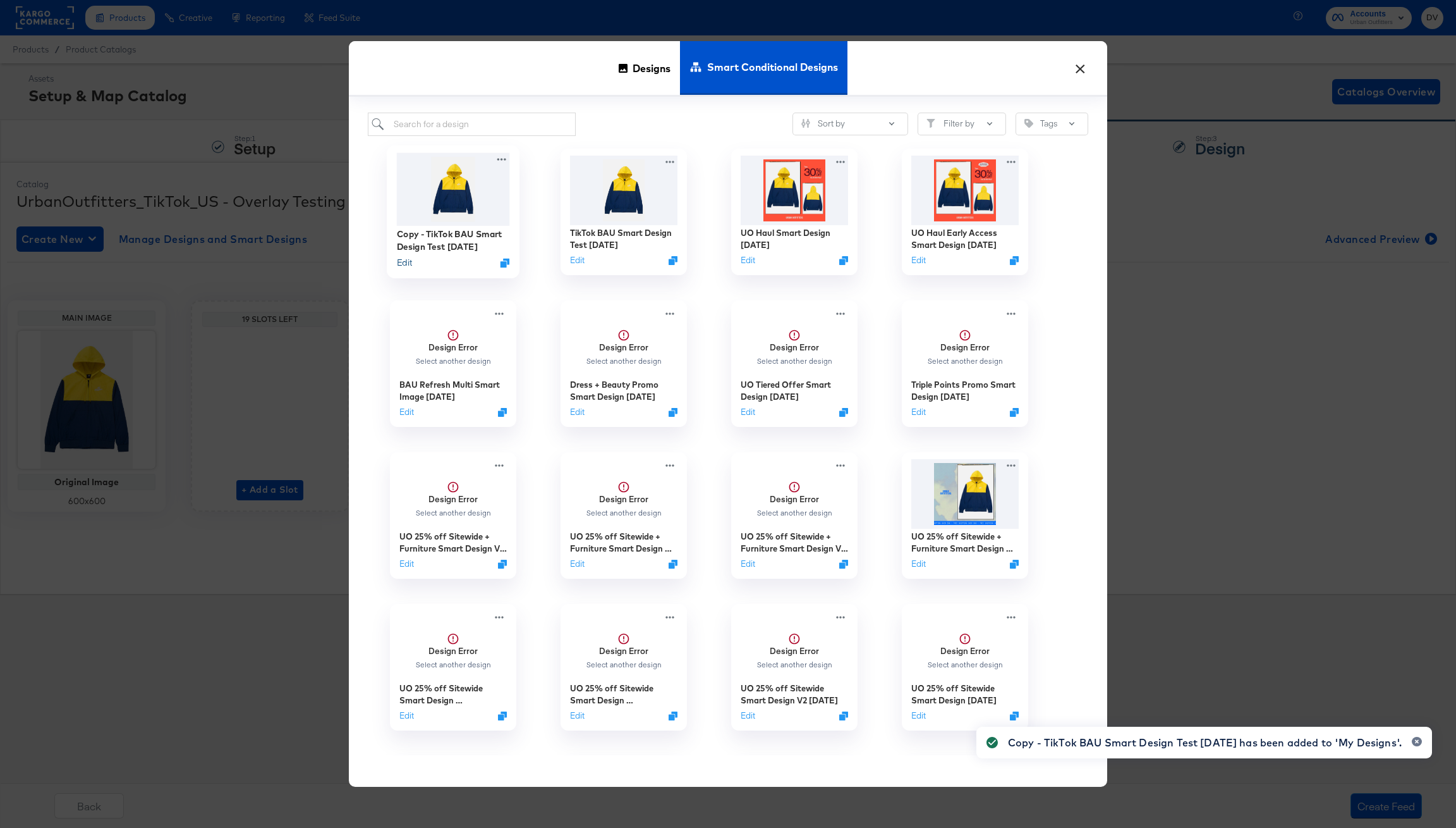
click at [397, 264] on button "Edit" at bounding box center [405, 262] width 15 height 12
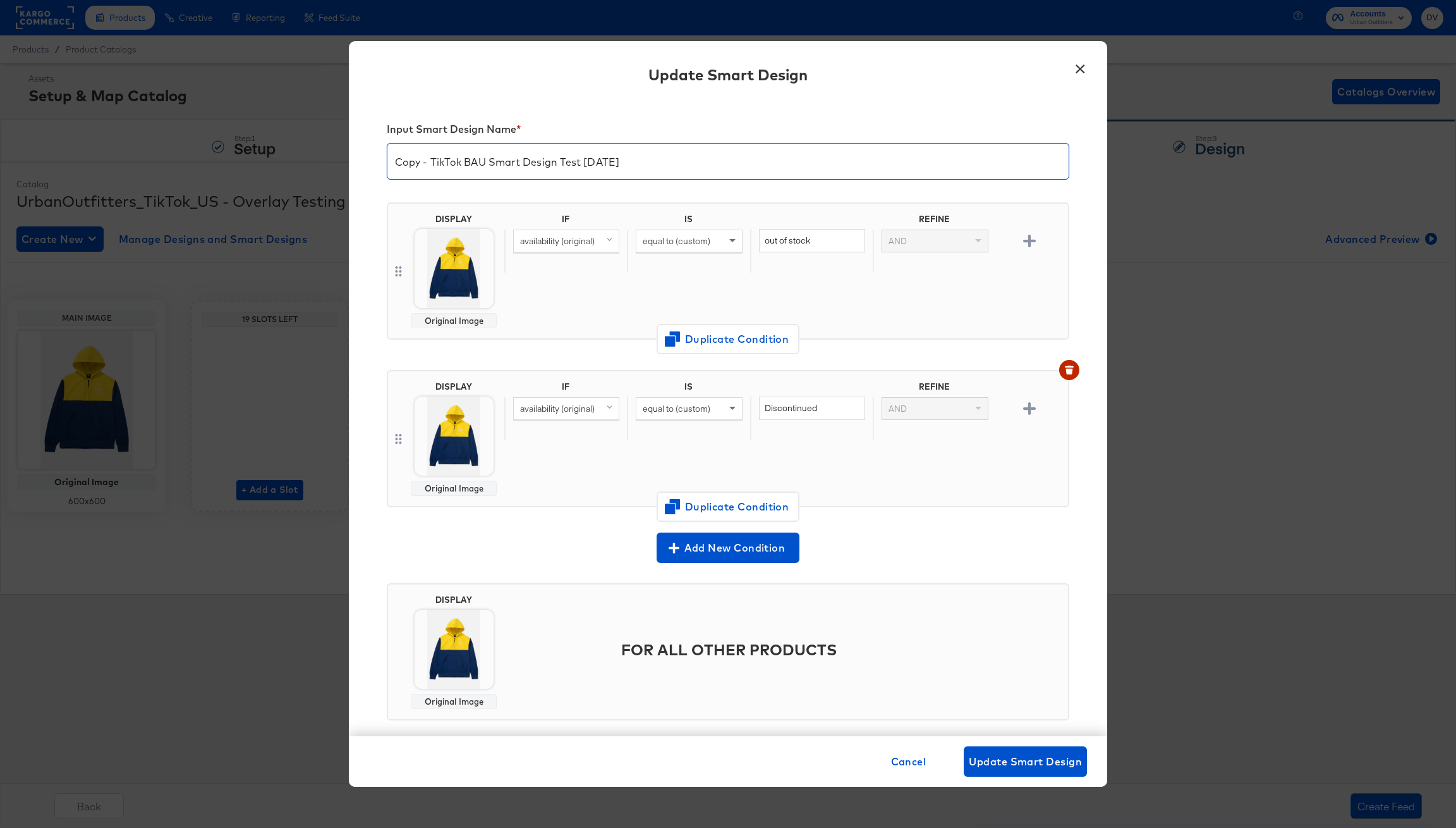
drag, startPoint x: 430, startPoint y: 157, endPoint x: 325, endPoint y: 158, distance: 105.0
click at [325, 158] on div "× Update Smart Design Input Smart Design Name * Copy - TikTok BAU Smart Design …" at bounding box center [728, 414] width 1456 height 828
drag, startPoint x: 549, startPoint y: 161, endPoint x: 568, endPoint y: 165, distance: 19.4
click at [549, 161] on input "TikTok BAU Smart Design Test 8.21.25" at bounding box center [728, 156] width 681 height 35
type input "TikTok BAU Smart Design Test V2 8.21.25"
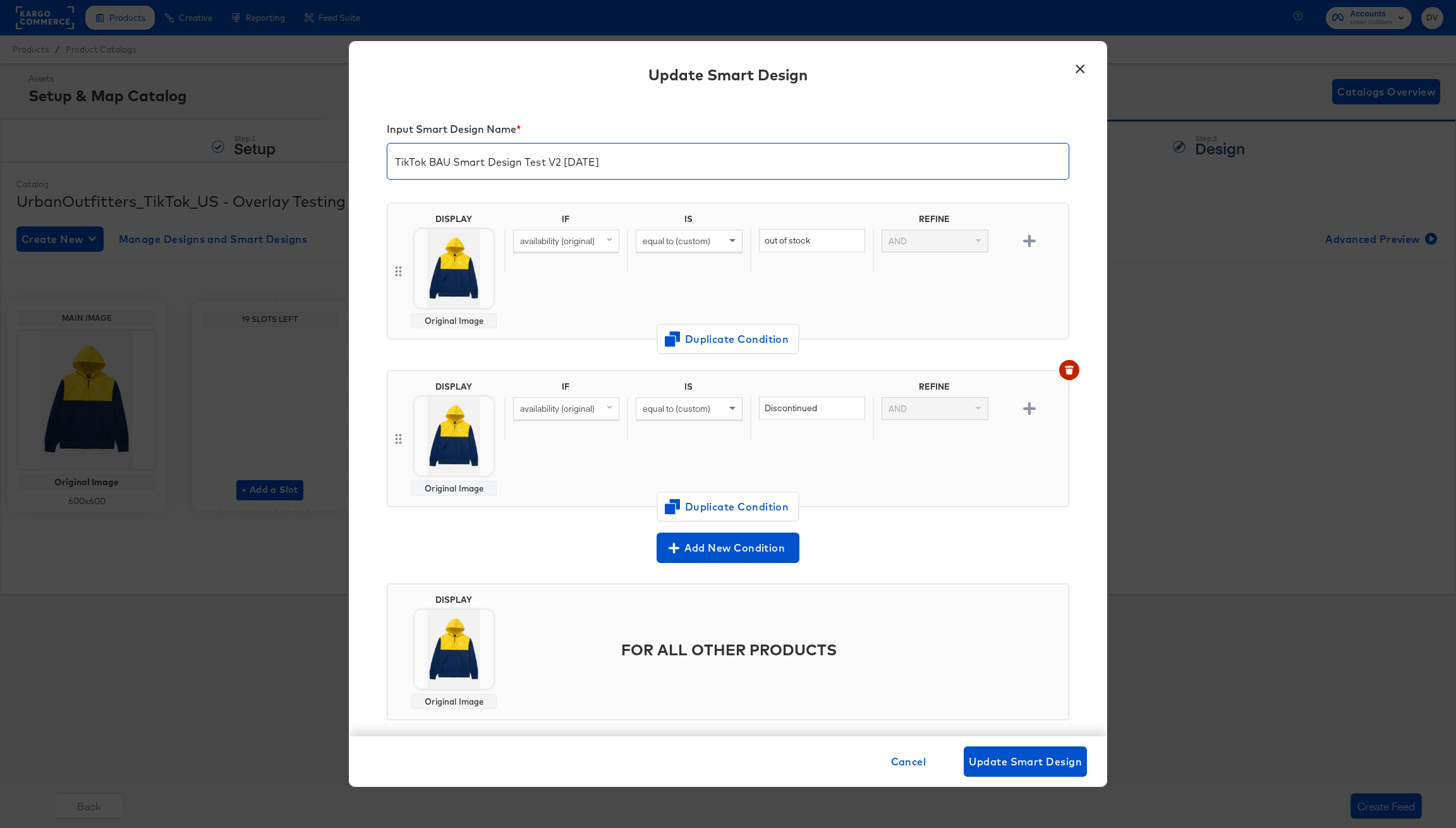
click at [590, 238] on div "Original Image Change Design" at bounding box center [728, 414] width 1456 height 828
click at [597, 238] on div "availability (original)" at bounding box center [566, 241] width 105 height 22
click at [581, 359] on div "gender" at bounding box center [568, 357] width 101 height 12
click at [796, 238] on input "out of stock" at bounding box center [812, 240] width 106 height 23
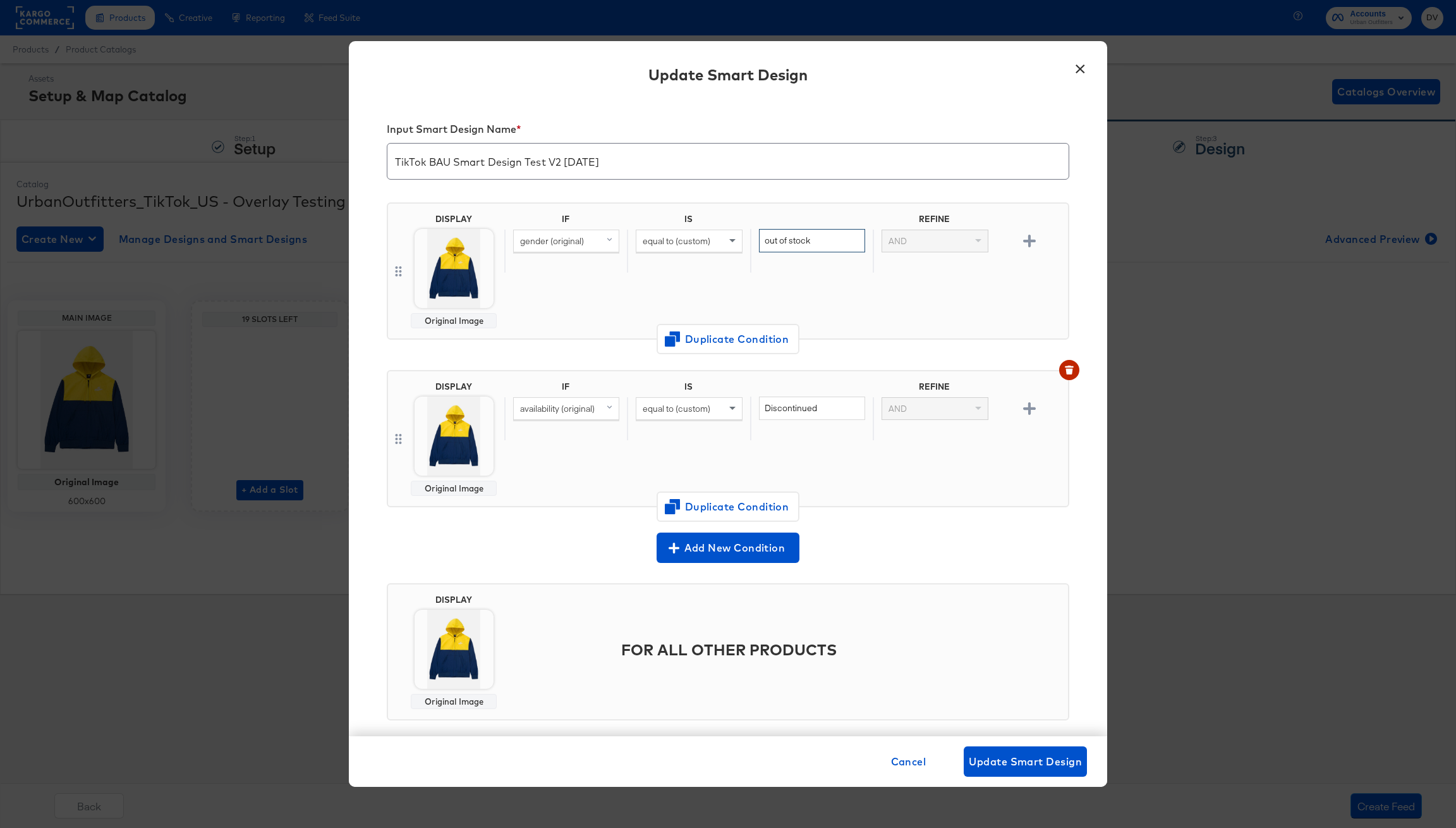
click at [796, 238] on input "out of stock" at bounding box center [812, 240] width 106 height 23
click at [827, 242] on input "out of stock" at bounding box center [812, 240] width 106 height 23
paste input "male"
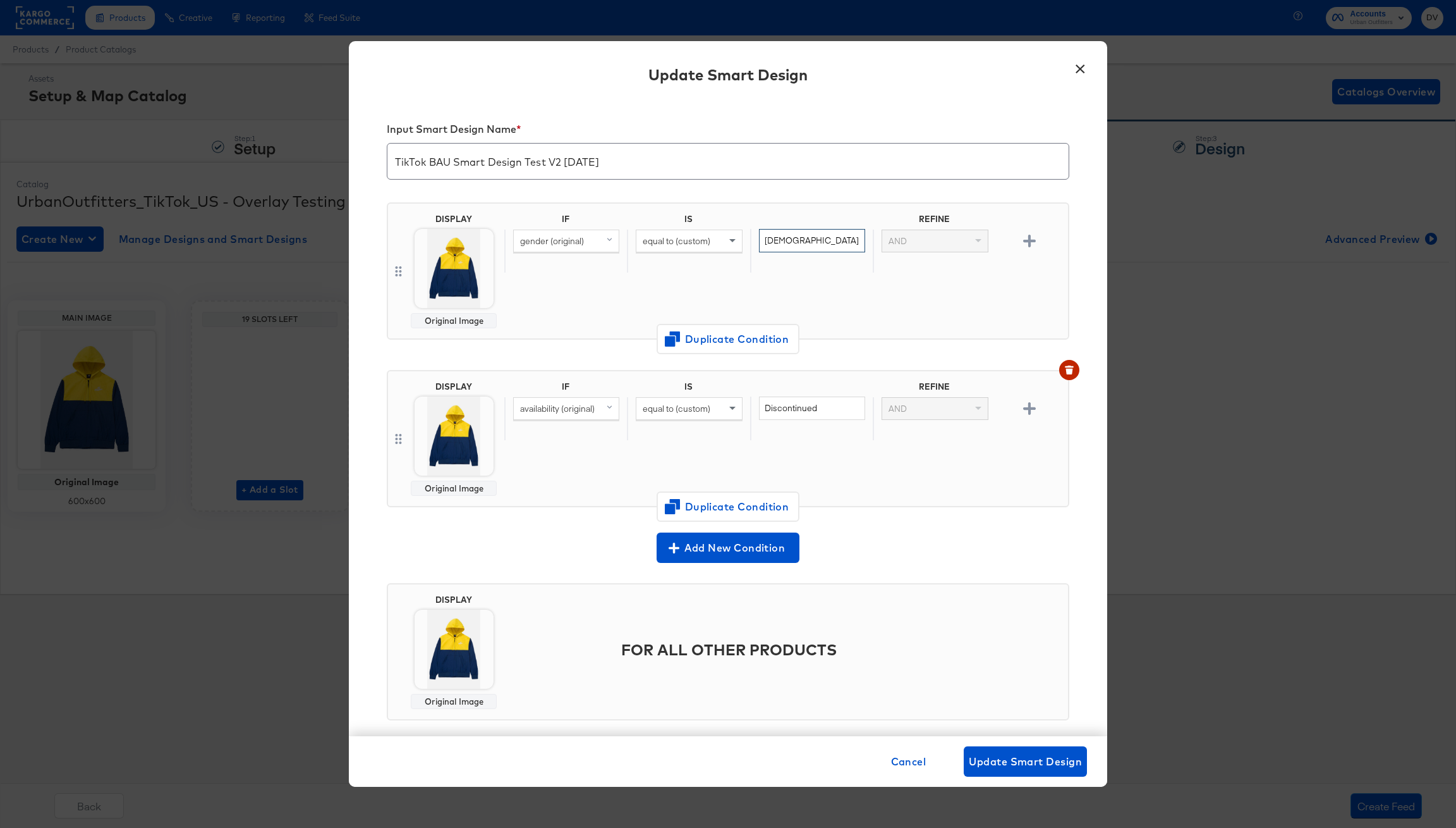
type input "male"
click at [845, 311] on div "IF IS REFINE gender (original) equal to (custom) male AND" at bounding box center [783, 271] width 559 height 114
click at [564, 411] on span "availability (original)" at bounding box center [558, 409] width 75 height 11
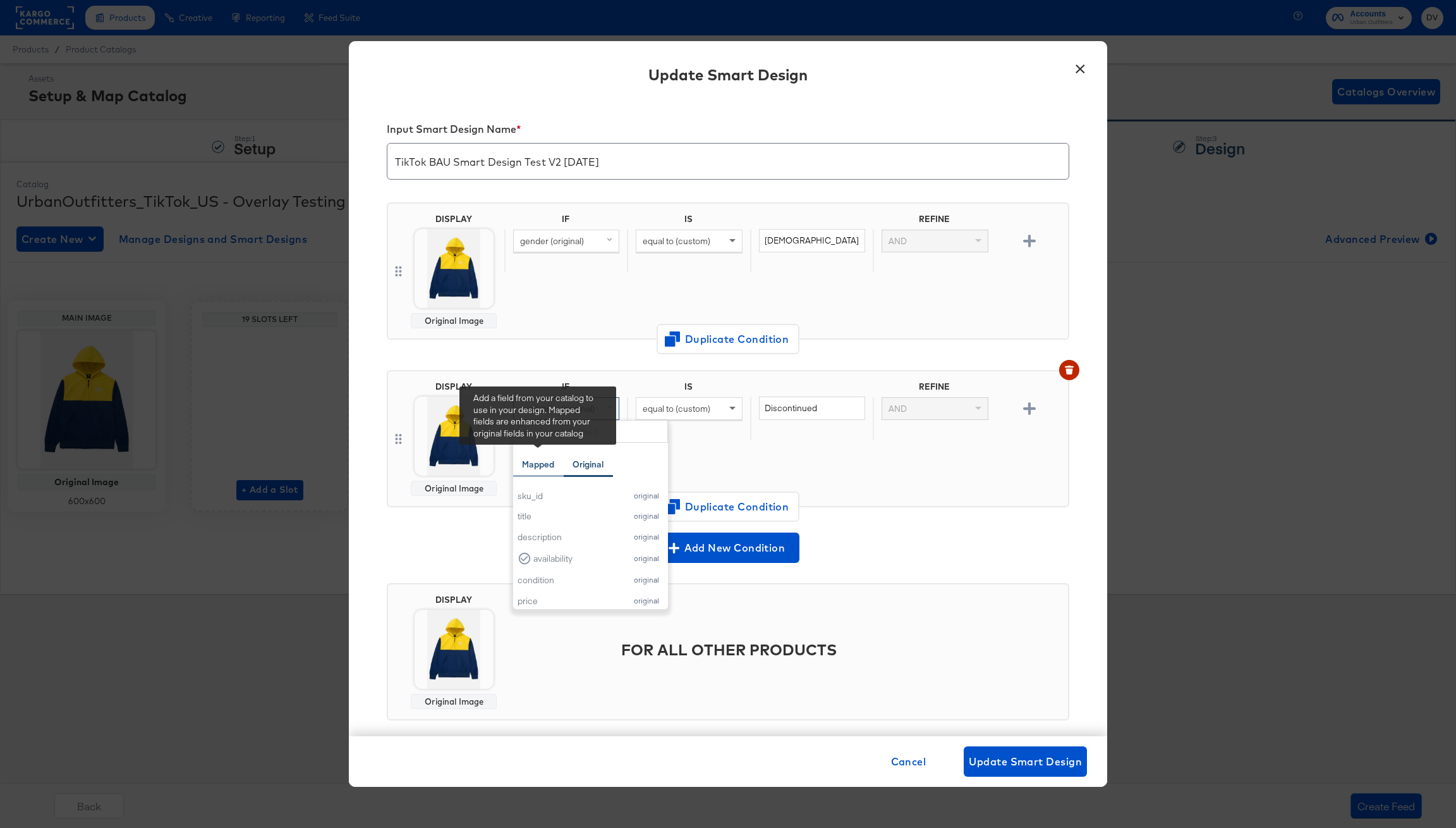
click at [551, 461] on div "Mapped" at bounding box center [538, 464] width 32 height 12
click at [602, 469] on div "Original" at bounding box center [588, 464] width 31 height 12
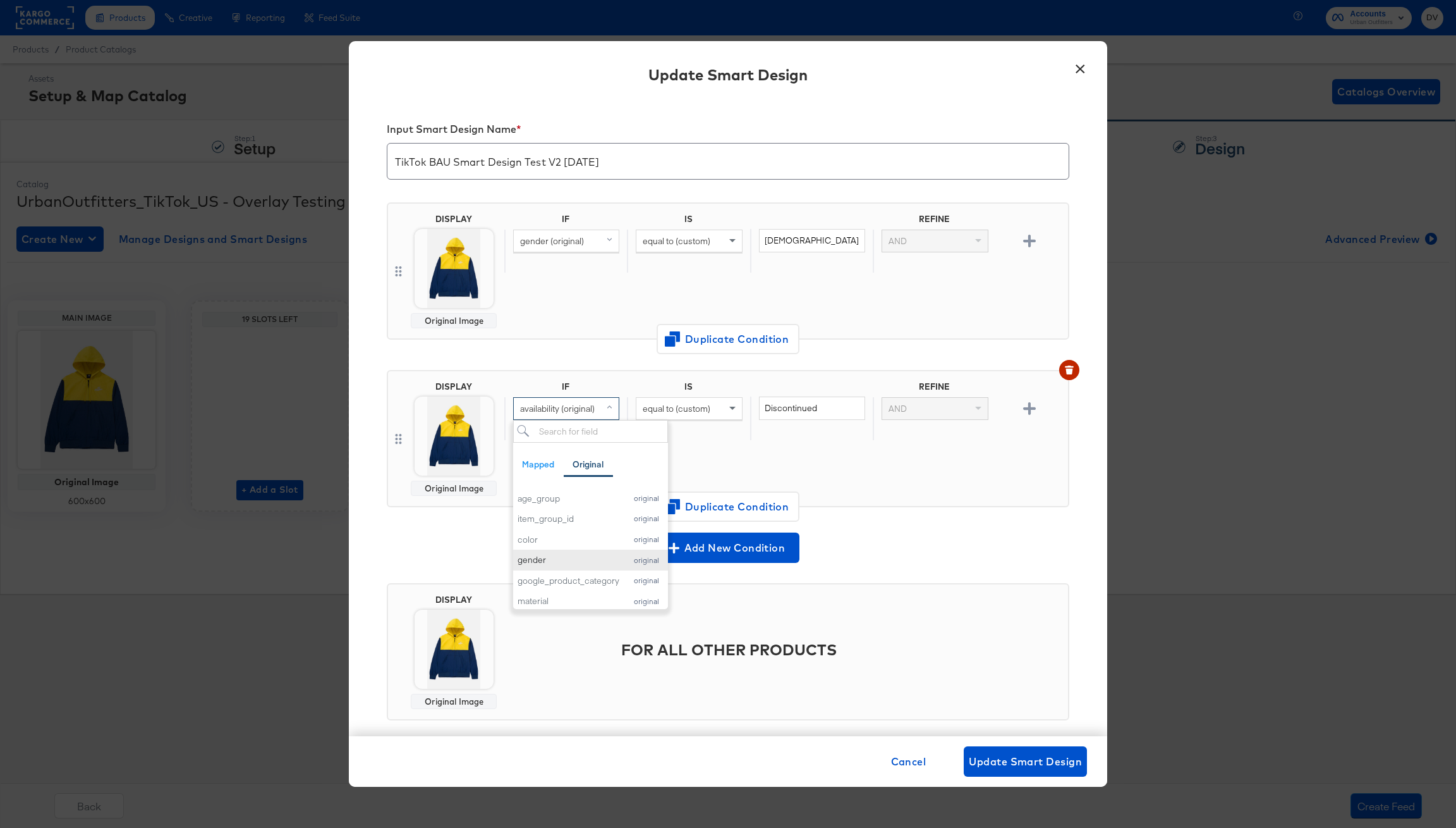
click at [618, 558] on div "gender" at bounding box center [568, 560] width 101 height 12
click at [795, 407] on input "Discontinued" at bounding box center [812, 408] width 106 height 23
paste input "female"
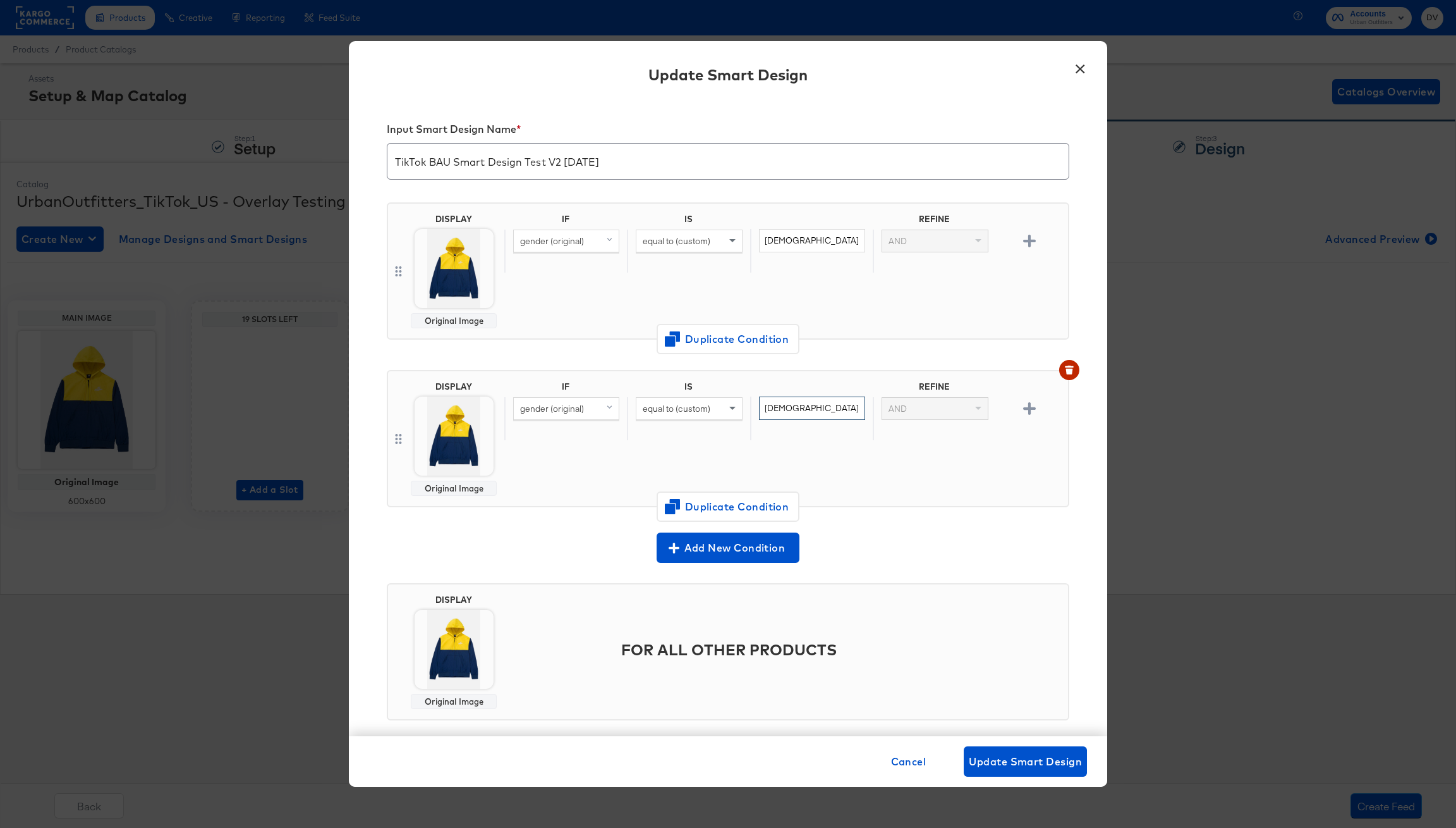
type input "female"
click at [874, 471] on div "IF IS REFINE gender (original) equal to (custom) female AND" at bounding box center [783, 438] width 559 height 114
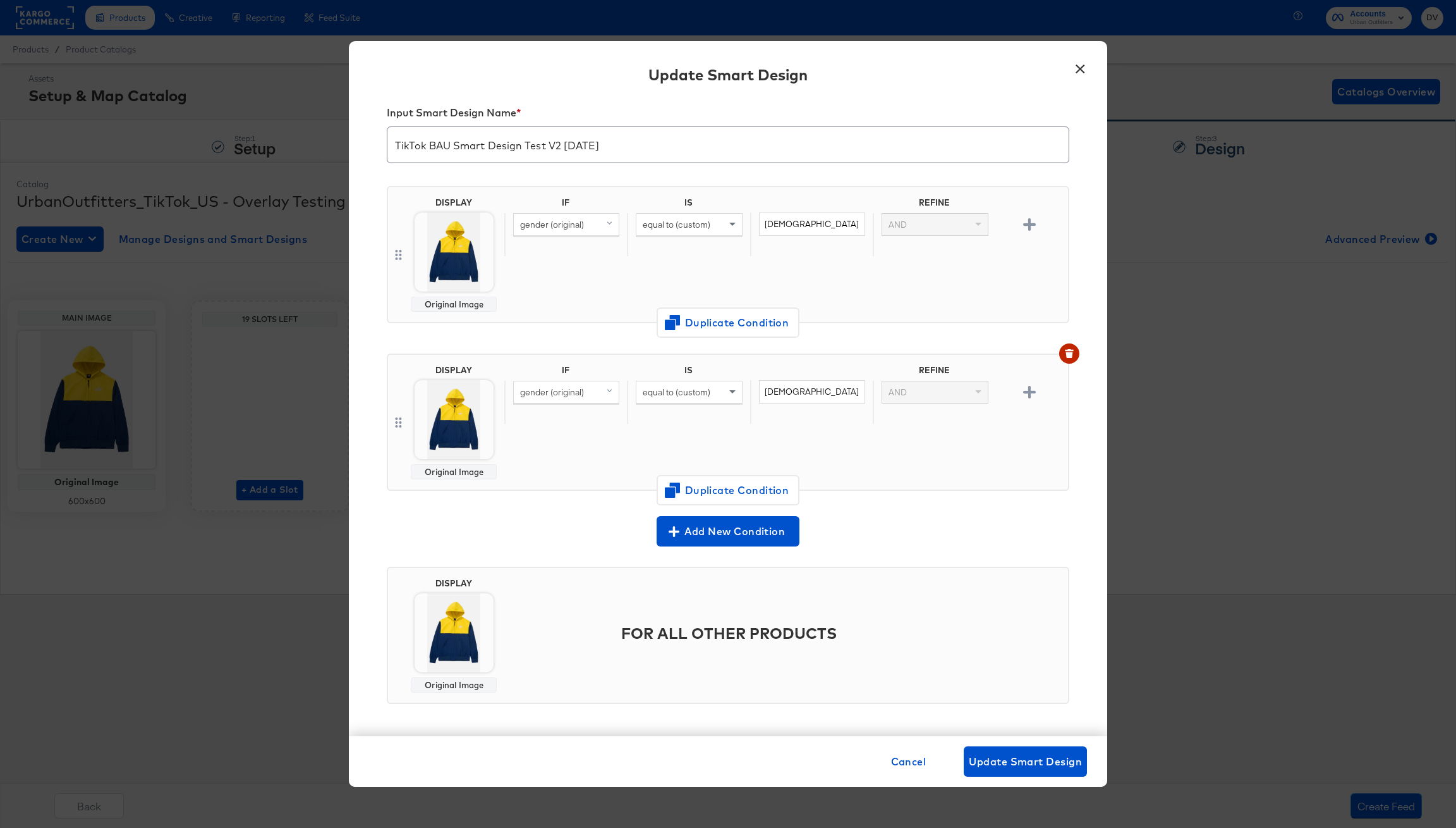
scroll to position [17, 0]
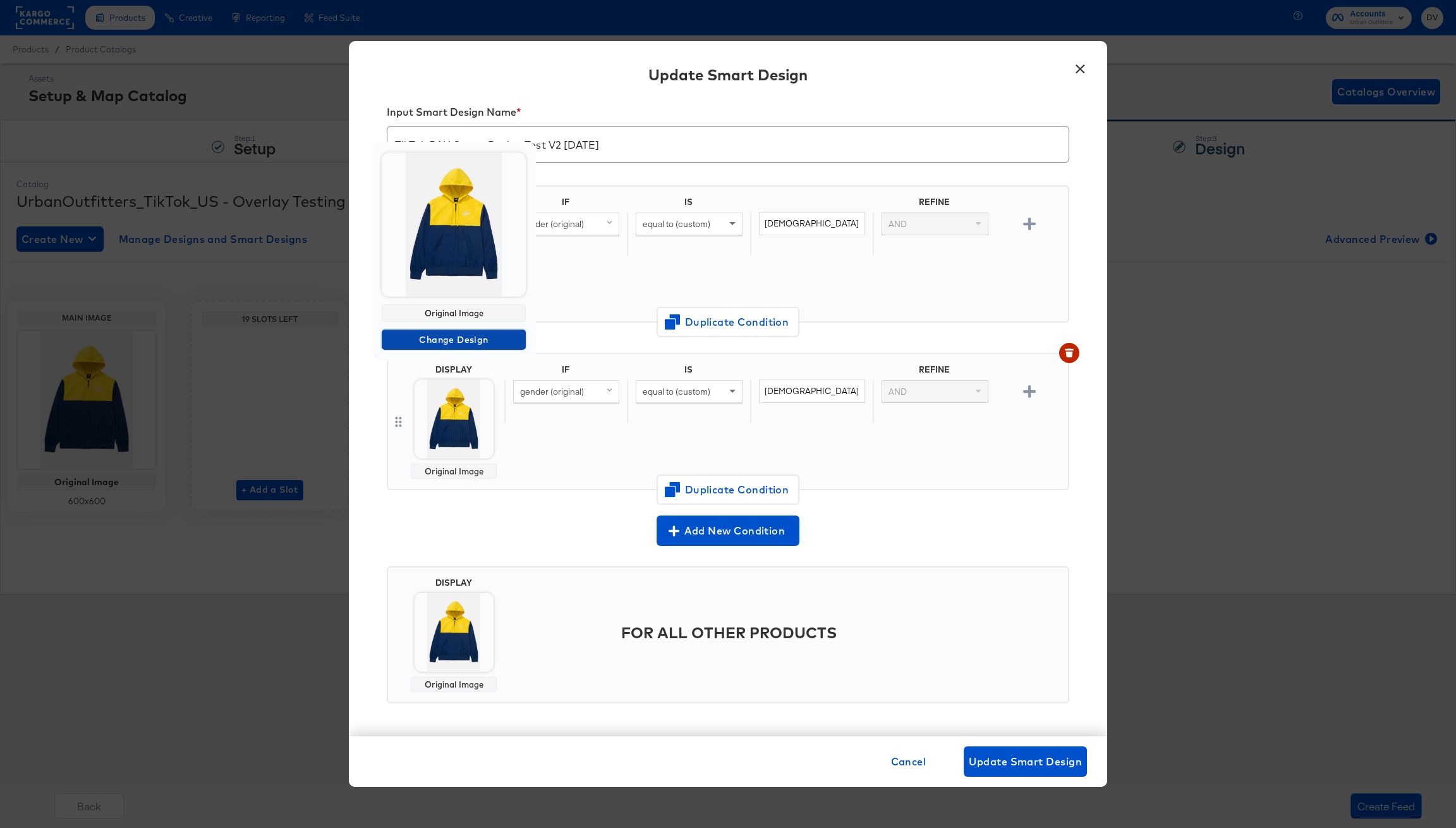
click at [454, 338] on span "Change Design" at bounding box center [454, 340] width 134 height 16
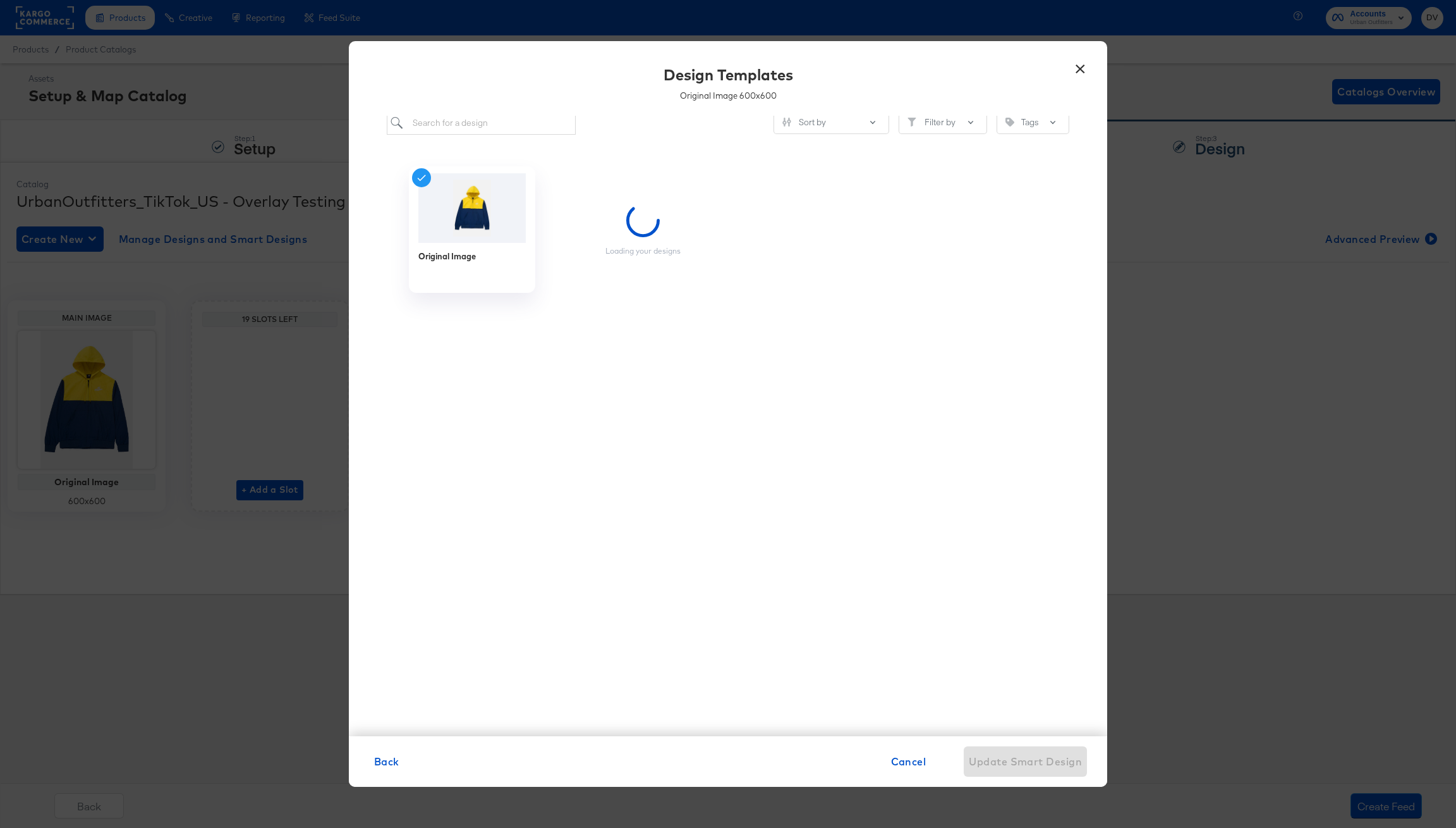
scroll to position [0, 0]
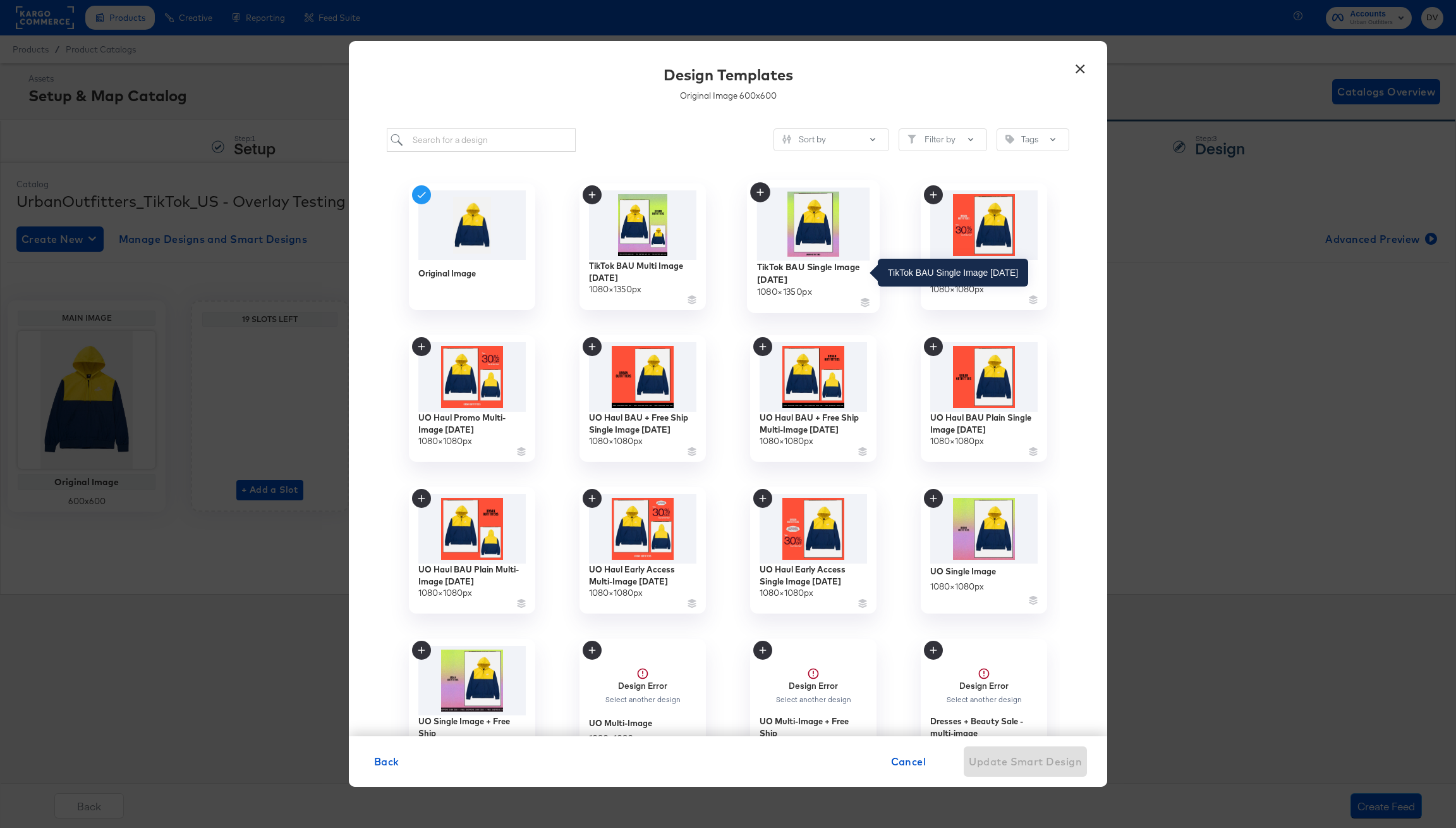
click at [781, 269] on div "TikTok BAU Single Image 8.21.25" at bounding box center [814, 273] width 113 height 25
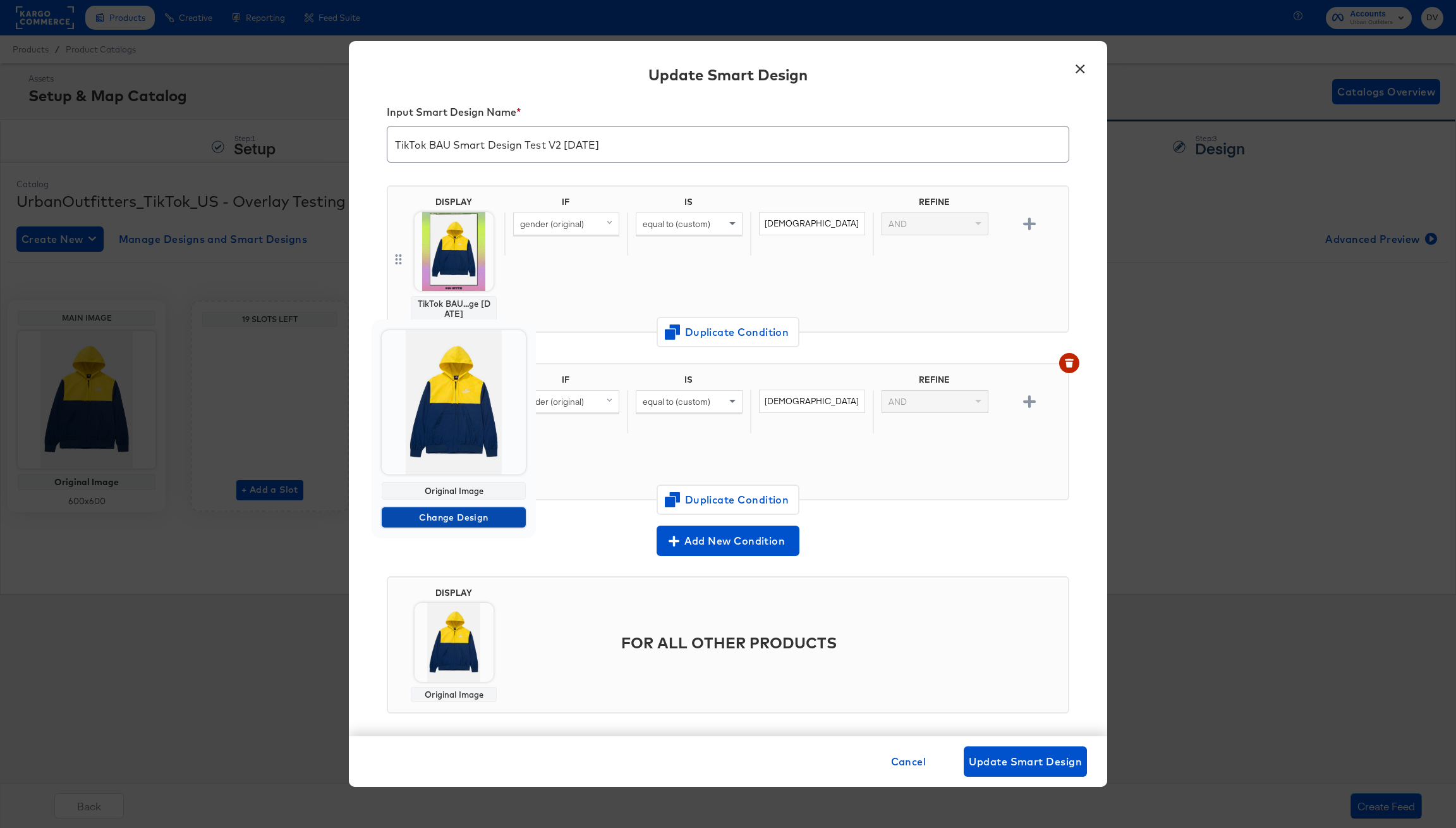
click at [459, 514] on span "Change Design" at bounding box center [454, 517] width 134 height 16
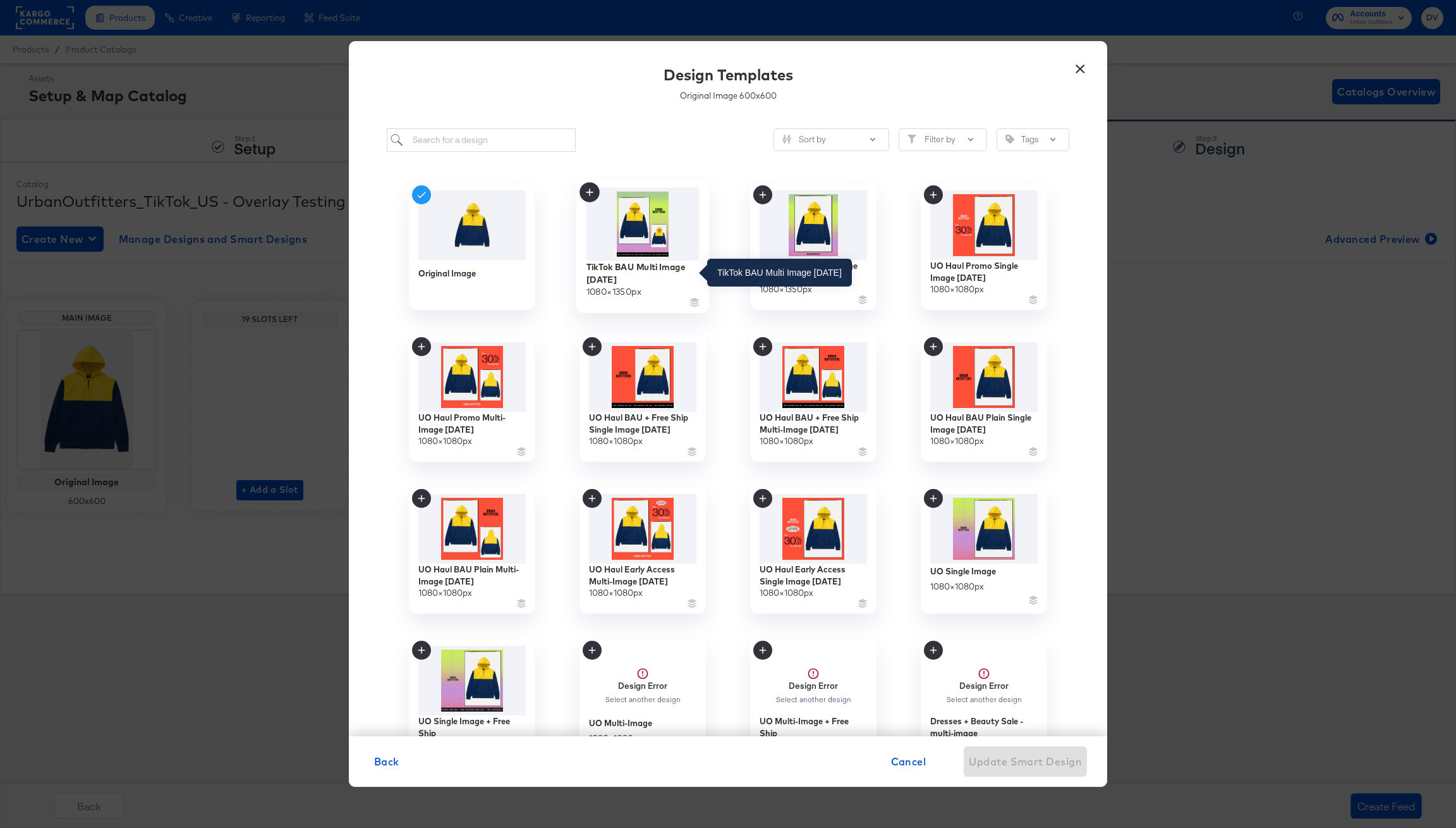
click at [657, 263] on div "TikTok BAU Multi Image 8.21.25" at bounding box center [643, 273] width 113 height 25
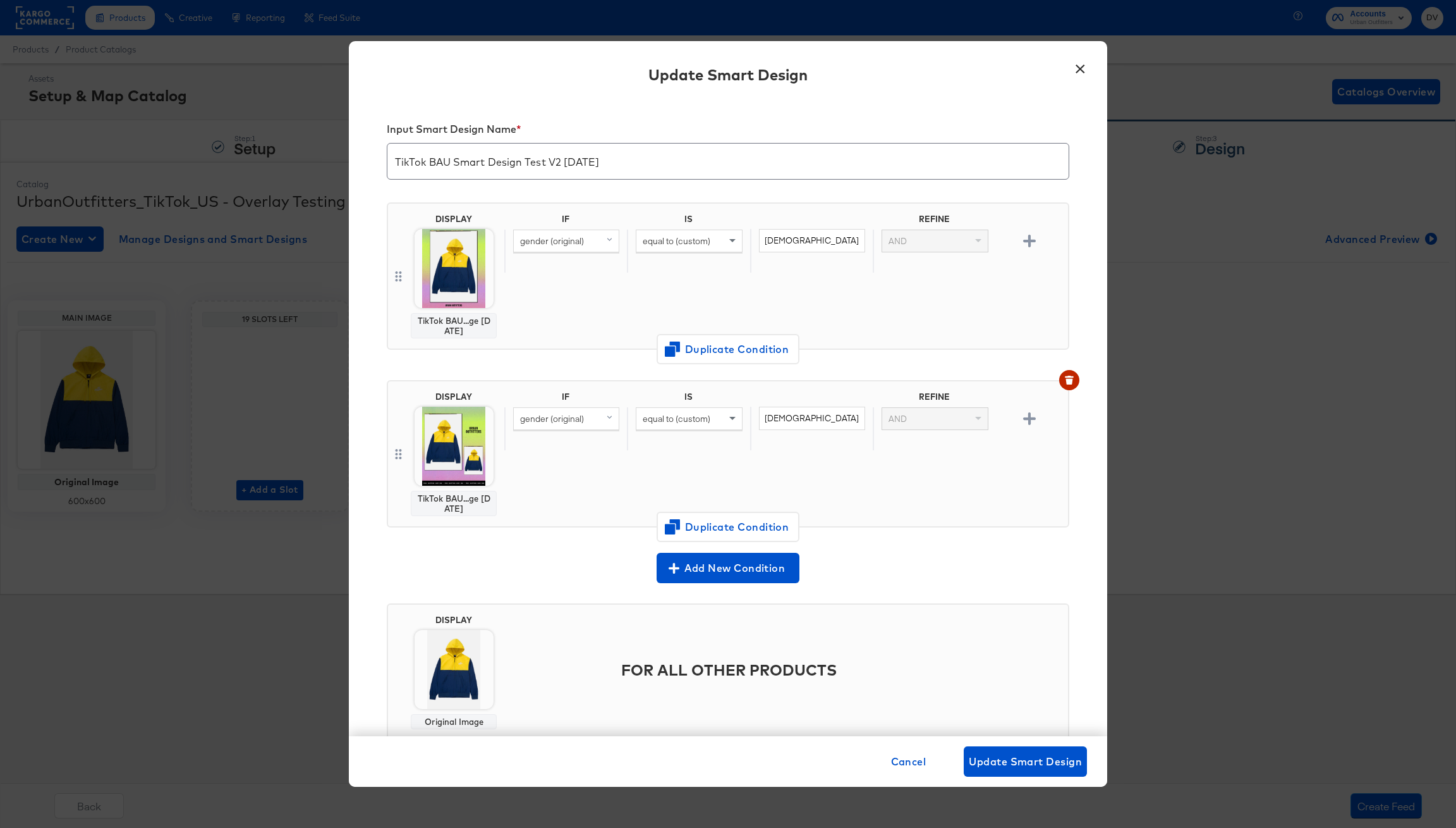
scroll to position [17, 0]
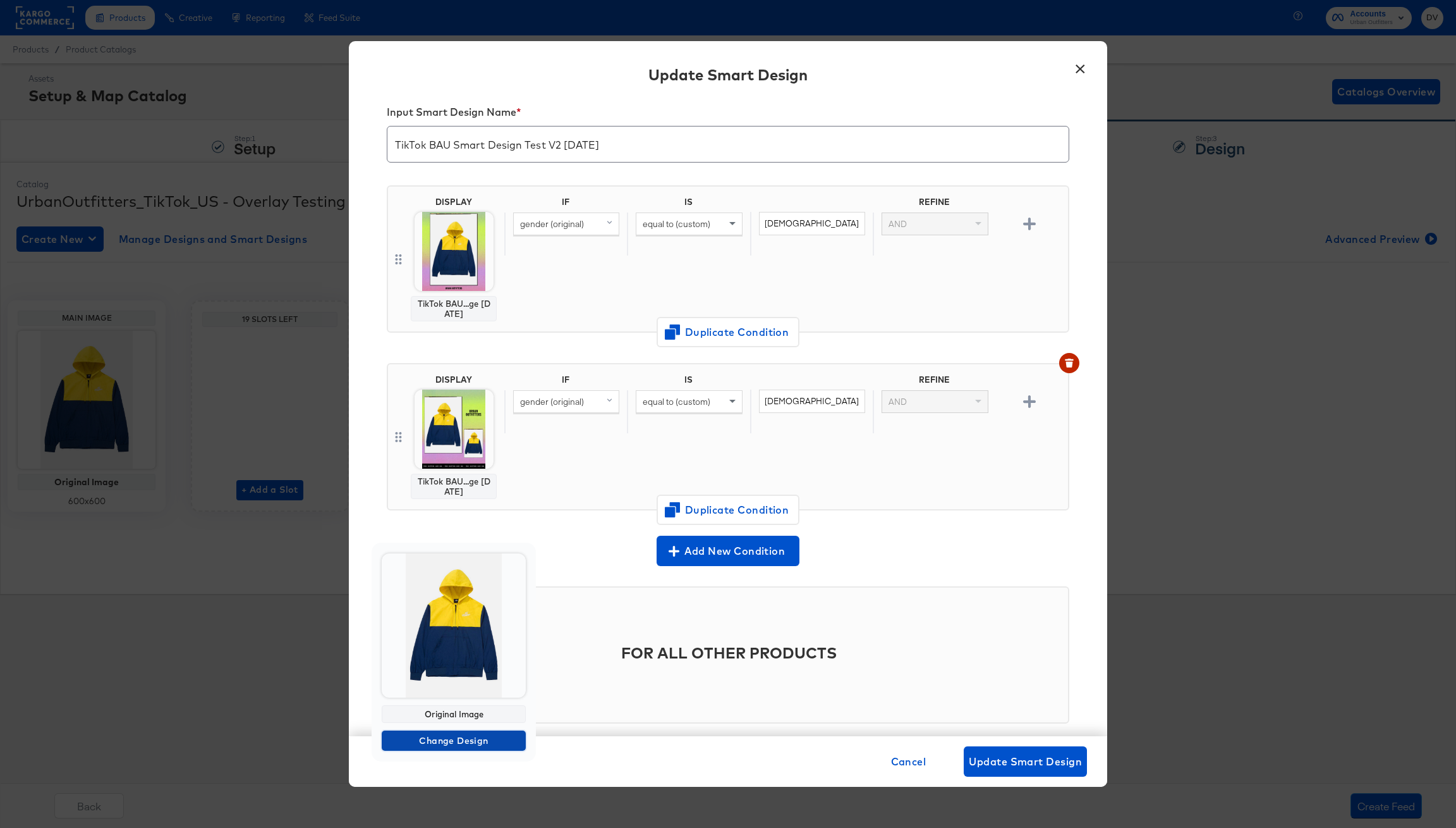
click at [468, 746] on span "Change Design" at bounding box center [454, 741] width 134 height 16
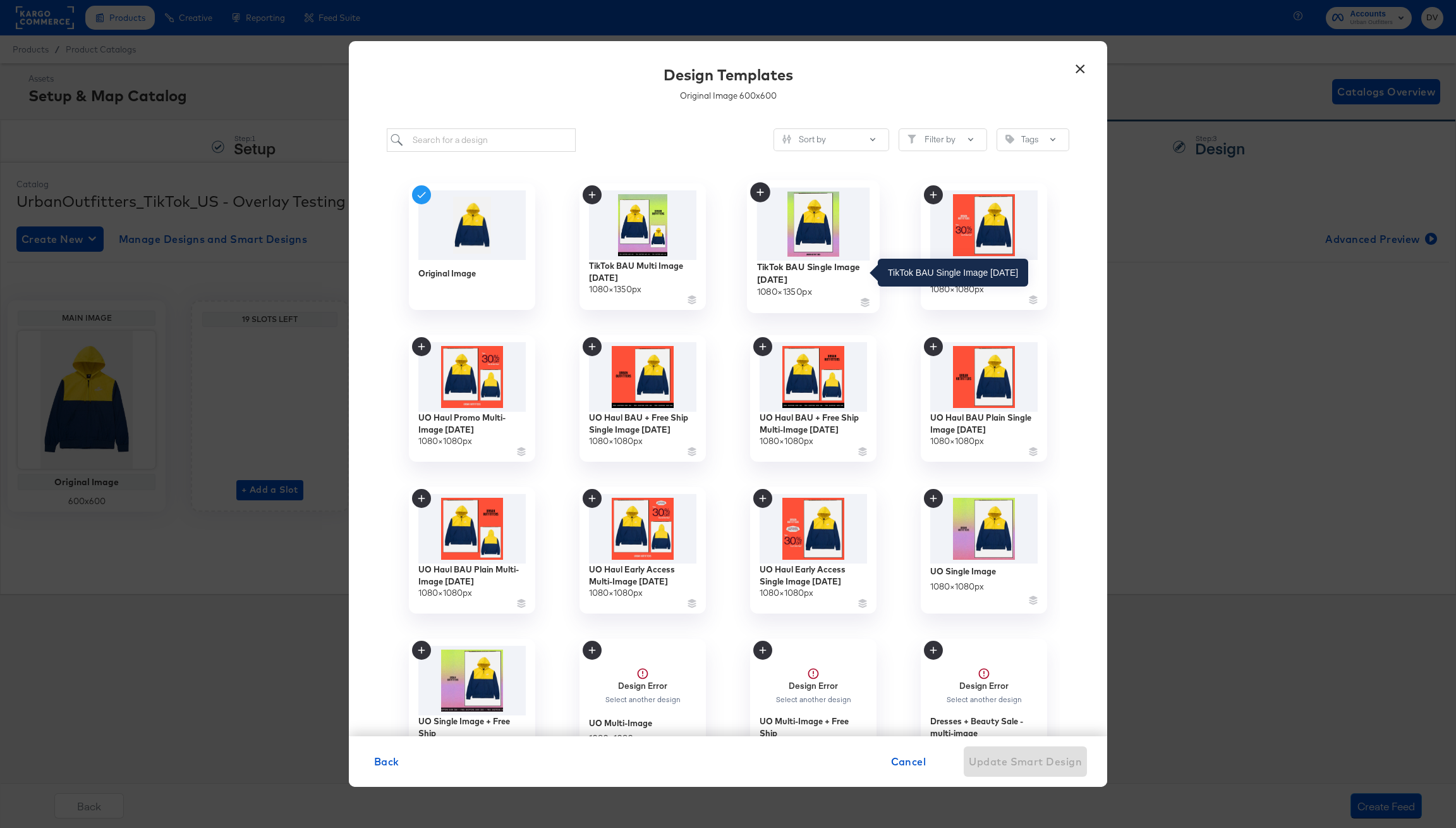
click at [783, 277] on div "TikTok BAU Single Image 8.21.25" at bounding box center [814, 273] width 113 height 25
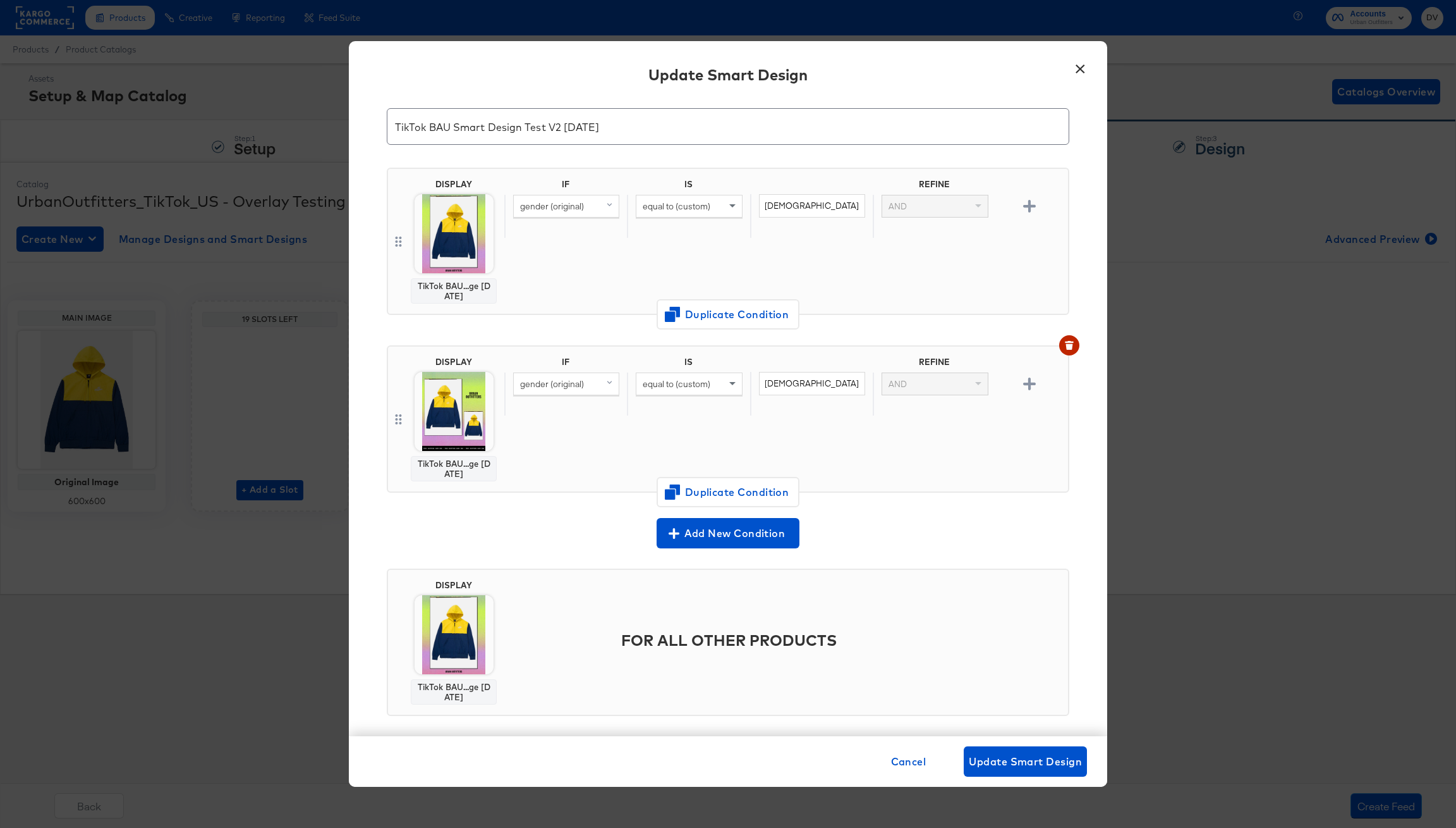
scroll to position [35, 0]
click at [1021, 760] on span "Update Smart Design" at bounding box center [1026, 761] width 113 height 18
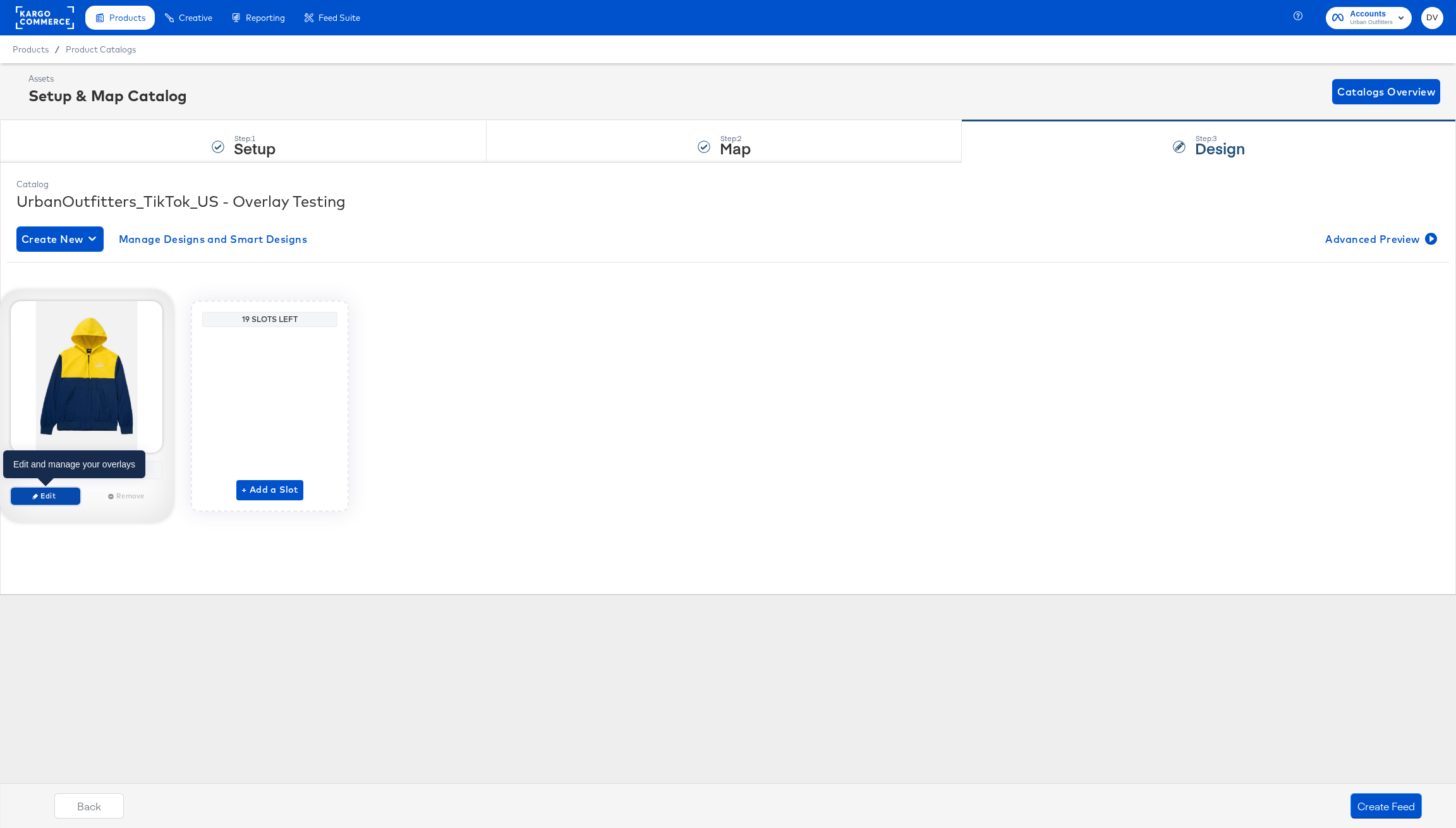
click at [62, 489] on button "Edit" at bounding box center [45, 495] width 70 height 18
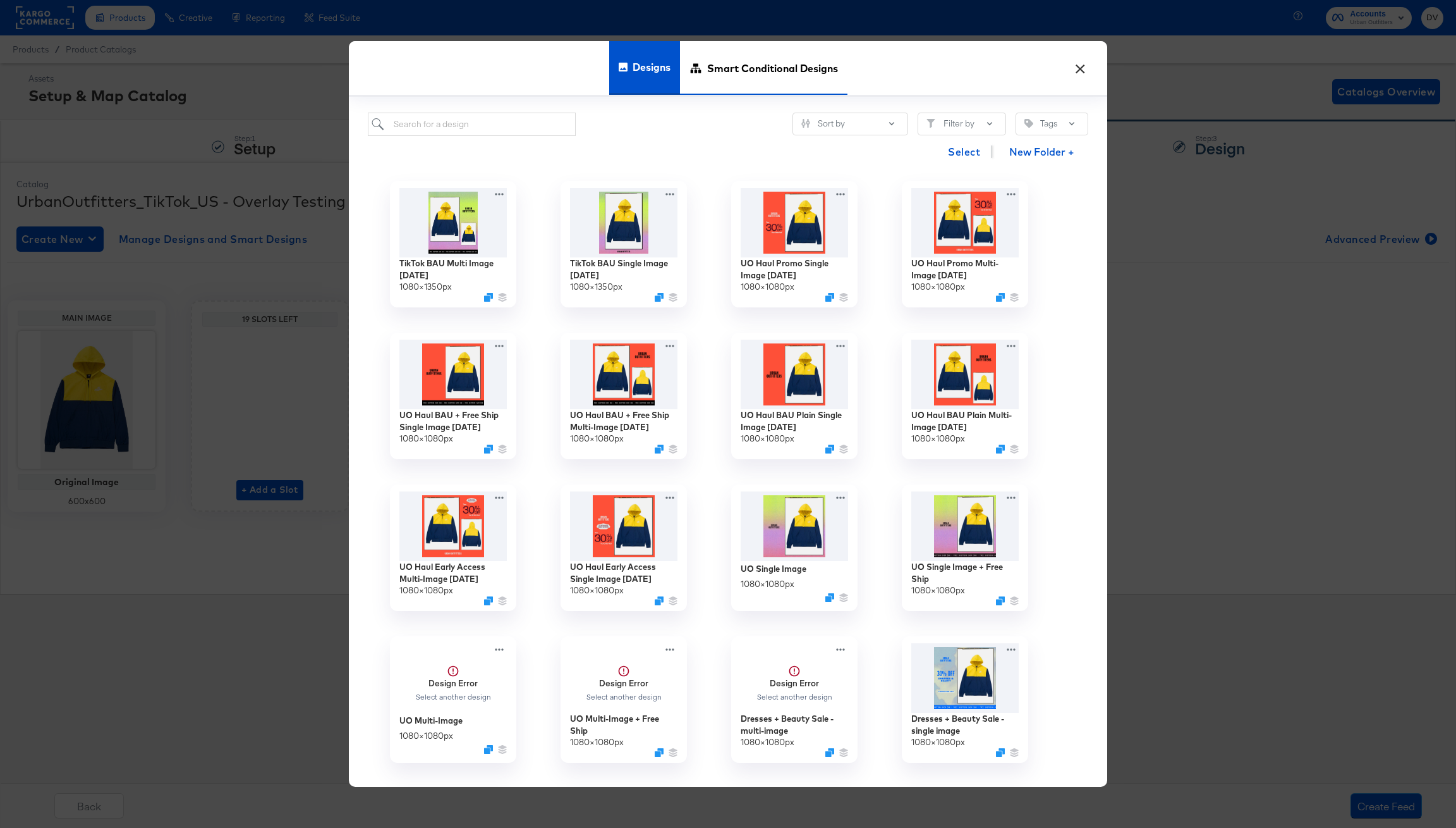
click at [754, 63] on span "Smart Conditional Designs" at bounding box center [773, 68] width 131 height 56
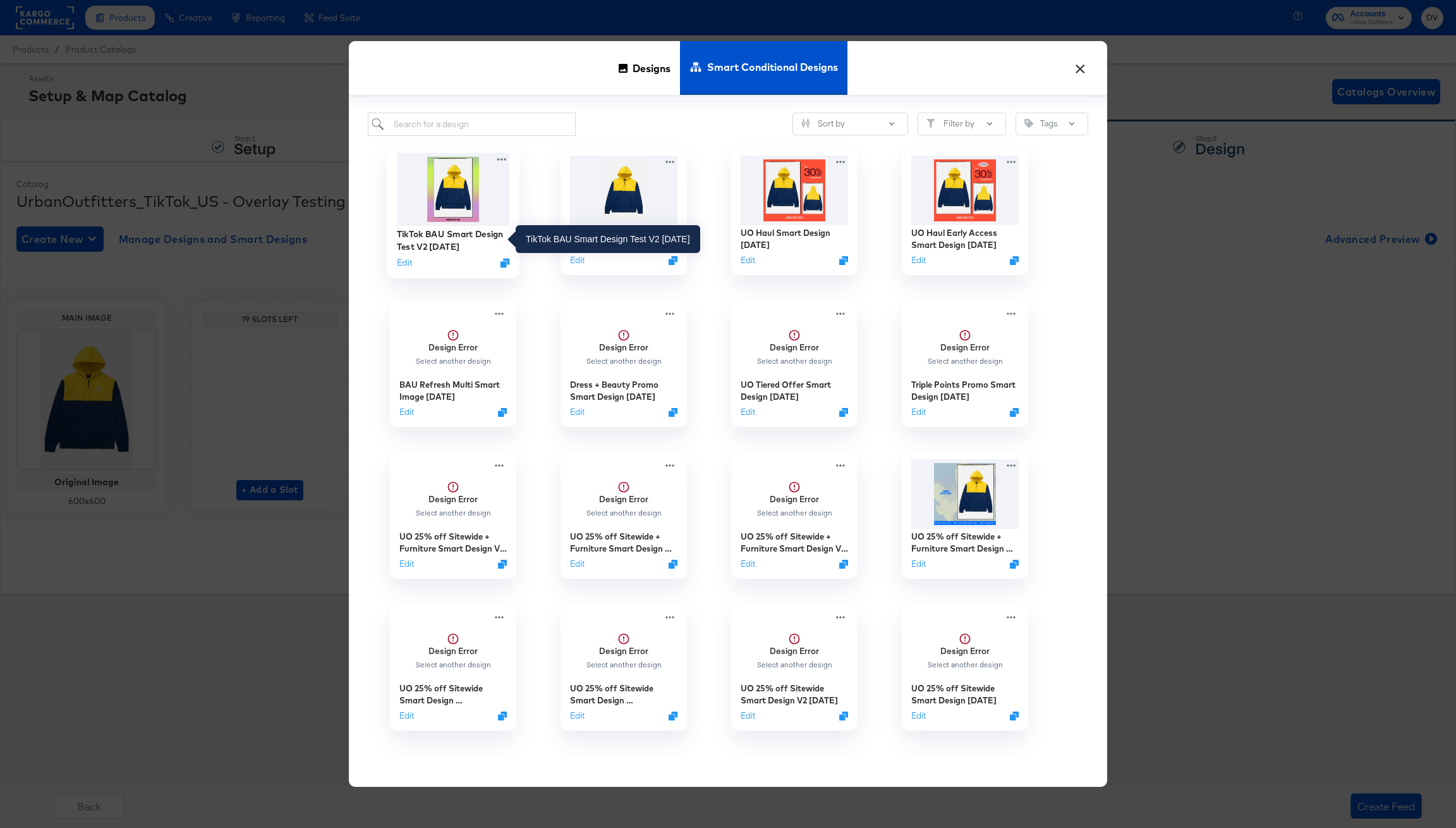
click at [444, 240] on div "TikTok BAU Smart Design Test V2 8.21.25" at bounding box center [454, 240] width 113 height 25
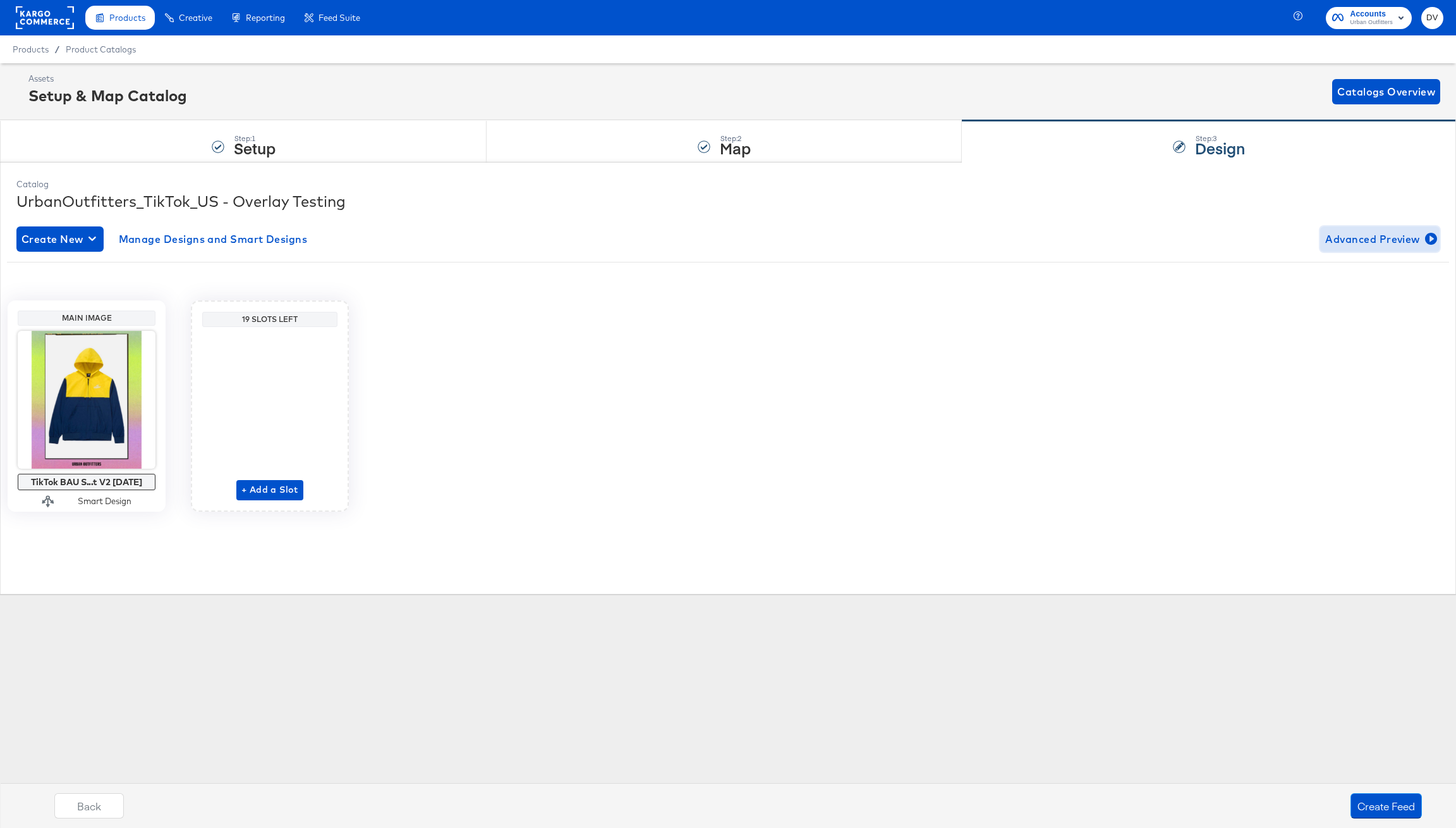
click at [1357, 237] on span "Advanced Preview" at bounding box center [1380, 239] width 109 height 18
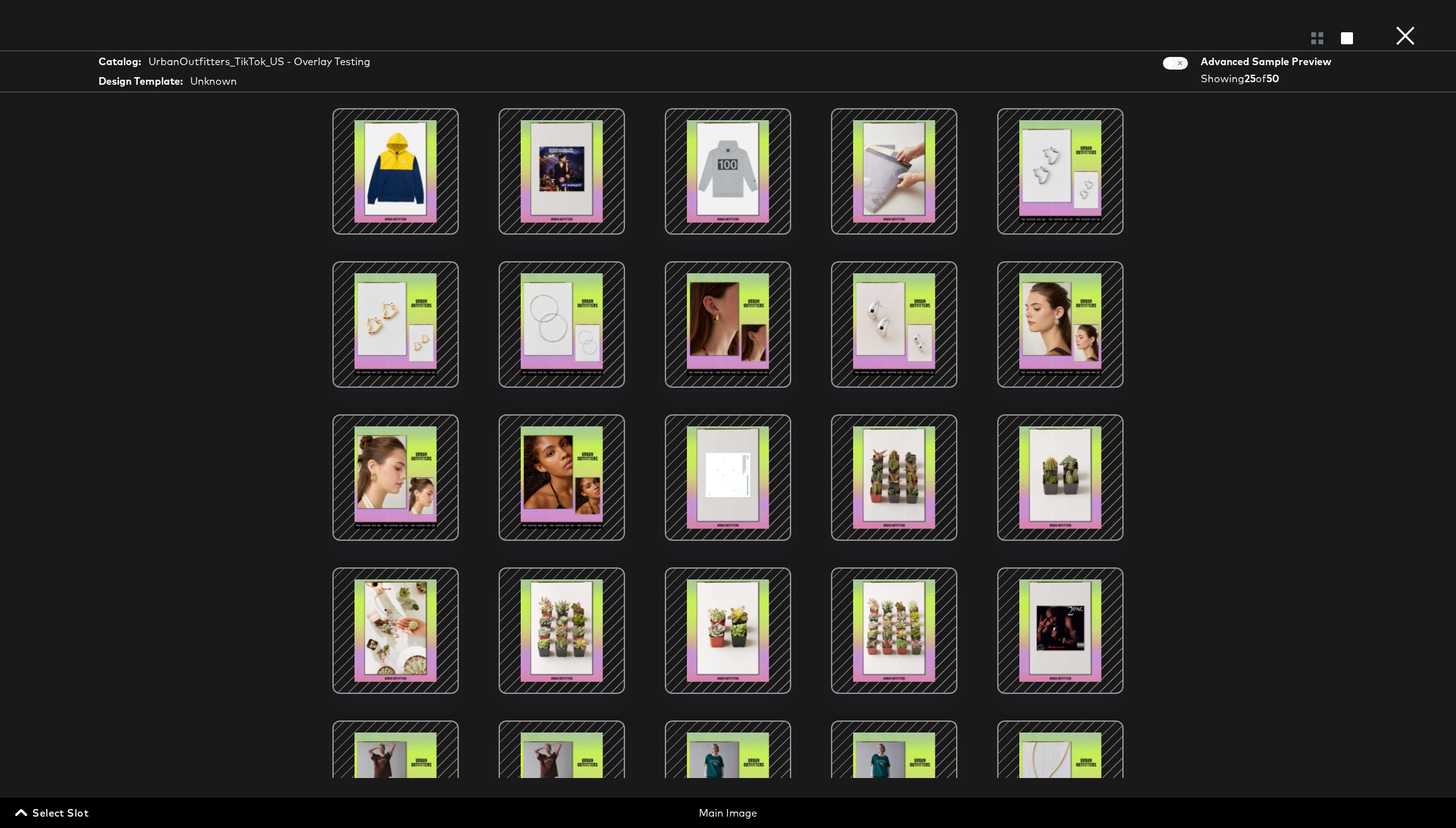
click at [1399, 25] on button "×" at bounding box center [1406, 13] width 25 height 25
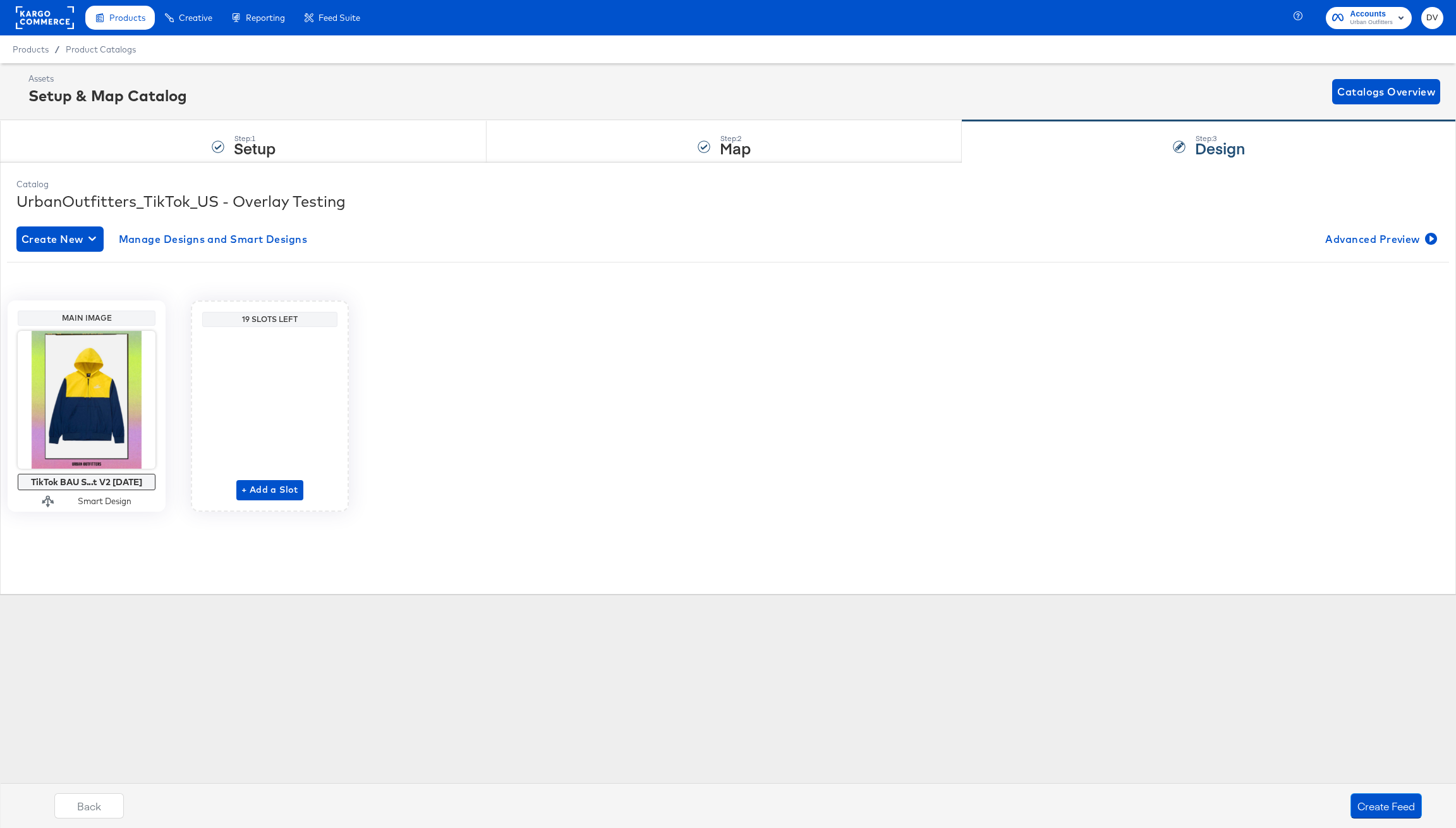
click at [1105, 406] on div "Main Image TikTok BAU S...t V2 8.21.25 Smart Design 19 Slots Left + Add a Slot" at bounding box center [728, 406] width 1443 height 211
click at [1382, 804] on button "Create Feed" at bounding box center [1386, 805] width 71 height 25
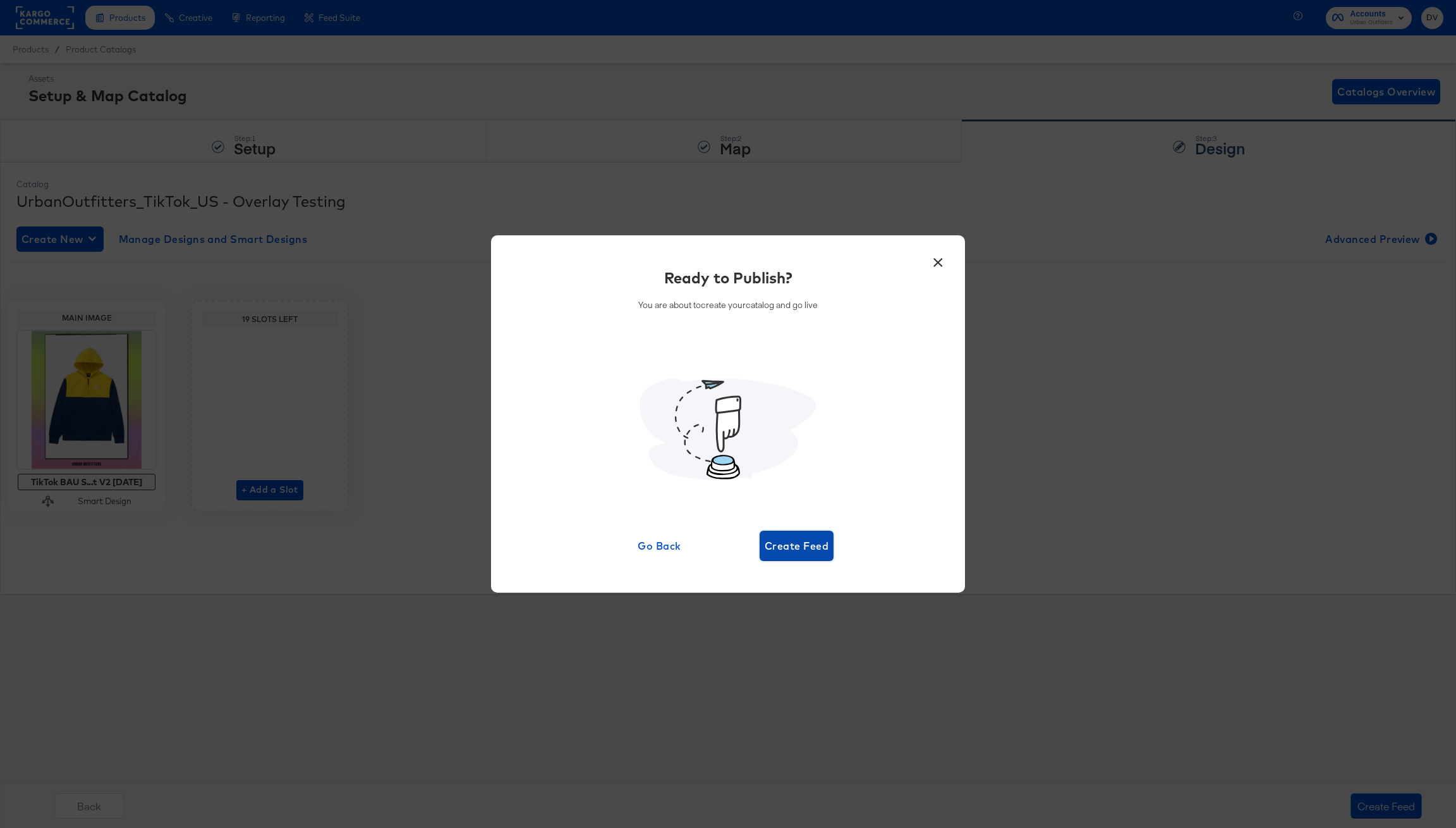
click at [812, 544] on span "Create Feed" at bounding box center [797, 545] width 64 height 18
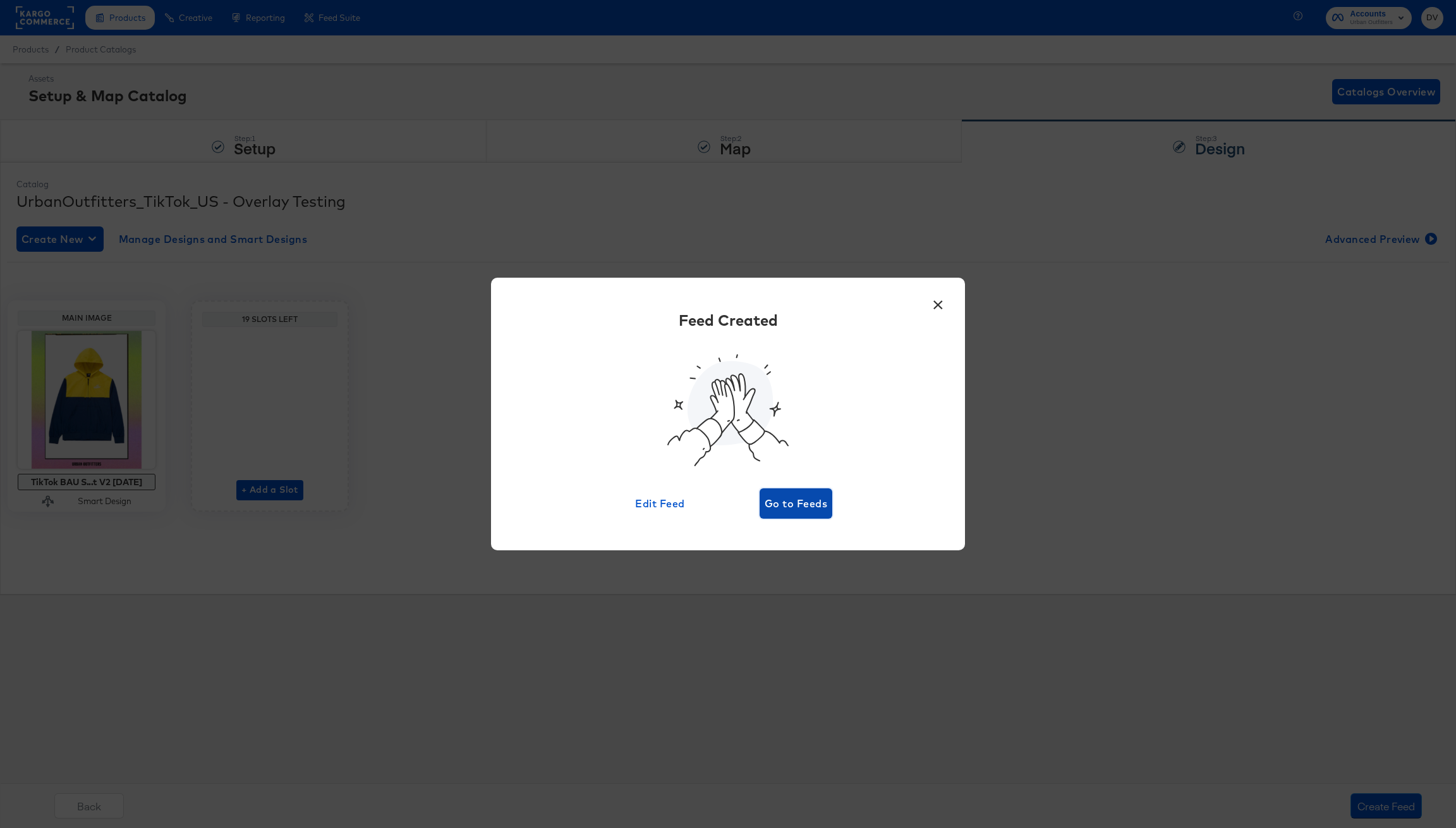
click at [803, 499] on span "Go to Feeds" at bounding box center [796, 503] width 63 height 18
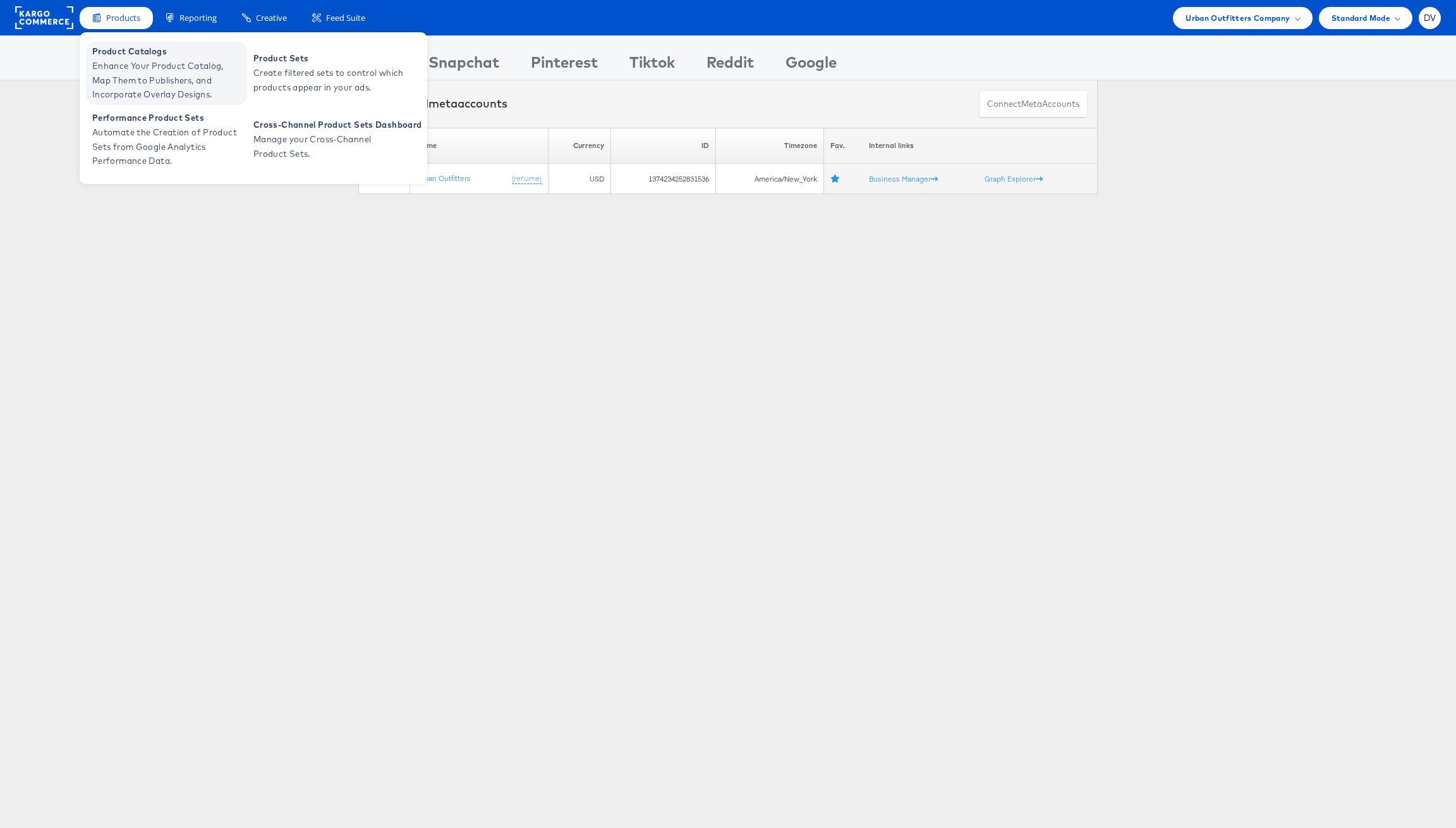
click at [137, 64] on span "Enhance Your Product Catalog, Map Them to Publishers, and Incorporate Overlay D…" at bounding box center [168, 80] width 151 height 43
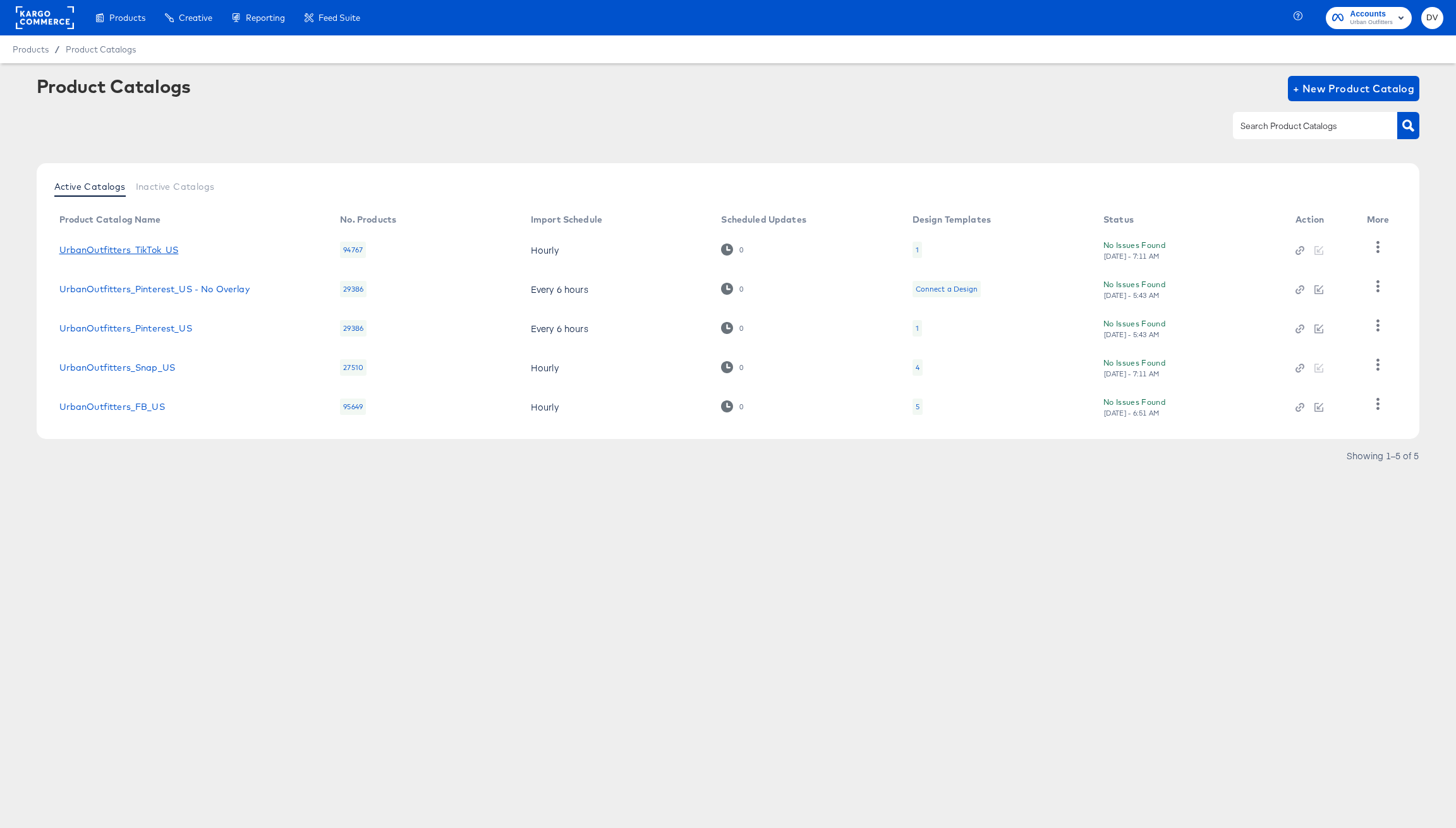
click at [170, 246] on link "UrbanOutfitters_TikTok_US" at bounding box center [119, 249] width 120 height 10
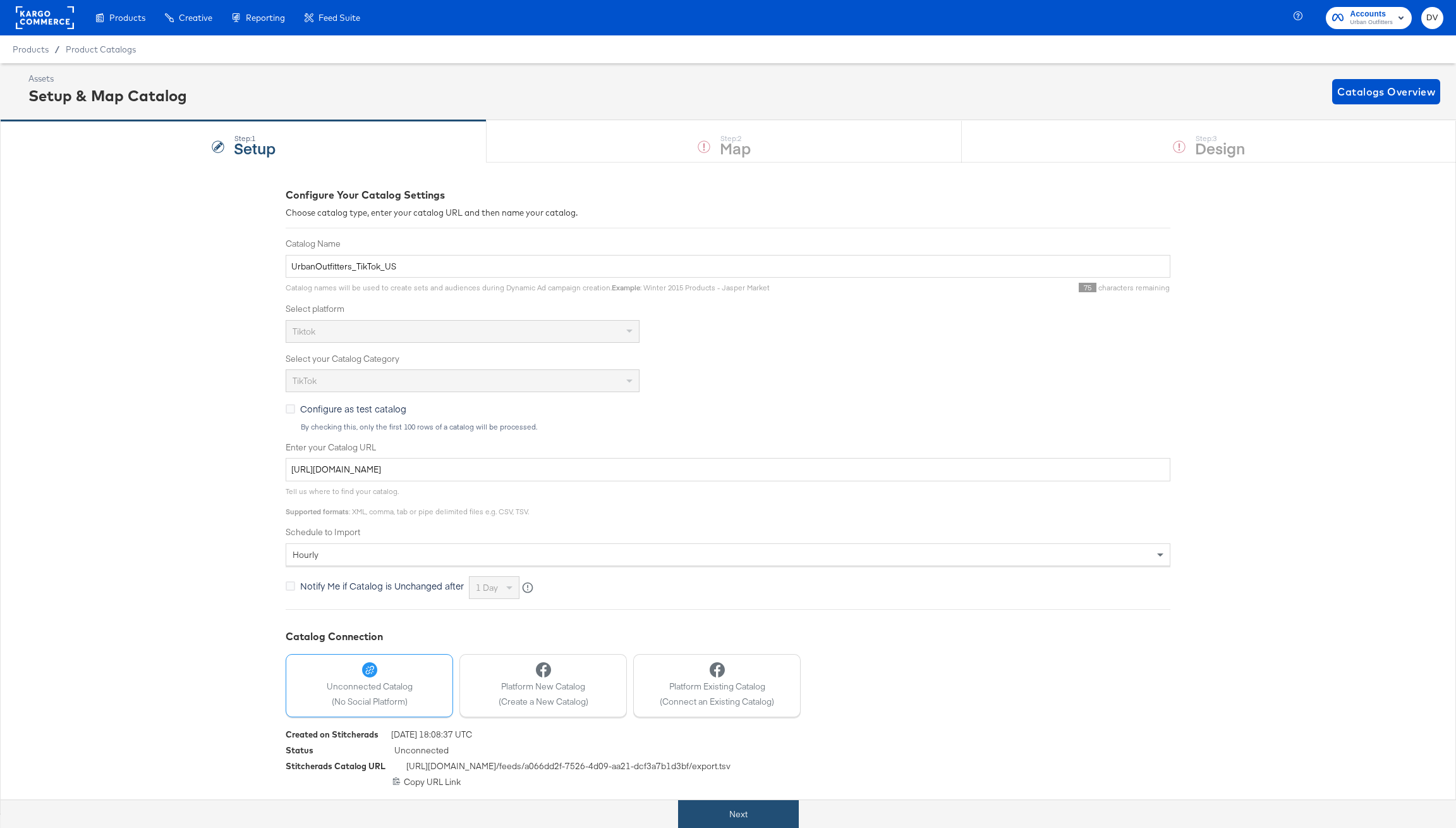
click at [726, 812] on button "Next" at bounding box center [738, 814] width 120 height 28
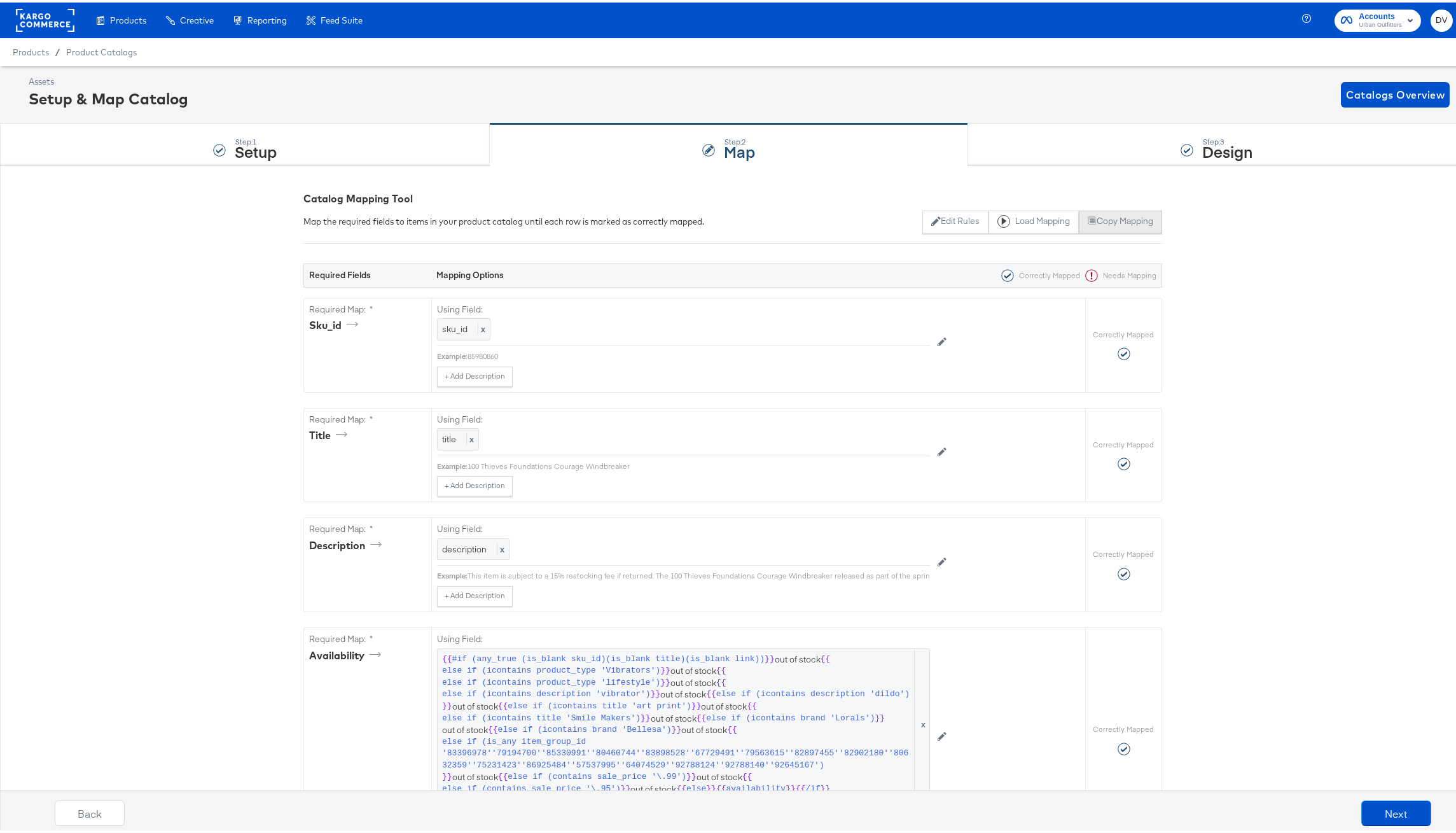
click at [1128, 216] on button "Copy Mapping" at bounding box center [1121, 219] width 84 height 23
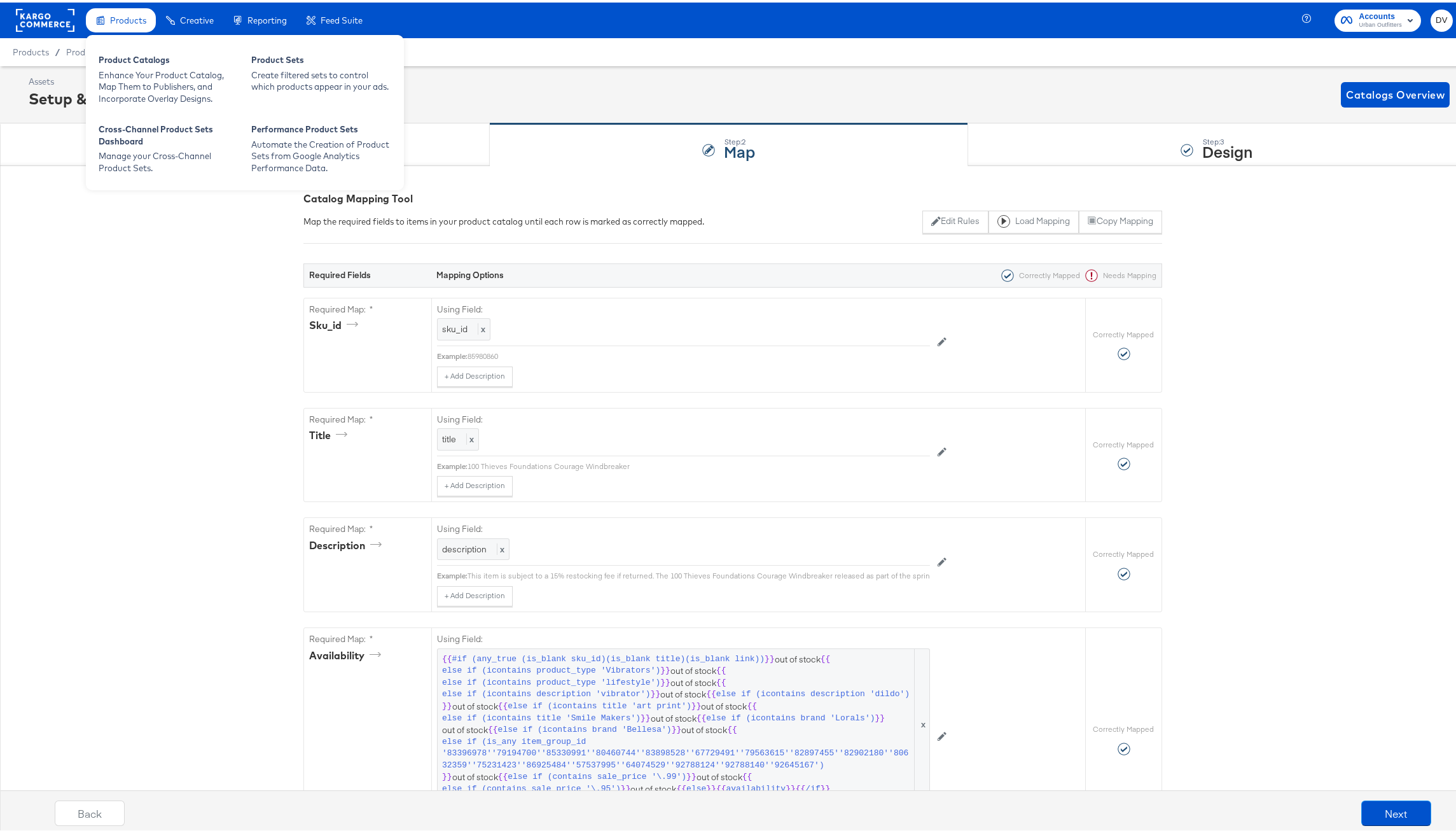
click at [115, 43] on div "Product Catalogs Enhance Your Product Catalog, Map Them to Publishers, and Inco…" at bounding box center [245, 110] width 318 height 155
click at [121, 55] on div "Product Catalogs" at bounding box center [168, 60] width 140 height 16
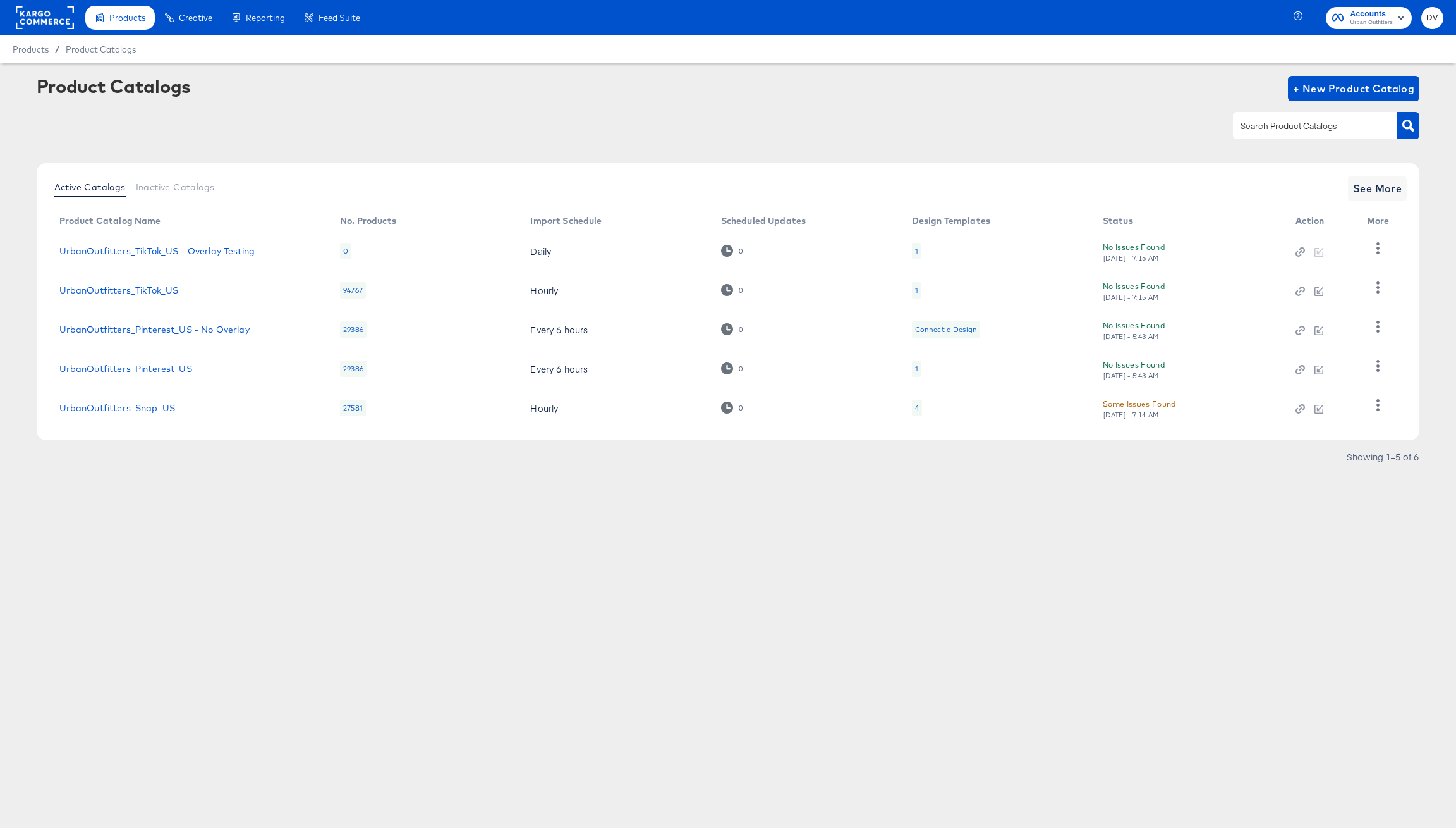
click at [318, 106] on div "Product Catalogs + New Product Catalog" at bounding box center [728, 114] width 1383 height 77
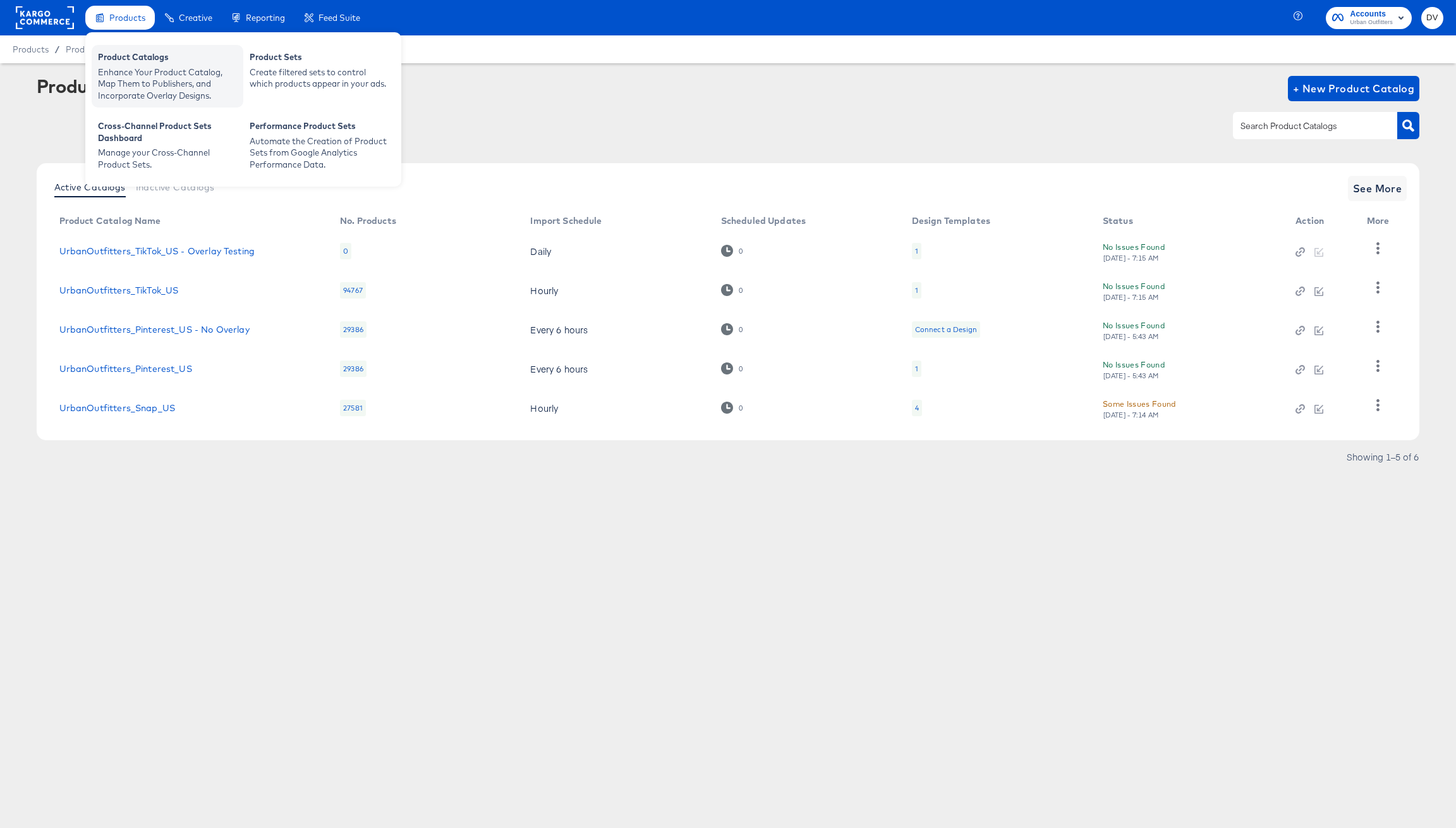
click at [142, 88] on div "Enhance Your Product Catalog, Map Them to Publishers, and Incorporate Overlay D…" at bounding box center [167, 84] width 139 height 35
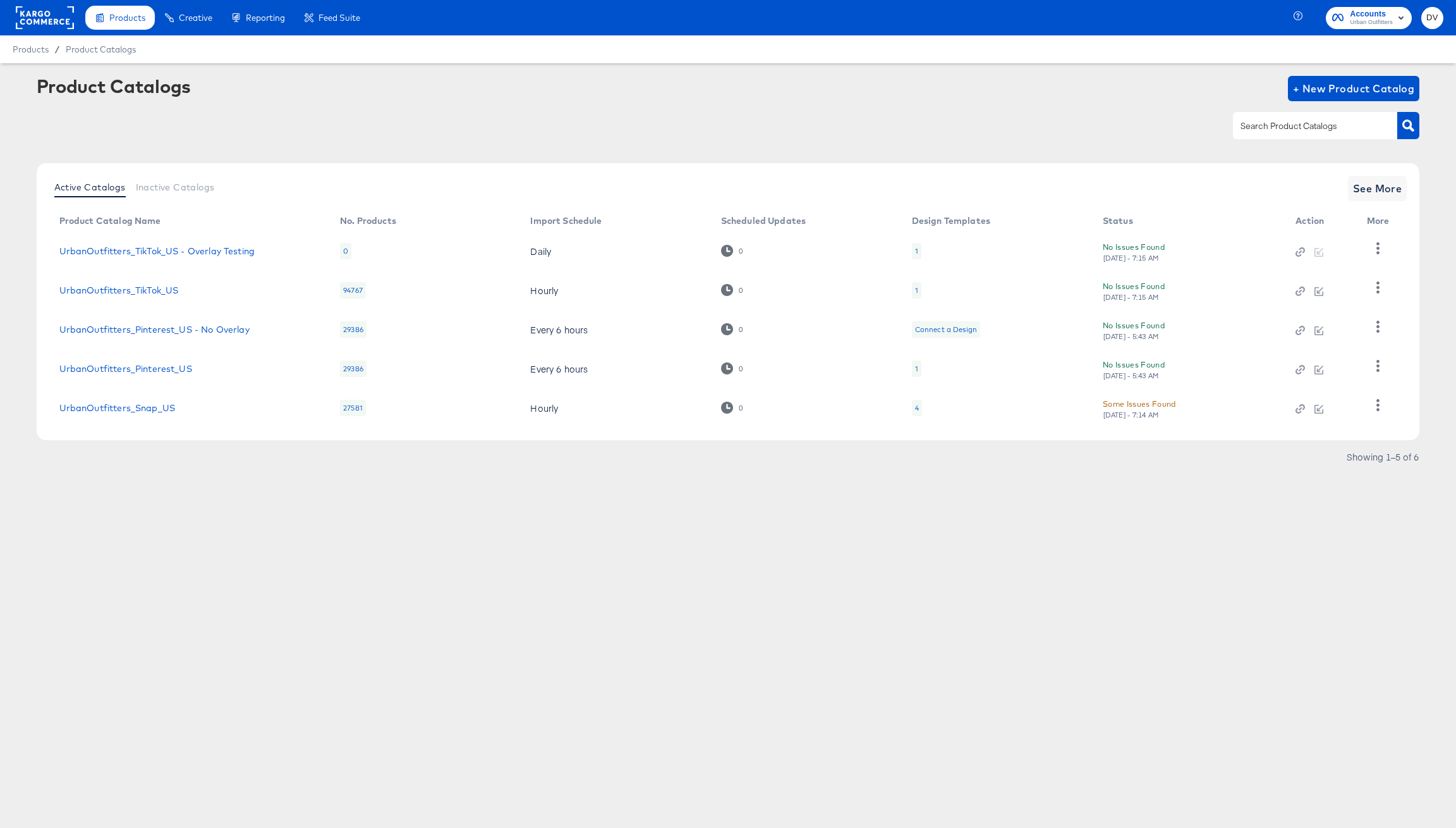
click at [52, 18] on rect at bounding box center [44, 18] width 58 height 23
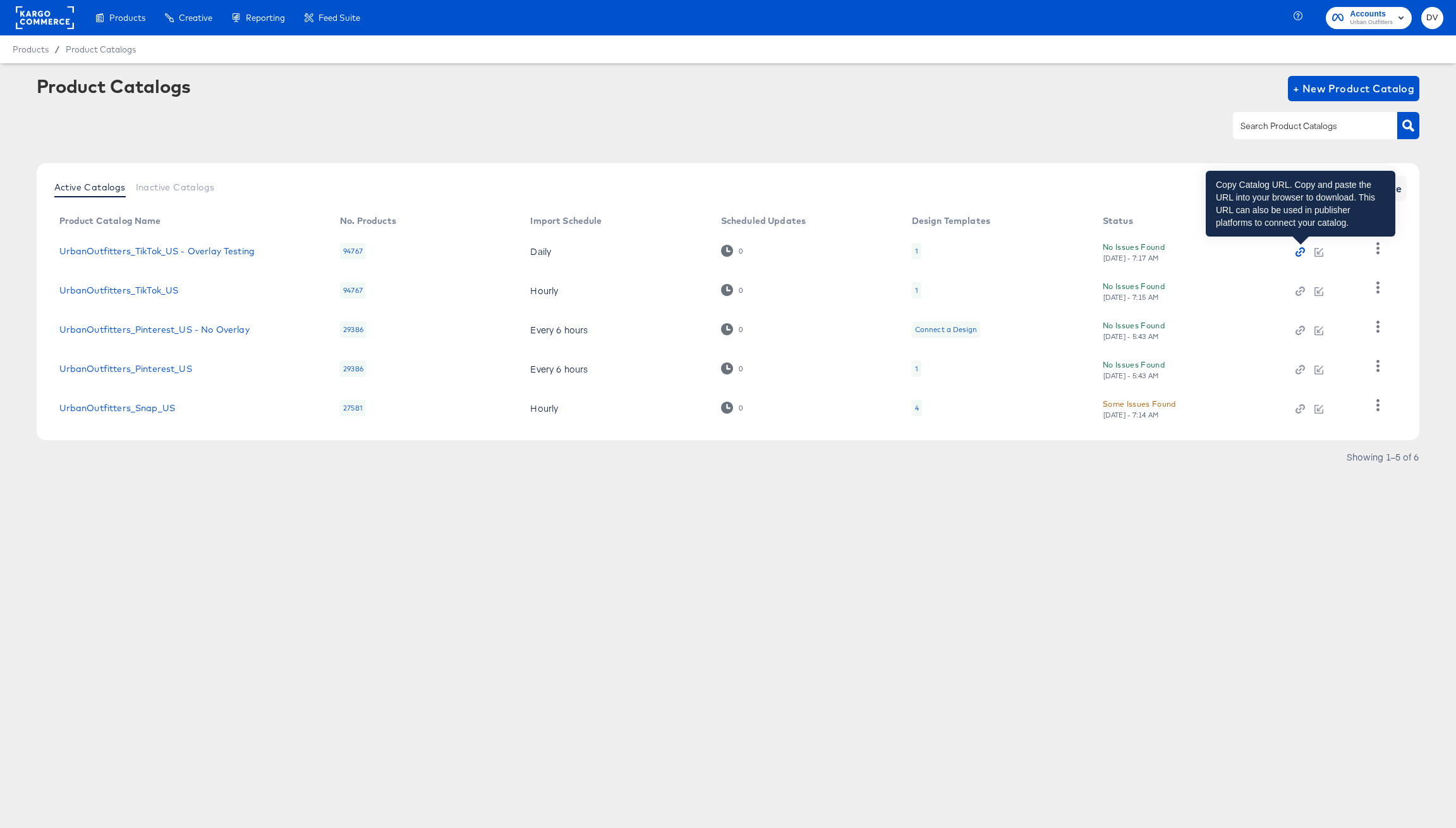
click at [1302, 253] on icon "button" at bounding box center [1300, 252] width 9 height 9
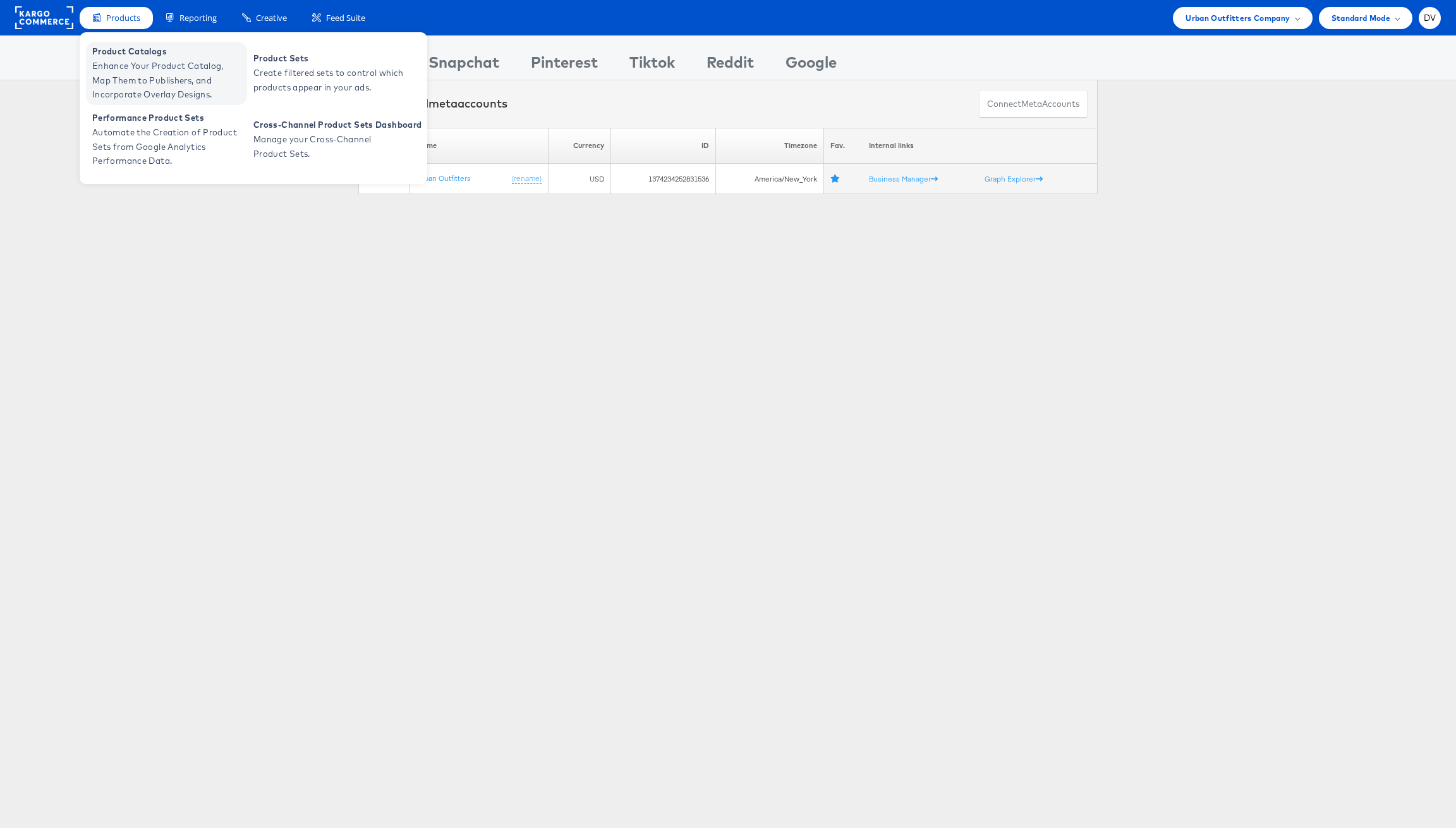
click at [121, 59] on span "Enhance Your Product Catalog, Map Them to Publishers, and Incorporate Overlay D…" at bounding box center [168, 80] width 151 height 43
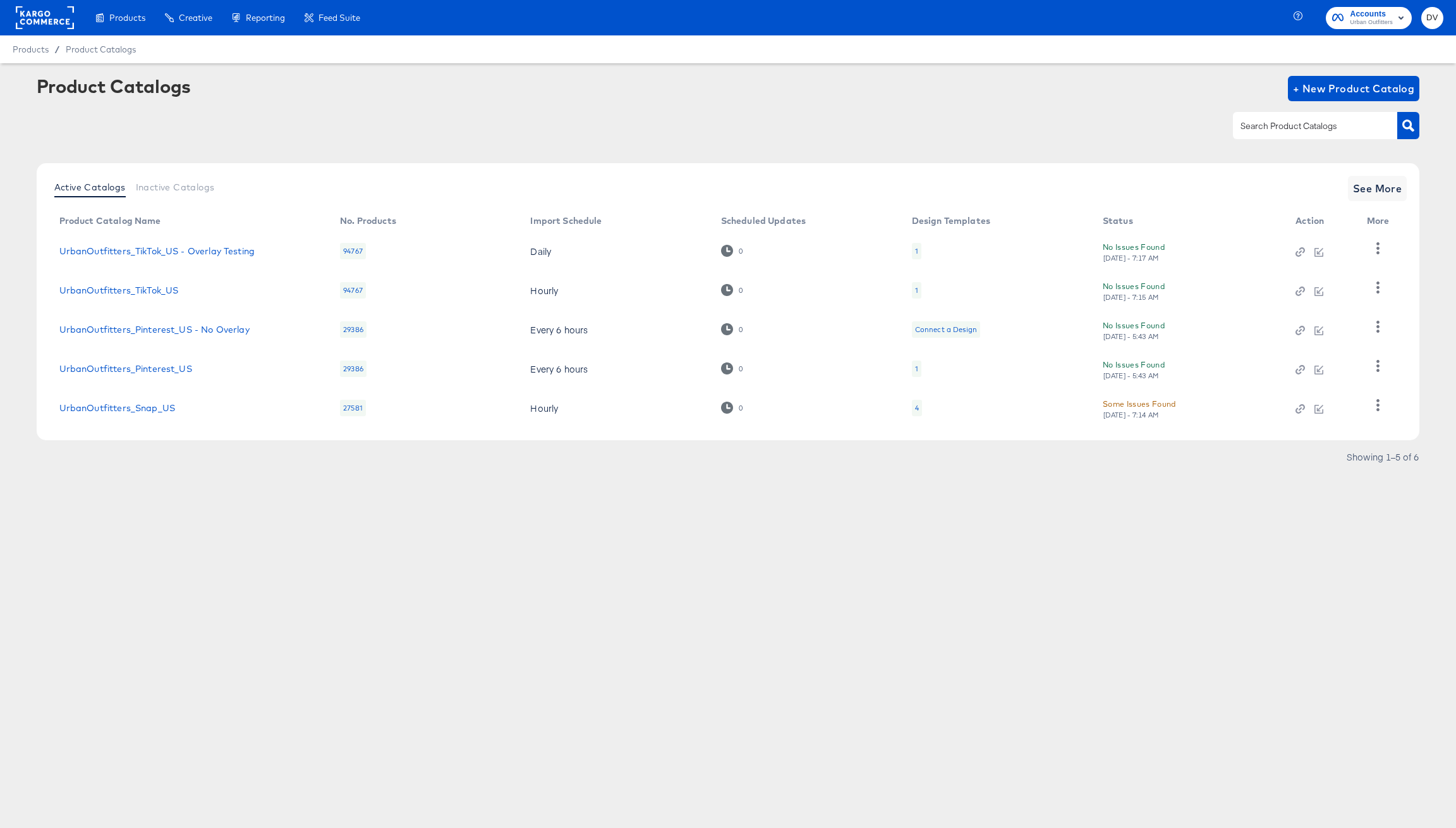
click at [347, 129] on div at bounding box center [728, 125] width 1383 height 28
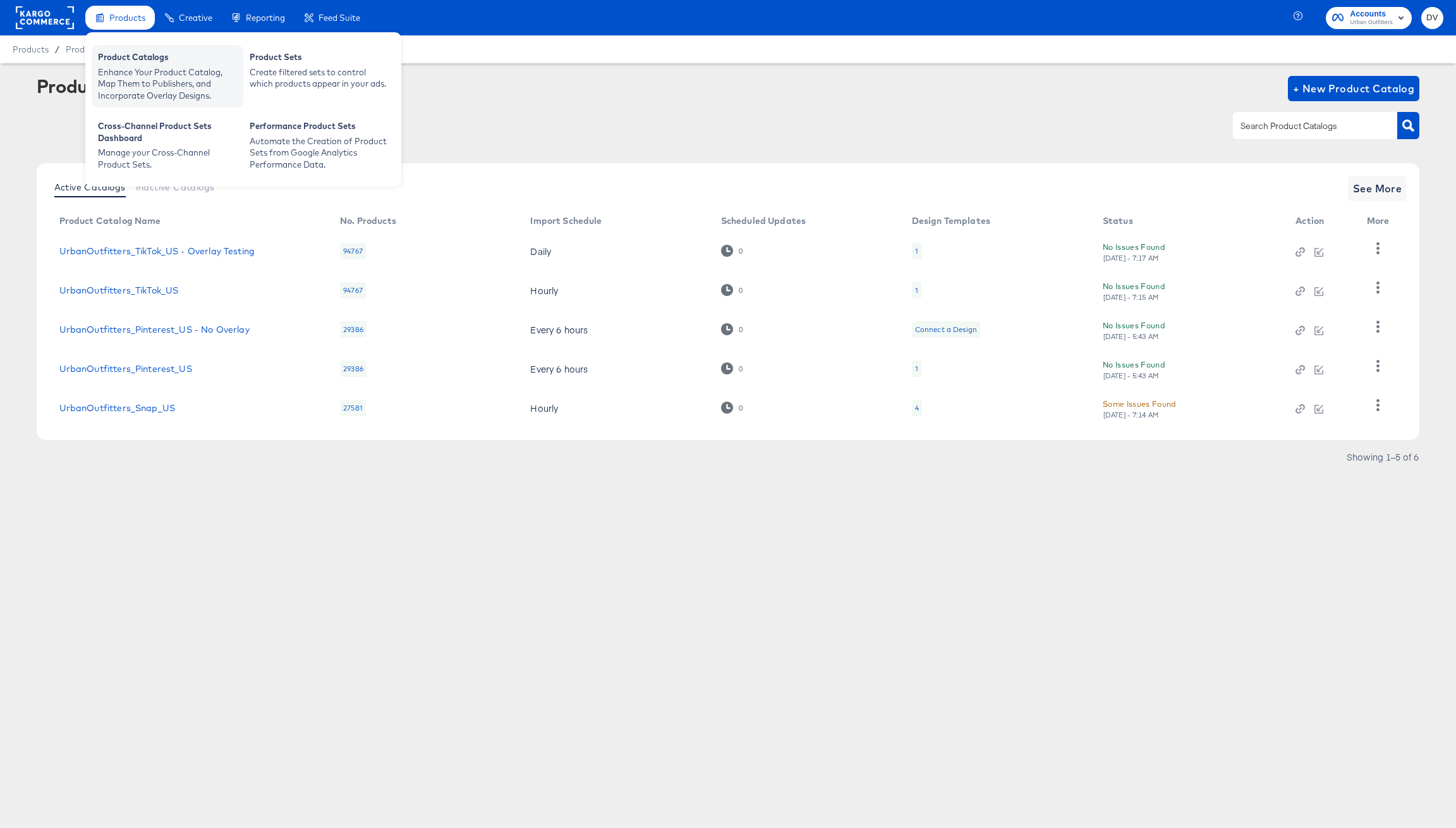
click at [134, 68] on div "Enhance Your Product Catalog, Map Them to Publishers, and Incorporate Overlay D…" at bounding box center [167, 84] width 139 height 35
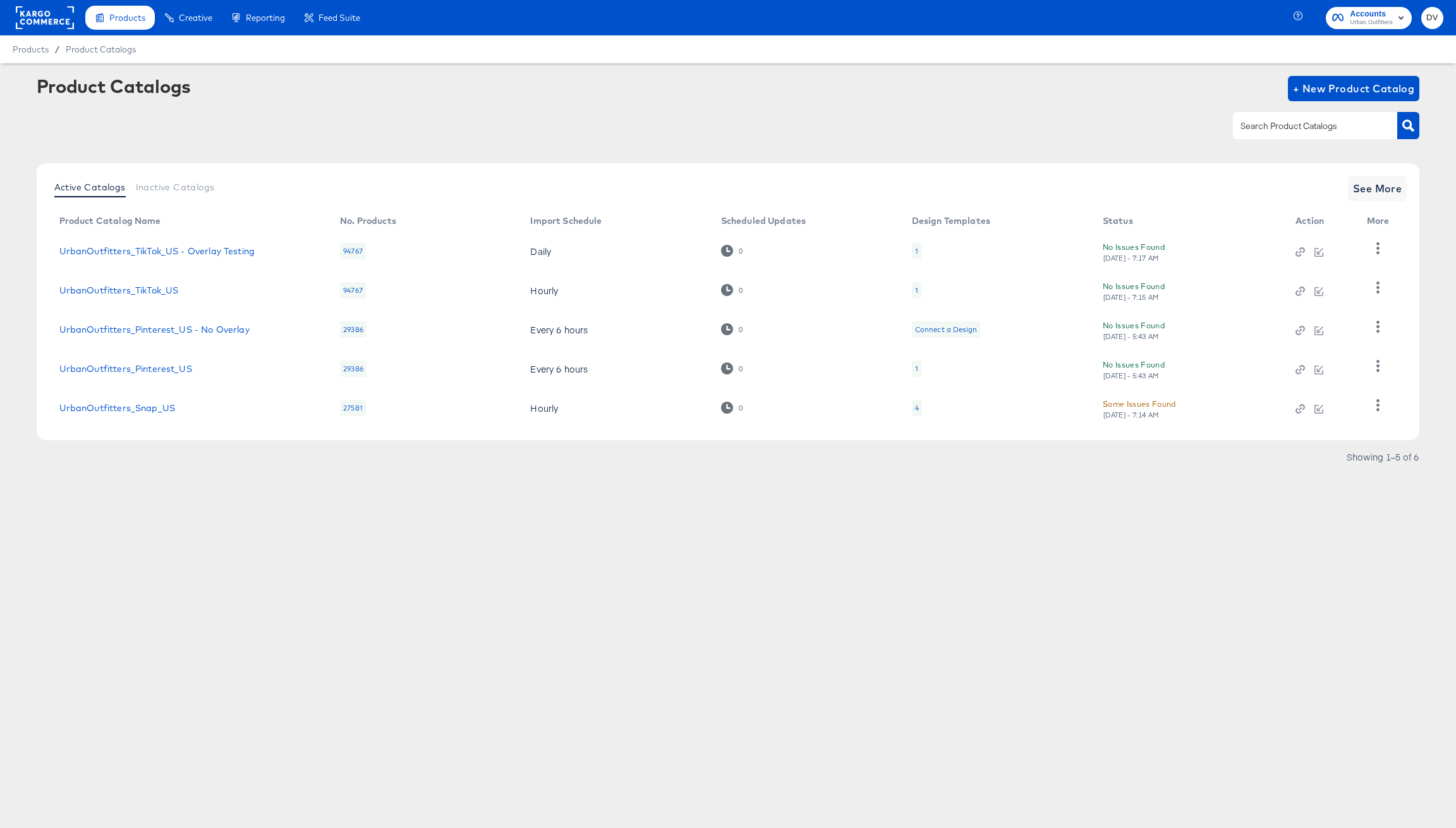
click at [638, 118] on div at bounding box center [728, 125] width 1383 height 28
click at [68, 16] on rect at bounding box center [44, 18] width 58 height 23
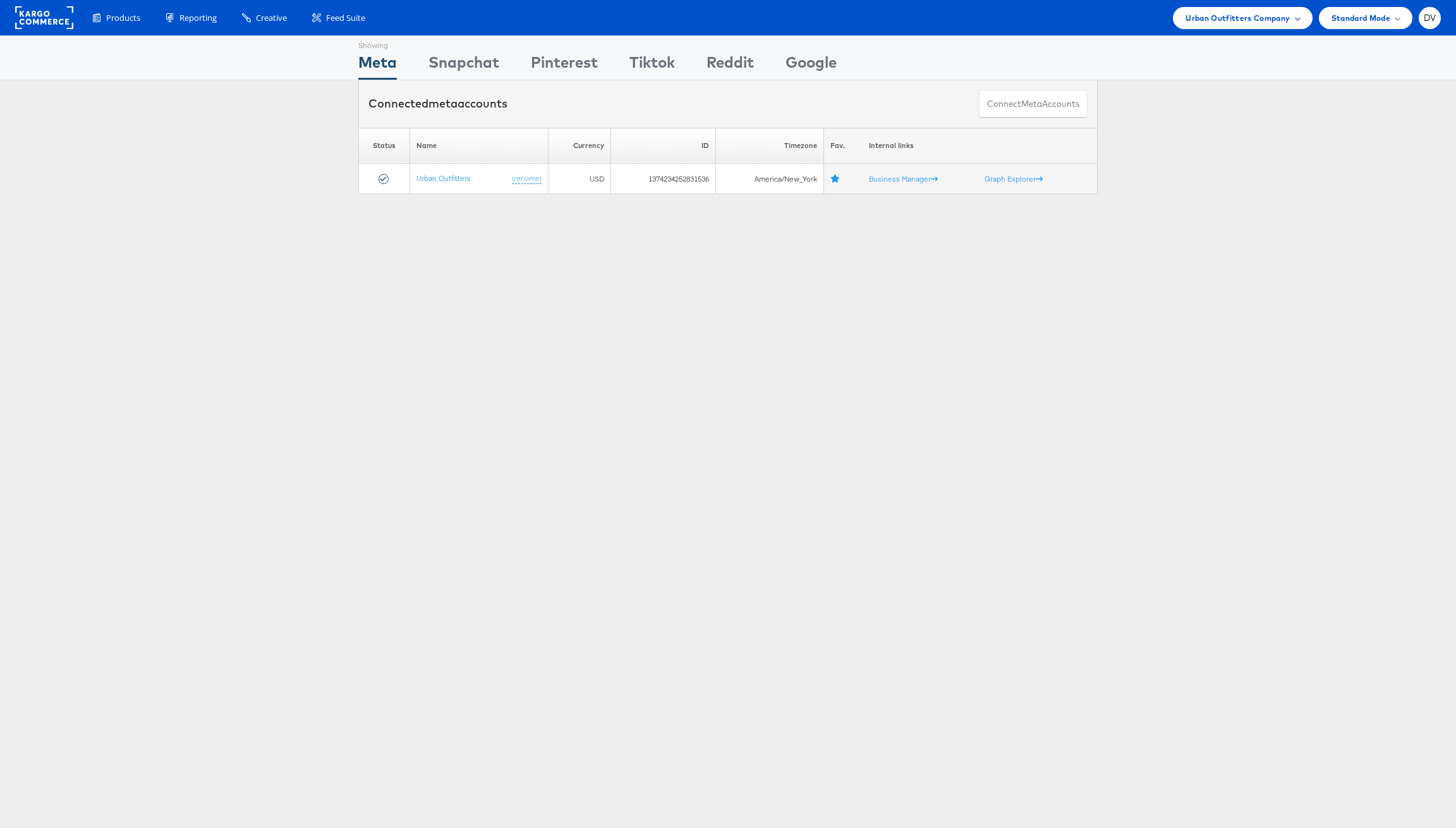
click at [1207, 16] on span "Urban Outfitters Company" at bounding box center [1238, 18] width 104 height 13
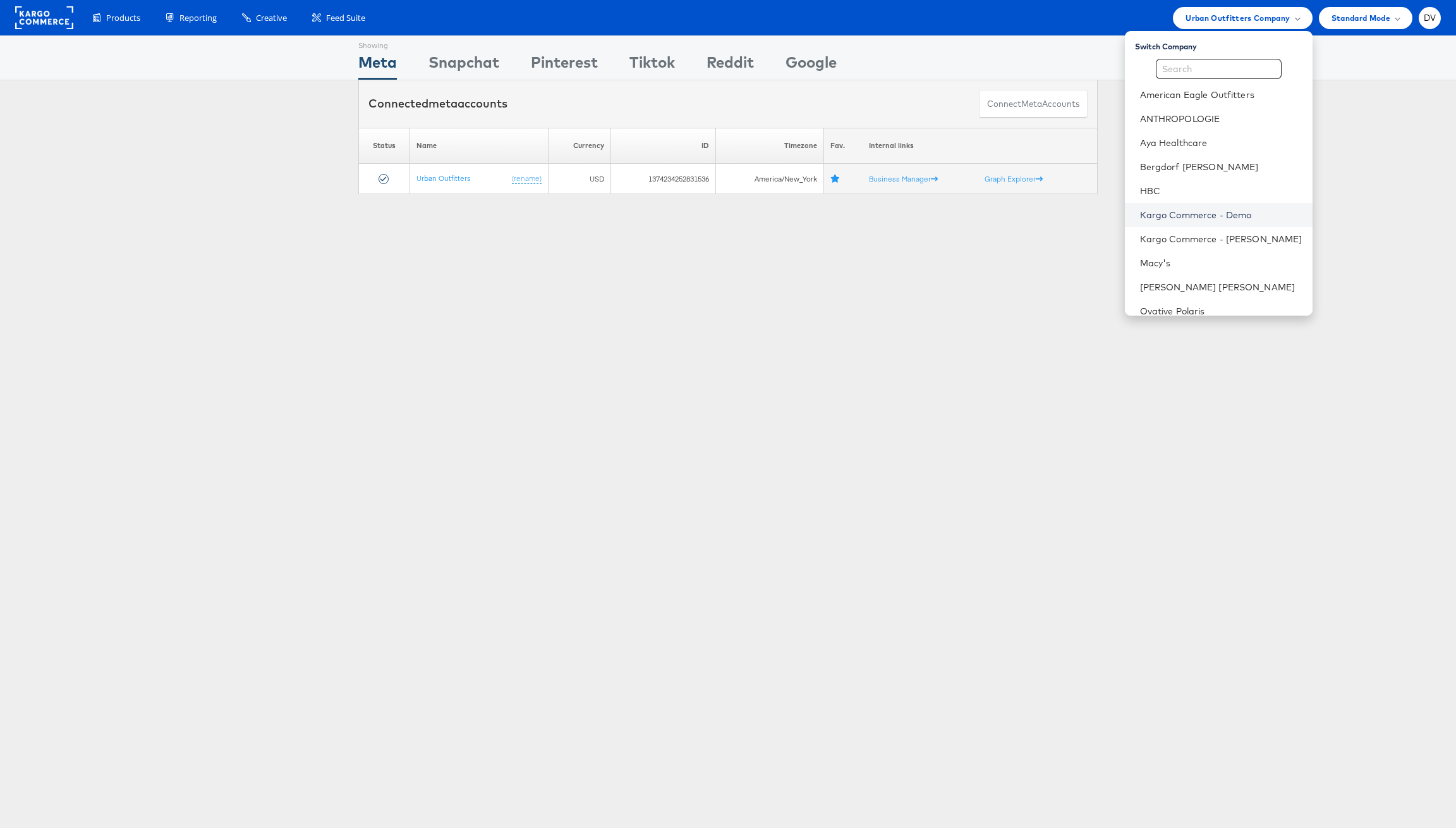
scroll to position [178, 0]
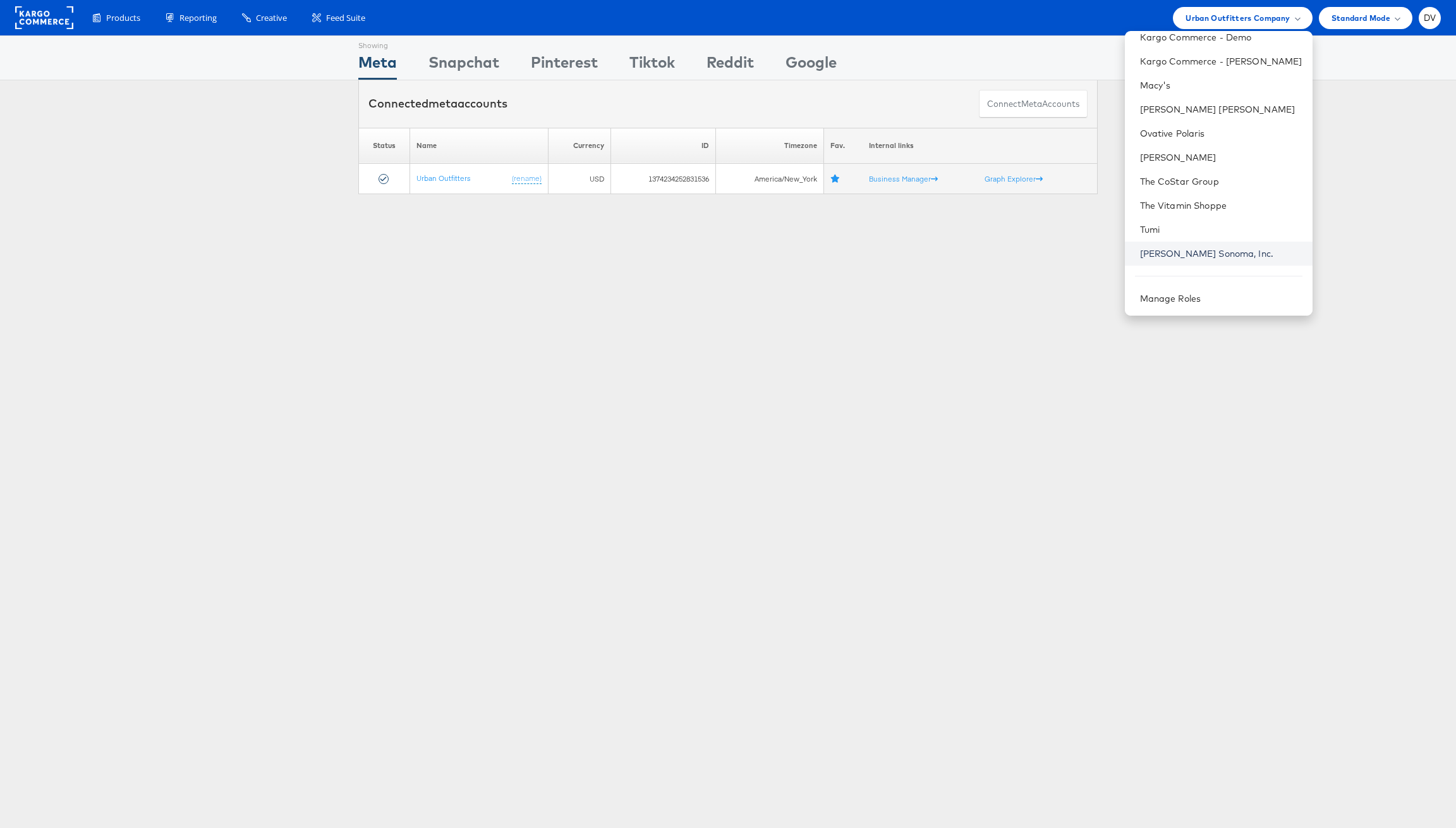
click at [1197, 249] on link "Williams Sonoma, Inc." at bounding box center [1221, 254] width 163 height 13
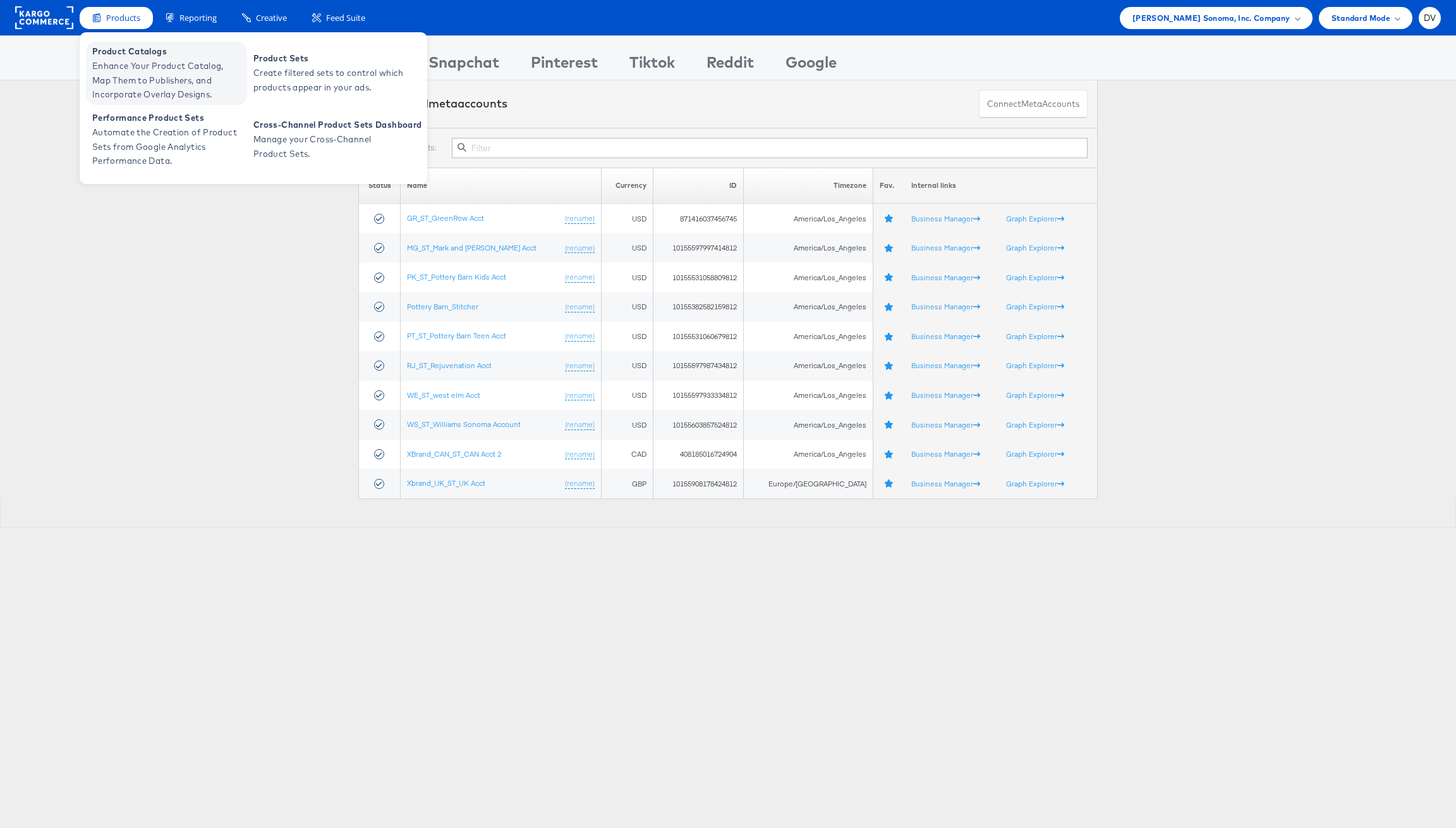
click at [135, 52] on span "Product Catalogs" at bounding box center [168, 51] width 151 height 15
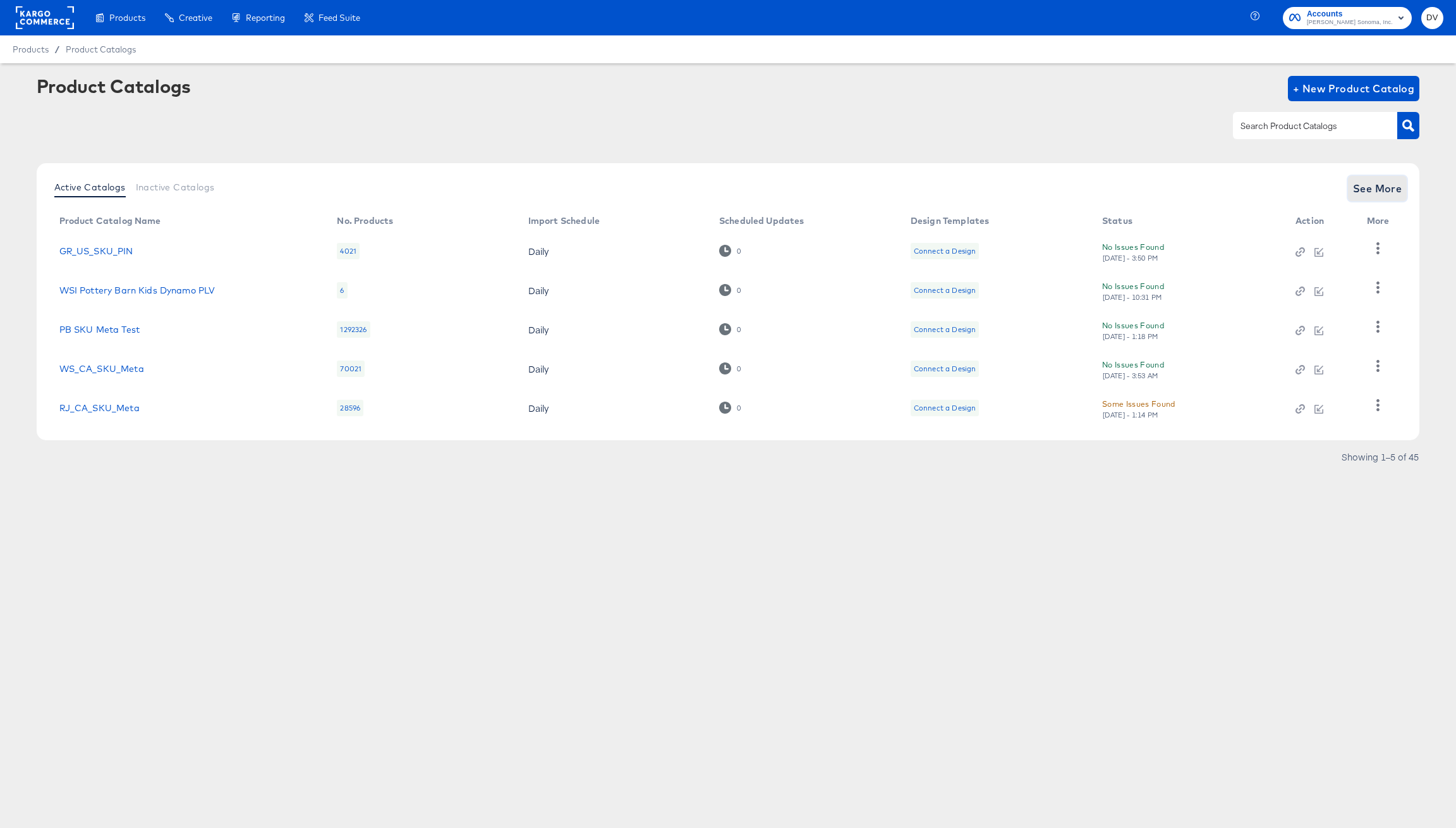
click at [1371, 189] on span "See More" at bounding box center [1378, 188] width 49 height 18
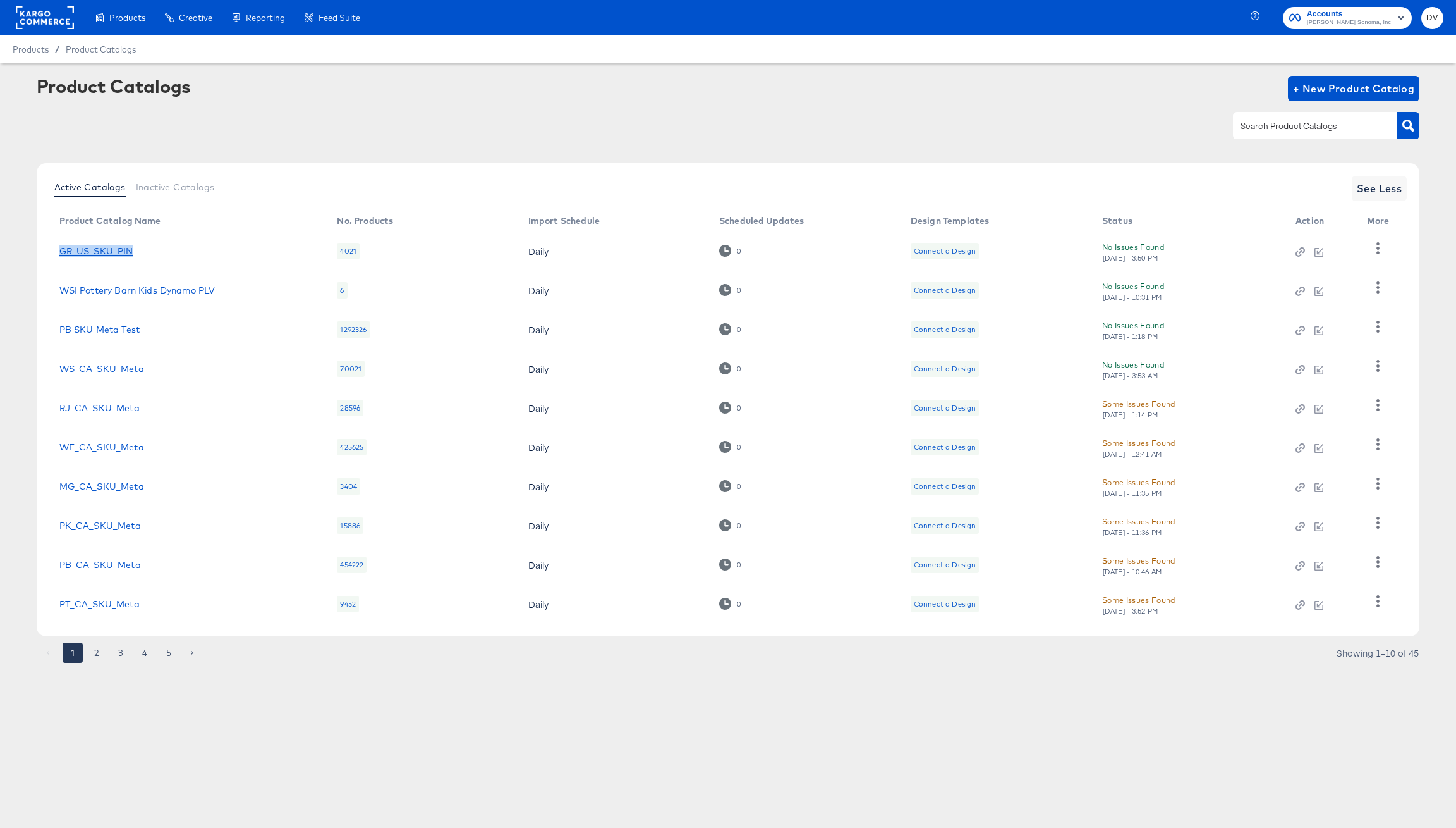
drag, startPoint x: 138, startPoint y: 251, endPoint x: 62, endPoint y: 254, distance: 76.1
click at [62, 254] on div "GR_US_SKU_PIN" at bounding box center [185, 251] width 253 height 10
copy link "GR_US_SKU_PIN"
click at [402, 136] on div at bounding box center [728, 125] width 1383 height 28
drag, startPoint x: 228, startPoint y: 287, endPoint x: 51, endPoint y: 285, distance: 177.0
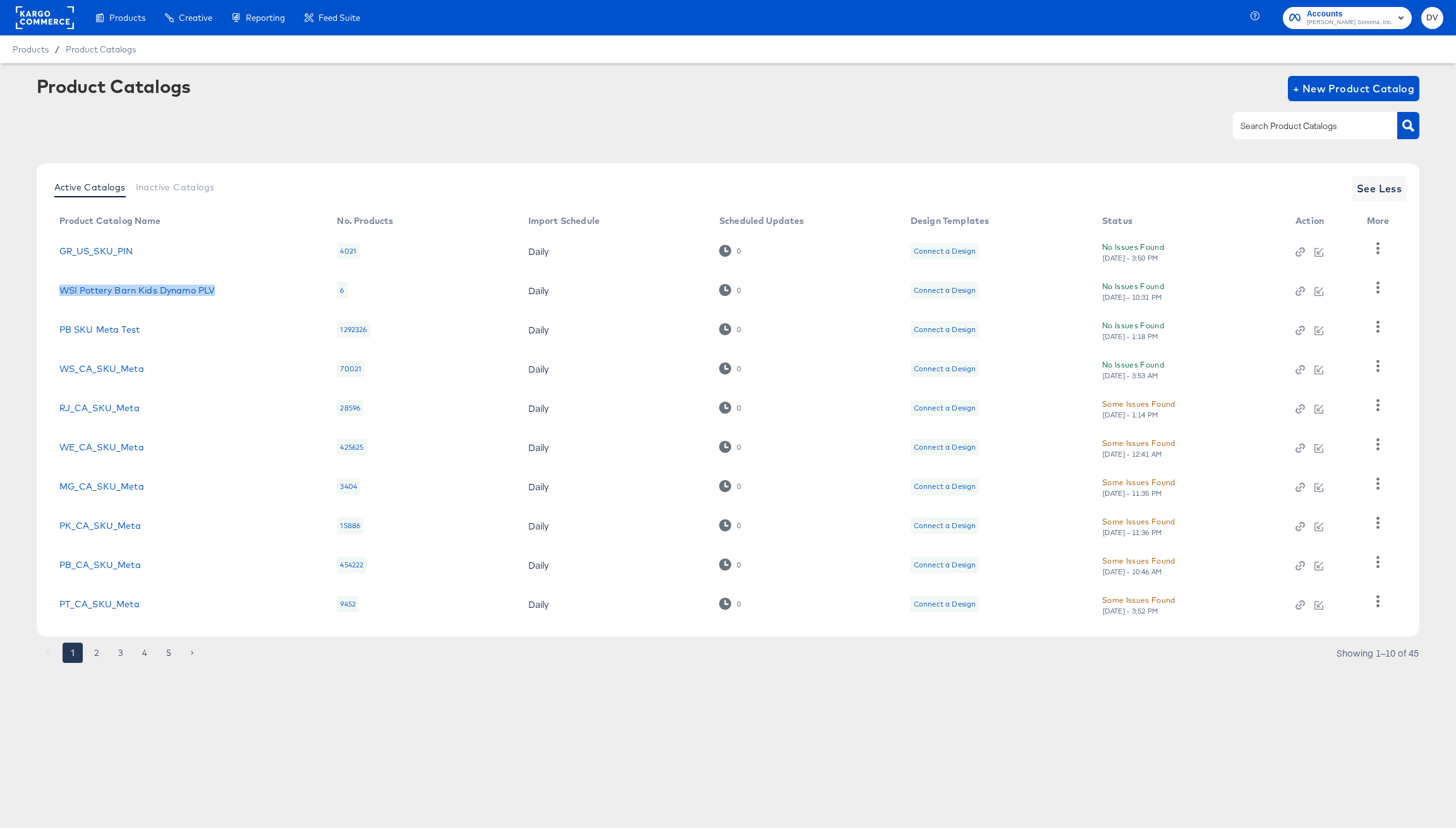
click at [51, 285] on td "WSI Pottery Barn Kids Dynamo PLV" at bounding box center [188, 290] width 278 height 39
copy link "WSI Pottery Barn Kids Dynamo PLV"
click at [354, 696] on article "Product Catalogs + New Product Catalog Active Catalogs Inactive Catalogs See Le…" at bounding box center [728, 385] width 1456 height 643
drag, startPoint x: 144, startPoint y: 329, endPoint x: 61, endPoint y: 333, distance: 83.1
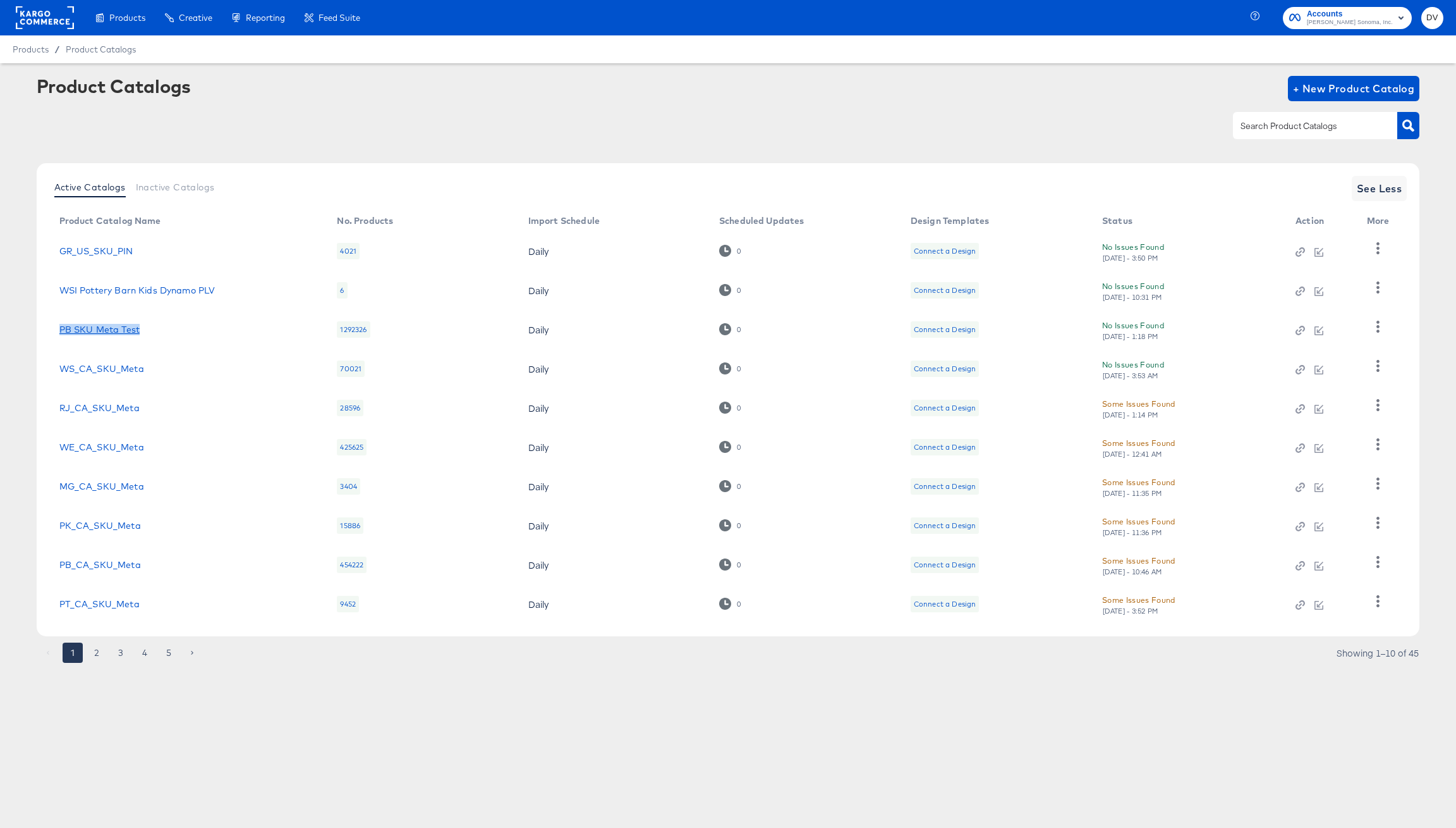
click at [61, 333] on div "PB SKU Meta Test" at bounding box center [185, 329] width 253 height 10
copy link "PB SKU Meta Test"
click at [95, 649] on button "2" at bounding box center [97, 653] width 20 height 20
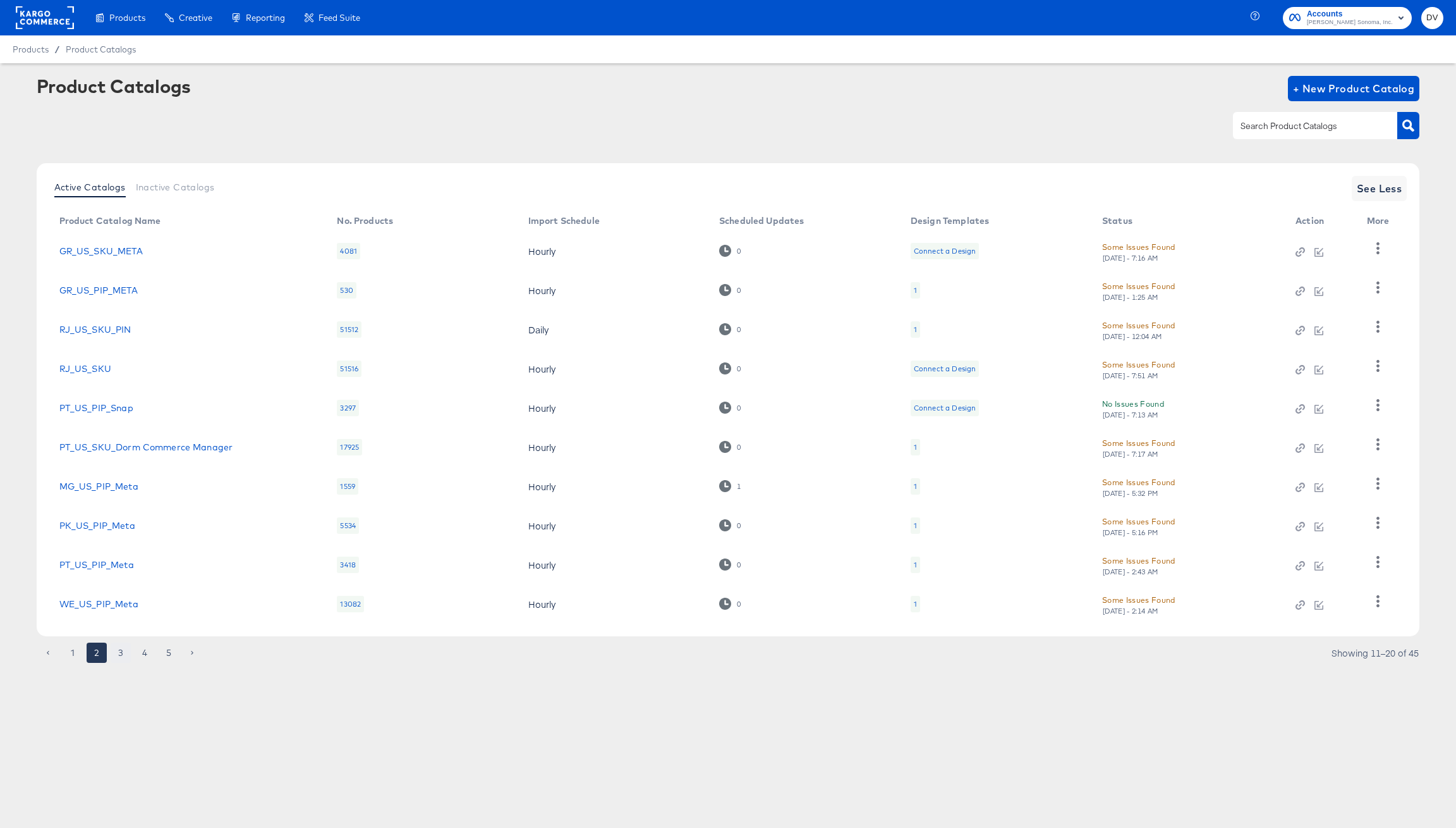
click at [122, 654] on button "3" at bounding box center [120, 653] width 20 height 20
click at [139, 653] on button "4" at bounding box center [144, 653] width 20 height 20
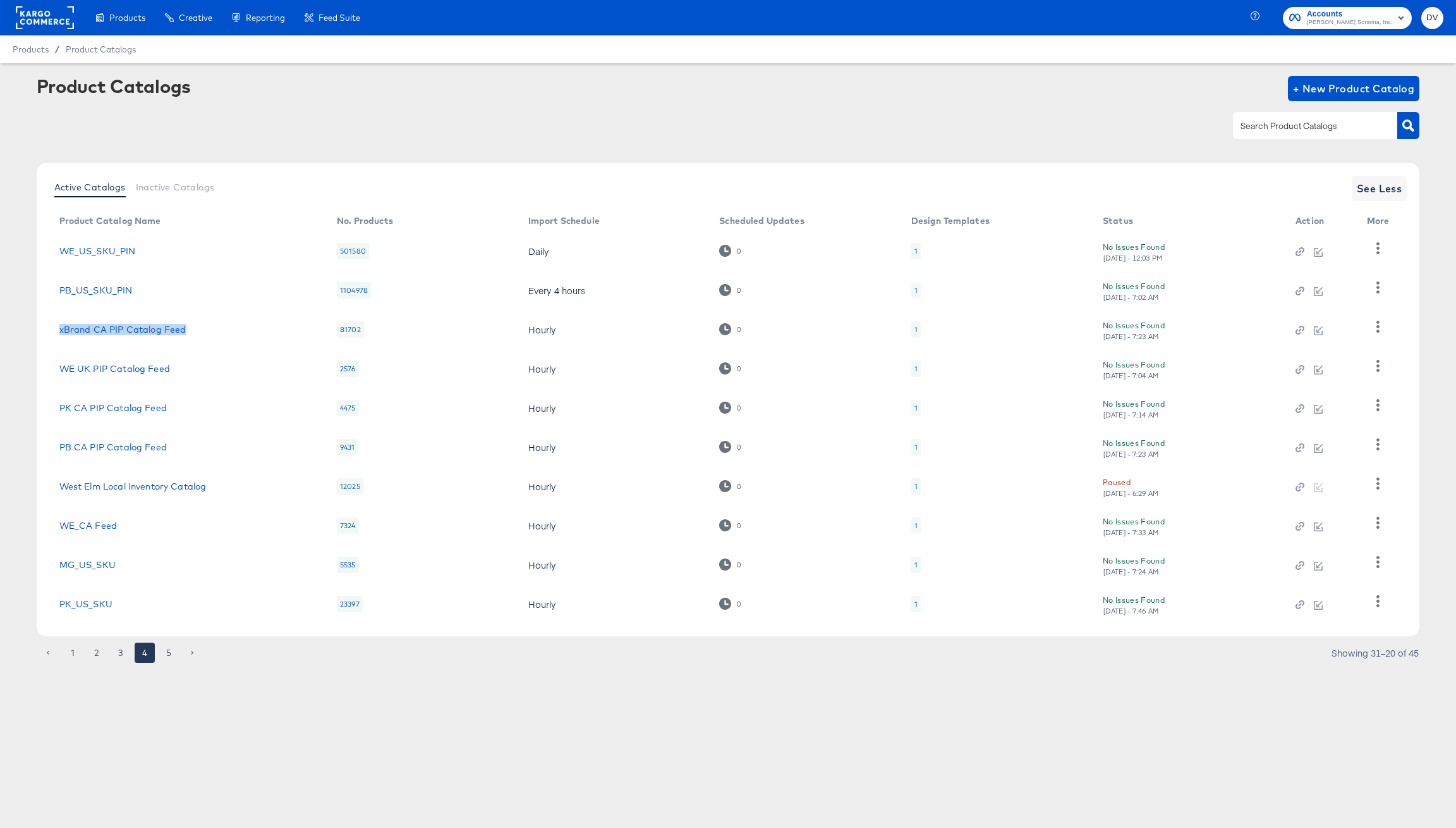
drag, startPoint x: 210, startPoint y: 330, endPoint x: 58, endPoint y: 333, distance: 152.0
click at [58, 333] on td "xBrand CA PIP Catalog Feed" at bounding box center [188, 330] width 278 height 39
copy link "xBrand CA PIP Catalog Feed"
click at [318, 699] on article "Product Catalogs + New Product Catalog Active Catalogs Inactive Catalogs See Le…" at bounding box center [728, 385] width 1456 height 643
drag, startPoint x: 218, startPoint y: 488, endPoint x: 61, endPoint y: 490, distance: 157.0
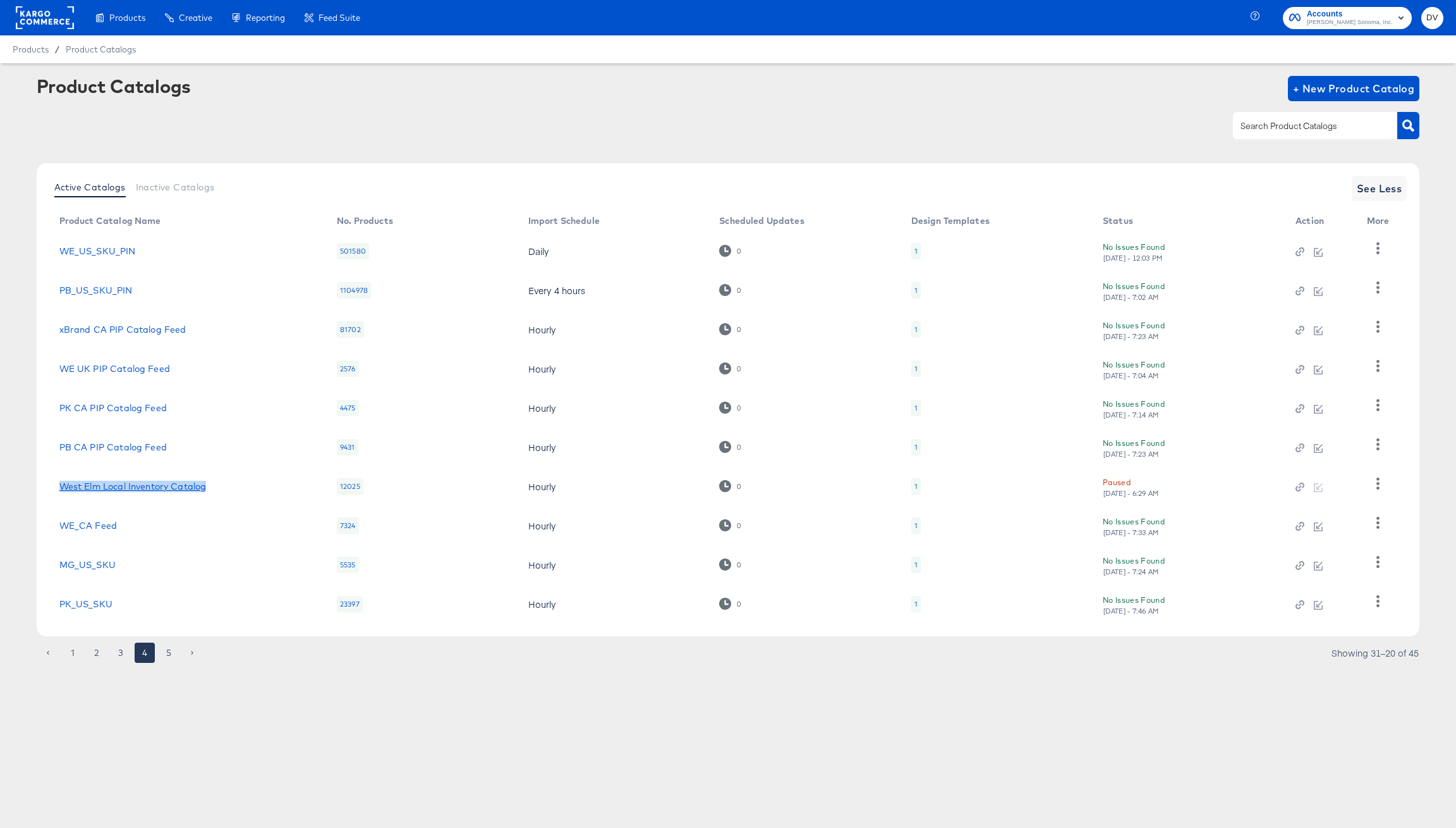
click at [61, 490] on div "West Elm Local Inventory Catalog" at bounding box center [185, 486] width 252 height 10
copy link "West Elm Local Inventory Catalog"
click at [260, 703] on article "Product Catalogs + New Product Catalog Active Catalogs Inactive Catalogs See Le…" at bounding box center [728, 385] width 1456 height 643
click at [173, 654] on button "5" at bounding box center [168, 653] width 20 height 20
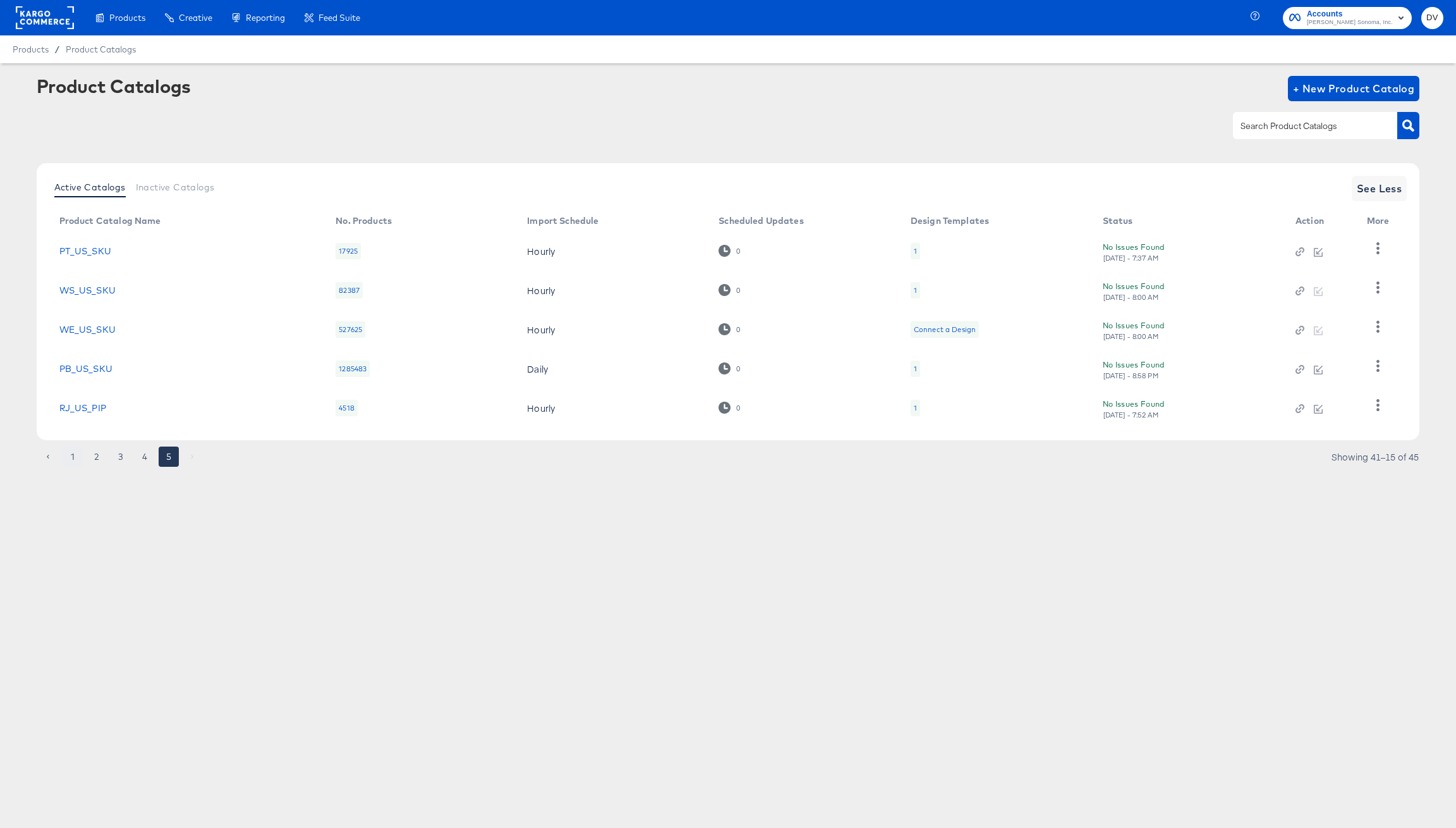
click at [68, 459] on button "1" at bounding box center [73, 457] width 20 height 20
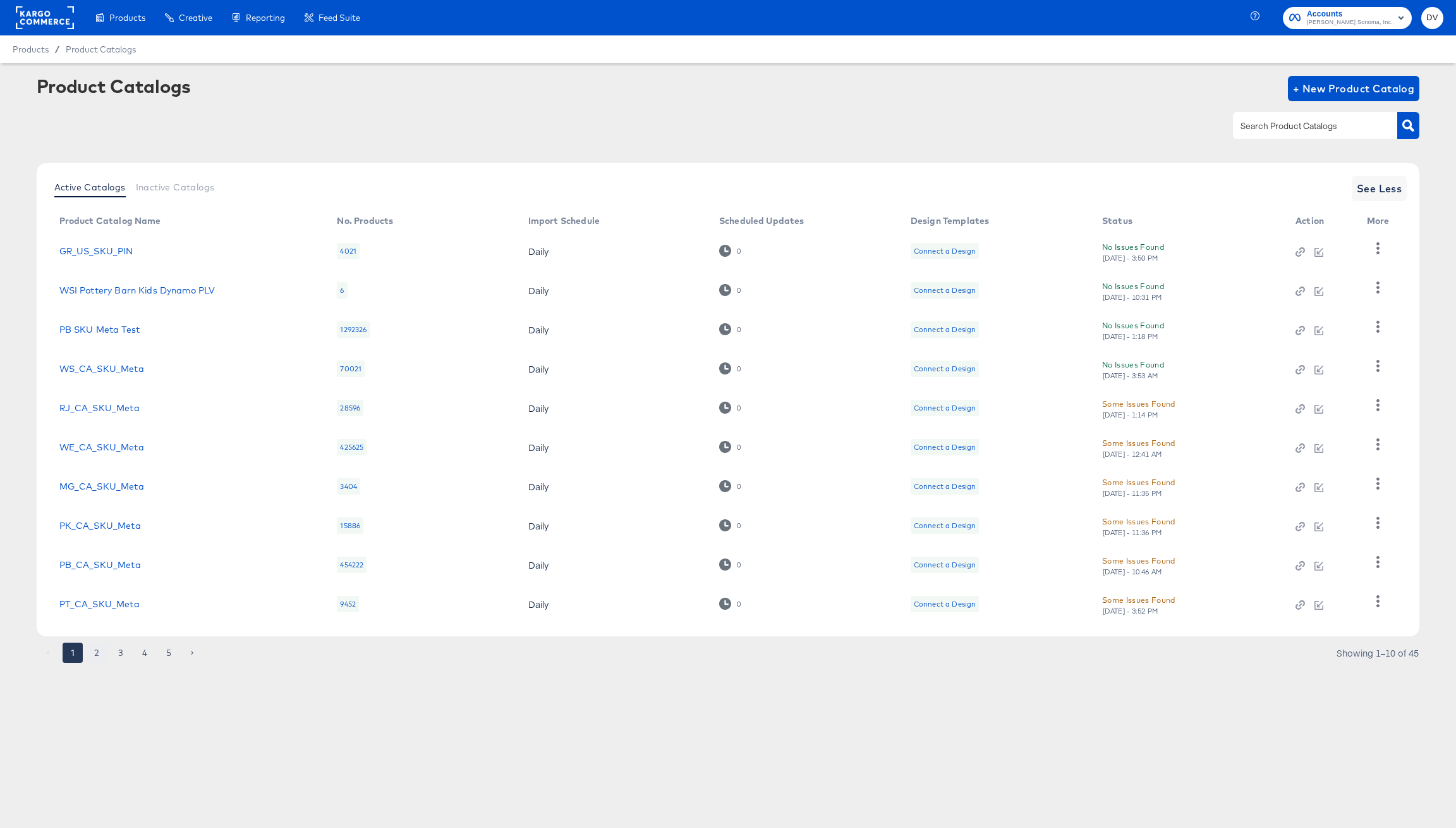
click at [97, 651] on button "2" at bounding box center [97, 653] width 20 height 20
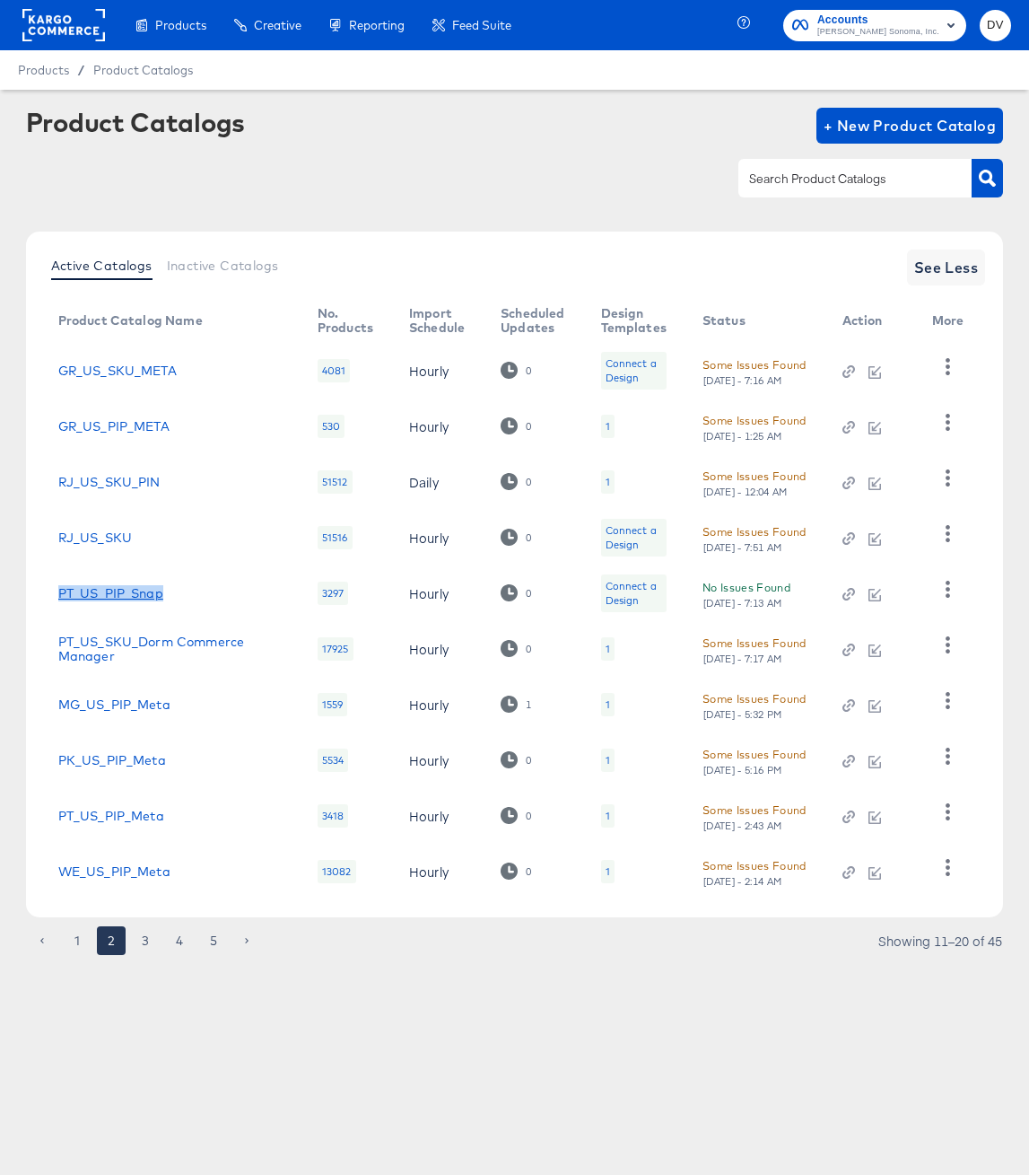
drag, startPoint x: 100, startPoint y: 599, endPoint x: 57, endPoint y: 599, distance: 42.2
click at [58, 599] on div "PT_US_PIP_Snap" at bounding box center [169, 593] width 223 height 14
copy link "PT_US_PIP_Snap"
click at [166, 1012] on article "Product Catalogs + New Product Catalog Active Catalogs Inactive Catalogs See Le…" at bounding box center [514, 554] width 1029 height 928
click at [142, 955] on button "3" at bounding box center [145, 940] width 29 height 29
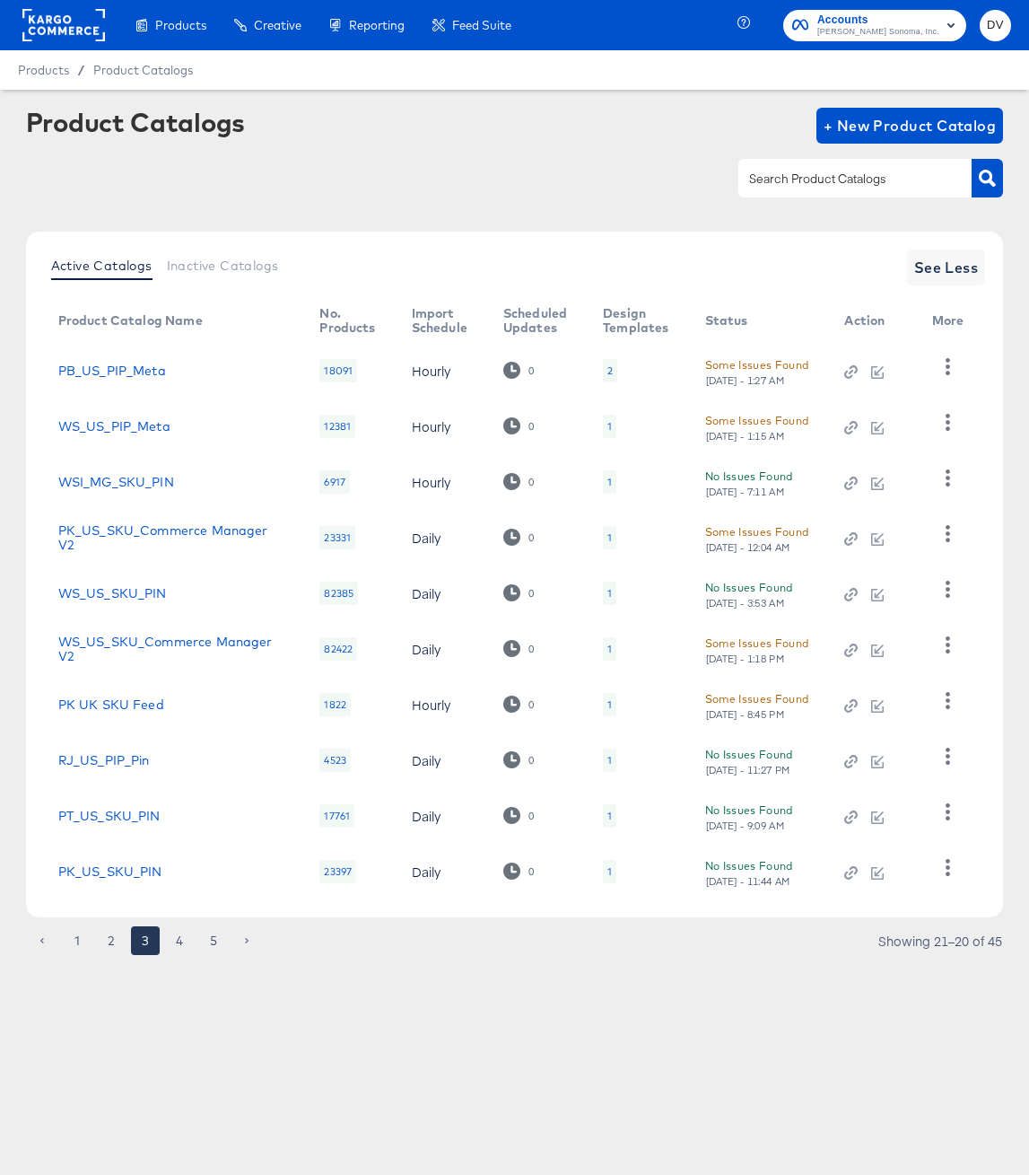
drag, startPoint x: 162, startPoint y: 756, endPoint x: 57, endPoint y: 762, distance: 105.1
click at [57, 762] on td "RJ_US_PIP_Pin" at bounding box center [175, 760] width 262 height 56
drag, startPoint x: 160, startPoint y: 765, endPoint x: 60, endPoint y: 762, distance: 99.6
click at [60, 762] on div "RJ_US_PIP_Pin" at bounding box center [171, 760] width 226 height 14
copy link "RJ_US_PIP_Pin"
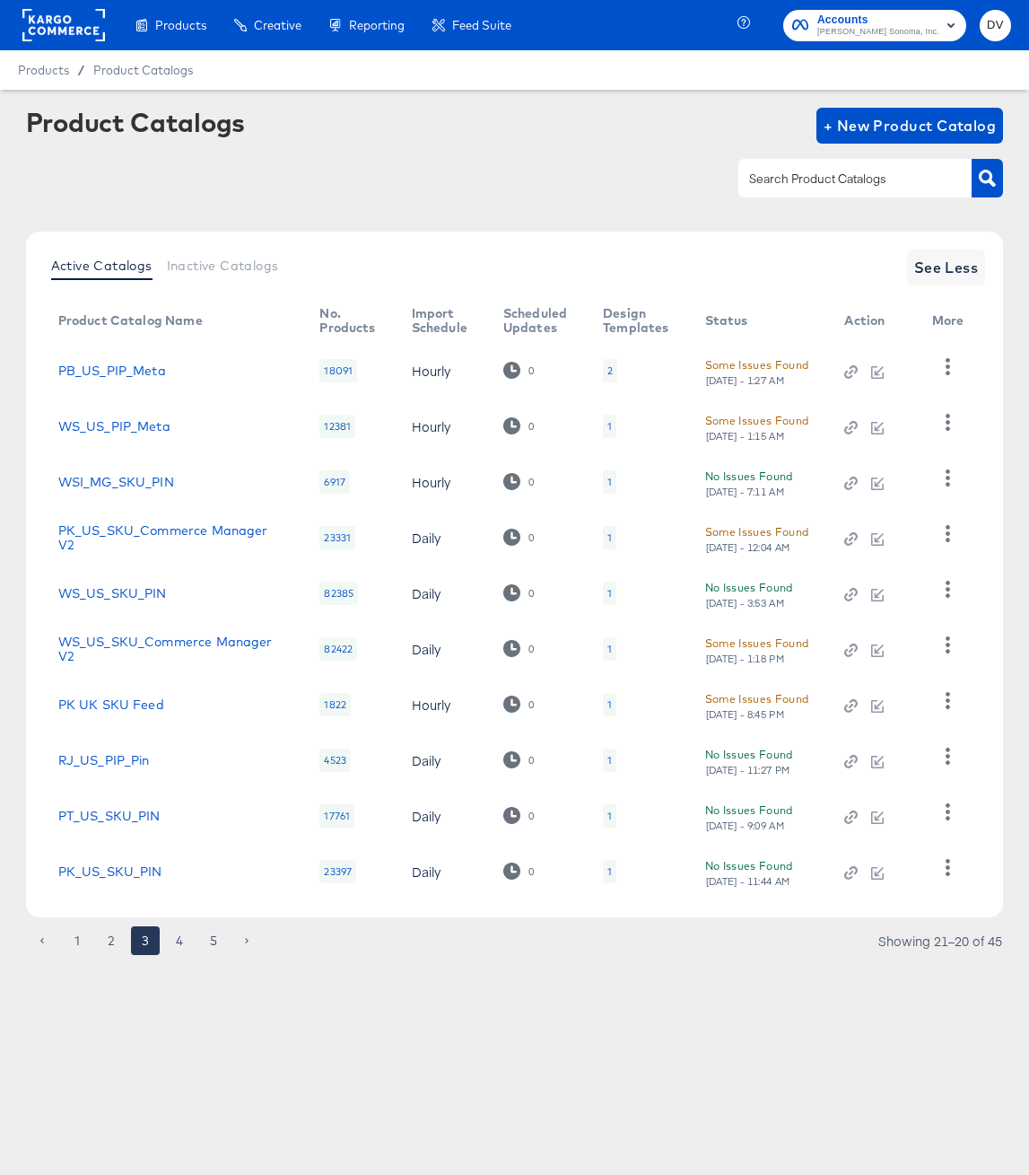
click at [222, 1048] on div "Products Products Product Catalogs Enhance Your Product Catalog, Map Them to Pu…" at bounding box center [514, 587] width 1029 height 1175
drag, startPoint x: 183, startPoint y: 1006, endPoint x: 185, endPoint y: 986, distance: 19.8
click at [184, 1006] on article "Product Catalogs + New Product Catalog Active Catalogs Inactive Catalogs See Le…" at bounding box center [514, 554] width 1029 height 928
click at [176, 950] on button "4" at bounding box center [179, 940] width 29 height 29
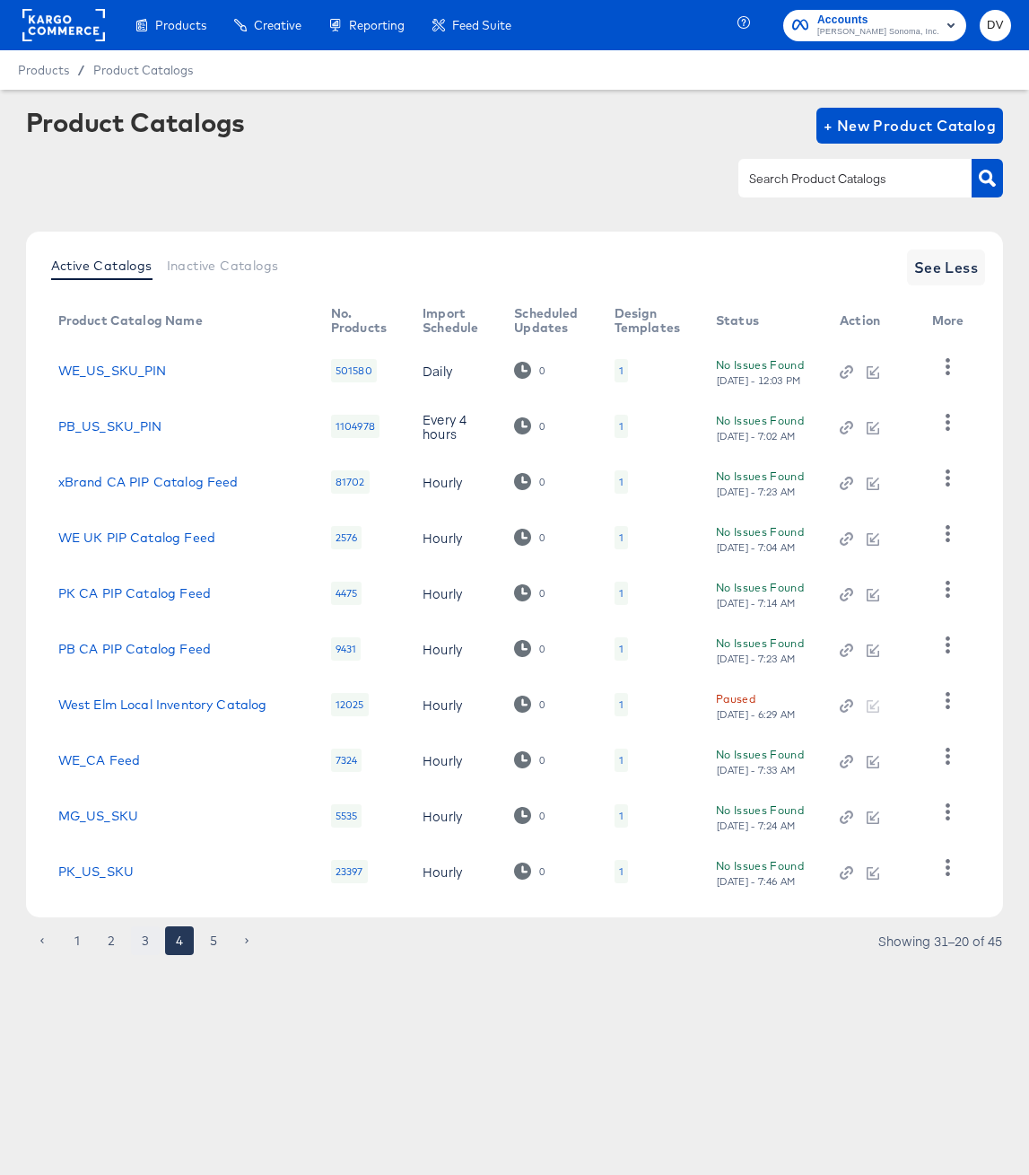
click at [143, 955] on button "3" at bounding box center [145, 940] width 29 height 29
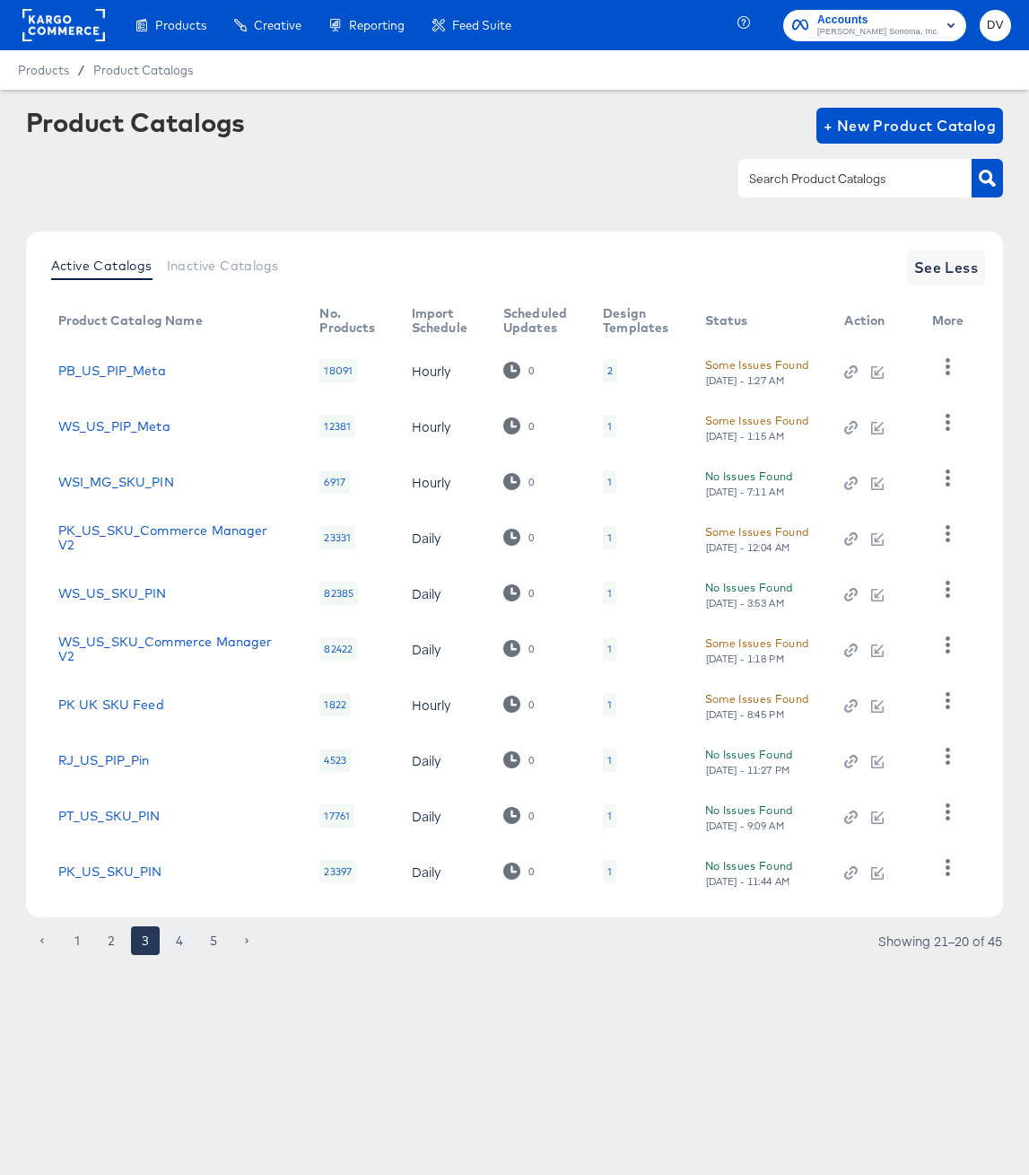
click at [174, 954] on button "4" at bounding box center [179, 940] width 29 height 29
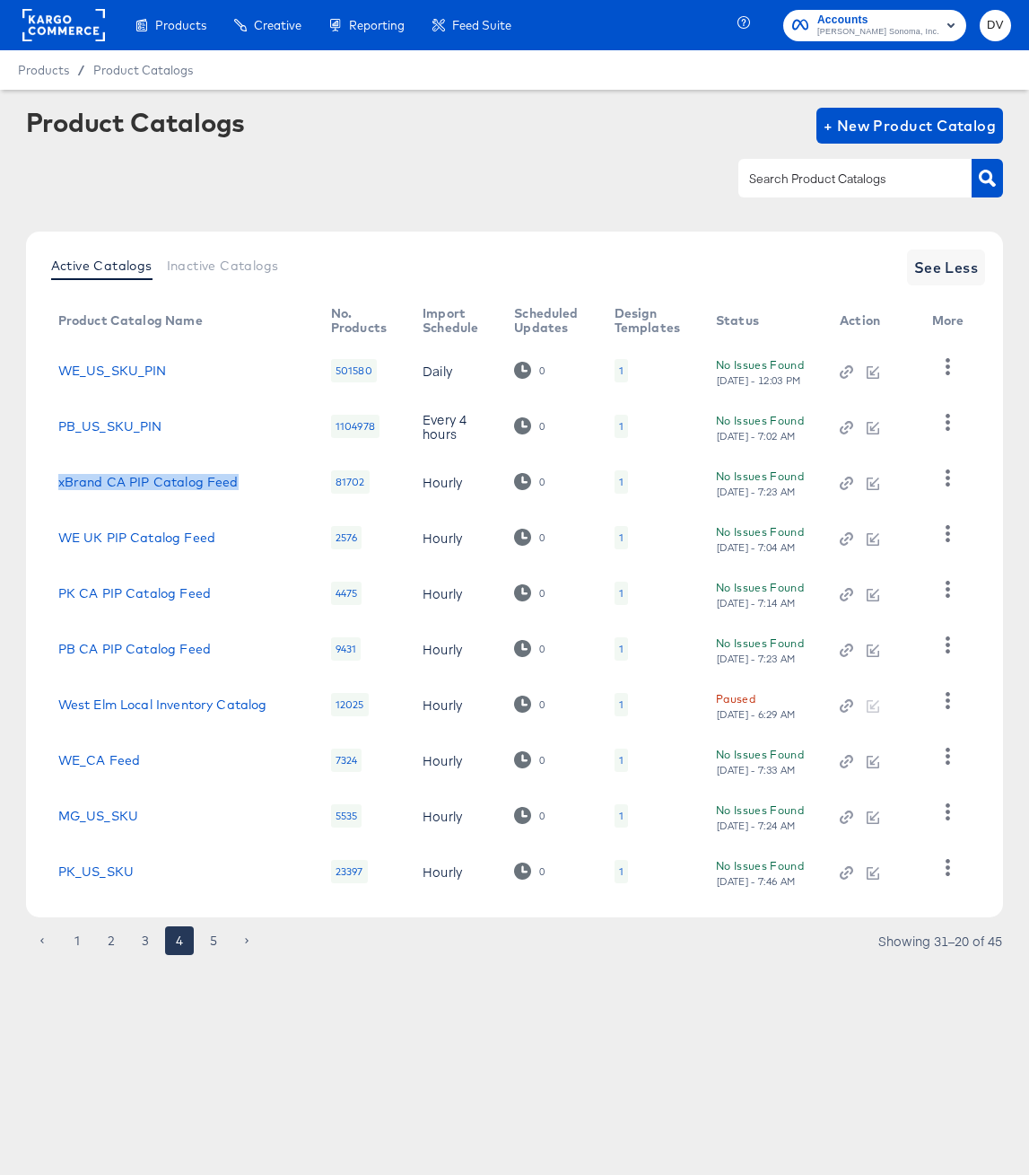
drag, startPoint x: 188, startPoint y: 485, endPoint x: 57, endPoint y: 485, distance: 131.0
click at [57, 485] on td "xBrand CA PIP Catalog Feed" at bounding box center [180, 482] width 273 height 56
copy link "xBrand CA PIP Catalog Feed"
click at [289, 1066] on div "Products Products Product Catalogs Enhance Your Product Catalog, Map Them to Pu…" at bounding box center [514, 587] width 1029 height 1175
drag, startPoint x: 218, startPoint y: 642, endPoint x: 56, endPoint y: 652, distance: 162.8
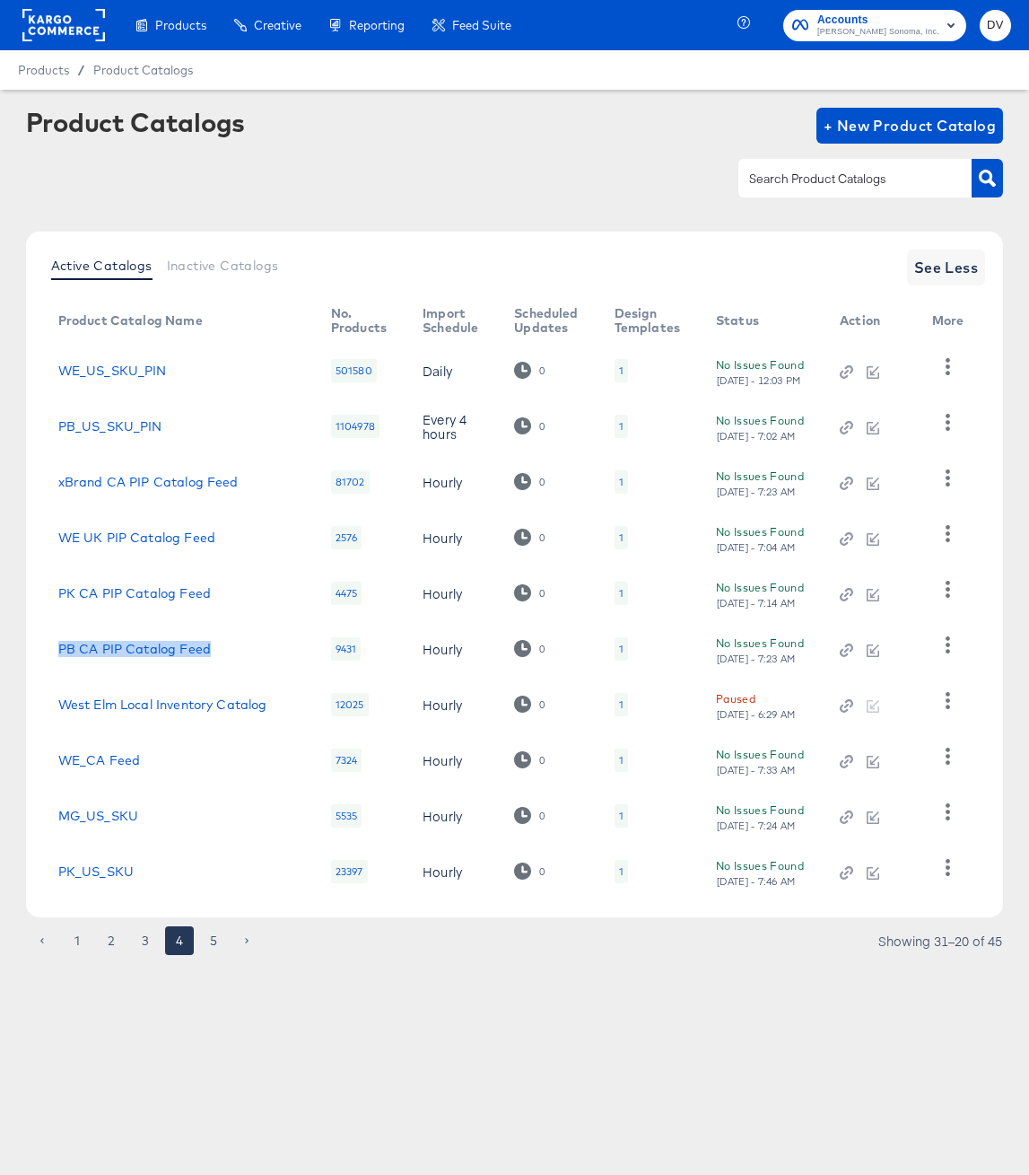
click at [56, 652] on td "PB CA PIP Catalog Feed" at bounding box center [180, 649] width 273 height 56
copy link "PB CA PIP Catalog Feed"
click at [353, 1047] on div "Products Products Product Catalogs Enhance Your Product Catalog, Map Them to Pu…" at bounding box center [514, 587] width 1029 height 1175
click at [379, 1055] on div "Products Products Product Catalogs Enhance Your Product Catalog, Map Them to Pu…" at bounding box center [514, 587] width 1029 height 1175
click at [216, 955] on button "5" at bounding box center [213, 940] width 29 height 29
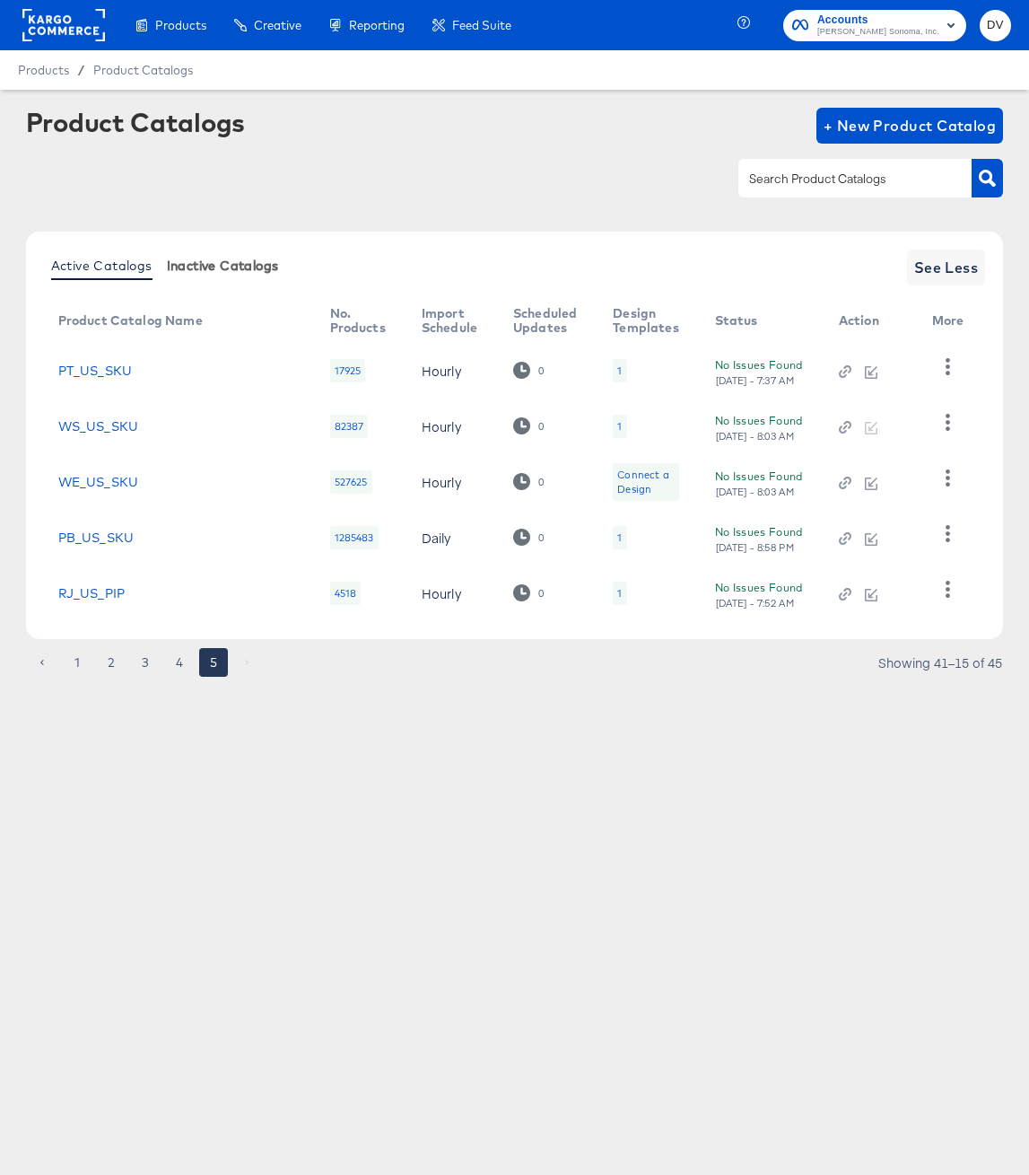
click at [197, 272] on span "Inactive Catalogs" at bounding box center [223, 265] width 112 height 14
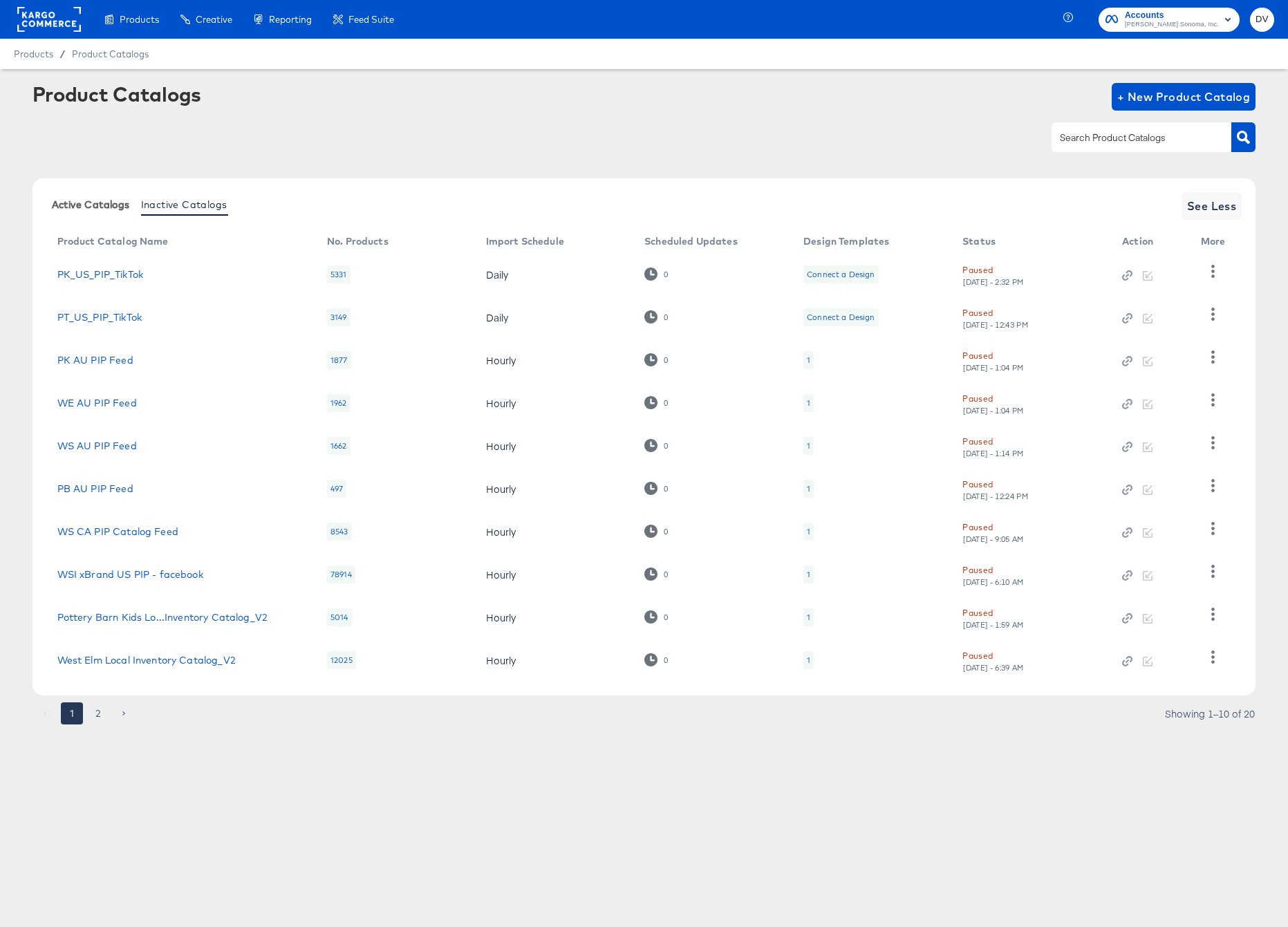
click at [85, 206] on span "Active Catalogs" at bounding box center [90, 204] width 78 height 11
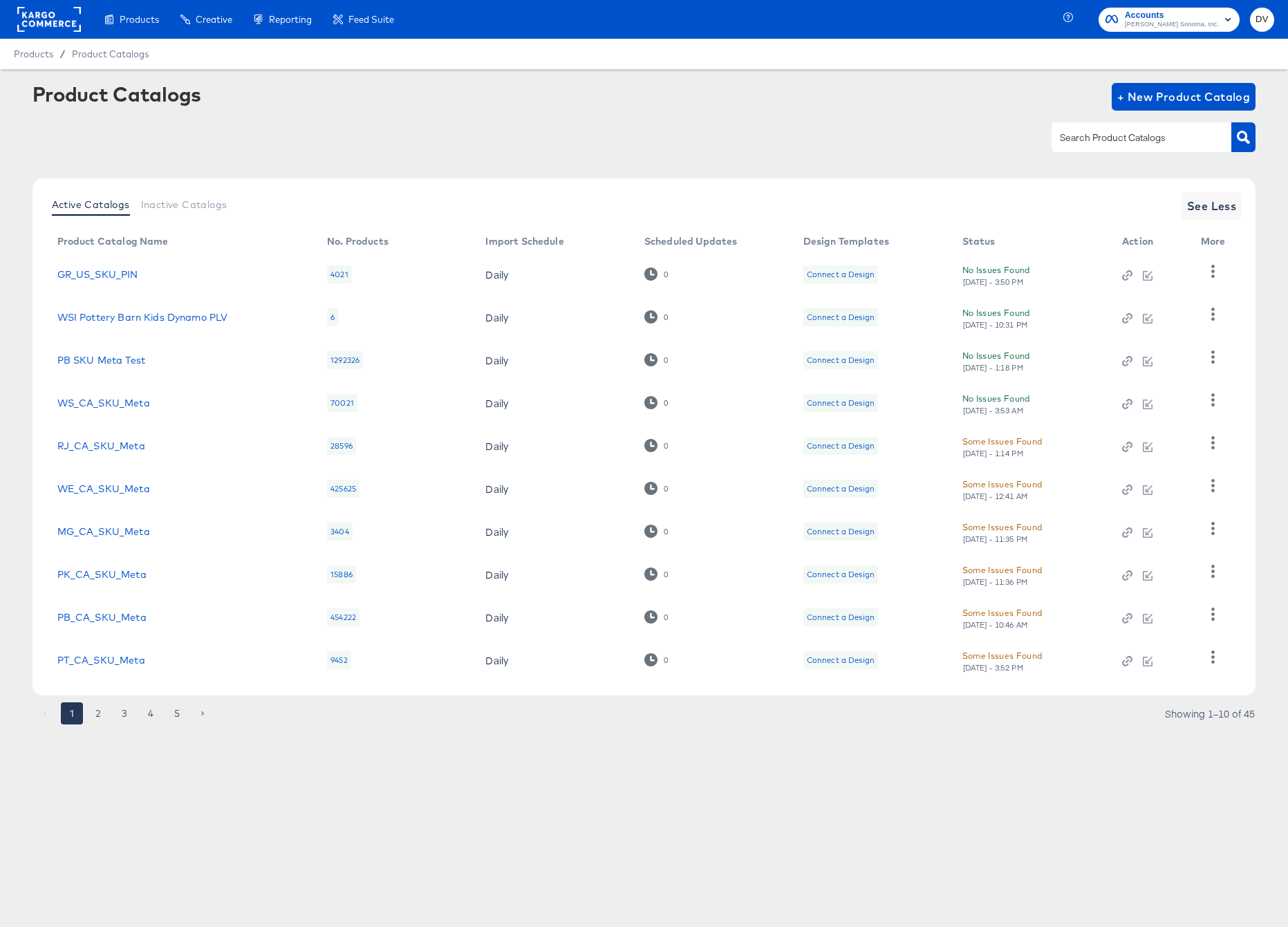
click at [1144, 133] on input "text" at bounding box center [1130, 138] width 147 height 16
paste input "xBrand CA PIP Catalog Feed"
type input "xBrand CA PIP Catalog Feed"
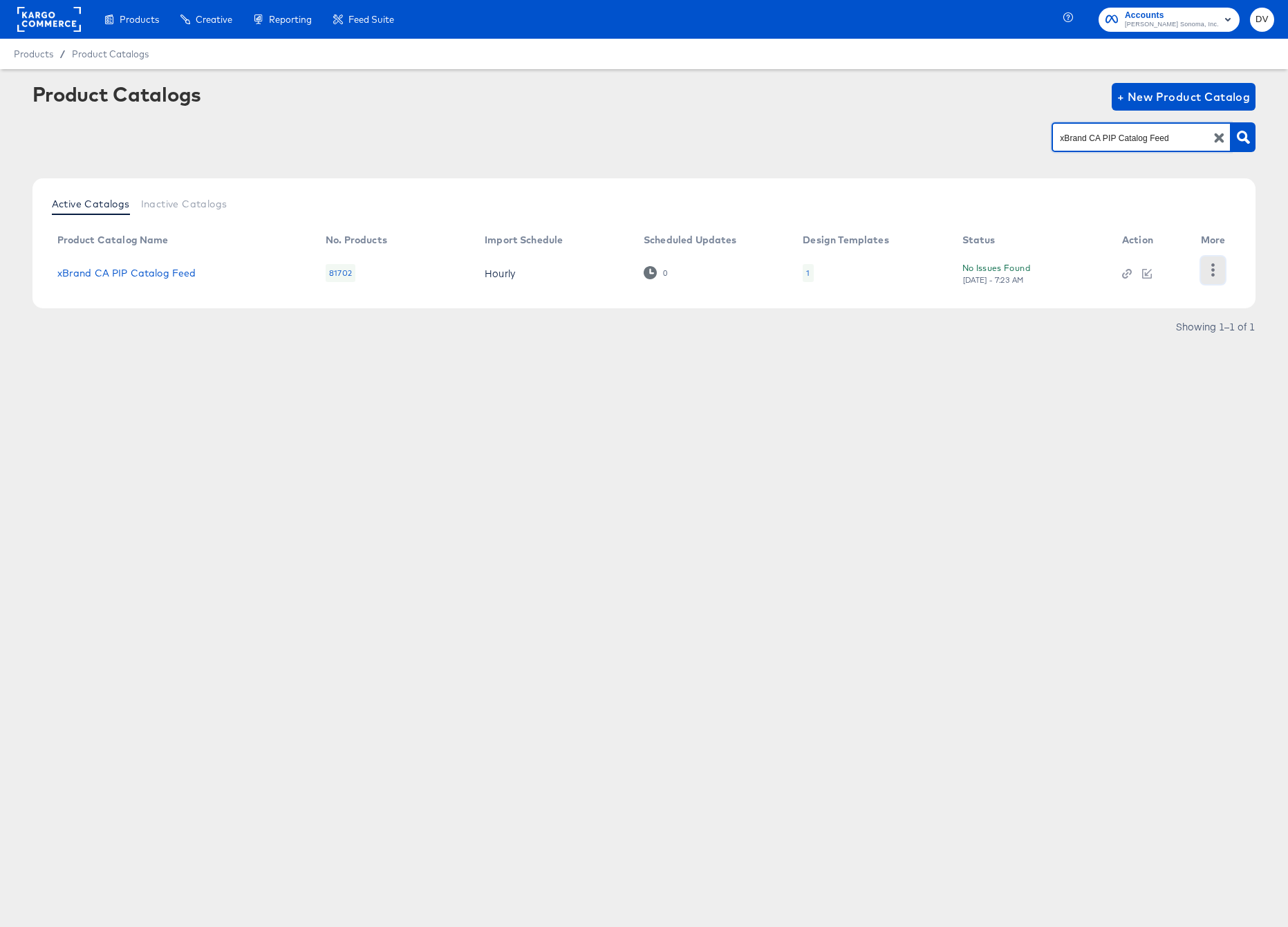
click at [1207, 260] on button "button" at bounding box center [1213, 270] width 24 height 28
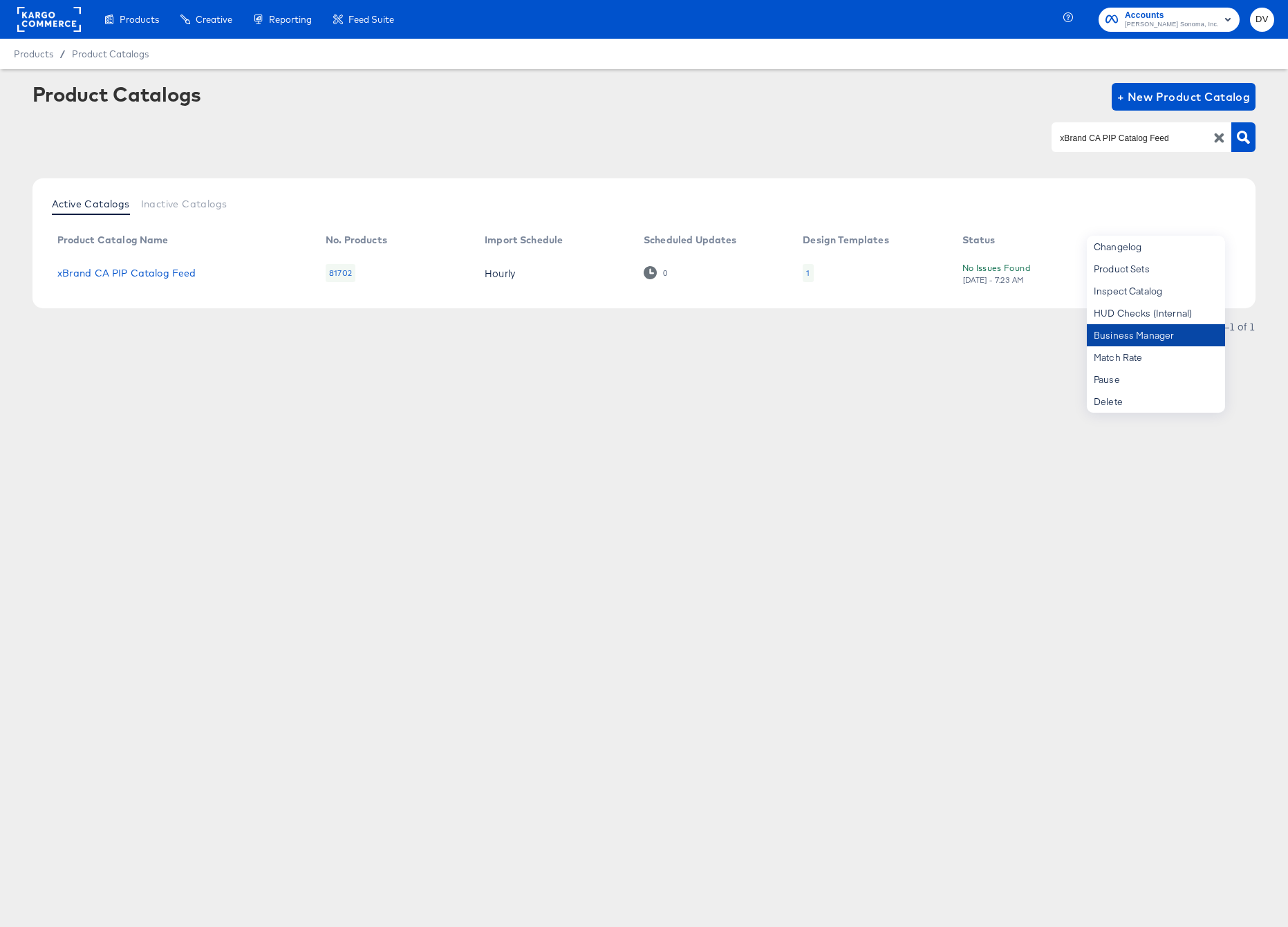
click at [1187, 334] on div "Business Manager" at bounding box center [1156, 335] width 138 height 22
click at [679, 438] on div "Products Products Product Catalogs Enhance Your Product Catalog, Map Them to Pu…" at bounding box center [644, 463] width 1288 height 927
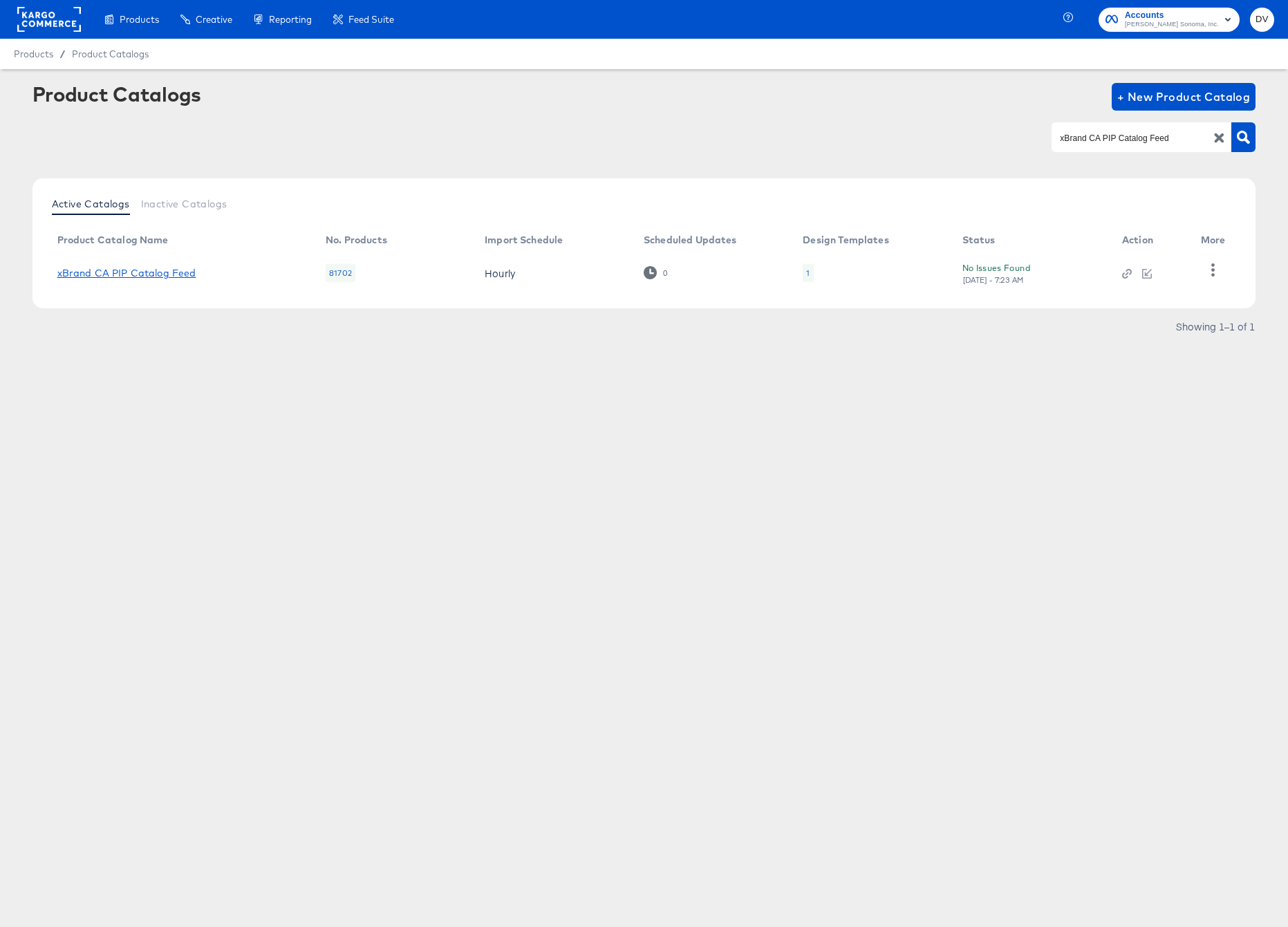
click at [138, 271] on link "xBrand CA PIP Catalog Feed" at bounding box center [126, 273] width 139 height 11
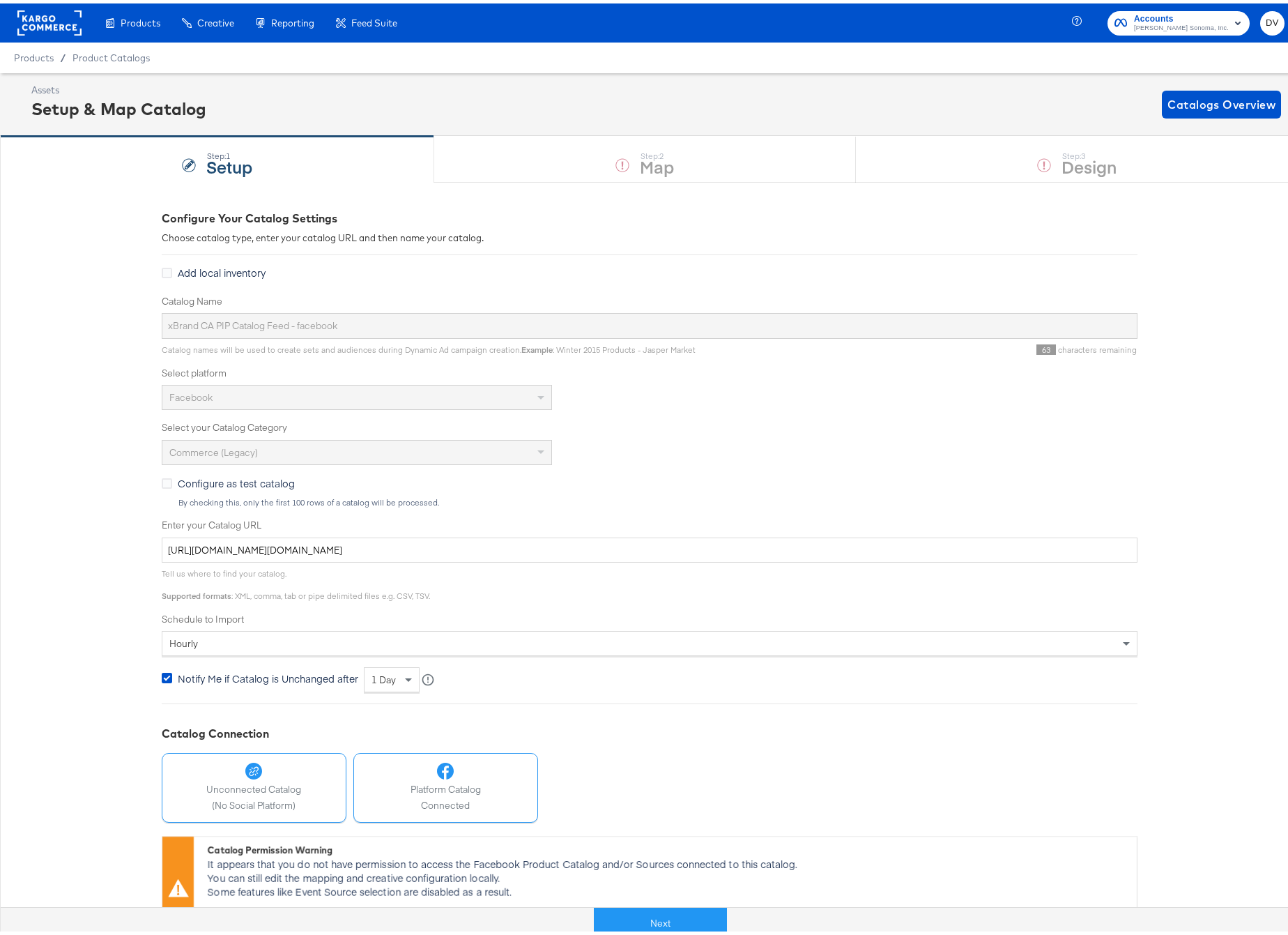
click at [258, 774] on div at bounding box center [254, 768] width 95 height 17
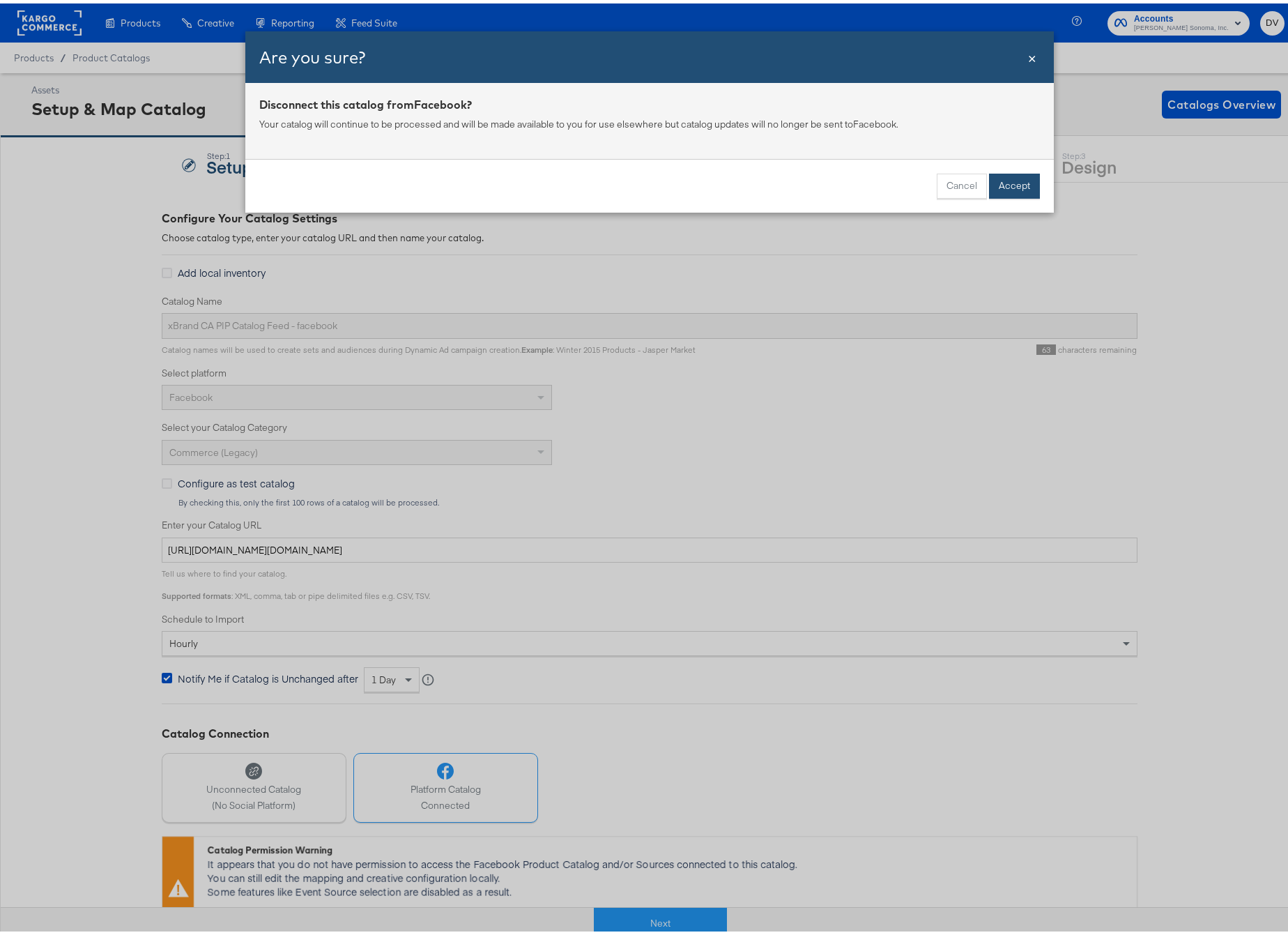
click at [1009, 179] on button "Accept" at bounding box center [1015, 183] width 51 height 25
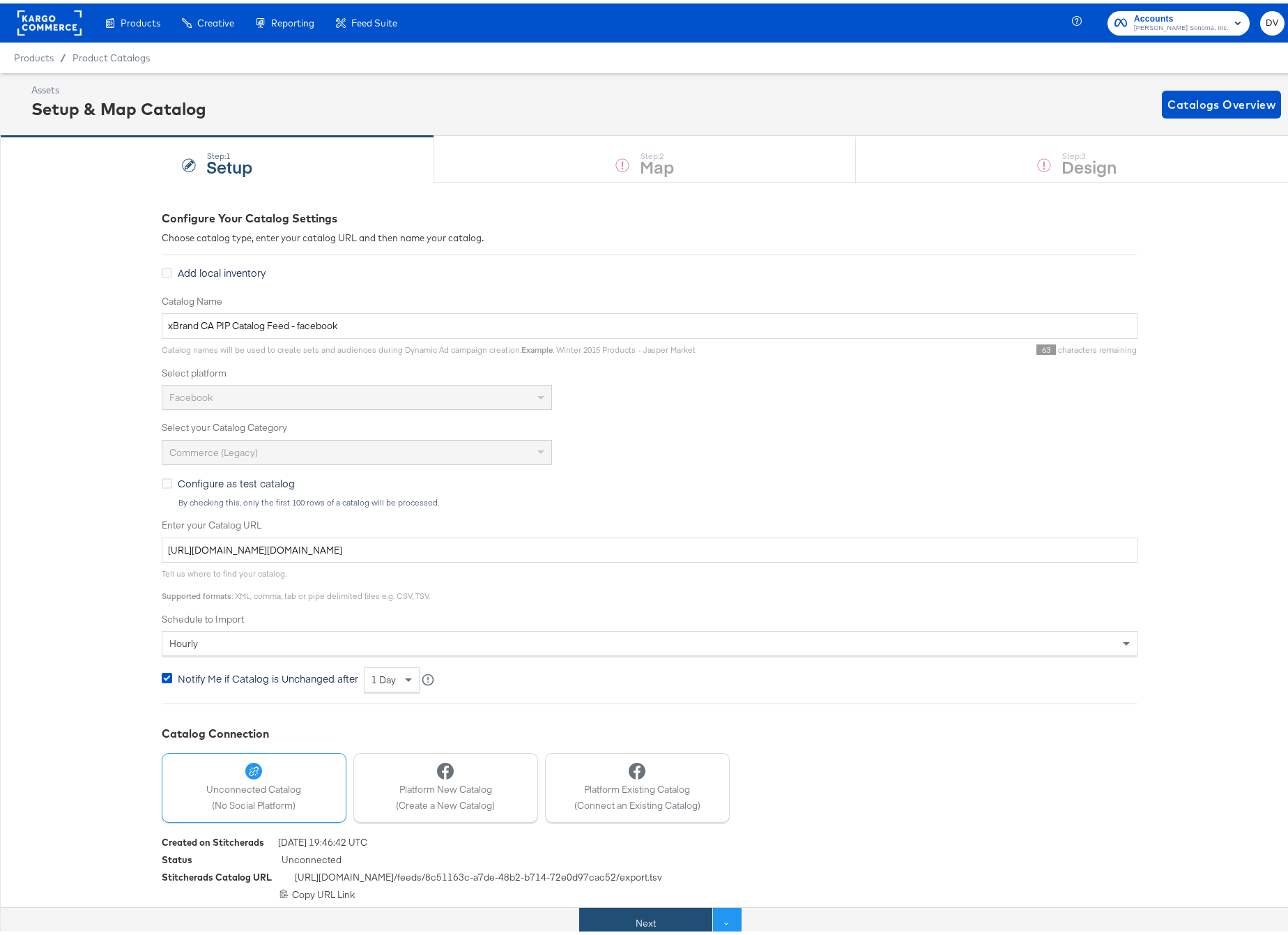
click at [629, 912] on button "Next" at bounding box center [646, 920] width 133 height 31
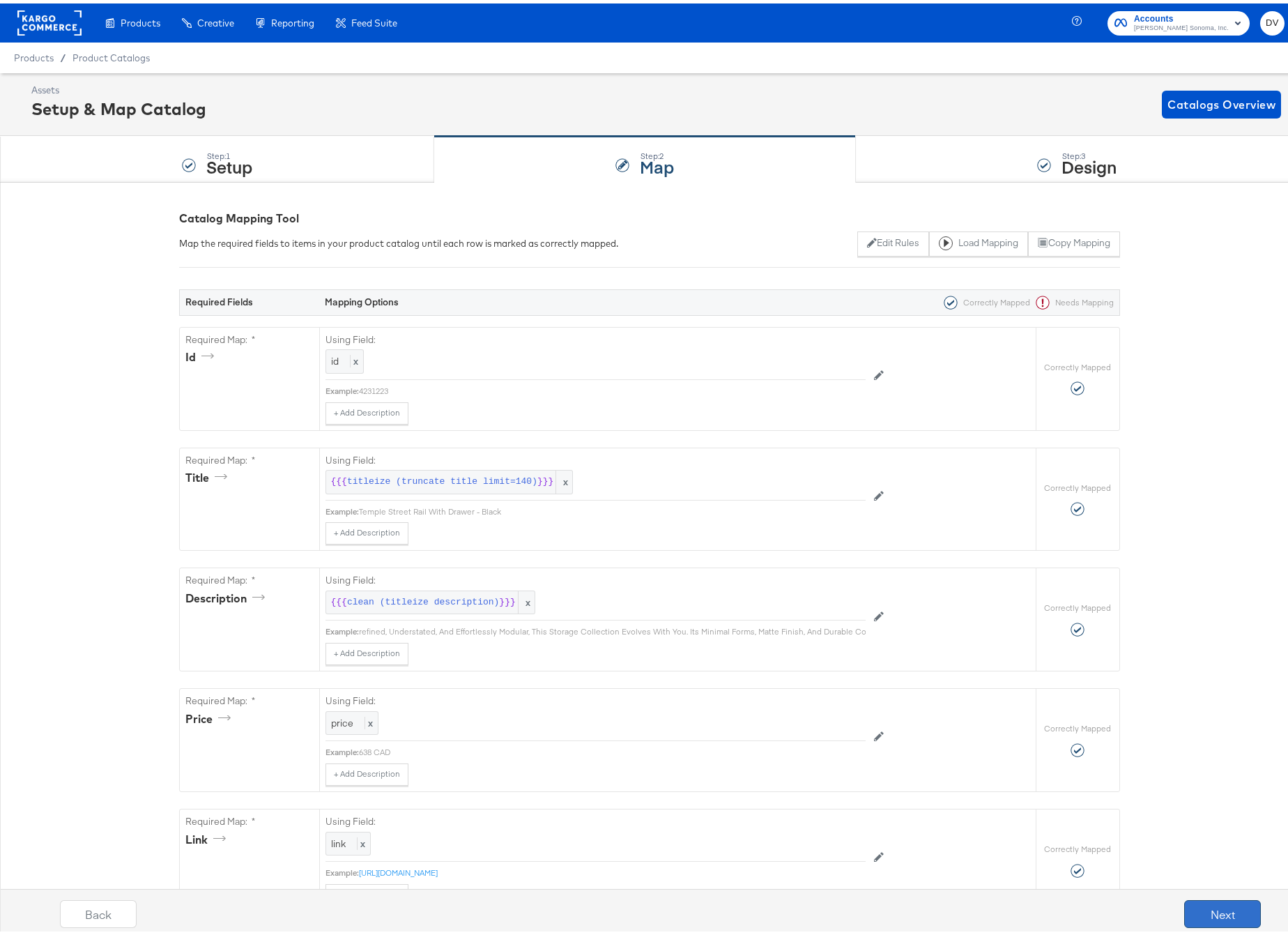
click at [1232, 912] on button "Next" at bounding box center [1223, 911] width 77 height 28
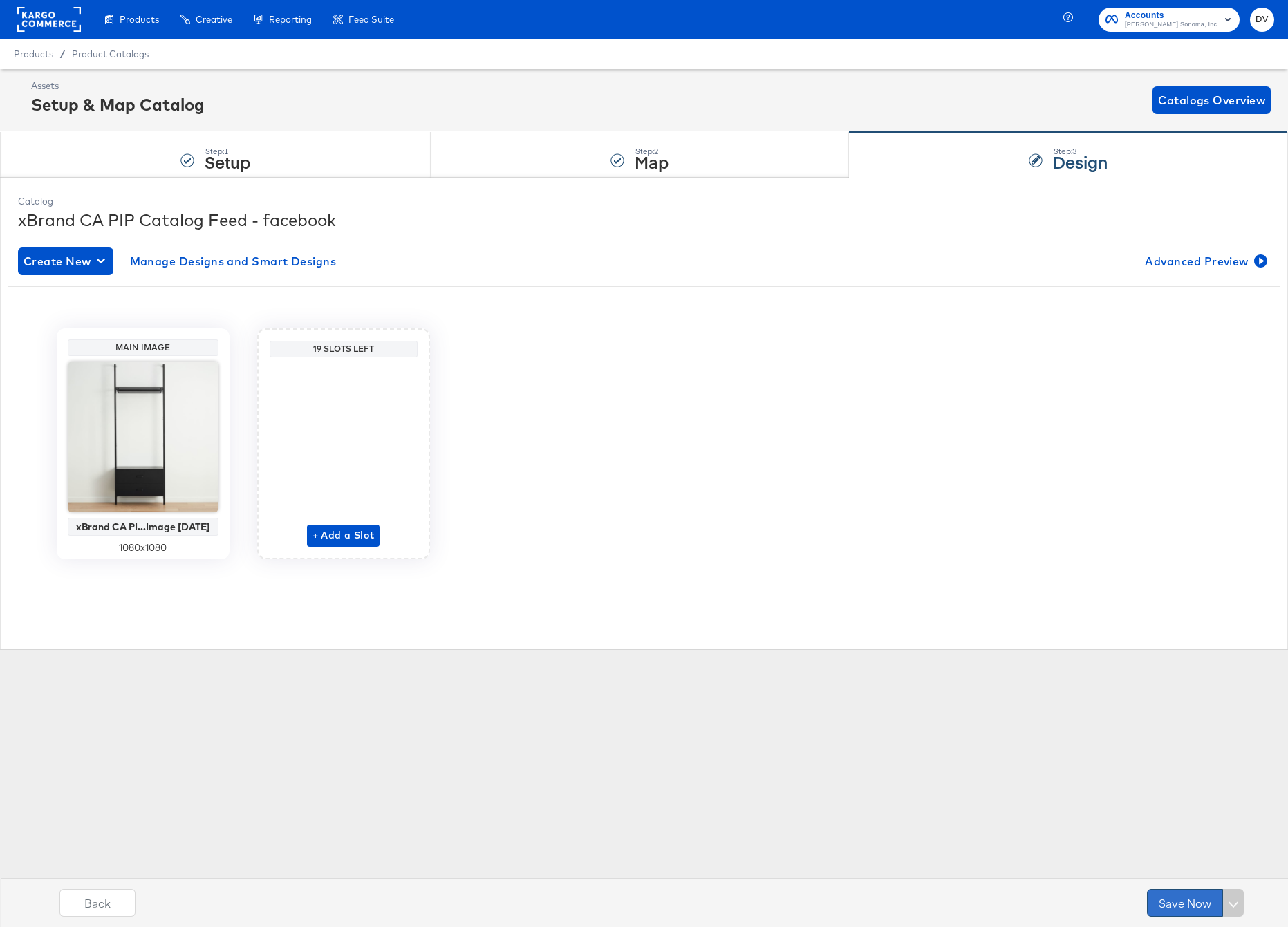
click at [1168, 905] on button "Save Now" at bounding box center [1185, 903] width 76 height 28
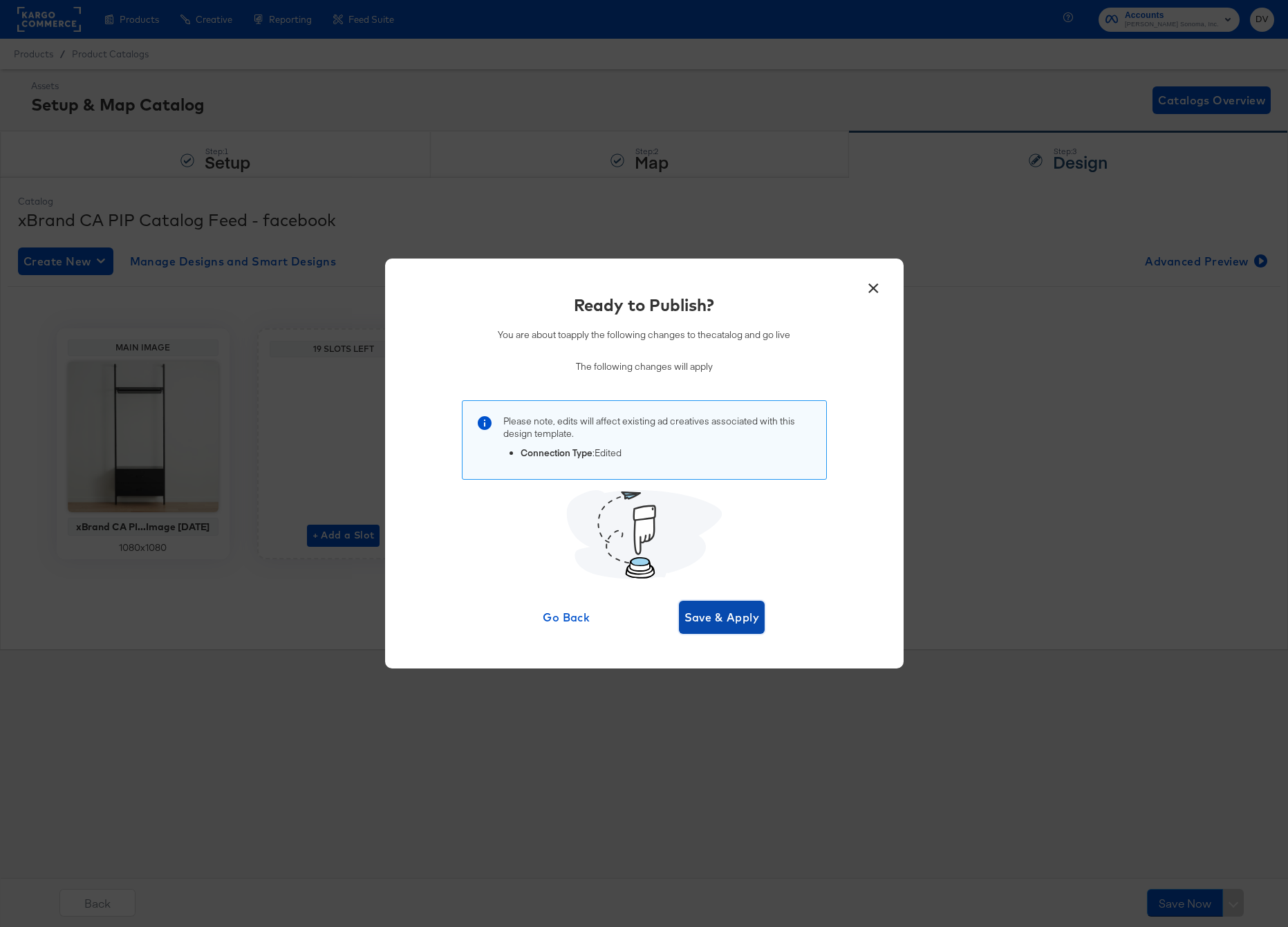
click at [726, 628] on button "Save & Apply" at bounding box center [722, 617] width 86 height 33
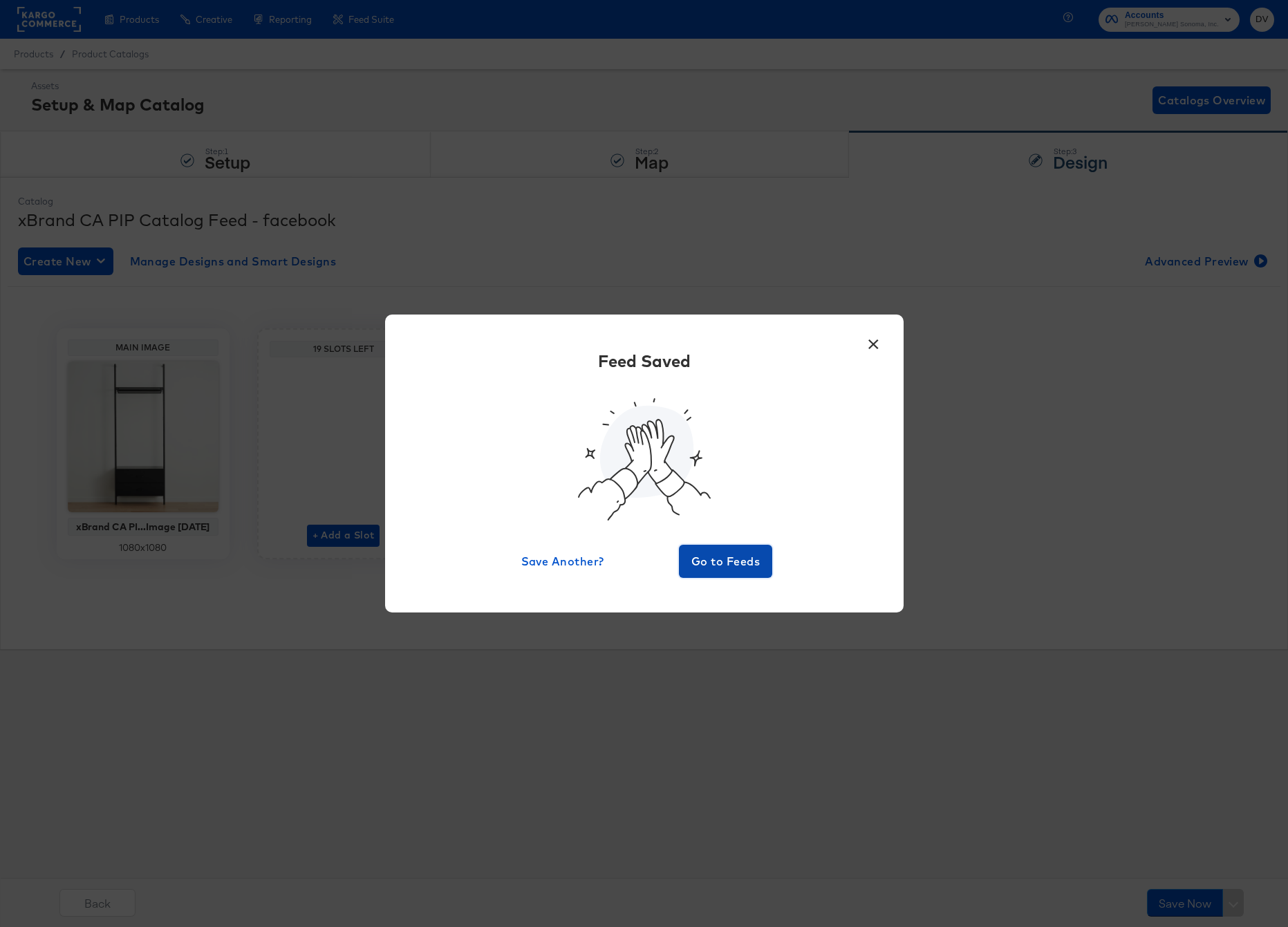
click at [694, 558] on span "Go to Feeds" at bounding box center [726, 561] width 83 height 19
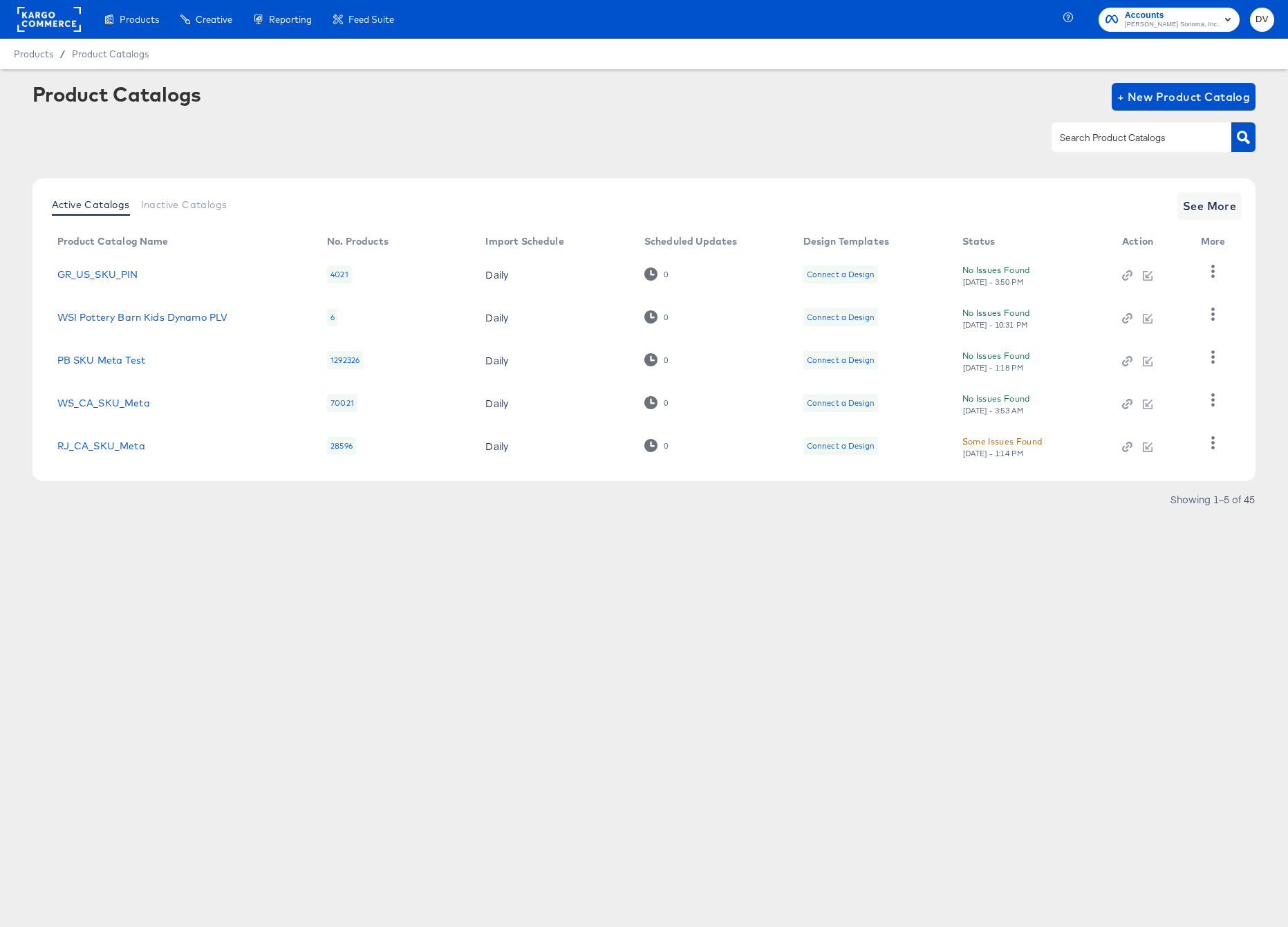
click at [1074, 134] on input "text" at bounding box center [1130, 138] width 147 height 16
paste input "xBrand CA PIP Catalog Feed"
type input "xBrand CA PIP Catalog Feed"
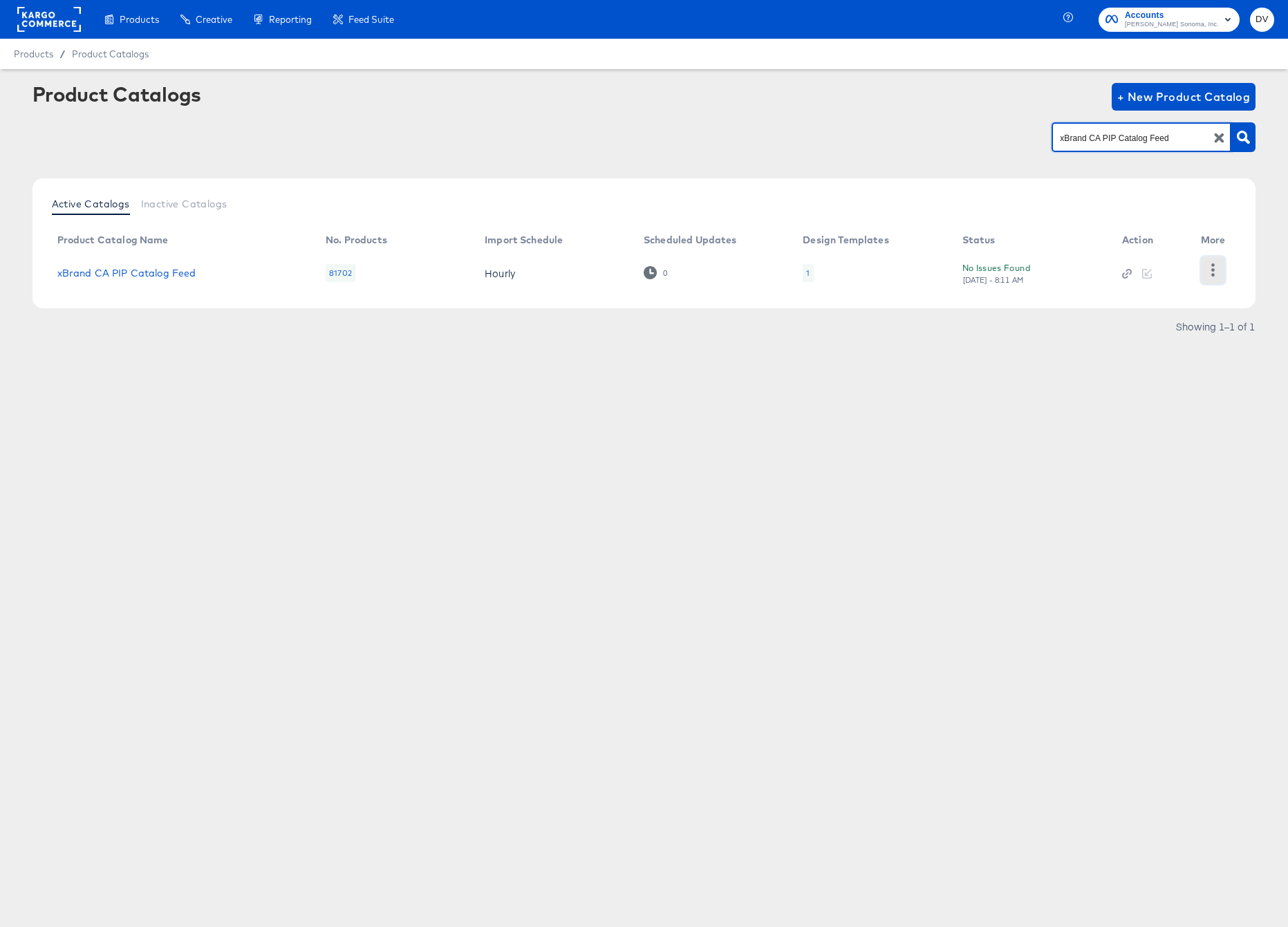
click at [1212, 270] on icon "button" at bounding box center [1213, 270] width 3 height 13
click at [1146, 278] on div "HUD Checks (Internal)" at bounding box center [1156, 269] width 138 height 22
click at [641, 530] on div "Products Products Product Catalogs Enhance Your Product Catalog, Map Them to Pu…" at bounding box center [644, 463] width 1288 height 927
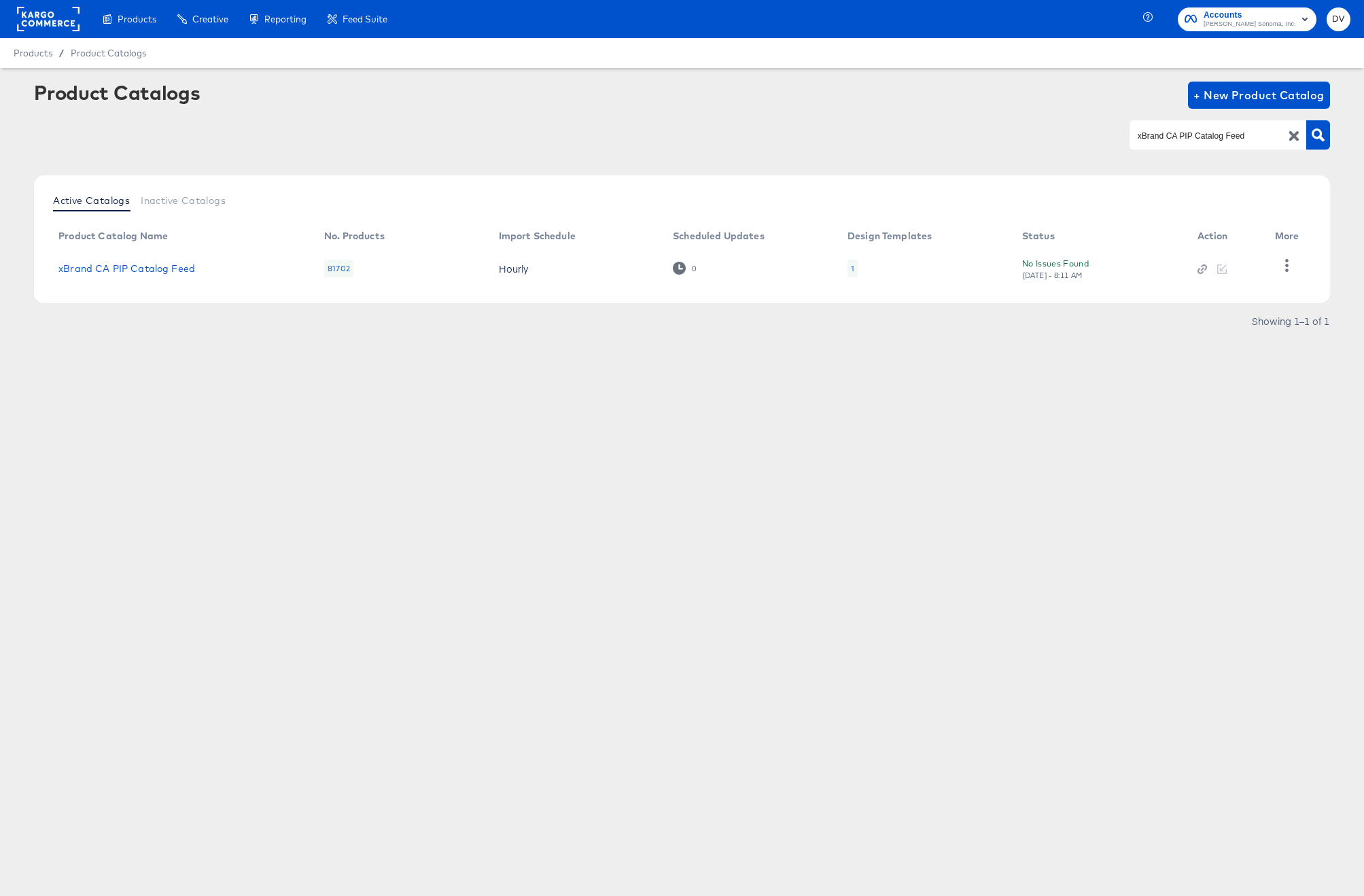
click at [785, 441] on div "Products Products Product Catalogs Enhance Your Product Catalog, Map Them to Pu…" at bounding box center [682, 448] width 1364 height 896
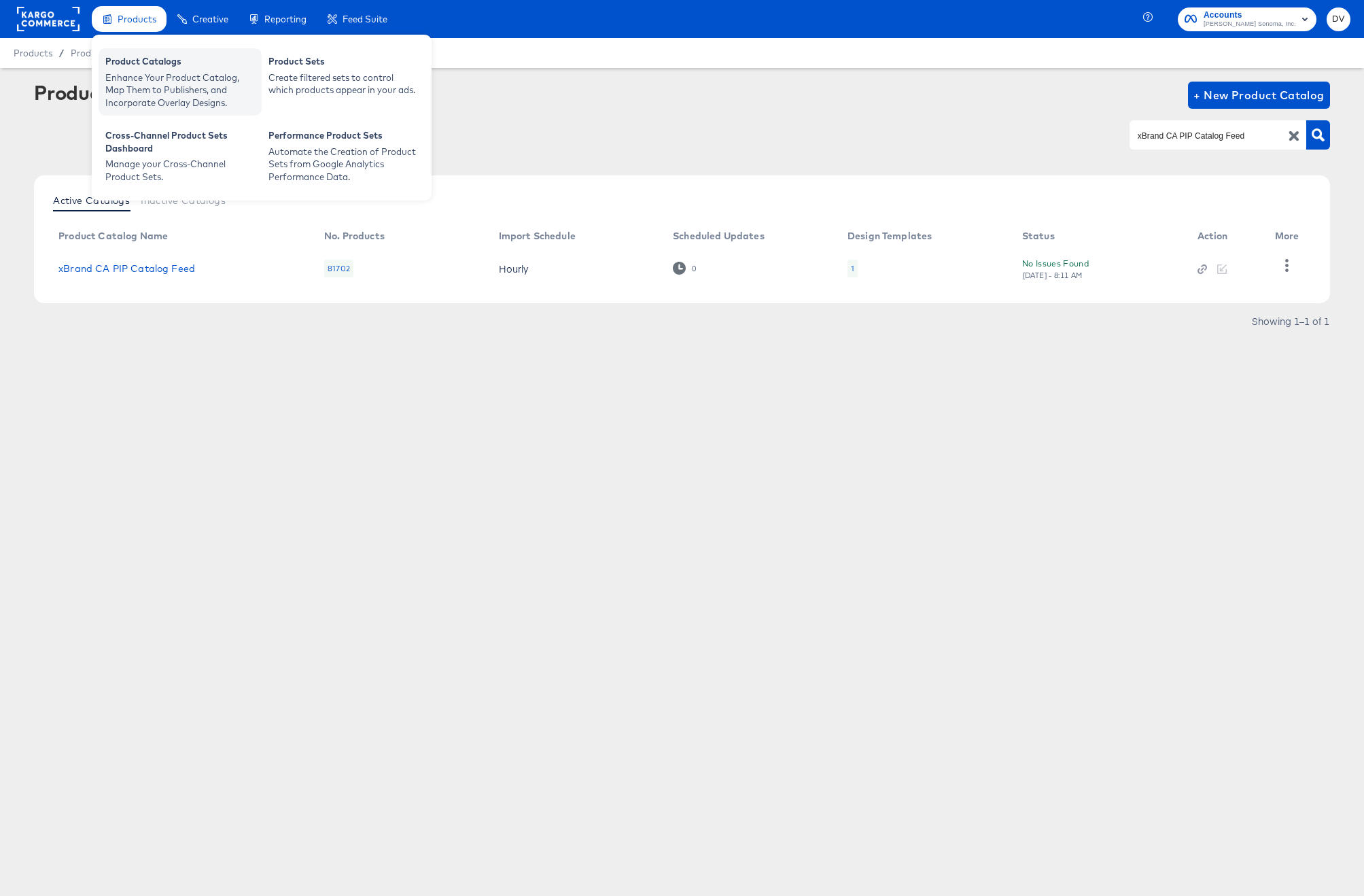
click at [130, 79] on div "Enhance Your Product Catalog, Map Them to Publishers, and Incorporate Overlay D…" at bounding box center [179, 90] width 149 height 38
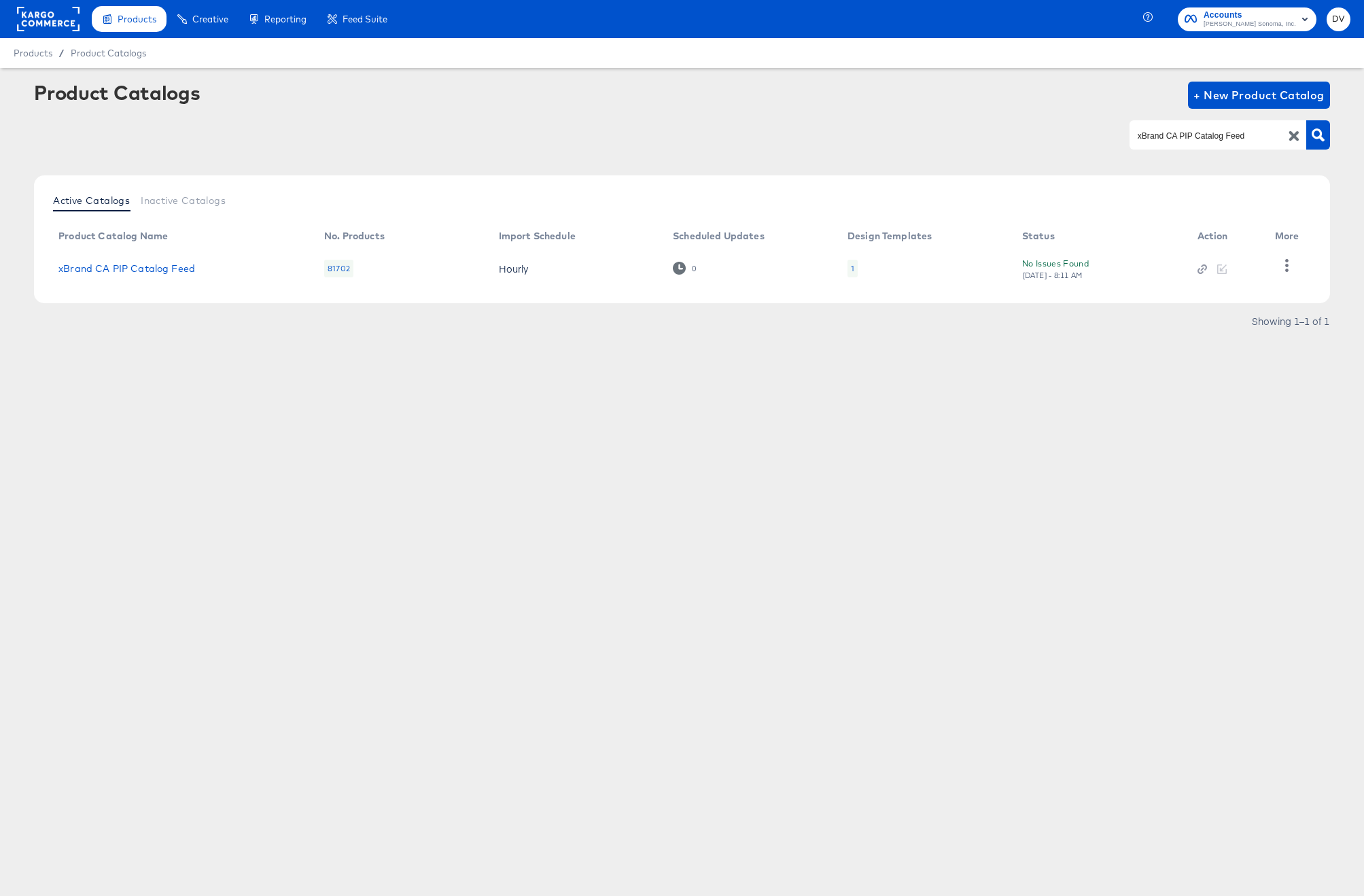
click at [67, 17] on rect at bounding box center [48, 19] width 63 height 24
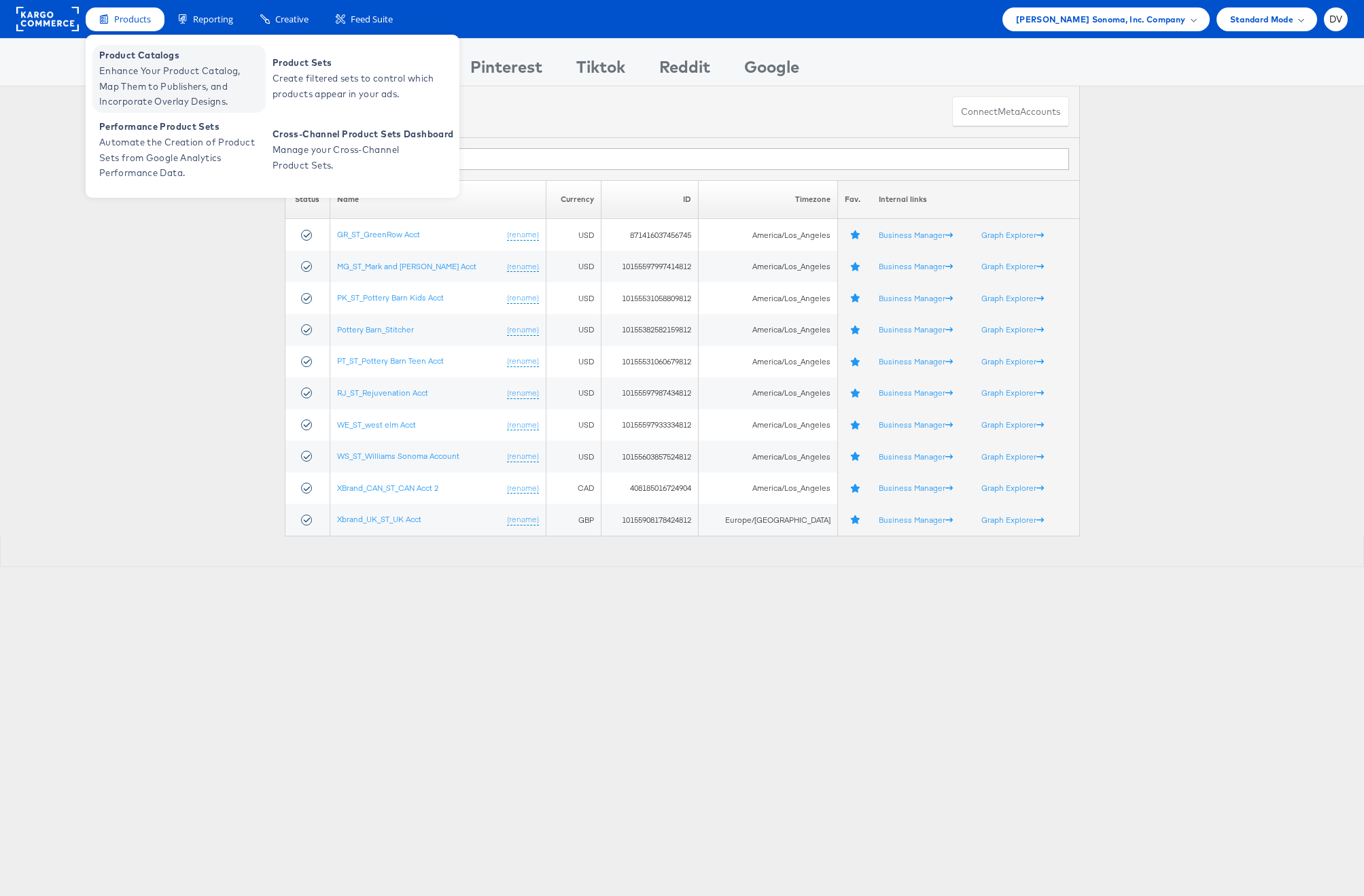
click at [136, 56] on span "Product Catalogs" at bounding box center [180, 55] width 163 height 16
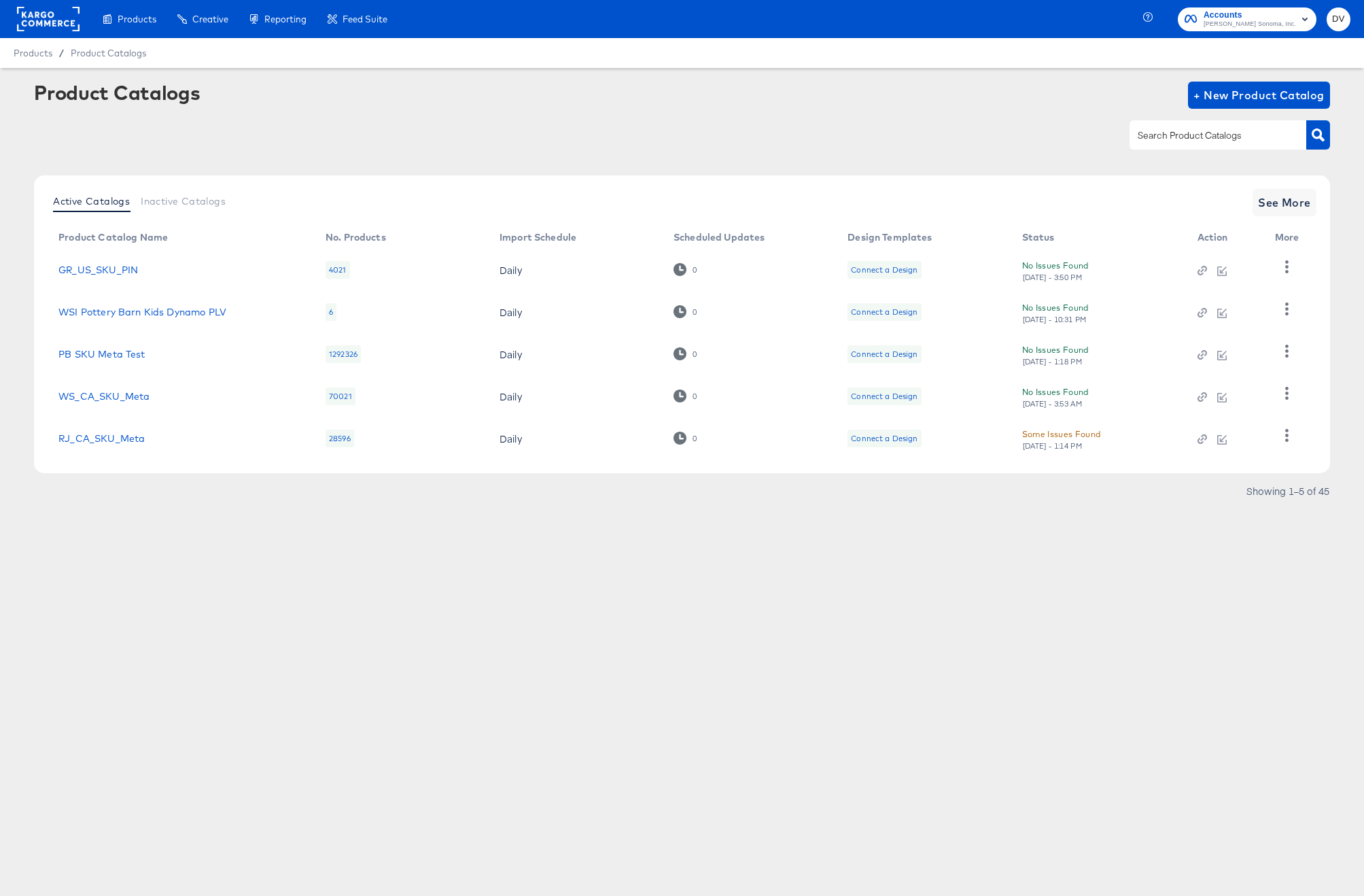
click at [1147, 142] on input "text" at bounding box center [1207, 136] width 145 height 16
paste input "West Elm Local Inventory Catalog"
type input "West Elm Local Inventory Catalog"
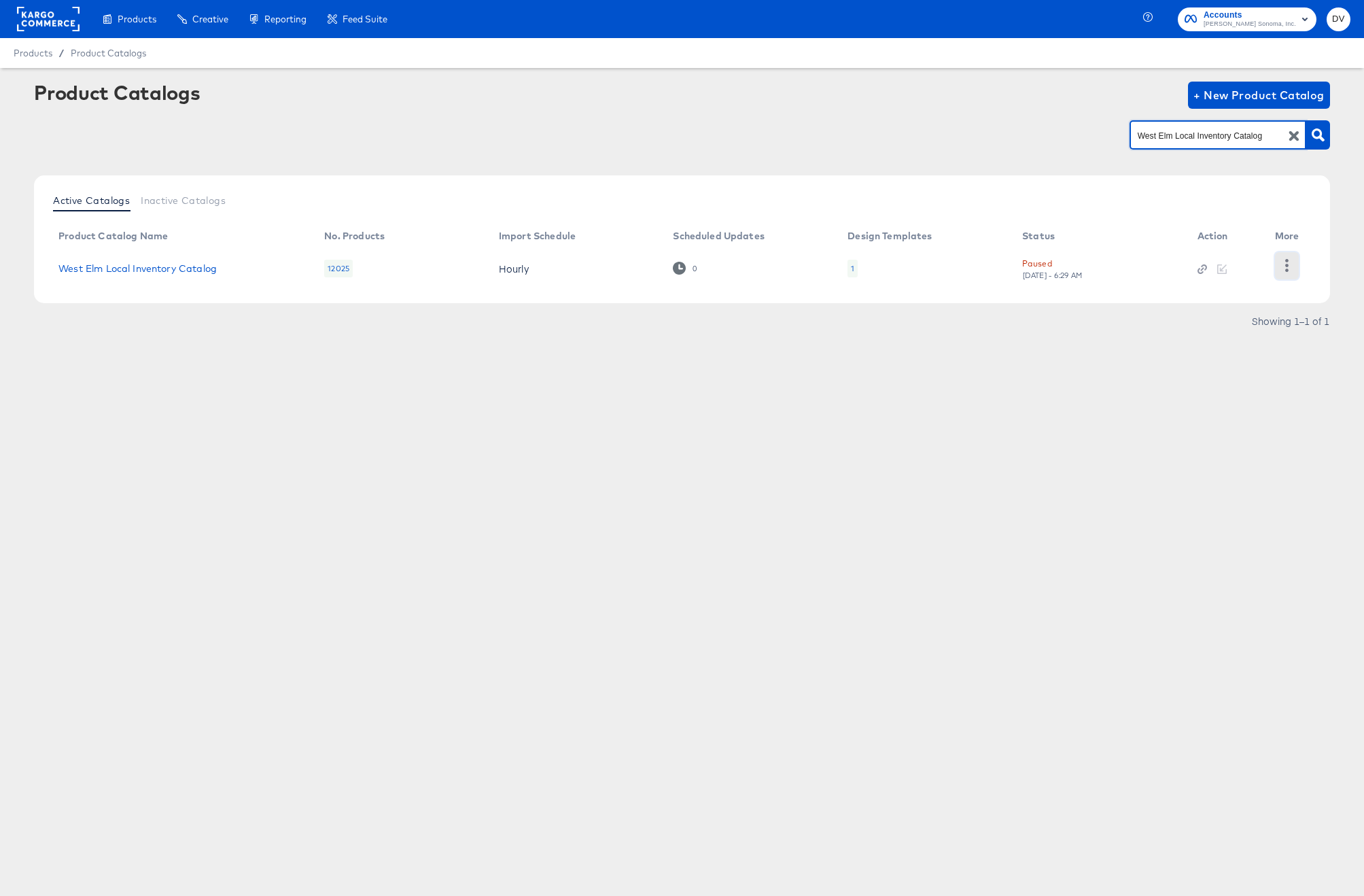
click at [1296, 264] on button "button" at bounding box center [1286, 266] width 23 height 27
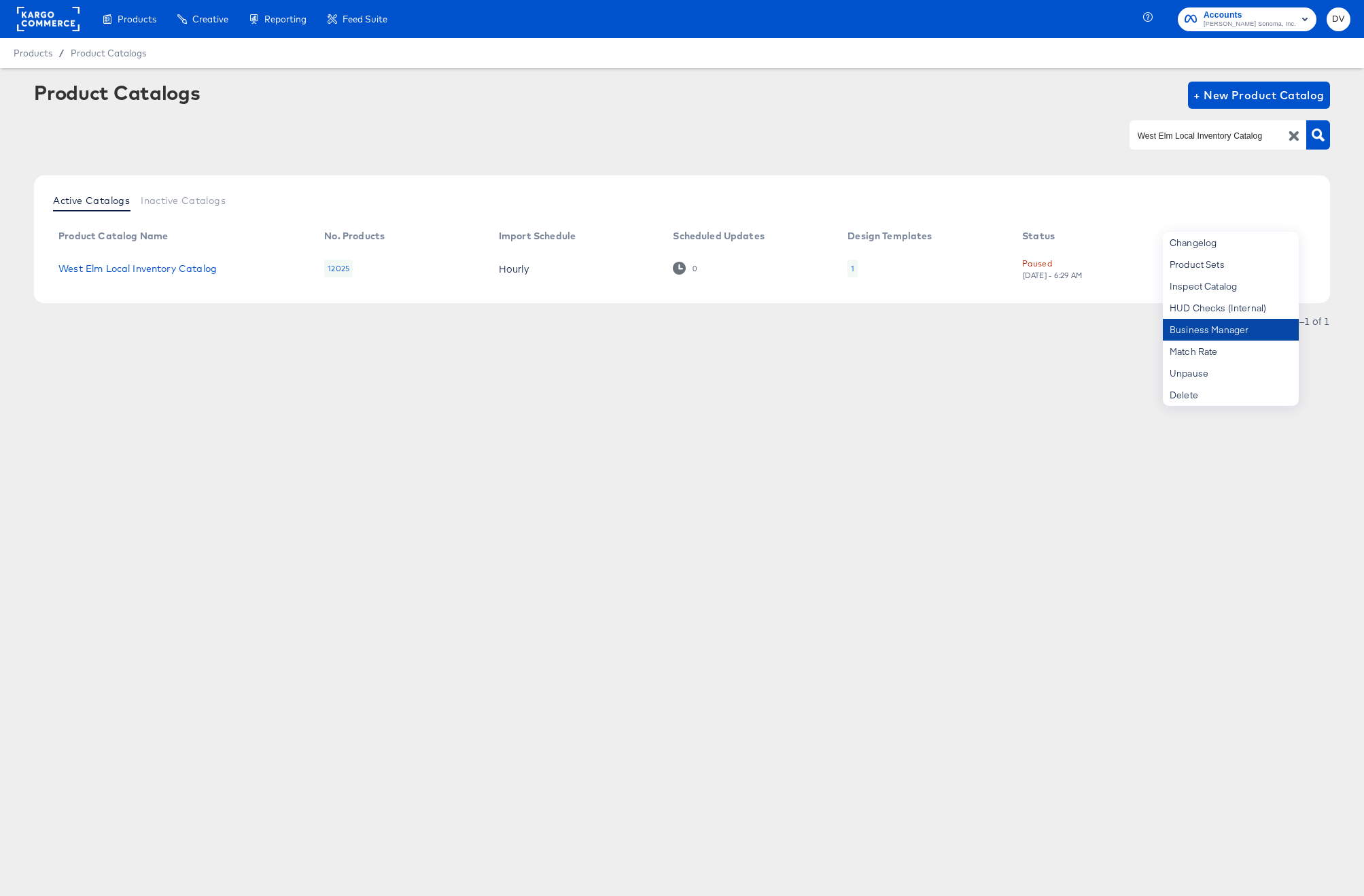
click at [1251, 330] on div "Business Manager" at bounding box center [1230, 329] width 136 height 22
click at [300, 89] on div "Product Catalogs + New Product Catalog" at bounding box center [682, 95] width 1296 height 27
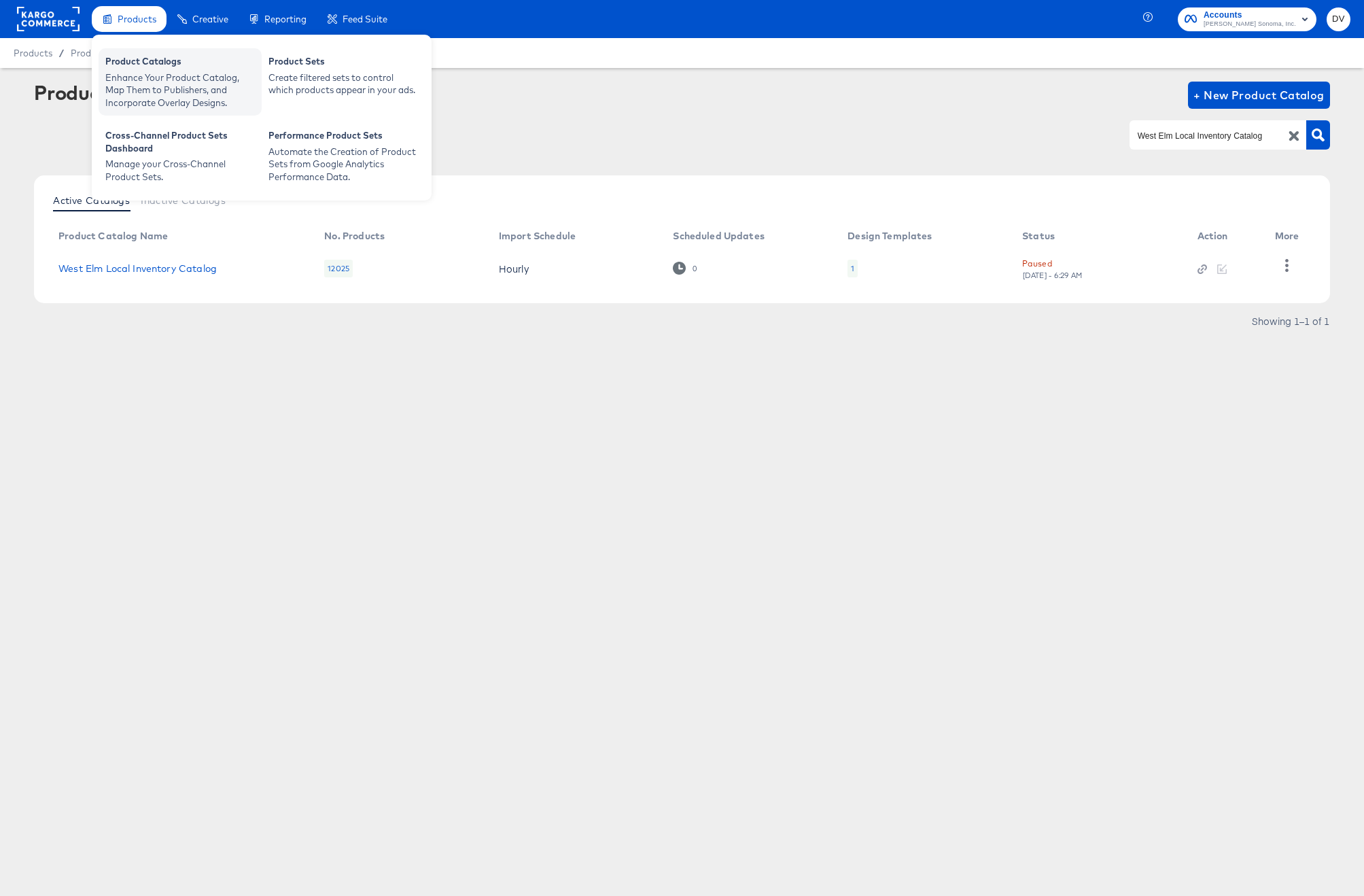
click at [133, 61] on div "Product Catalogs" at bounding box center [179, 64] width 149 height 17
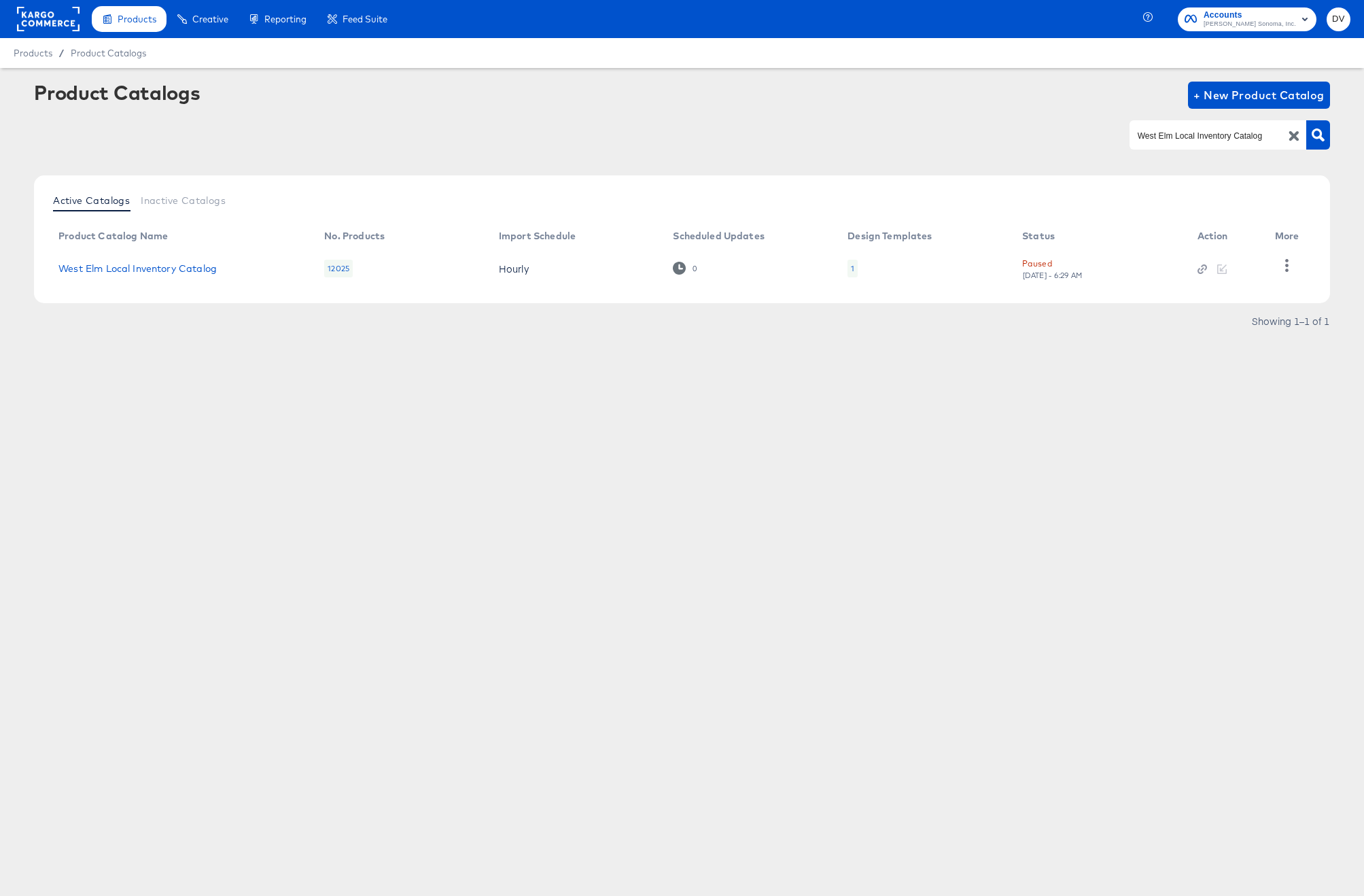
click at [64, 20] on rect at bounding box center [48, 19] width 63 height 24
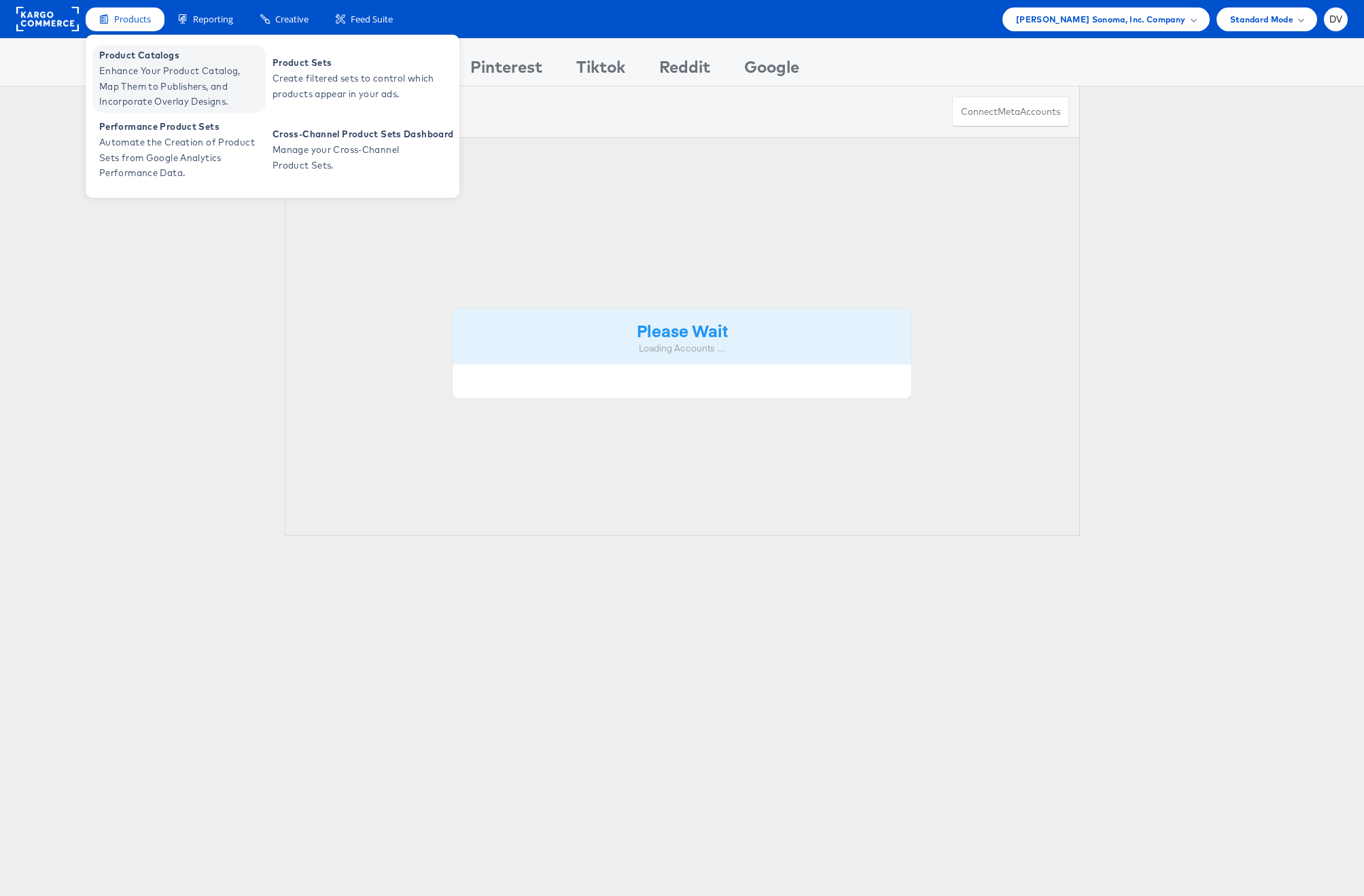
click at [114, 56] on span "Product Catalogs" at bounding box center [180, 55] width 163 height 16
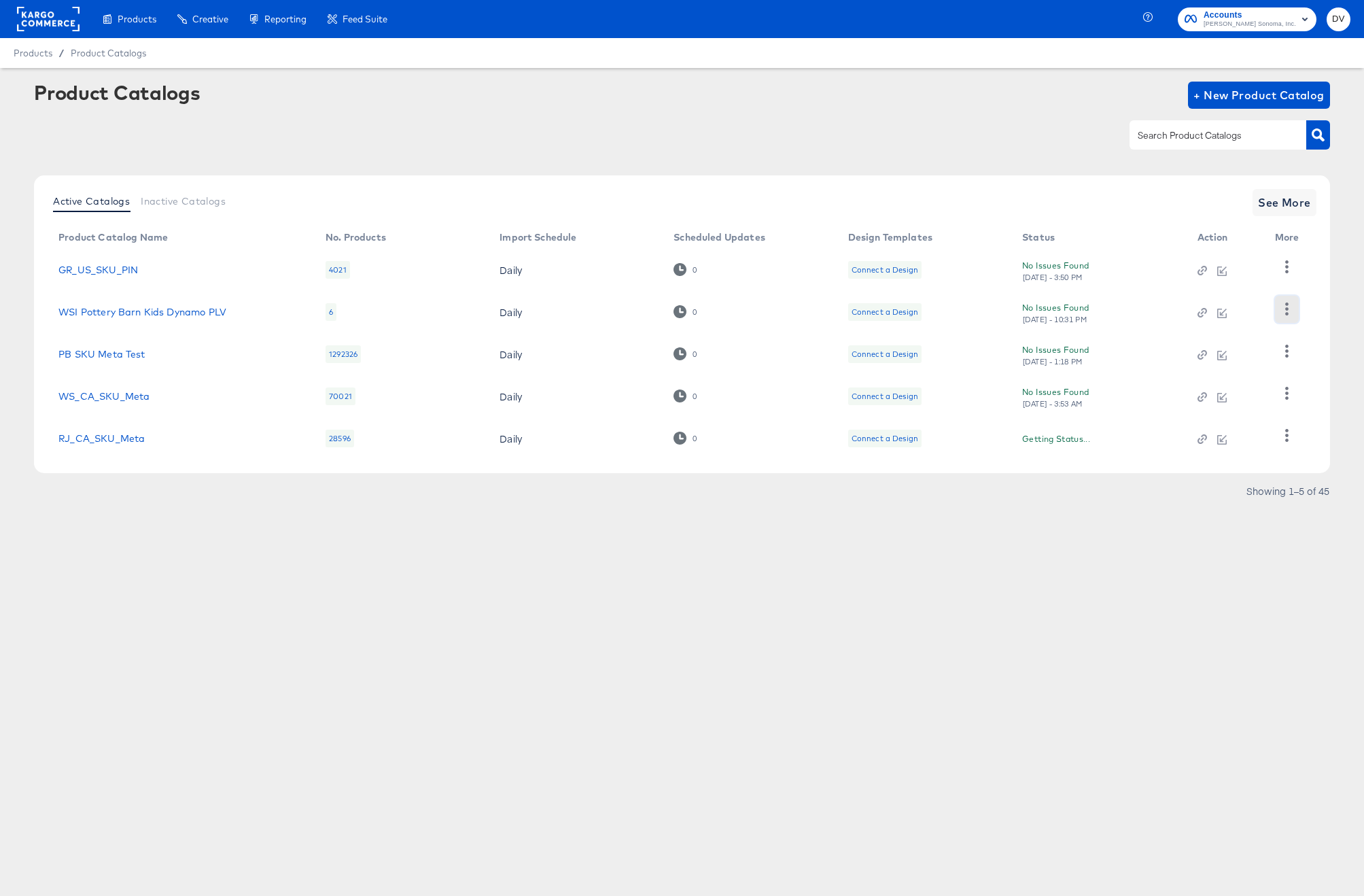
click at [1284, 306] on icon "button" at bounding box center [1287, 308] width 13 height 13
click at [1290, 304] on icon "button" at bounding box center [1287, 308] width 13 height 13
click at [860, 107] on div "Product Catalogs + New Product Catalog" at bounding box center [682, 95] width 1296 height 27
click at [1300, 197] on span "See More" at bounding box center [1284, 202] width 53 height 19
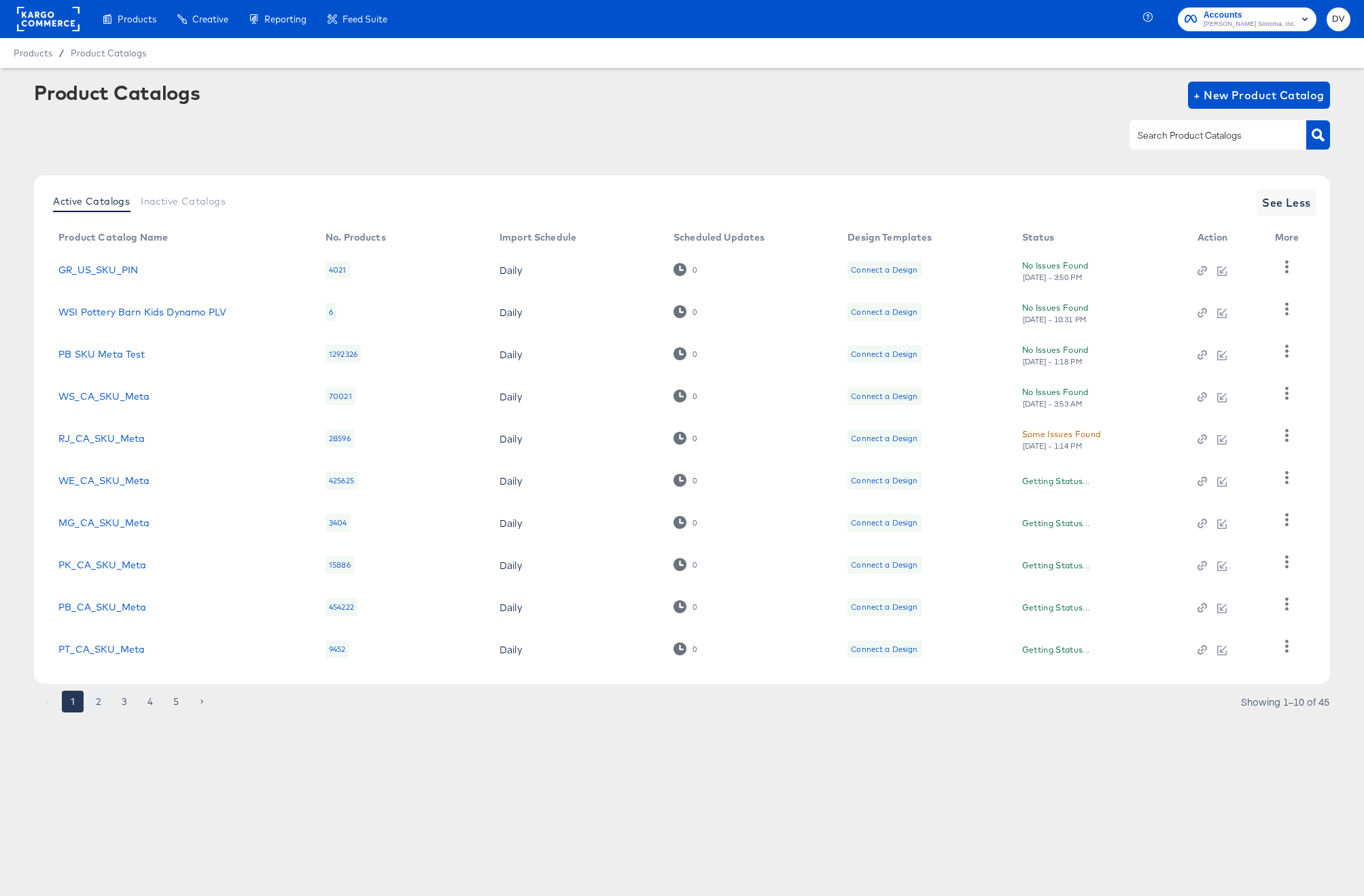
click at [96, 700] on button "2" at bounding box center [98, 701] width 22 height 22
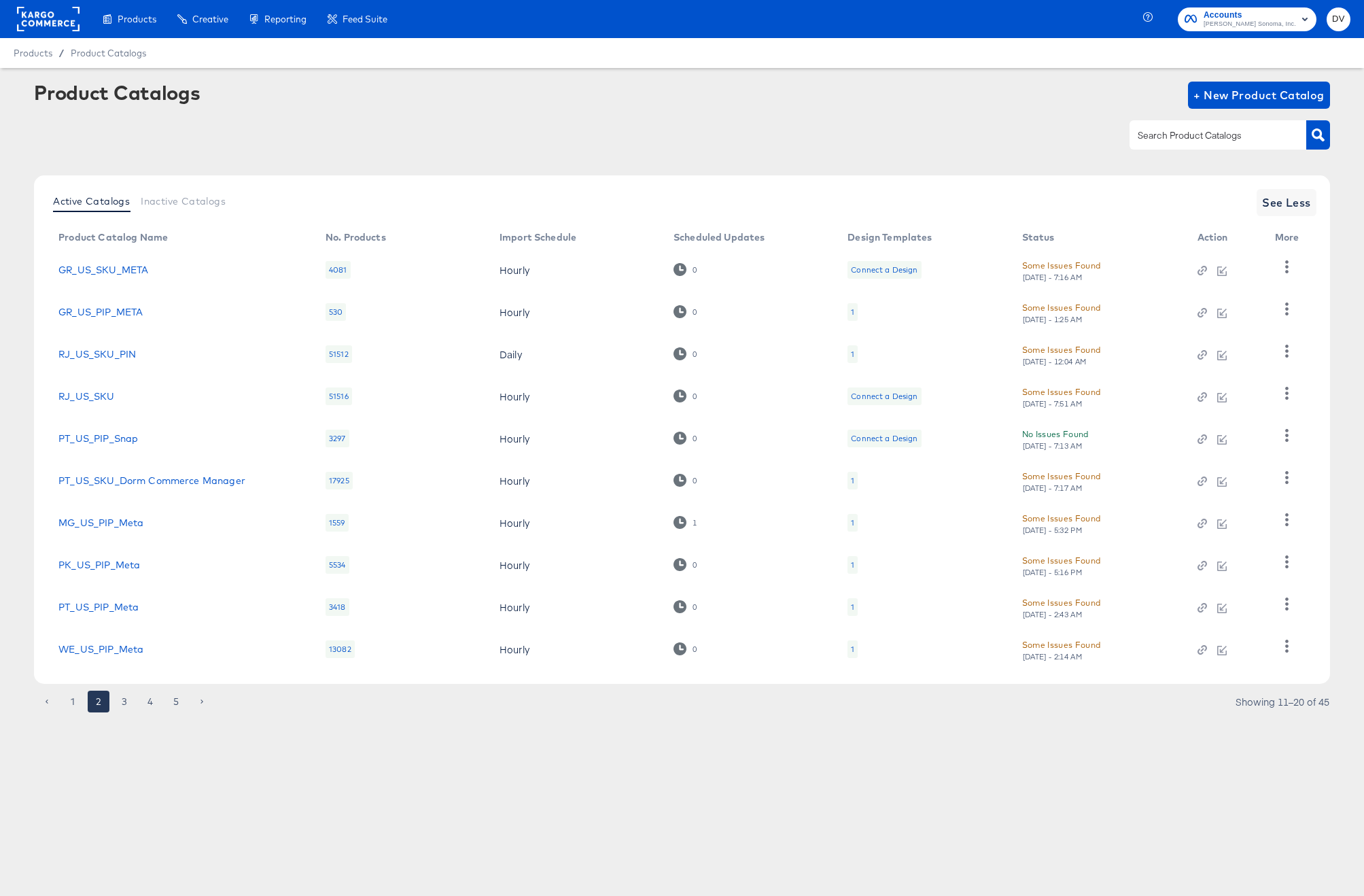
click at [1175, 142] on input "text" at bounding box center [1207, 136] width 145 height 16
paste input "X Brand Ca Pip Catalog Feed Facebook #stitcherads #product-catalog #keep"
type input "X Brand Ca Pip Catalog Feed Facebook #stitcherads #product-catalog #keep"
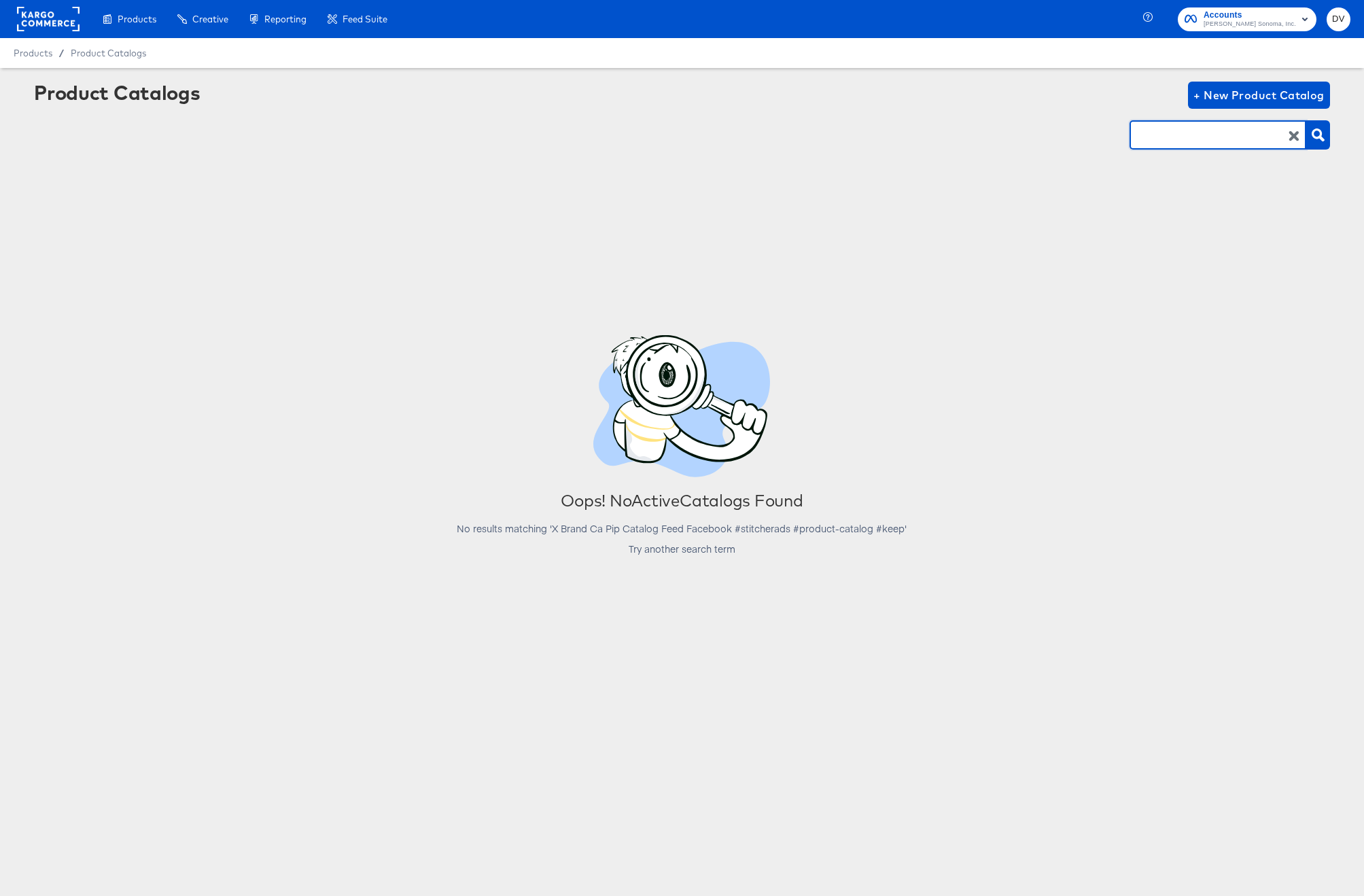
click at [1172, 140] on input "X Brand Ca Pip Catalog Feed Facebook #stitcherads #product-catalog #keep" at bounding box center [1207, 136] width 145 height 16
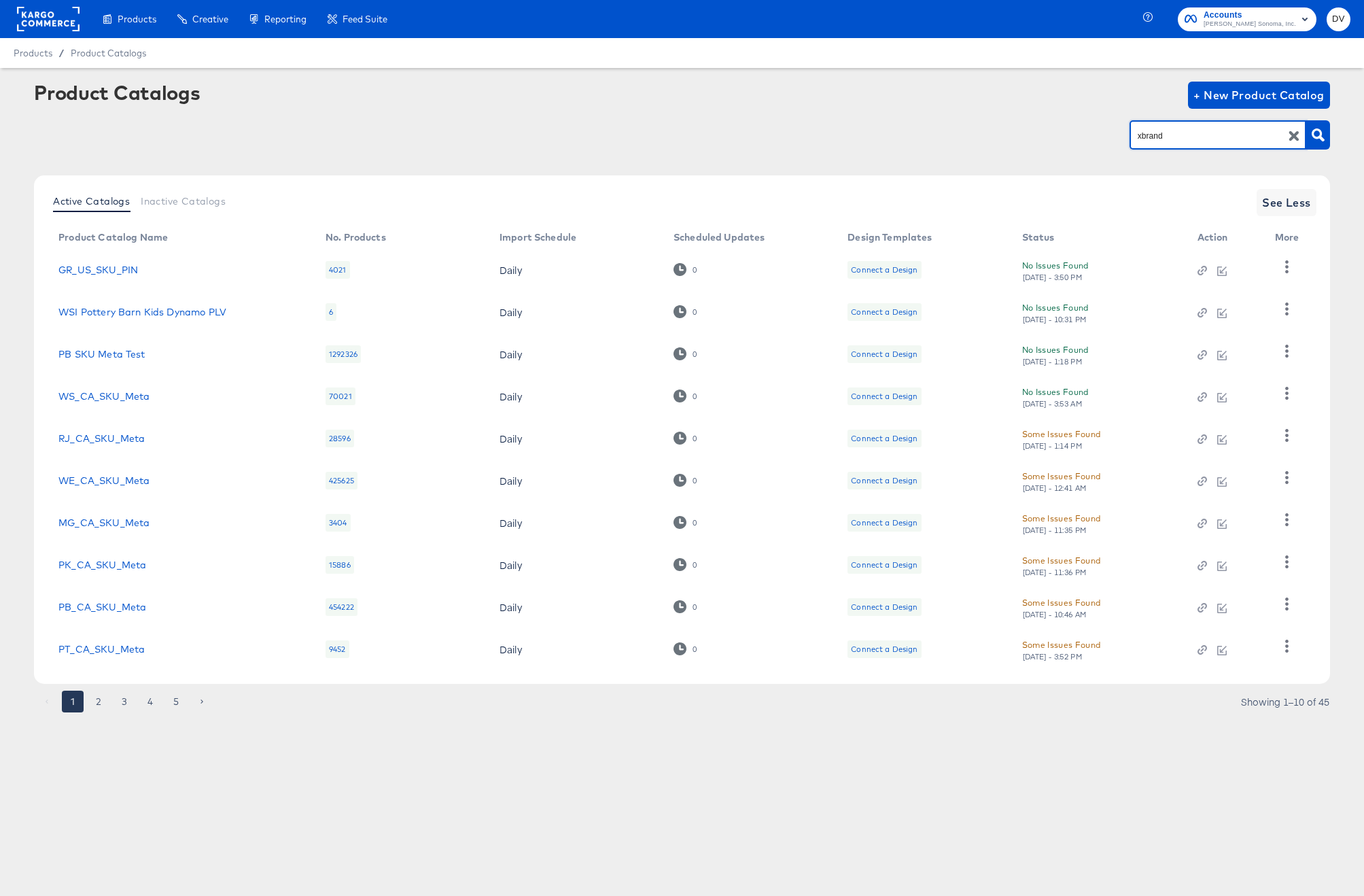
type input "xbrand"
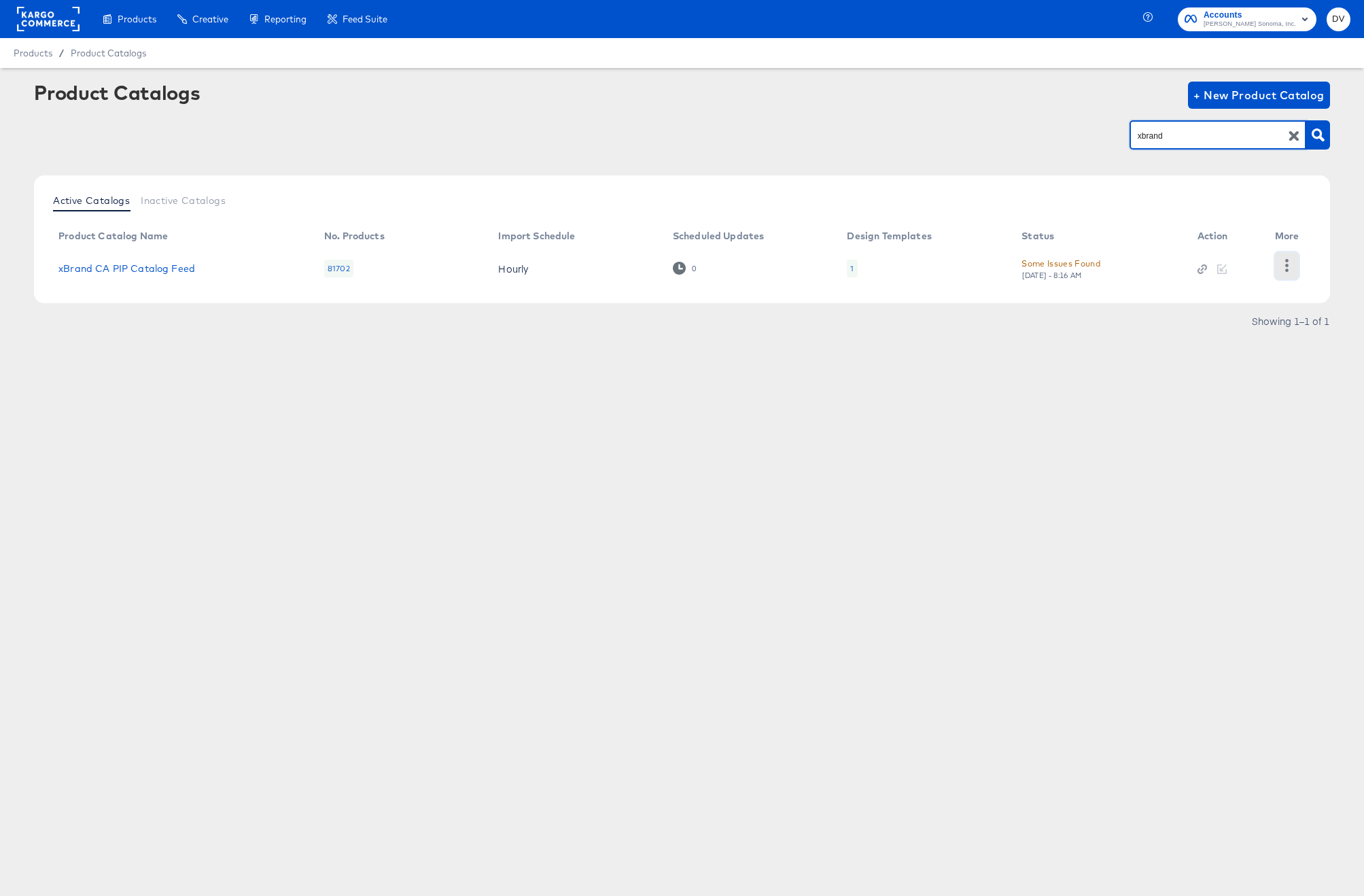
click at [1284, 272] on button "button" at bounding box center [1286, 266] width 23 height 27
click at [951, 399] on div "Product Catalogs + New Product Catalog xbrand Active Catalogs Inactive Catalogs…" at bounding box center [682, 238] width 1364 height 340
click at [548, 444] on div "Products Products Product Catalogs Enhance Your Product Catalog, Map Them to Pu…" at bounding box center [682, 448] width 1364 height 896
click at [1285, 262] on icon "button" at bounding box center [1287, 265] width 13 height 13
click at [1221, 244] on div "Changelog" at bounding box center [1230, 242] width 136 height 22
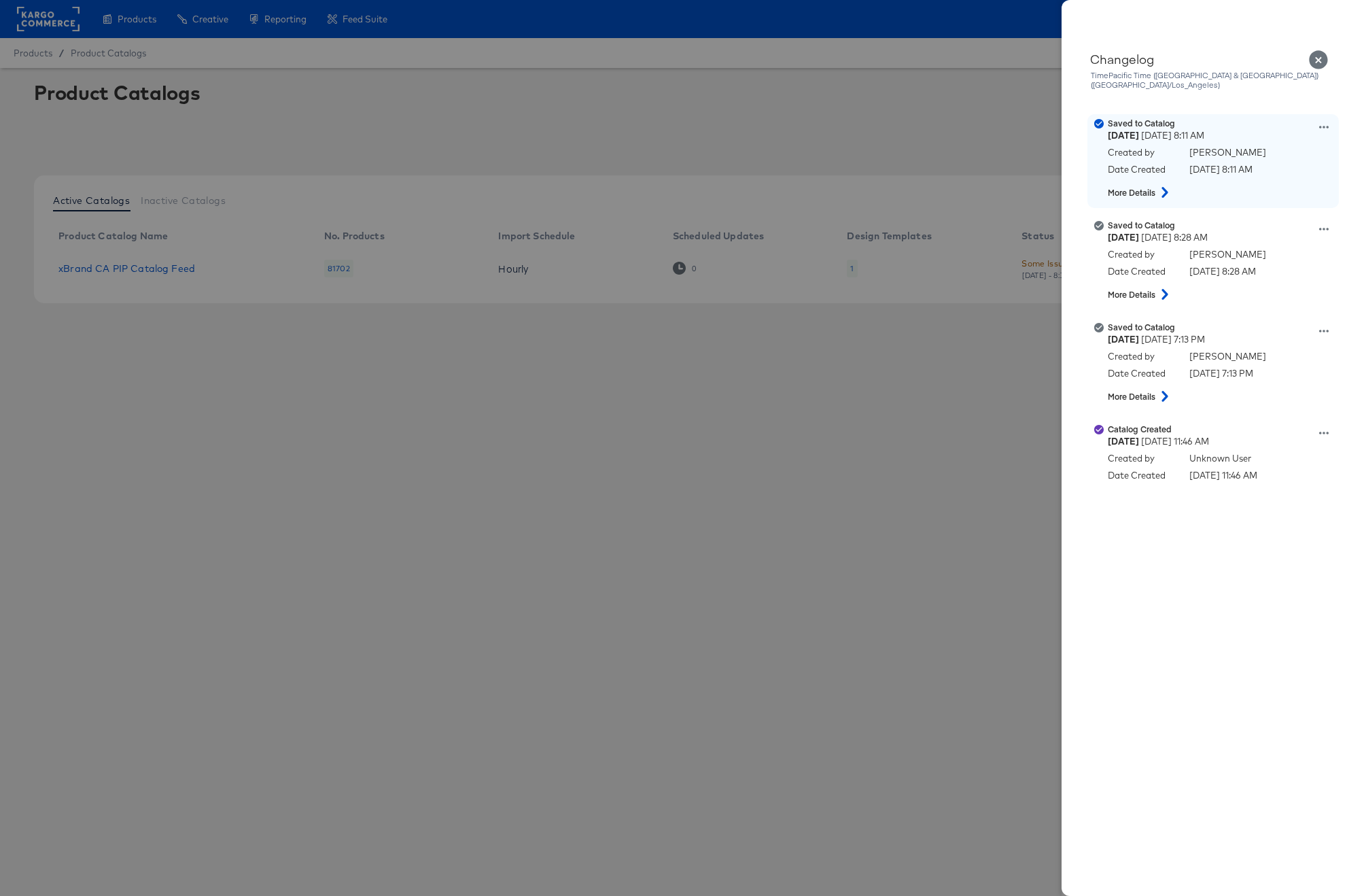
click at [1169, 187] on icon at bounding box center [1165, 192] width 17 height 11
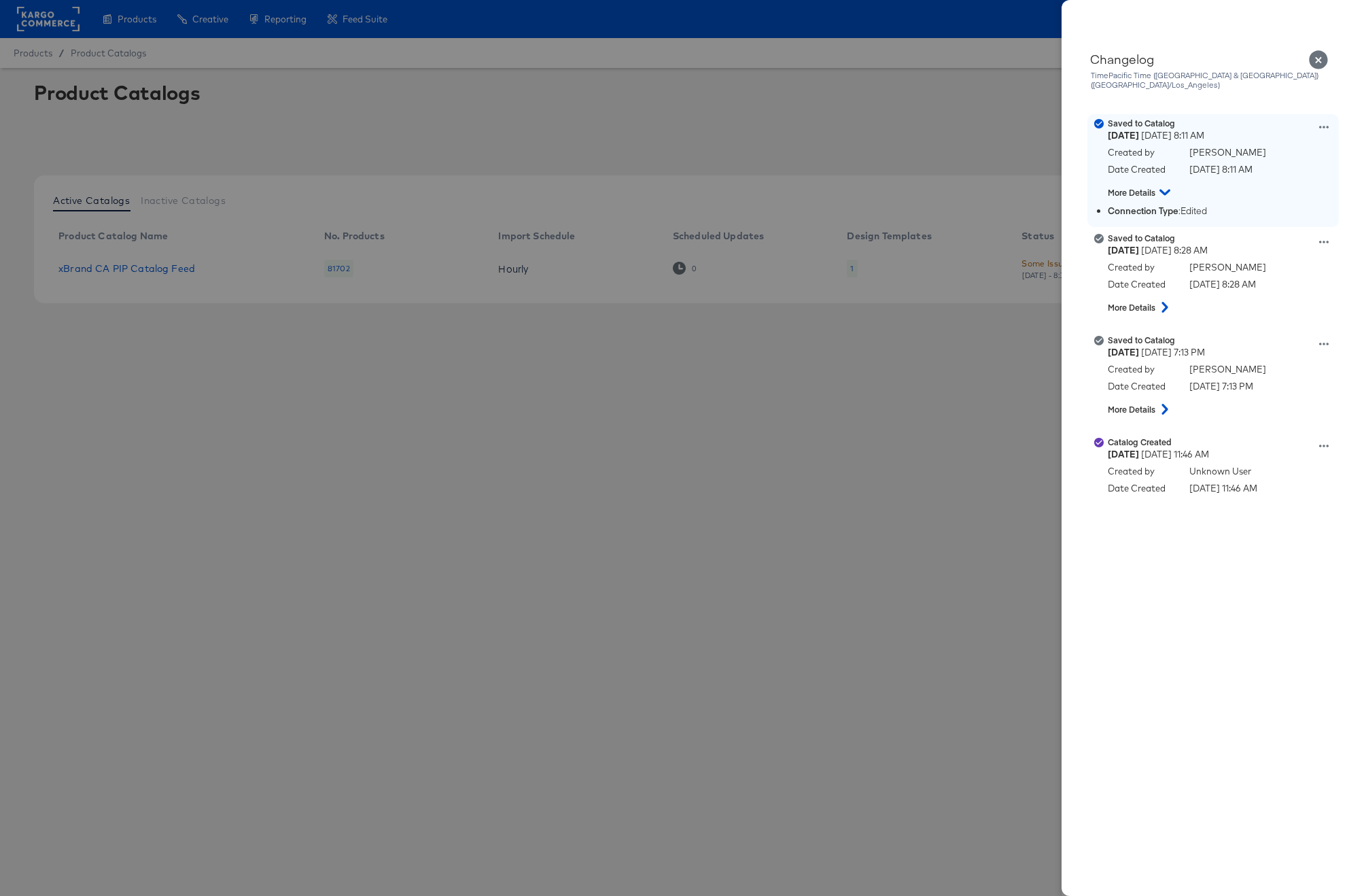
click at [1169, 185] on icon at bounding box center [1165, 192] width 11 height 17
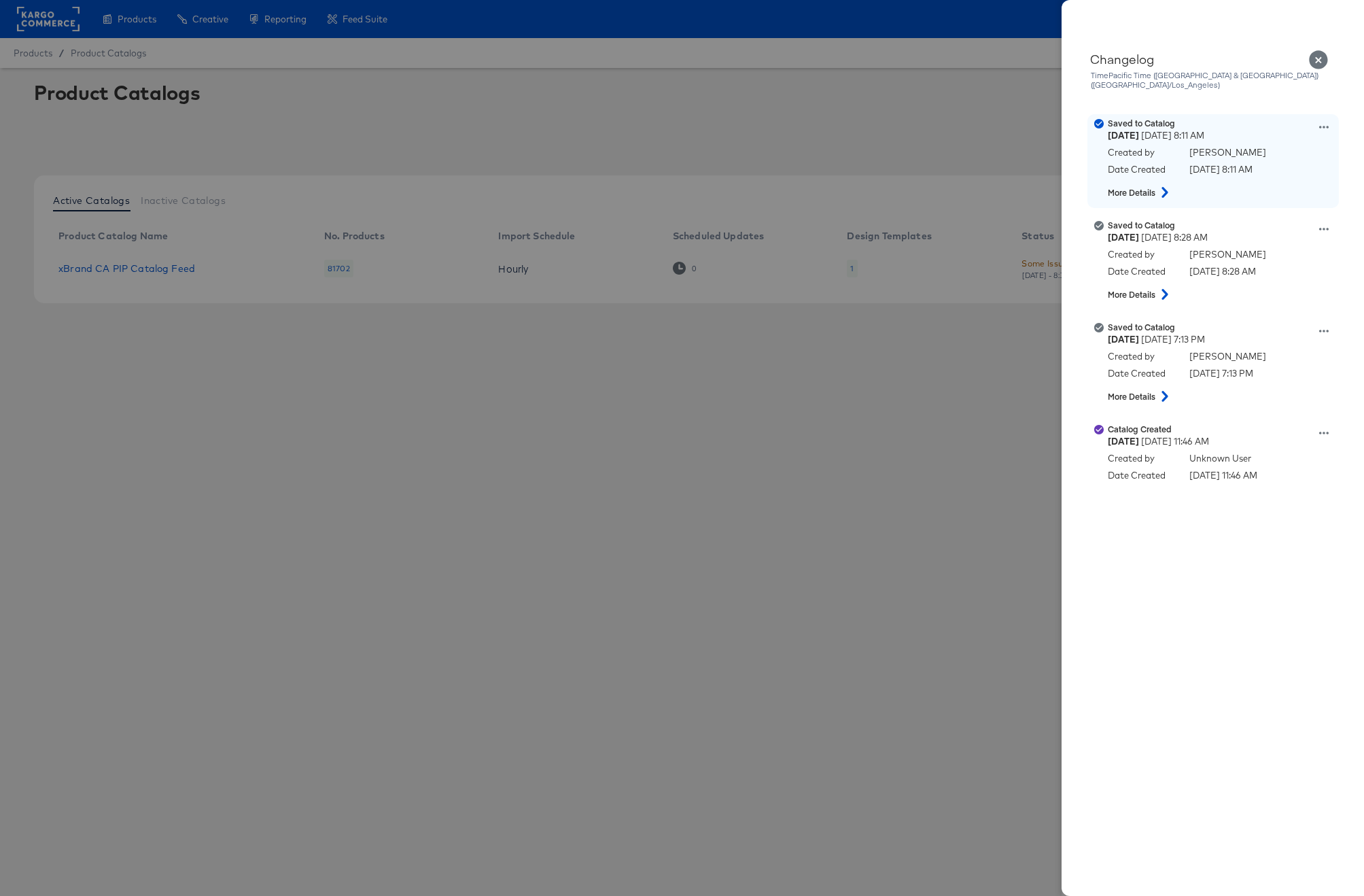
click at [1162, 187] on icon at bounding box center [1165, 192] width 17 height 11
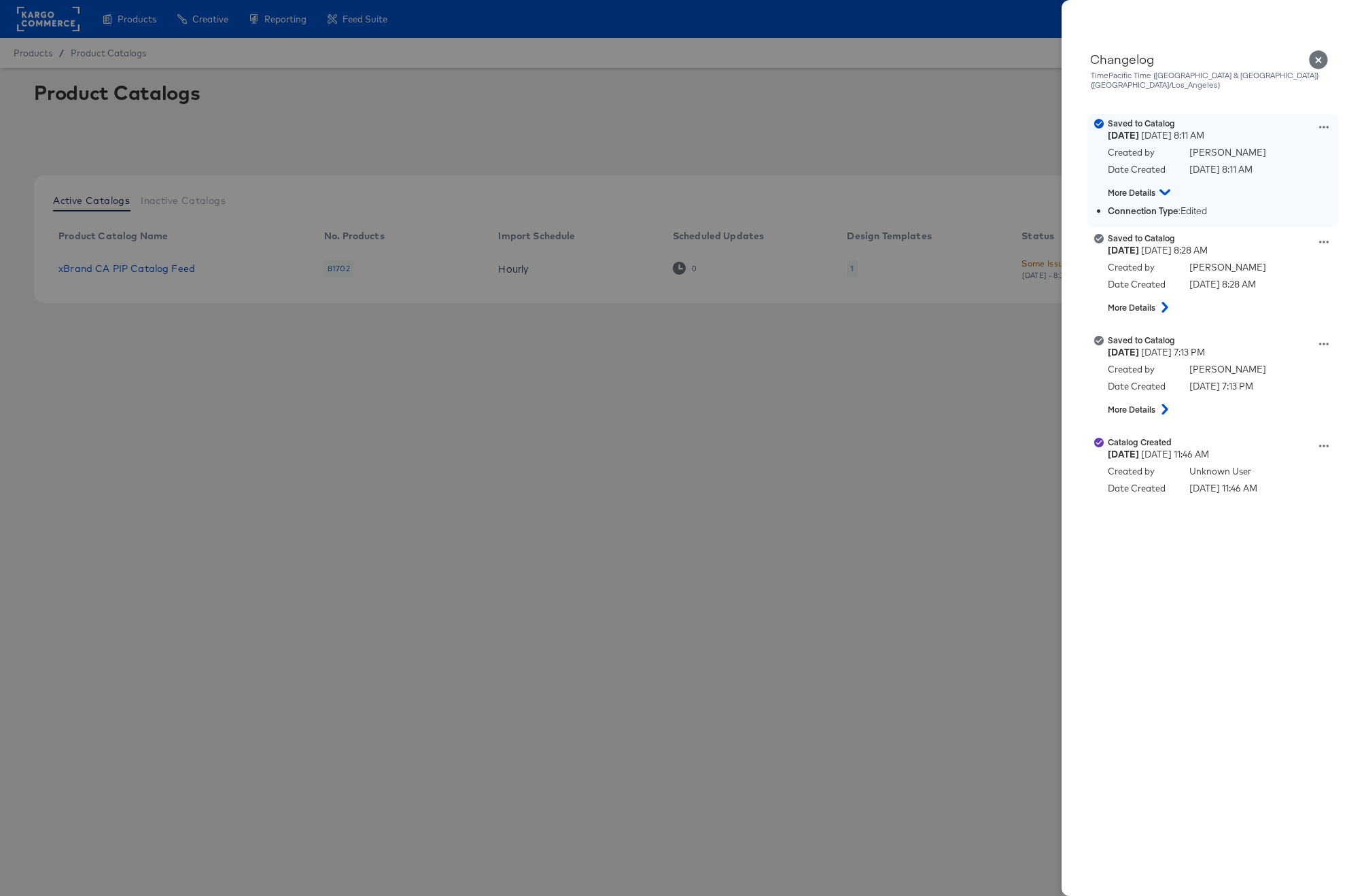
click at [1318, 118] on div "Saved to Catalog Thursday August 21st 2025 8:11 AM Created by Domenick Viviano …" at bounding box center [1230, 161] width 245 height 87
click at [1324, 123] on icon at bounding box center [1324, 127] width 10 height 10
click at [1270, 132] on button "View this version" at bounding box center [1260, 142] width 136 height 20
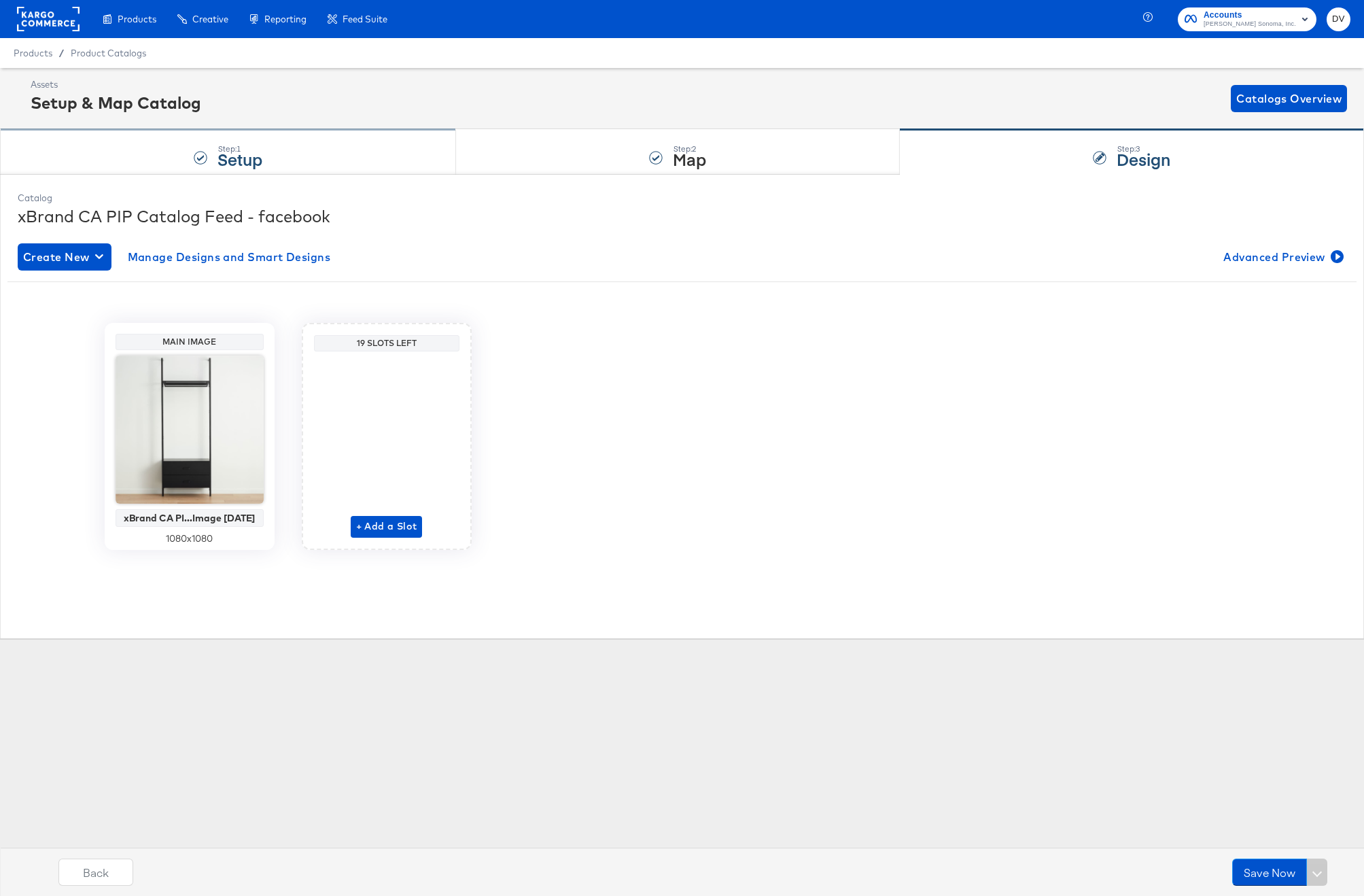
click at [317, 141] on div "Step: 1 Setup" at bounding box center [228, 151] width 456 height 45
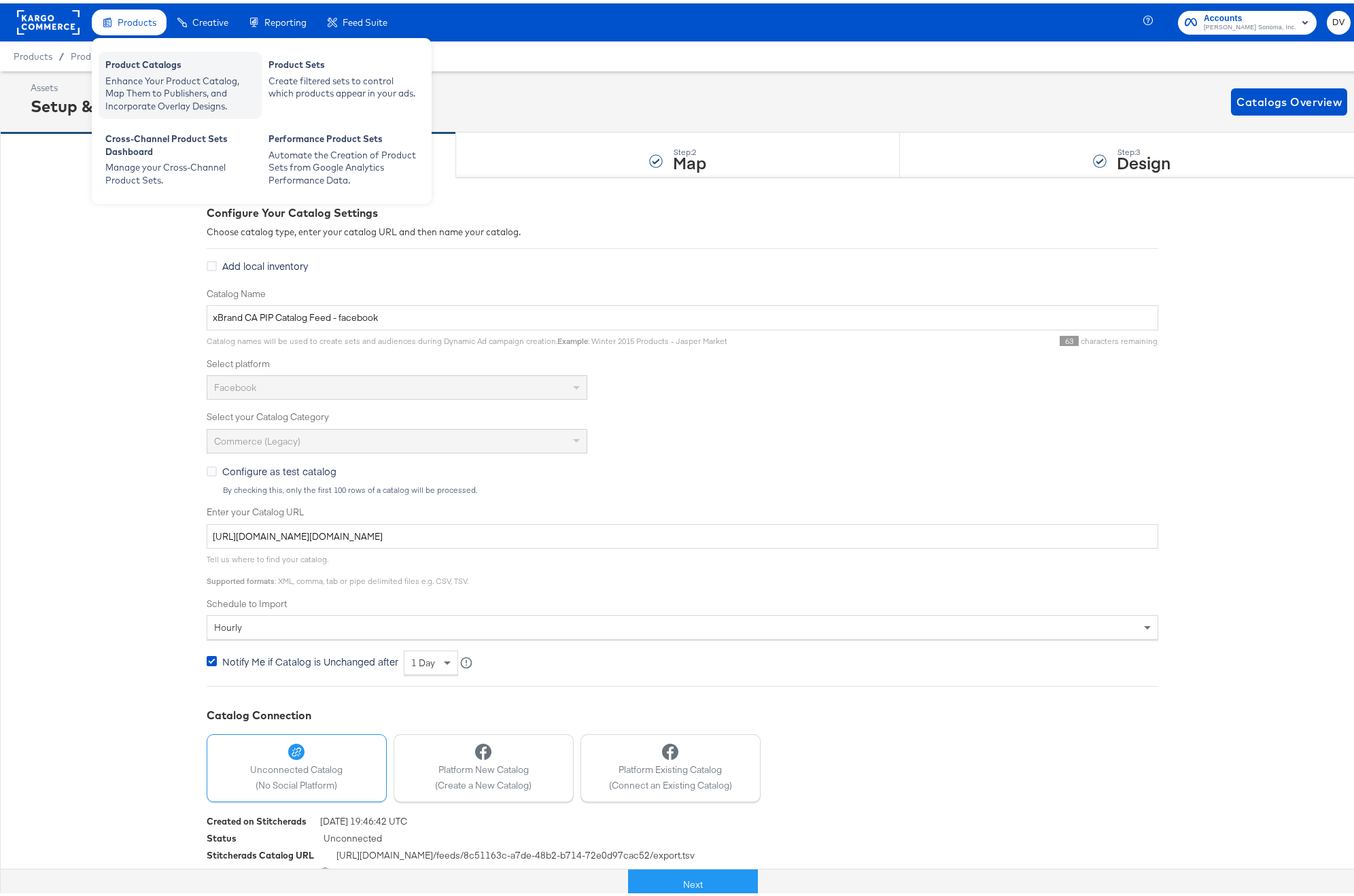
click at [129, 67] on div "Product Catalogs" at bounding box center [180, 64] width 149 height 17
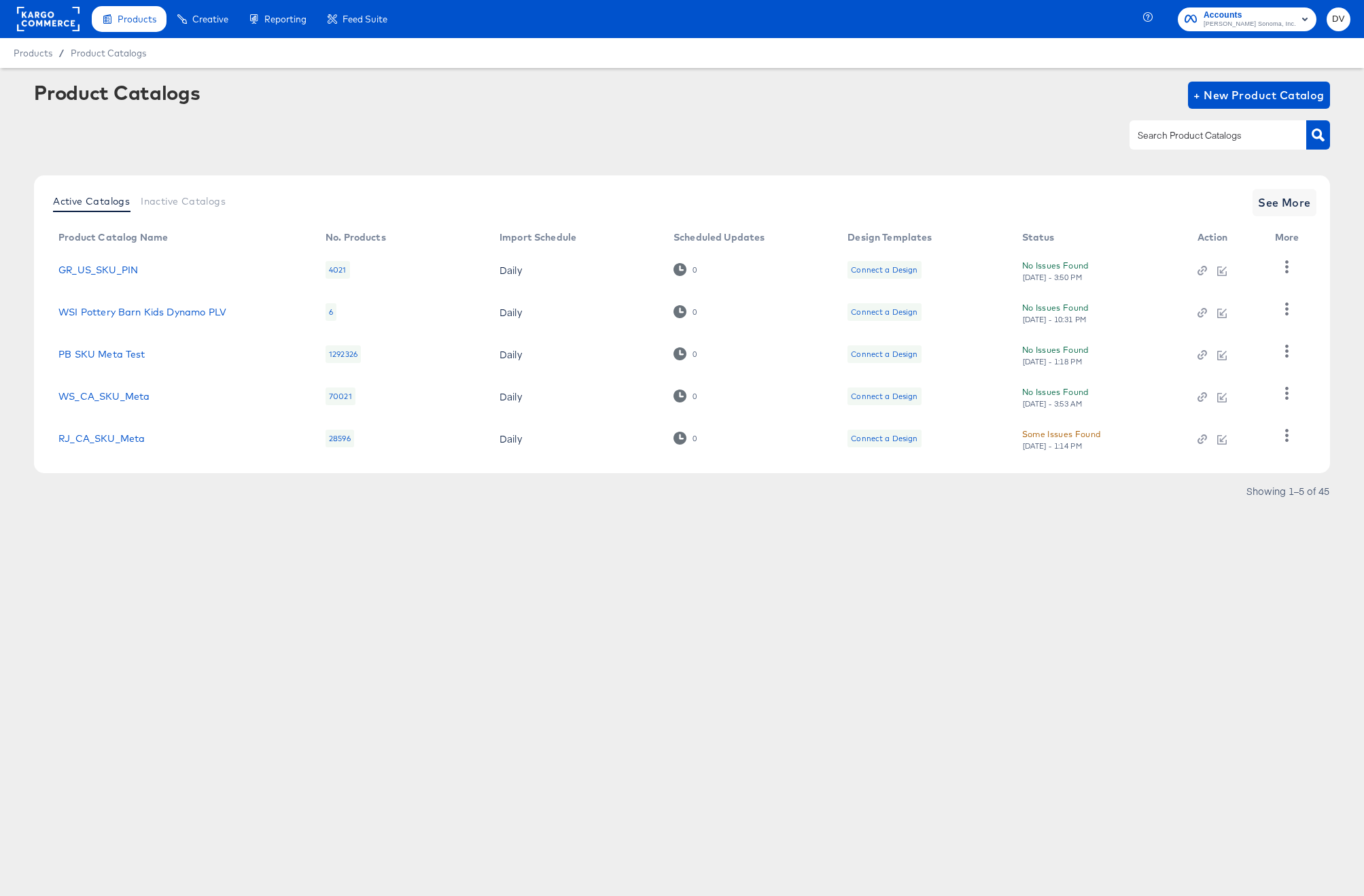
click at [62, 15] on rect at bounding box center [48, 19] width 63 height 24
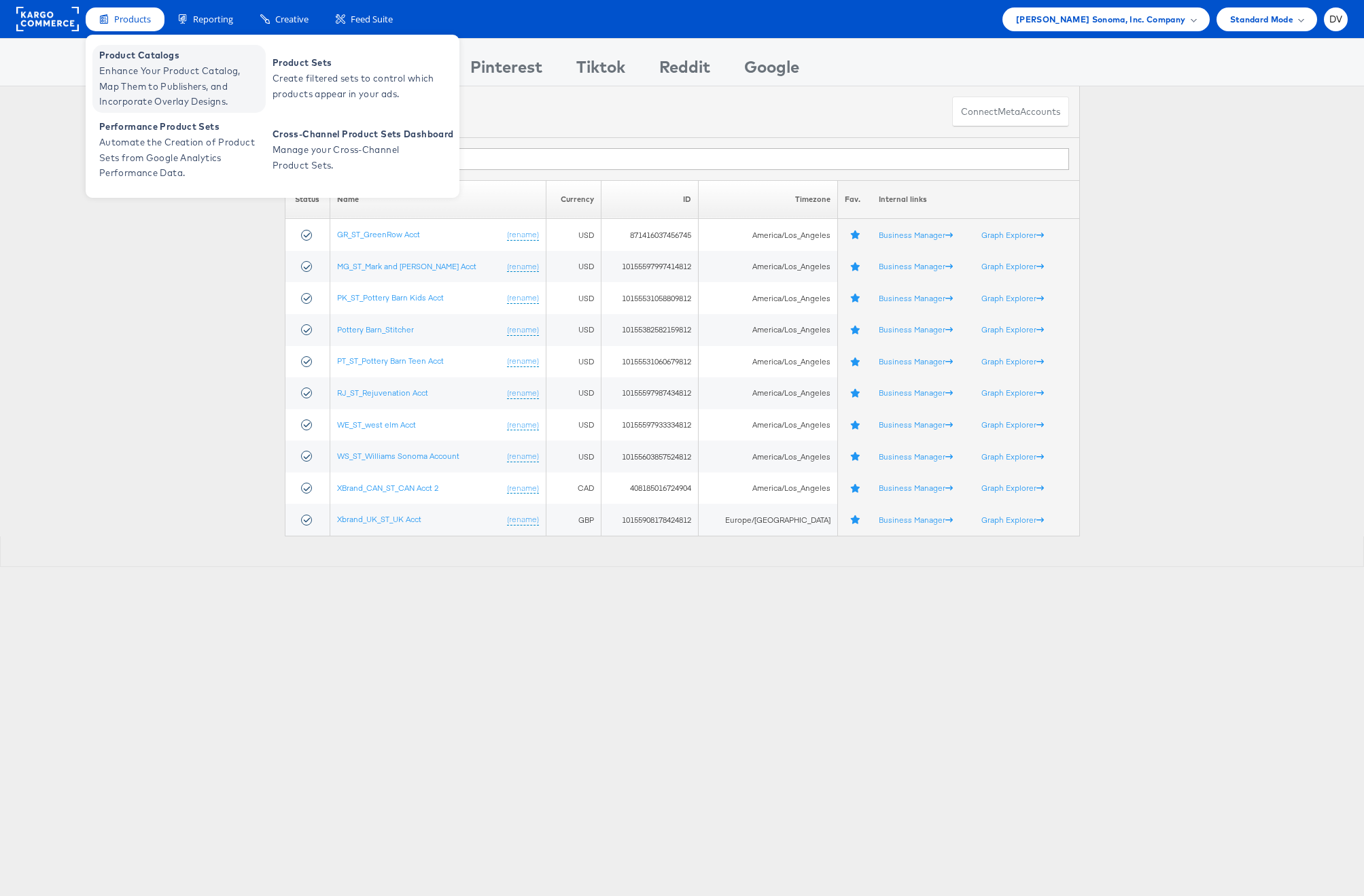
click at [156, 64] on span "Enhance Your Product Catalog, Map Them to Publishers, and Incorporate Overlay D…" at bounding box center [180, 86] width 163 height 46
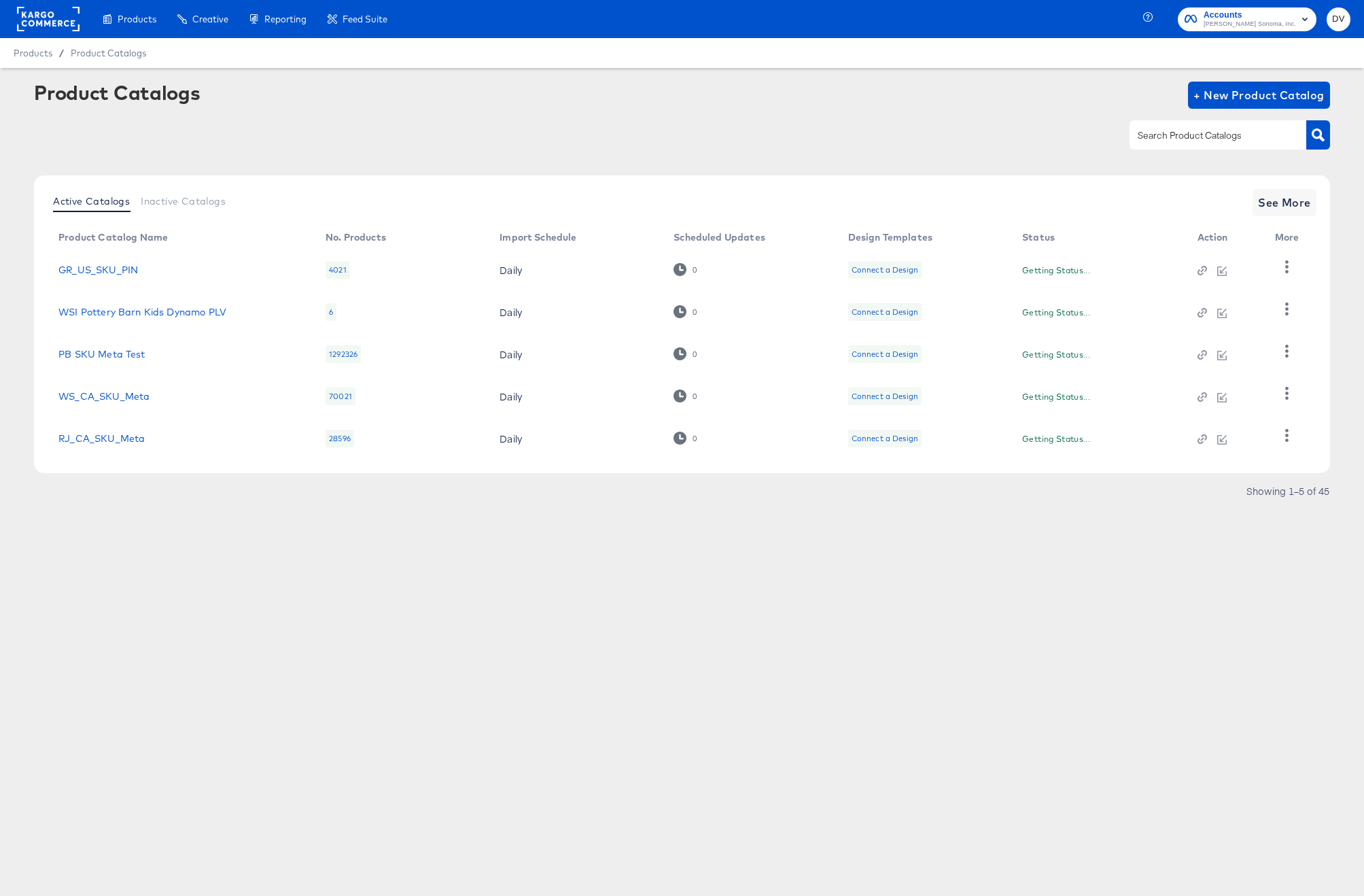
click at [1180, 143] on input "text" at bounding box center [1207, 136] width 145 height 16
type input "w"
type input "local"
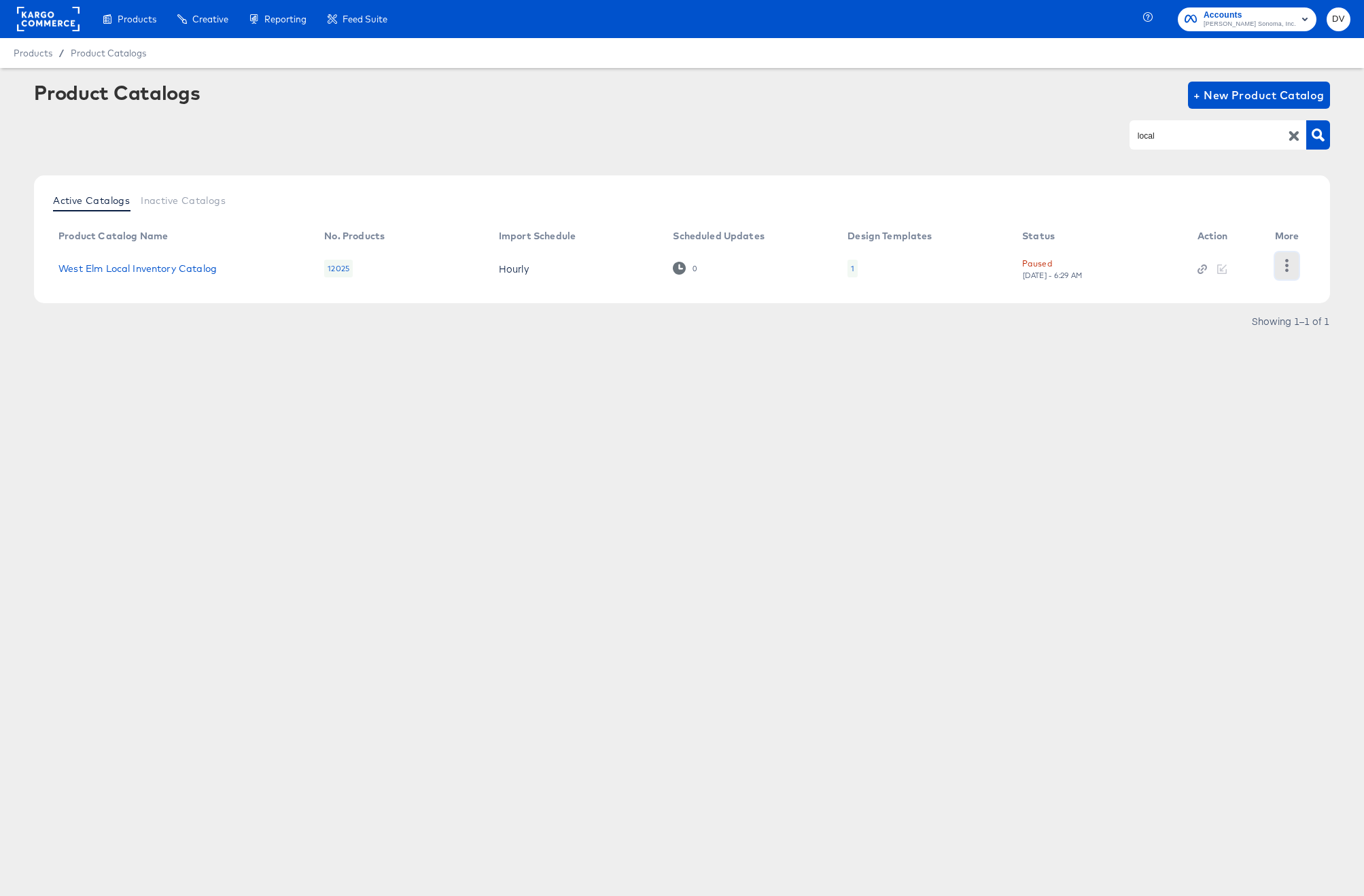
click at [1288, 270] on icon "button" at bounding box center [1287, 265] width 13 height 13
click at [900, 424] on div "Products Creative Reporting Feed Suite Accounts [PERSON_NAME] Sonoma, Inc. DV P…" at bounding box center [682, 448] width 1364 height 896
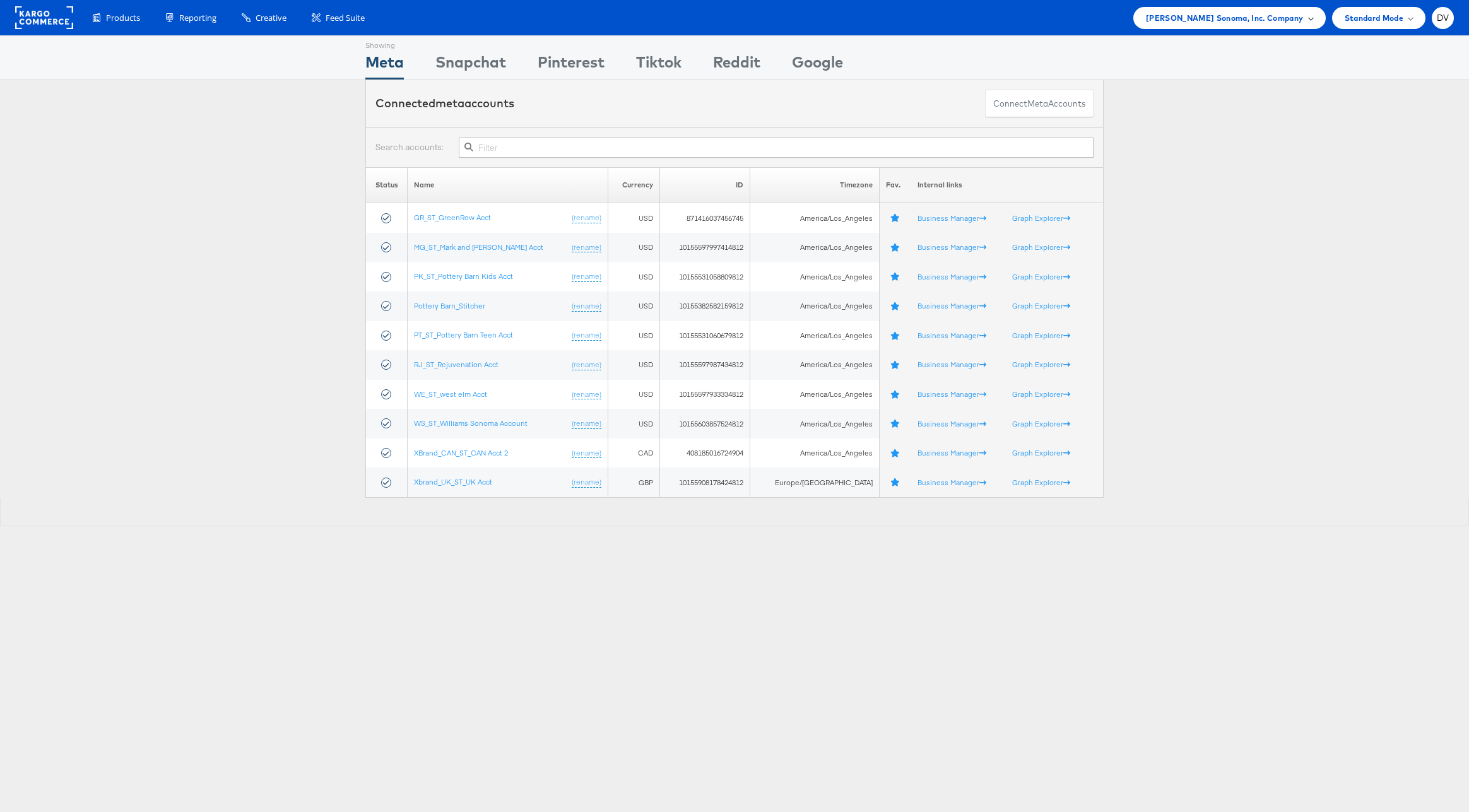
click at [1203, 14] on span "Williams Sonoma, Inc. Company" at bounding box center [1225, 18] width 158 height 13
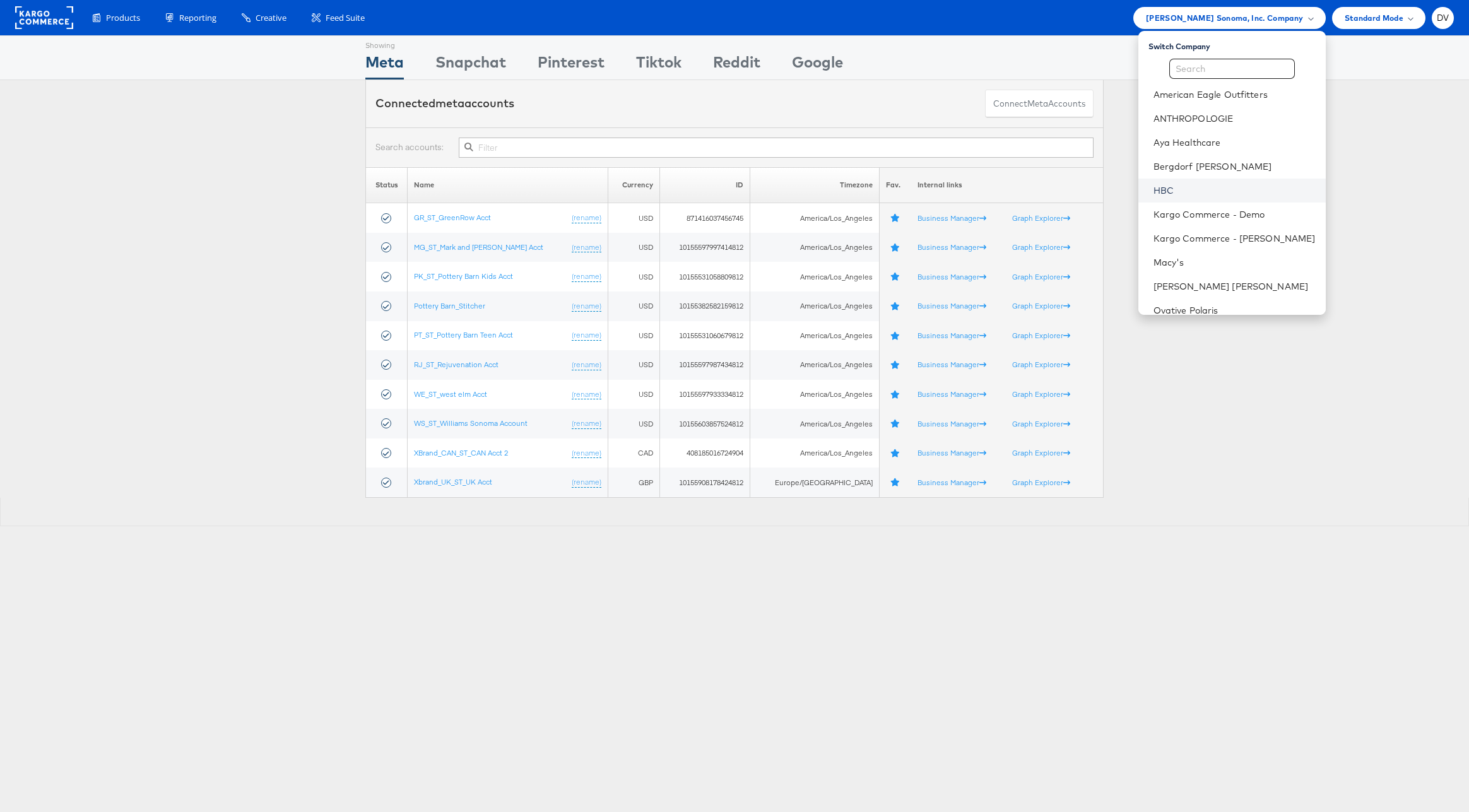
click at [1183, 195] on link "HBC" at bounding box center [1234, 191] width 162 height 13
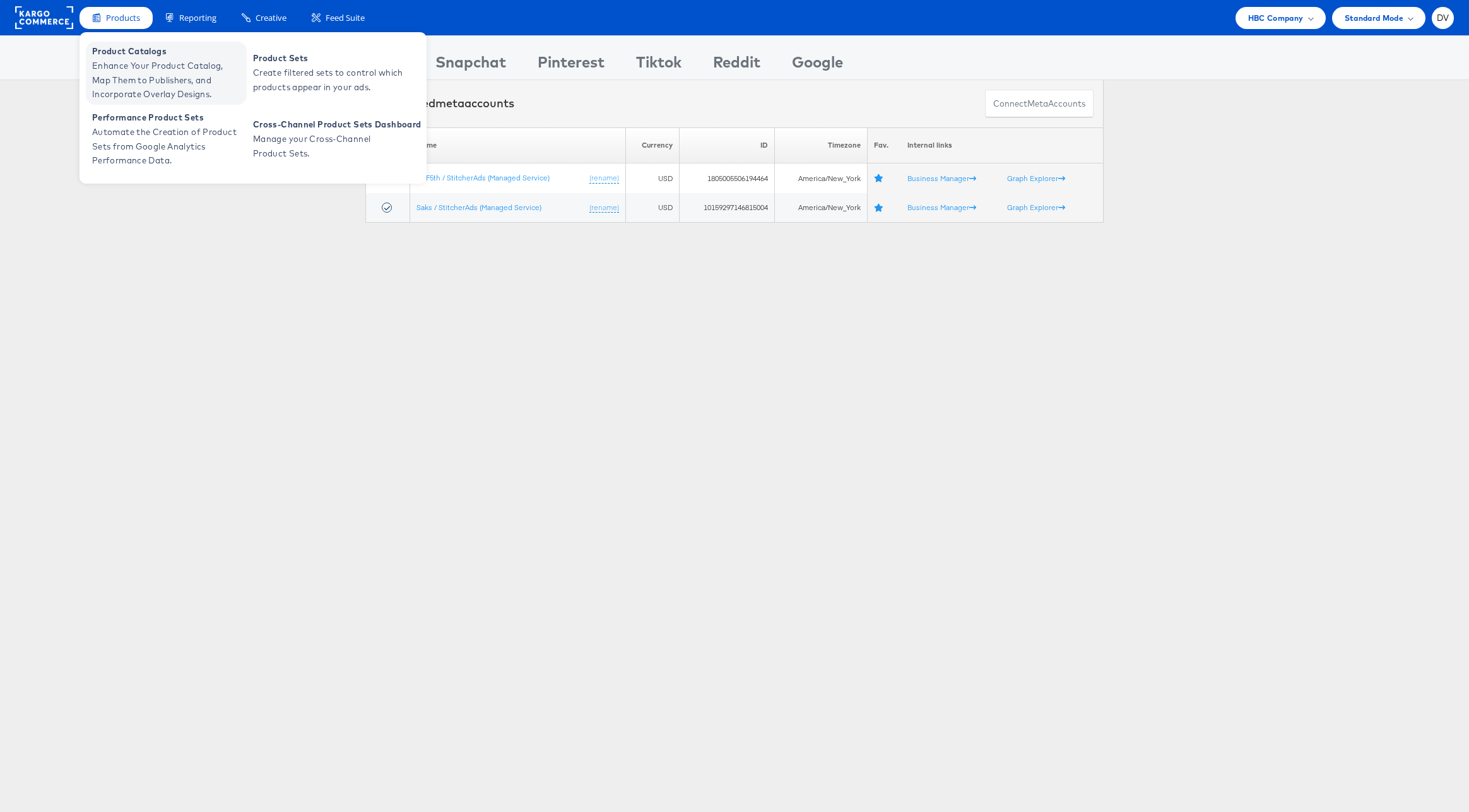
click at [137, 71] on span "Enhance Your Product Catalog, Map Them to Publishers, and Incorporate Overlay D…" at bounding box center [167, 79] width 151 height 43
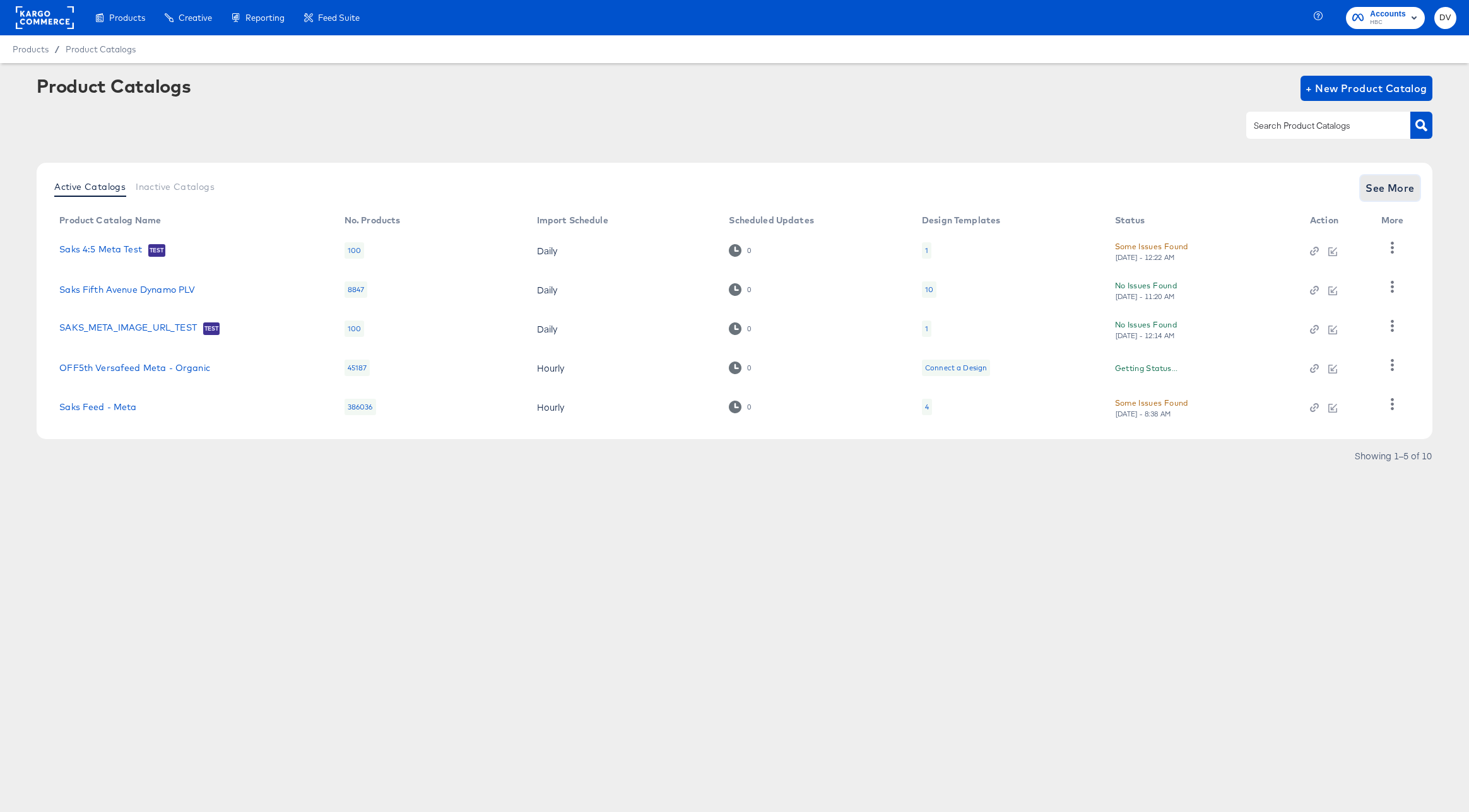
click at [1384, 190] on span "See More" at bounding box center [1390, 188] width 49 height 18
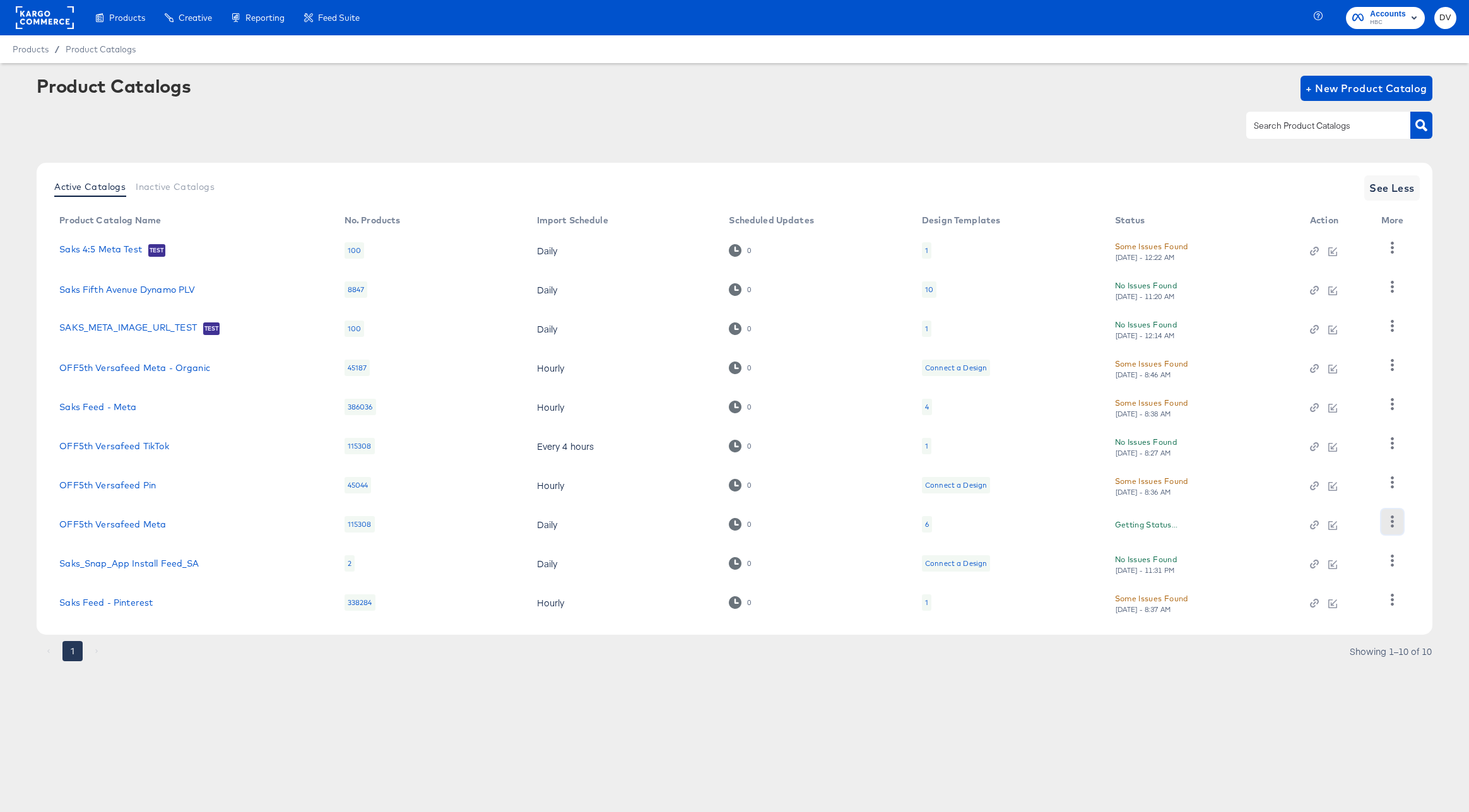
click at [1394, 525] on icon "button" at bounding box center [1392, 521] width 12 height 12
click at [1330, 442] on div "Business Manager" at bounding box center [1340, 438] width 126 height 20
click at [608, 95] on div "Product Catalogs + New Product Catalog" at bounding box center [734, 89] width 1396 height 25
click at [200, 128] on div at bounding box center [734, 125] width 1396 height 28
click at [195, 181] on span "Inactive Catalogs" at bounding box center [175, 186] width 79 height 10
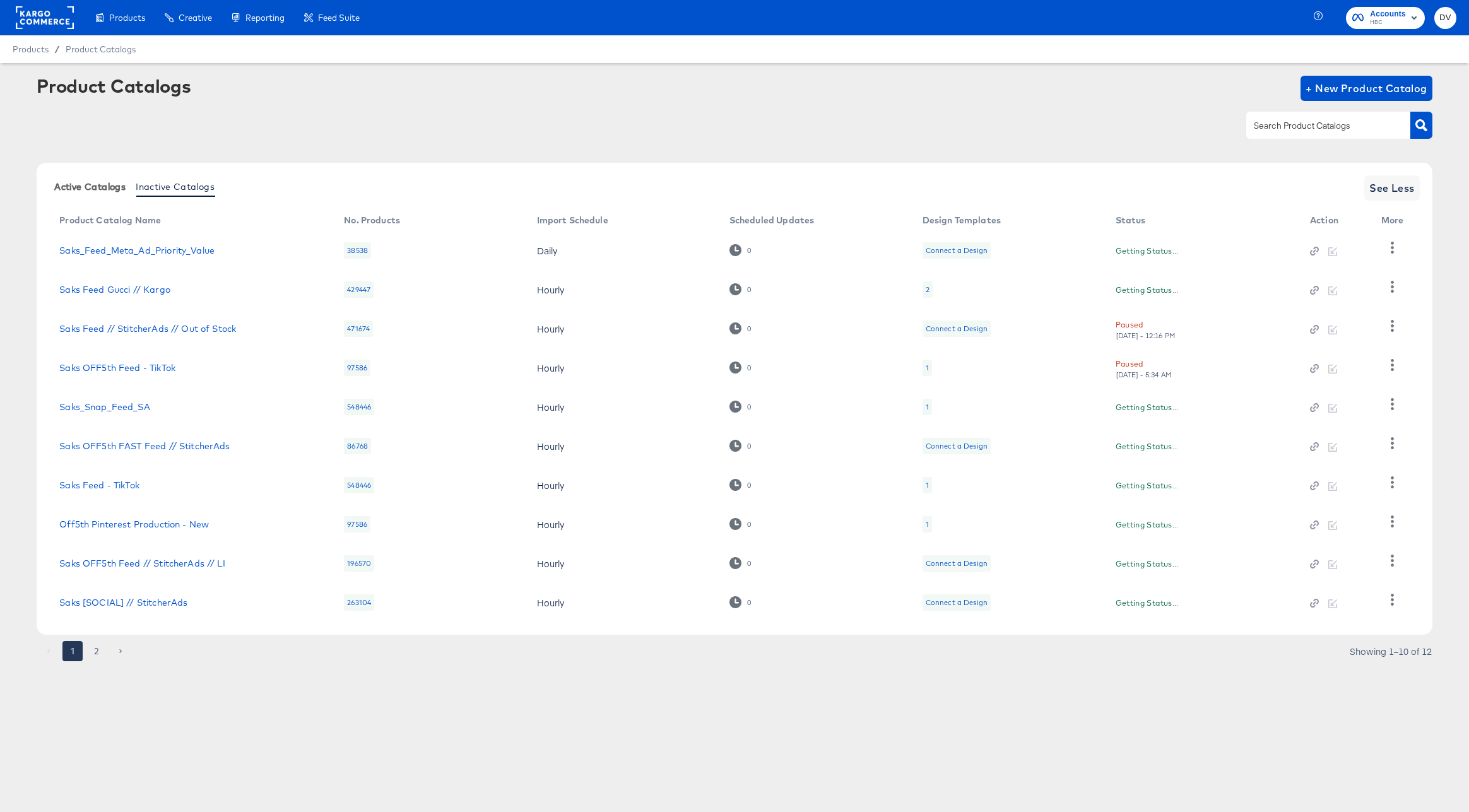
click at [71, 183] on span "Active Catalogs" at bounding box center [89, 186] width 71 height 10
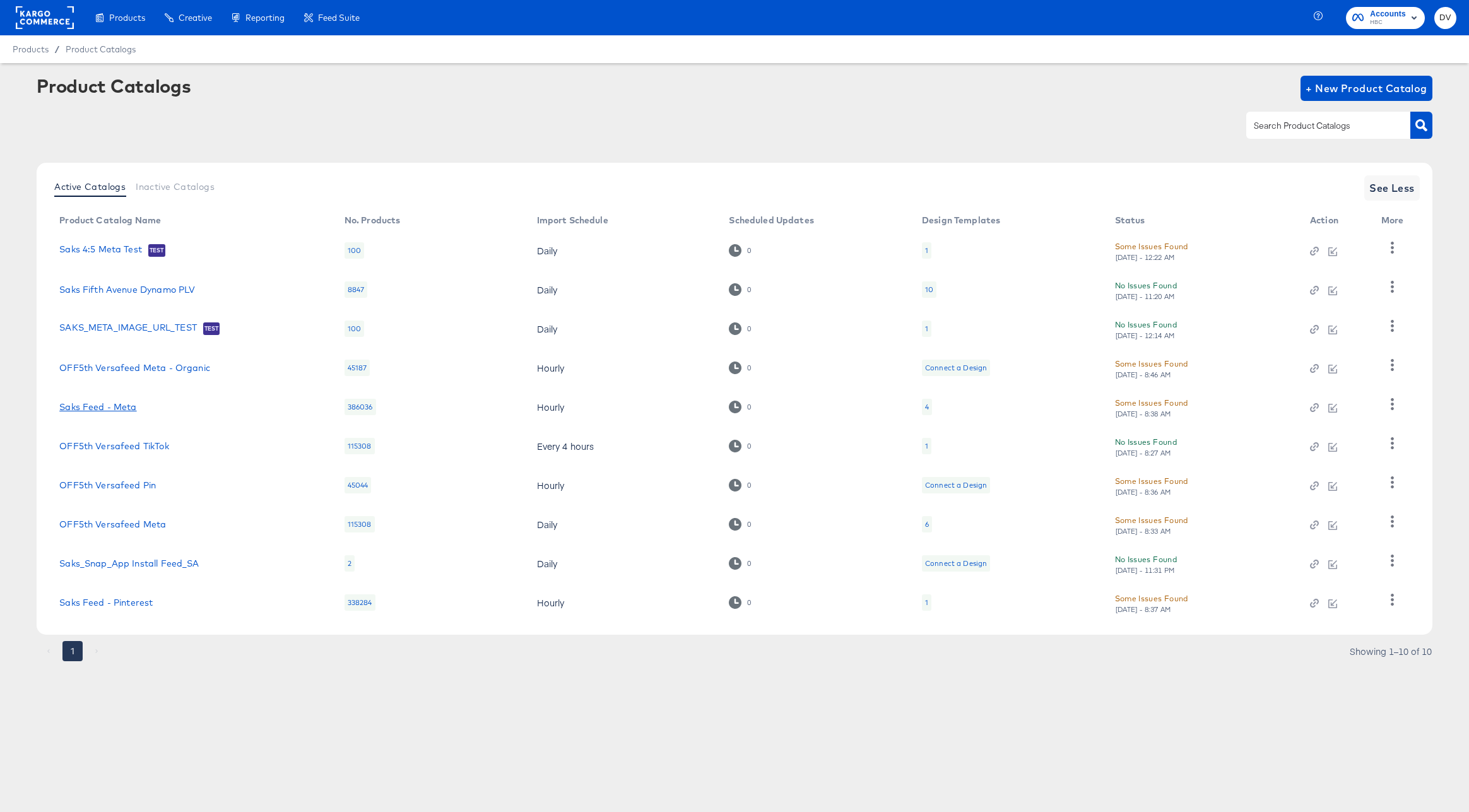
click at [113, 402] on link "Saks Feed - Meta" at bounding box center [97, 407] width 77 height 10
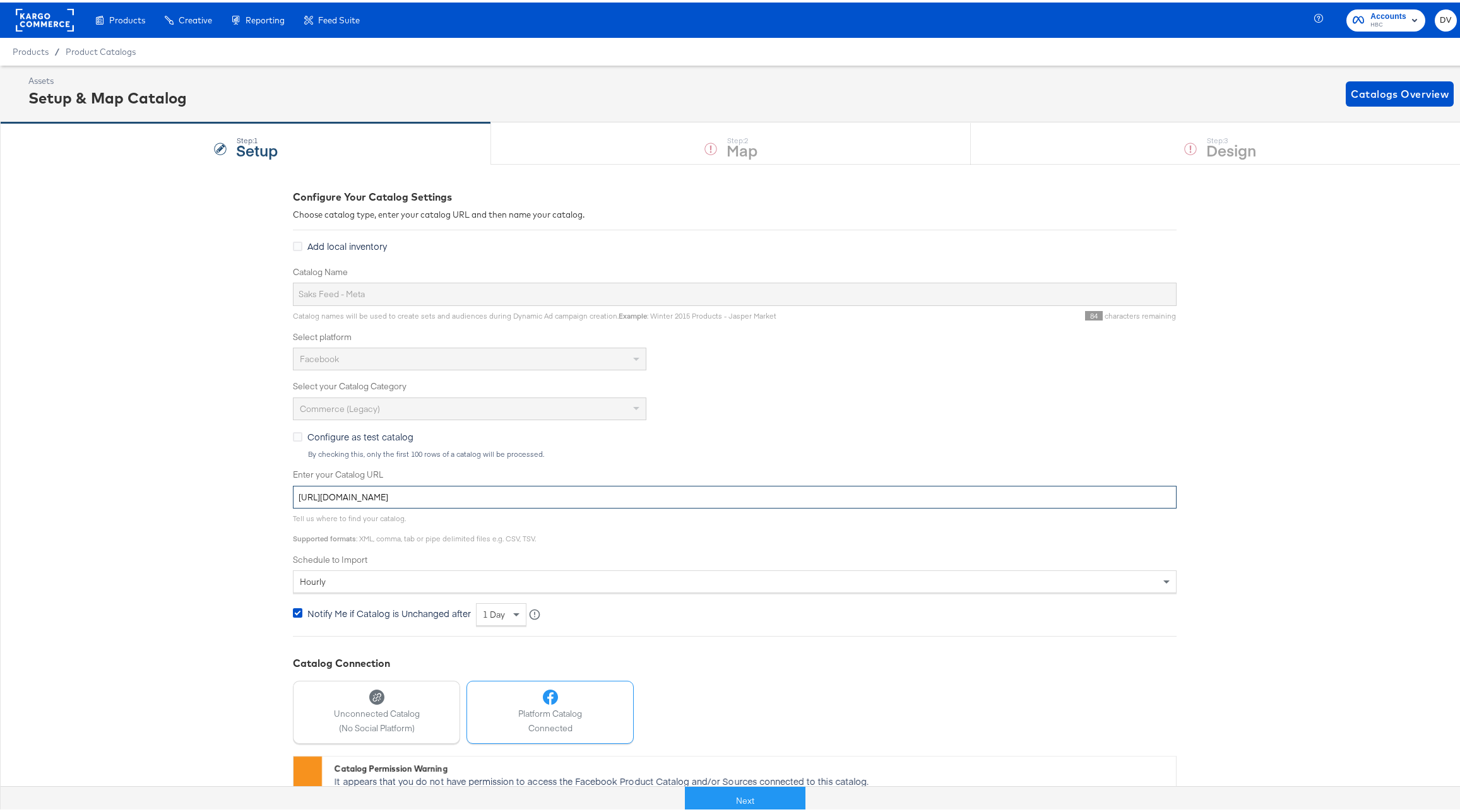
click at [574, 494] on input "[URL][DOMAIN_NAME]" at bounding box center [734, 494] width 883 height 23
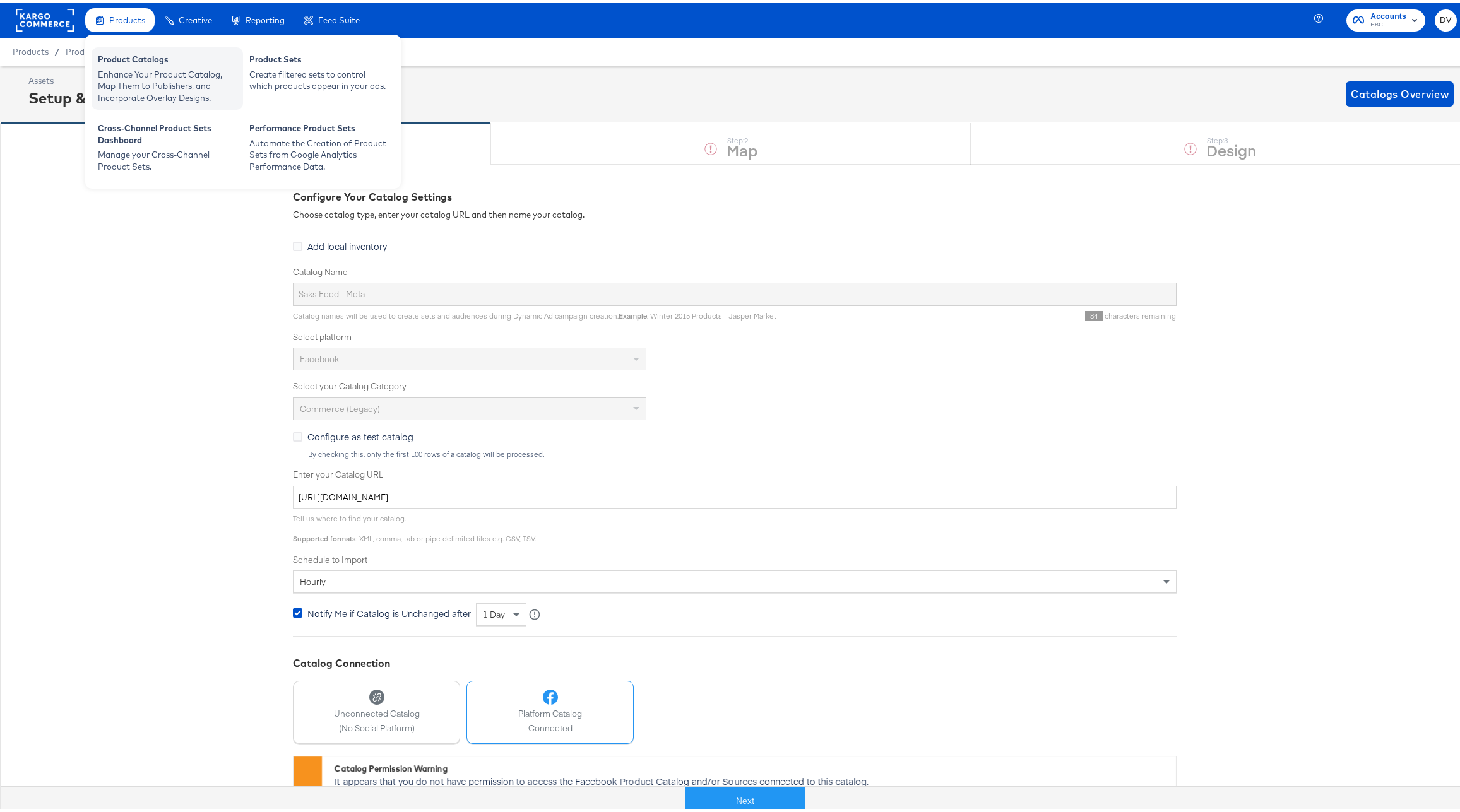
click at [132, 62] on div "Product Catalogs" at bounding box center [167, 59] width 139 height 15
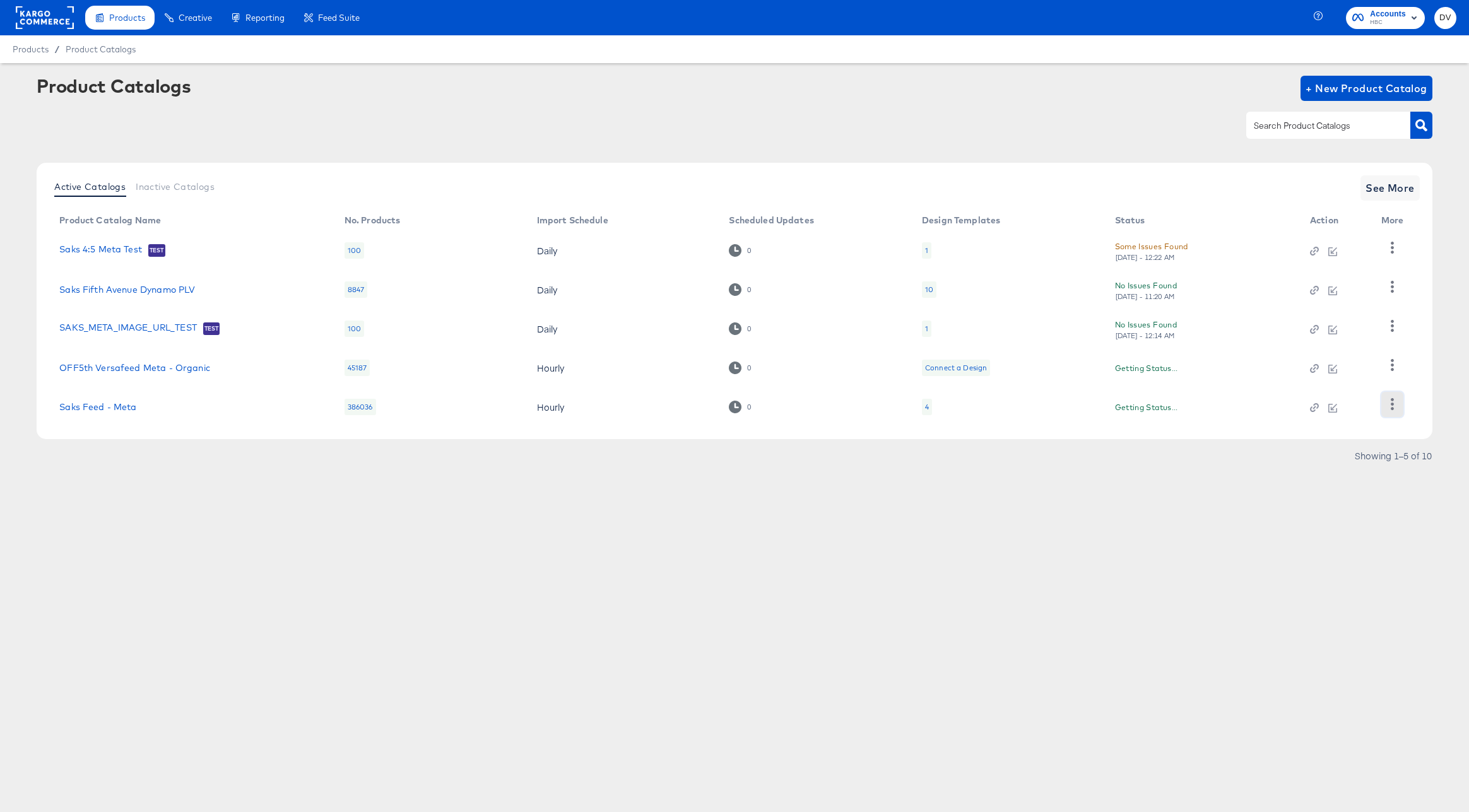
click at [1388, 402] on icon "button" at bounding box center [1392, 404] width 12 height 12
click at [1340, 327] on div "Business Manager" at bounding box center [1340, 321] width 126 height 20
